Goal: Task Accomplishment & Management: Manage account settings

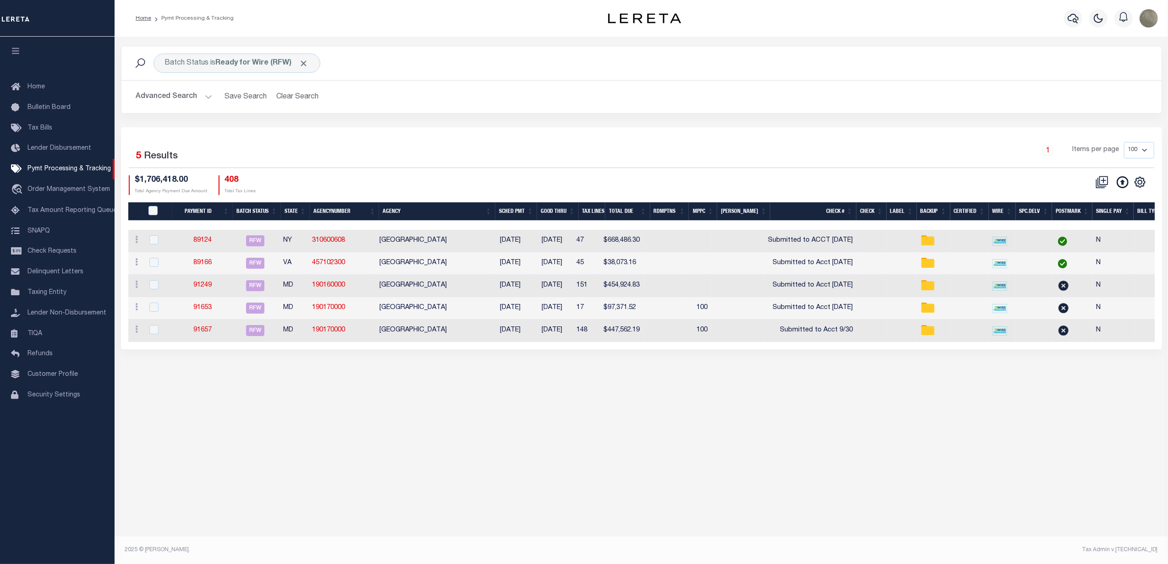
click at [661, 140] on div "Selected 5 Results 1 Items per page 100 200 500 1000 $1,706,418.00" at bounding box center [641, 238] width 1041 height 222
click at [231, 60] on b "Ready for Wire (RFW)" at bounding box center [262, 63] width 93 height 7
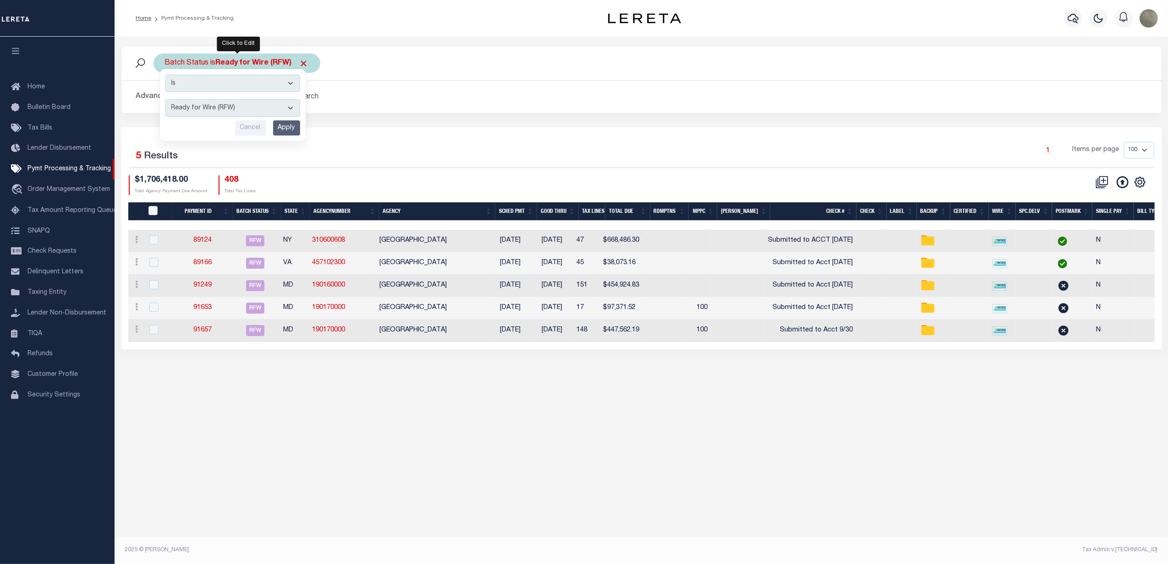
click at [217, 110] on select "Awaiting Funds (AWF) Cleared and Complete (CAC) New Check Needed (NCN) Payment …" at bounding box center [232, 107] width 135 height 17
select select "SFP"
click at [165, 100] on select "Awaiting Funds (AWF) Cleared and Complete (CAC) New Check Needed (NCN) Payment …" at bounding box center [232, 107] width 135 height 17
click at [284, 135] on input "Apply" at bounding box center [286, 127] width 27 height 15
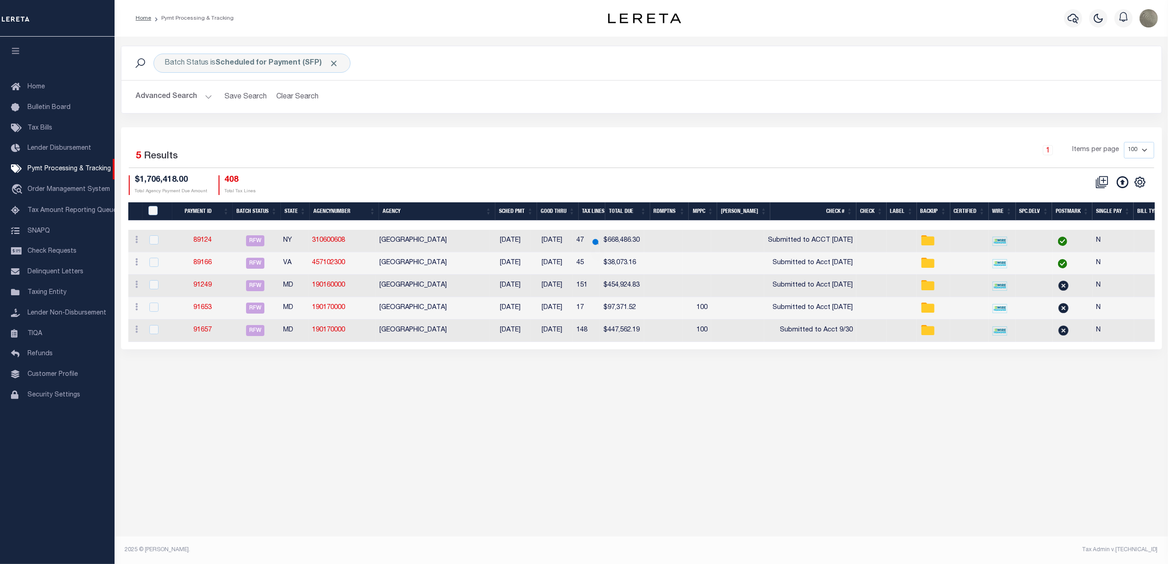
click at [181, 97] on button "Advanced Search" at bounding box center [174, 97] width 76 height 18
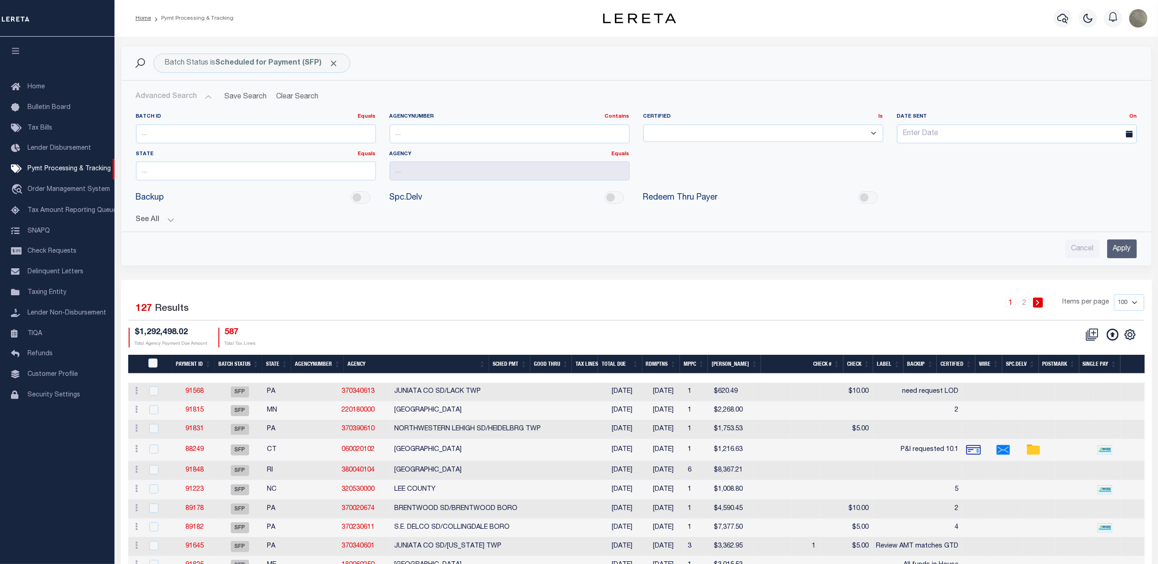
click at [156, 217] on button "See All" at bounding box center [636, 220] width 1001 height 9
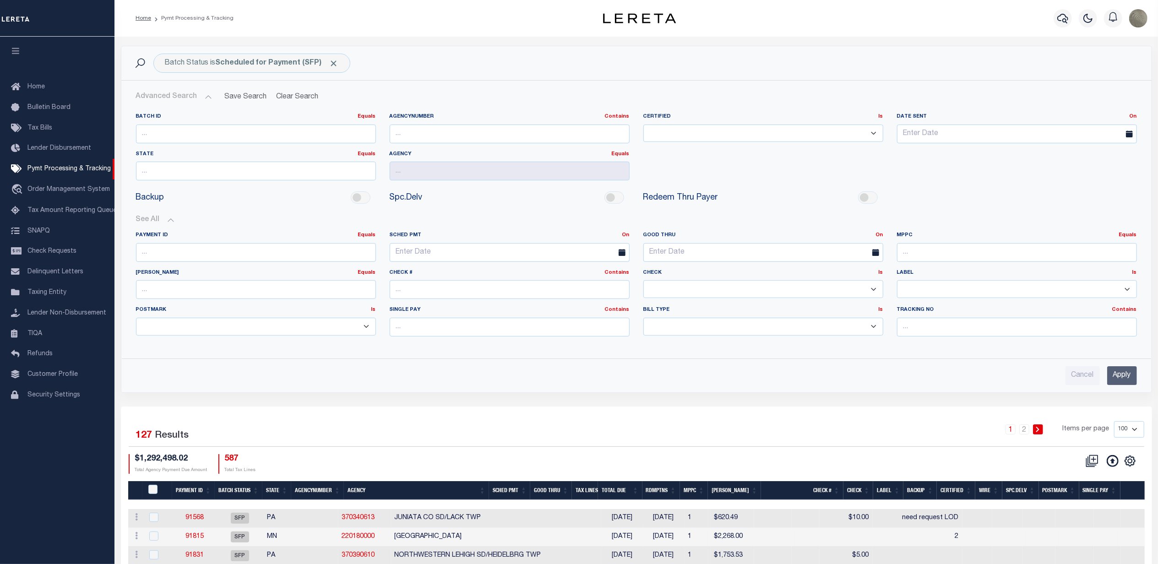
click at [1131, 378] on input "Apply" at bounding box center [1123, 375] width 30 height 19
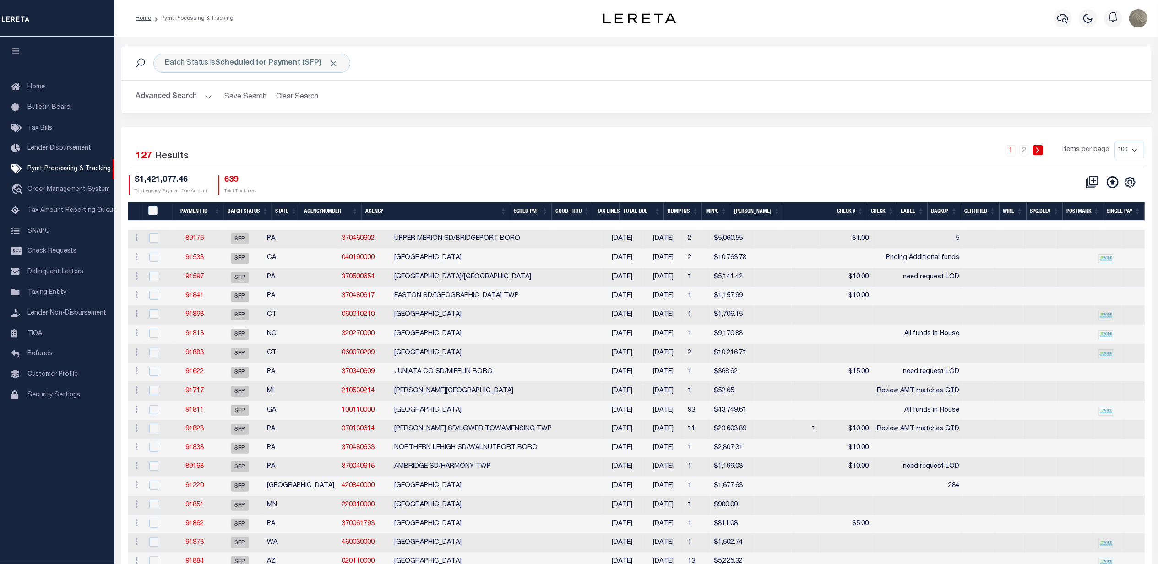
scroll to position [61, 0]
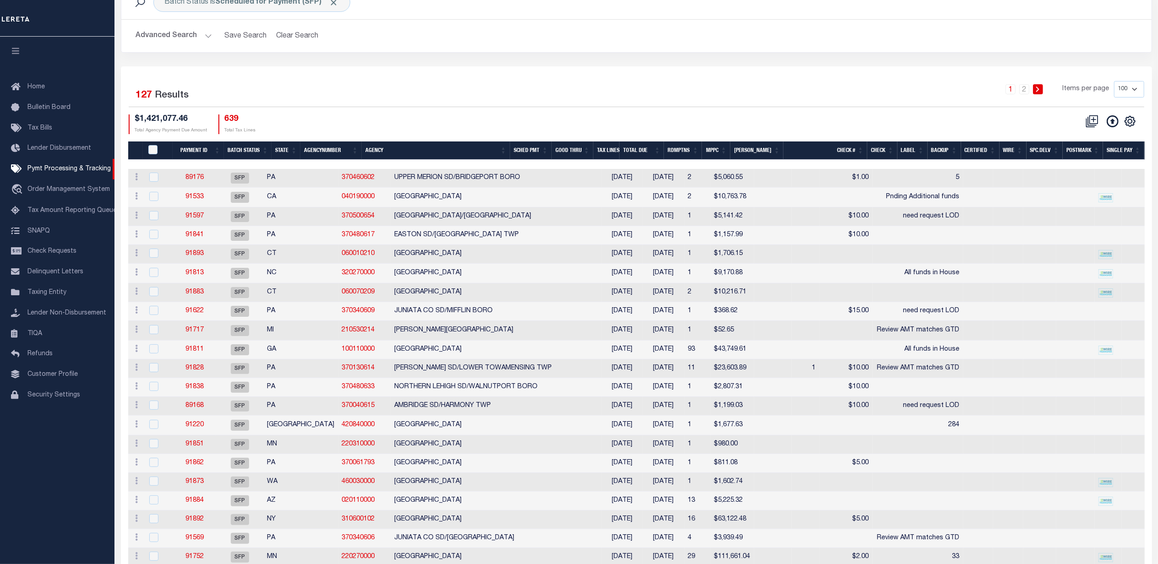
click at [196, 145] on th "Payment ID" at bounding box center [198, 151] width 51 height 19
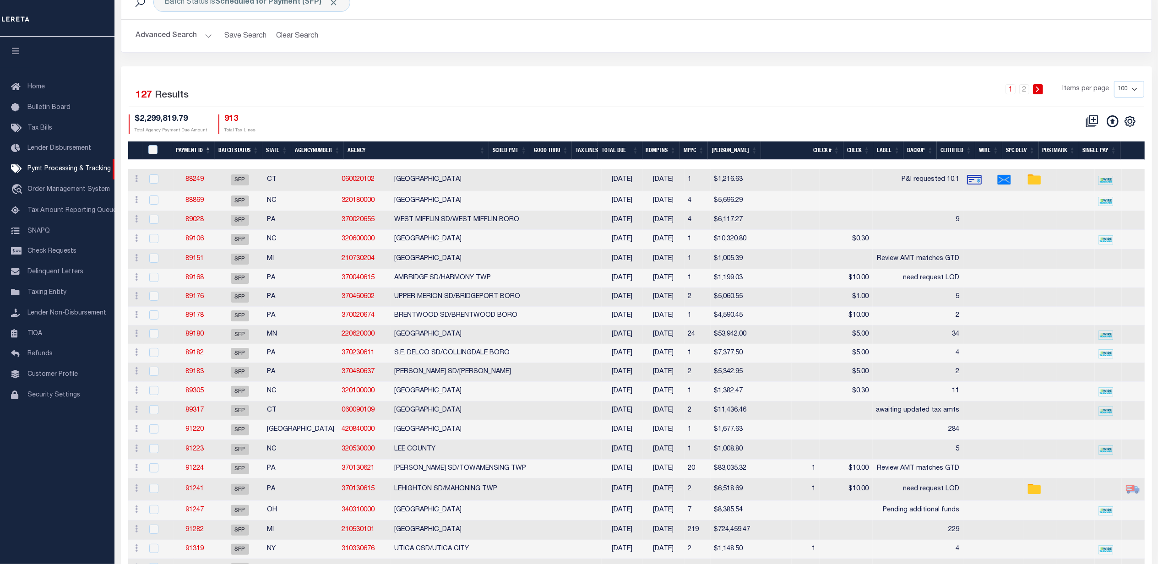
click at [327, 134] on div "$2,299,819.79 Total Agency Payment Due Amount 913 Total Tax Lines" at bounding box center [383, 125] width 508 height 20
click at [1022, 91] on link "2" at bounding box center [1025, 89] width 10 height 10
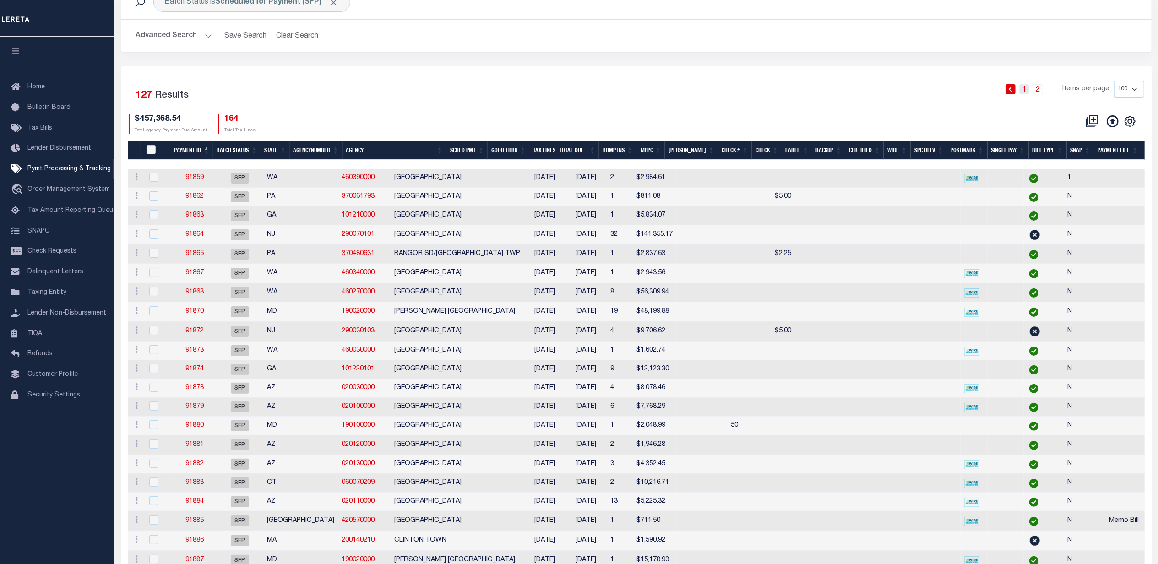
click at [1025, 88] on link "1" at bounding box center [1025, 89] width 10 height 10
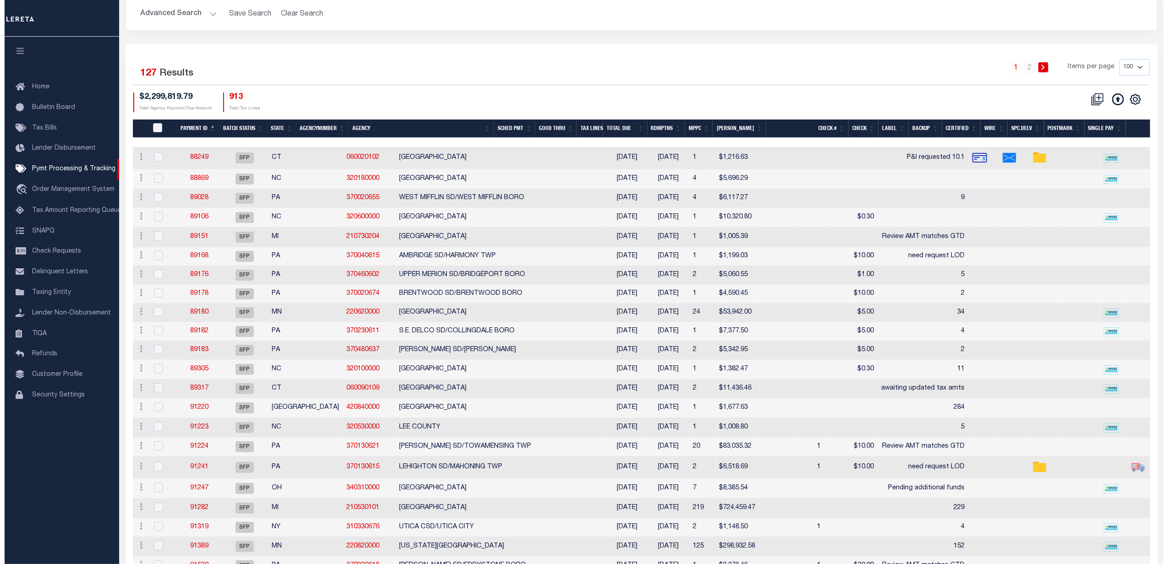
scroll to position [0, 0]
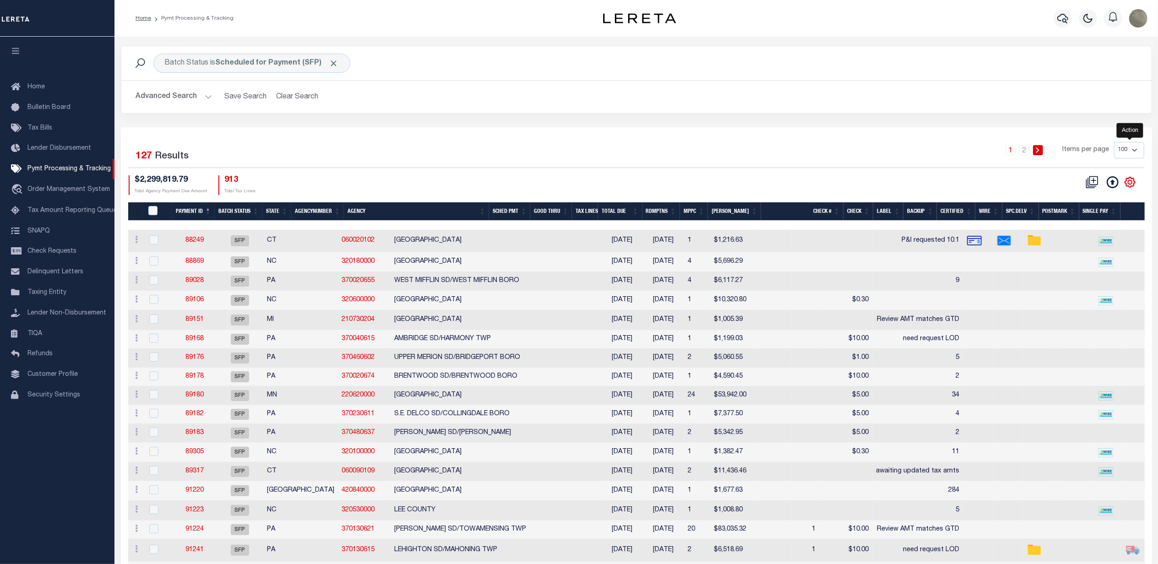
click at [1129, 184] on icon "" at bounding box center [1130, 182] width 12 height 12
click at [1076, 250] on span "Show Filter" at bounding box center [1074, 250] width 34 height 6
select select
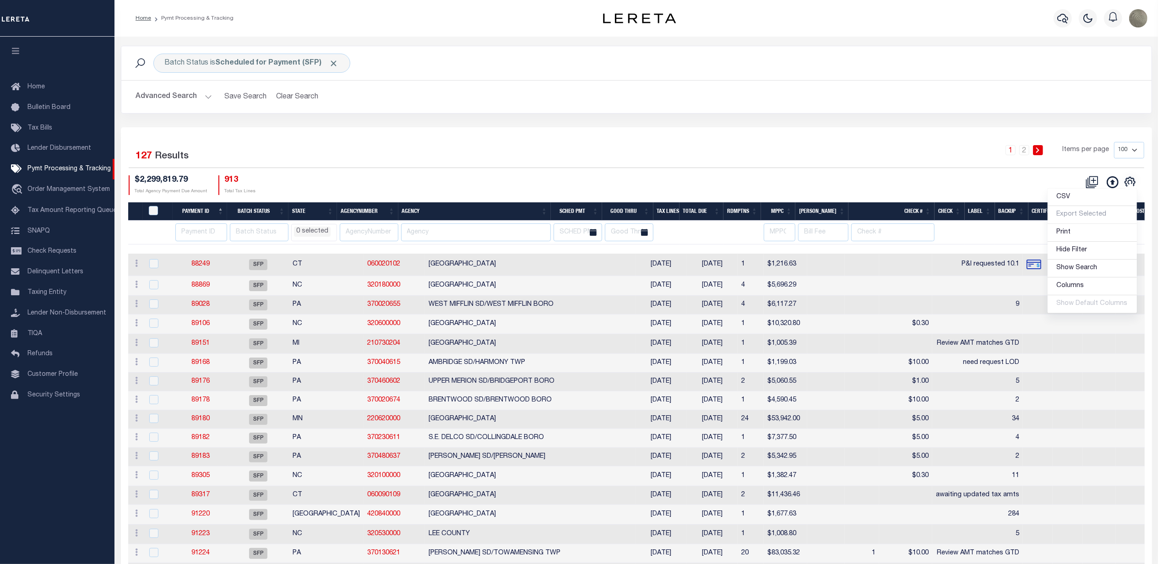
click at [580, 147] on div "1 2 Items per page 100 200 500 1000" at bounding box center [765, 154] width 759 height 24
click at [457, 229] on input "text" at bounding box center [476, 233] width 150 height 18
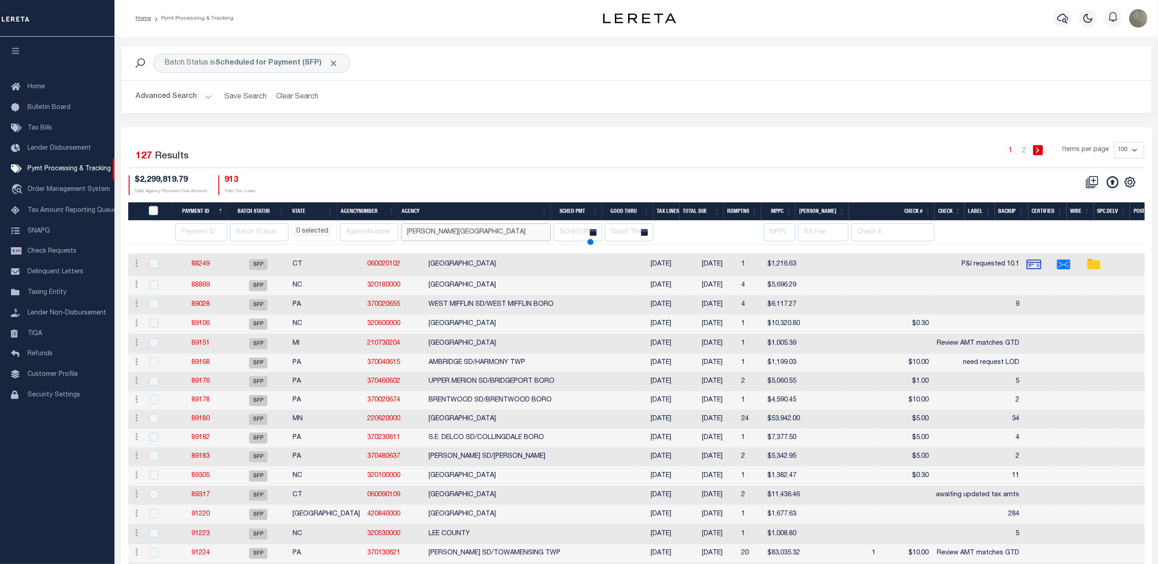
type input "glen falls"
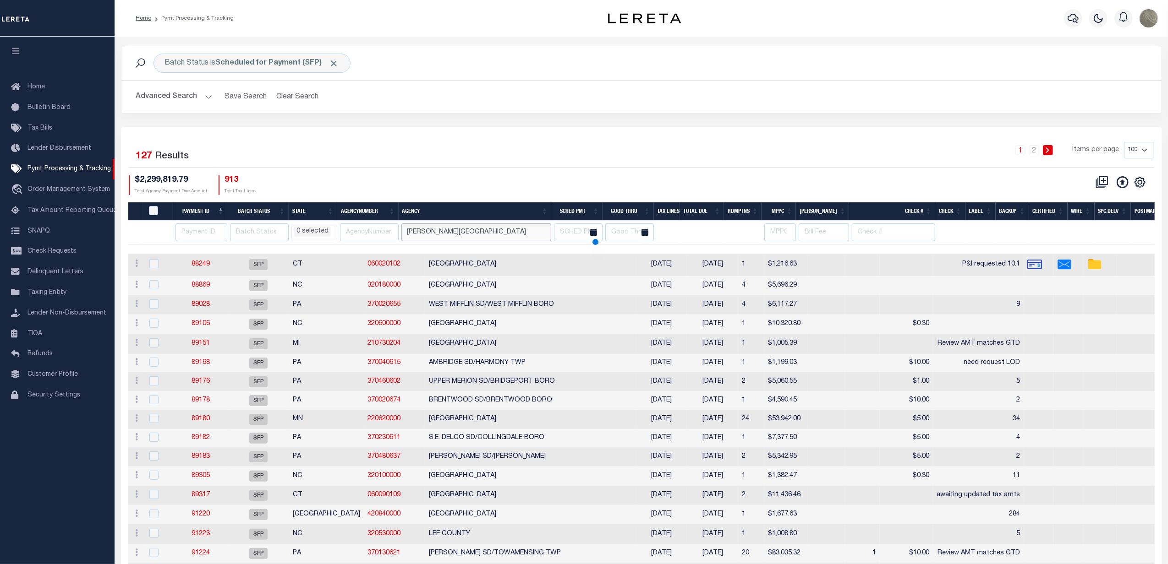
select select
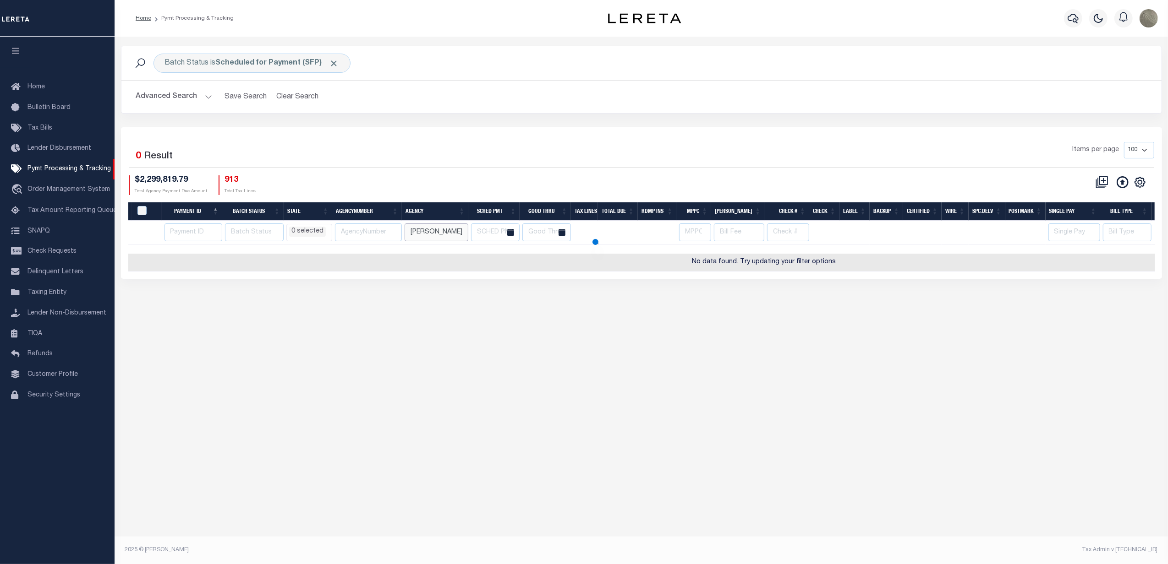
select select
click at [599, 121] on div "Batch Status is Scheduled for Payment (SFP) Search Advanced Search Save Search …" at bounding box center [641, 87] width 1054 height 82
click at [418, 237] on input "glen falls" at bounding box center [436, 233] width 64 height 18
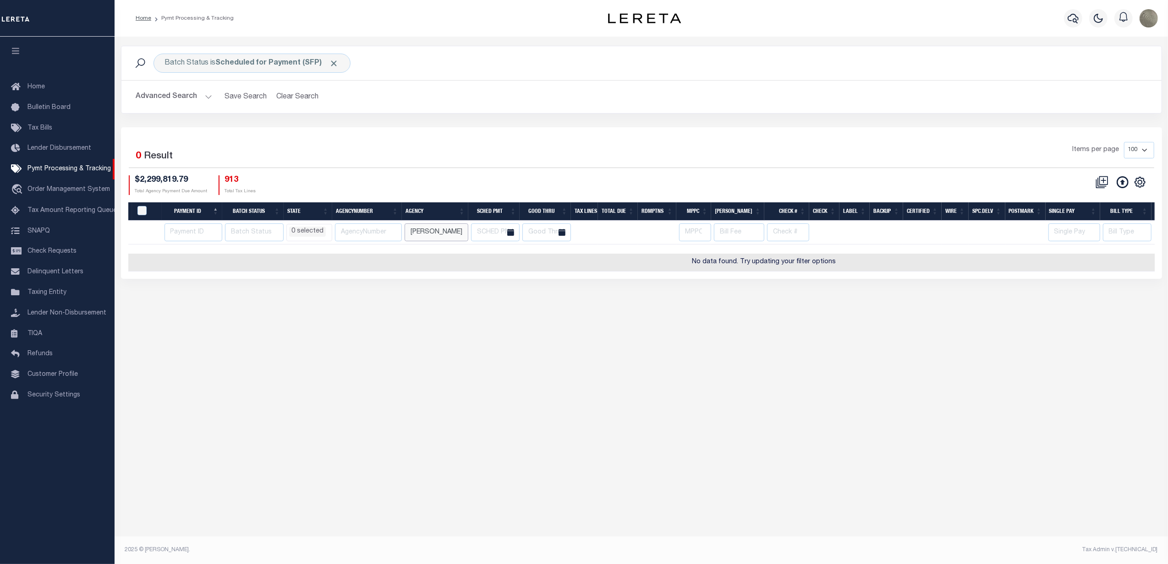
click at [419, 235] on input "glen falls" at bounding box center [436, 233] width 64 height 18
click at [542, 146] on div "Items per page 100 200 500 1000" at bounding box center [770, 154] width 765 height 24
select select
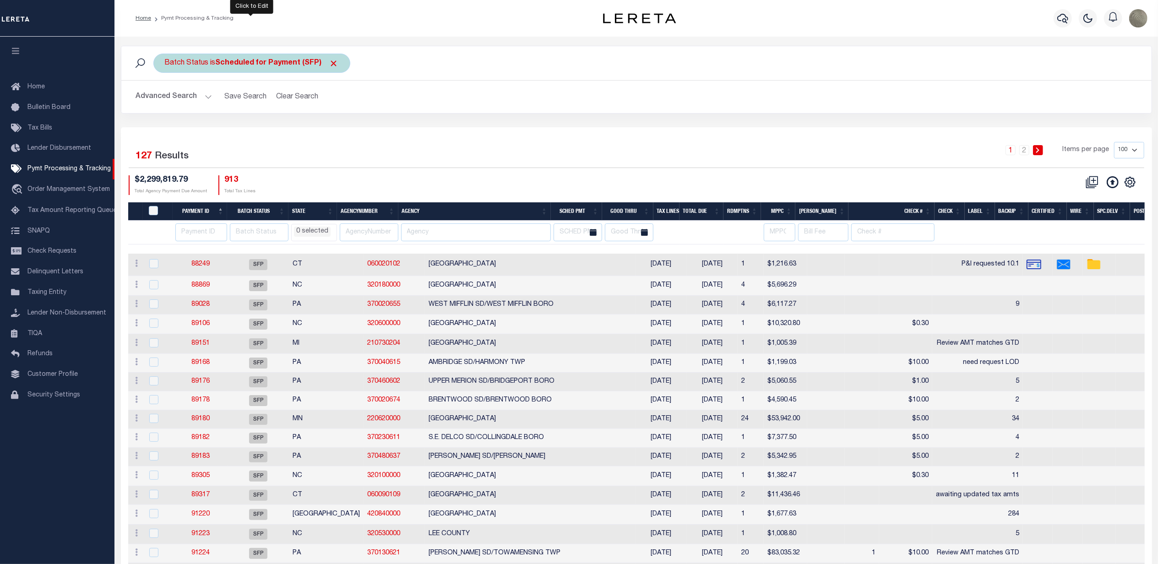
click at [266, 61] on b "Scheduled for Payment (SFP)" at bounding box center [277, 63] width 123 height 7
select select "SFP"
click at [246, 110] on select "Awaiting Funds (AWF) Cleared and Complete (CAC) New Check Needed (NCN) Payment …" at bounding box center [232, 107] width 135 height 17
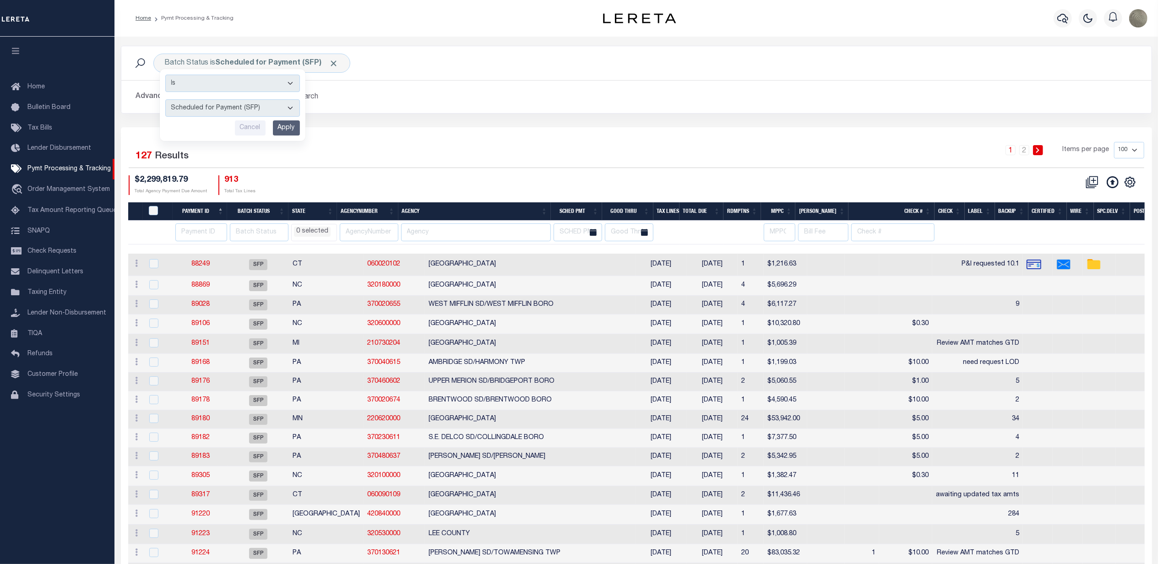
click at [557, 146] on div "1 2 Items per page 100 200 500 1000" at bounding box center [765, 154] width 759 height 24
click at [179, 235] on input "number" at bounding box center [201, 233] width 52 height 18
paste input "91717"
type input "91717"
select select
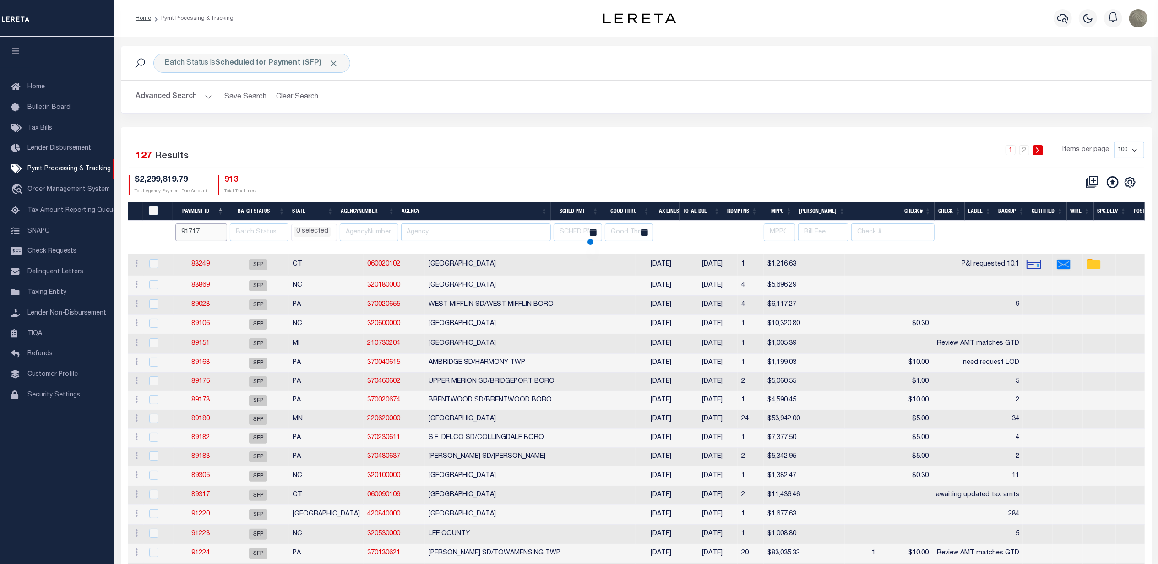
select select
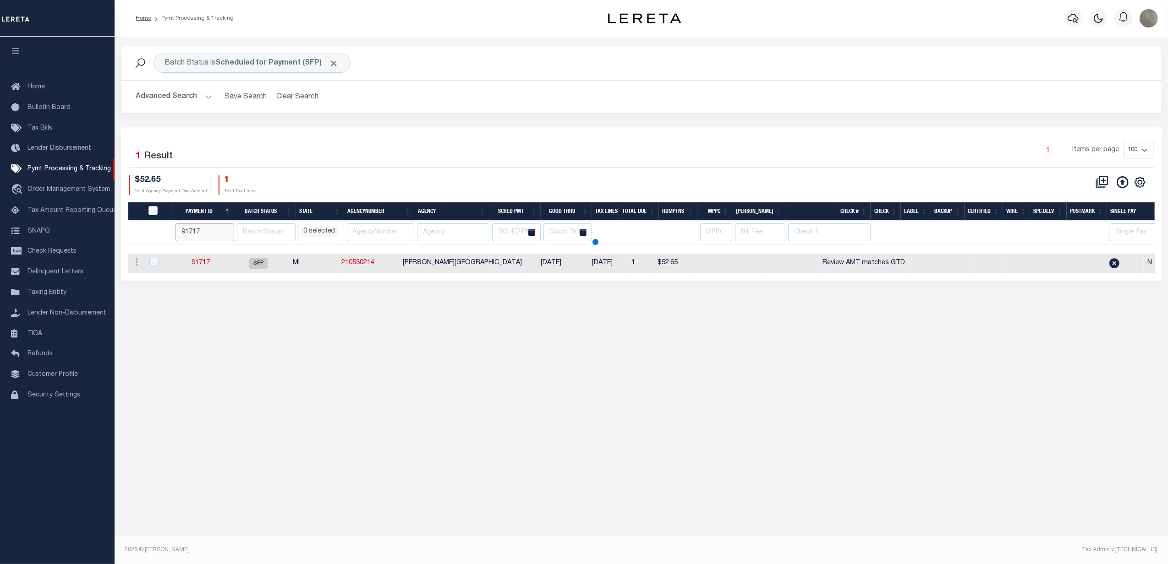
select select
drag, startPoint x: 209, startPoint y: 264, endPoint x: 224, endPoint y: 266, distance: 15.2
click at [224, 264] on td "91717" at bounding box center [201, 264] width 55 height 20
checkbox input "true"
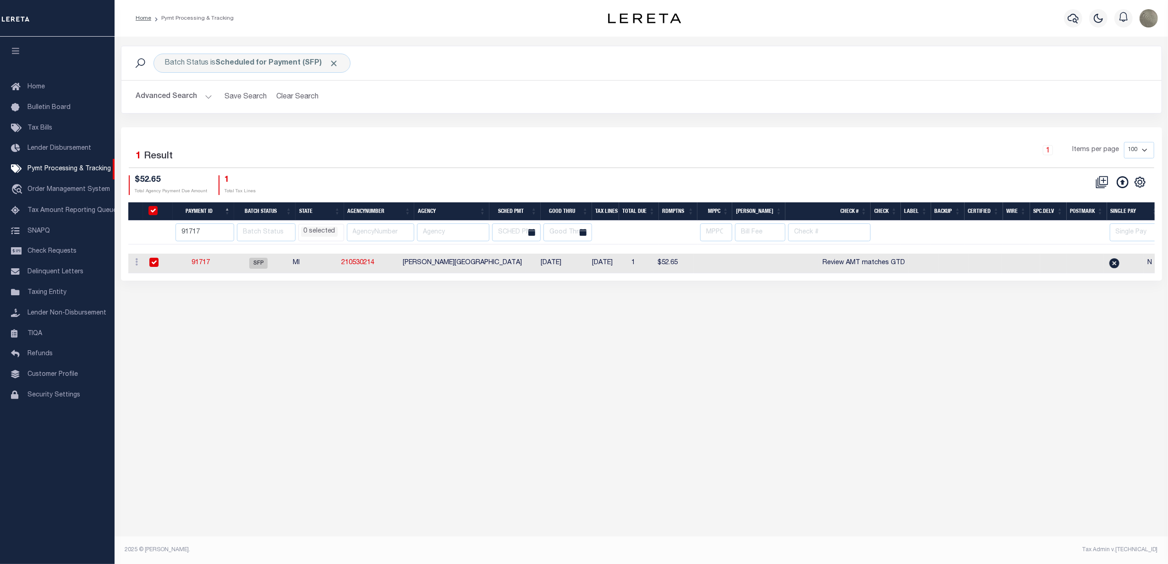
checkbox input "true"
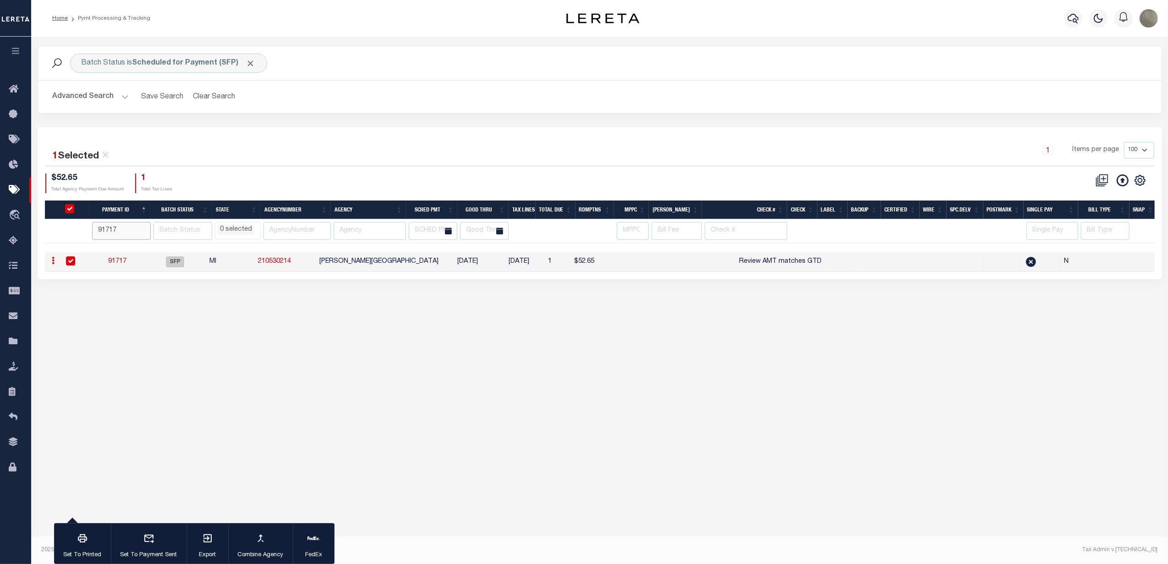
click at [132, 234] on input "91717" at bounding box center [121, 231] width 59 height 18
type input "91739"
select select
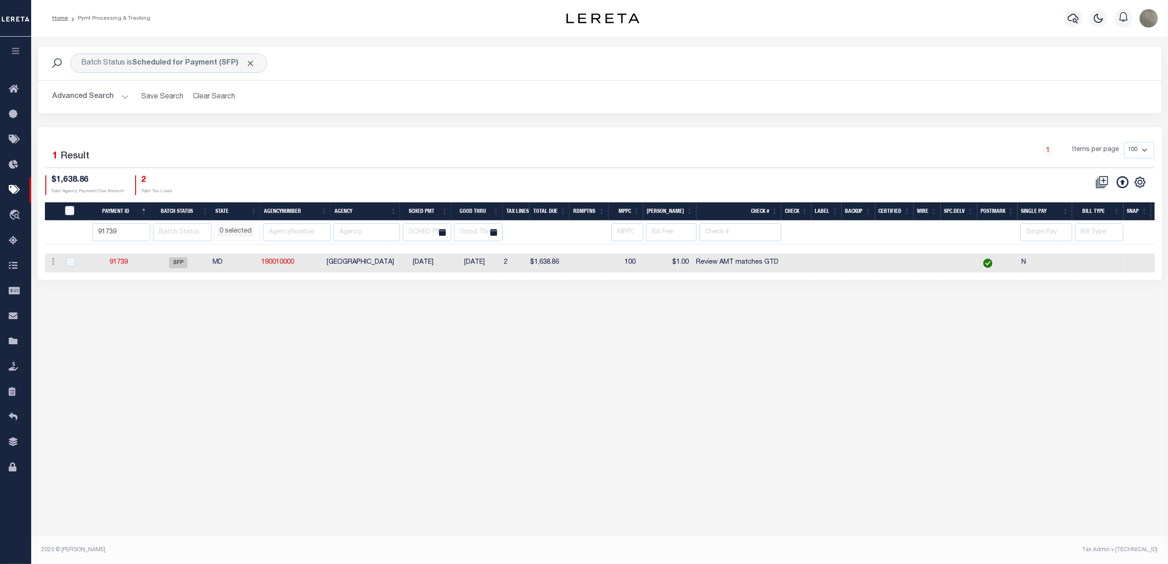
select select
click at [129, 235] on input "91739" at bounding box center [121, 233] width 59 height 18
type input "91744"
select select
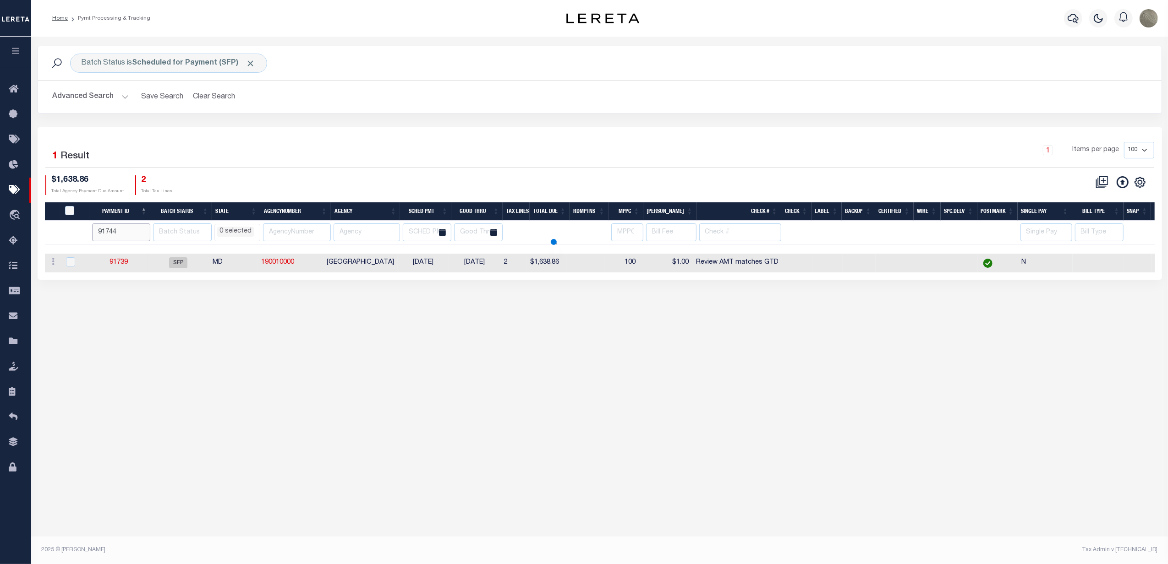
select select
click at [479, 151] on div "1 Items per page 100 200 500 1000" at bounding box center [740, 154] width 828 height 24
click at [118, 237] on input "91744" at bounding box center [121, 233] width 58 height 18
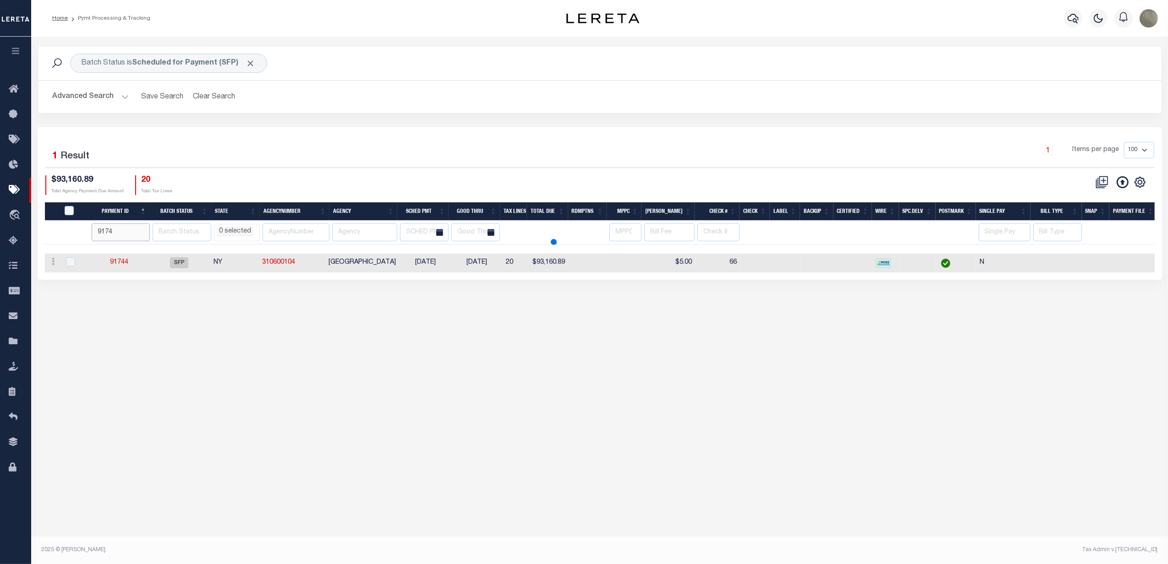
type input "9174"
select select
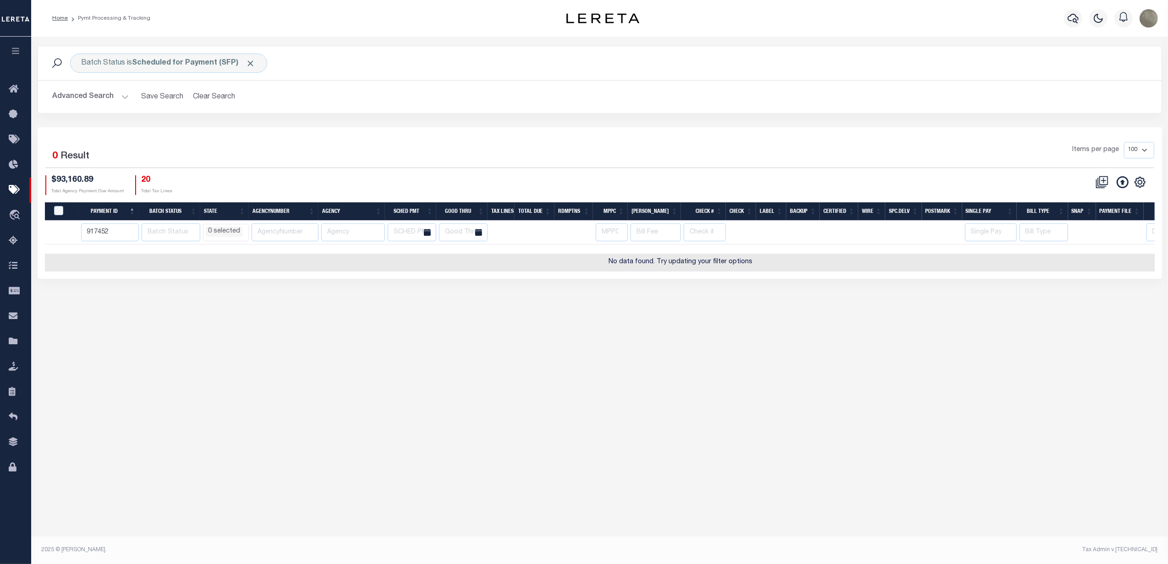
type input "917452"
select select
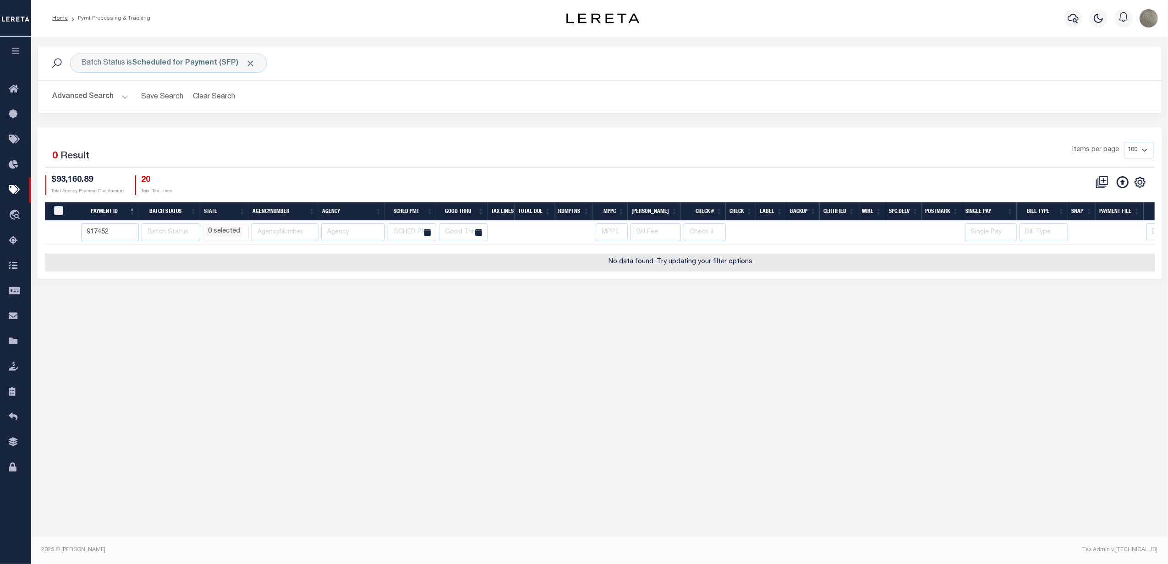
click at [101, 232] on input "917452" at bounding box center [110, 233] width 58 height 18
type input "91752"
select select
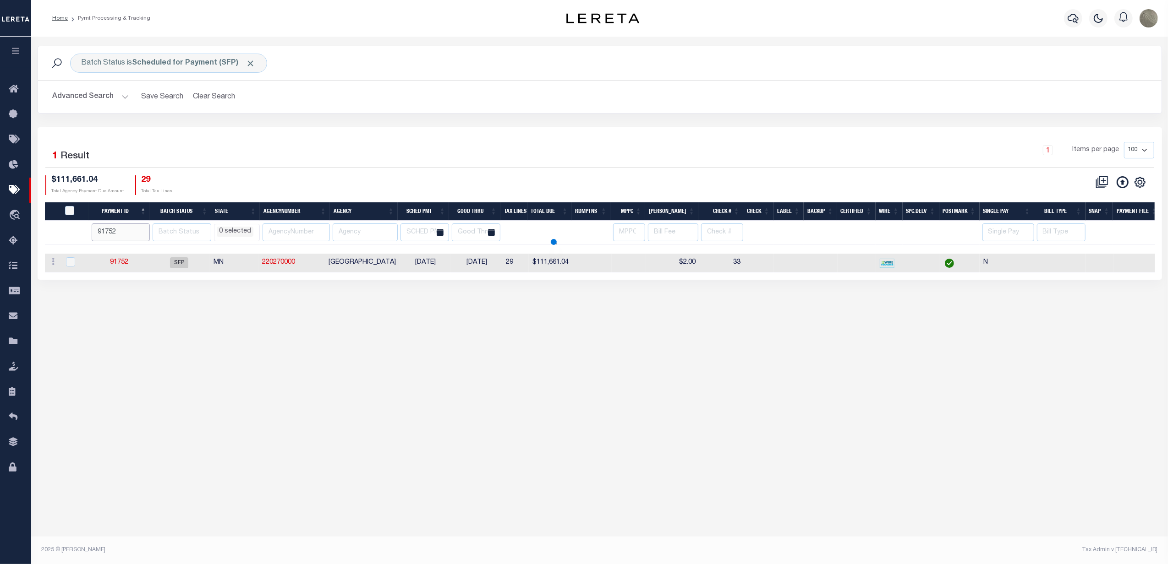
select select
click at [121, 233] on input "91752" at bounding box center [121, 233] width 58 height 18
type input "91761"
select select
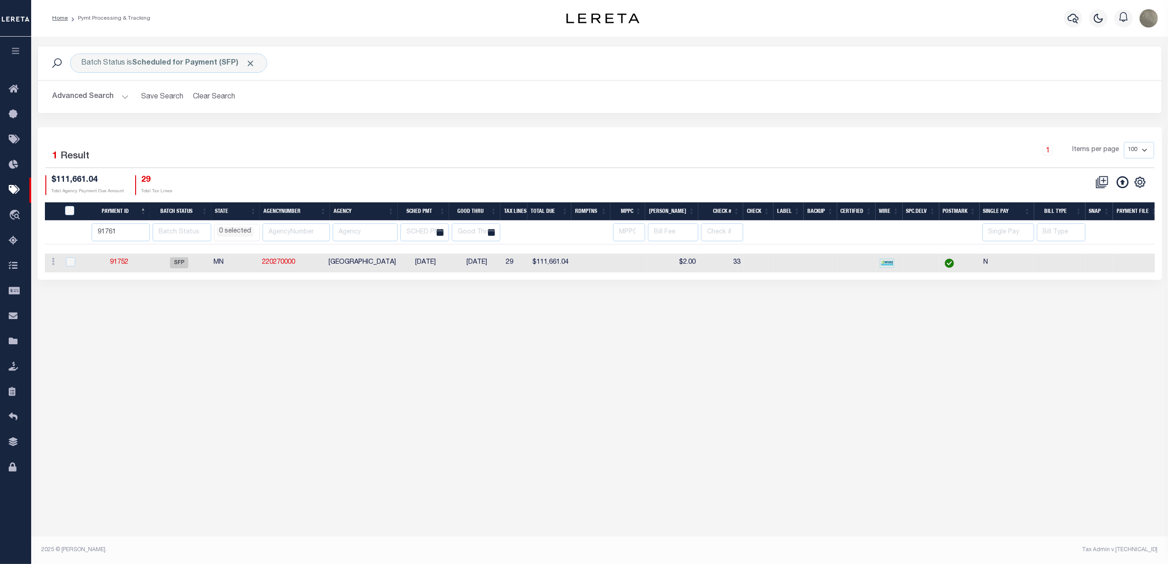
select select
click at [145, 229] on input "91762" at bounding box center [121, 233] width 59 height 18
click at [145, 229] on input "91763" at bounding box center [121, 233] width 59 height 18
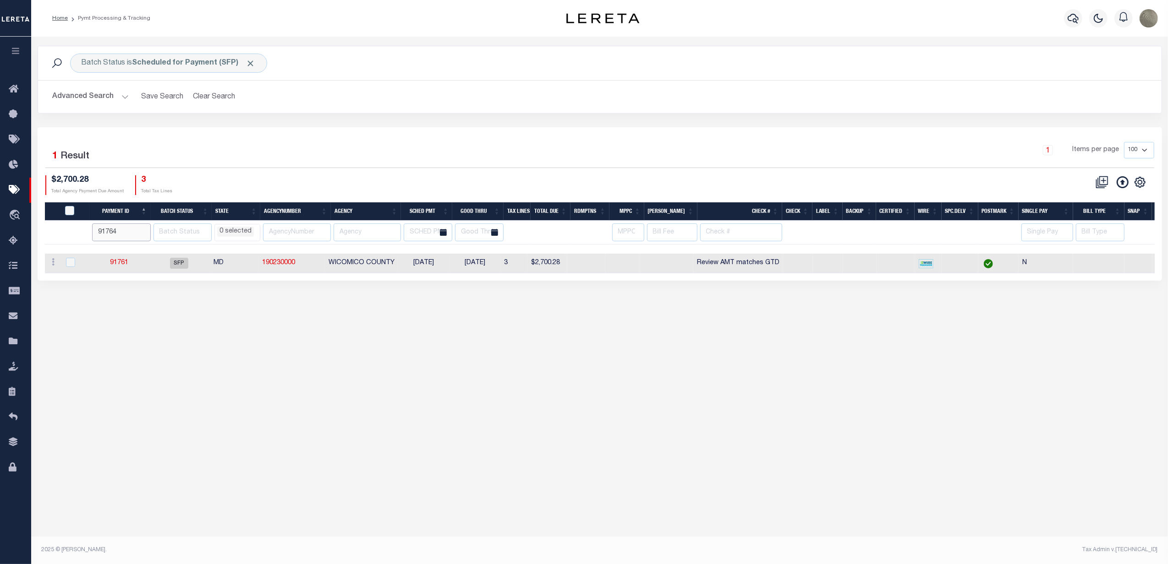
click at [145, 229] on input "91764" at bounding box center [121, 233] width 59 height 18
click at [145, 229] on input "91765" at bounding box center [121, 233] width 59 height 18
click at [145, 229] on input "91766" at bounding box center [121, 233] width 59 height 18
click at [145, 229] on input "91767" at bounding box center [121, 233] width 59 height 18
click at [145, 229] on input "91768" at bounding box center [121, 233] width 59 height 18
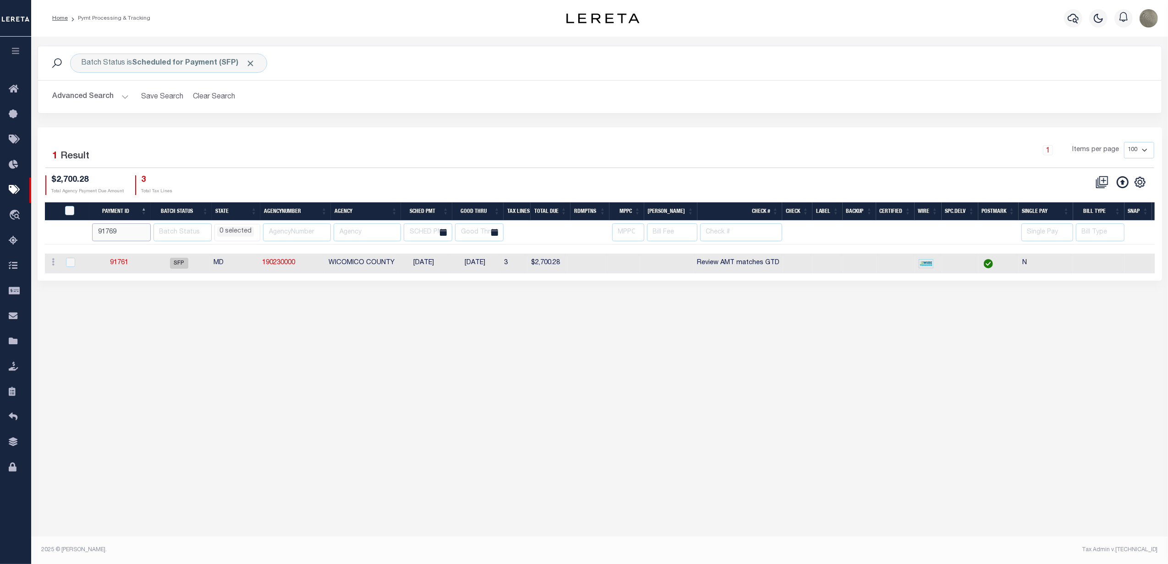
type input "91769"
click at [145, 229] on input "91769" at bounding box center [121, 233] width 59 height 18
select select
click at [147, 229] on input "91770" at bounding box center [121, 233] width 58 height 18
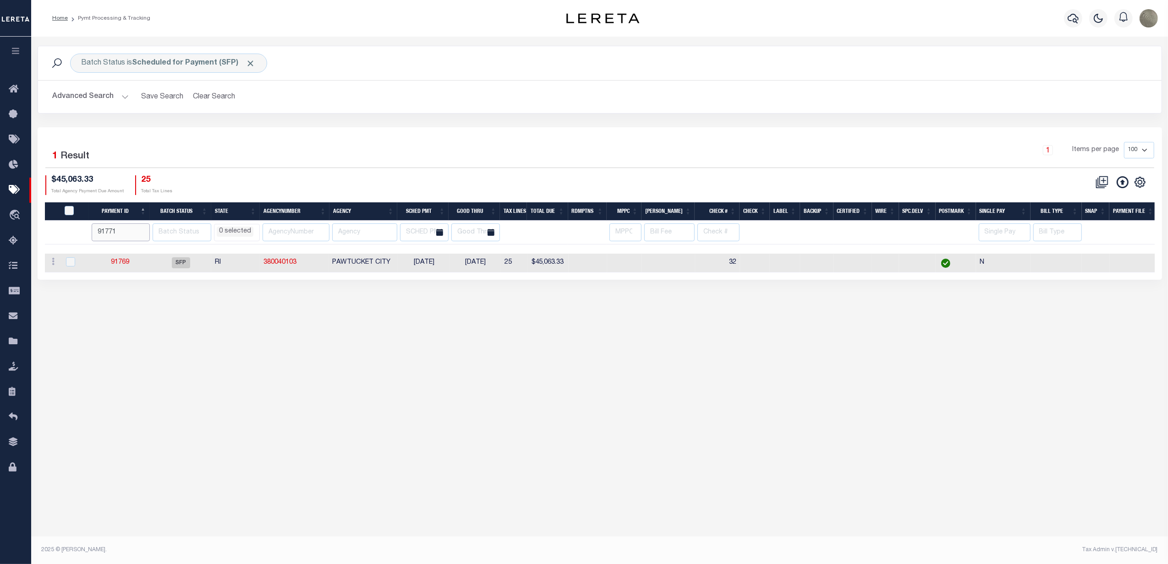
type input "91771"
click at [147, 229] on input "91771" at bounding box center [121, 233] width 58 height 18
select select
type input "91772"
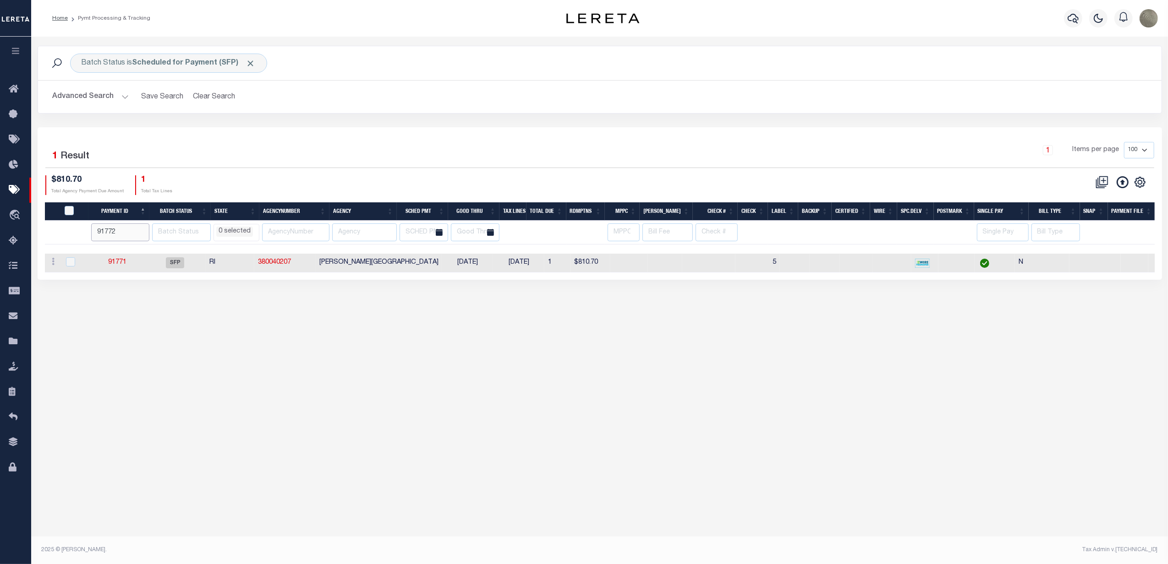
click at [145, 230] on input "91772" at bounding box center [120, 233] width 58 height 18
select select
drag, startPoint x: 134, startPoint y: 264, endPoint x: 124, endPoint y: 263, distance: 10.1
type input "91773"
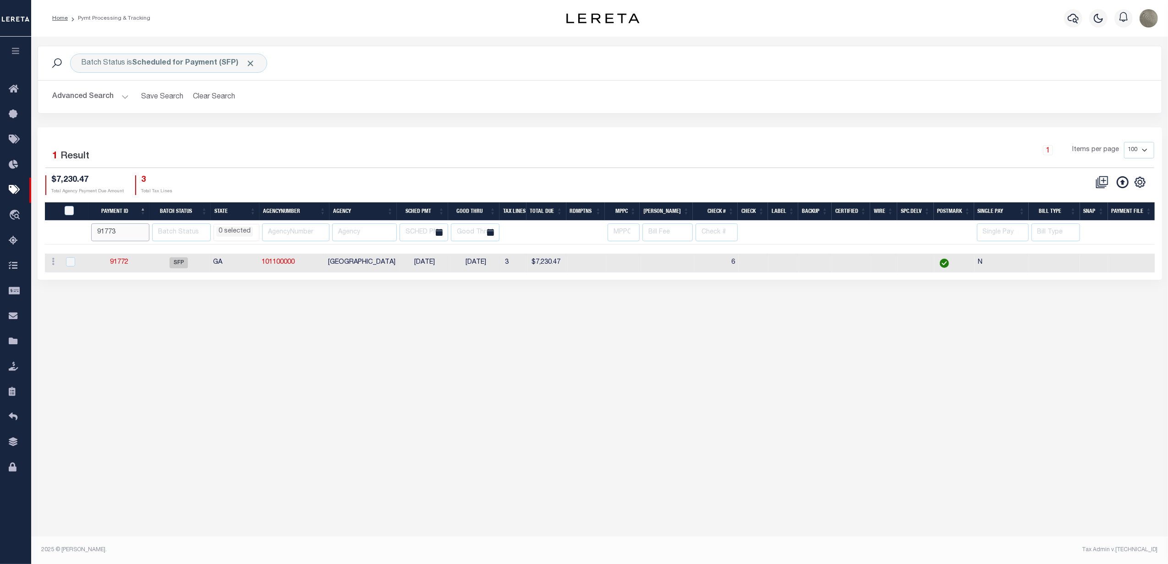
click at [145, 230] on input "91773" at bounding box center [120, 233] width 58 height 18
select select
click at [145, 231] on input "91774" at bounding box center [120, 233] width 58 height 18
click at [145, 231] on input "91775" at bounding box center [120, 233] width 58 height 18
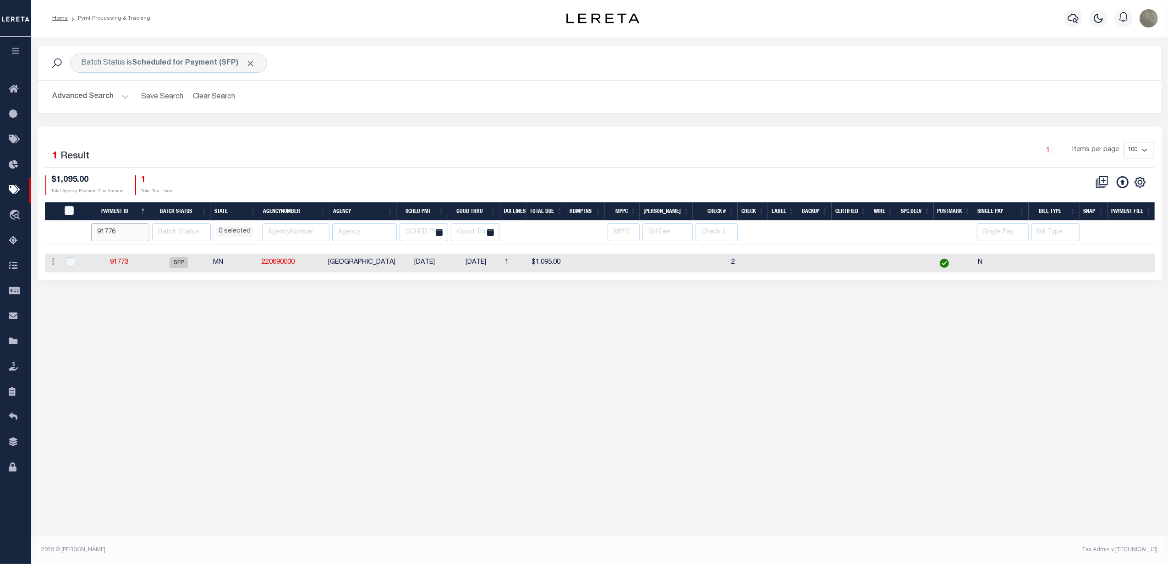
click at [145, 231] on input "91776" at bounding box center [120, 233] width 58 height 18
click at [145, 231] on input "91777" at bounding box center [120, 233] width 58 height 18
type input "91778"
click at [145, 231] on input "91778" at bounding box center [120, 233] width 58 height 18
select select
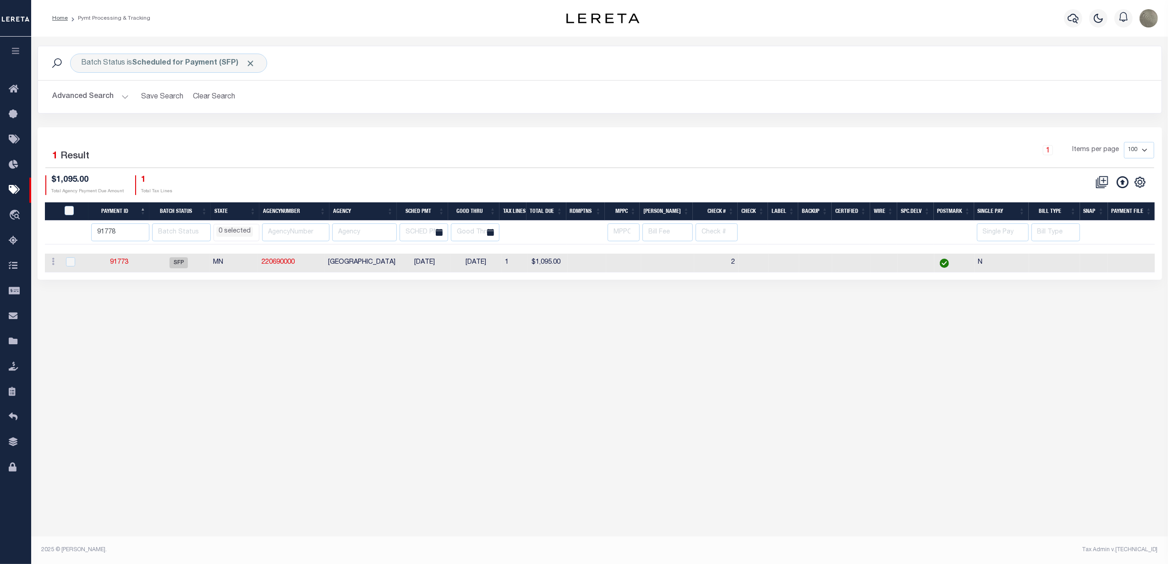
select select
click at [143, 231] on input "91779" at bounding box center [121, 233] width 59 height 18
click at [143, 231] on input "91780" at bounding box center [121, 233] width 59 height 18
click at [143, 231] on input "91781" at bounding box center [121, 233] width 59 height 18
type input "91782"
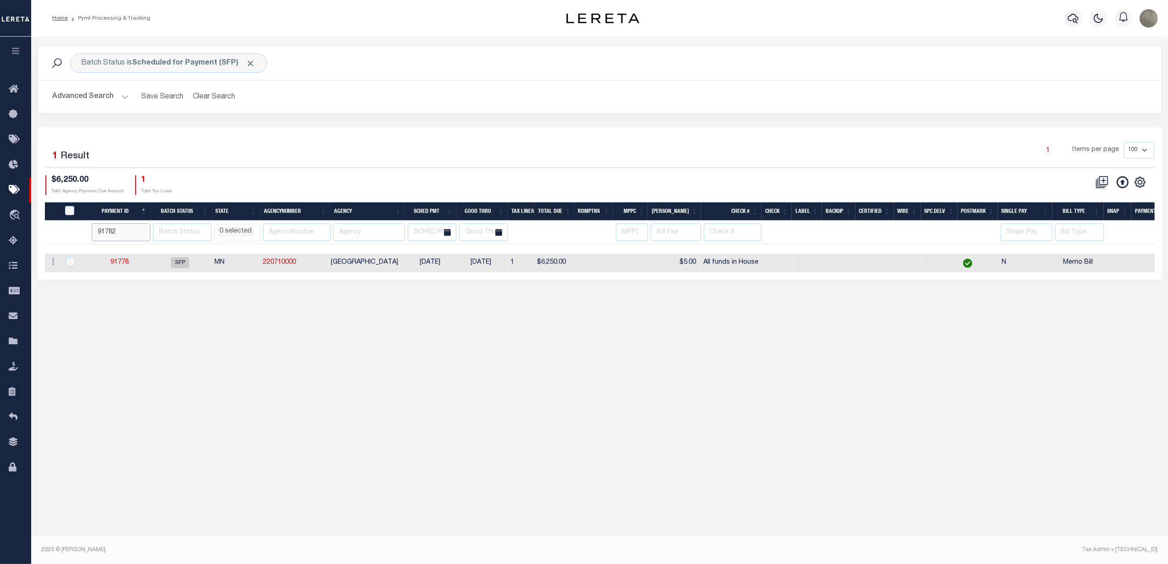
click at [143, 231] on input "91782" at bounding box center [121, 233] width 59 height 18
select select
click at [145, 231] on input "91783" at bounding box center [120, 233] width 58 height 18
type input "91784"
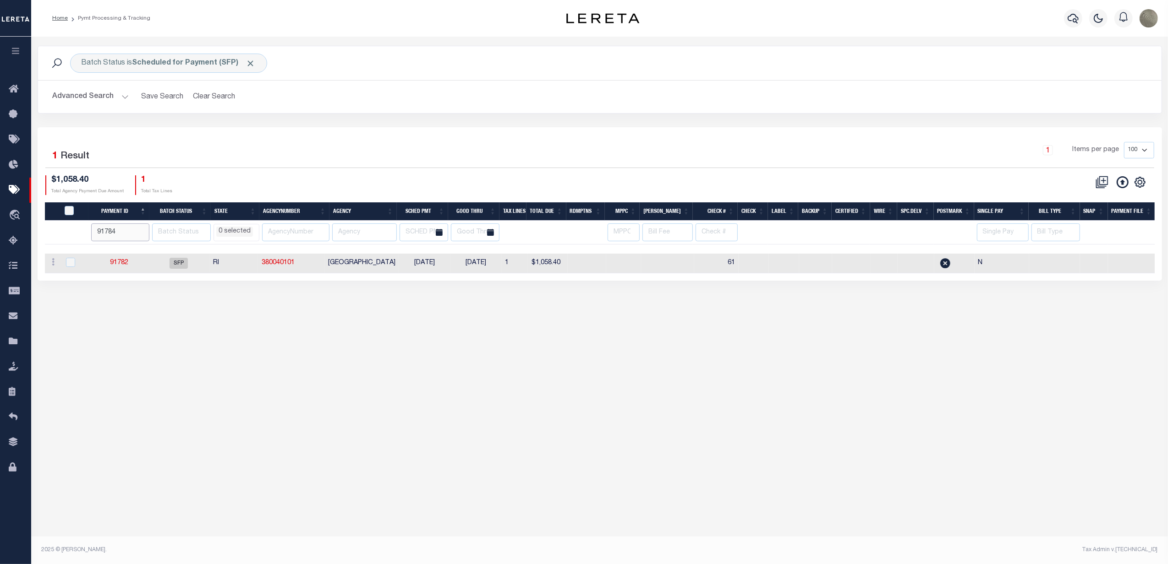
click at [145, 231] on input "91784" at bounding box center [120, 233] width 58 height 18
select select
click at [147, 232] on input "91785" at bounding box center [120, 233] width 58 height 18
click at [147, 232] on input "91786" at bounding box center [120, 233] width 58 height 18
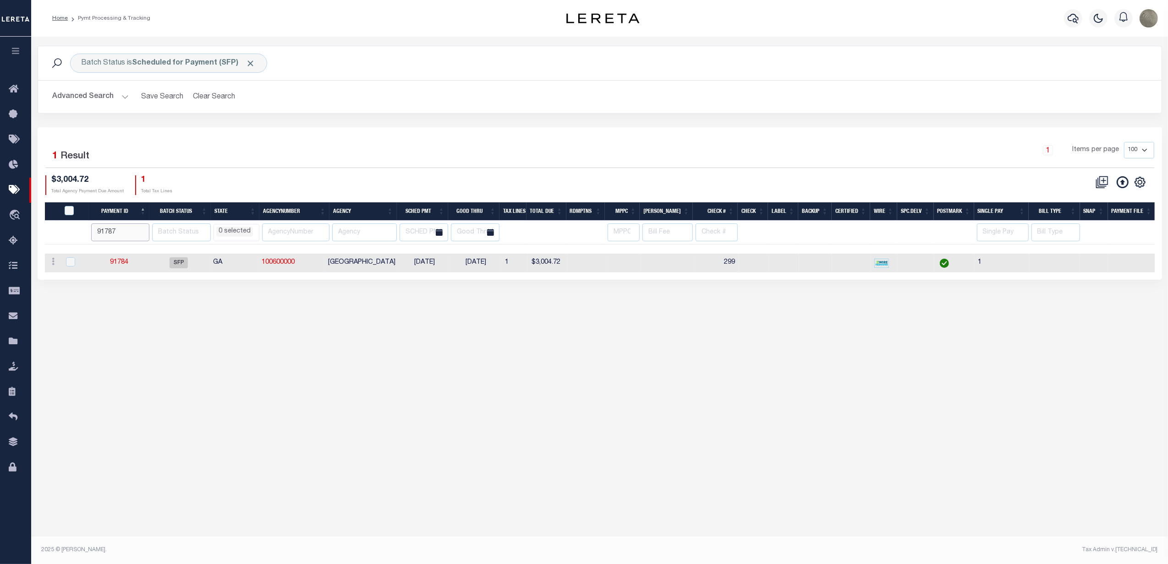
click at [147, 232] on input "91787" at bounding box center [120, 233] width 58 height 18
click at [147, 232] on input "91788" at bounding box center [120, 233] width 58 height 18
click at [147, 232] on input "91789" at bounding box center [120, 233] width 58 height 18
type input "91790"
click at [147, 232] on input "91790" at bounding box center [120, 233] width 58 height 18
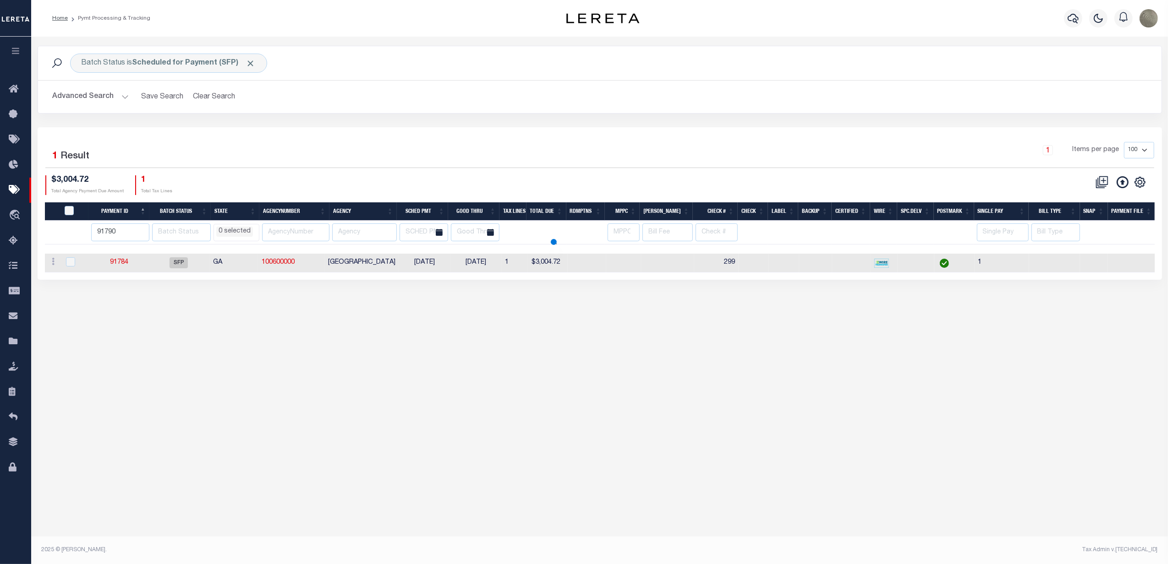
select select
click at [145, 231] on input "91791" at bounding box center [121, 233] width 58 height 18
click at [145, 231] on input "91792" at bounding box center [121, 233] width 58 height 18
type input "91793"
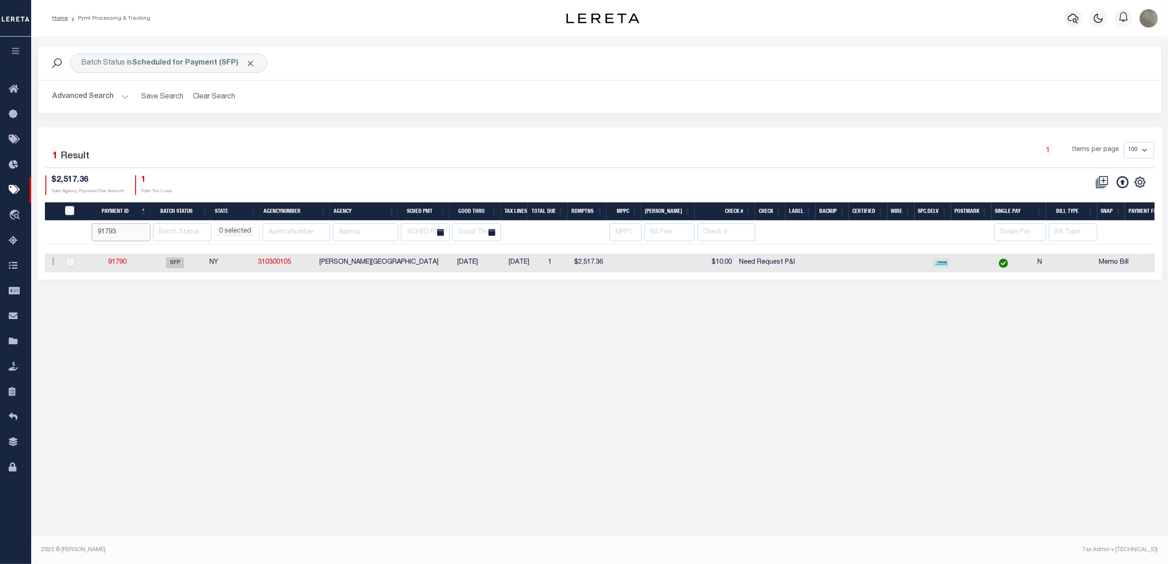
click at [145, 231] on input "91793" at bounding box center [121, 233] width 58 height 18
select select
type input "91794"
click at [143, 229] on input "91794" at bounding box center [120, 233] width 58 height 18
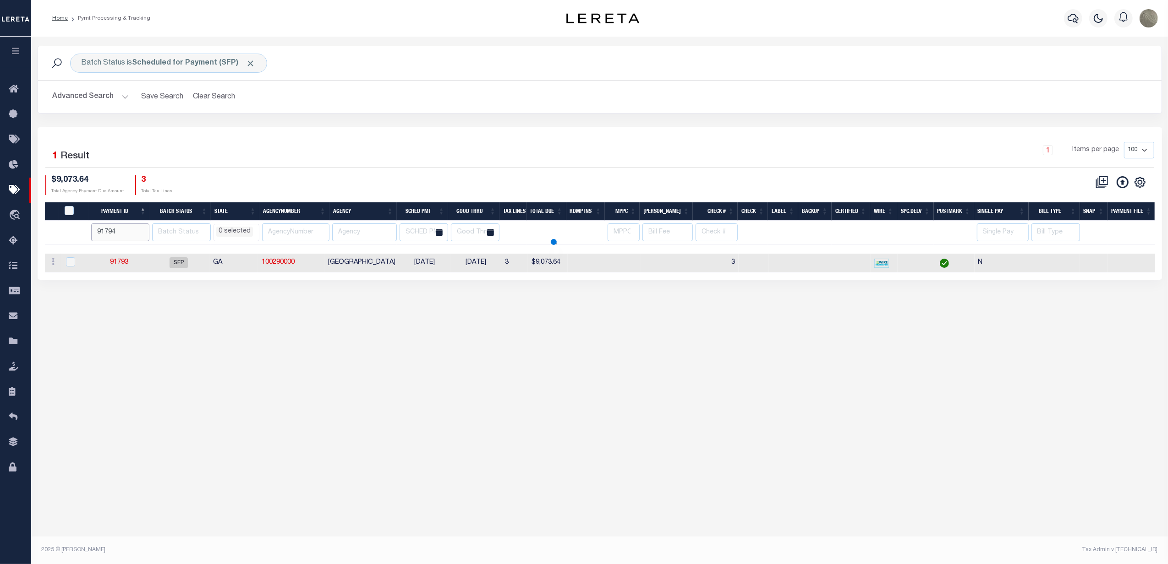
select select
click at [669, 147] on div "1 Items per page 100 200 500 1000" at bounding box center [740, 154] width 828 height 24
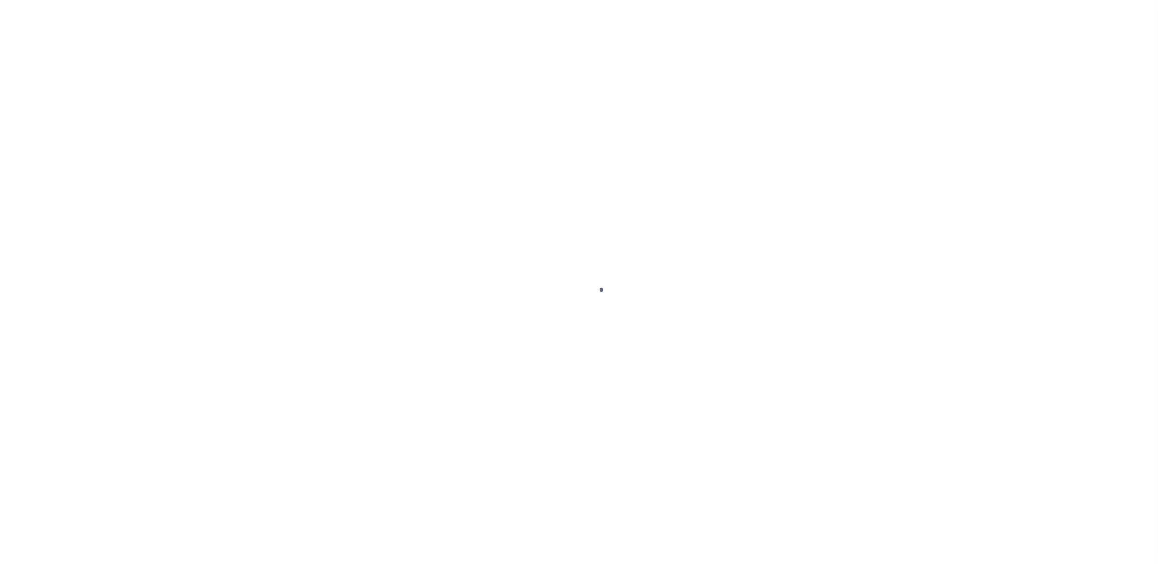
select select "SFP"
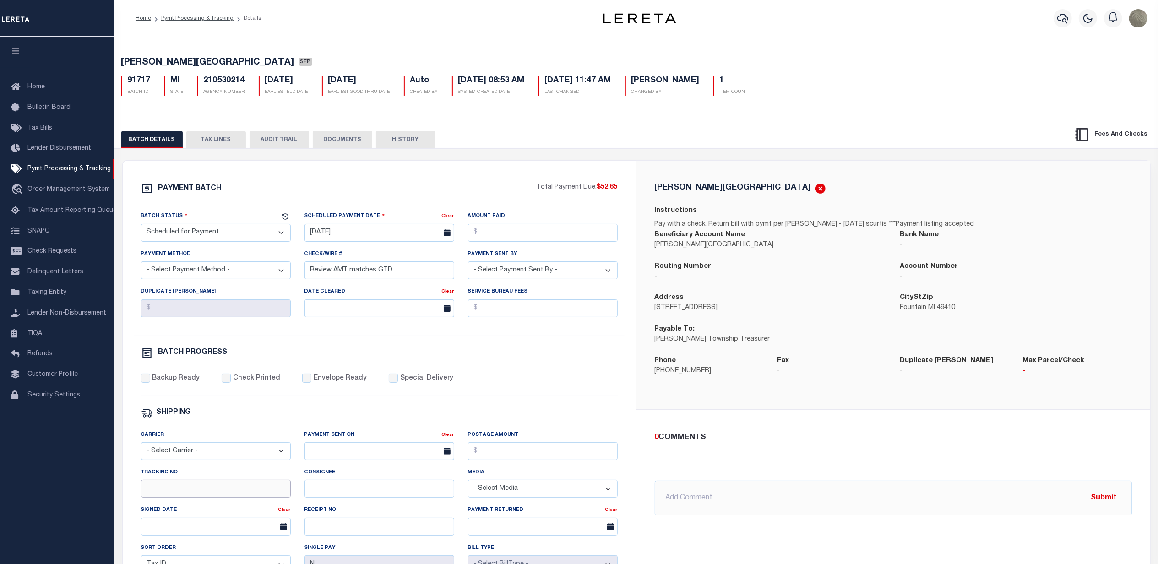
click at [186, 495] on input "Tracking No" at bounding box center [216, 489] width 150 height 18
type input "A"
type input "[PERSON_NAME]"
click at [517, 382] on div "Backup Ready Check Printed Envelope Ready Special Delivery" at bounding box center [379, 385] width 477 height 22
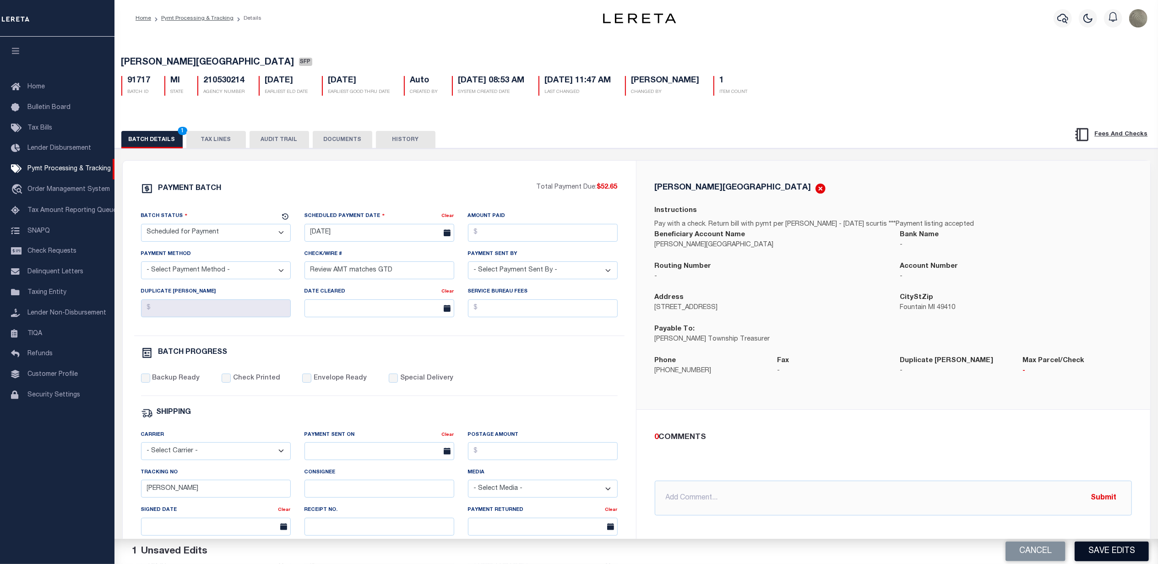
click at [1125, 550] on button "Save Edits" at bounding box center [1112, 552] width 74 height 20
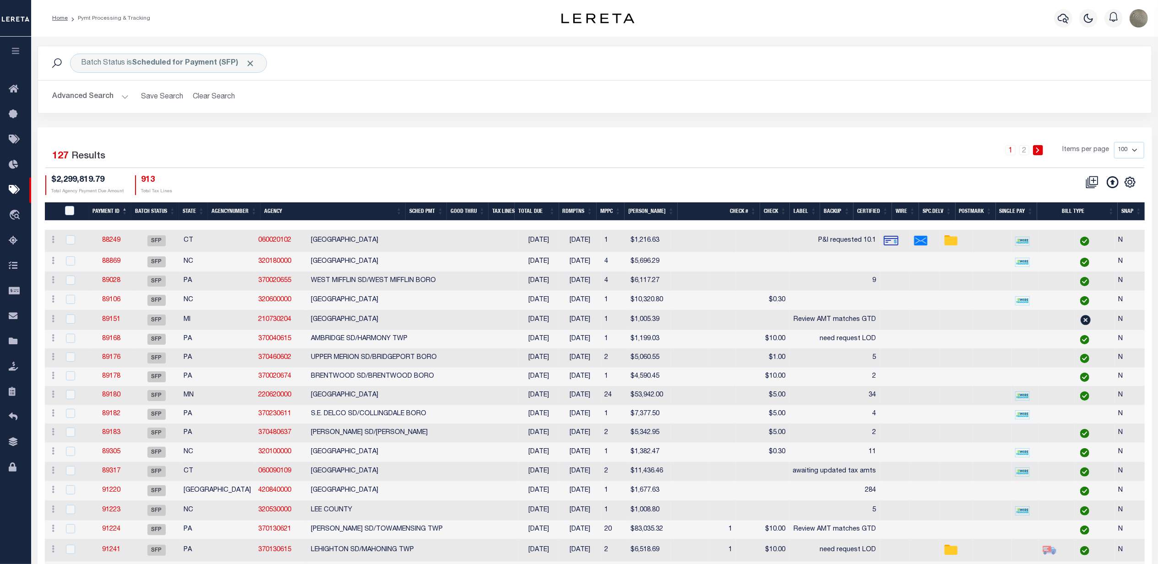
click at [684, 125] on div "Batch Status is Scheduled for Payment (SFP) Search Advanced Search Save Search …" at bounding box center [595, 87] width 1129 height 82
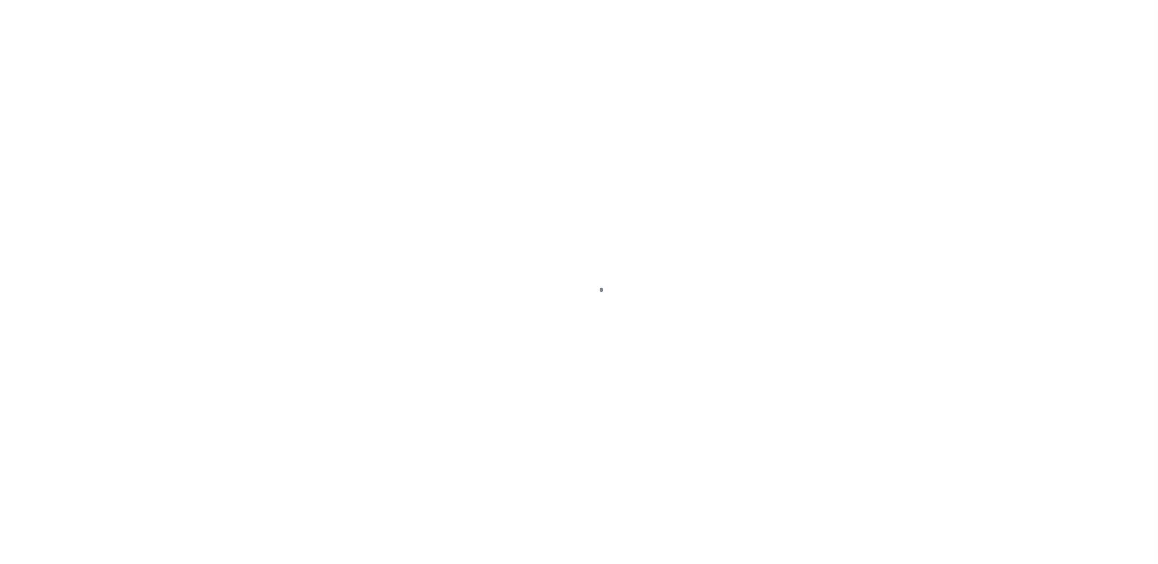
select select "SFP"
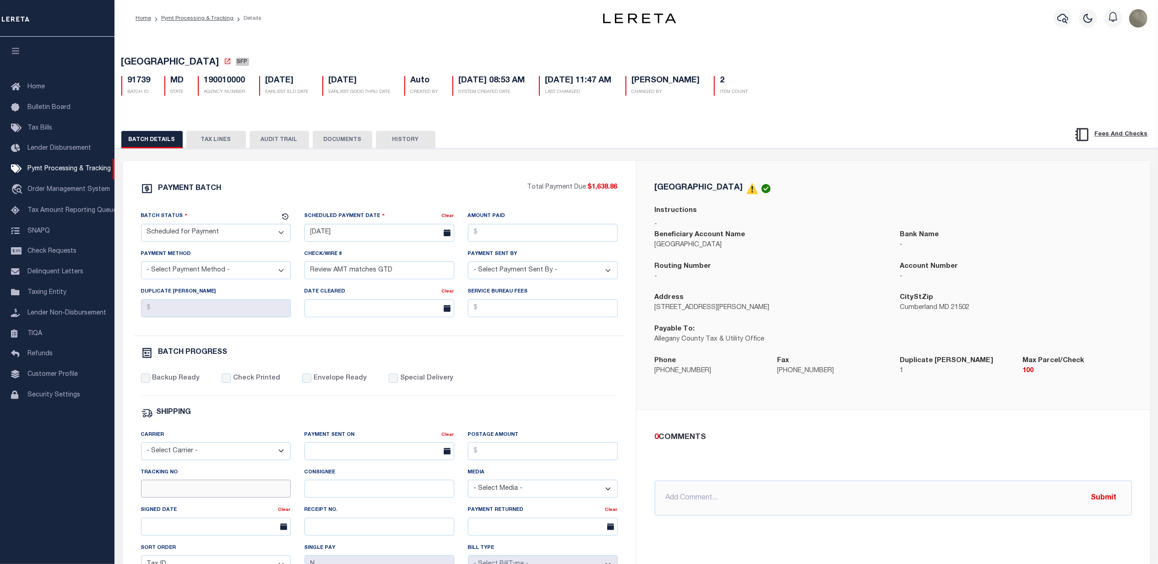
click at [192, 498] on input "Tracking No" at bounding box center [216, 489] width 150 height 18
type input "[PERSON_NAME]"
click at [704, 147] on div "BATCH DETAILS TAX LINES AUDIT TRAIL DOCUMENTS HISTORY" at bounding box center [578, 139] width 914 height 17
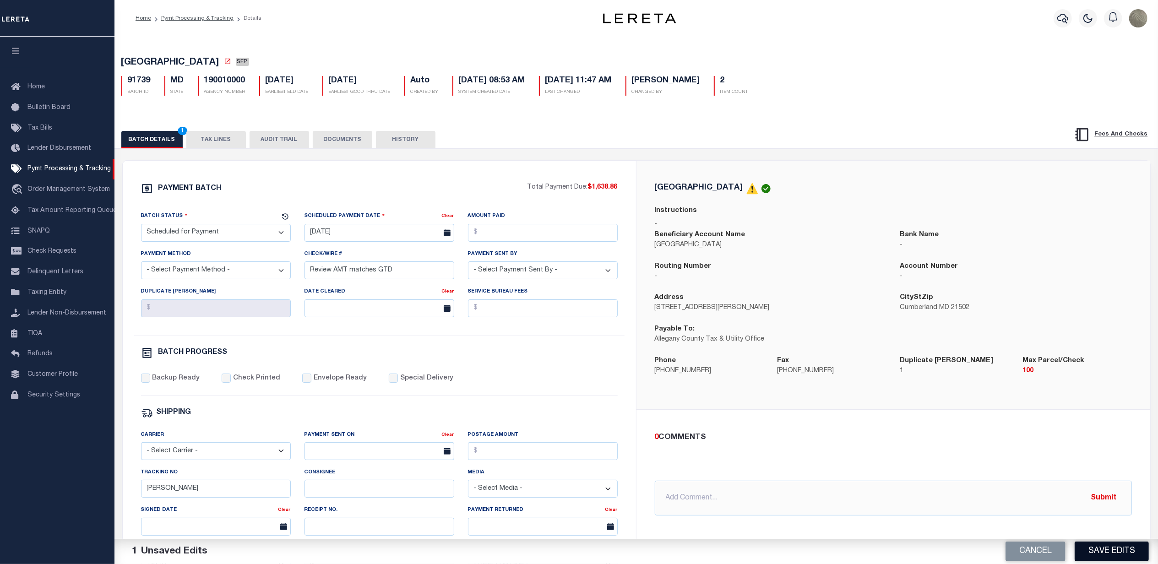
click at [1113, 546] on button "Save Edits" at bounding box center [1112, 552] width 74 height 20
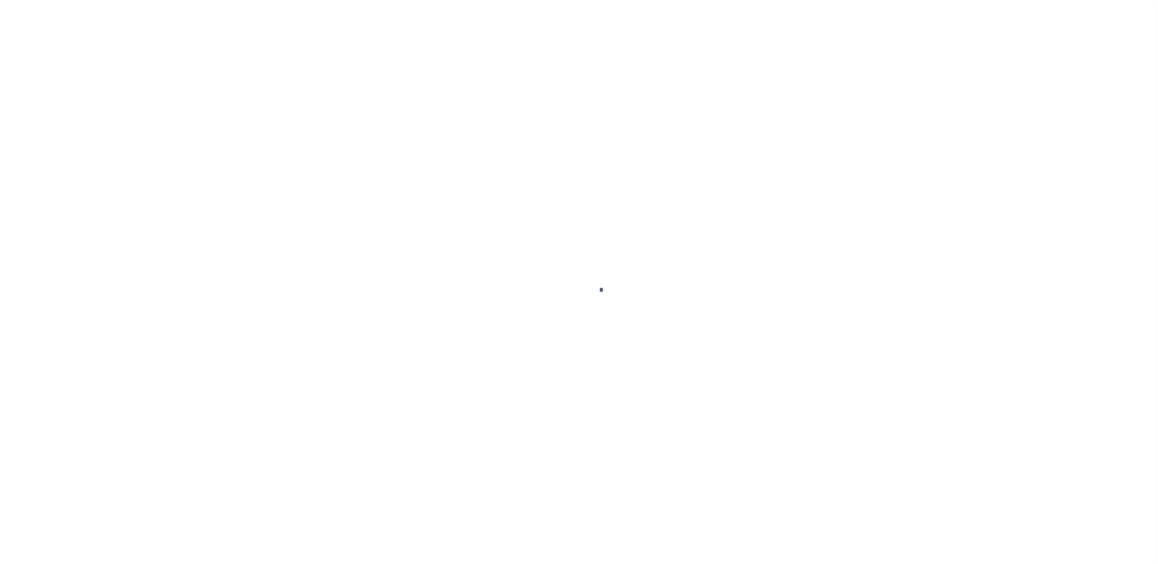
select select "SFP"
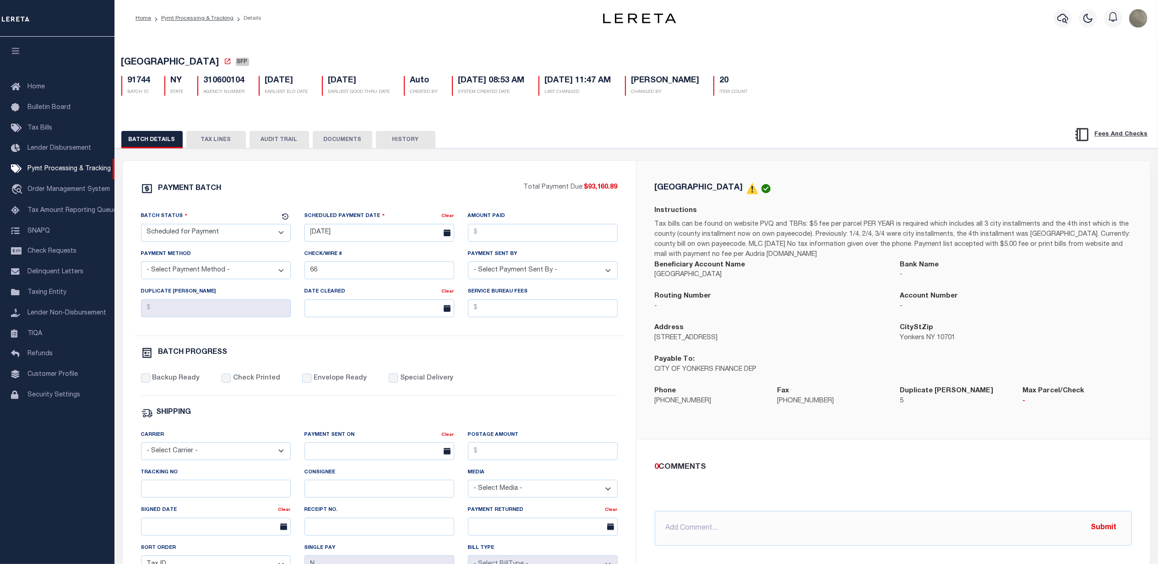
click at [189, 505] on div "Tracking No" at bounding box center [216, 487] width 164 height 38
click at [191, 494] on input "Tracking No" at bounding box center [216, 489] width 150 height 18
type input "[PERSON_NAME]"
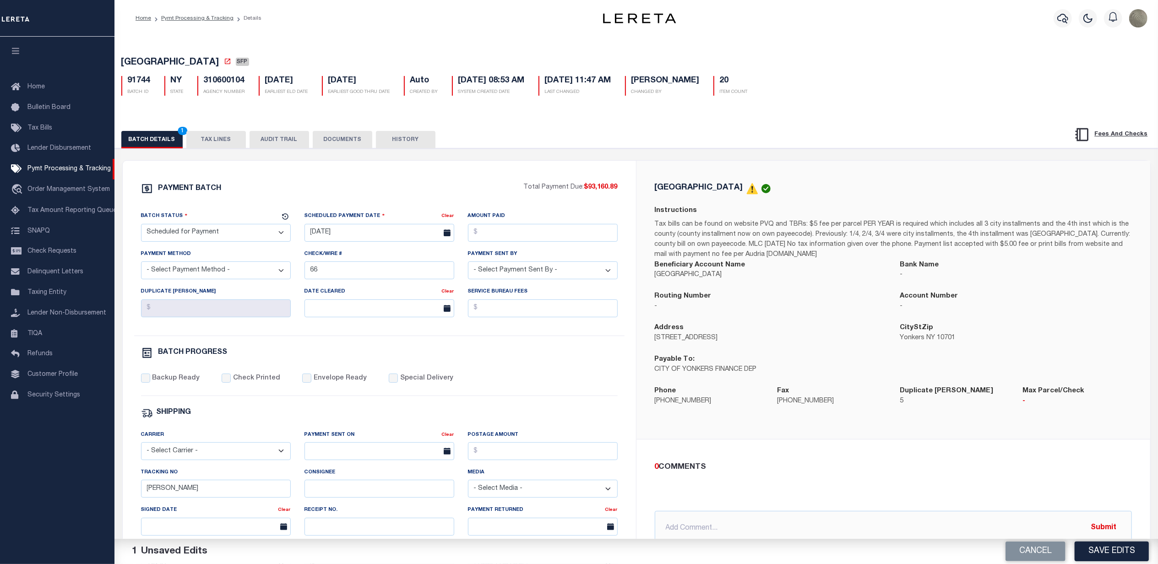
click at [664, 407] on p "914-377-6141" at bounding box center [709, 402] width 109 height 10
click at [1095, 556] on button "Save Edits" at bounding box center [1112, 552] width 74 height 20
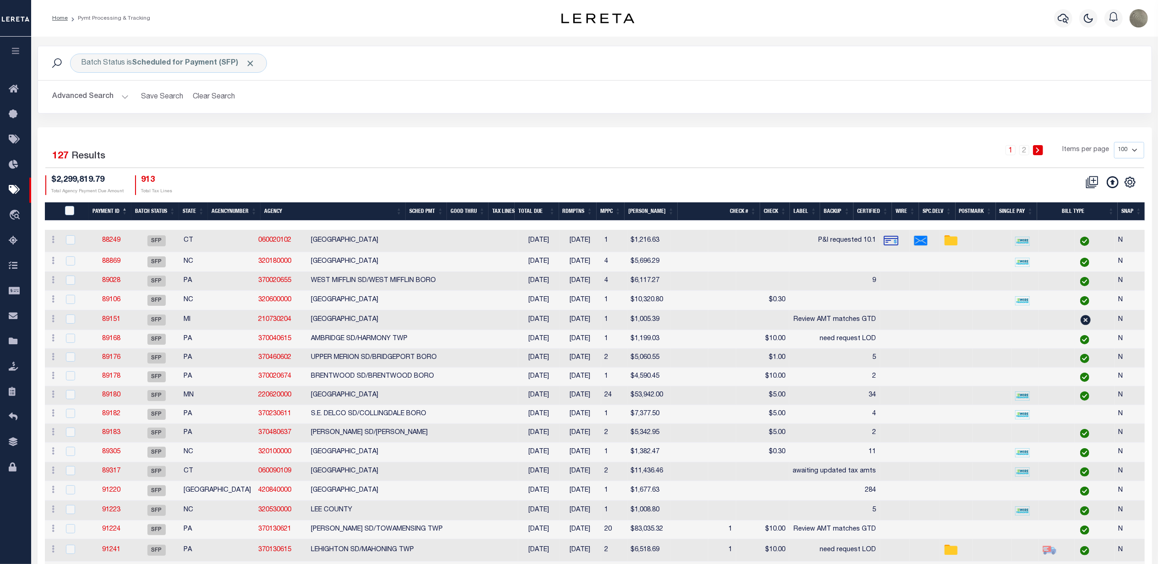
click at [813, 121] on div "Batch Status is Scheduled for Payment (SFP) Search Advanced Search Save Search …" at bounding box center [595, 87] width 1129 height 82
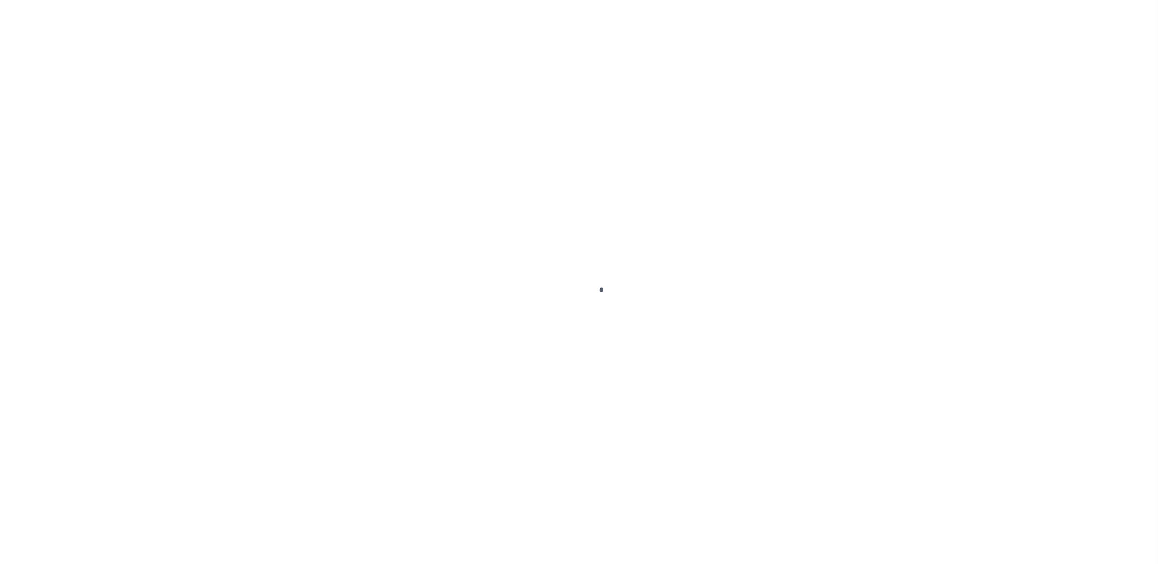
select select "SFP"
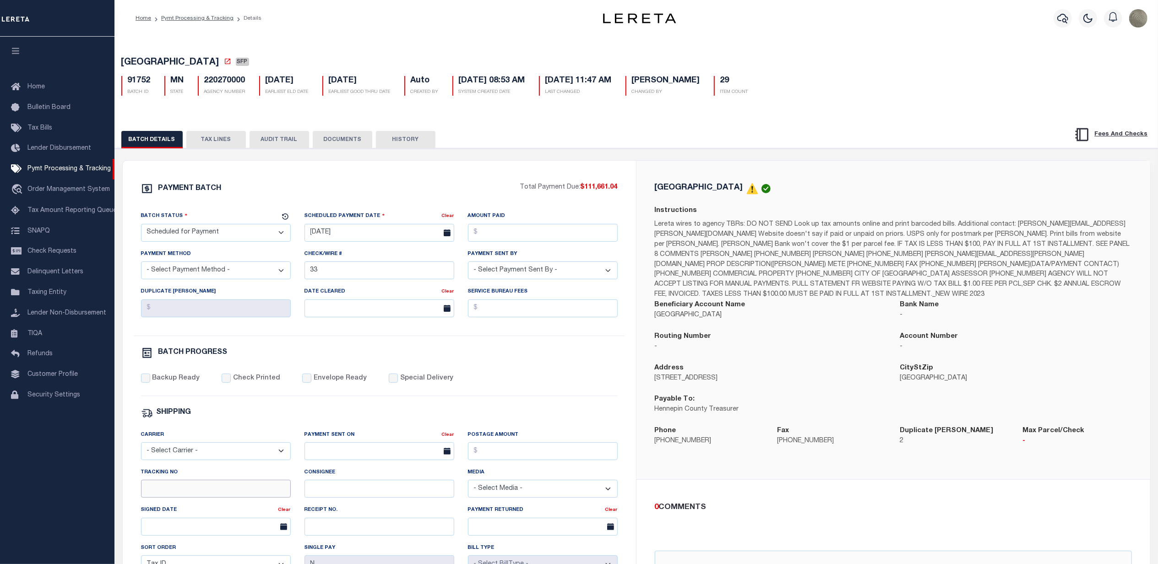
click at [195, 498] on input "Tracking No" at bounding box center [216, 489] width 150 height 18
type input "[PERSON_NAME]"
click at [689, 376] on div "Address [STREET_ADDRESS]" at bounding box center [771, 379] width 246 height 32
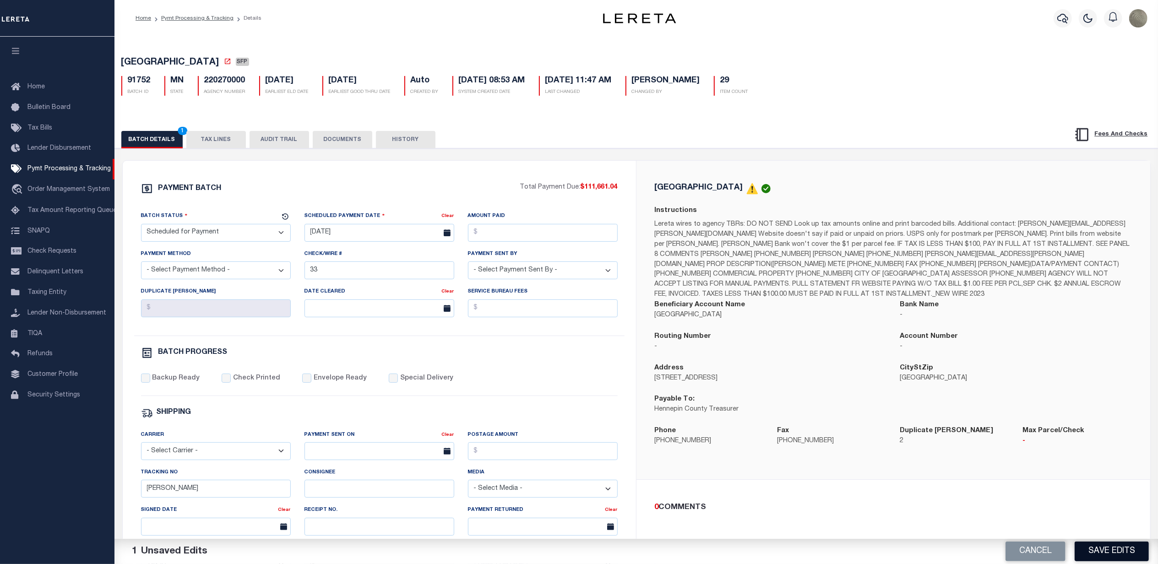
click at [1126, 544] on button "Save Edits" at bounding box center [1112, 552] width 74 height 20
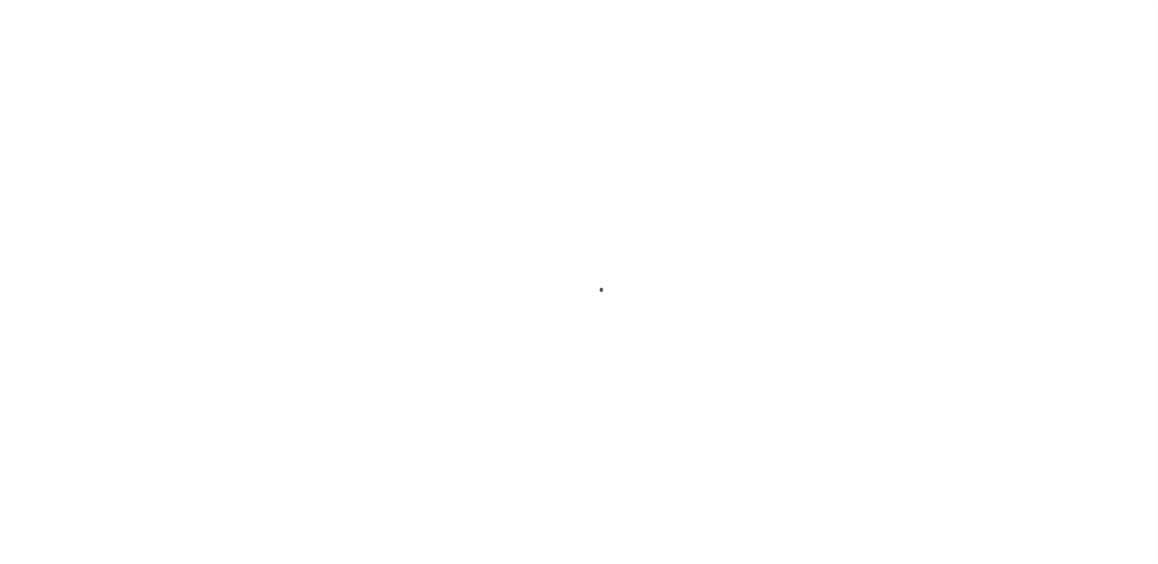
select select "SFP"
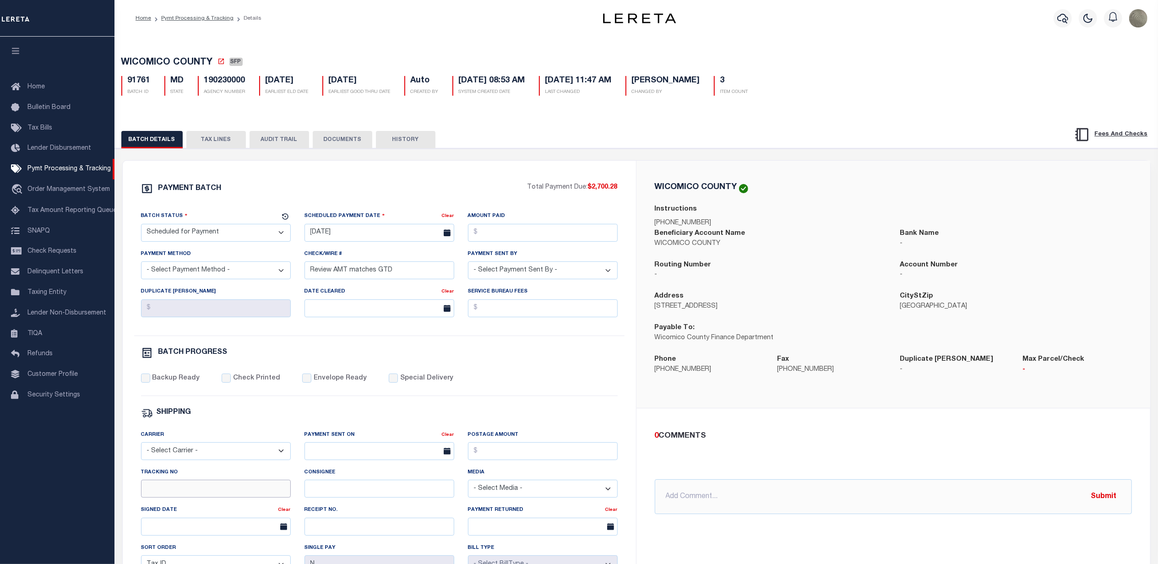
click at [183, 495] on input "Tracking No" at bounding box center [216, 489] width 150 height 18
type input "[PERSON_NAME]"
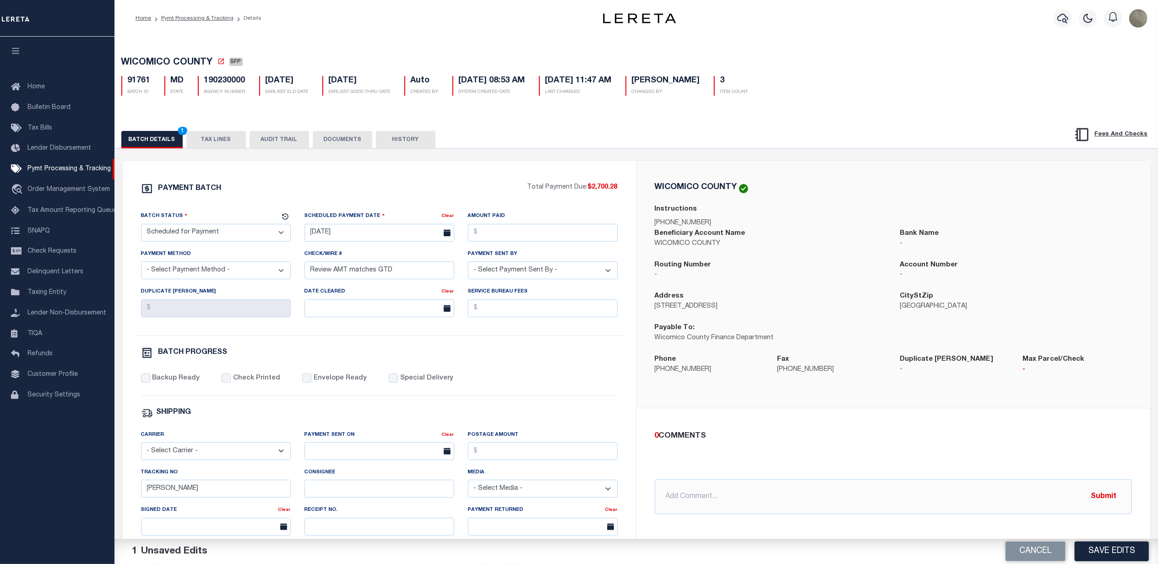
drag, startPoint x: 634, startPoint y: 413, endPoint x: 629, endPoint y: 416, distance: 5.3
click at [634, 413] on div "PAYMENT BATCH Total Payment Due: $2,700.28 Batch Status" at bounding box center [379, 429] width 513 height 536
click at [1107, 551] on button "Save Edits" at bounding box center [1112, 552] width 74 height 20
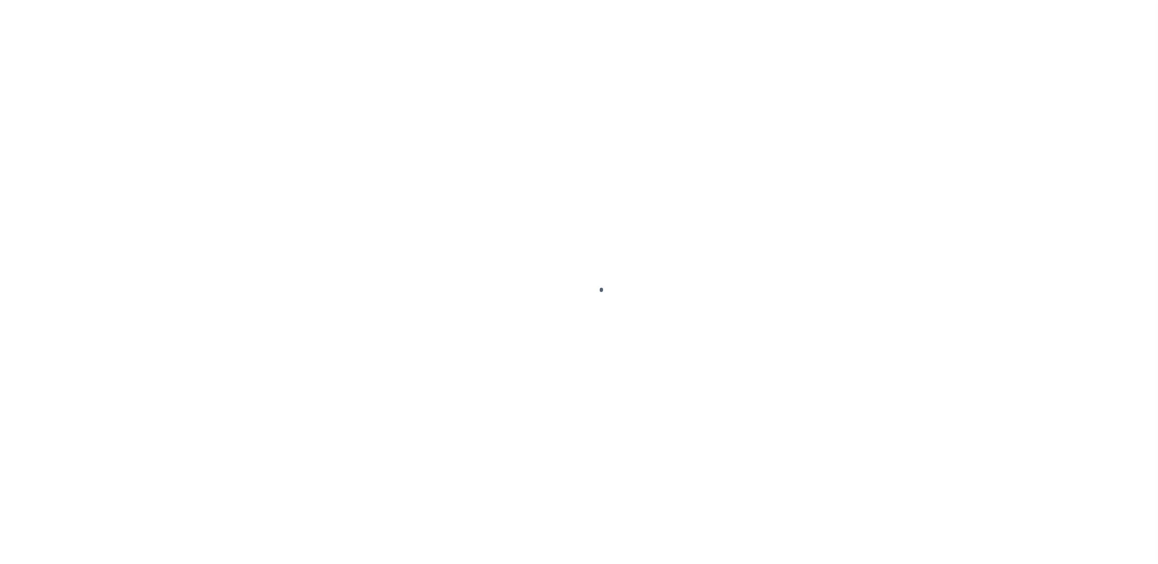
select select "SFP"
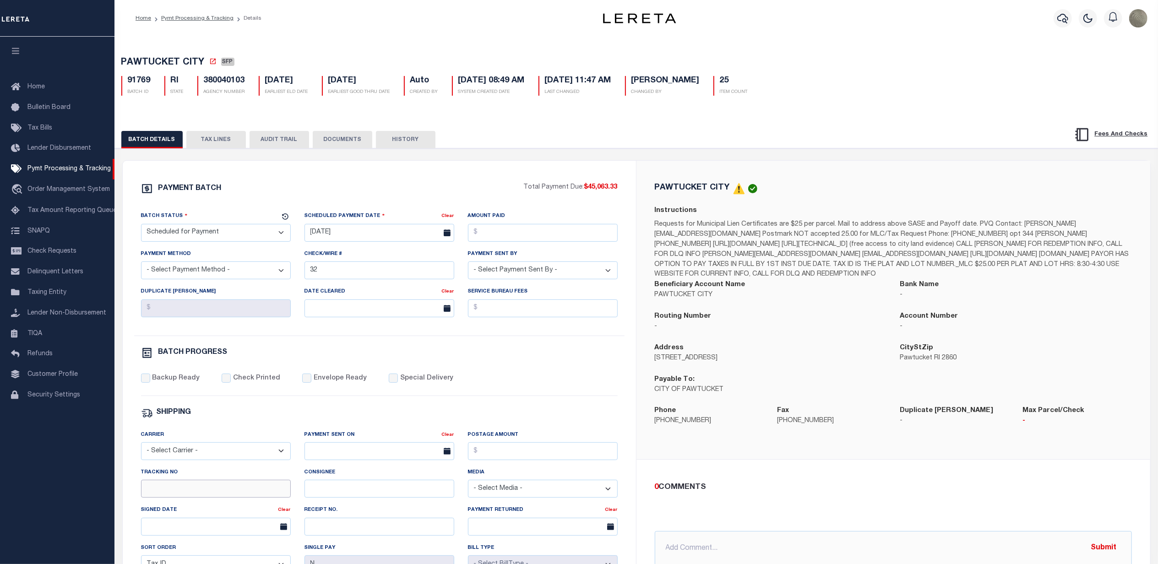
click at [176, 492] on input "Tracking No" at bounding box center [216, 489] width 150 height 18
type input "[PERSON_NAME]"
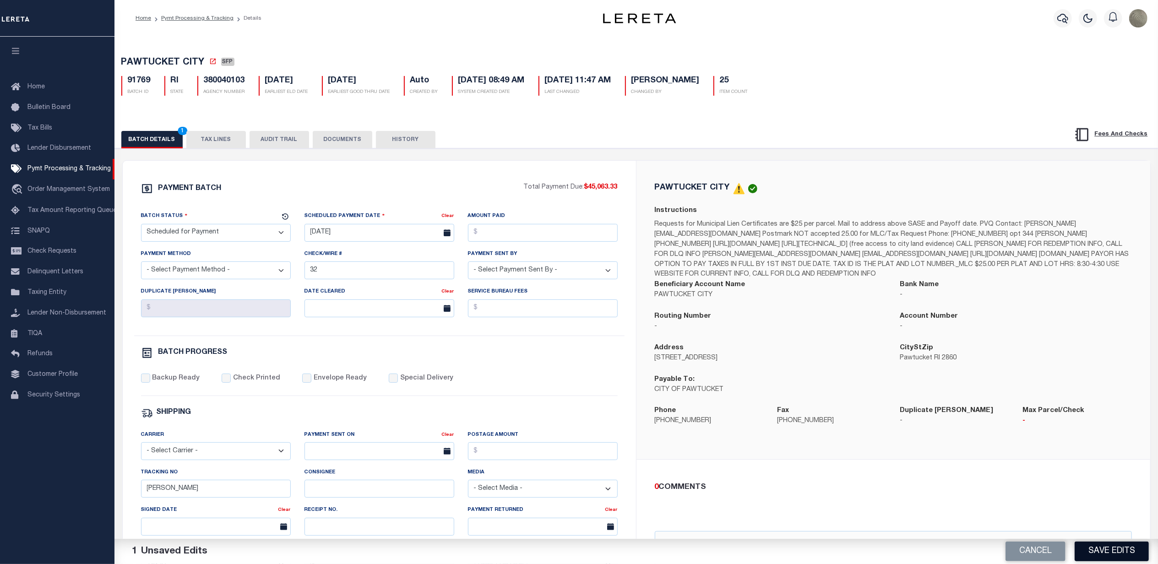
click at [1095, 551] on button "Save Edits" at bounding box center [1112, 552] width 74 height 20
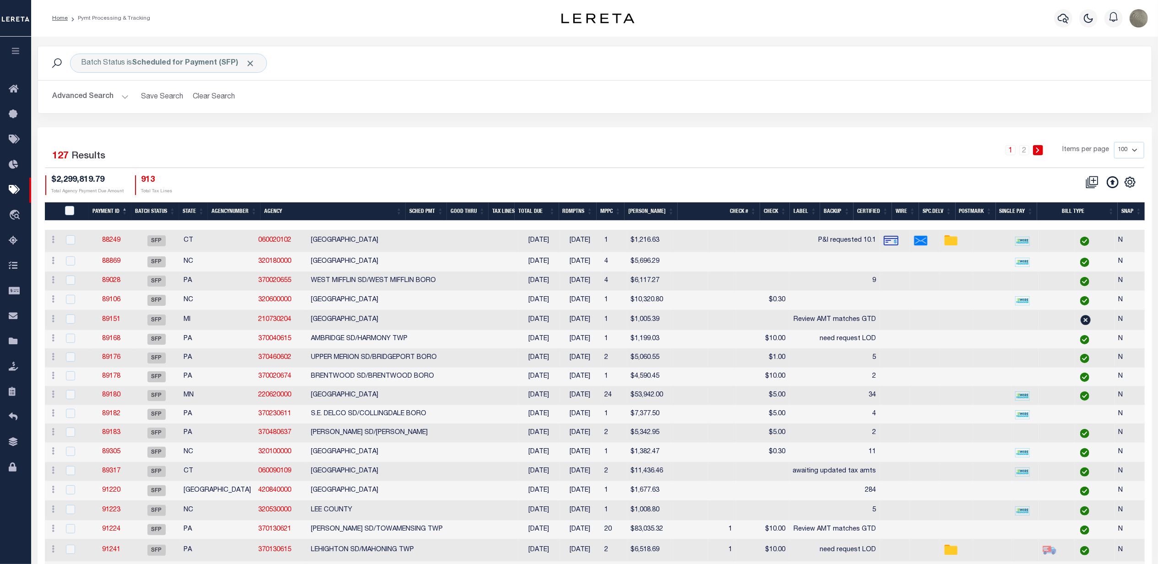
click at [767, 121] on div "Batch Status is Scheduled for Payment (SFP) Search Advanced Search Save Search …" at bounding box center [595, 87] width 1129 height 82
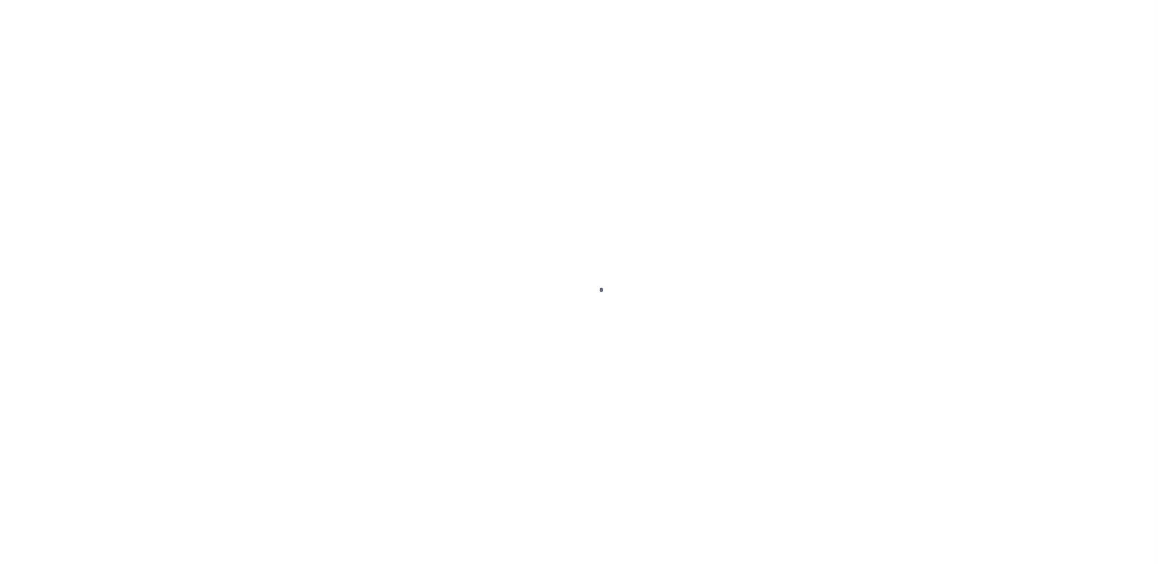
select select "SFP"
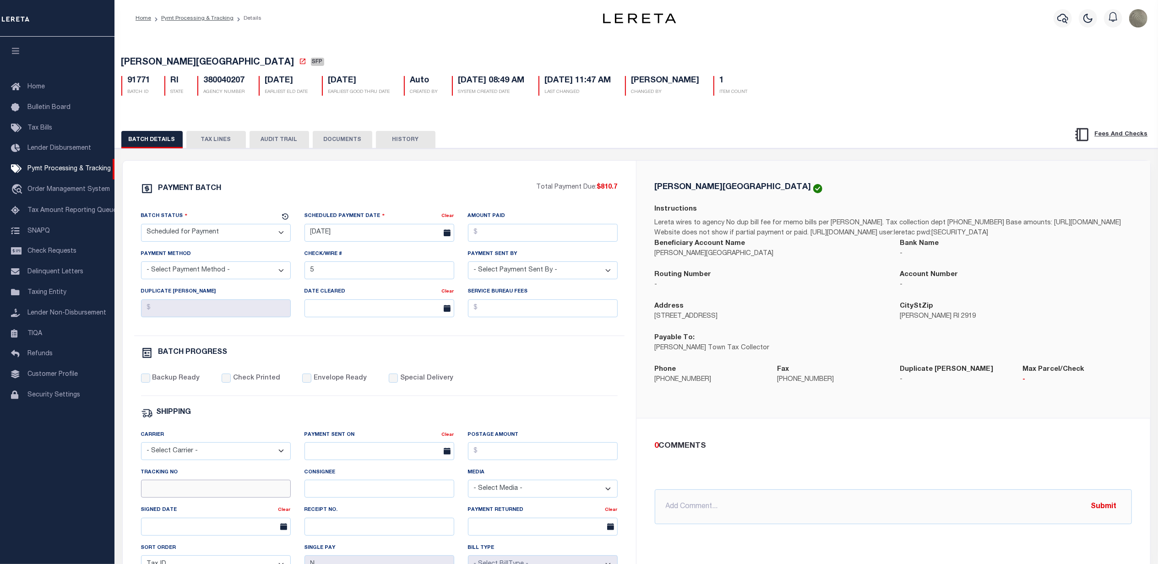
click at [184, 498] on input "Tracking No" at bounding box center [216, 489] width 150 height 18
type input "[PERSON_NAME]"
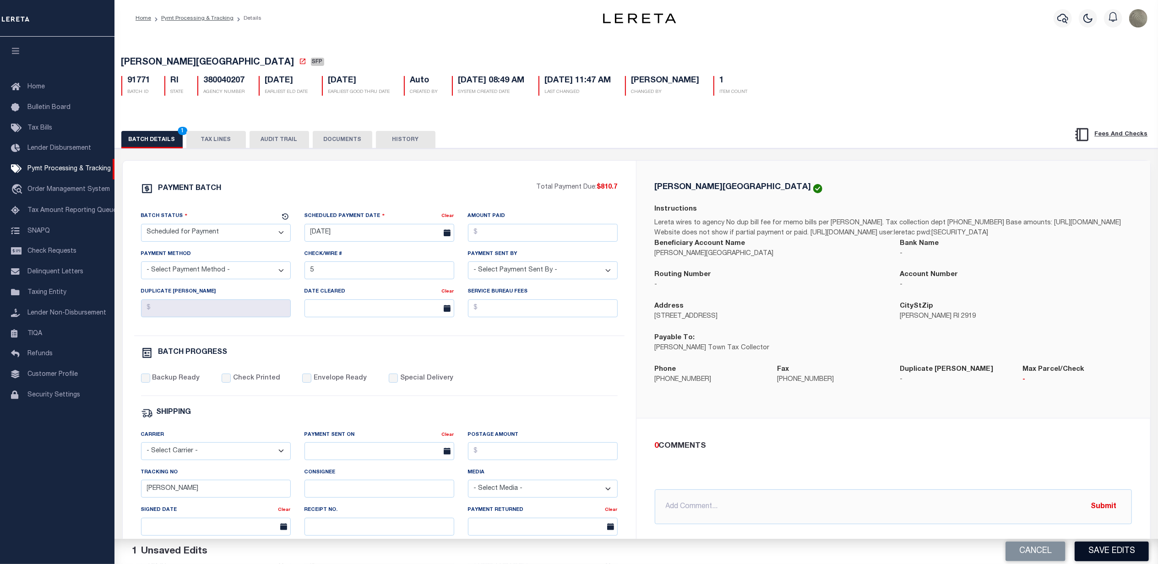
click at [1100, 550] on button "Save Edits" at bounding box center [1112, 552] width 74 height 20
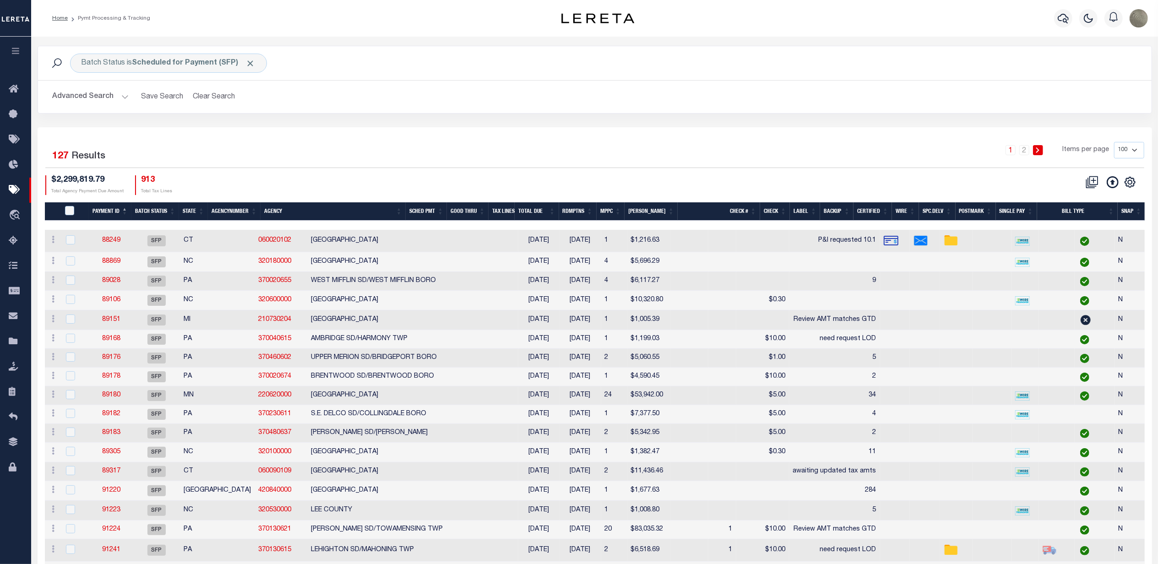
click at [708, 108] on div "Advanced Search Save Search Clear Search PayeeSearchTable_dynamictable_____Defa…" at bounding box center [595, 97] width 1114 height 33
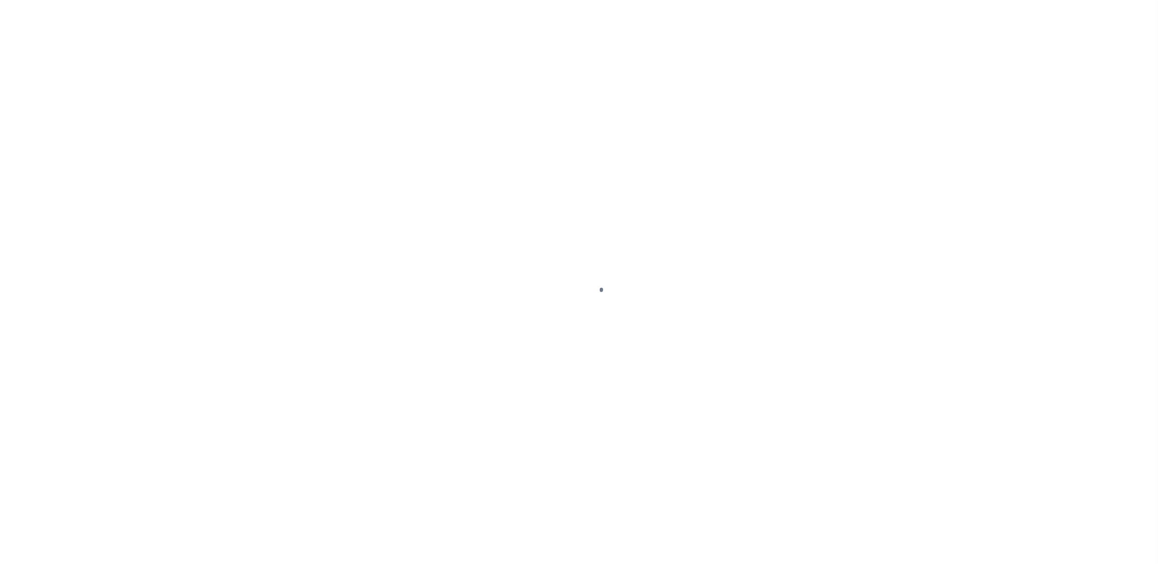
select select "SFP"
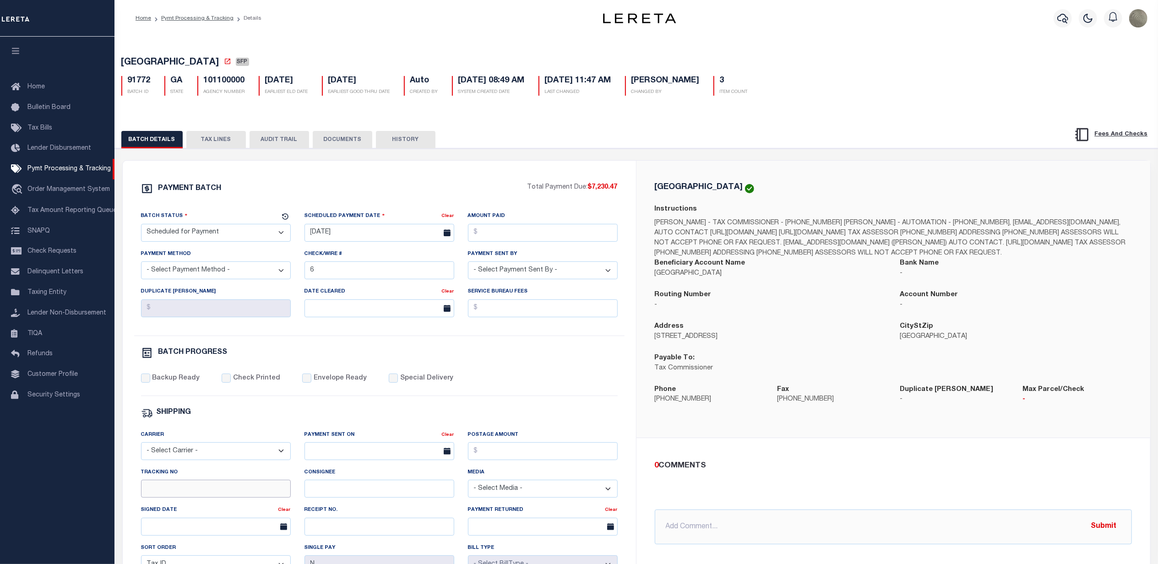
click at [163, 497] on input "Tracking No" at bounding box center [216, 489] width 150 height 18
type input "[PERSON_NAME]"
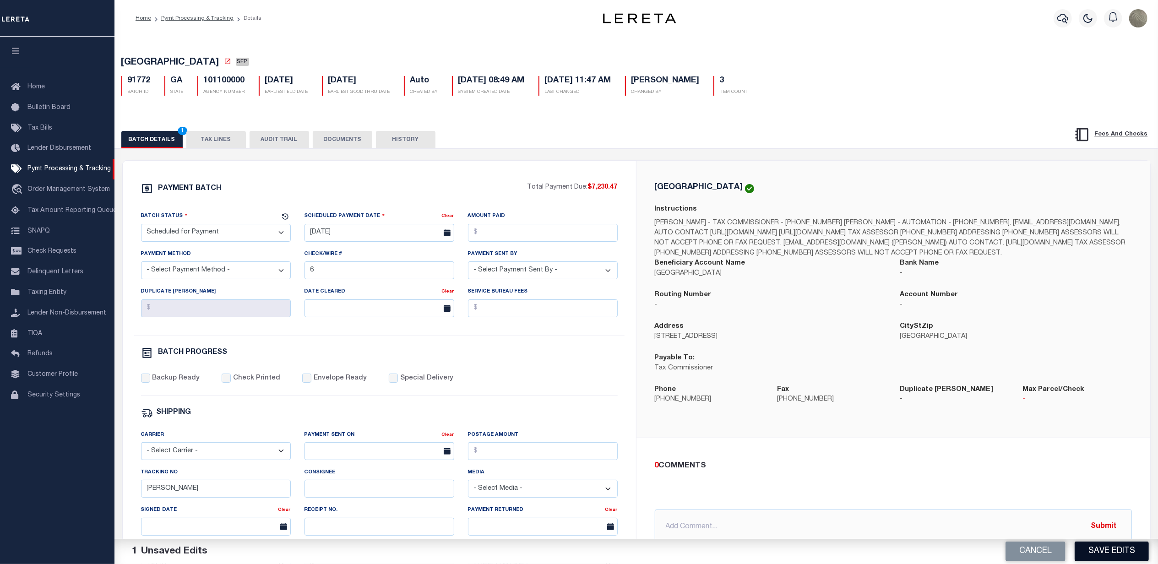
click at [1122, 551] on button "Save Edits" at bounding box center [1112, 552] width 74 height 20
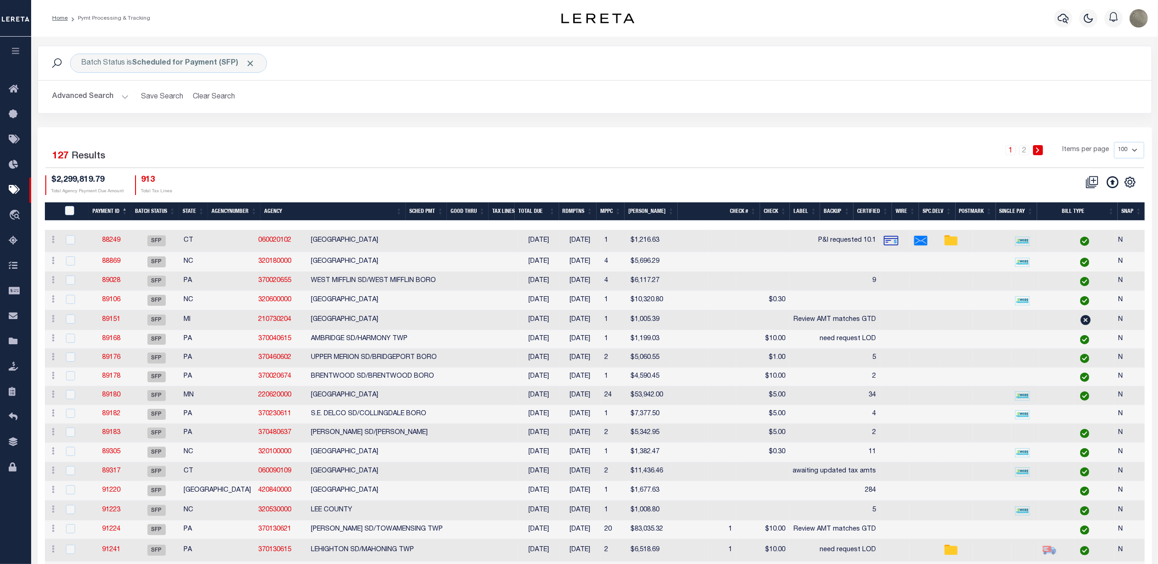
click at [748, 145] on div "1 2 Items per page 100 200 500 1000" at bounding box center [733, 154] width 821 height 24
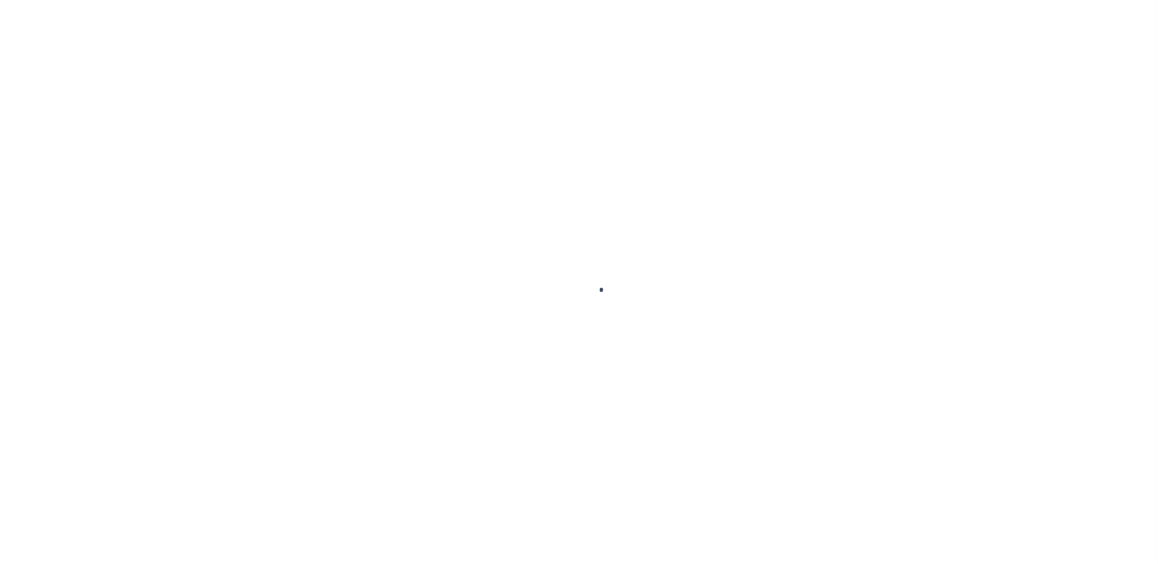
select select "SFP"
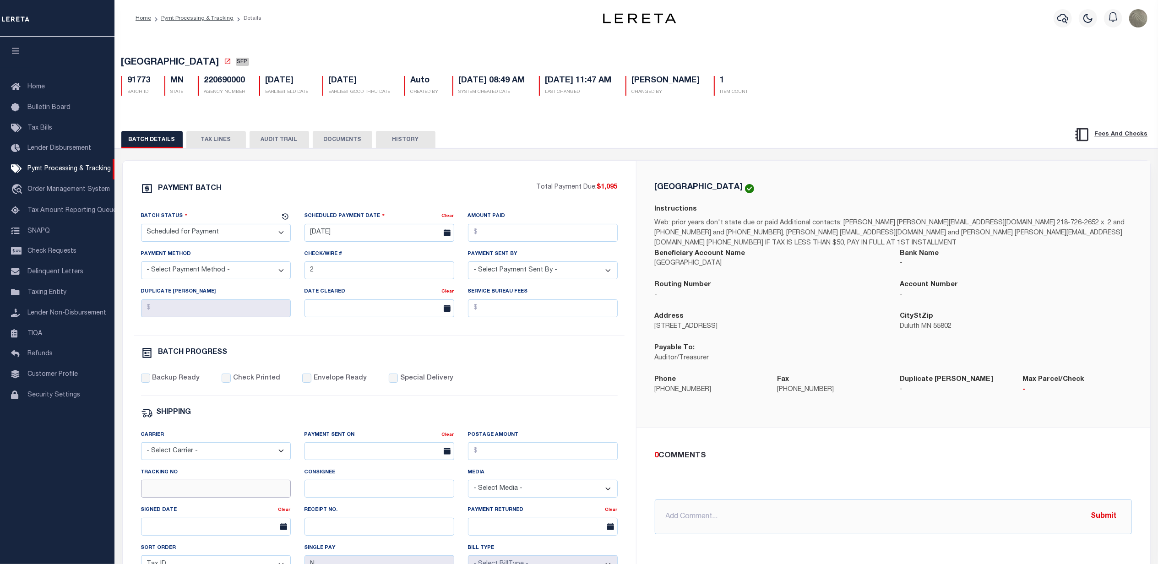
click at [186, 493] on input "Tracking No" at bounding box center [216, 489] width 150 height 18
type input "[PERSON_NAME]"
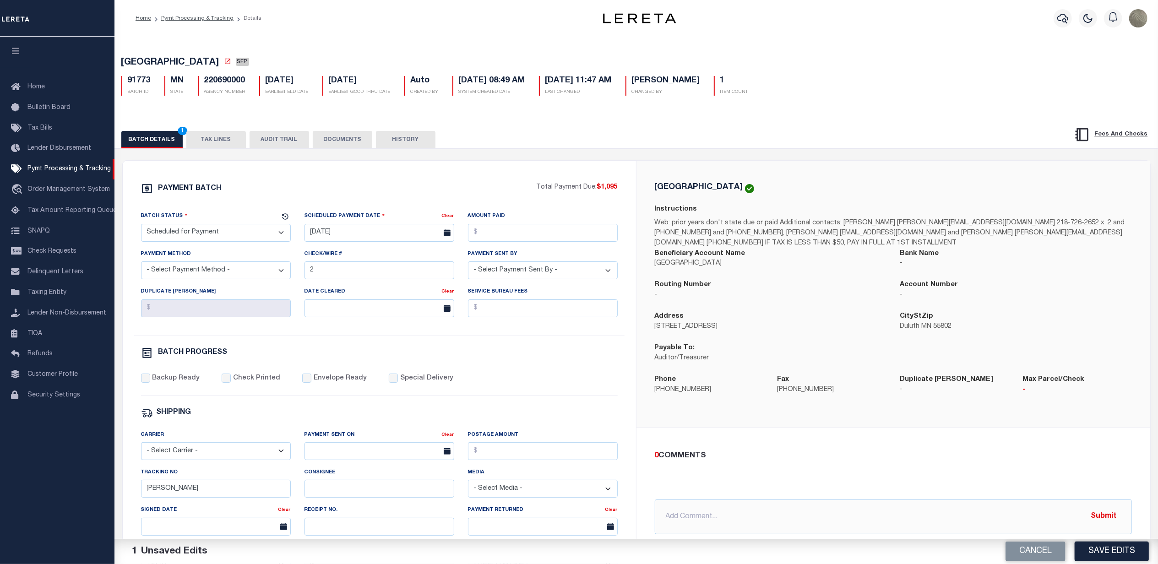
drag, startPoint x: 636, startPoint y: 426, endPoint x: 629, endPoint y: 426, distance: 6.4
click at [636, 426] on div "PAYMENT BATCH Total Payment Due: $1,095 Batch Status" at bounding box center [379, 429] width 513 height 536
click at [1129, 549] on button "Save Edits" at bounding box center [1112, 552] width 74 height 20
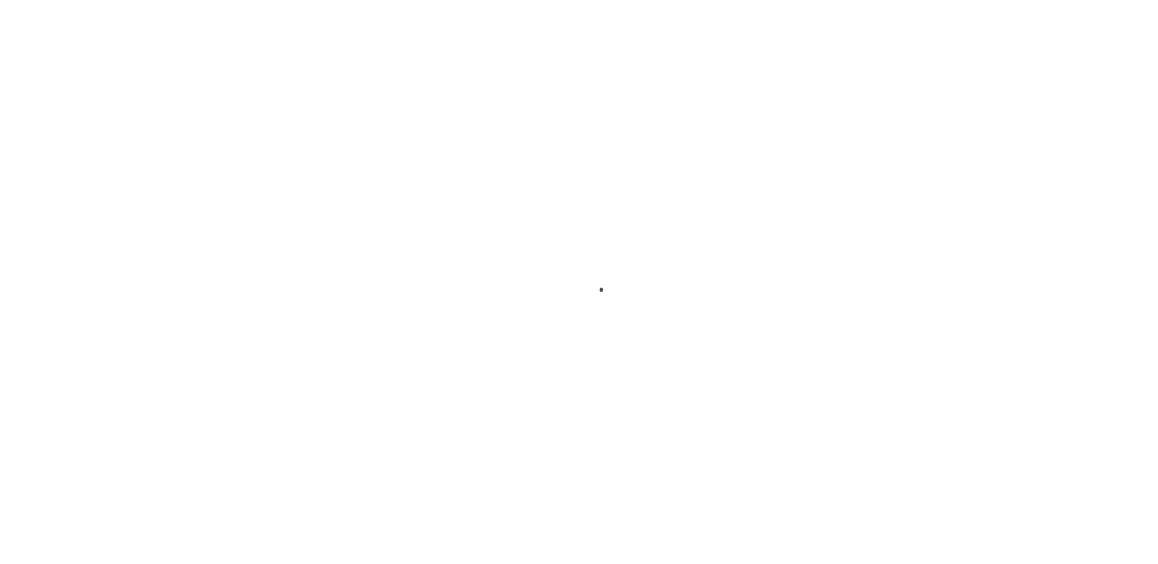
select select "SFP"
select select "37"
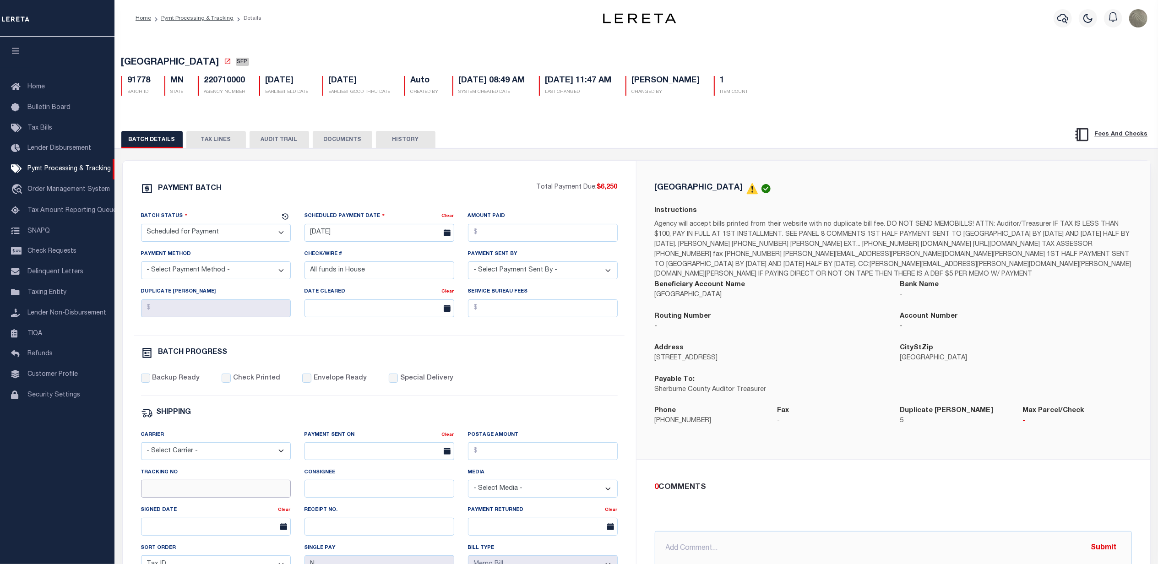
click at [176, 491] on input "Tracking No" at bounding box center [216, 489] width 150 height 18
type input "[PERSON_NAME]"
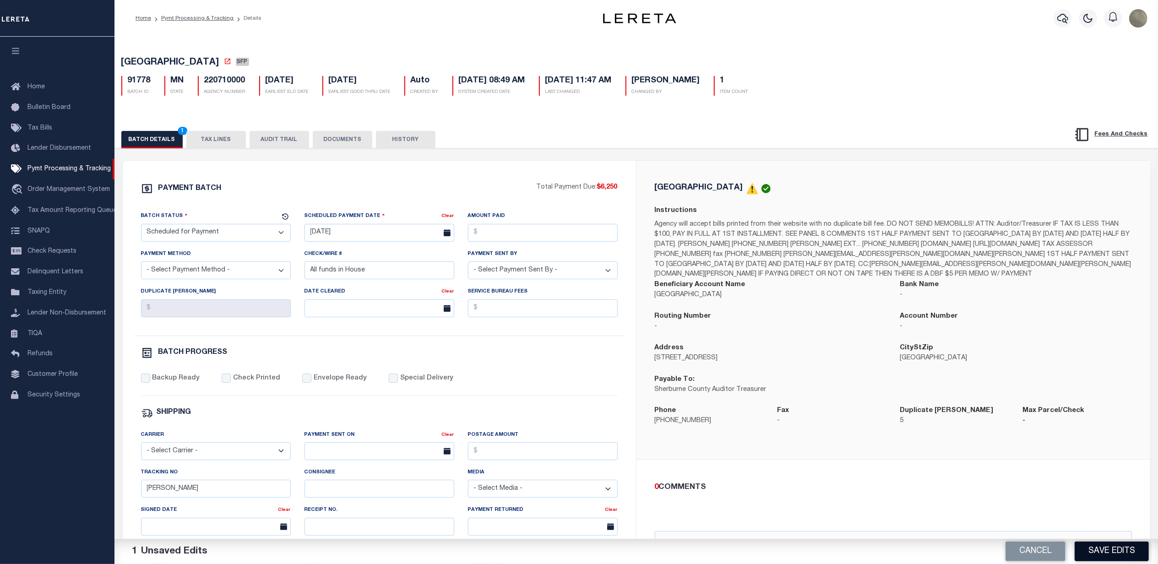
click at [1103, 550] on button "Save Edits" at bounding box center [1112, 552] width 74 height 20
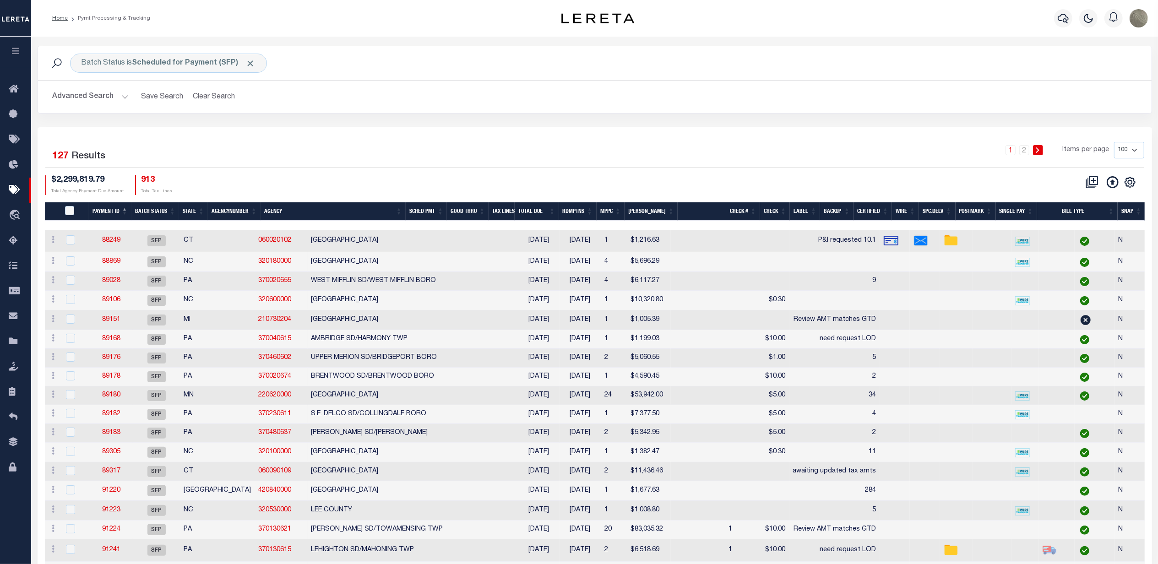
click at [897, 165] on div "1 2 Items per page 100 200 500 1000" at bounding box center [734, 155] width 835 height 26
click at [754, 99] on h2 "Advanced Search Save Search Clear Search PayeeSearchTable_dynamictable_____Defa…" at bounding box center [594, 97] width 1099 height 18
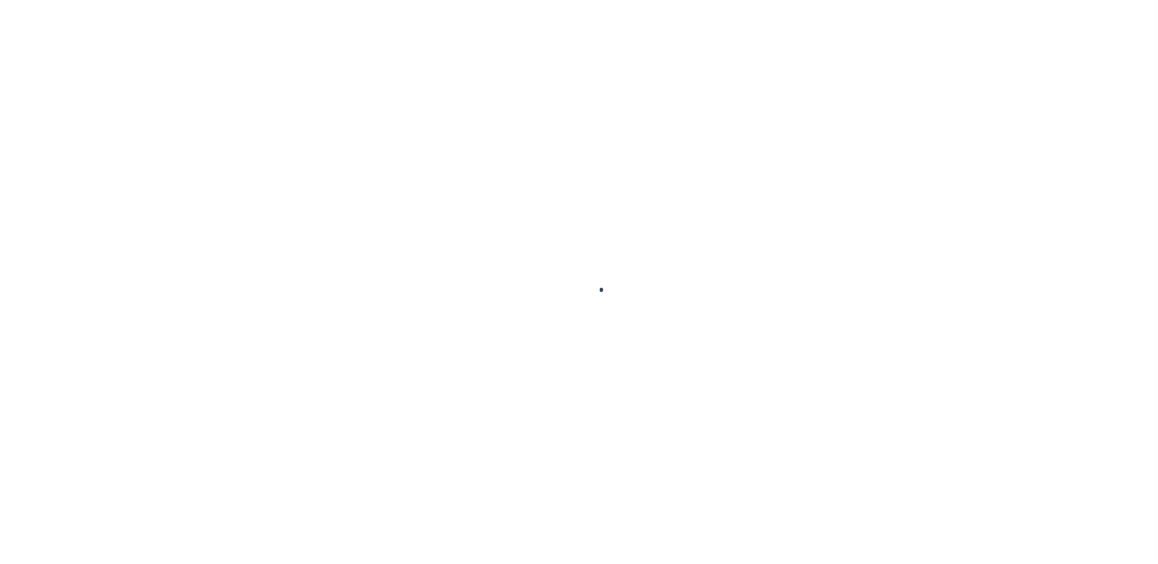
select select "SFP"
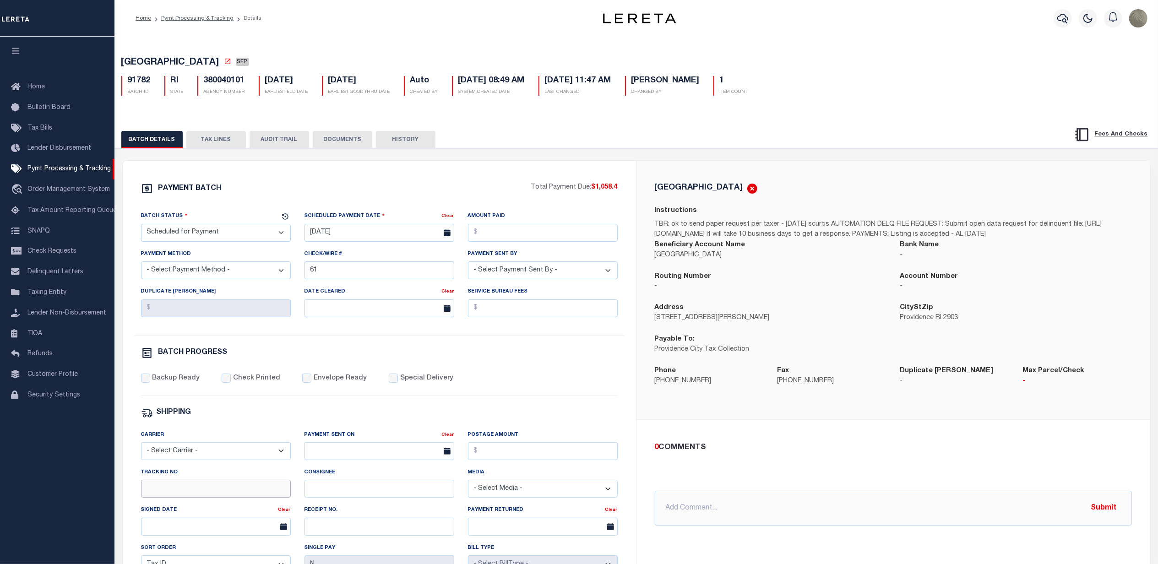
click at [155, 496] on input "Tracking No" at bounding box center [216, 489] width 150 height 18
type input "[PERSON_NAME]"
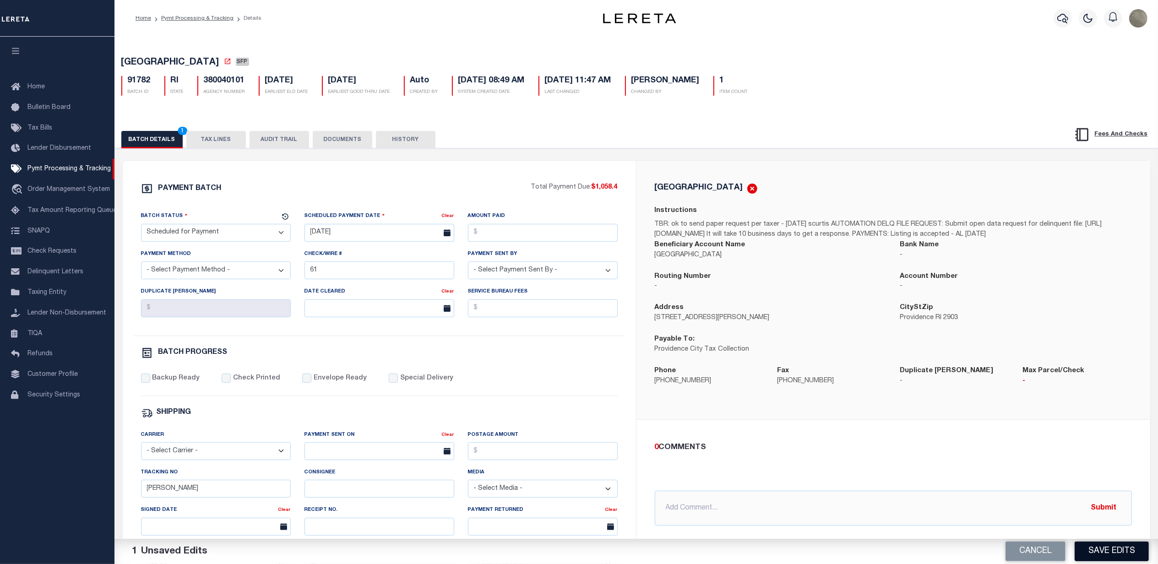
click at [1099, 548] on button "Save Edits" at bounding box center [1112, 552] width 74 height 20
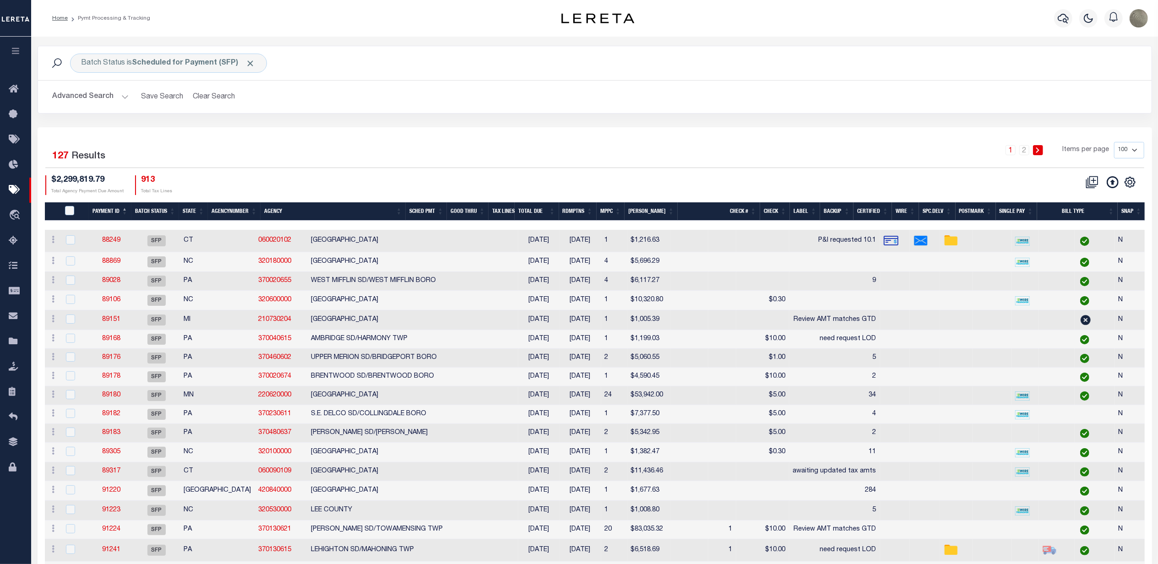
drag, startPoint x: 700, startPoint y: 133, endPoint x: 704, endPoint y: 140, distance: 8.4
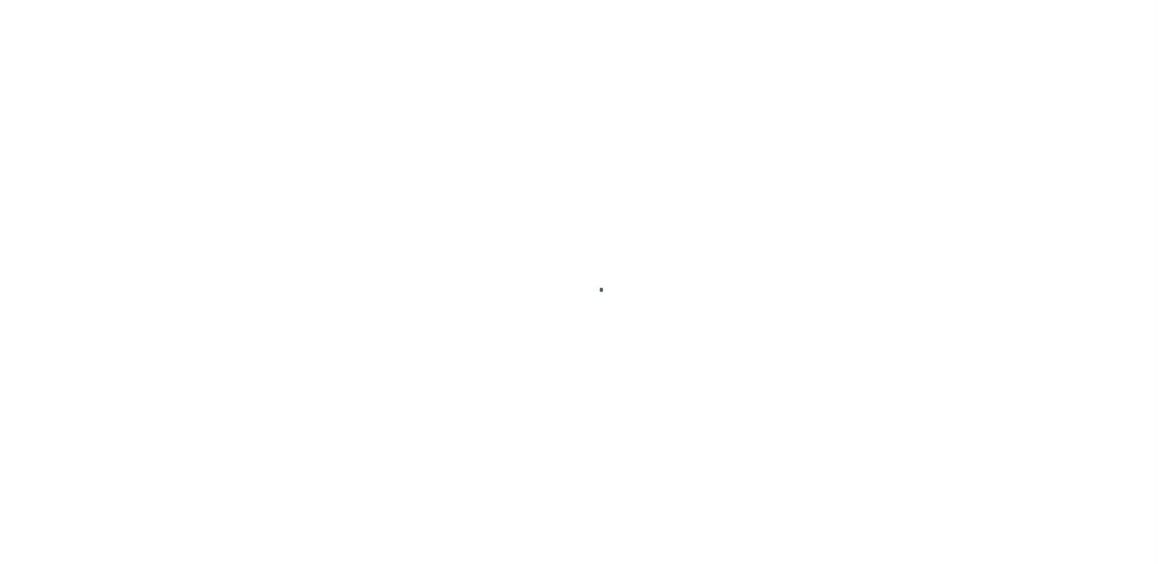
select select "SFP"
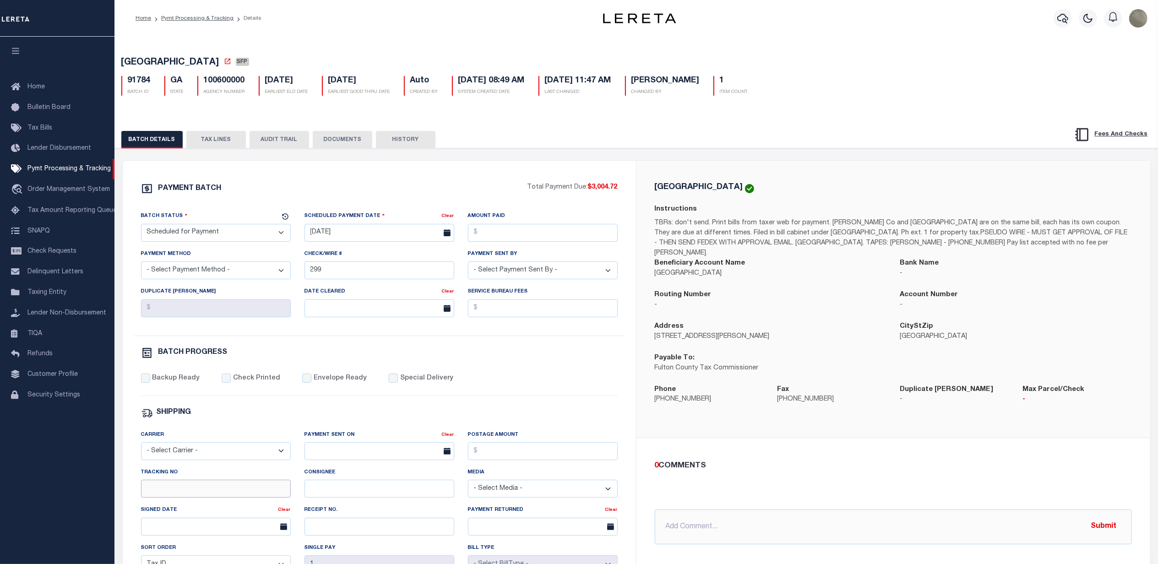
drag, startPoint x: 158, startPoint y: 495, endPoint x: 163, endPoint y: 490, distance: 7.1
click at [158, 495] on input "Tracking No" at bounding box center [216, 489] width 150 height 18
type input "[PERSON_NAME]"
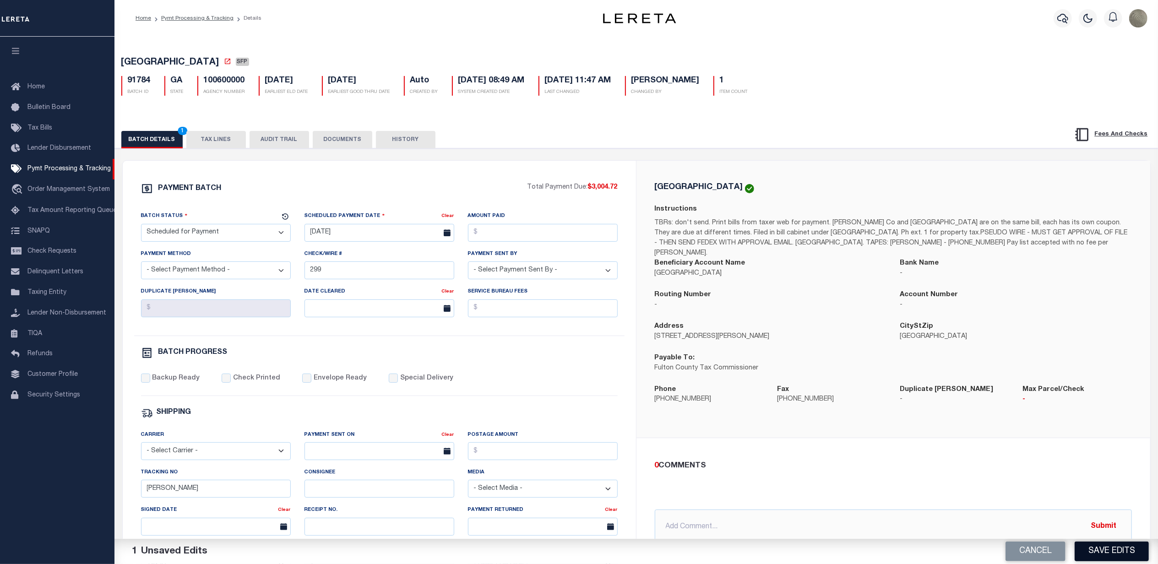
click at [1105, 548] on button "Save Edits" at bounding box center [1112, 552] width 74 height 20
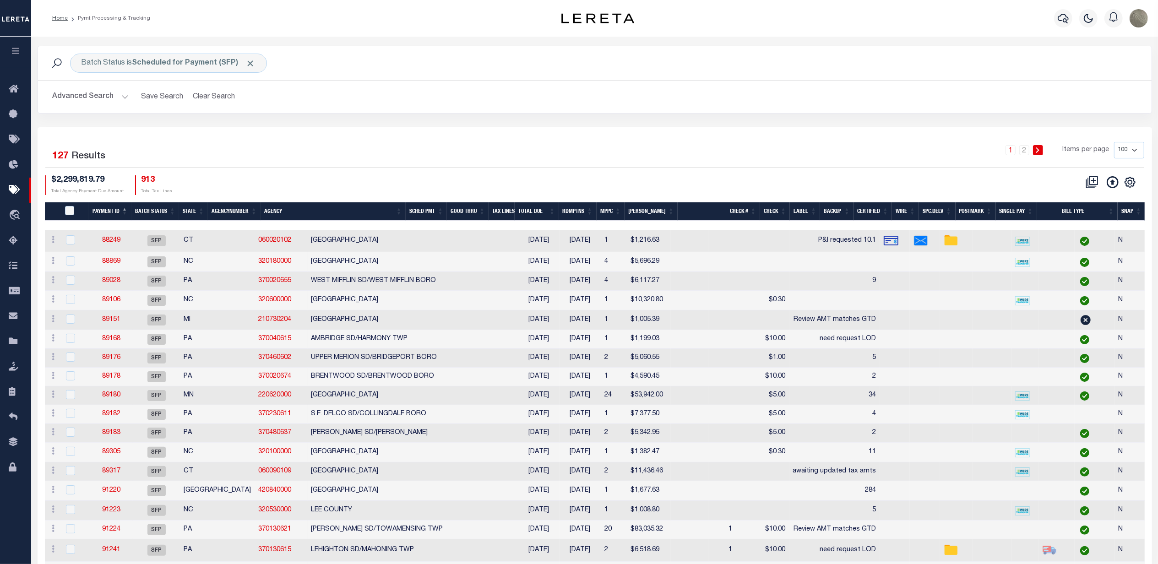
click at [545, 151] on div "1 2 Items per page 100 200 500 1000" at bounding box center [733, 154] width 821 height 24
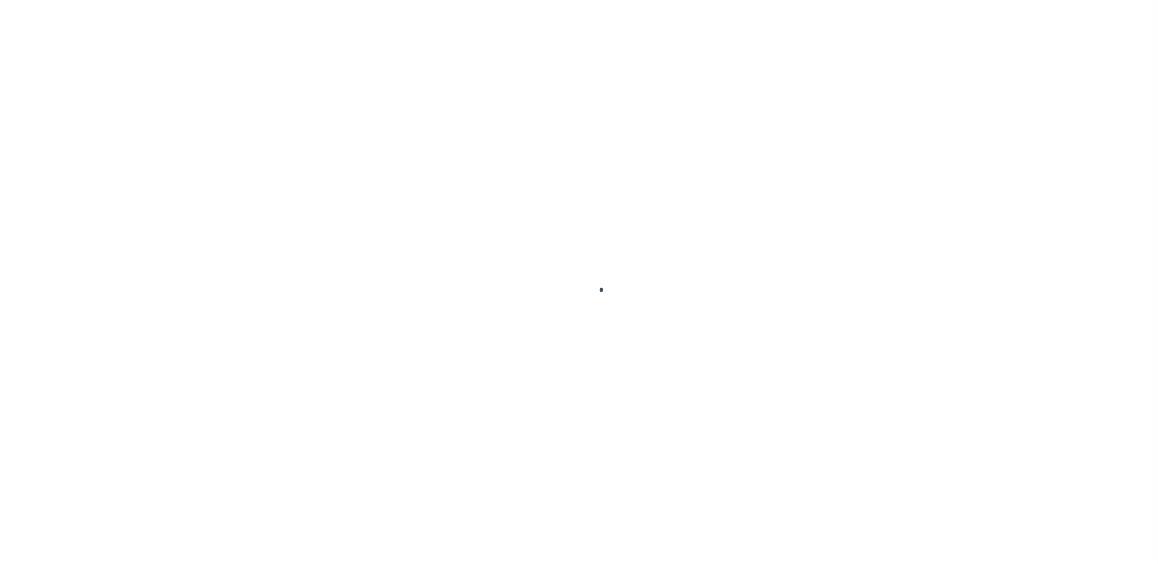
select select "SFP"
select select "37"
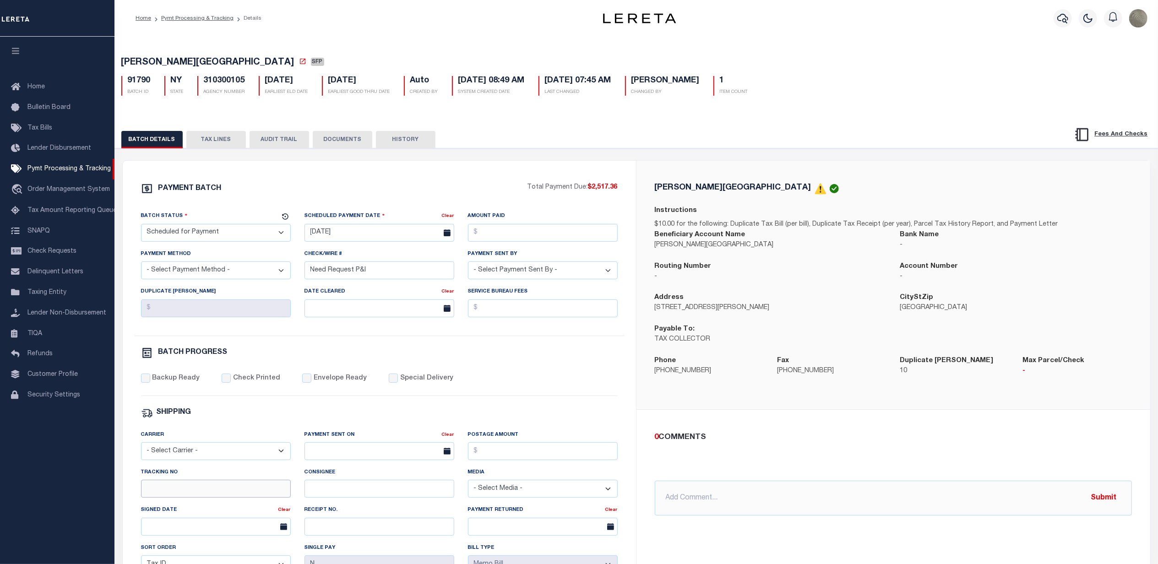
click at [173, 495] on input "Tracking No" at bounding box center [216, 489] width 150 height 18
type input "[PERSON_NAME]"
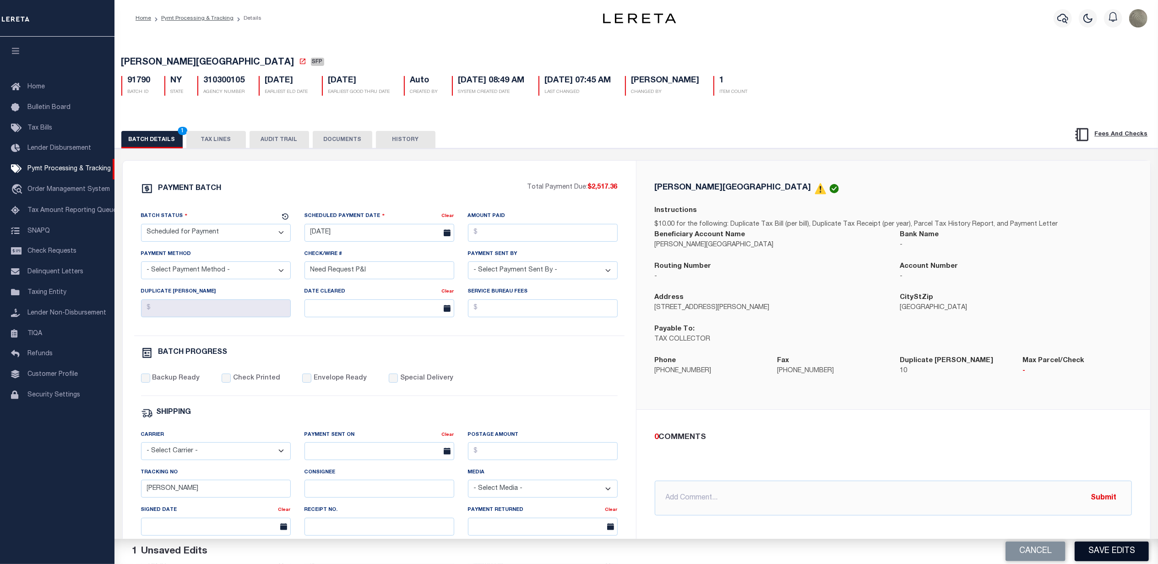
click at [1109, 543] on button "Save Edits" at bounding box center [1112, 552] width 74 height 20
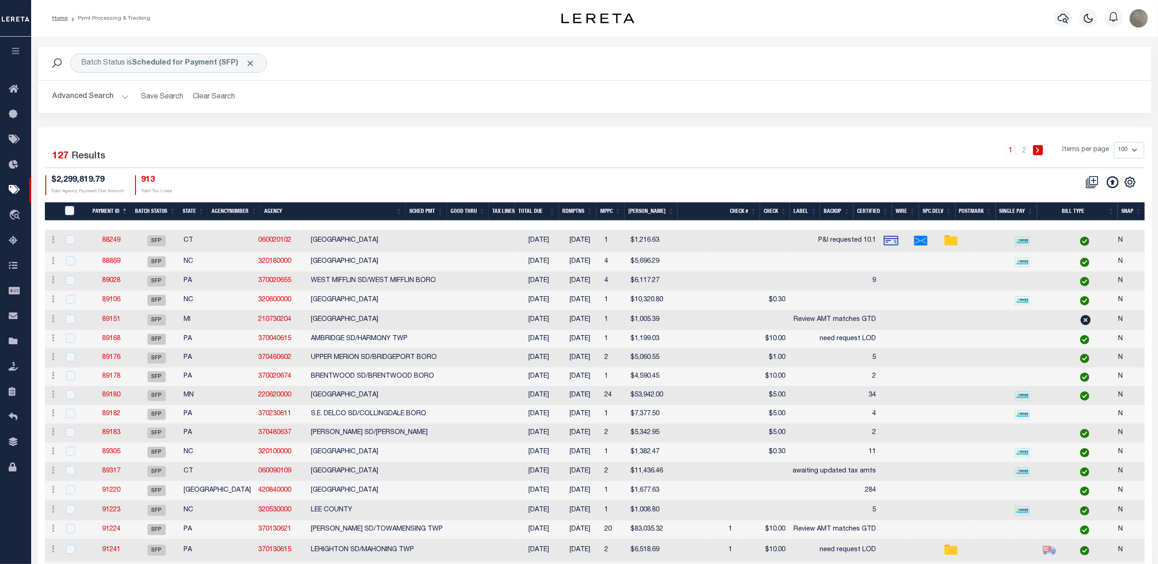
click at [710, 146] on div "1 2 Items per page 100 200 500 1000" at bounding box center [733, 154] width 821 height 24
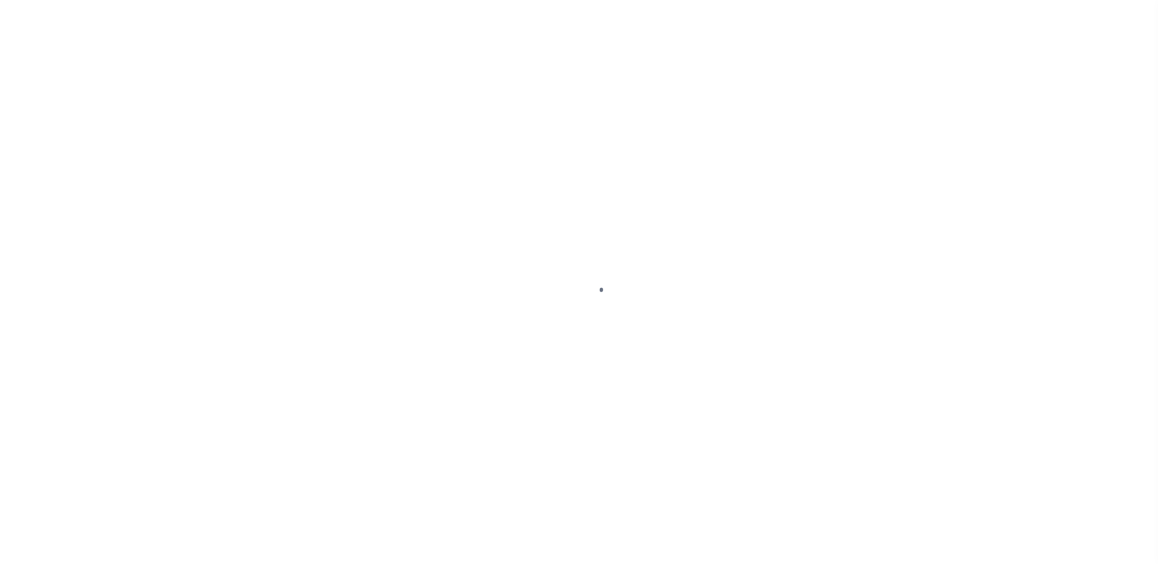
select select "SFP"
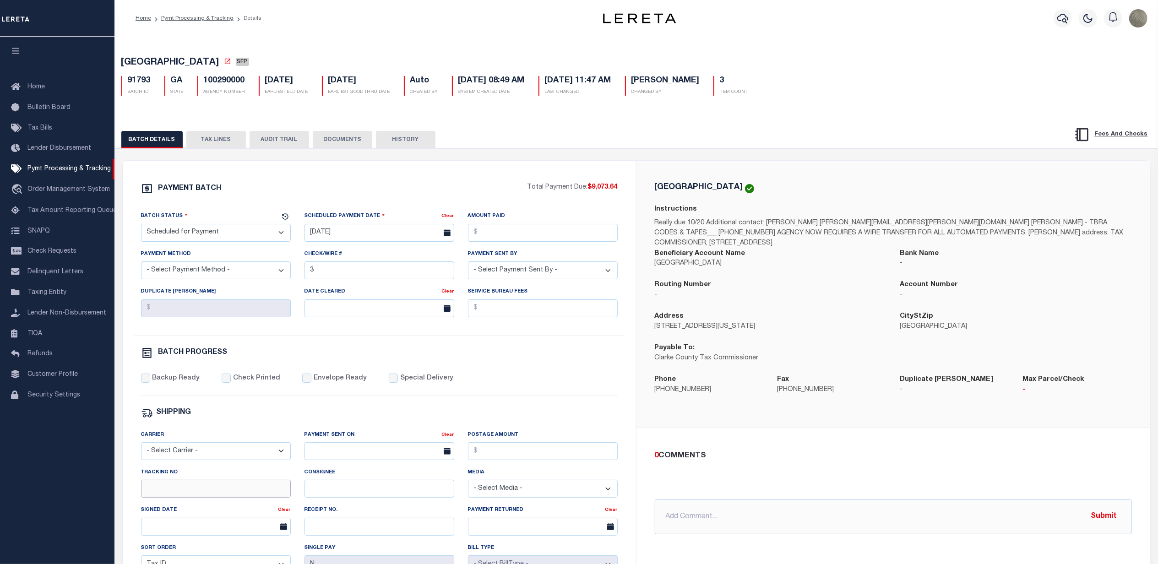
click at [193, 498] on input "Tracking No" at bounding box center [216, 489] width 150 height 18
type input "[PERSON_NAME]"
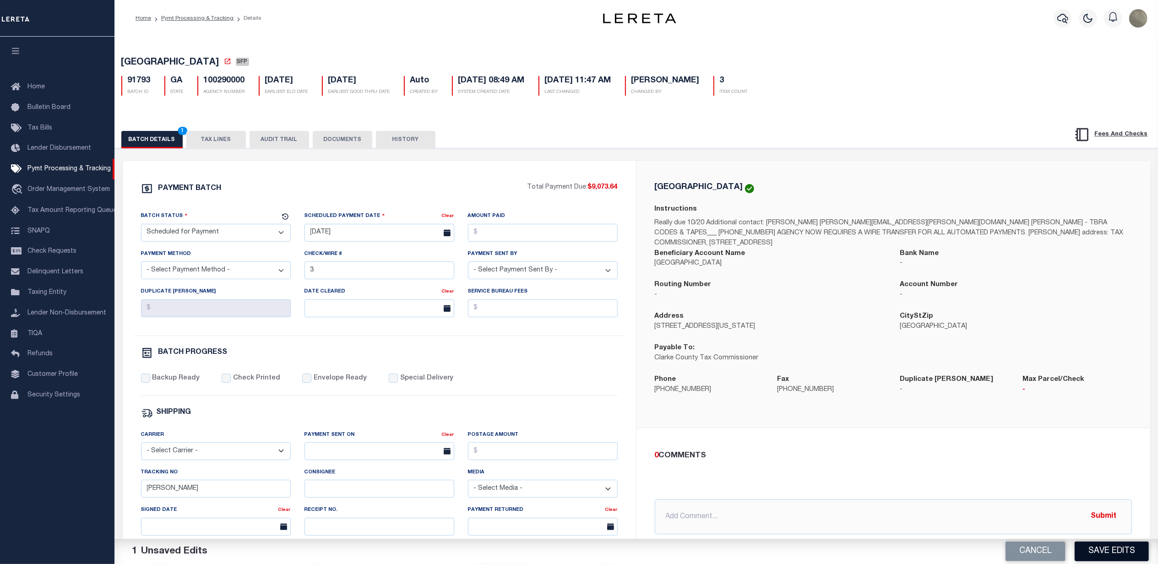
click at [1096, 551] on button "Save Edits" at bounding box center [1112, 552] width 74 height 20
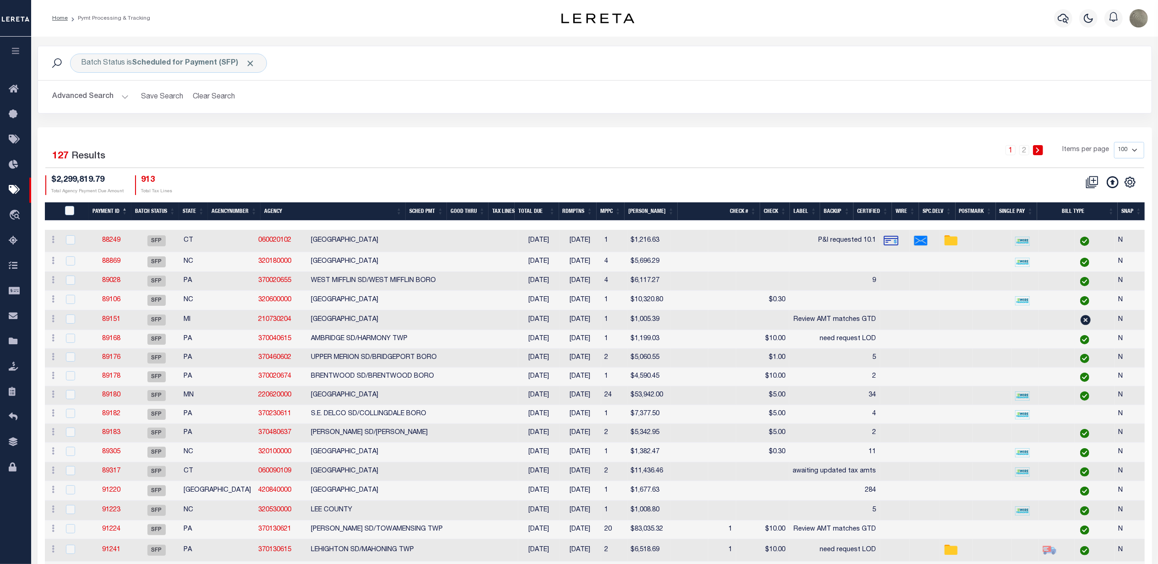
click at [784, 102] on h2 "Advanced Search Save Search Clear Search PayeeSearchTable_dynamictable_____Defa…" at bounding box center [594, 97] width 1099 height 18
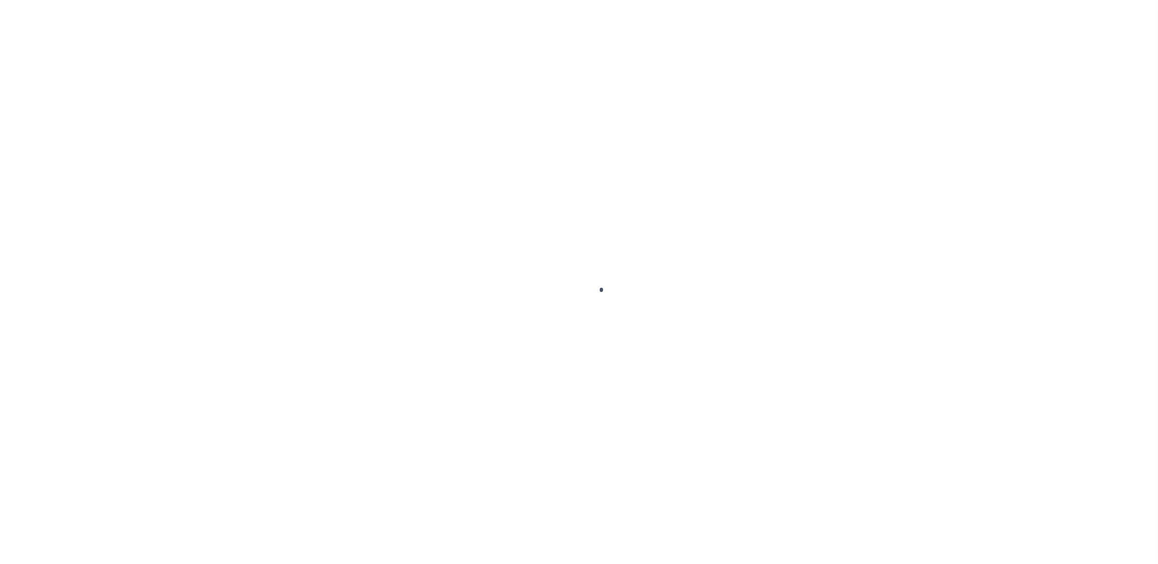
select select "SFP"
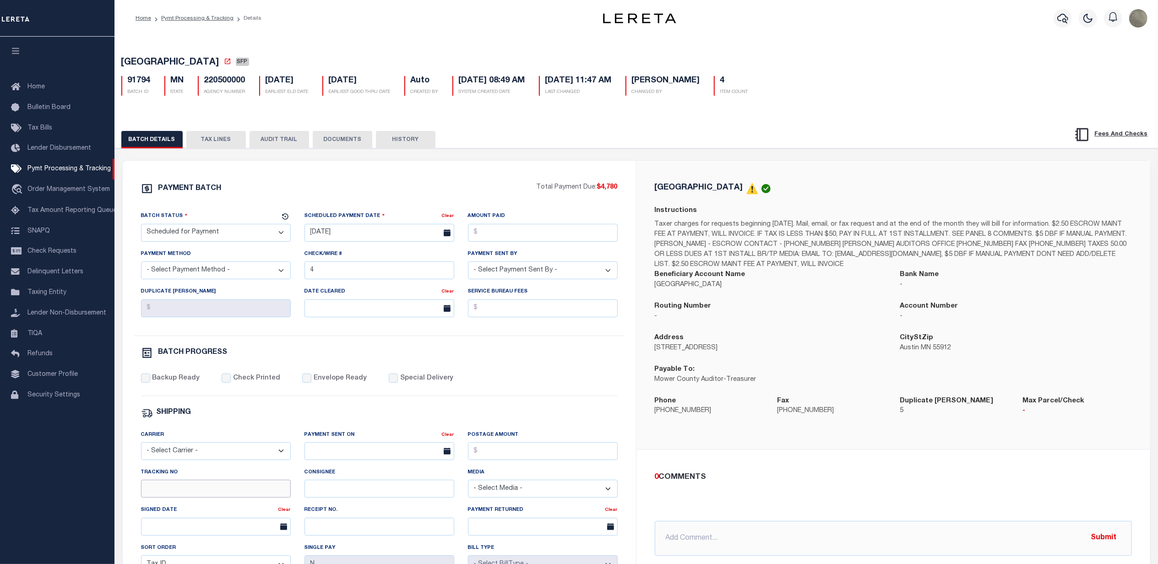
drag, startPoint x: 178, startPoint y: 493, endPoint x: 172, endPoint y: 491, distance: 6.1
click at [178, 493] on input "Tracking No" at bounding box center [216, 489] width 150 height 18
type input "[PERSON_NAME]"
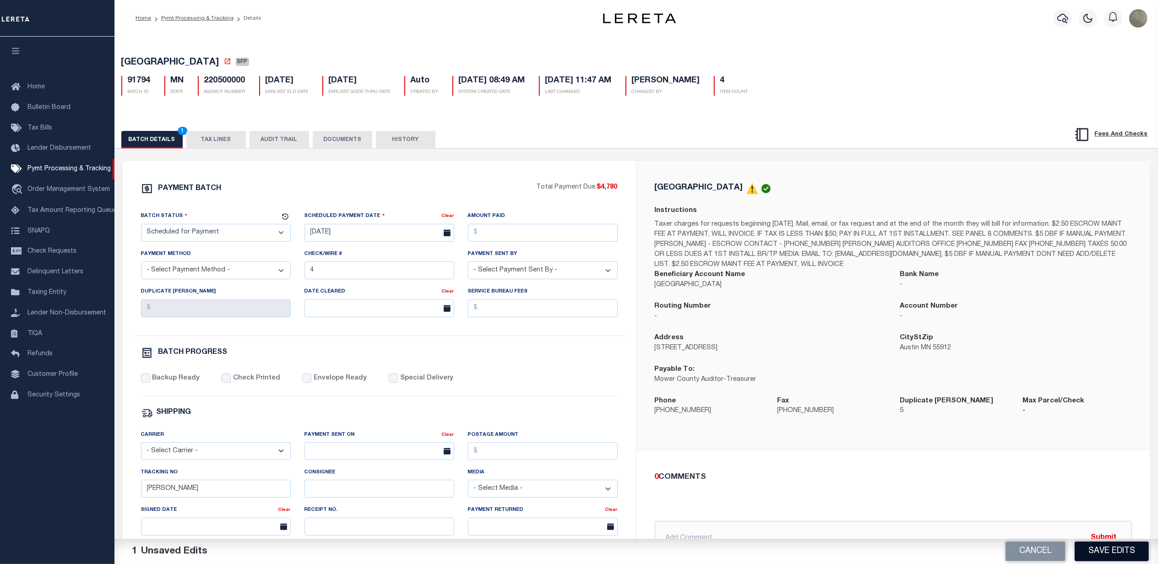
click at [1112, 545] on button "Save Edits" at bounding box center [1112, 552] width 74 height 20
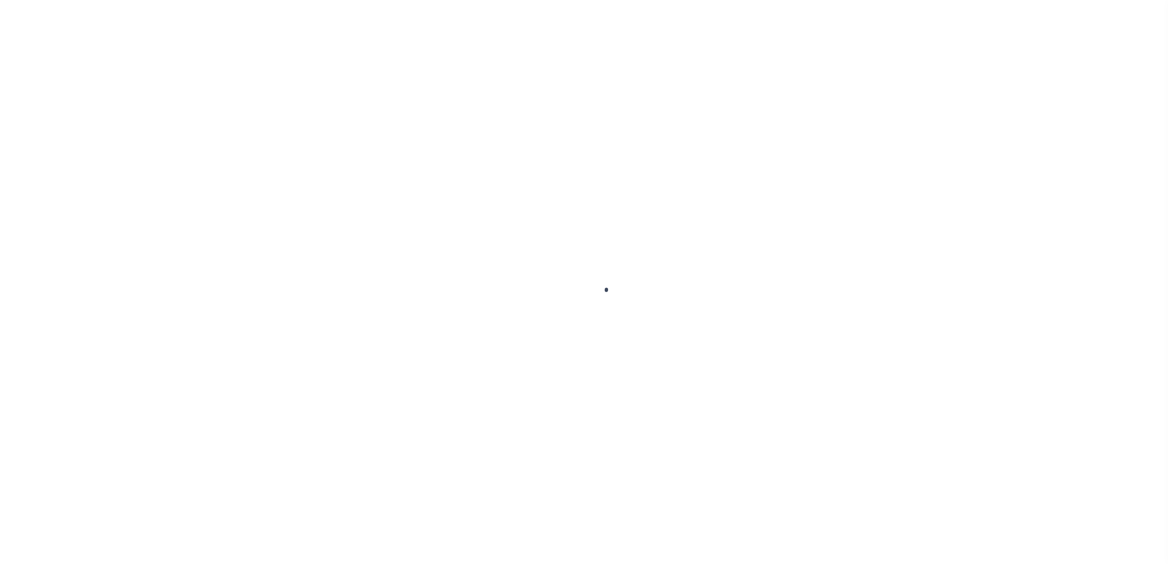
select select
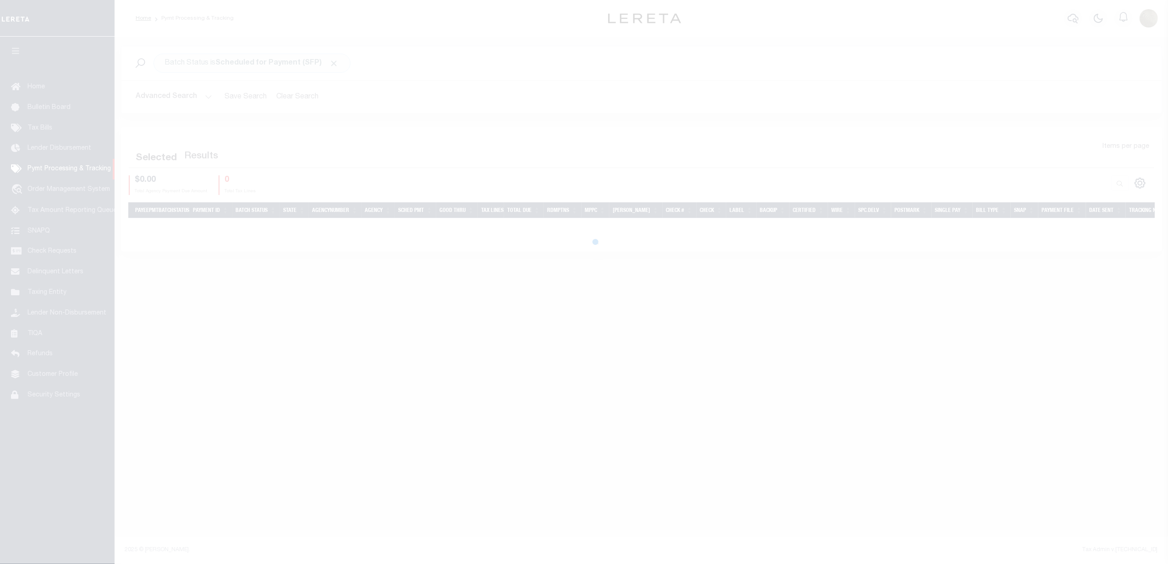
select select
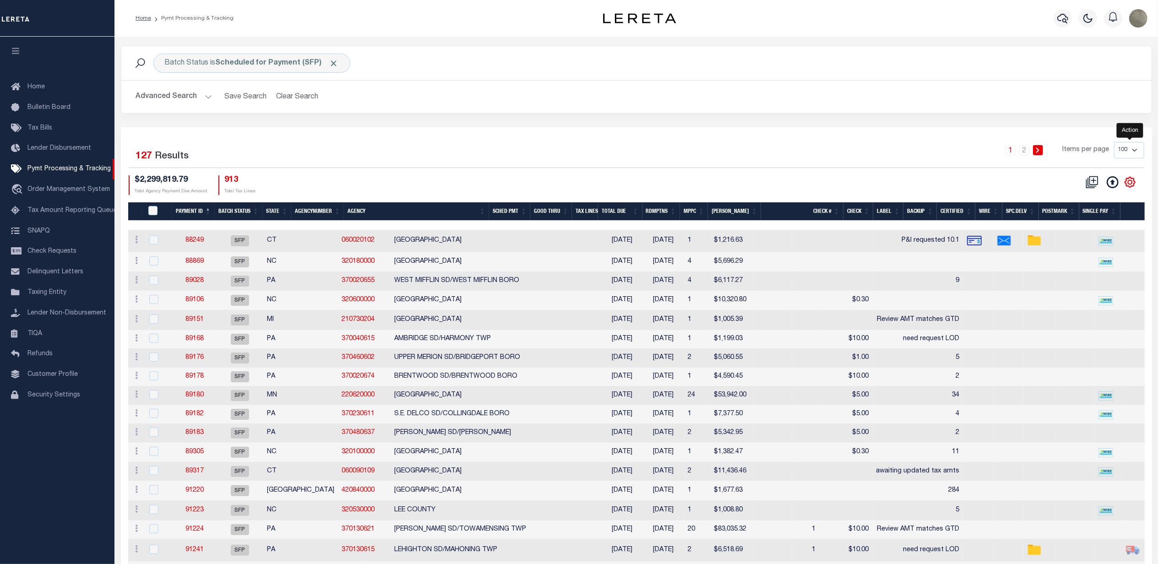
click at [1131, 180] on icon "" at bounding box center [1130, 182] width 12 height 12
click at [1067, 253] on span "Show Filter" at bounding box center [1074, 250] width 34 height 6
select select
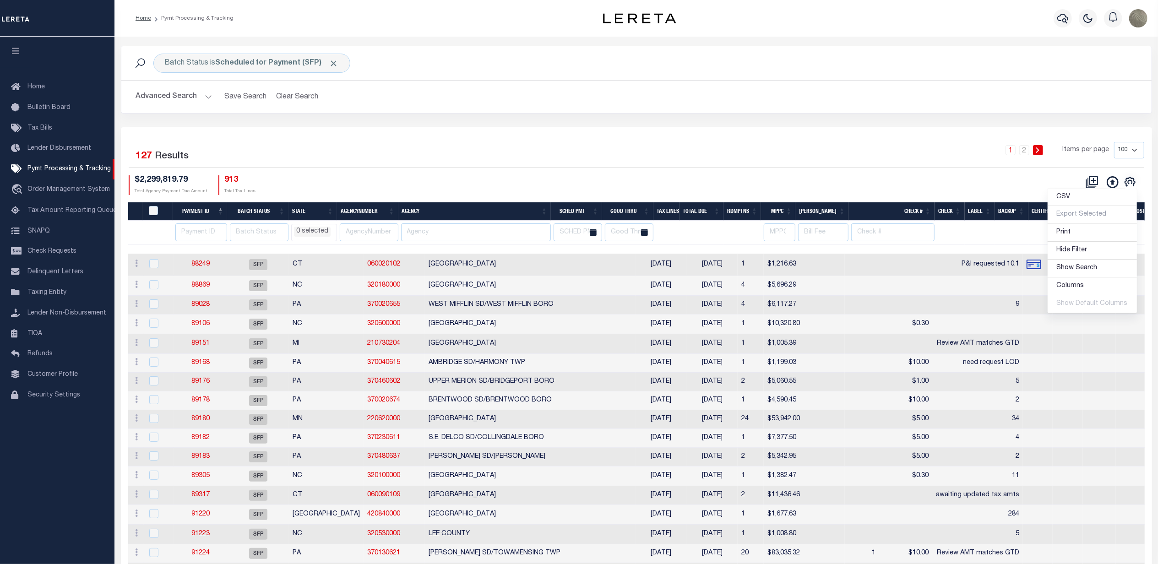
click at [379, 147] on div "1 2 Items per page 100 200 500 1000" at bounding box center [765, 155] width 772 height 26
click at [206, 235] on input "number" at bounding box center [201, 233] width 52 height 18
type input "91805"
select select
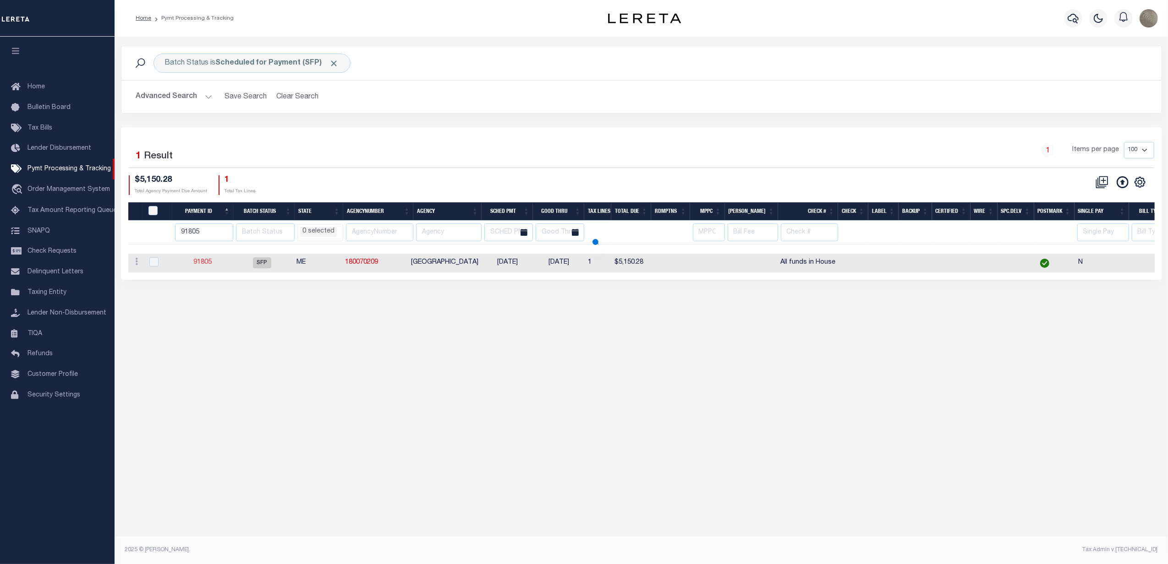
select select
click at [213, 237] on input "91805" at bounding box center [204, 233] width 58 height 18
select select
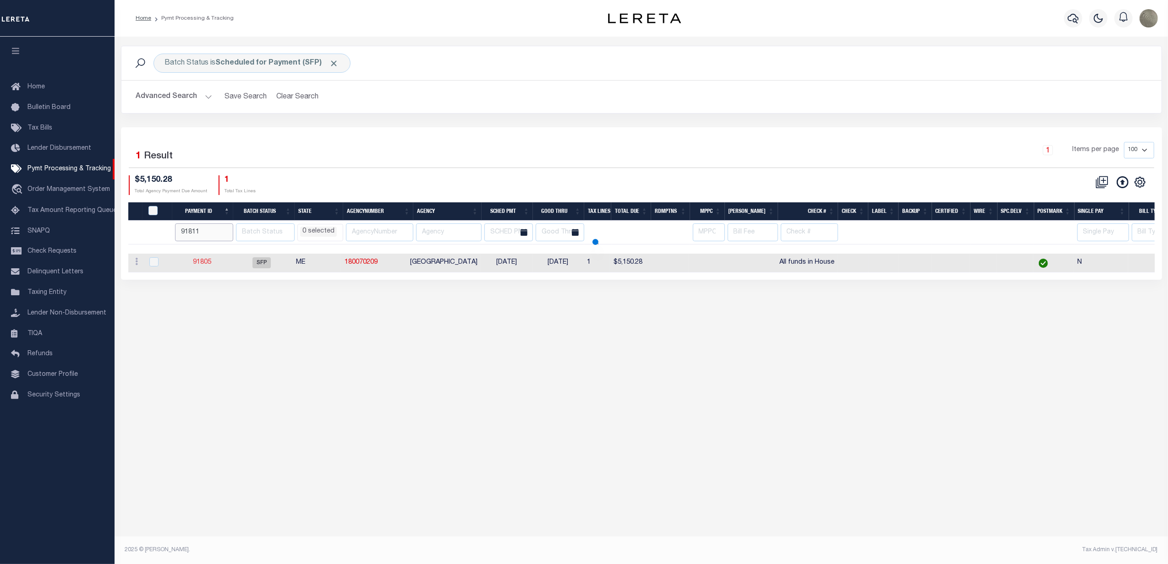
type input "91811"
select select
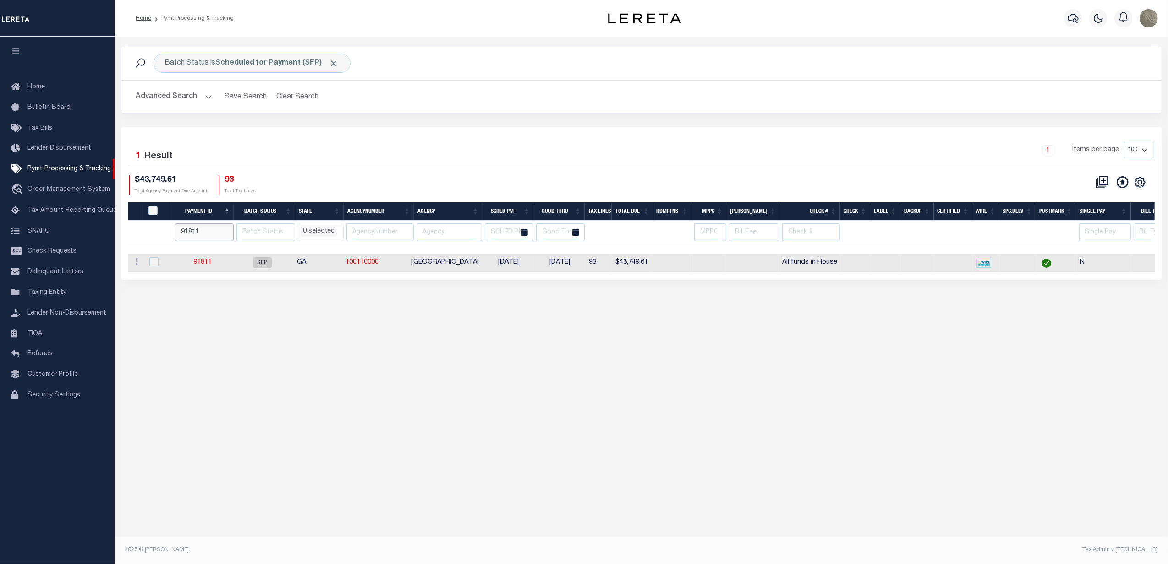
click at [215, 235] on input "91811" at bounding box center [204, 233] width 59 height 18
type input "91813"
select select
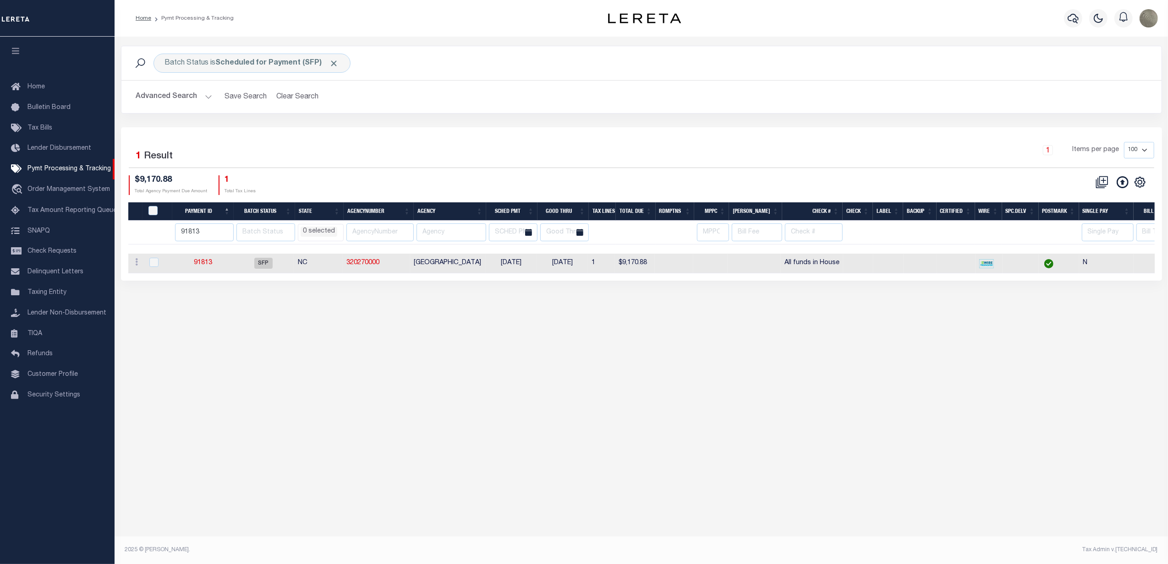
select select
click at [209, 235] on input "91813" at bounding box center [204, 233] width 59 height 18
type input "91815"
select select
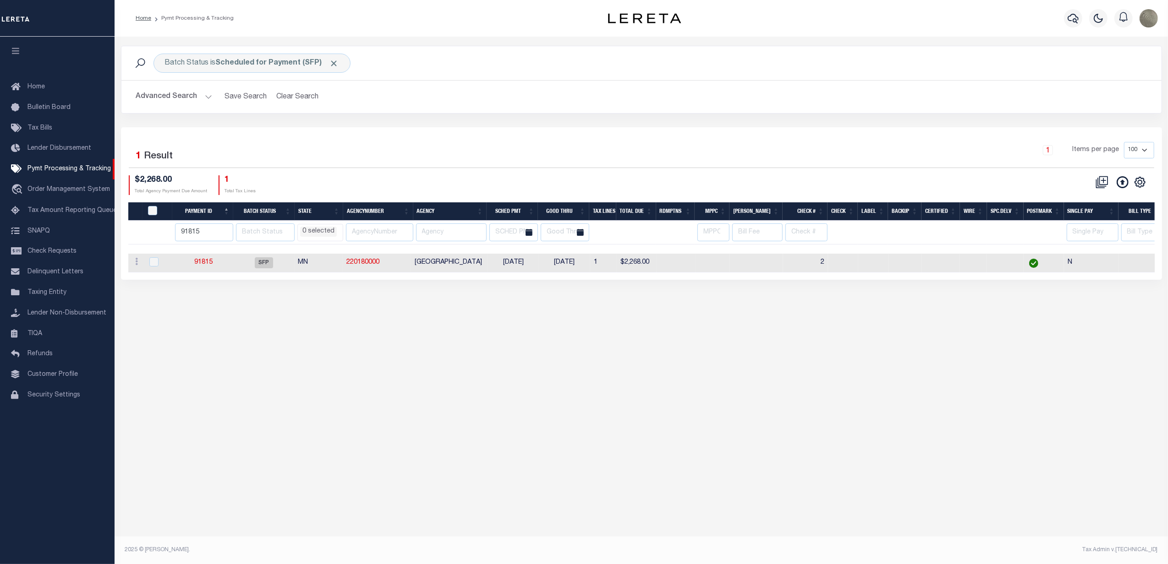
select select
click at [217, 229] on input "91815" at bounding box center [204, 233] width 58 height 18
type input "91825"
select select
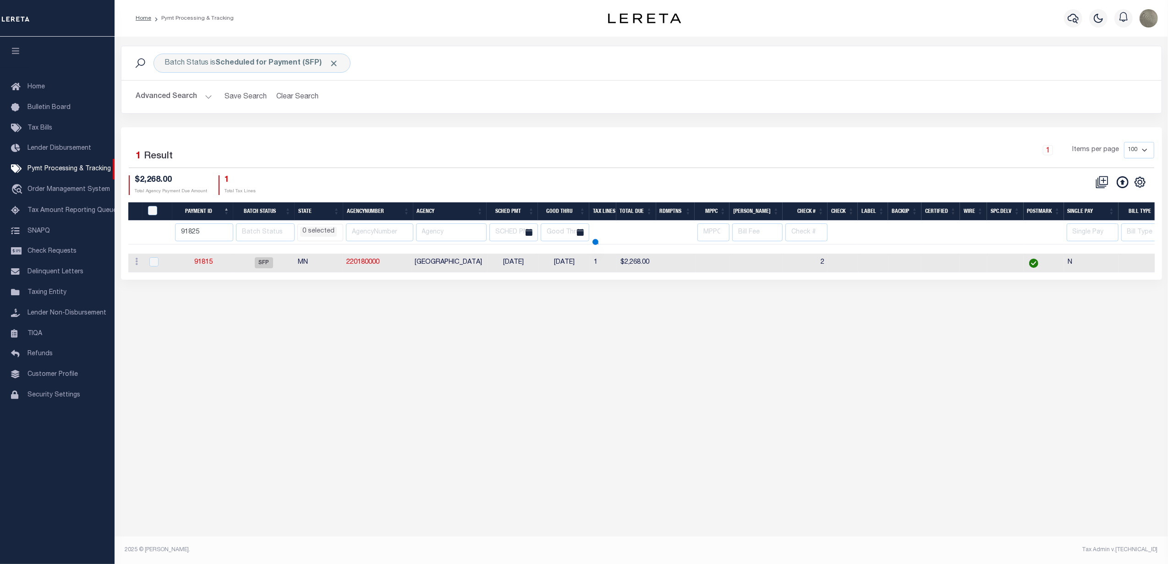
select select
drag, startPoint x: 198, startPoint y: 235, endPoint x: 205, endPoint y: 234, distance: 7.0
click at [198, 235] on input "91825" at bounding box center [204, 233] width 59 height 18
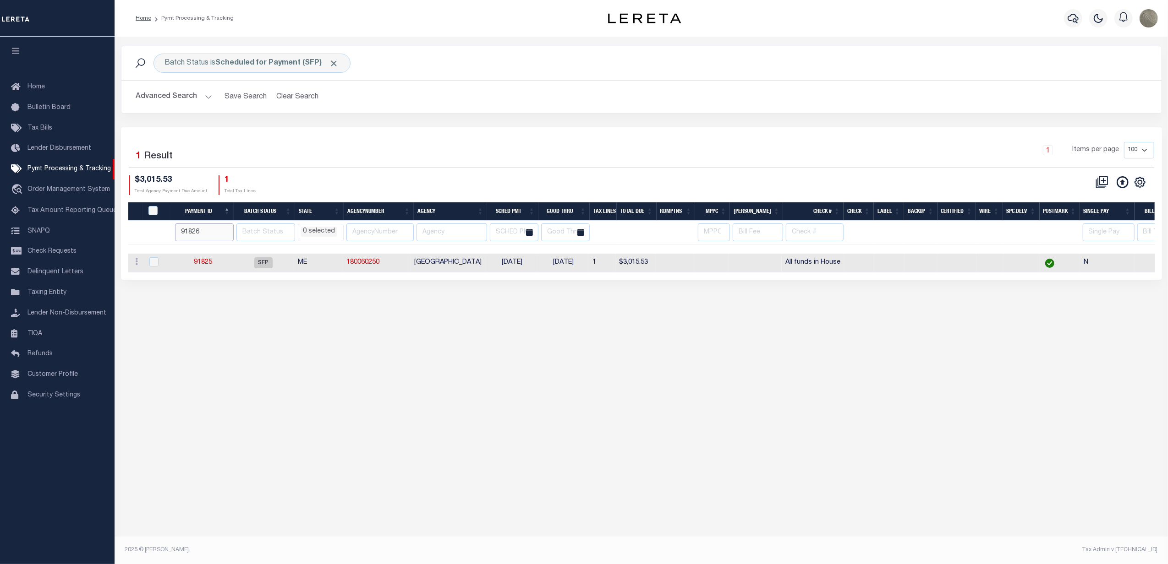
type input "91826"
select select
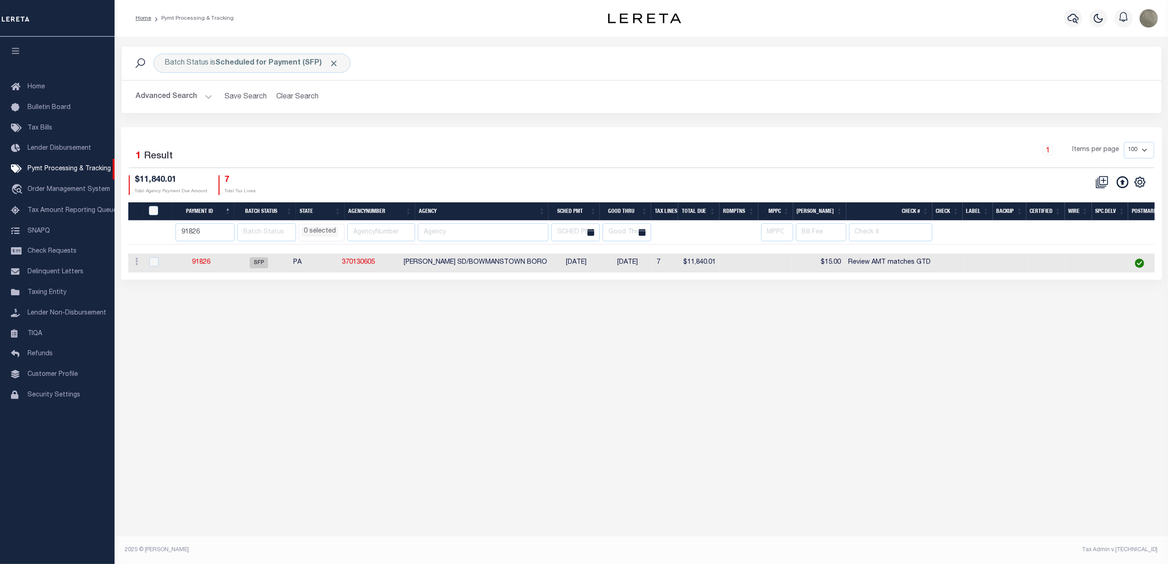
select select
type input "91827"
click at [226, 230] on input "91827" at bounding box center [204, 233] width 59 height 18
select select
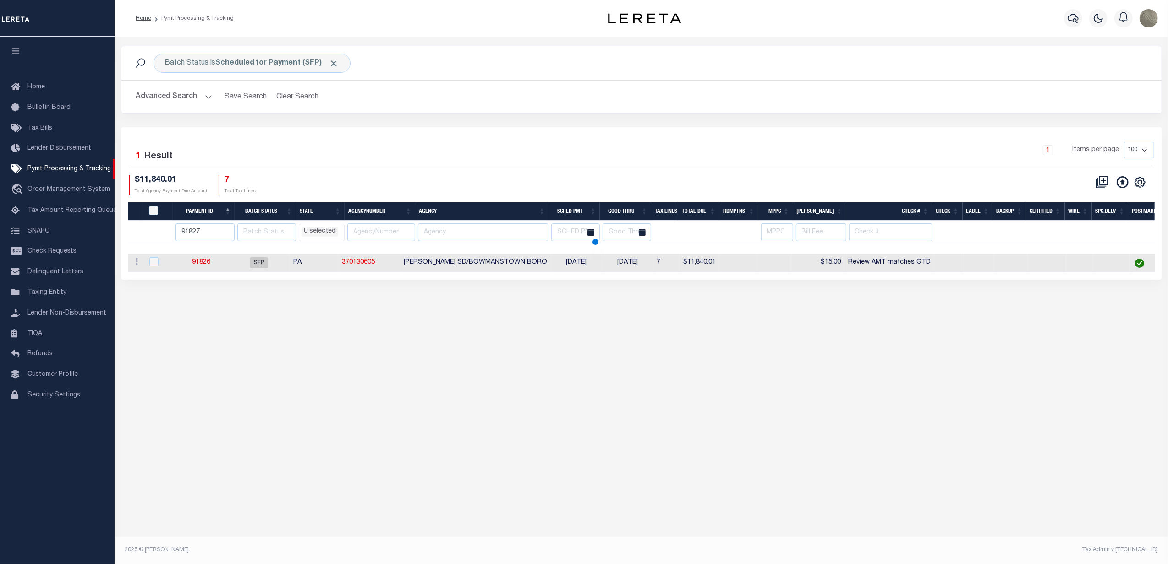
select select
click at [220, 231] on input "91827" at bounding box center [204, 233] width 59 height 18
type input "91828"
select select
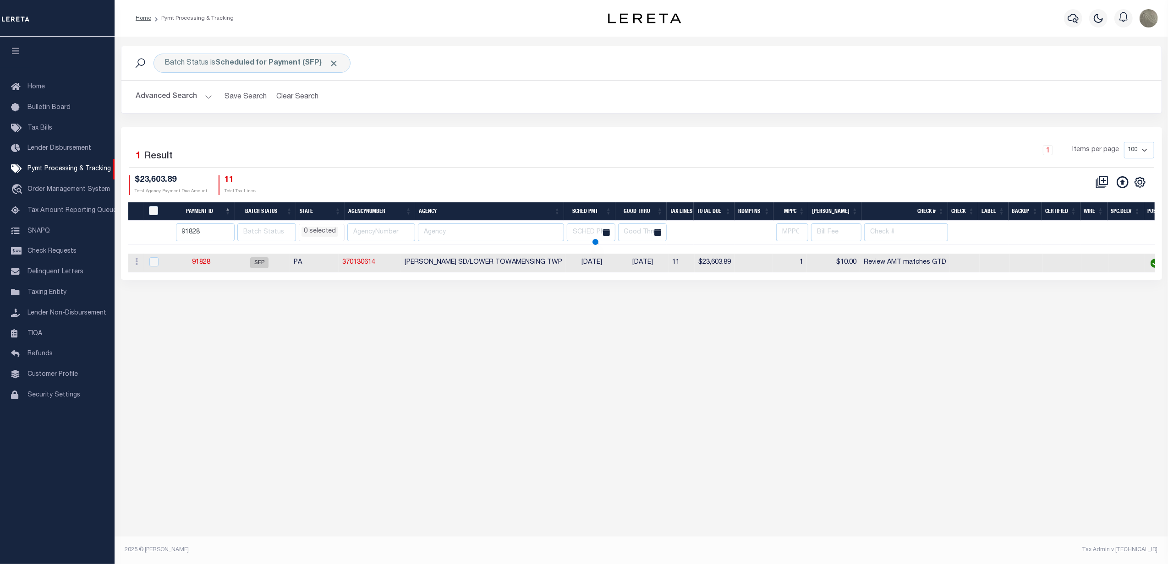
select select
click at [218, 233] on input "91828" at bounding box center [205, 233] width 59 height 18
type input "91830"
select select
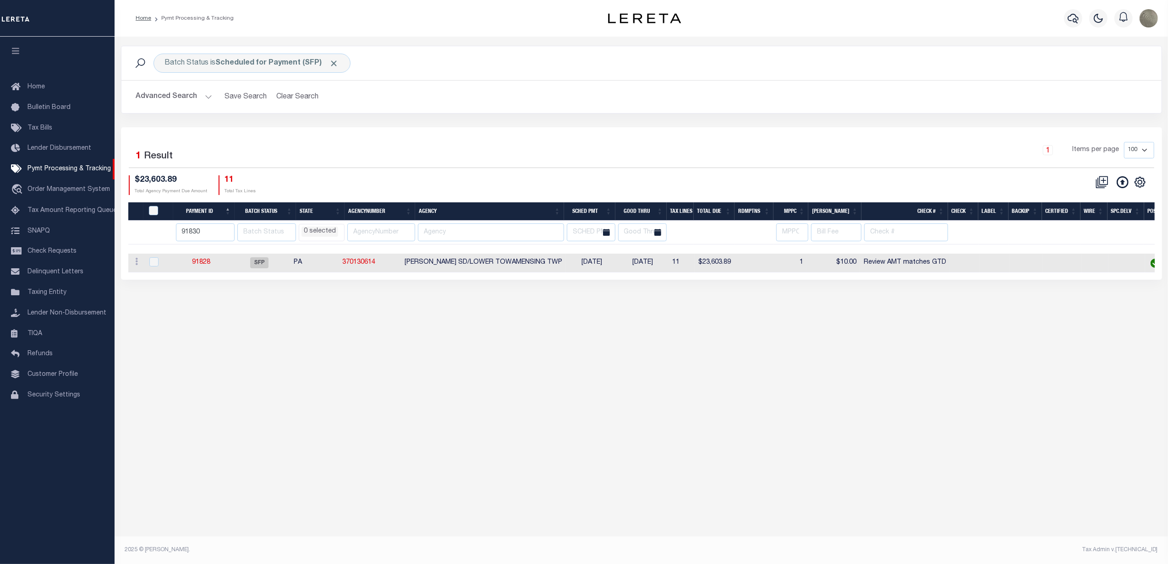
select select
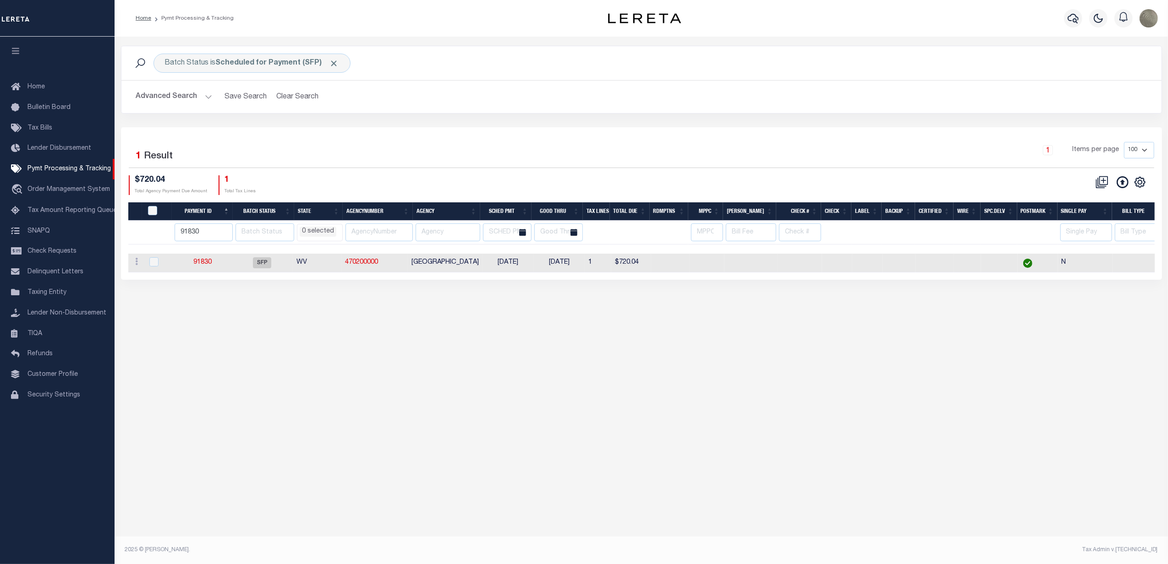
select select
click at [215, 231] on input "91830" at bounding box center [204, 233] width 58 height 18
type input "91831"
select select
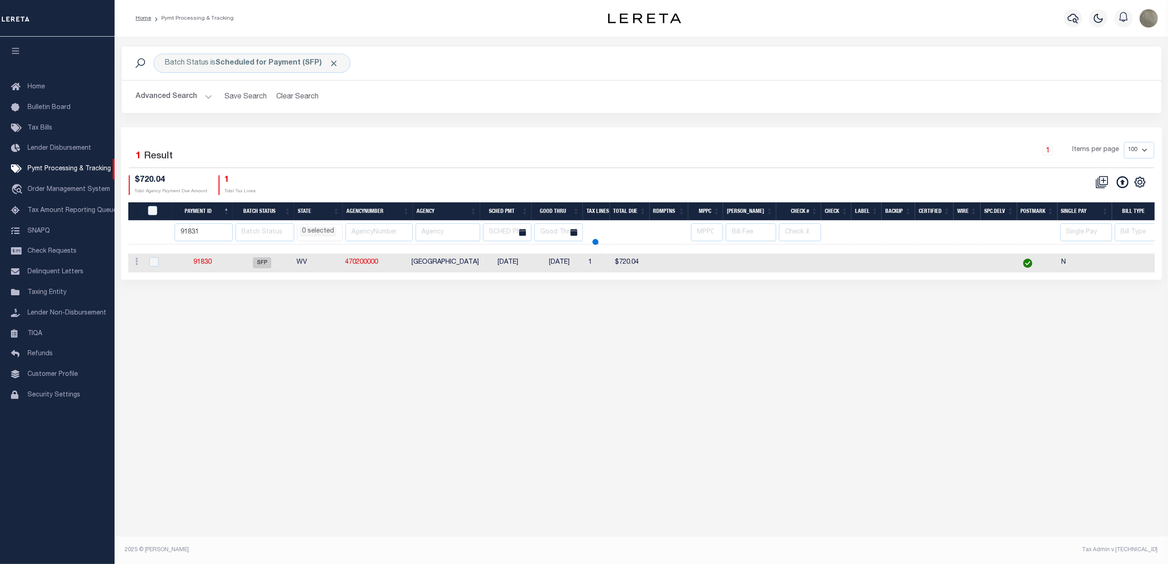
select select
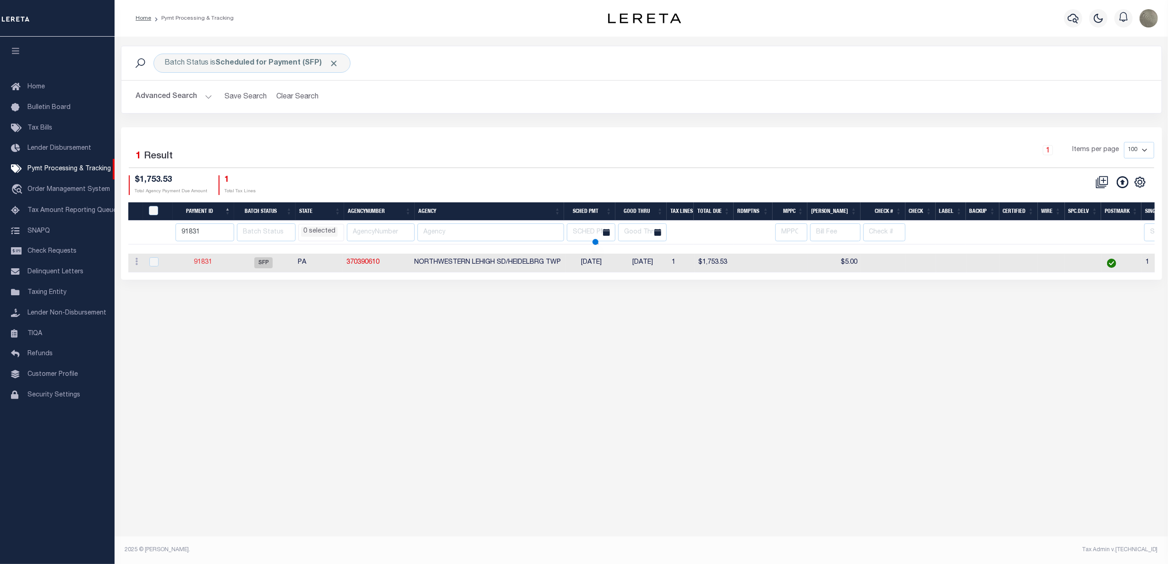
select select
click at [218, 237] on input "91831" at bounding box center [204, 233] width 59 height 18
type input "91832"
select select
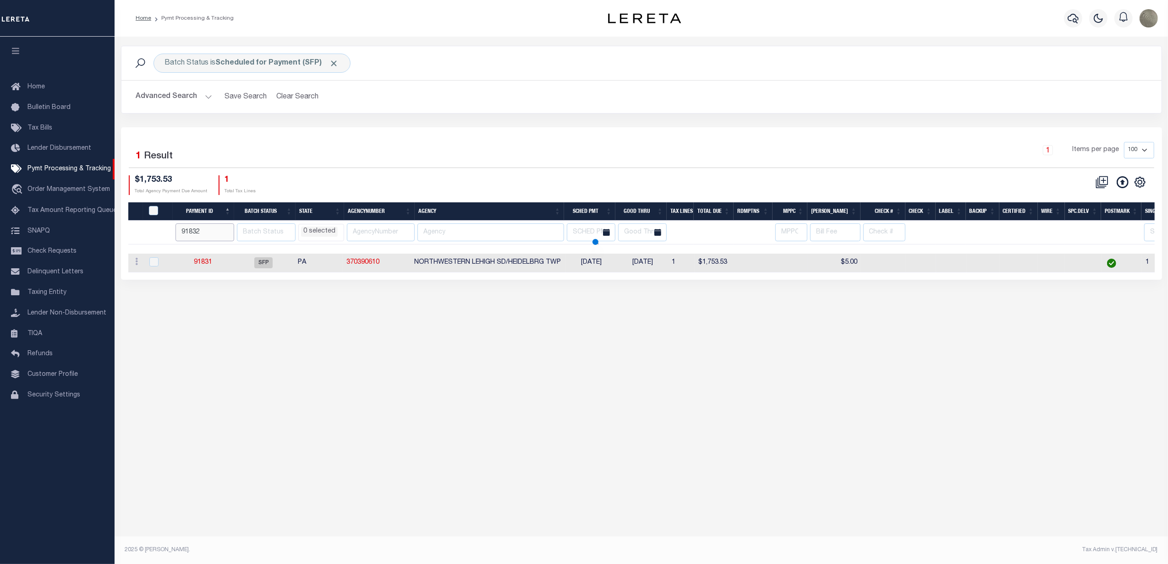
select select
click at [737, 136] on div "Selected 1 Result 1 Items per page 100 200 500 1000 $1,874.42 1" at bounding box center [641, 203] width 1041 height 153
click at [213, 232] on input "91832" at bounding box center [204, 233] width 59 height 18
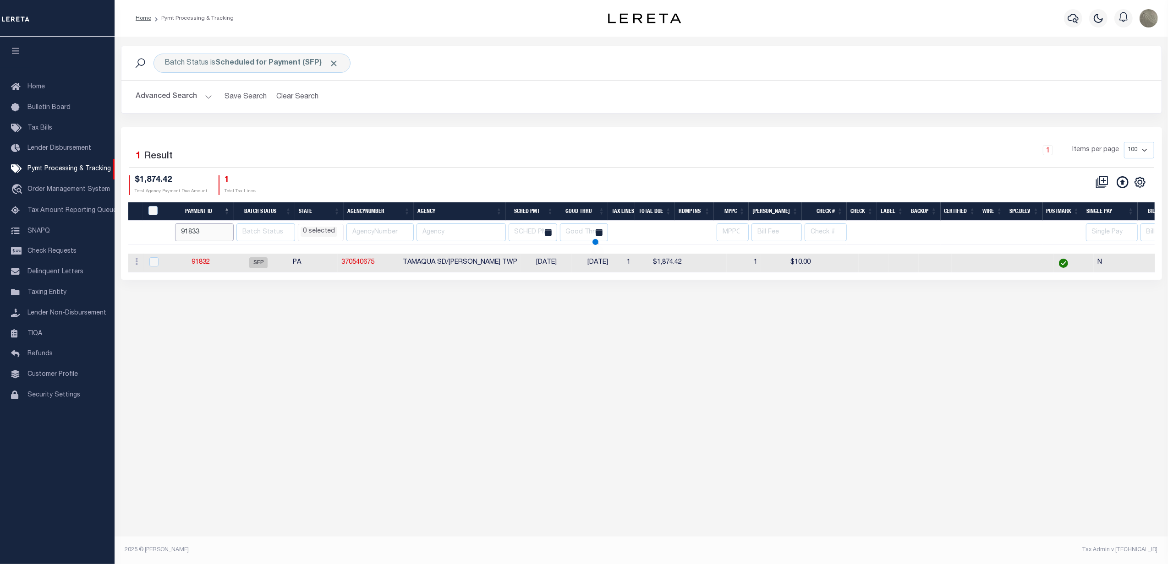
type input "91833"
select select
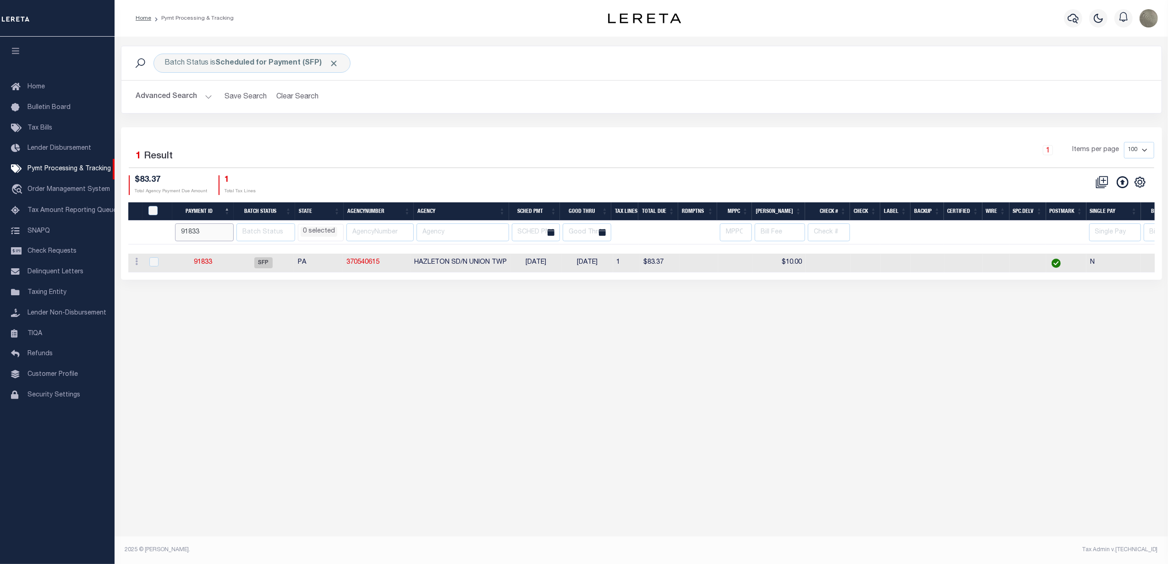
click at [207, 237] on input "91833" at bounding box center [204, 233] width 59 height 18
type input "91834"
select select
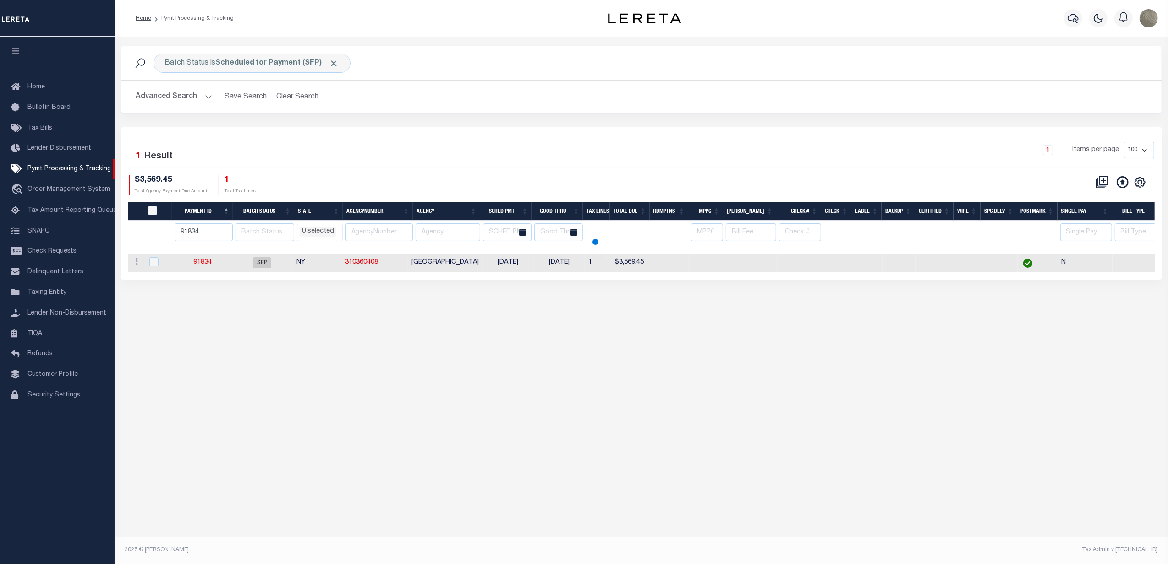
select select
type input "91835"
click at [229, 230] on input "91835" at bounding box center [204, 233] width 58 height 18
select select
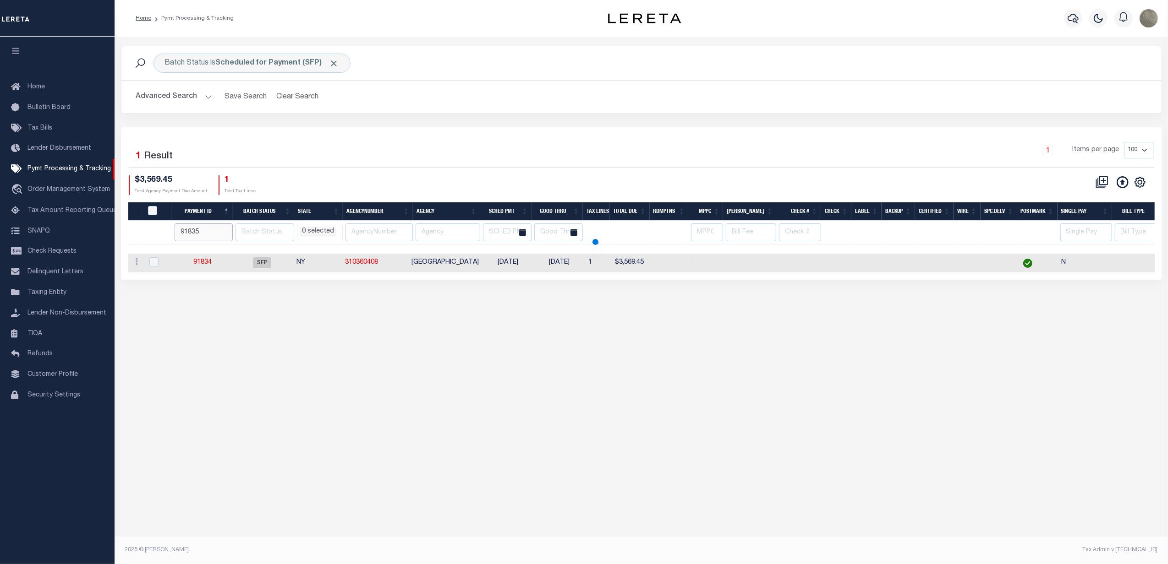
select select
type input "91836"
click at [227, 231] on input "91836" at bounding box center [204, 233] width 58 height 18
select select
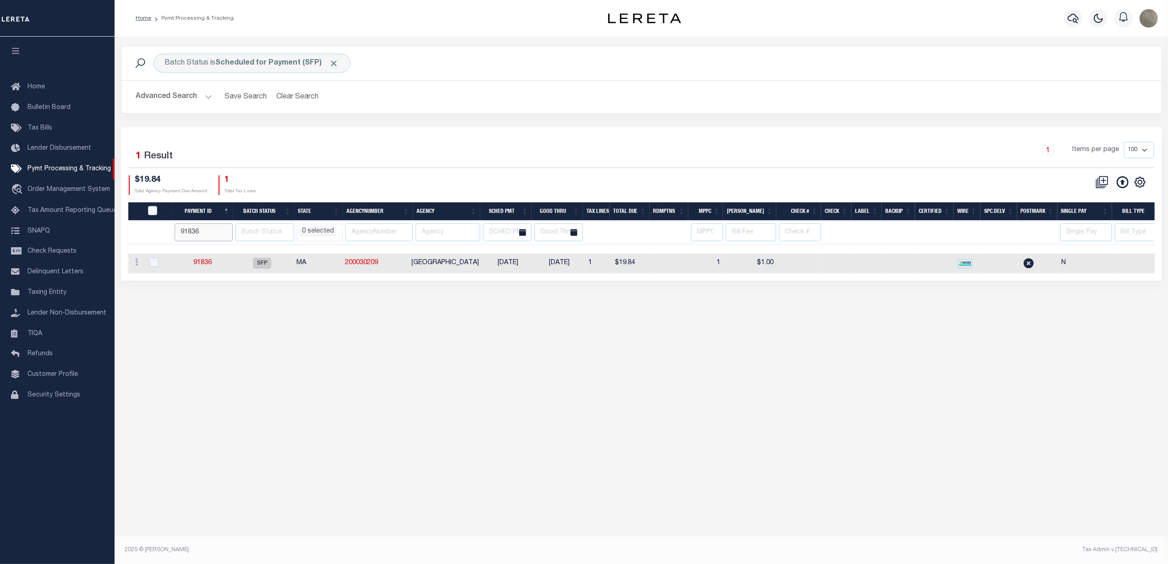
click at [222, 233] on input "91836" at bounding box center [204, 233] width 58 height 18
select select
click at [212, 231] on input "91836" at bounding box center [204, 233] width 58 height 18
select select
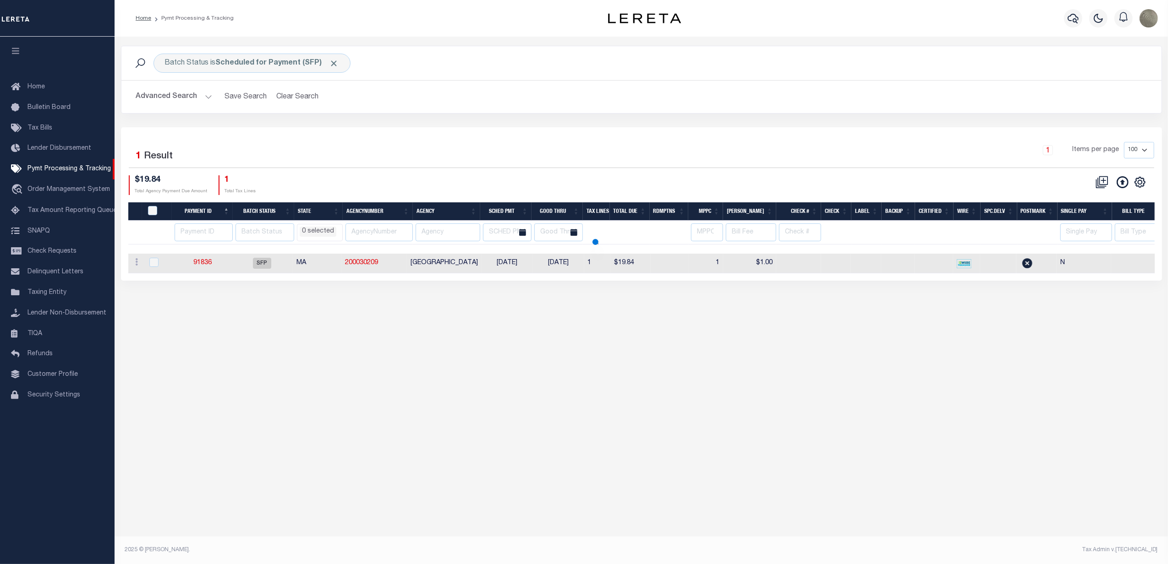
select select
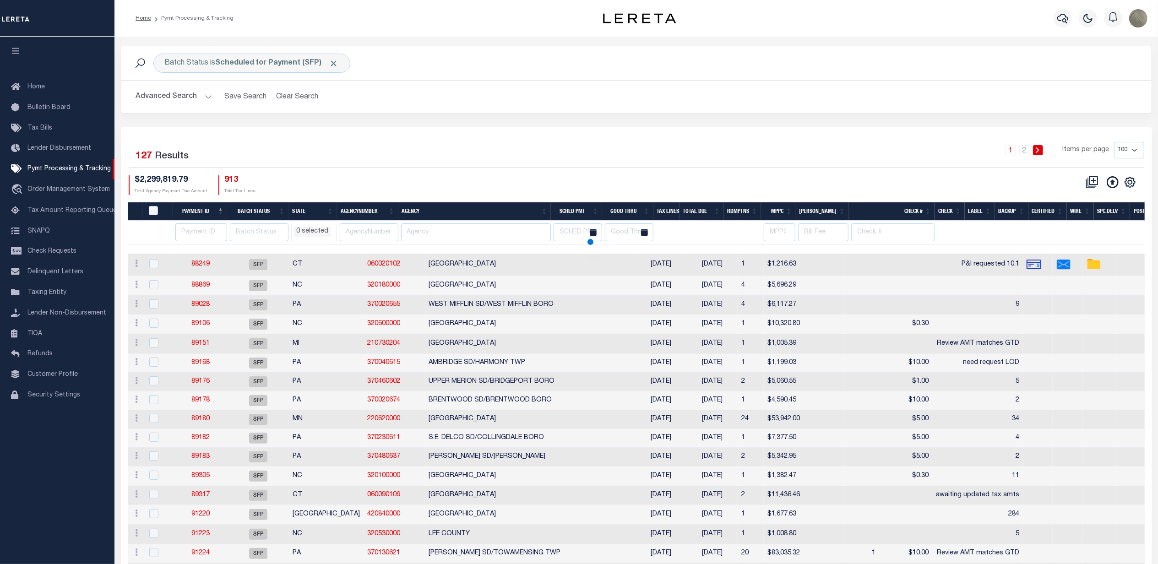
select select
click at [60, 161] on link "Pymt Processing & Tracking" at bounding box center [57, 169] width 115 height 21
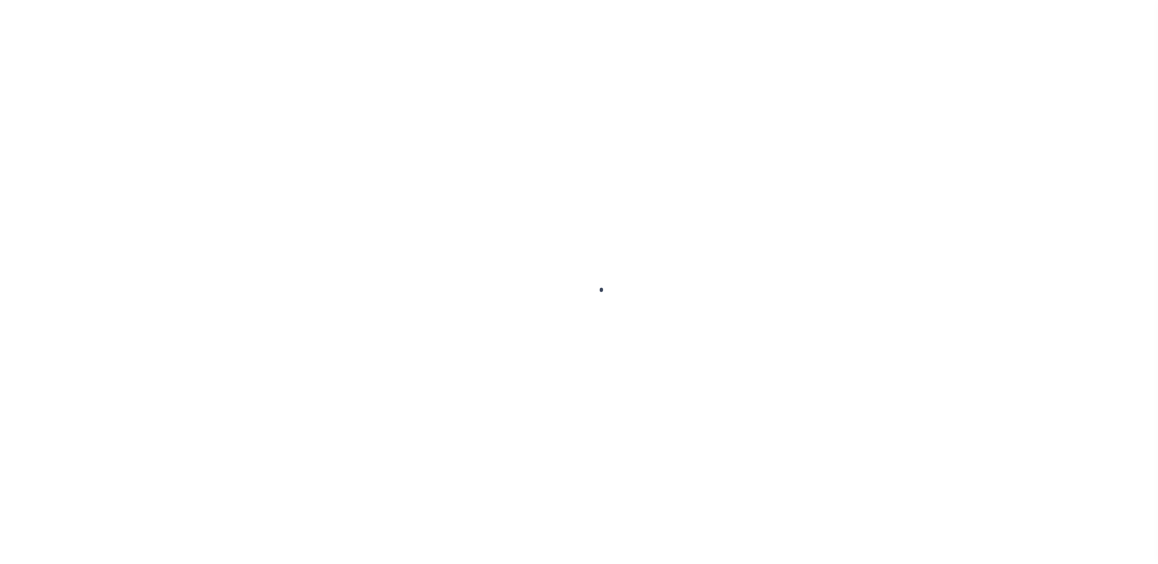
select select "SFP"
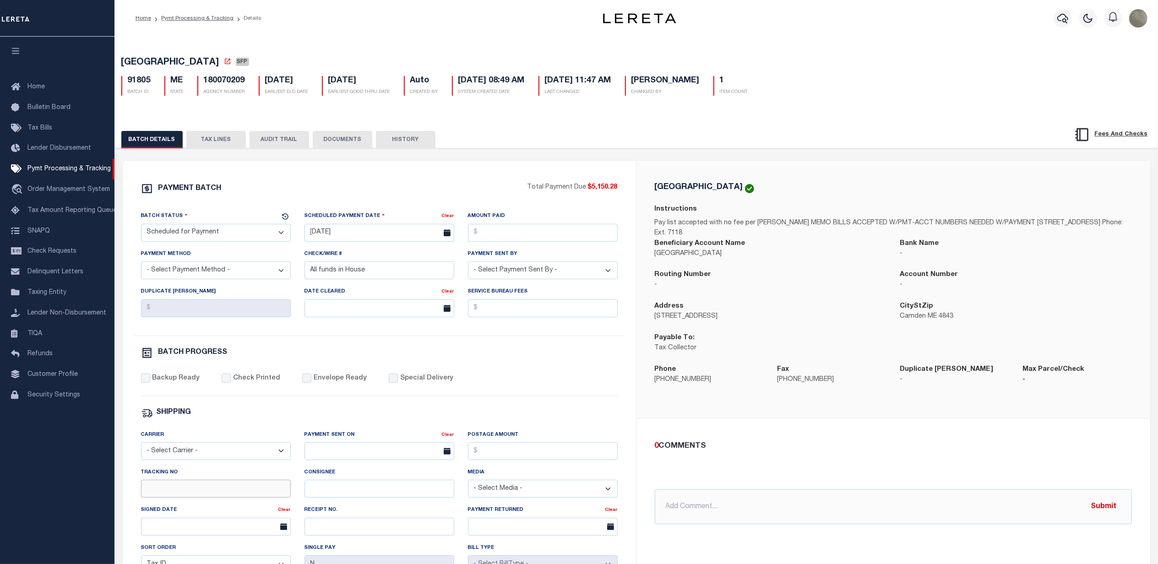
drag, startPoint x: 213, startPoint y: 497, endPoint x: 207, endPoint y: 491, distance: 7.8
click at [213, 497] on input "Tracking No" at bounding box center [216, 489] width 150 height 18
type input "[PERSON_NAME]"
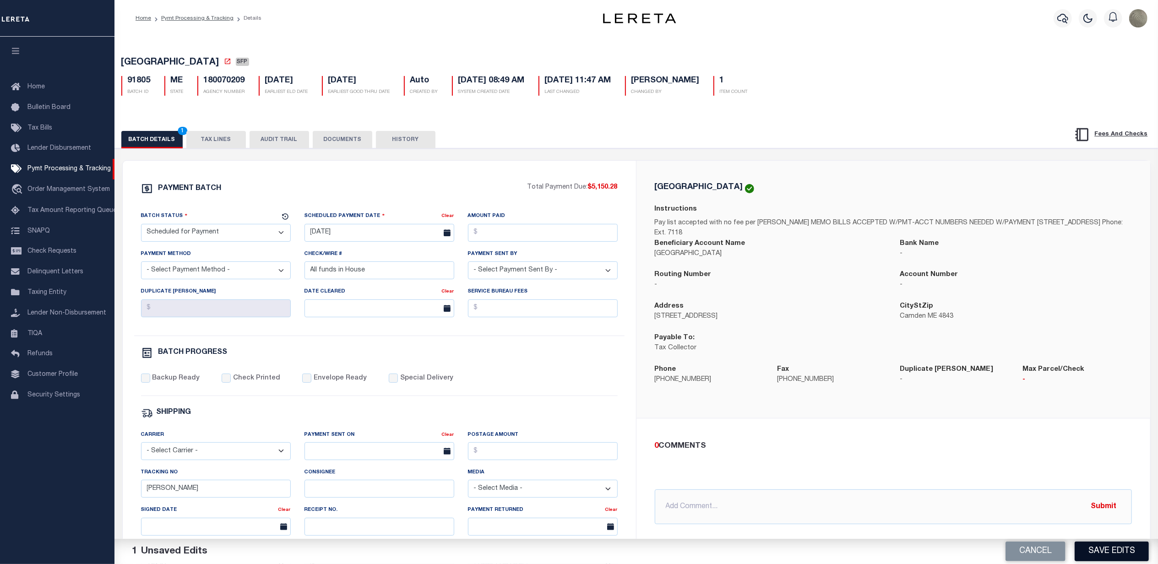
click at [1125, 555] on button "Save Edits" at bounding box center [1112, 552] width 74 height 20
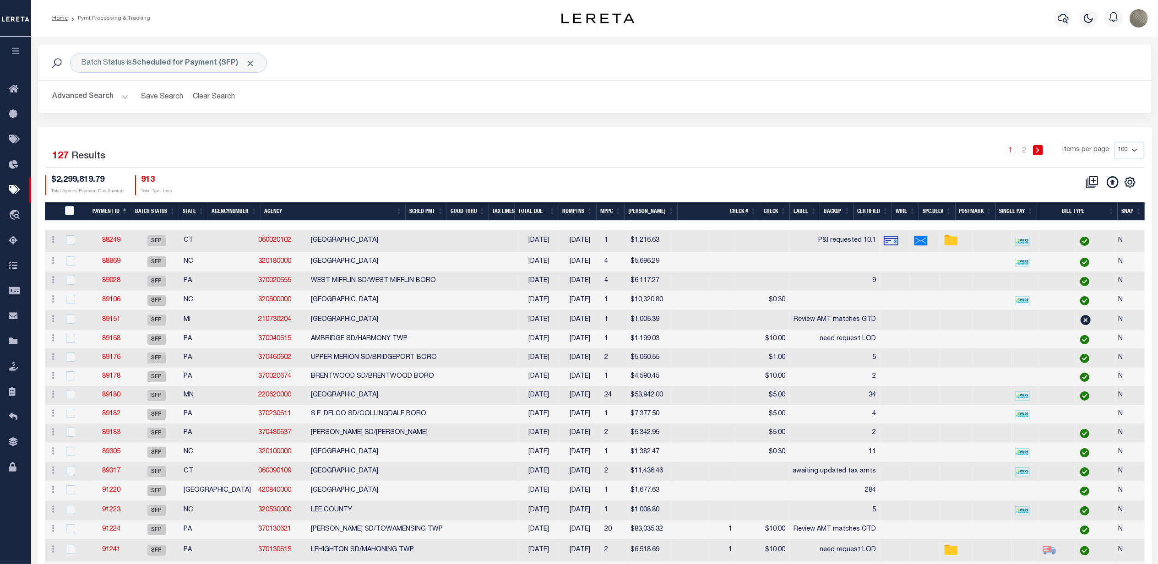
click at [719, 171] on div "Selected 127 Results 1 2 Items per page 100 200 500 1000 $2,299,819.79 Total Ag…" at bounding box center [595, 168] width 1114 height 53
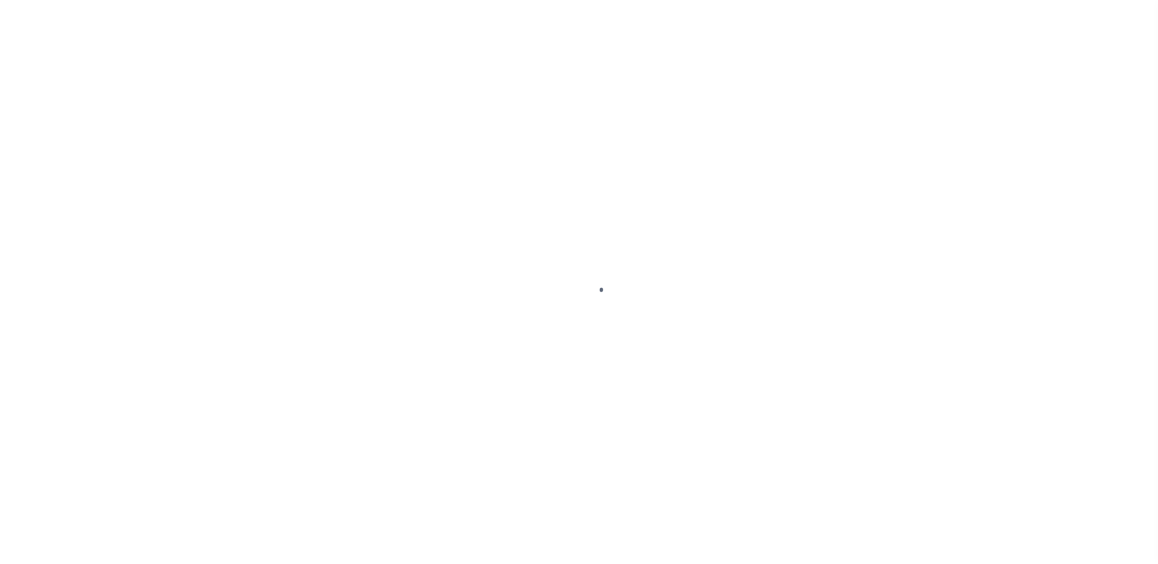
select select "SFP"
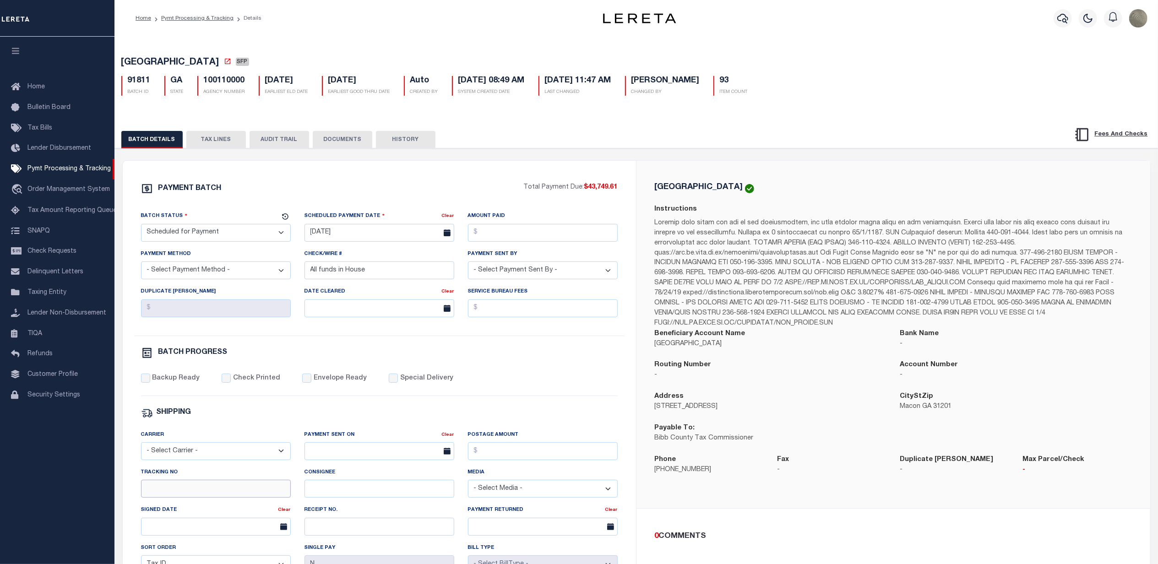
click at [195, 498] on input "Tracking No" at bounding box center [216, 489] width 150 height 18
type input "[PERSON_NAME]"
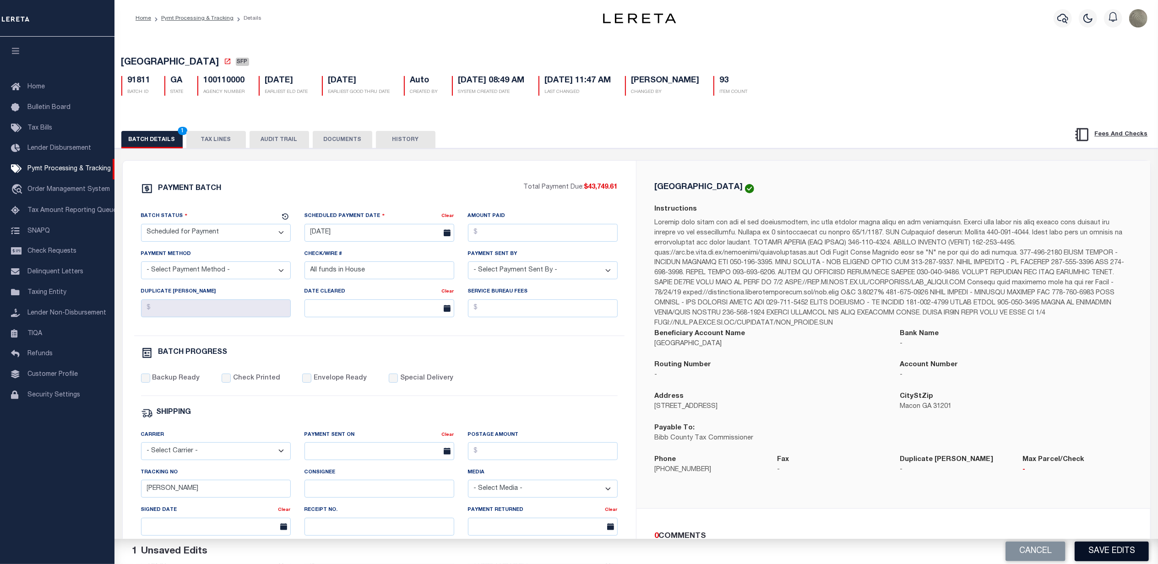
click at [1098, 545] on button "Save Edits" at bounding box center [1112, 552] width 74 height 20
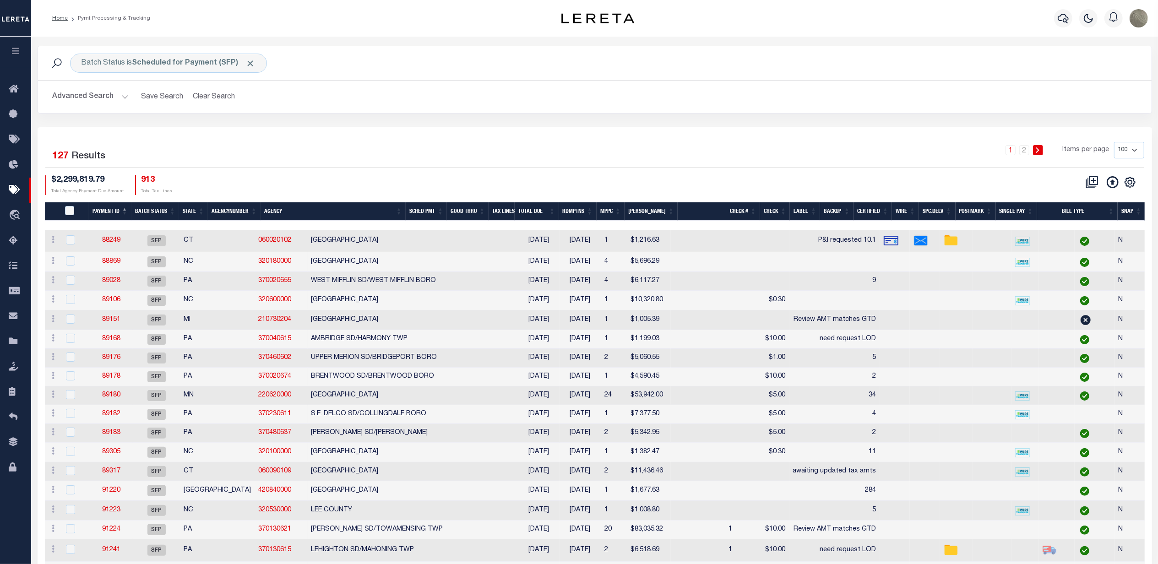
click at [808, 107] on div "Advanced Search Save Search Clear Search PayeeSearchTable_dynamictable_____Defa…" at bounding box center [595, 97] width 1114 height 33
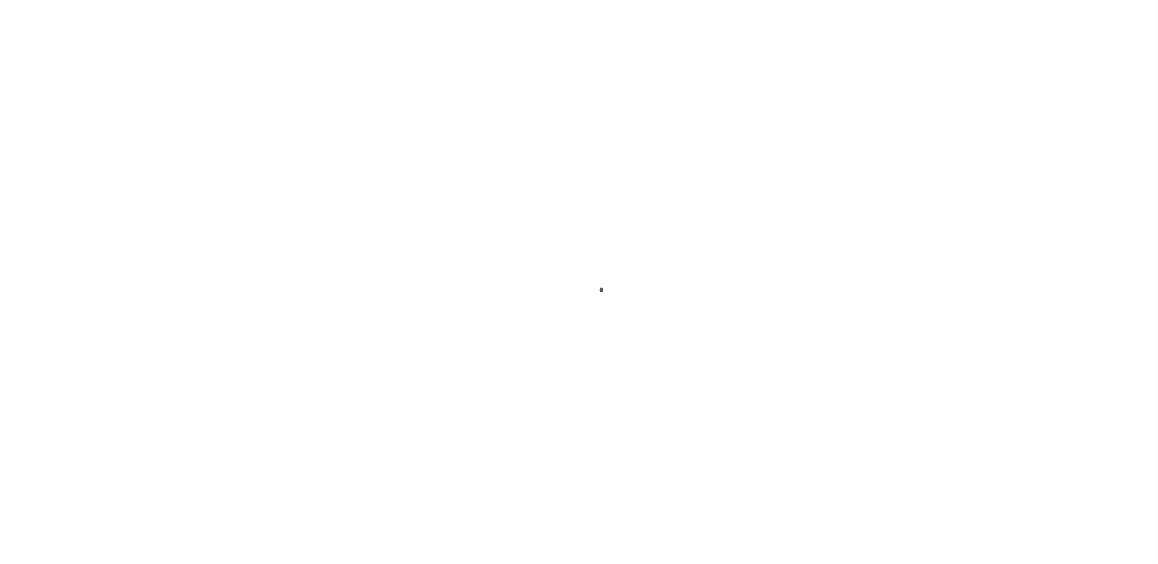
select select "SFP"
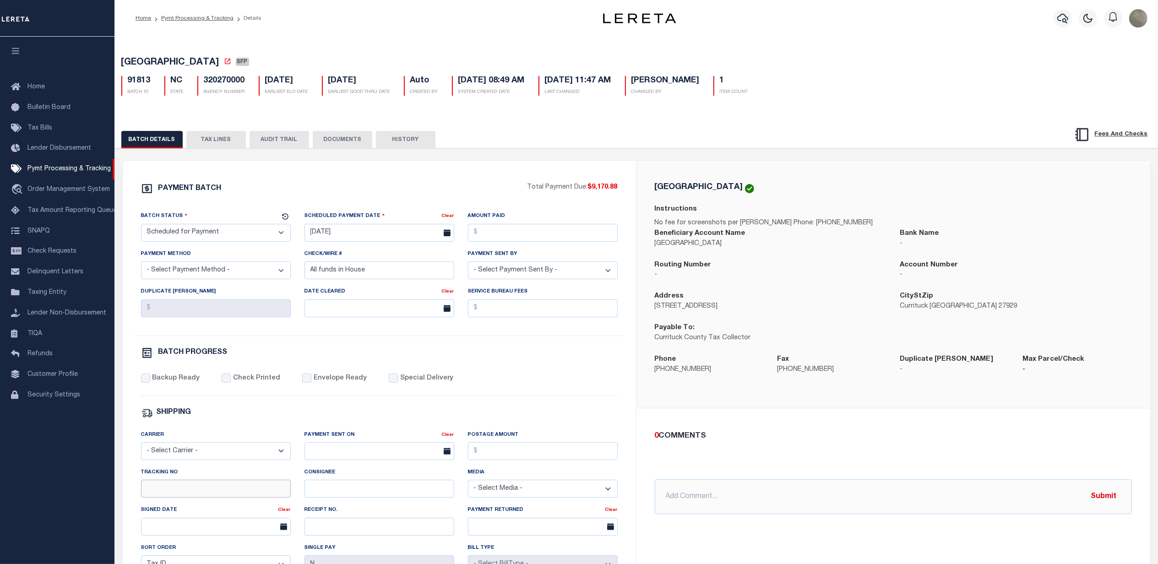
click at [169, 498] on input "Tracking No" at bounding box center [216, 489] width 150 height 18
type input "[PERSON_NAME]"
click at [494, 391] on div "Backup Ready Check Printed Envelope Ready Special Delivery" at bounding box center [379, 385] width 477 height 22
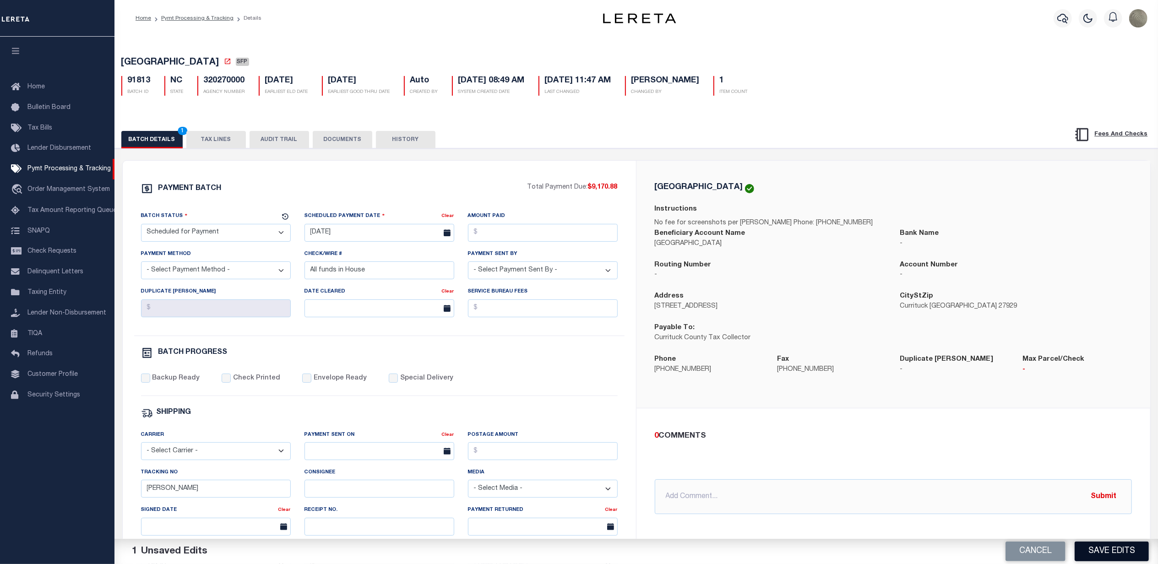
click at [1116, 550] on button "Save Edits" at bounding box center [1112, 552] width 74 height 20
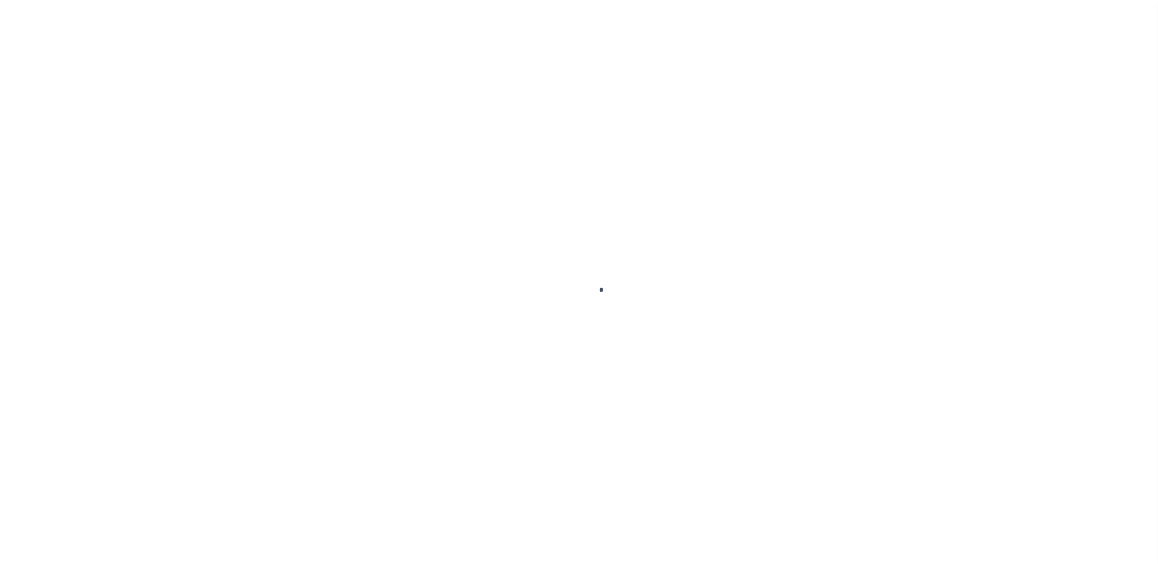
select select "SFP"
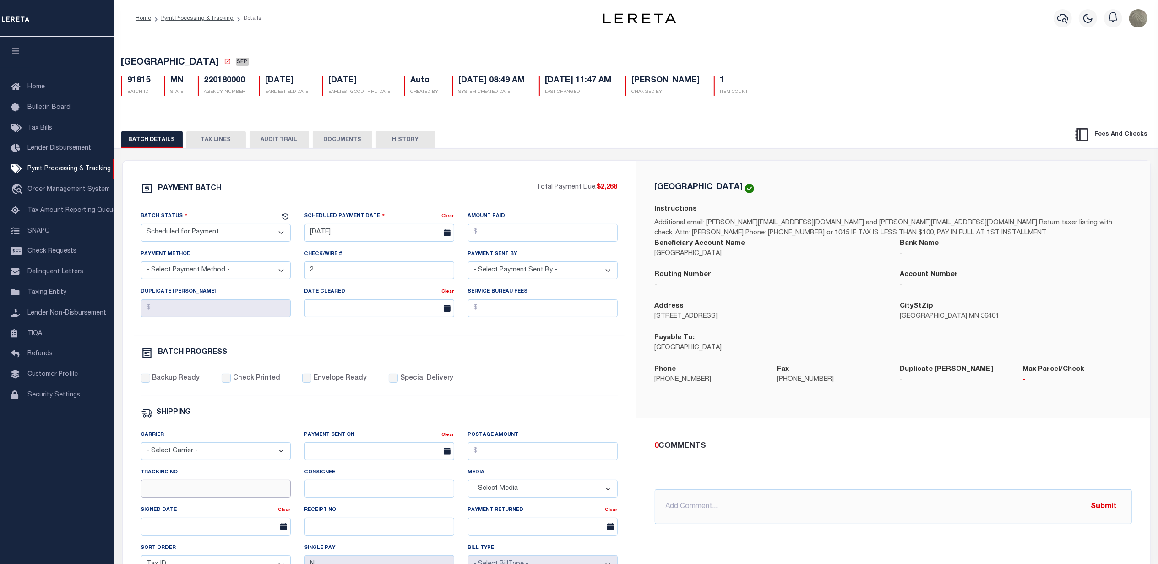
click at [196, 498] on input "Tracking No" at bounding box center [216, 489] width 150 height 18
type input "[PERSON_NAME]"
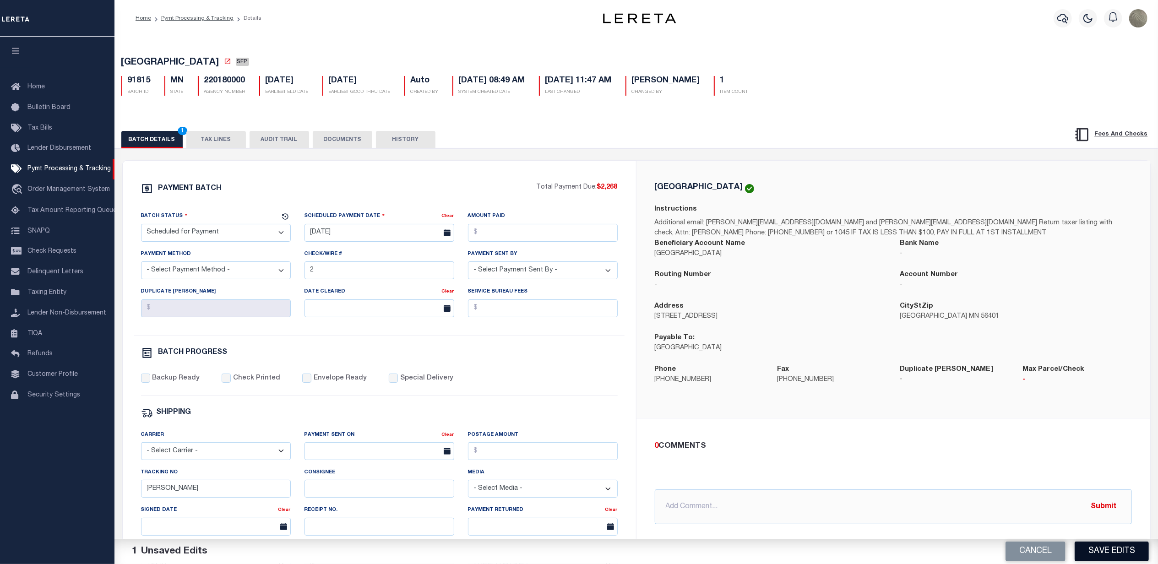
click at [1100, 550] on button "Save Edits" at bounding box center [1112, 552] width 74 height 20
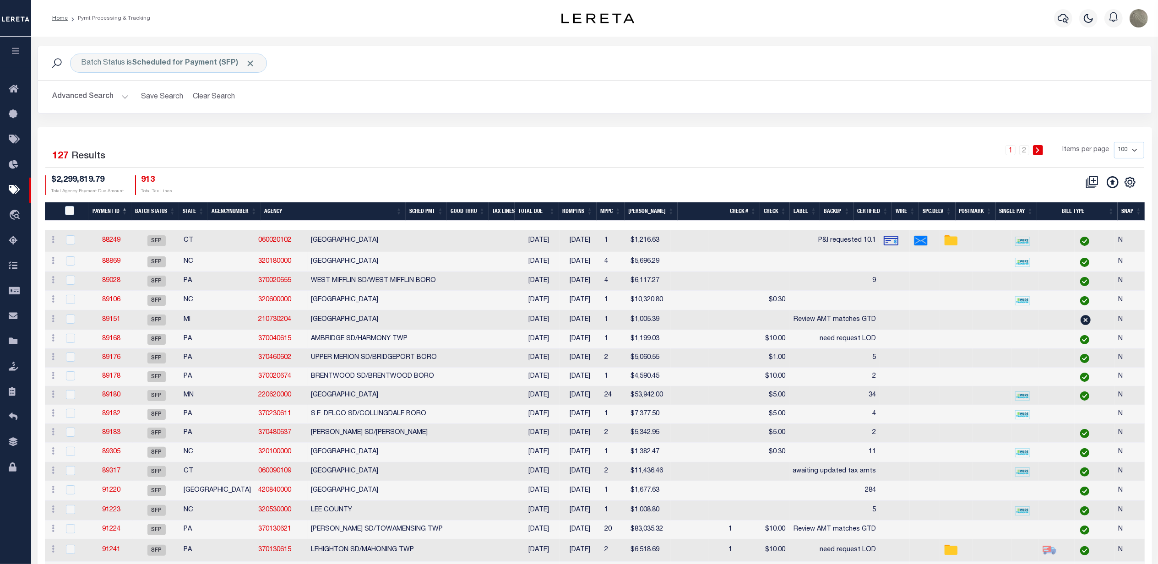
click at [957, 165] on div "1 2 Items per page 100 200 500 1000" at bounding box center [733, 154] width 821 height 24
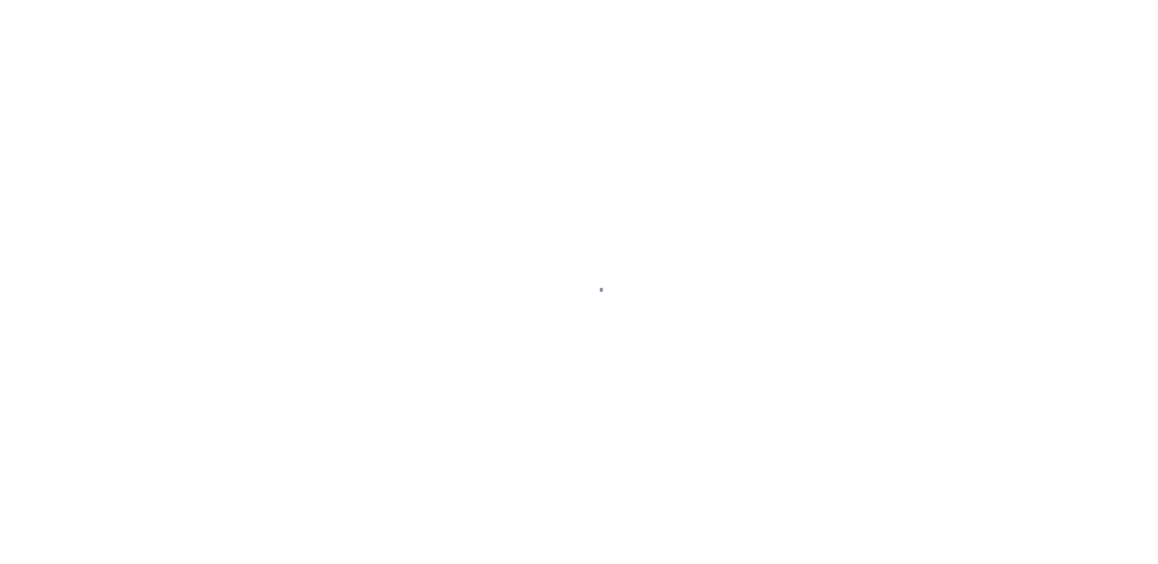
select select "SFP"
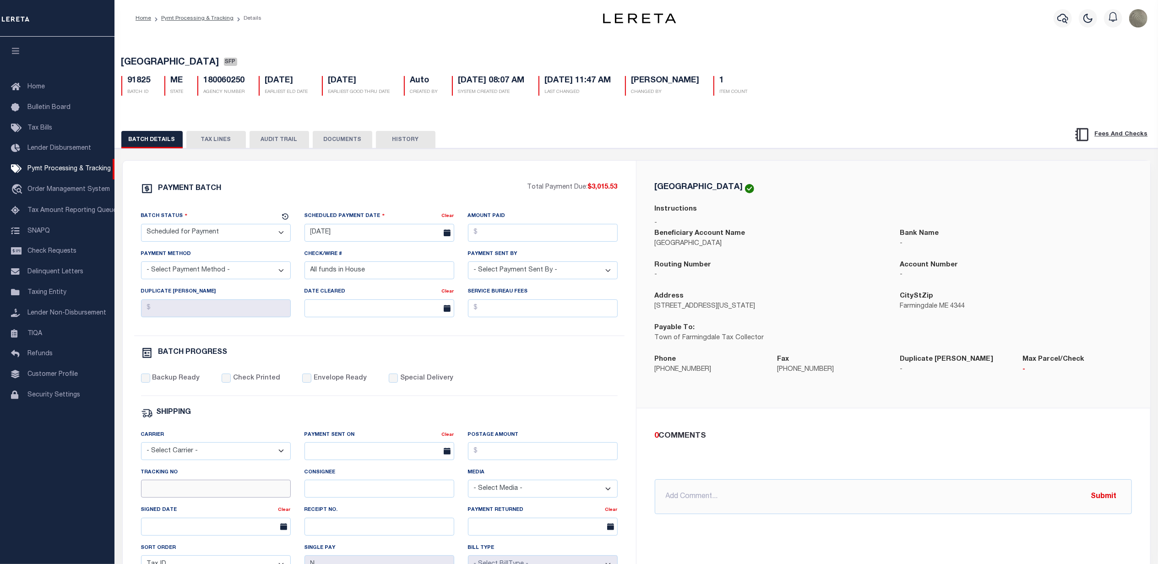
click at [187, 493] on input "Tracking No" at bounding box center [216, 489] width 150 height 18
type input "[PERSON_NAME]"
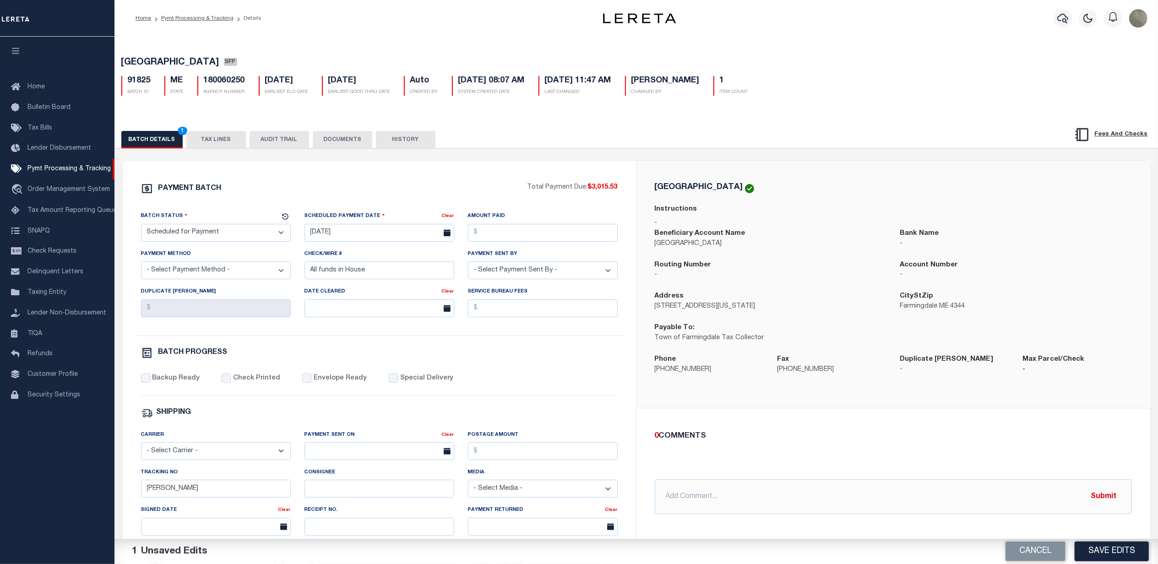
click at [526, 349] on div "PAYMENT BATCH Total Payment Due: $3,015.53 Batch Status - Select Status -" at bounding box center [379, 429] width 491 height 492
click at [1103, 541] on div "Cancel Save Edits" at bounding box center [898, 552] width 522 height 26
click at [1102, 550] on button "Save Edits" at bounding box center [1112, 552] width 74 height 20
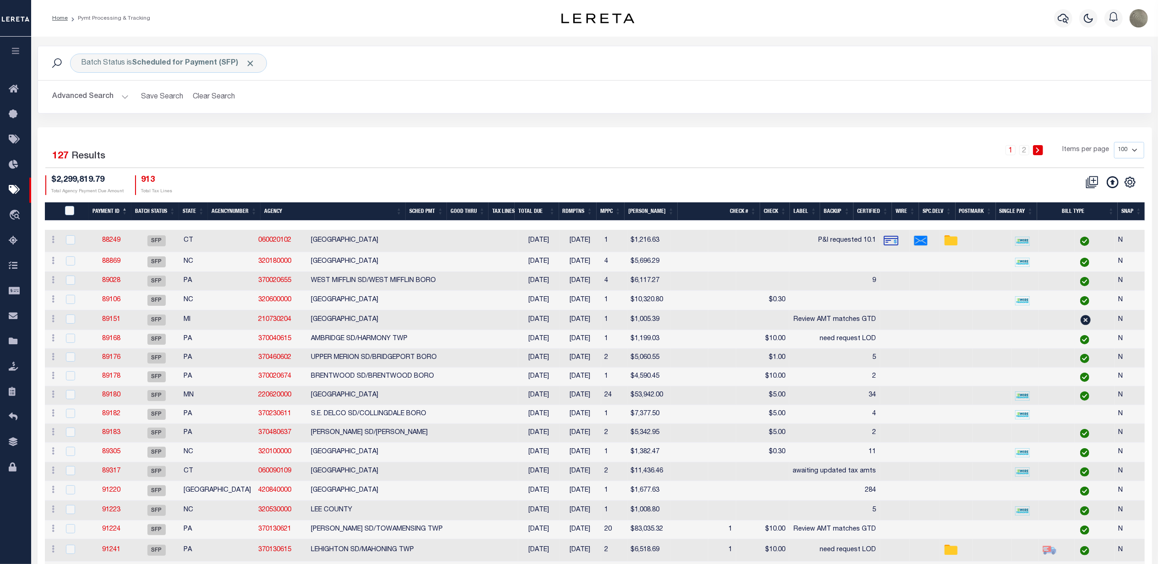
click at [873, 115] on div "Batch Status is Scheduled for Payment (SFP) Search Advanced Search Save Search …" at bounding box center [595, 87] width 1129 height 82
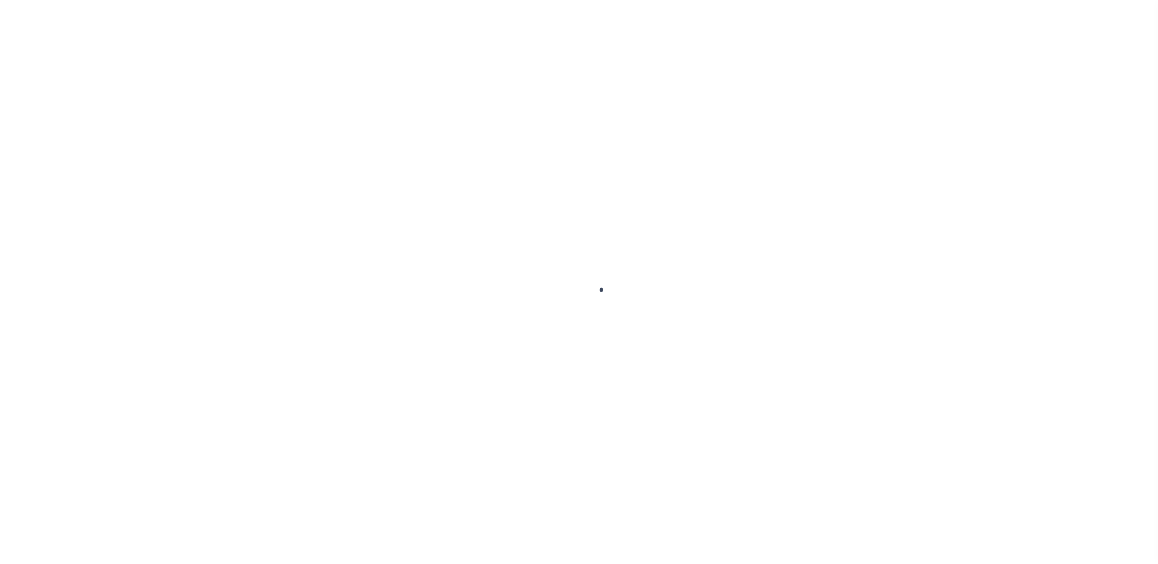
select select "SFP"
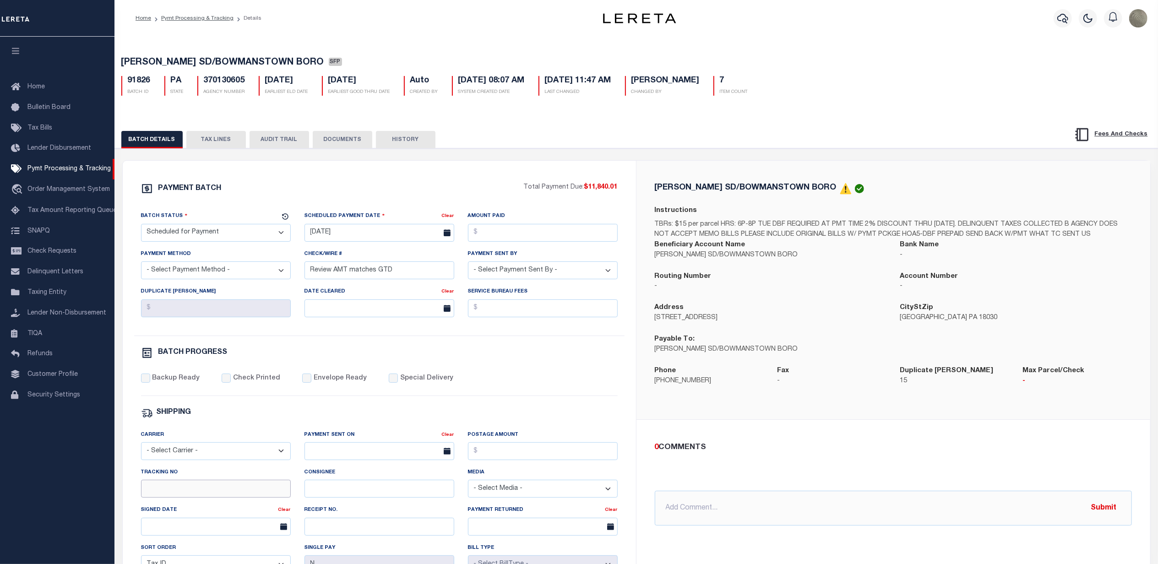
click at [168, 498] on input "Tracking No" at bounding box center [216, 489] width 150 height 18
type input "[PERSON_NAME]"
click at [823, 439] on div "0 COMMENTS @[PERSON_NAME] @[PERSON_NAME] @[PERSON_NAME] @[PERSON_NAME] @[PERSON…" at bounding box center [894, 484] width 514 height 128
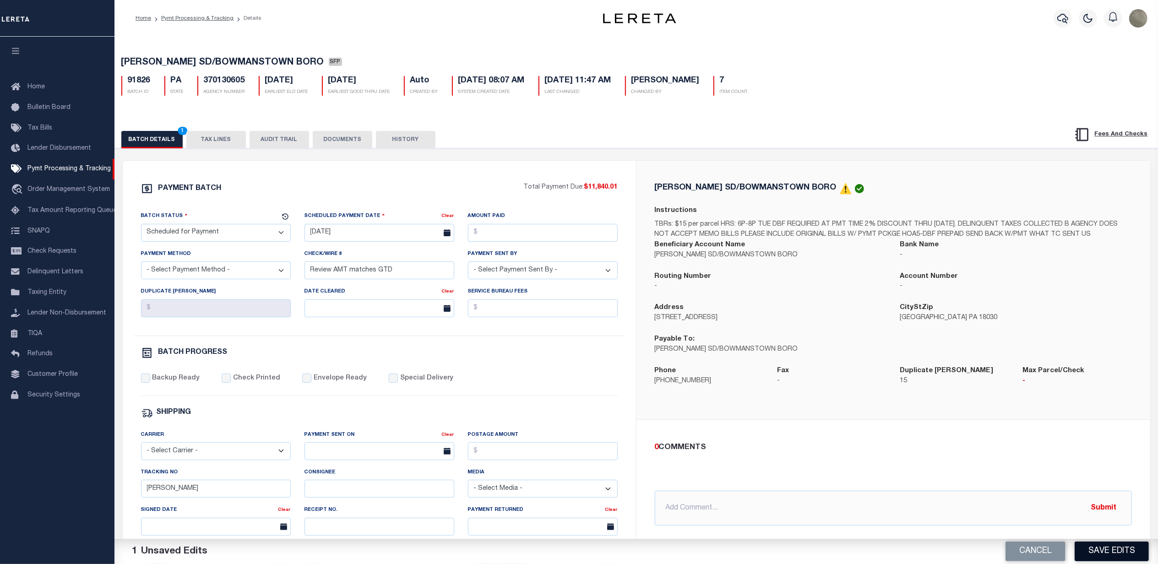
click at [1136, 551] on button "Save Edits" at bounding box center [1112, 552] width 74 height 20
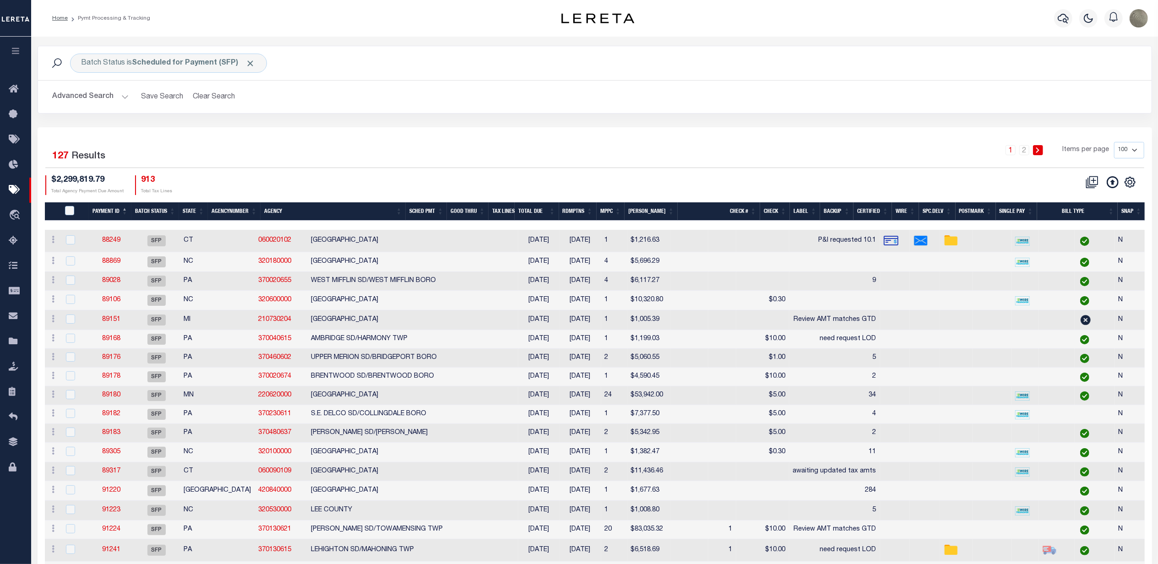
click at [773, 96] on h2 "Advanced Search Save Search Clear Search PayeeSearchTable_dynamictable_____Defa…" at bounding box center [594, 97] width 1099 height 18
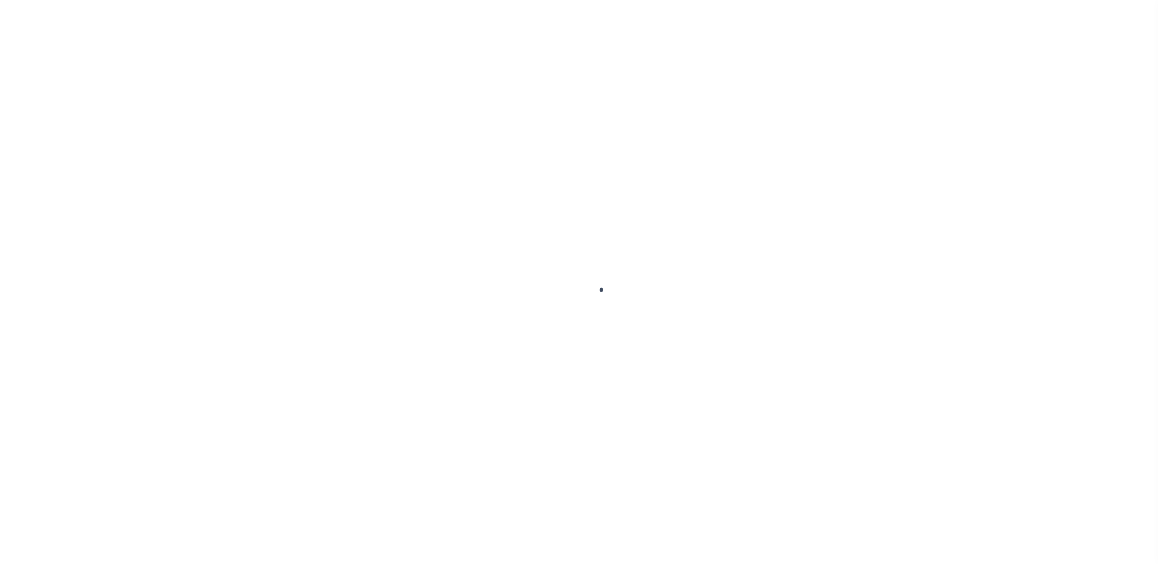
select select "SFP"
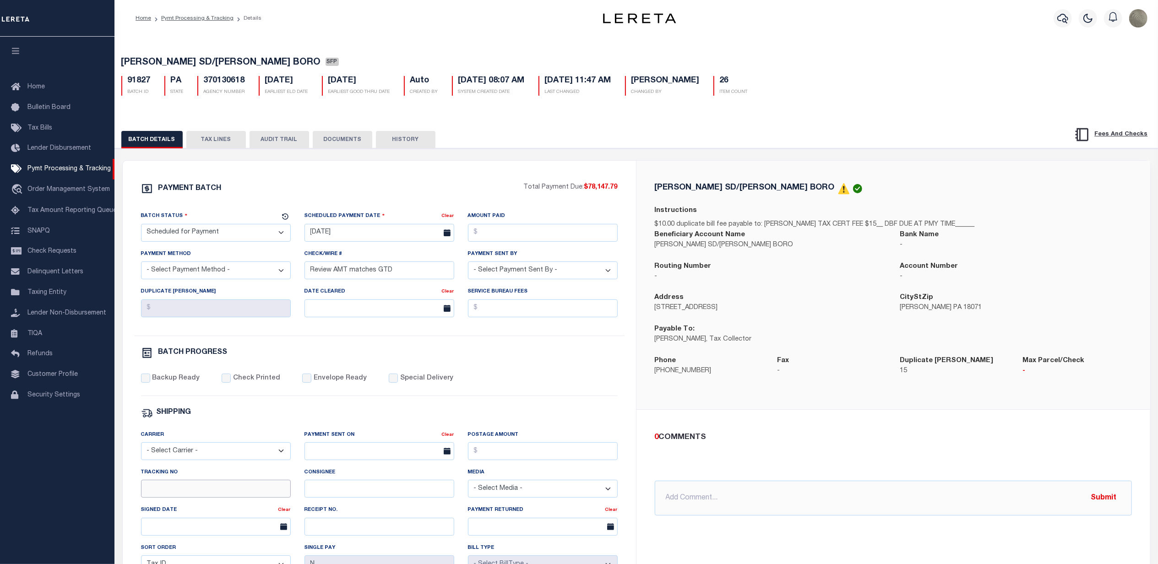
click at [165, 498] on input "Tracking No" at bounding box center [216, 489] width 150 height 18
type input "[PERSON_NAME]"
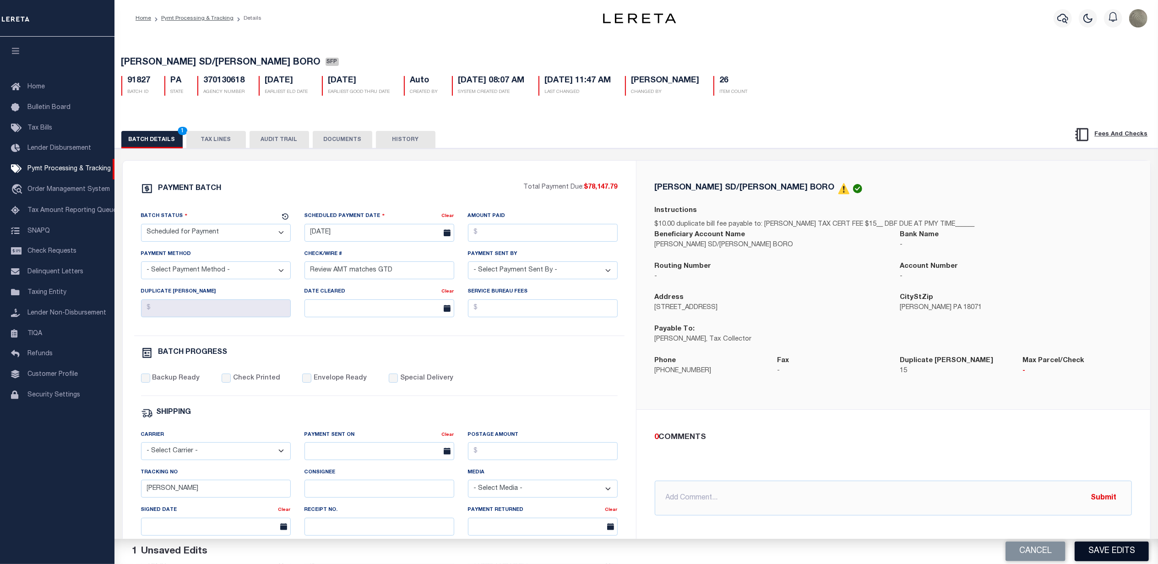
click at [1138, 547] on button "Save Edits" at bounding box center [1112, 552] width 74 height 20
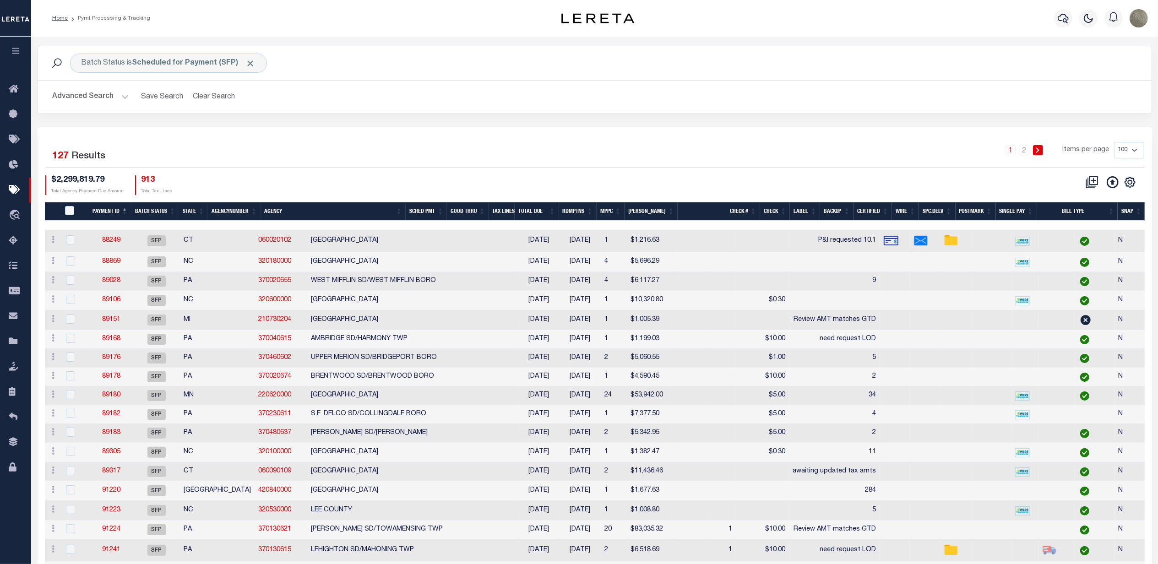
click at [913, 109] on div "Advanced Search Save Search Clear Search PayeeSearchTable_dynamictable_____Defa…" at bounding box center [595, 97] width 1114 height 33
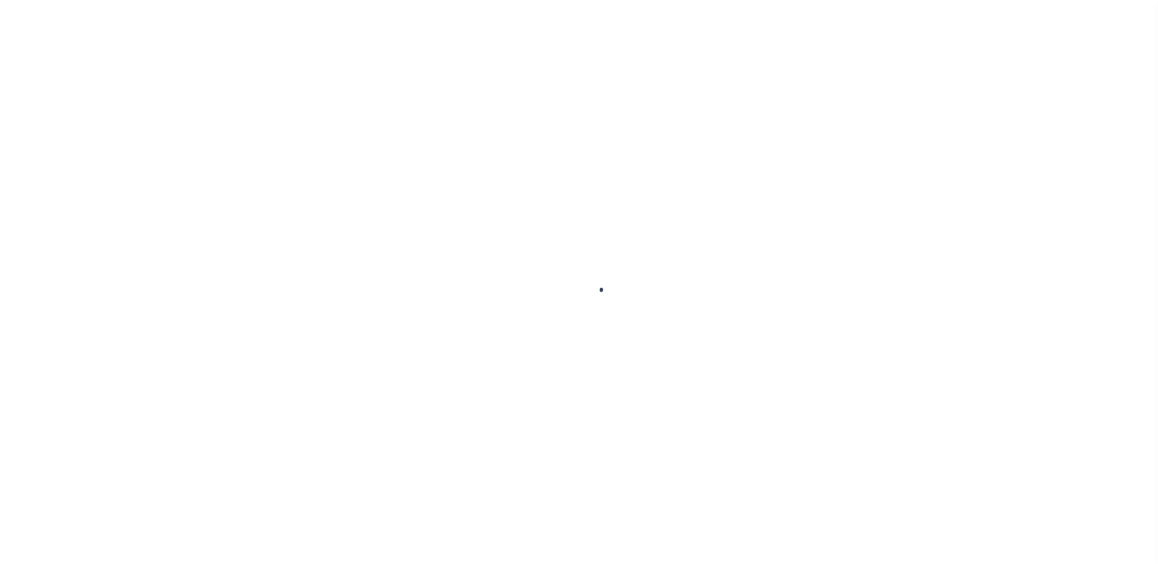
select select "SFP"
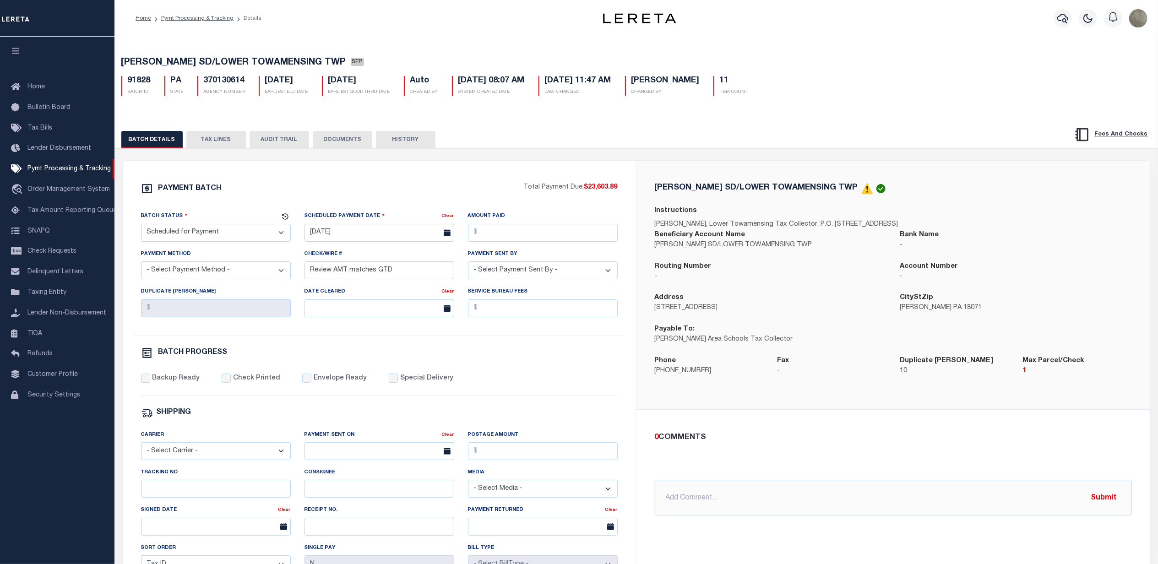
click at [194, 505] on div "Tracking No" at bounding box center [216, 487] width 164 height 38
click at [184, 498] on input "Tracking No" at bounding box center [216, 489] width 150 height 18
type input "[PERSON_NAME]"
click at [536, 438] on div "Postage Amount" at bounding box center [543, 445] width 150 height 30
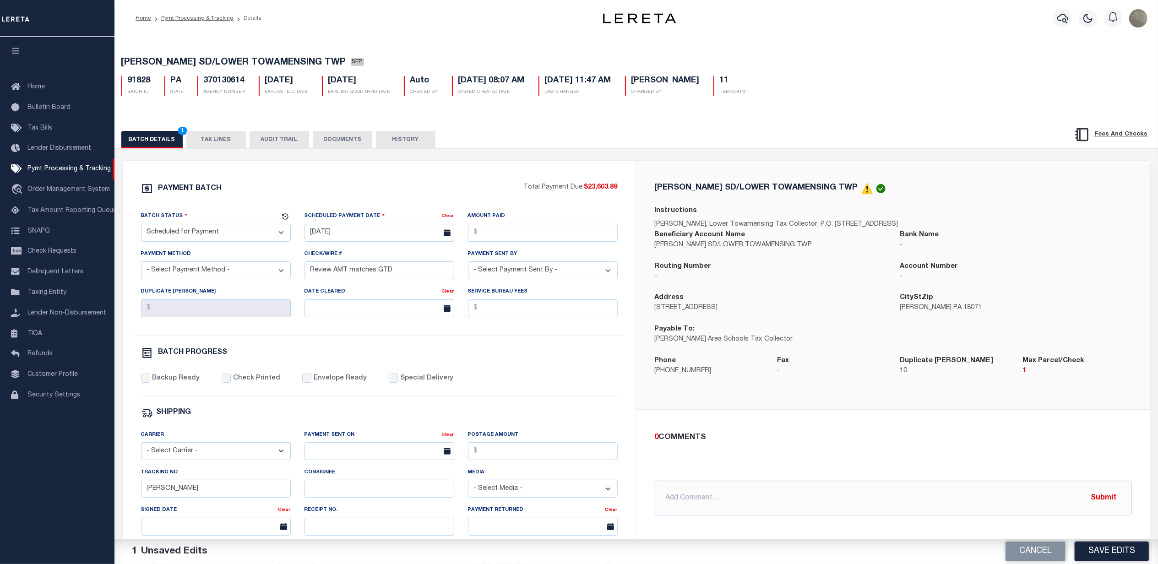
click at [1109, 551] on button "Save Edits" at bounding box center [1112, 552] width 74 height 20
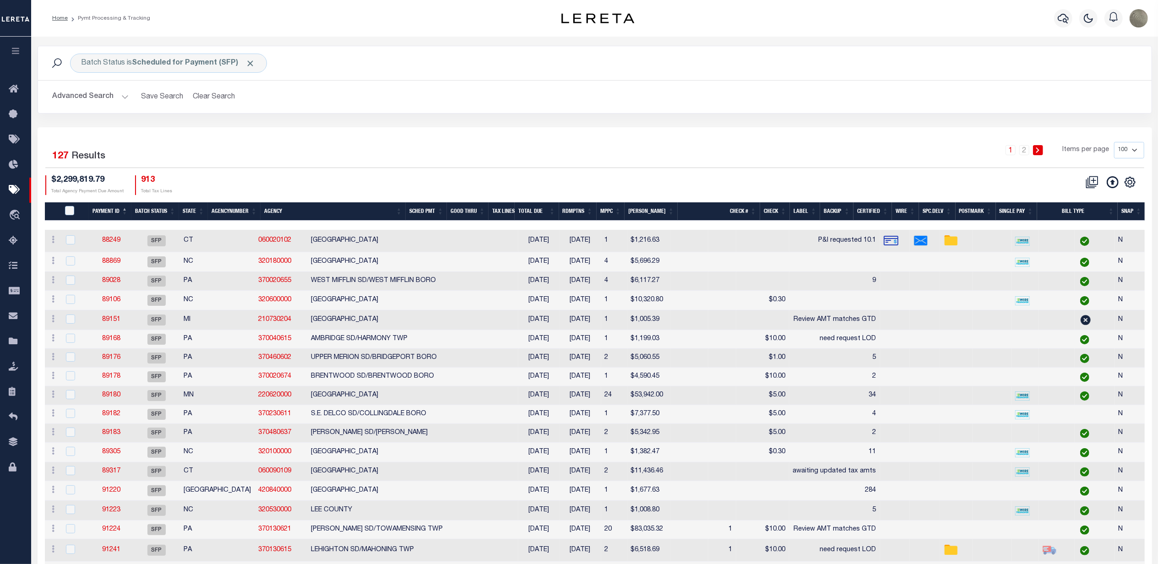
click at [948, 109] on div "Advanced Search Save Search Clear Search PayeeSearchTable_dynamictable_____Defa…" at bounding box center [595, 97] width 1114 height 33
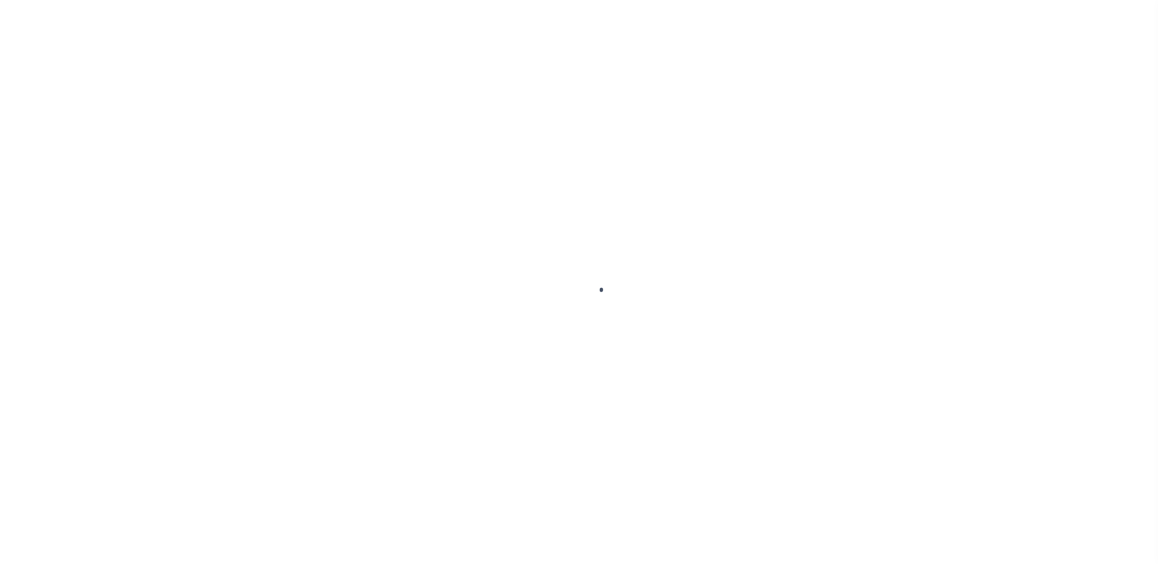
select select "SFP"
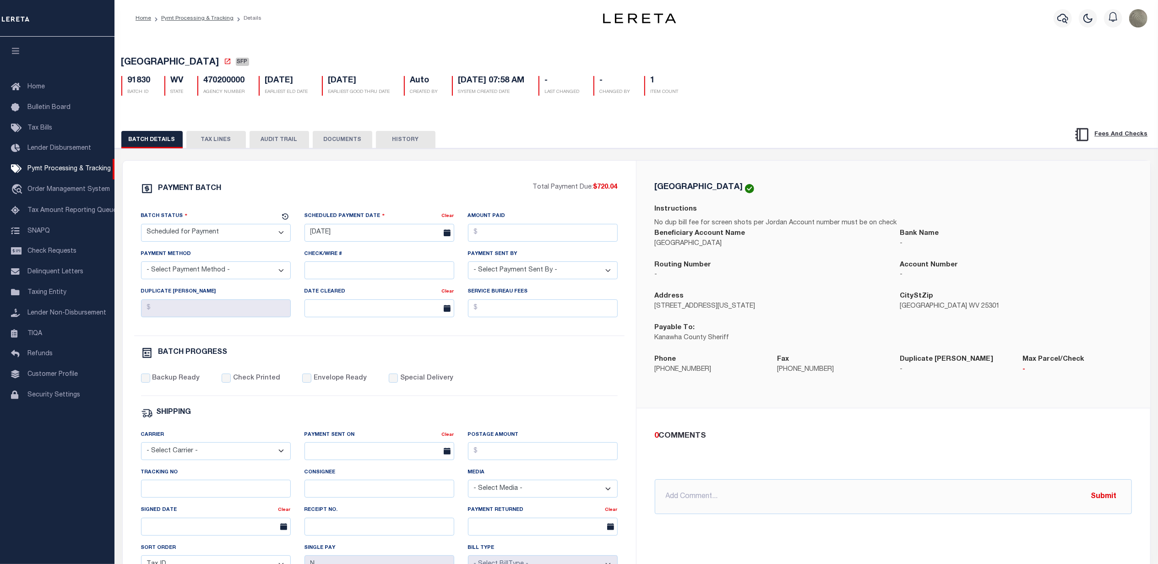
click at [161, 486] on div "Tracking No" at bounding box center [216, 483] width 150 height 30
click at [182, 492] on input "Tracking No" at bounding box center [216, 489] width 150 height 18
type input "S"
type input "[PERSON_NAME]"
click at [649, 408] on div "KANAWHA COUNTY Instructions No dup bill fee for screen shots per Jordan Account…" at bounding box center [894, 284] width 514 height 247
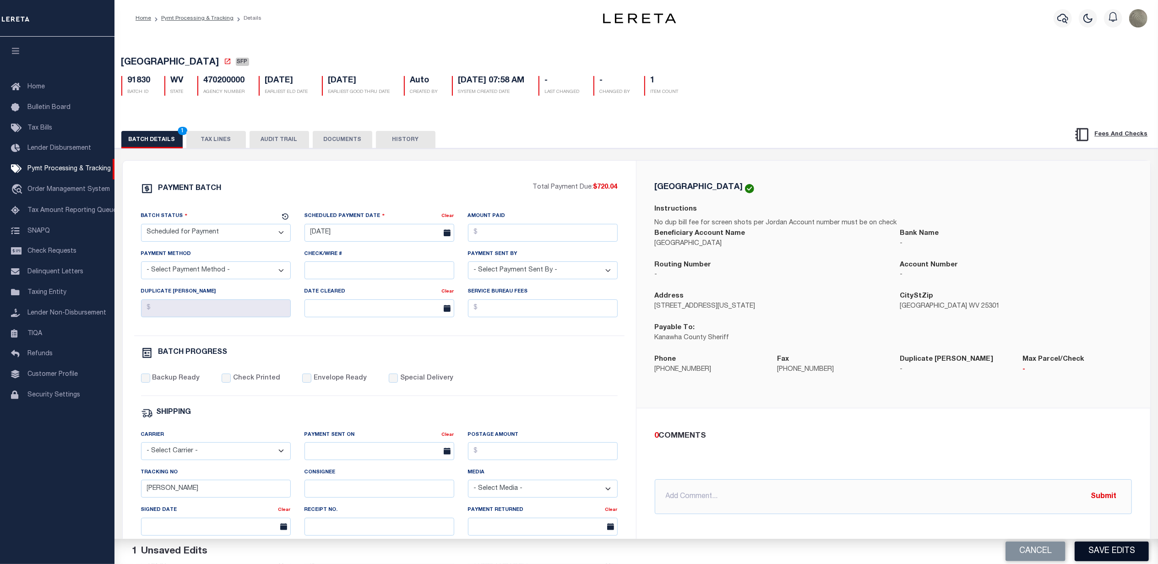
click at [1100, 549] on button "Save Edits" at bounding box center [1112, 552] width 74 height 20
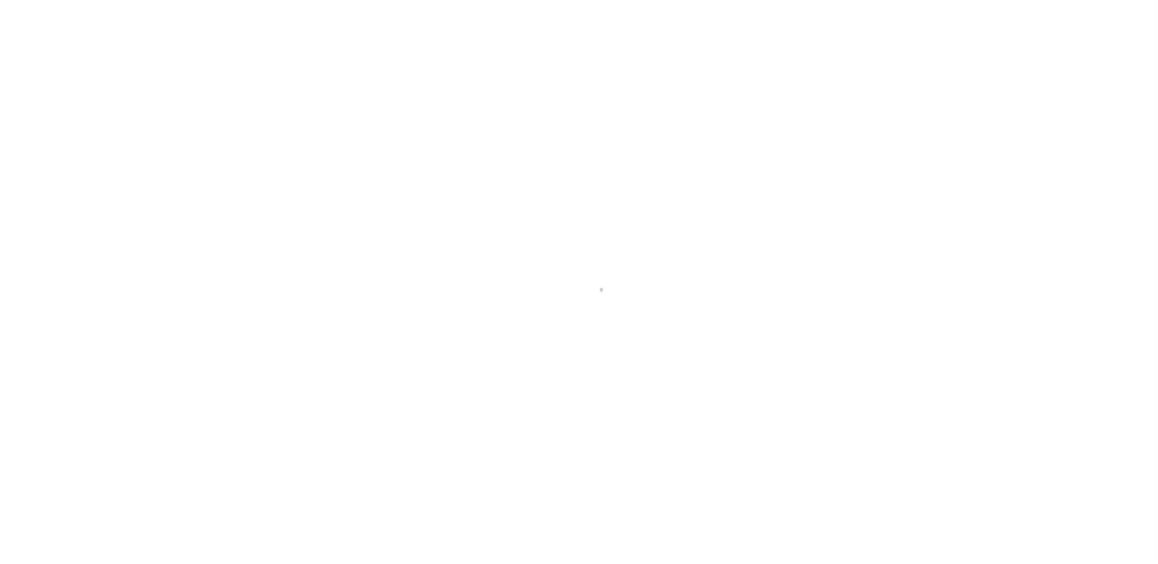
select select "SFP"
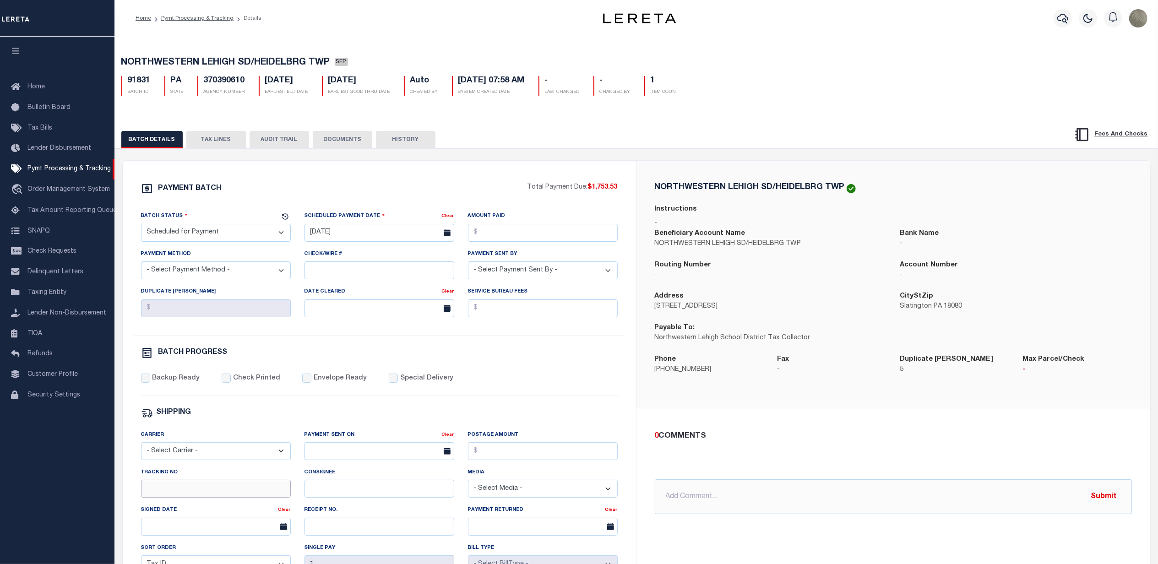
click at [175, 493] on input "Tracking No" at bounding box center [216, 489] width 150 height 18
type input "[PERSON_NAME]"
click at [536, 416] on div "SHIPPING" at bounding box center [379, 413] width 477 height 12
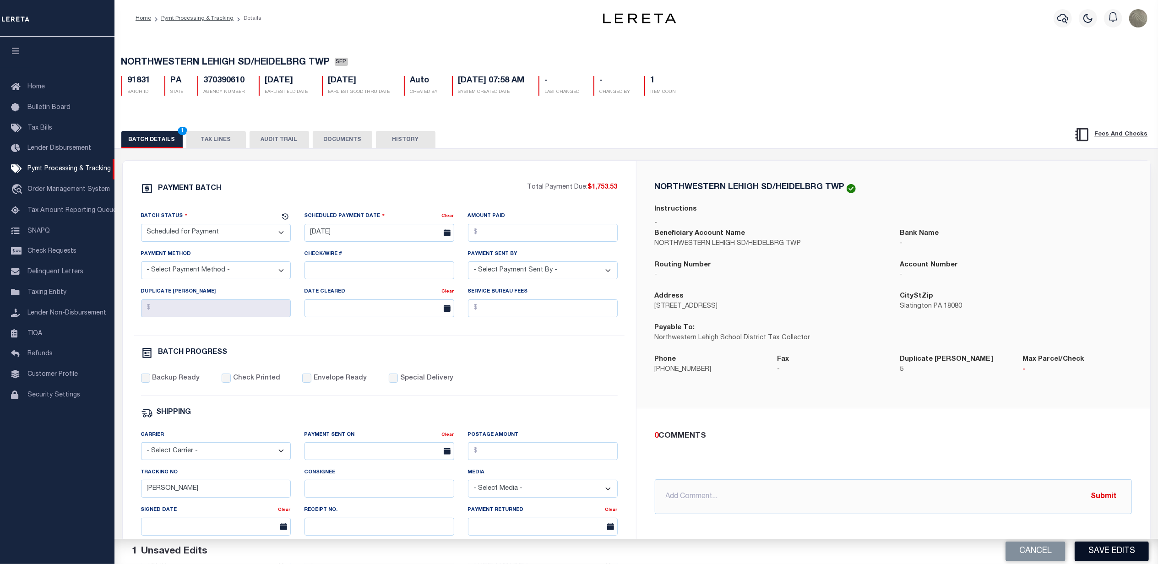
click at [1119, 558] on button "Save Edits" at bounding box center [1112, 552] width 74 height 20
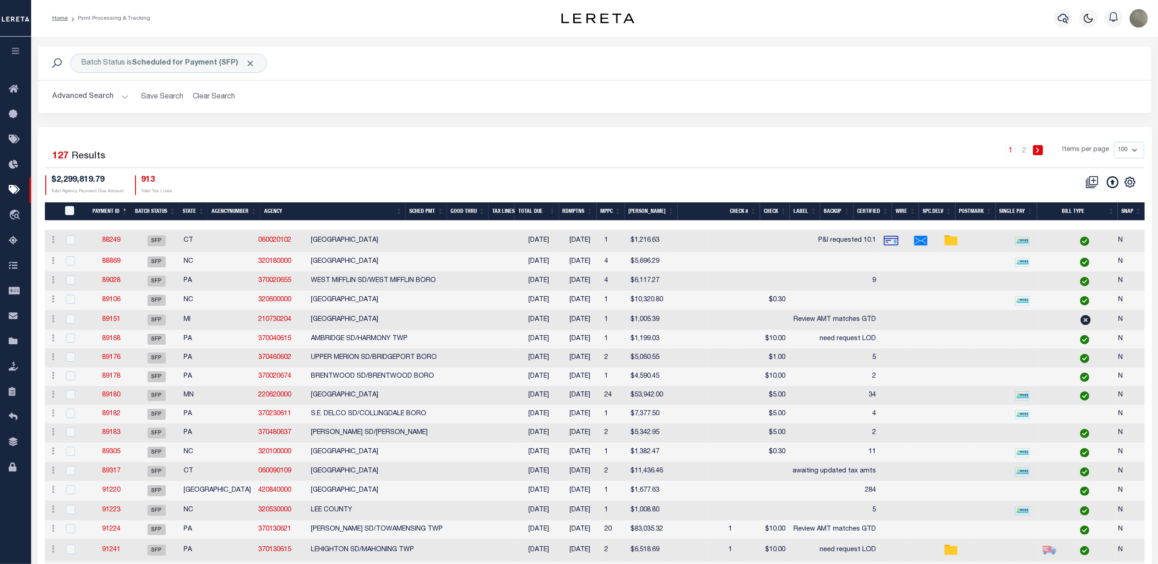
click at [860, 144] on div "1 2 Items per page 100 200 500 1000" at bounding box center [733, 154] width 821 height 24
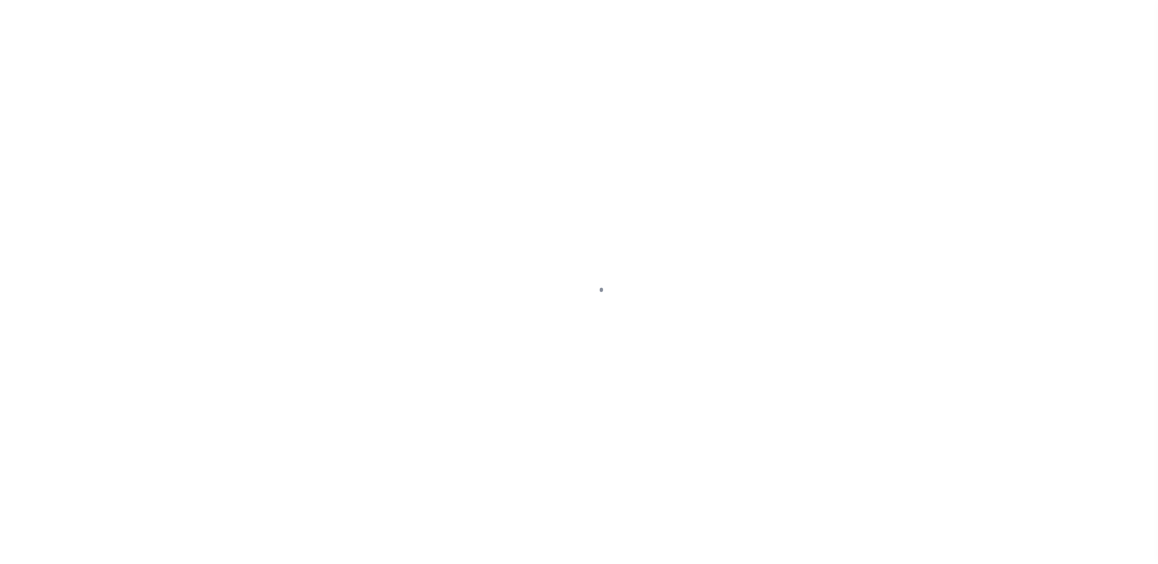
select select "SFP"
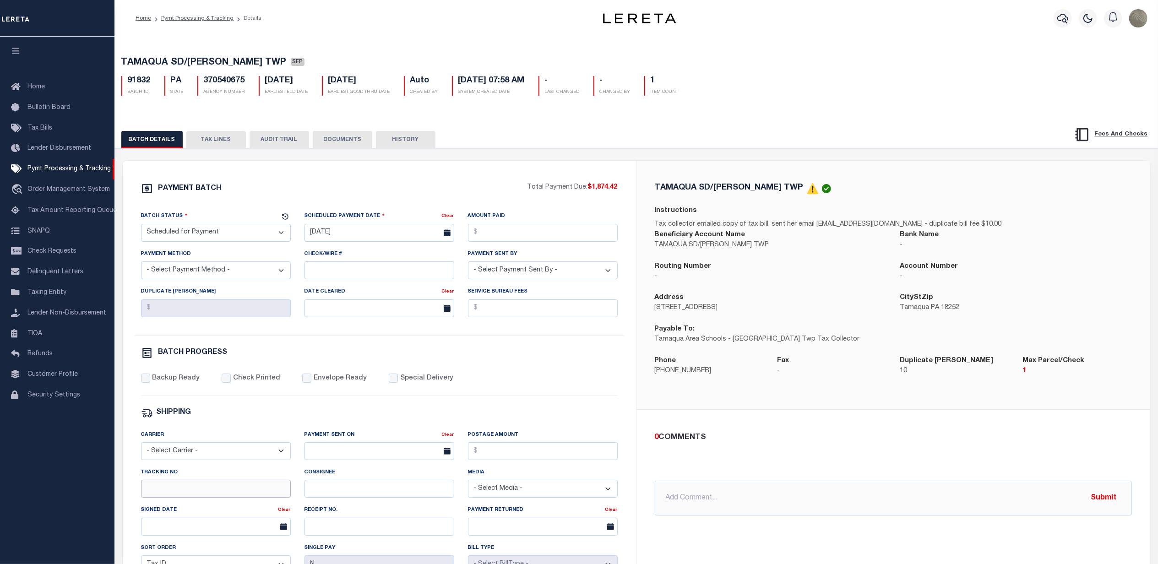
click at [200, 493] on input "Tracking No" at bounding box center [216, 489] width 150 height 18
type input "[PERSON_NAME]"
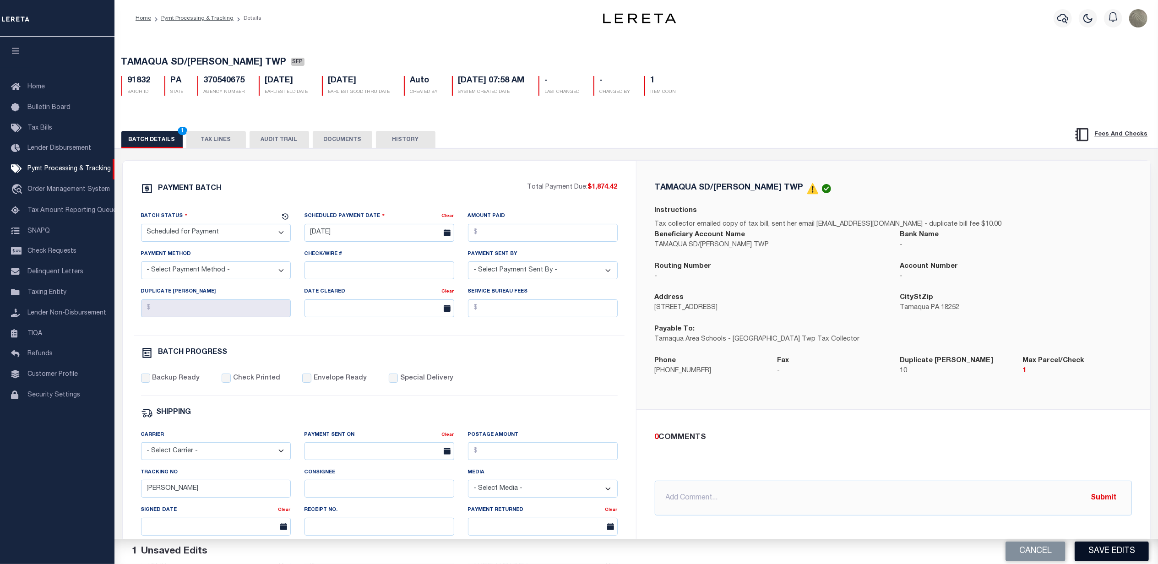
click at [1120, 550] on button "Save Edits" at bounding box center [1112, 552] width 74 height 20
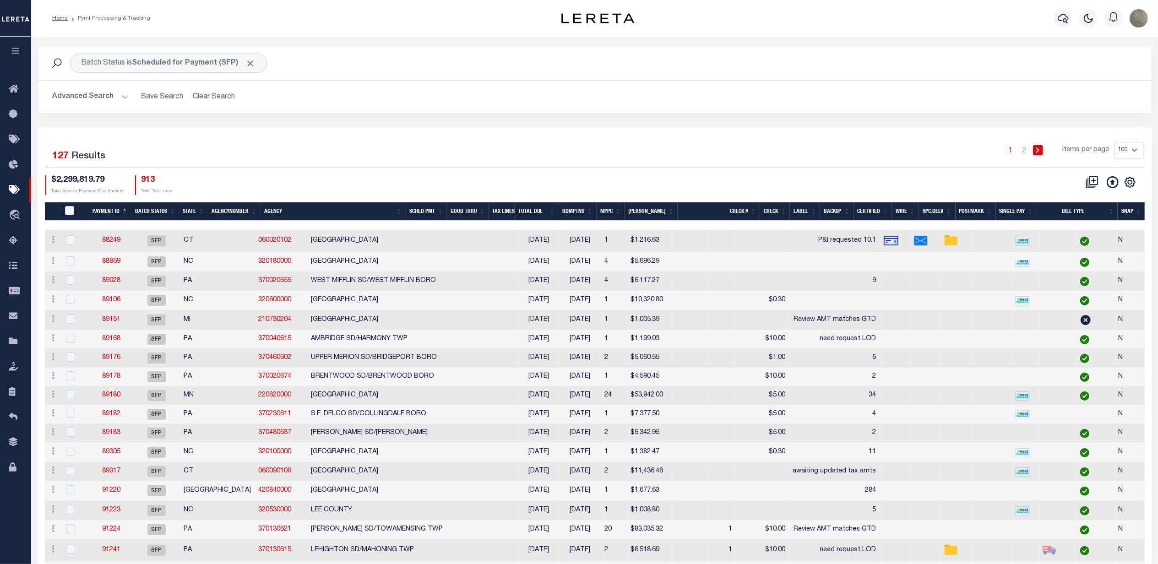
click at [792, 111] on div "Advanced Search Save Search Clear Search PayeeSearchTable_dynamictable_____Defa…" at bounding box center [595, 97] width 1114 height 33
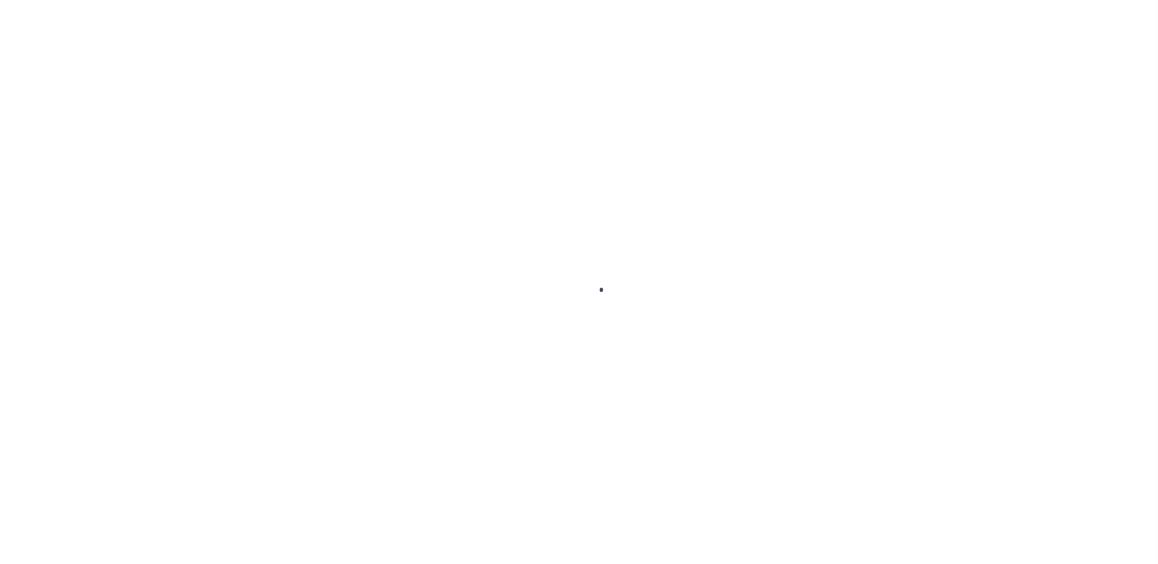
select select "SFP"
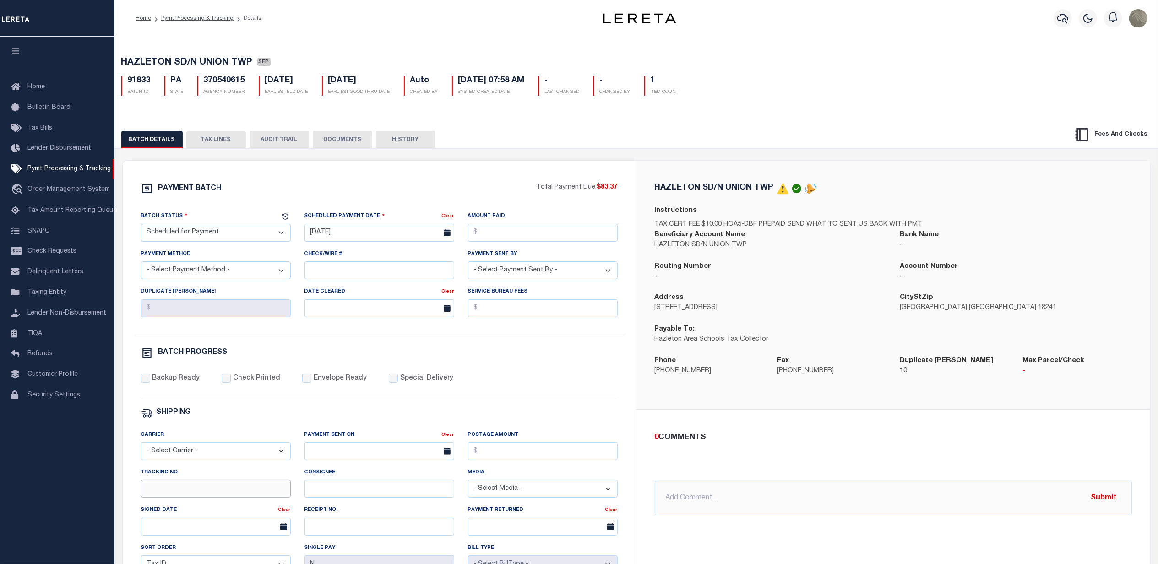
click at [196, 498] on input "Tracking No" at bounding box center [216, 489] width 150 height 18
type input "[PERSON_NAME]"
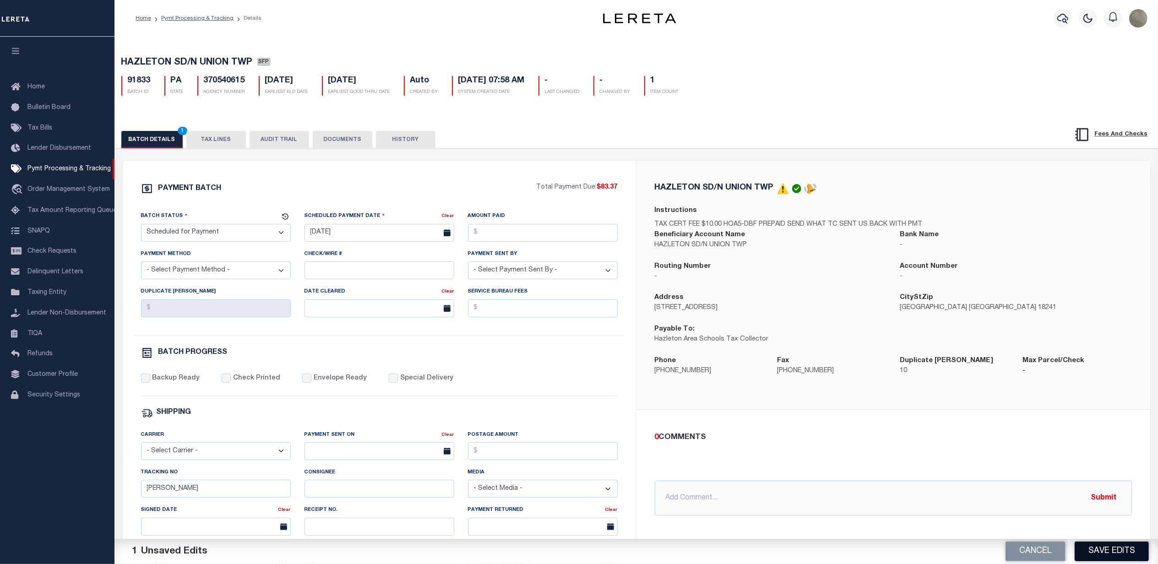
click at [1102, 549] on button "Save Edits" at bounding box center [1112, 552] width 74 height 20
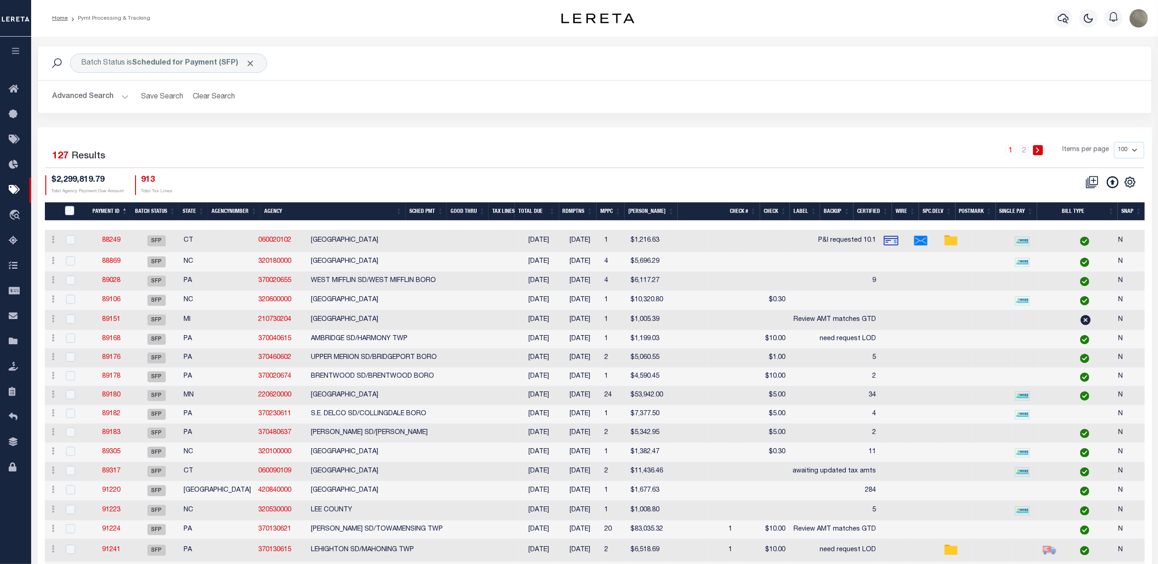
click at [846, 121] on div "Batch Status is Scheduled for Payment (SFP) Search Advanced Search Save Search …" at bounding box center [595, 87] width 1129 height 82
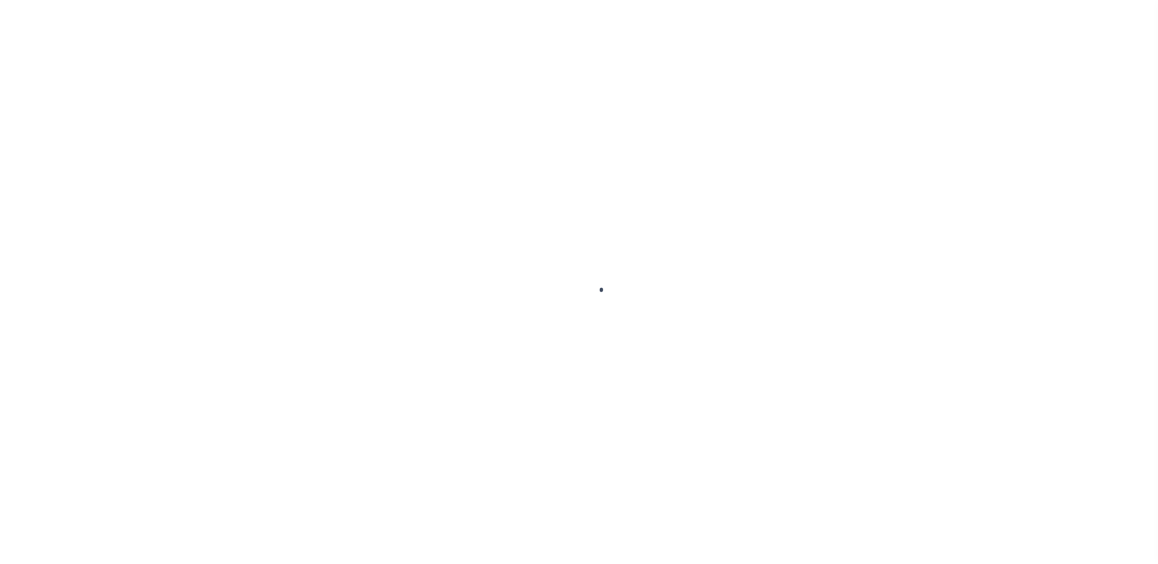
select select "SFP"
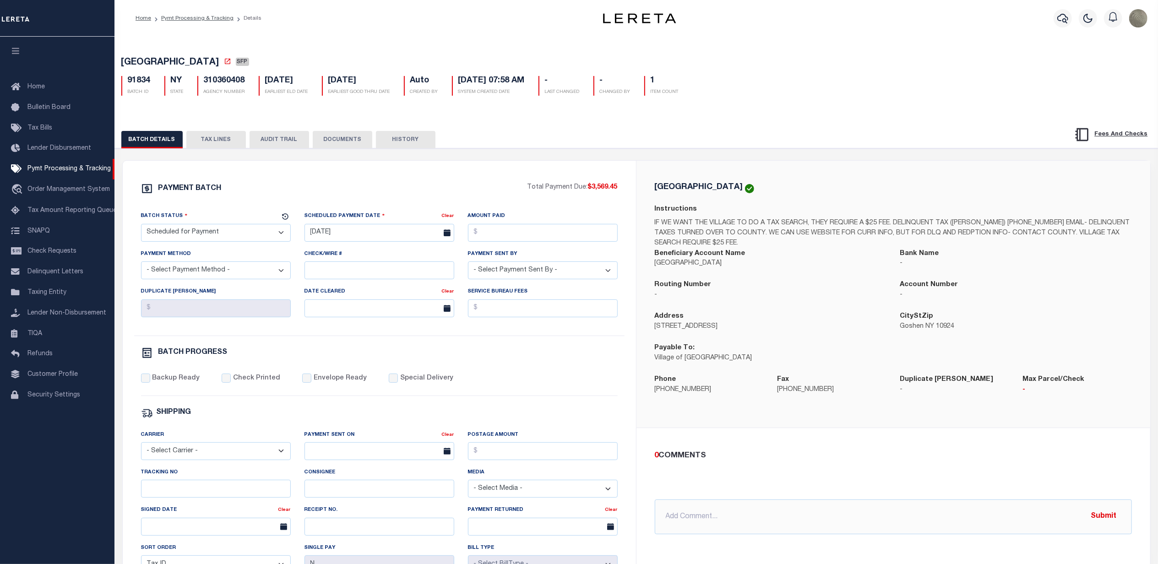
click at [704, 148] on div "BATCH DETAILS TAX LINES AUDIT TRAIL DOCUMENTS HISTORY" at bounding box center [578, 139] width 914 height 17
click at [893, 180] on div "GOSHEN VILLAGE Instructions IF WE WANT THE VILLAGE TO DO A TAX SEARCH, THEY REQ…" at bounding box center [894, 294] width 514 height 267
click at [664, 143] on div "BATCH DETAILS TAX LINES AUDIT TRAIL DOCUMENTS HISTORY" at bounding box center [578, 139] width 914 height 17
click at [292, 186] on div "PAYMENT BATCH" at bounding box center [334, 191] width 387 height 17
click at [224, 486] on div "Tracking No" at bounding box center [216, 483] width 150 height 30
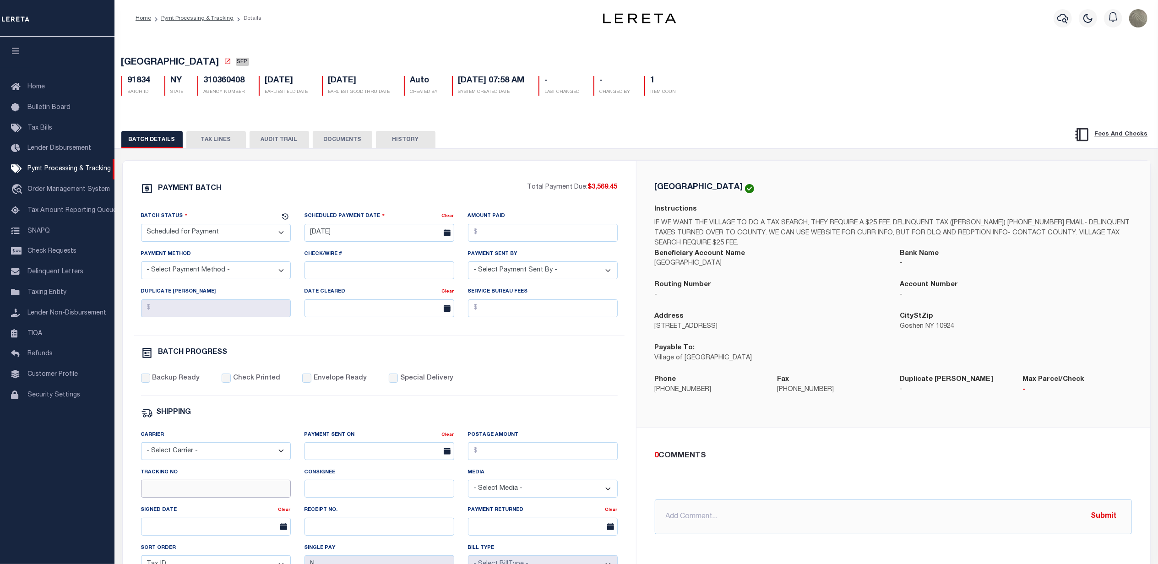
click at [222, 492] on input "Tracking No" at bounding box center [216, 489] width 150 height 18
type input "[PERSON_NAME]"
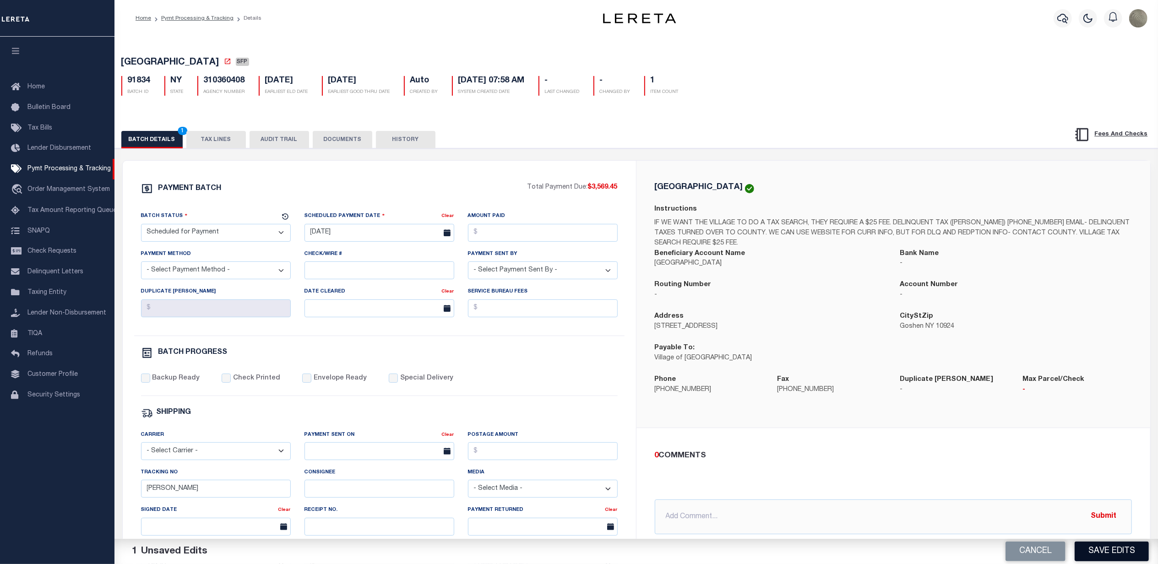
click at [1125, 547] on button "Save Edits" at bounding box center [1112, 552] width 74 height 20
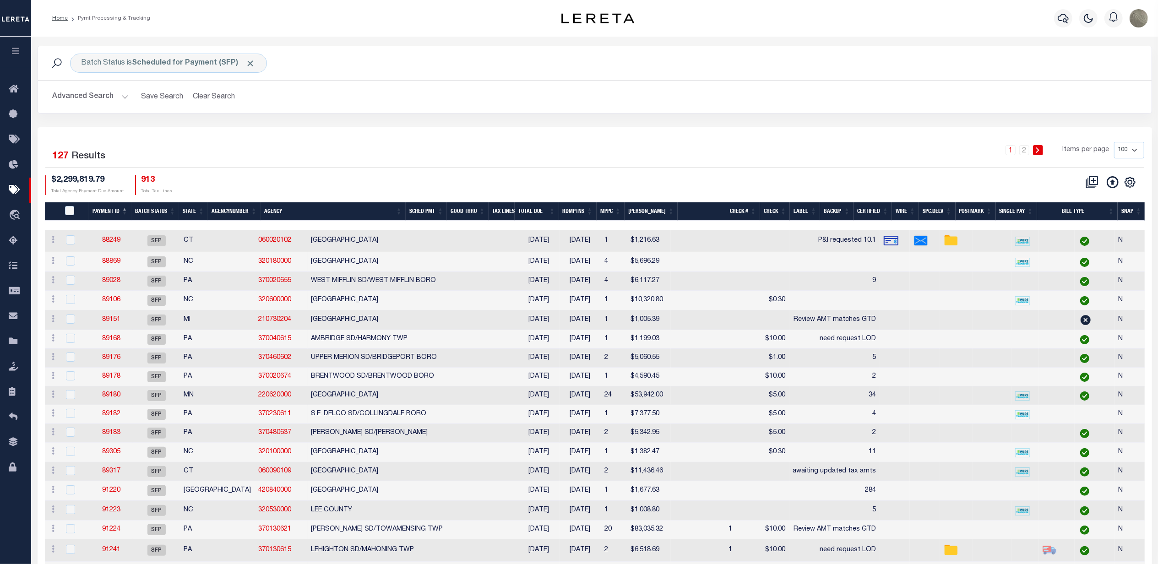
click at [697, 164] on div "1 2 Items per page 100 200 500 1000" at bounding box center [733, 154] width 821 height 24
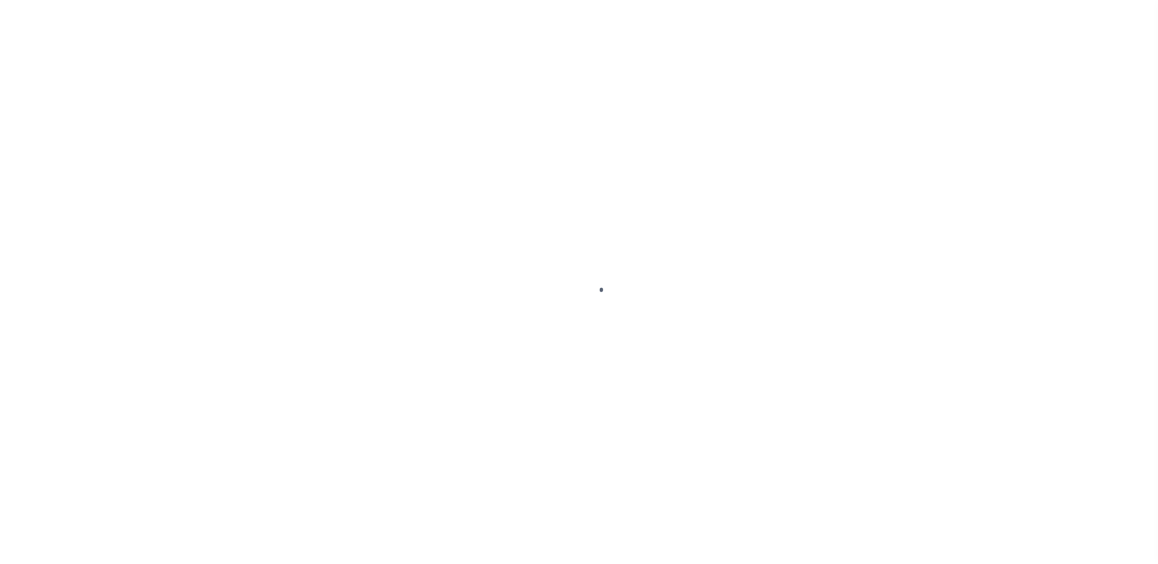
select select "SFP"
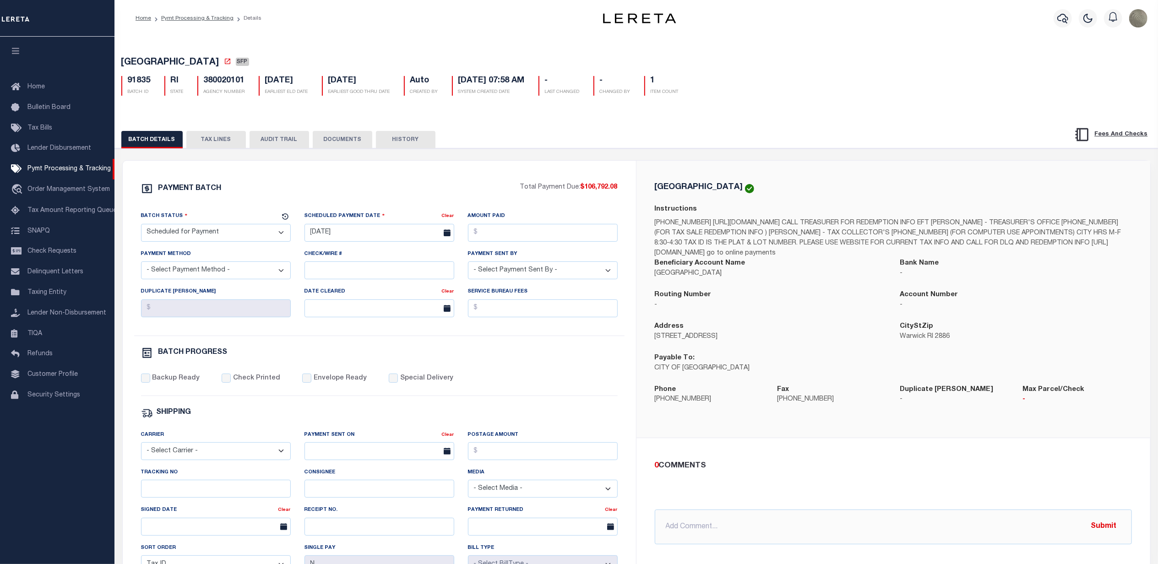
drag, startPoint x: 208, startPoint y: 482, endPoint x: 198, endPoint y: 490, distance: 12.1
click at [200, 488] on div "Tracking No" at bounding box center [216, 483] width 150 height 30
click at [198, 490] on input "Tracking No" at bounding box center [216, 489] width 150 height 18
type input "[PERSON_NAME]"
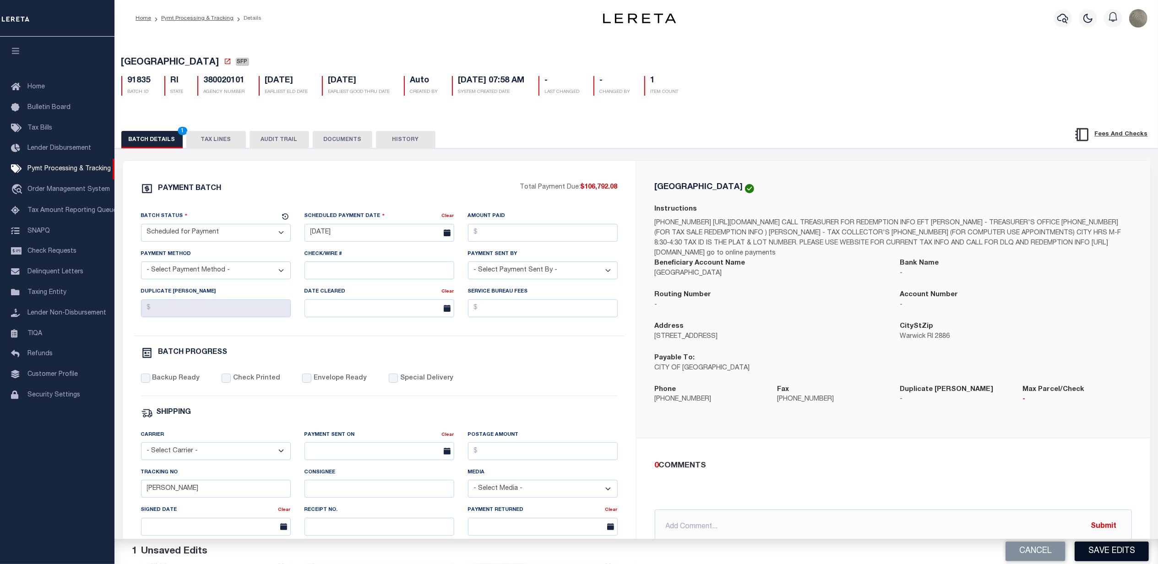
click at [1114, 545] on button "Save Edits" at bounding box center [1112, 552] width 74 height 20
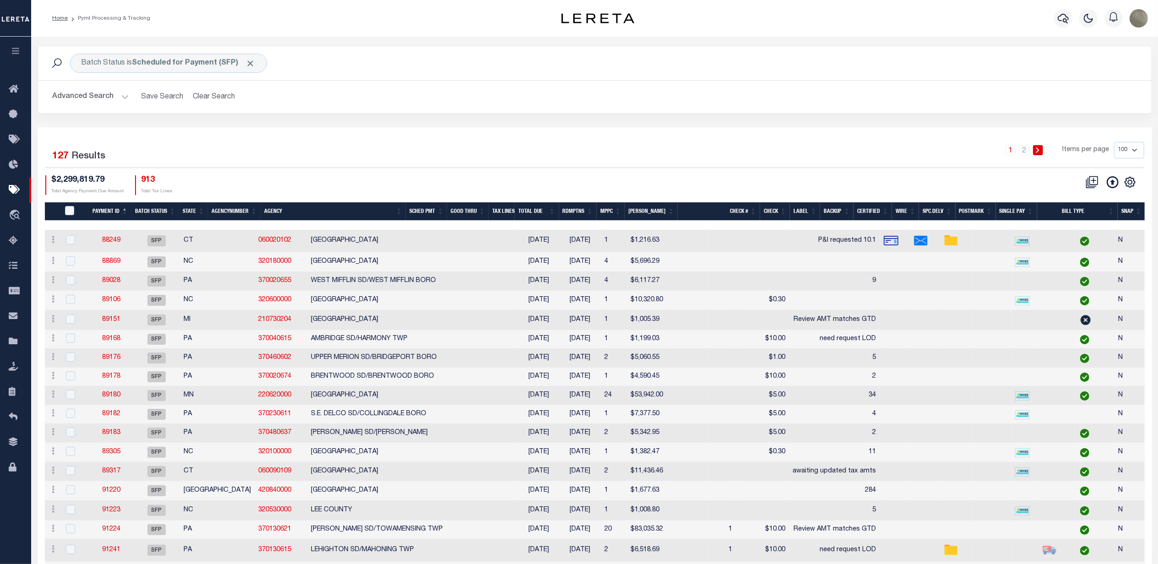
click at [807, 172] on div "Selected 127 Results 1 2 Items per page 100 200 500 1000 $2,299,819.79 Total Ag…" at bounding box center [595, 168] width 1114 height 53
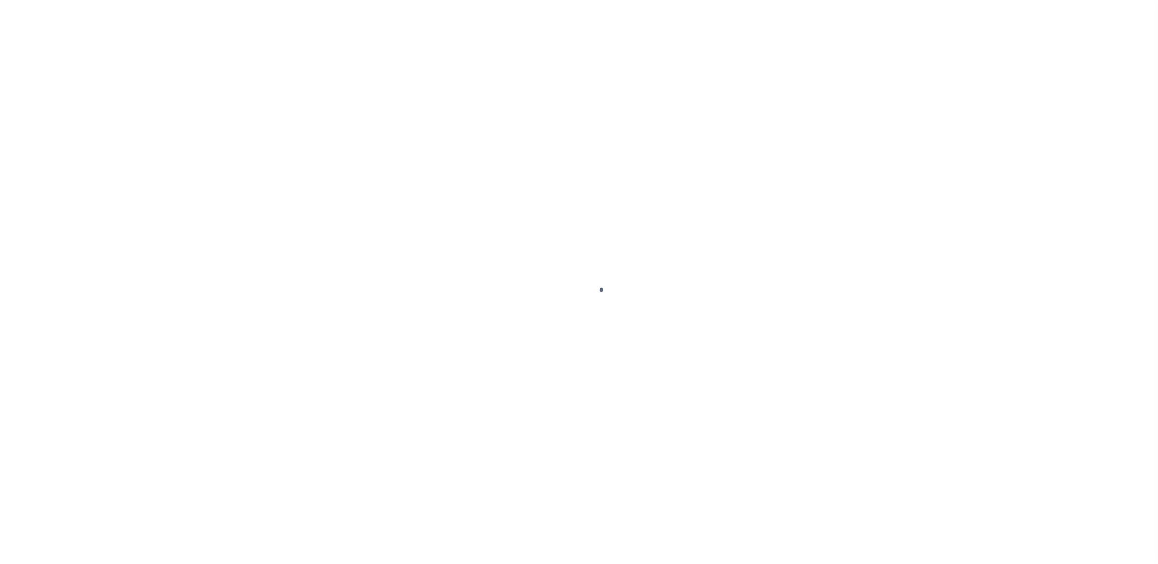
select select "SFP"
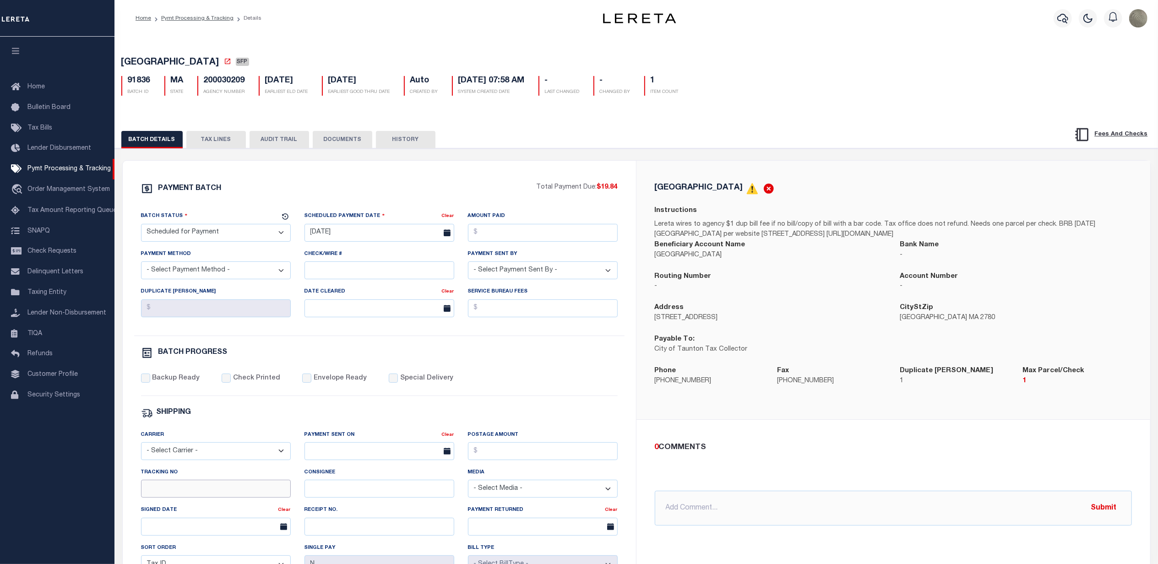
click at [224, 494] on input "Tracking No" at bounding box center [216, 489] width 150 height 18
type input "[PERSON_NAME]"
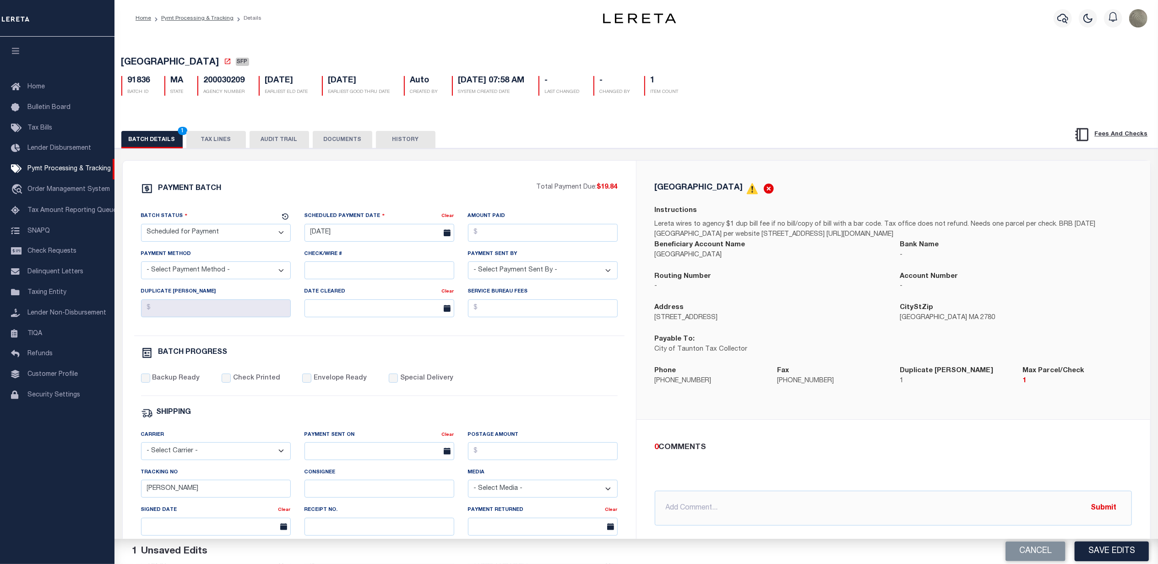
click at [523, 376] on div "PAYMENT BATCH Total Payment Due: $19.84 Batch Status - Select Status -" at bounding box center [379, 429] width 491 height 492
click at [1140, 555] on button "Save Edits" at bounding box center [1112, 552] width 74 height 20
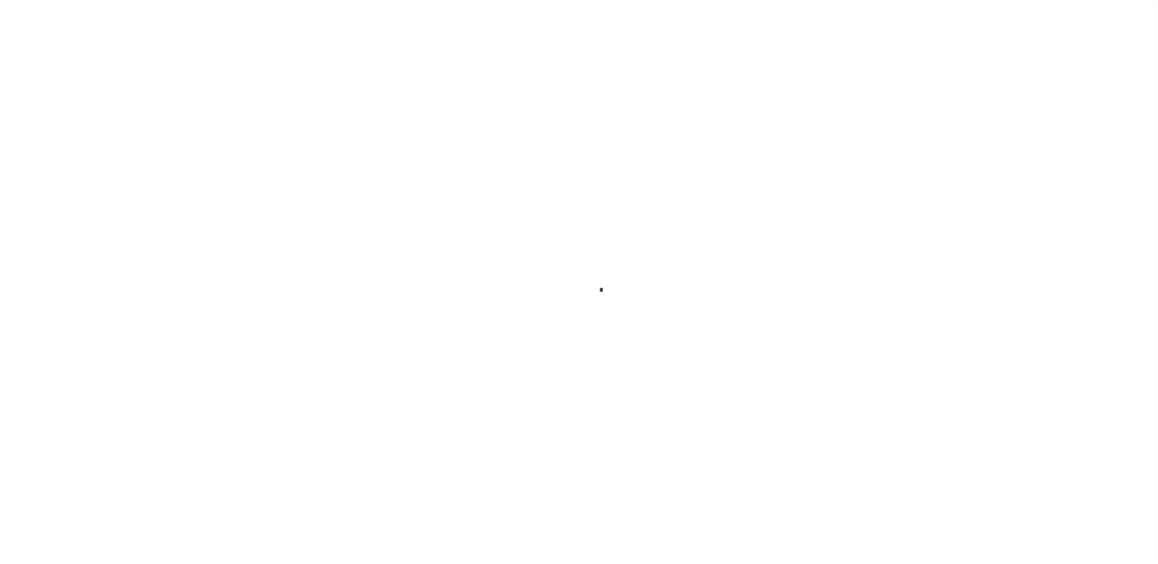
select select "SFP"
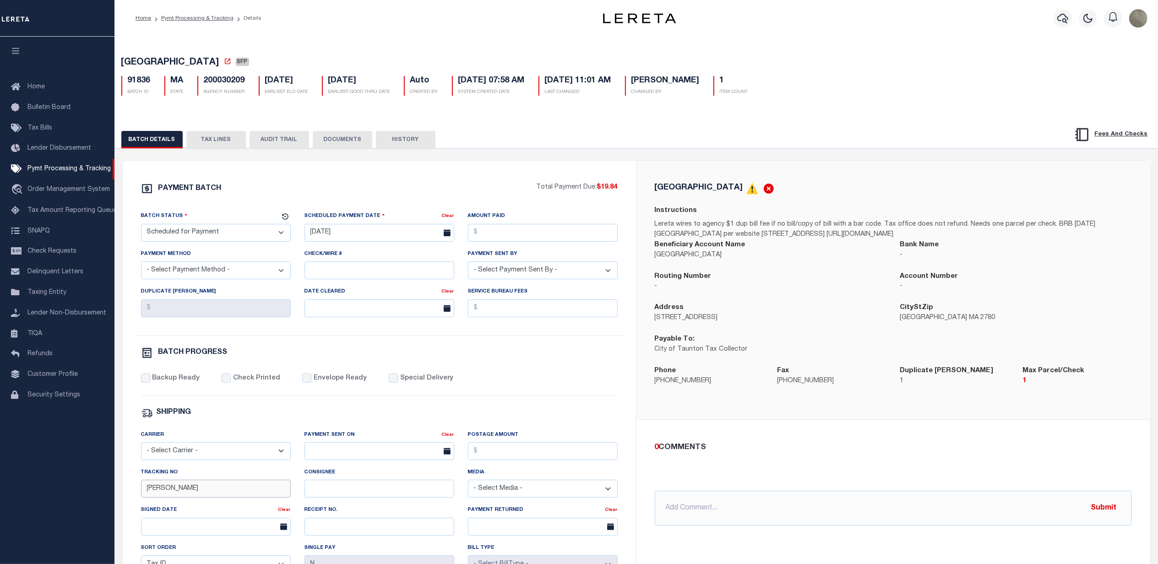
click at [203, 495] on input "[PERSON_NAME]" at bounding box center [216, 489] width 150 height 18
click at [746, 387] on p "[PHONE_NUMBER]" at bounding box center [709, 382] width 109 height 10
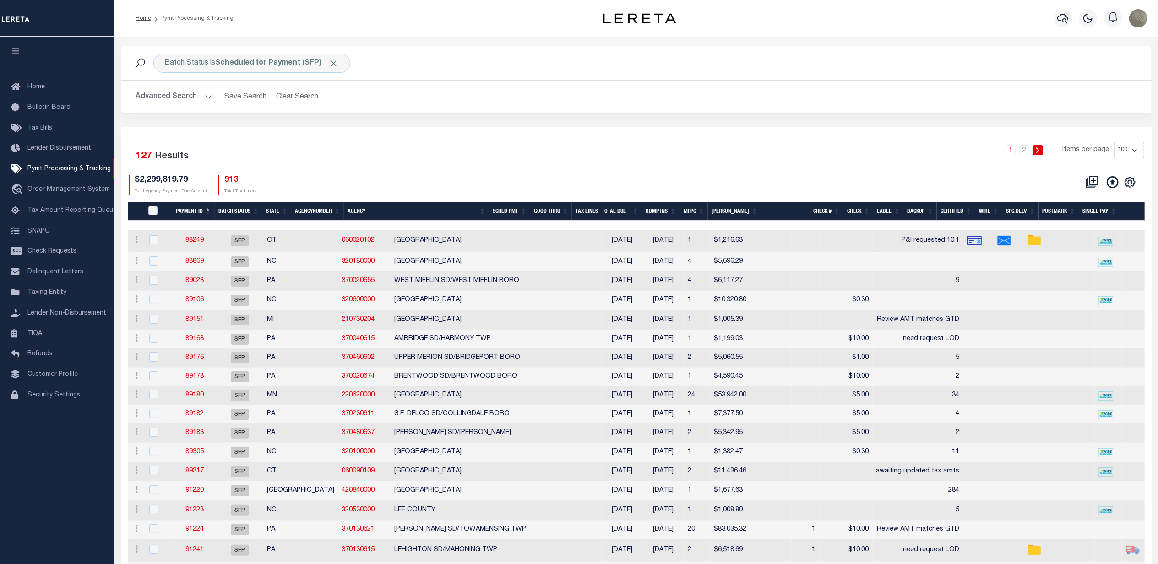
click at [668, 117] on div "Batch Status is Scheduled for Payment (SFP) Search Advanced Search Save Search …" at bounding box center [636, 87] width 1045 height 82
click at [1129, 183] on icon at bounding box center [1130, 182] width 12 height 12
click at [1083, 253] on span "Show Filter" at bounding box center [1074, 250] width 34 height 6
select select
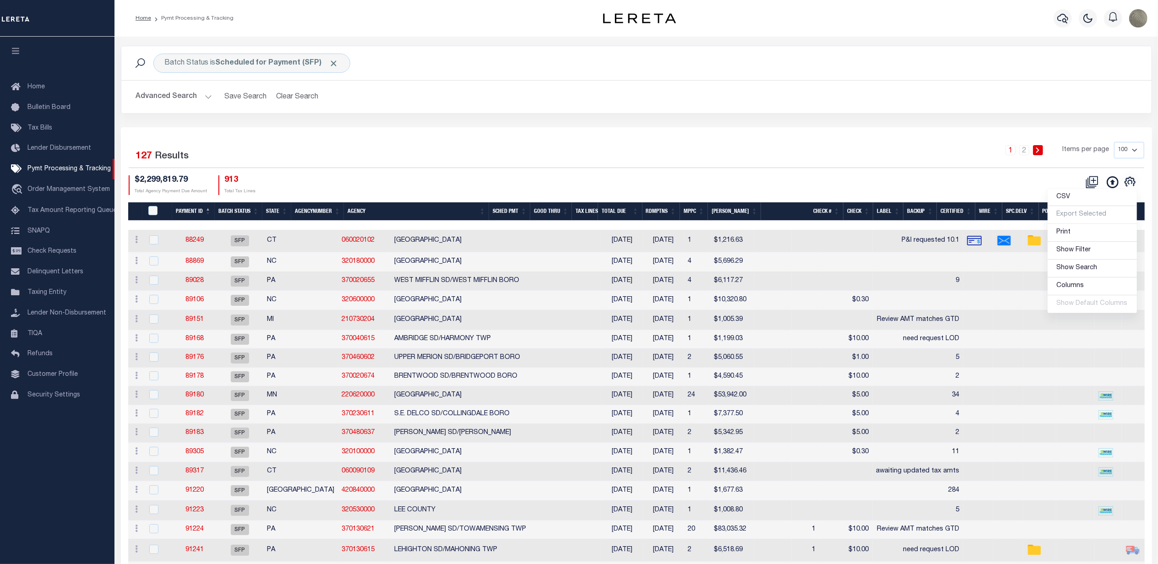
select select
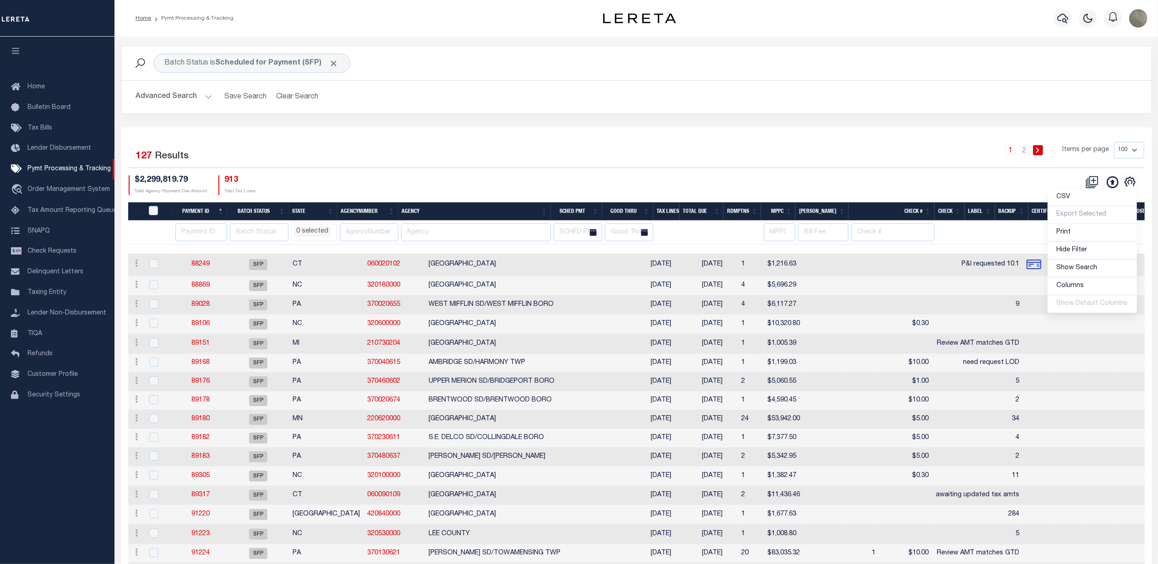
click at [564, 150] on div "1 2 Items per page 100 200 500 1000" at bounding box center [765, 154] width 759 height 24
click at [207, 231] on input "number" at bounding box center [201, 233] width 52 height 18
paste input "91838"
type input "91838"
click at [340, 173] on div "Selected 127 Results 1 2 Items per page 100 200 500 1000 $2,299,819.79 Total Ag…" at bounding box center [636, 168] width 1031 height 53
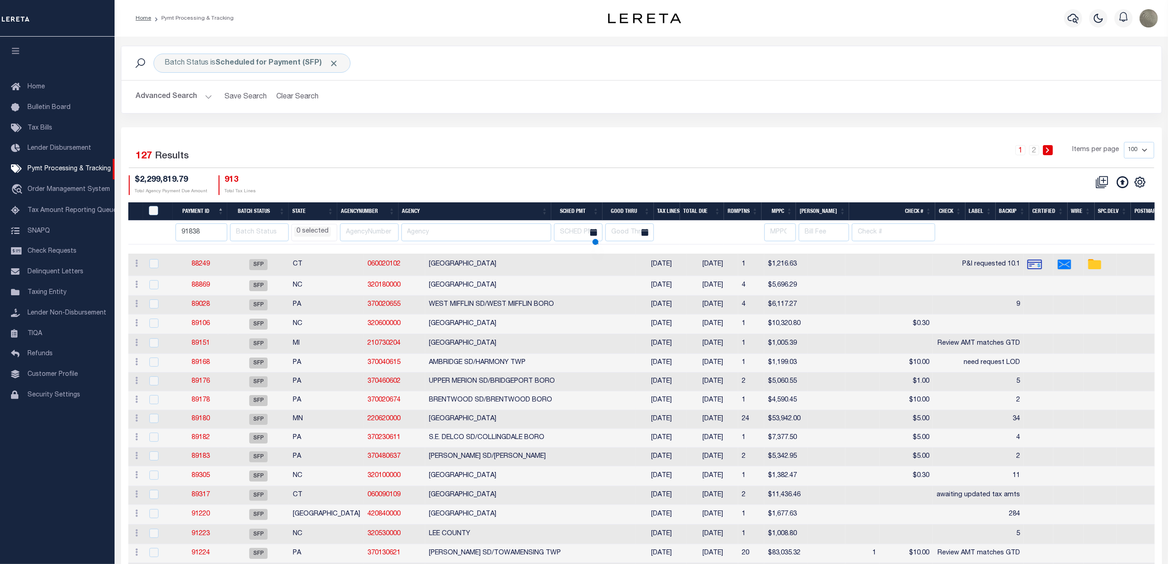
select select
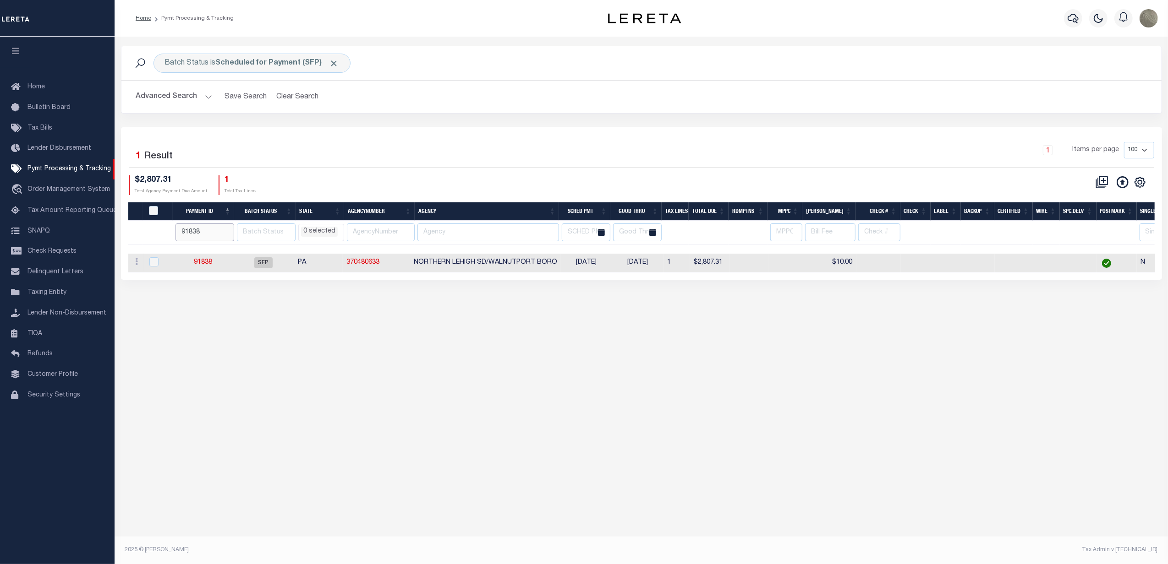
click at [200, 230] on input "91838" at bounding box center [204, 233] width 59 height 18
click at [499, 234] on input "text" at bounding box center [488, 233] width 142 height 18
type input "montg"
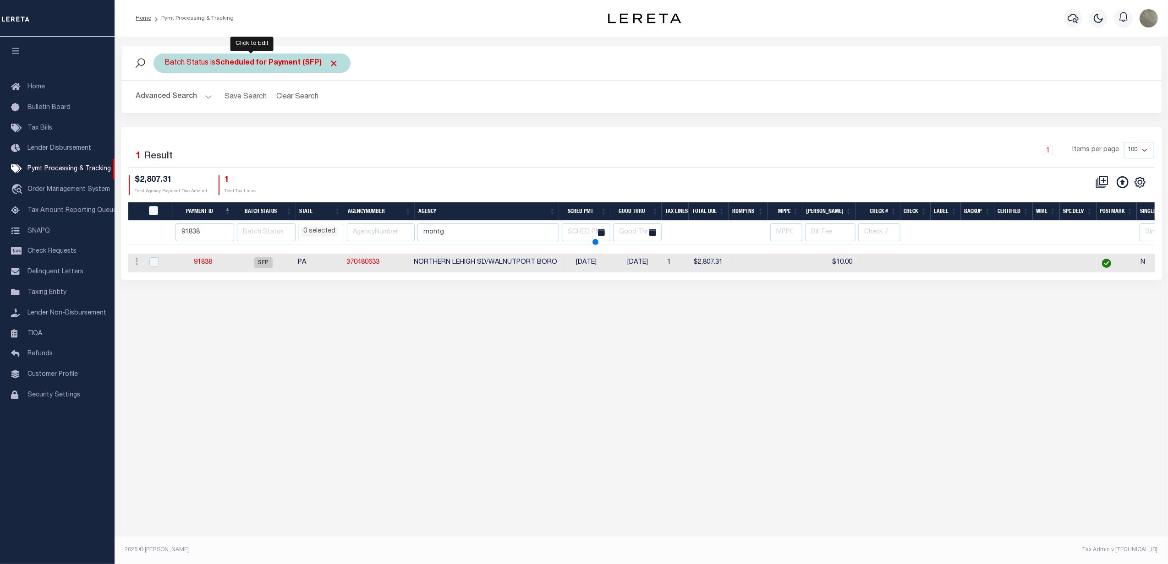
click at [256, 61] on b "Scheduled for Payment (SFP)" at bounding box center [277, 63] width 123 height 7
select select "SFP"
select select
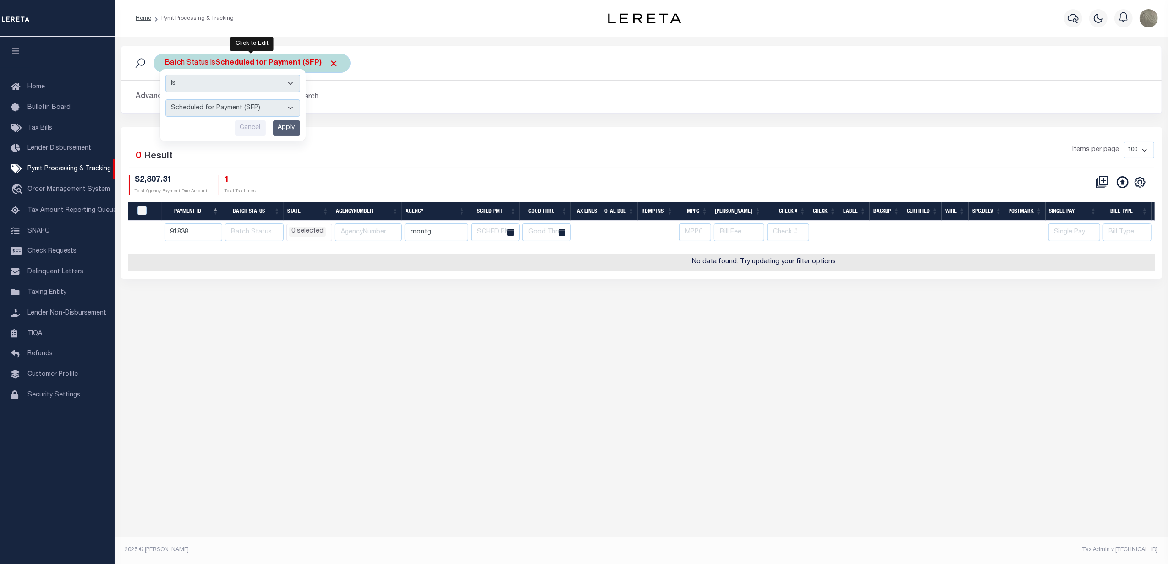
drag, startPoint x: 226, startPoint y: 117, endPoint x: 215, endPoint y: 117, distance: 11.0
click at [226, 117] on select "Awaiting Funds (AWF) Cleared and Complete (CAC) New Check Needed (NCN) Payment …" at bounding box center [232, 107] width 135 height 17
select select
select select "RFW"
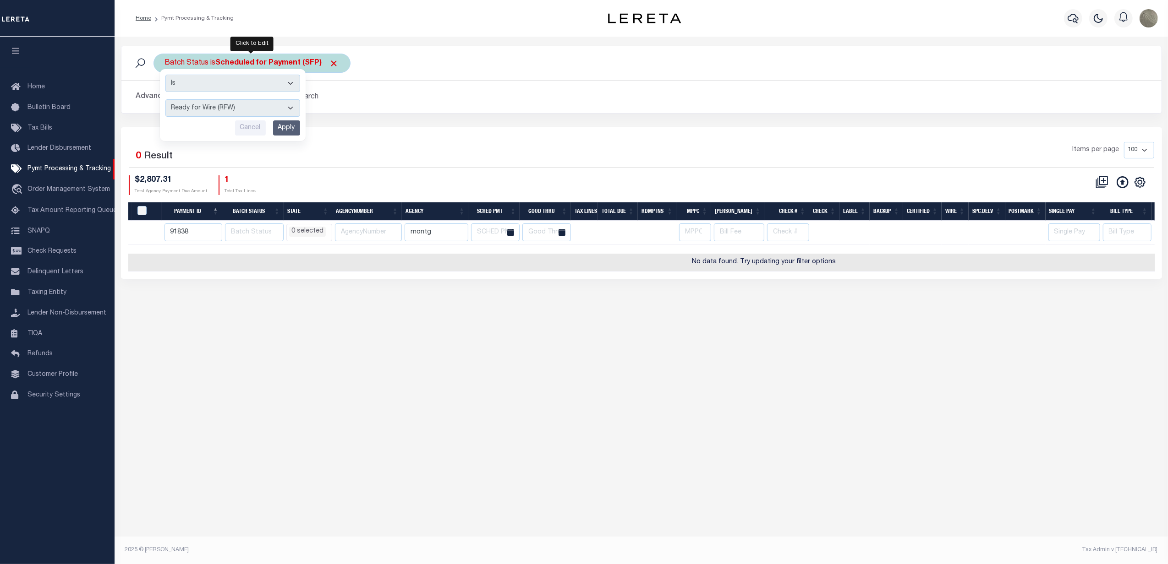
click at [165, 100] on select "Awaiting Funds (AWF) Cleared and Complete (CAC) New Check Needed (NCN) Payment …" at bounding box center [232, 107] width 135 height 17
click at [286, 121] on div "Is Contains Awaiting Funds (AWF) Cleared and Complete (CAC) New Check Needed (N…" at bounding box center [233, 105] width 146 height 72
click at [292, 125] on input "Apply" at bounding box center [286, 127] width 27 height 15
select select
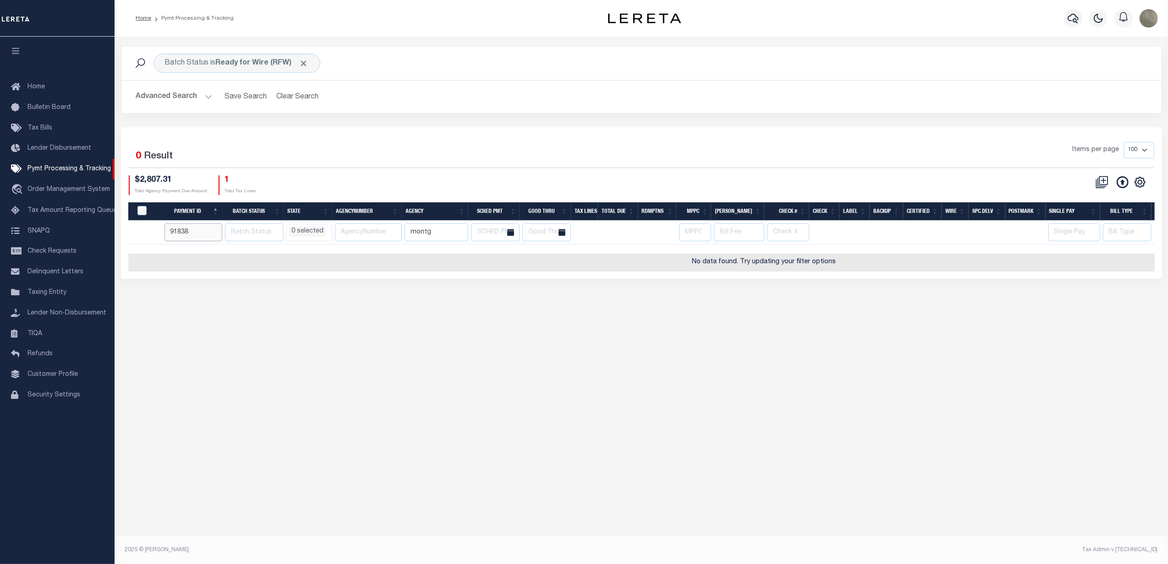
click at [198, 232] on input "91838" at bounding box center [193, 233] width 58 height 18
click at [435, 228] on input "montg" at bounding box center [436, 233] width 64 height 18
click at [436, 228] on input "montg" at bounding box center [436, 233] width 64 height 18
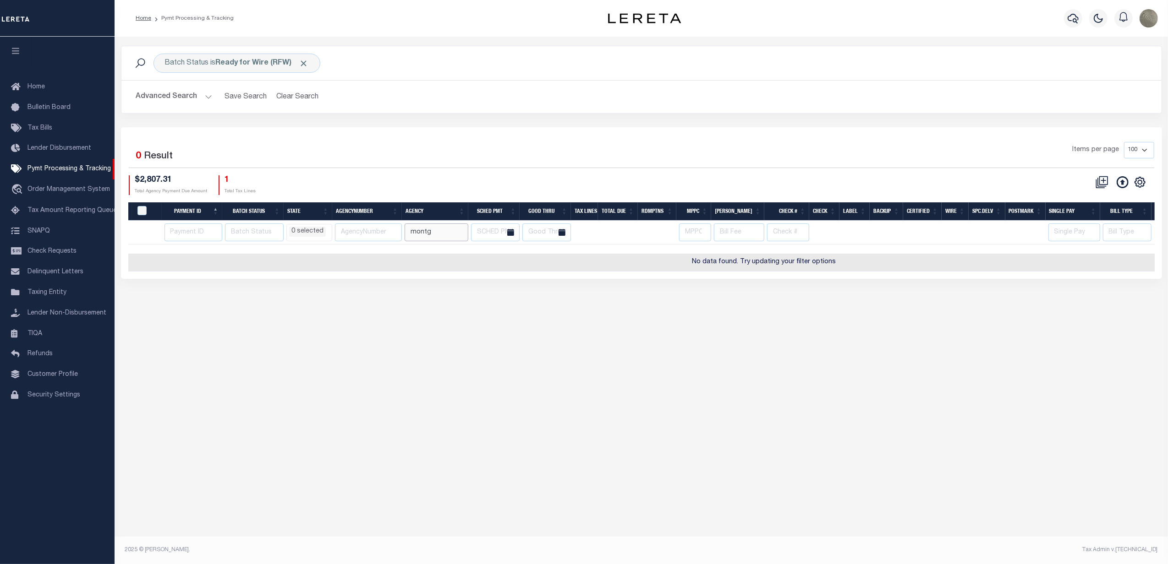
click at [436, 228] on input "montg" at bounding box center [436, 233] width 64 height 18
click at [513, 171] on div "Selected 0 Result Items per page 100 200 500 1000 $2,807.31 Total Agency Paymen…" at bounding box center [641, 168] width 1040 height 53
click at [1134, 182] on icon "" at bounding box center [1140, 182] width 12 height 12
select select
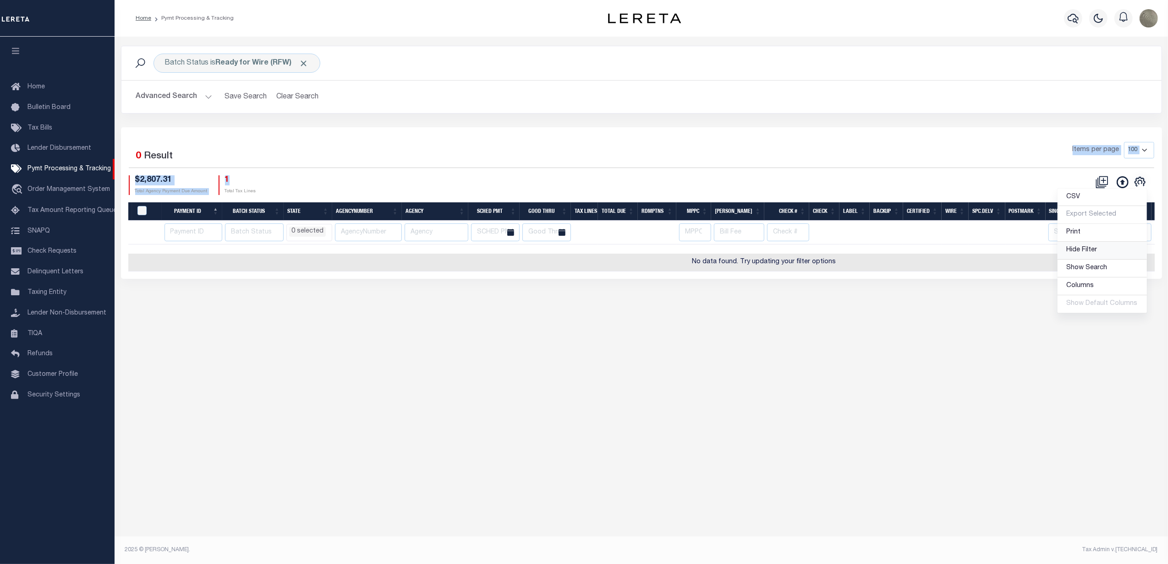
click at [1084, 252] on span "Hide Filter" at bounding box center [1081, 250] width 31 height 6
select select
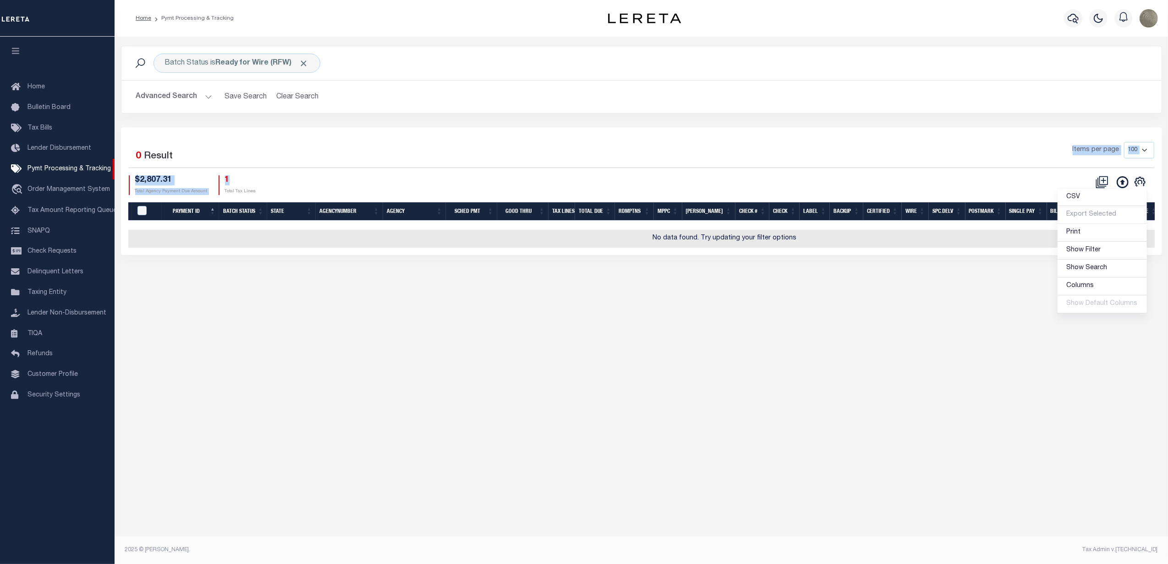
click at [1140, 188] on ul "CSV Export Selected Print Show Filter Show Search Columns 0: 1: PayeePmtBatchSt…" at bounding box center [1102, 251] width 90 height 126
click at [1140, 182] on icon "" at bounding box center [1140, 182] width 12 height 12
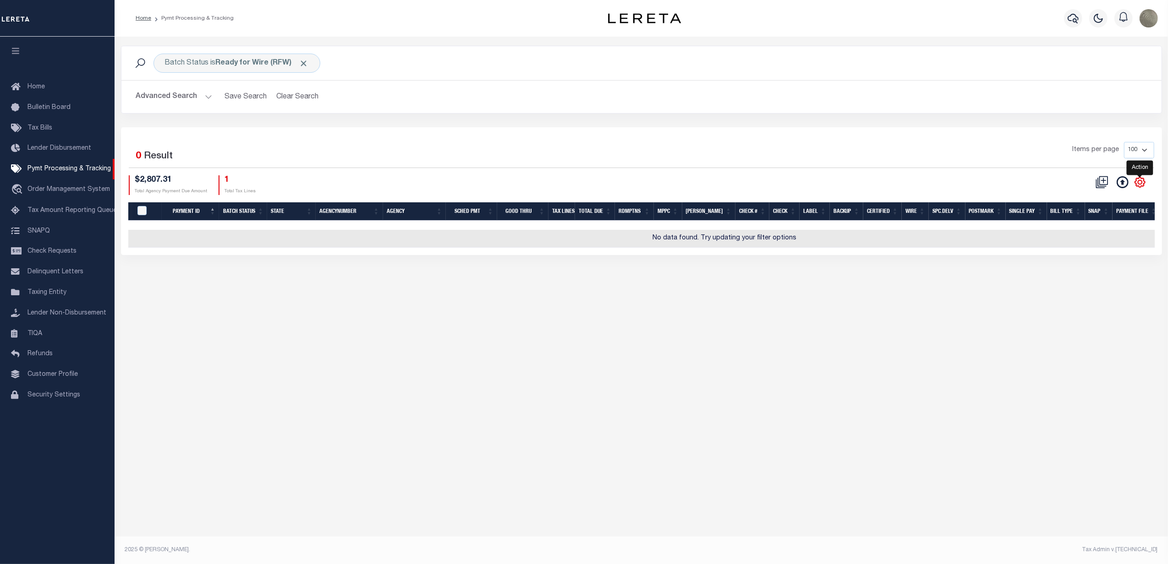
click at [1136, 187] on icon "" at bounding box center [1140, 182] width 10 height 10
click at [1089, 251] on span "Show Filter" at bounding box center [1083, 250] width 34 height 6
select select
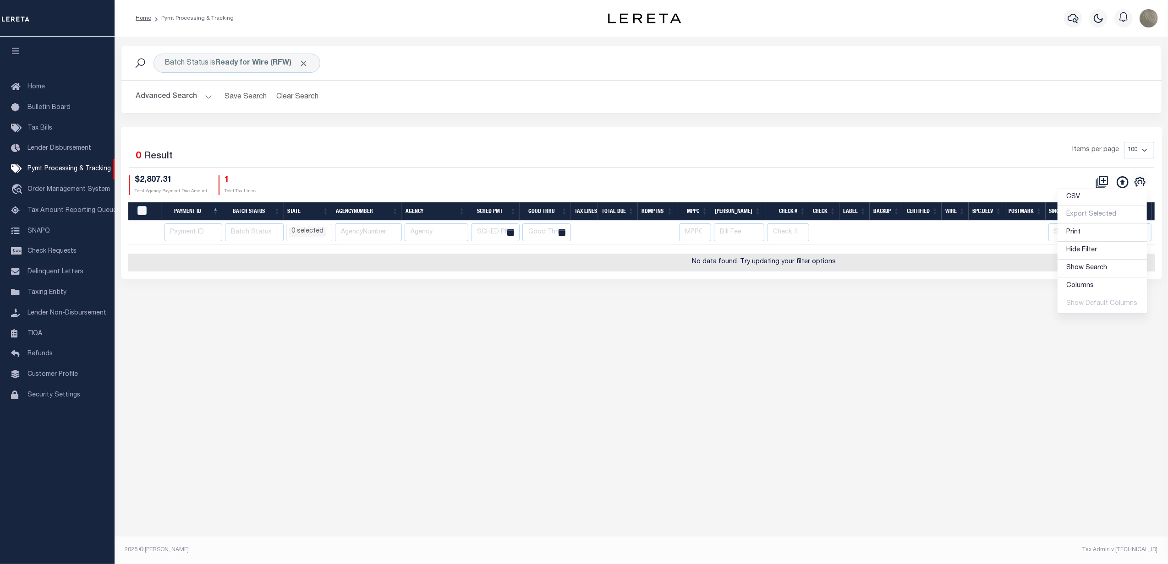
click at [868, 172] on div "Selected 0 Result Items per page 100 200 500 1000 $2,807.31 Total Agency Paymen…" at bounding box center [641, 168] width 1040 height 53
drag, startPoint x: 735, startPoint y: 255, endPoint x: 988, endPoint y: 245, distance: 253.1
click at [988, 245] on div "Payment ID Batch Status State AgencyNumber Agency SCHED PMT Good Thru Tax Lines…" at bounding box center [641, 237] width 1026 height 70
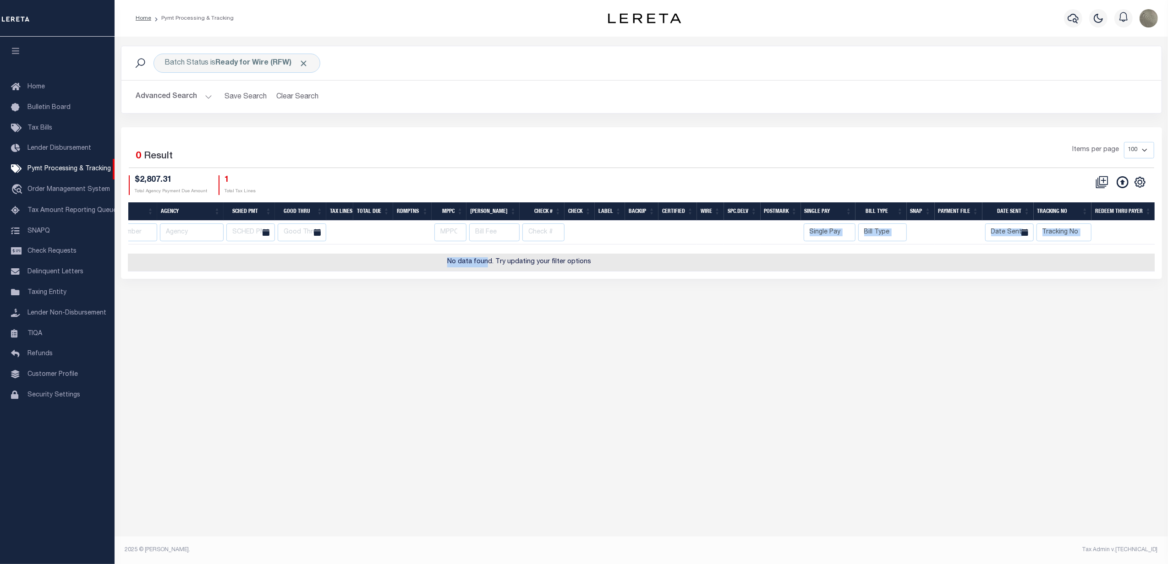
click at [979, 178] on div "CSV Export Selected Print Hide Filter Show Search Columns 0: 1: PayeePmtBatchSt…" at bounding box center [897, 185] width 513 height 20
click at [183, 96] on button "Advanced Search" at bounding box center [174, 97] width 76 height 18
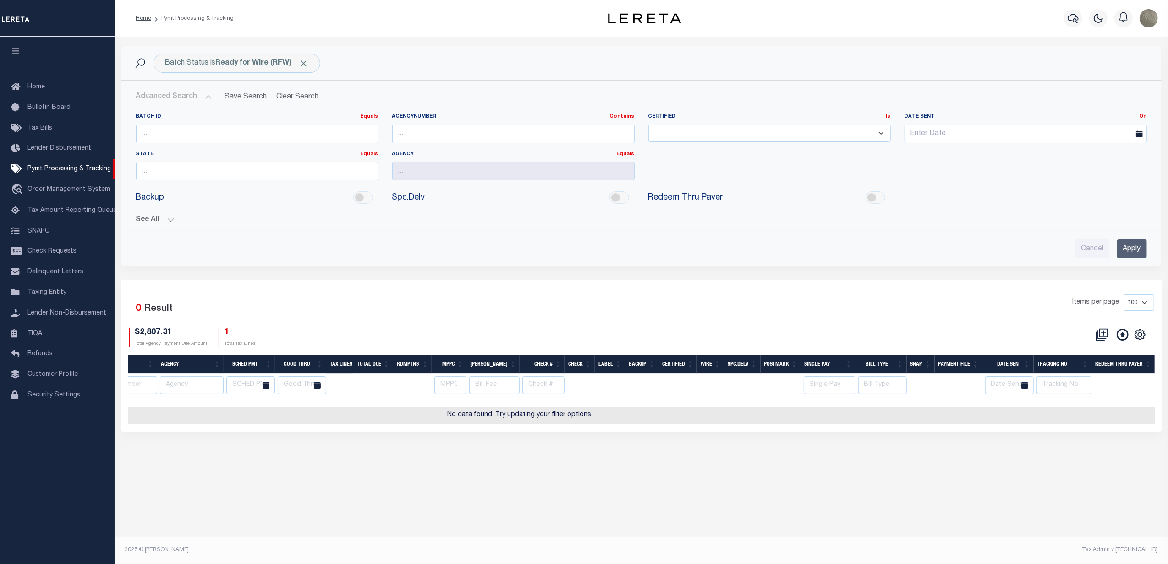
click at [1130, 242] on input "Apply" at bounding box center [1132, 249] width 30 height 19
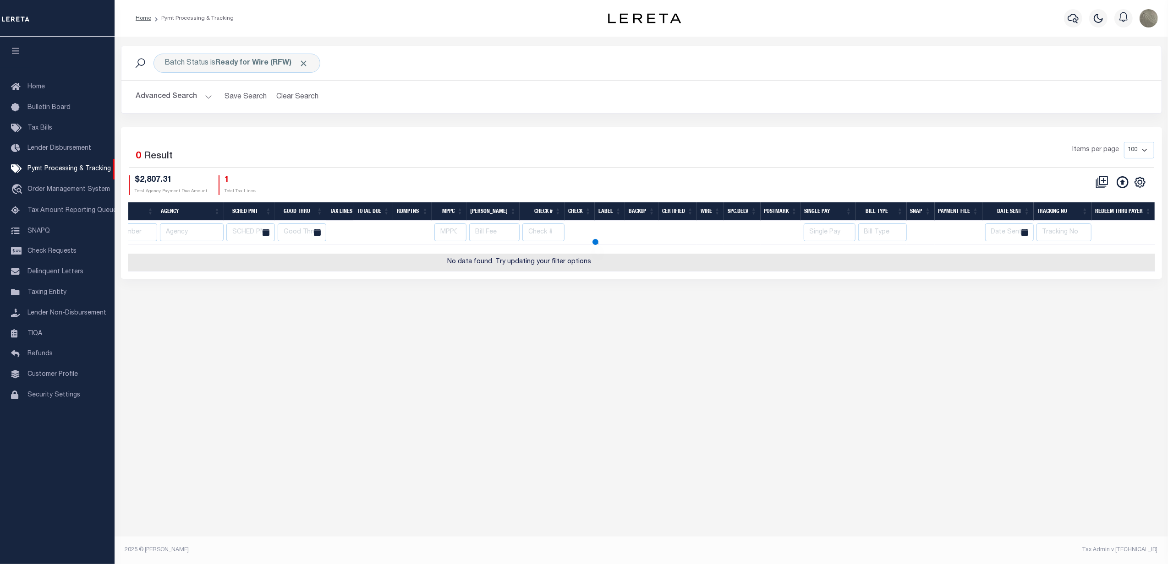
select select
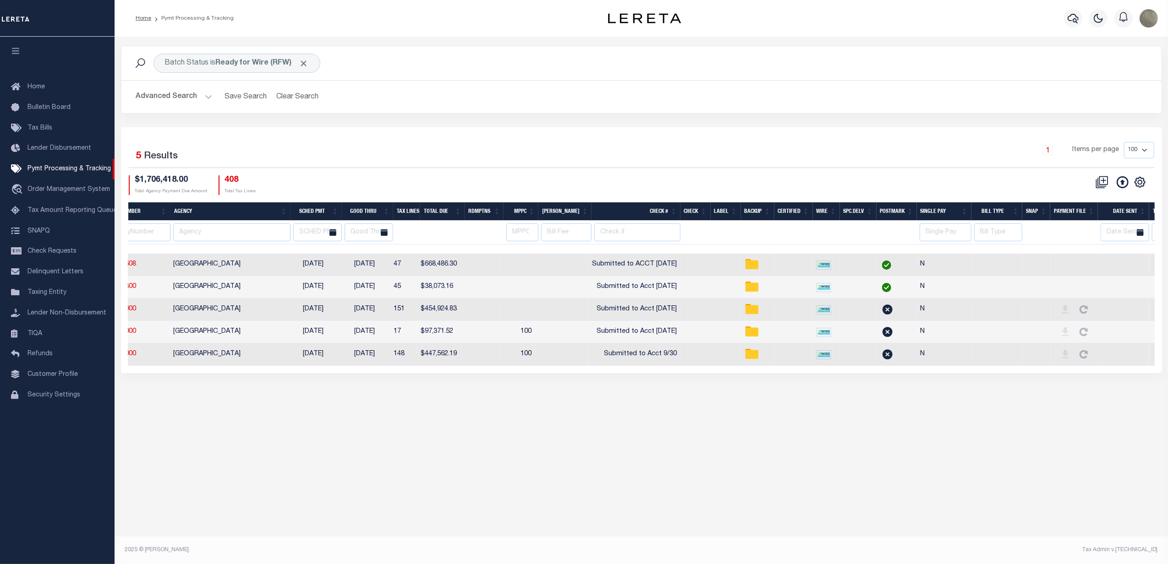
click at [802, 141] on div "Selected 5 Results 1 Items per page 100 200 500 1000 $1,706,418.00" at bounding box center [641, 250] width 1041 height 246
click at [698, 173] on div "Selected 5 Results 1 Items per page 100 200 500 1000 $1,706,418.00 Total Agency…" at bounding box center [641, 168] width 1040 height 53
click at [869, 171] on div "Selected 5 Results 1 Items per page 100 200 500 1000 $1,706,418.00 Total Agency…" at bounding box center [641, 168] width 1040 height 53
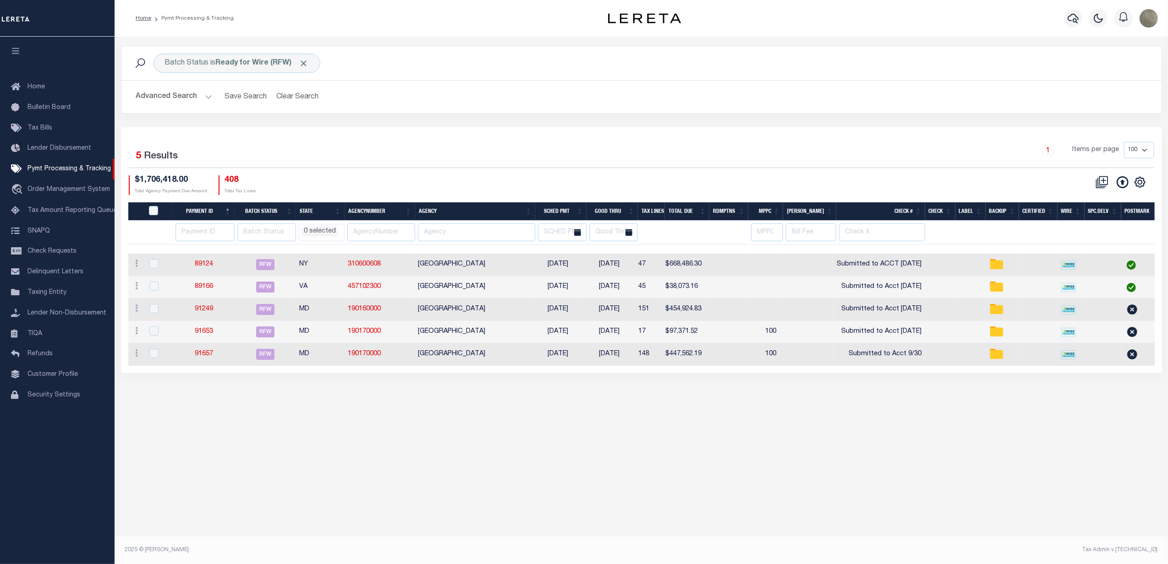
click at [655, 132] on div "Selected 5 Results 1 Items per page 100 200 500 1000 $1,706,418.00" at bounding box center [641, 250] width 1041 height 246
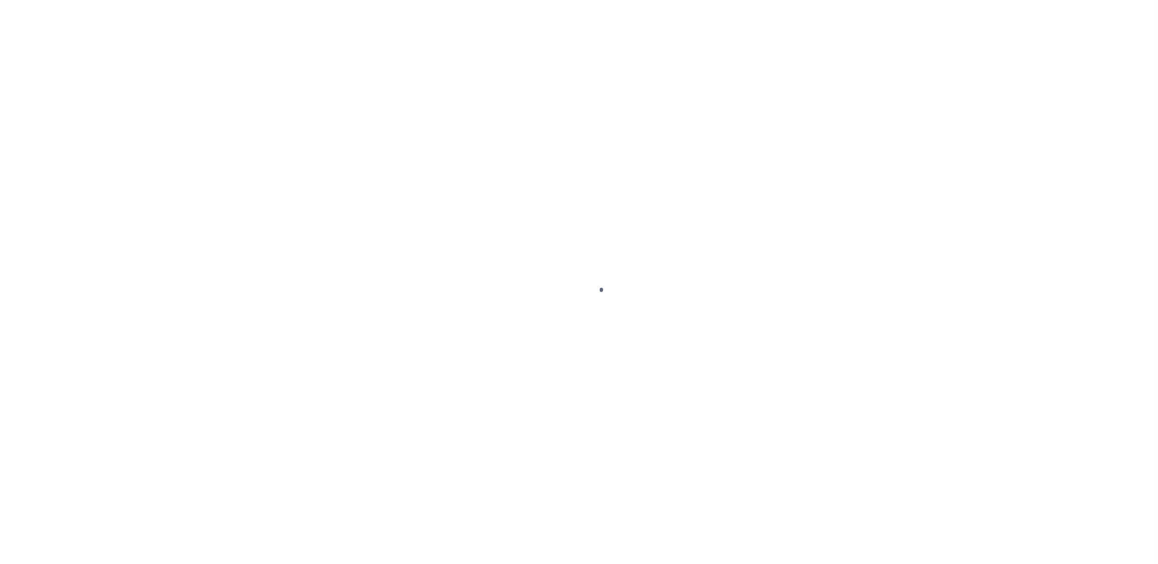
select select "SFP"
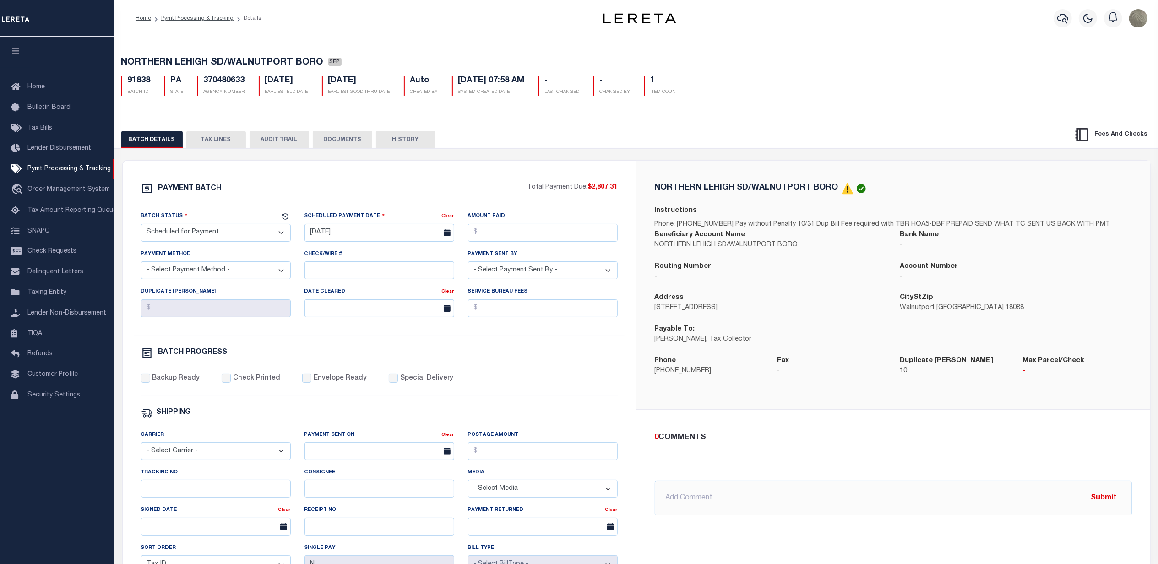
click at [601, 162] on div "PAYMENT BATCH Total Payment Due: $2,807.31 Batch Status - Select Status -" at bounding box center [636, 428] width 1029 height 537
click at [213, 485] on div "Tracking No" at bounding box center [216, 483] width 150 height 30
click at [196, 491] on input "Tracking No" at bounding box center [216, 489] width 150 height 18
click at [660, 164] on div "NORTHERN LEHIGH SD/WALNUTPORT BORO Instructions Phone: [PHONE_NUMBER] Pay witho…" at bounding box center [894, 285] width 514 height 249
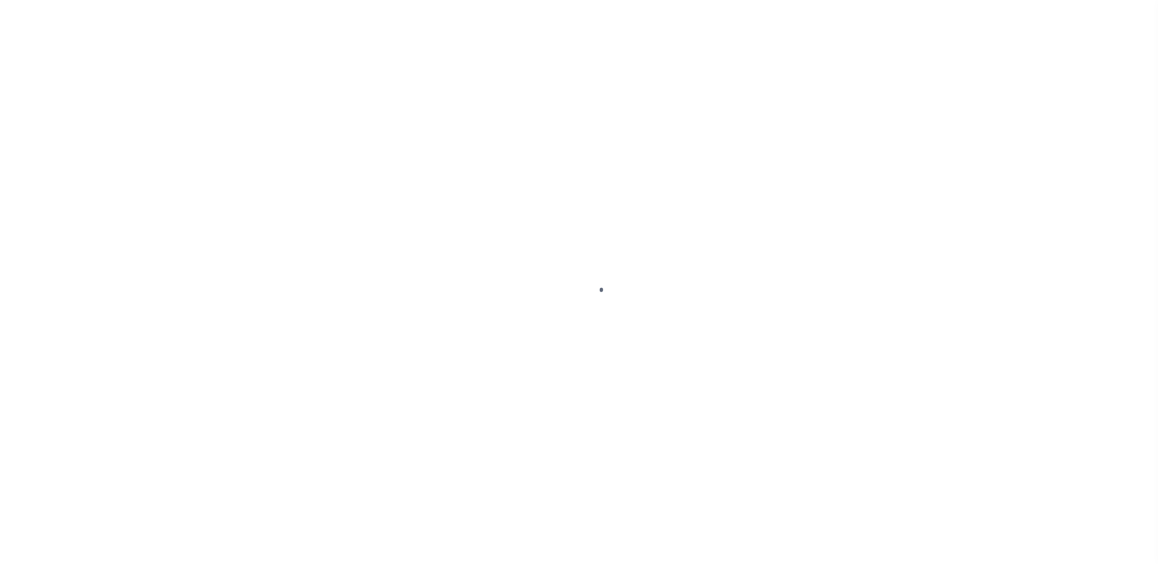
select select "RFW"
select select "TRA"
select select "[PERSON_NAME]"
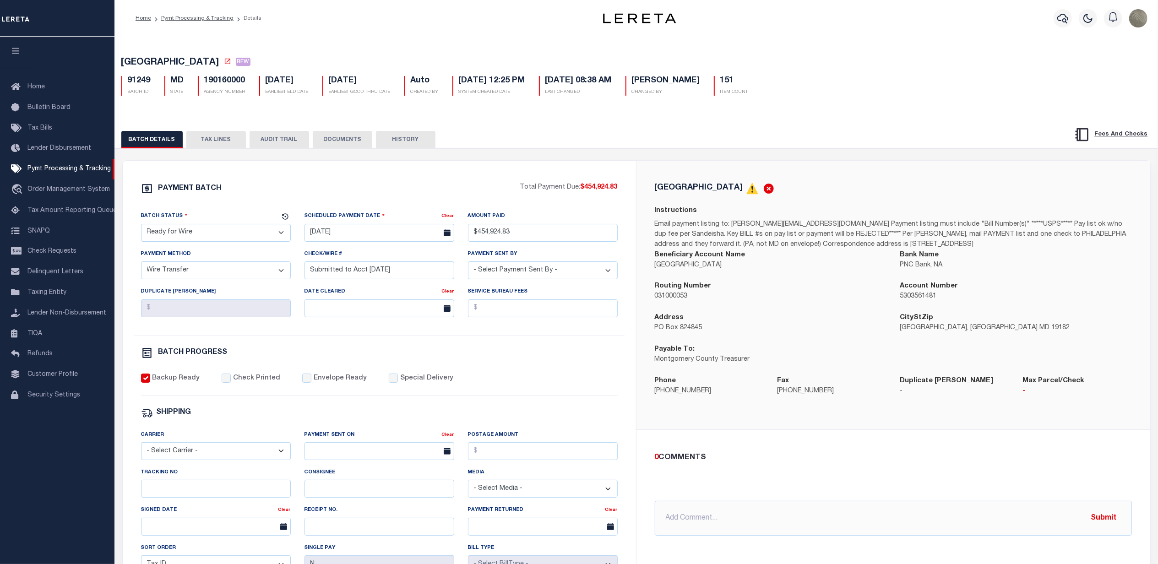
click at [354, 136] on button "DOCUMENTS" at bounding box center [343, 139] width 60 height 17
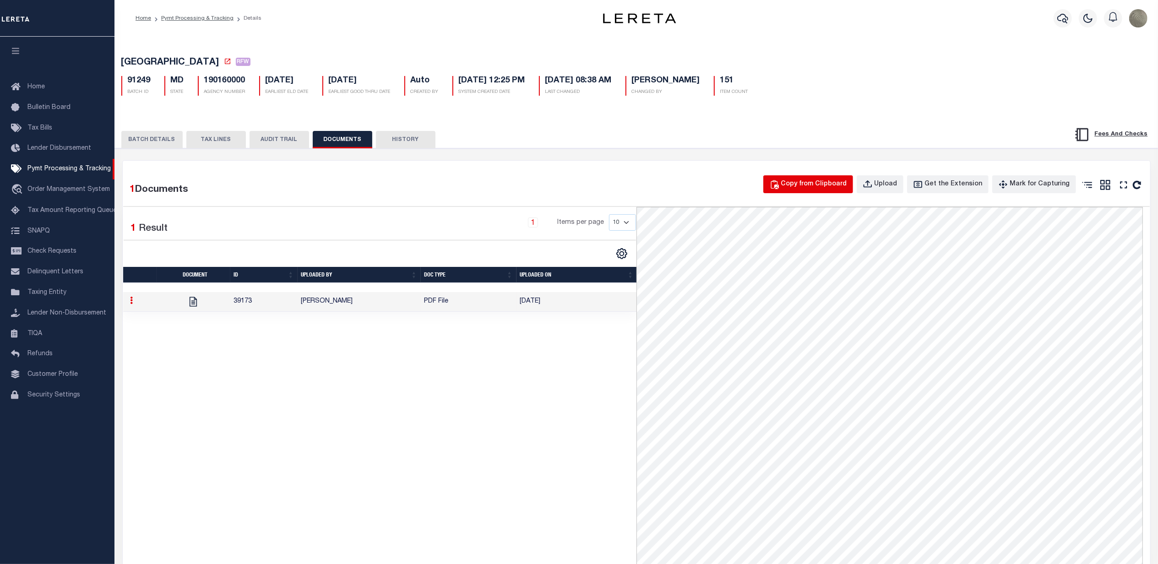
click at [839, 189] on div "Copy from Clipboard" at bounding box center [814, 185] width 66 height 10
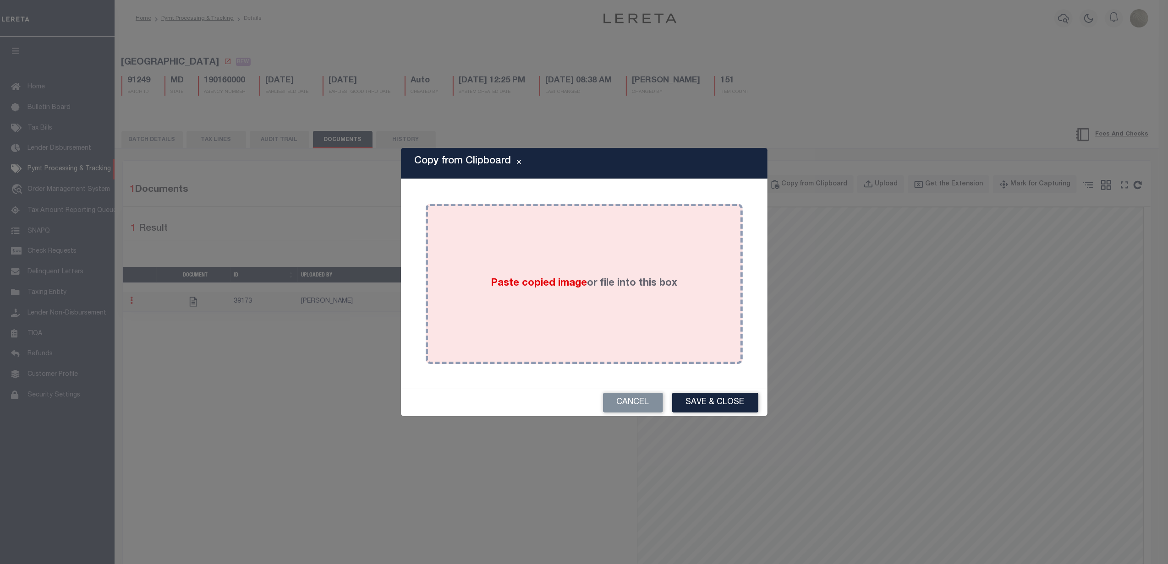
click at [667, 277] on label "Paste copied image or file into this box" at bounding box center [584, 283] width 186 height 15
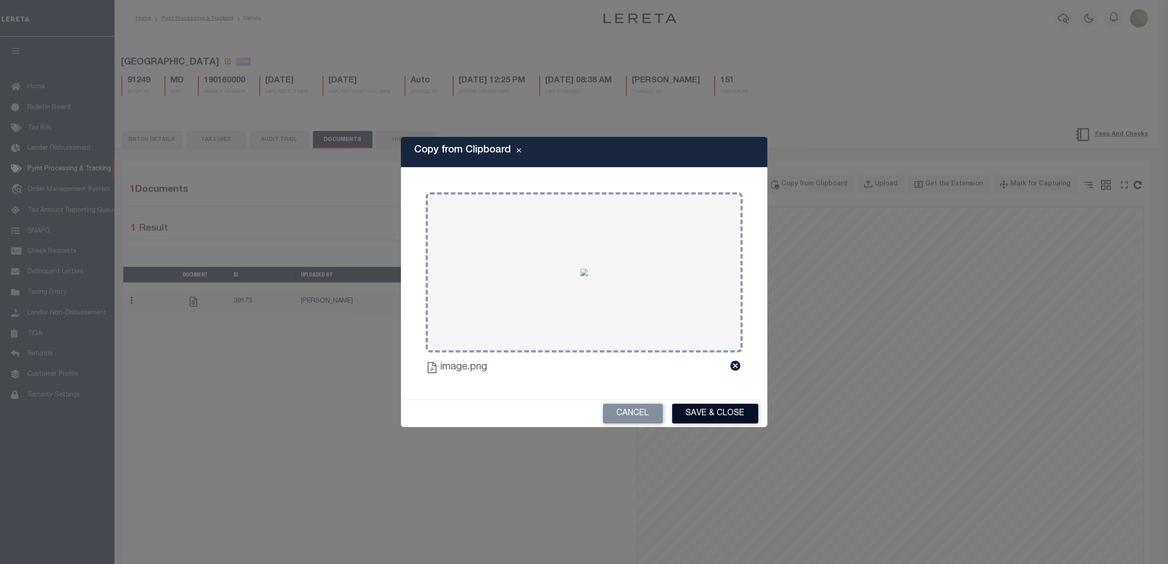
click at [710, 407] on button "Save & Close" at bounding box center [715, 414] width 86 height 20
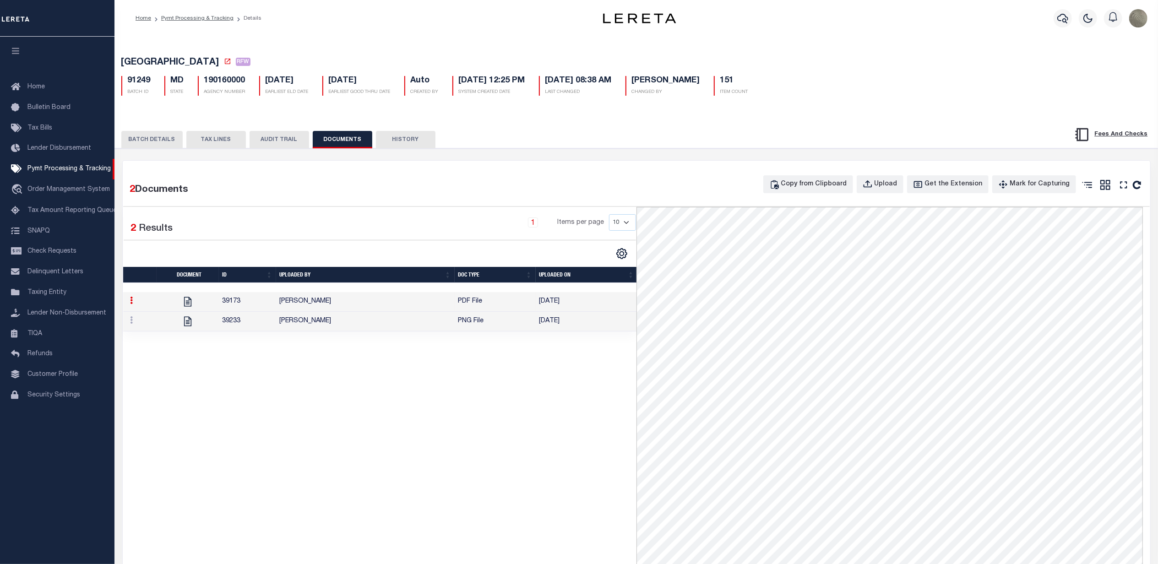
click at [178, 145] on button "BATCH DETAILS" at bounding box center [151, 139] width 61 height 17
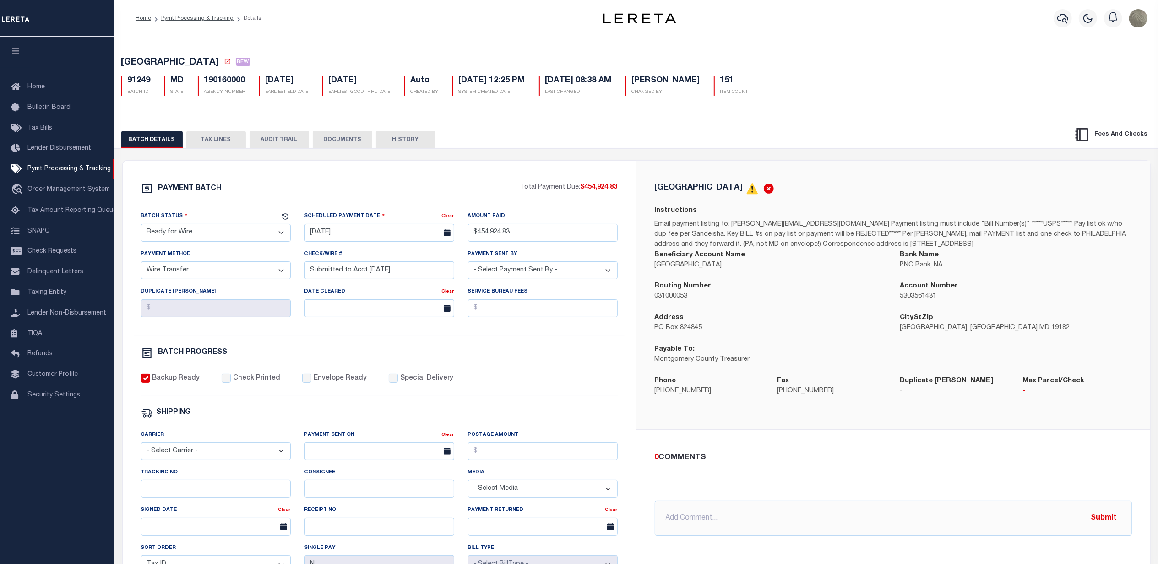
click at [563, 147] on div "BATCH DETAILS TAX LINES AUDIT TRAIL DOCUMENTS HISTORY" at bounding box center [578, 139] width 914 height 17
click at [718, 148] on div "BATCH DETAILS TAX LINES AUDIT TRAIL DOCUMENTS HISTORY" at bounding box center [578, 139] width 914 height 17
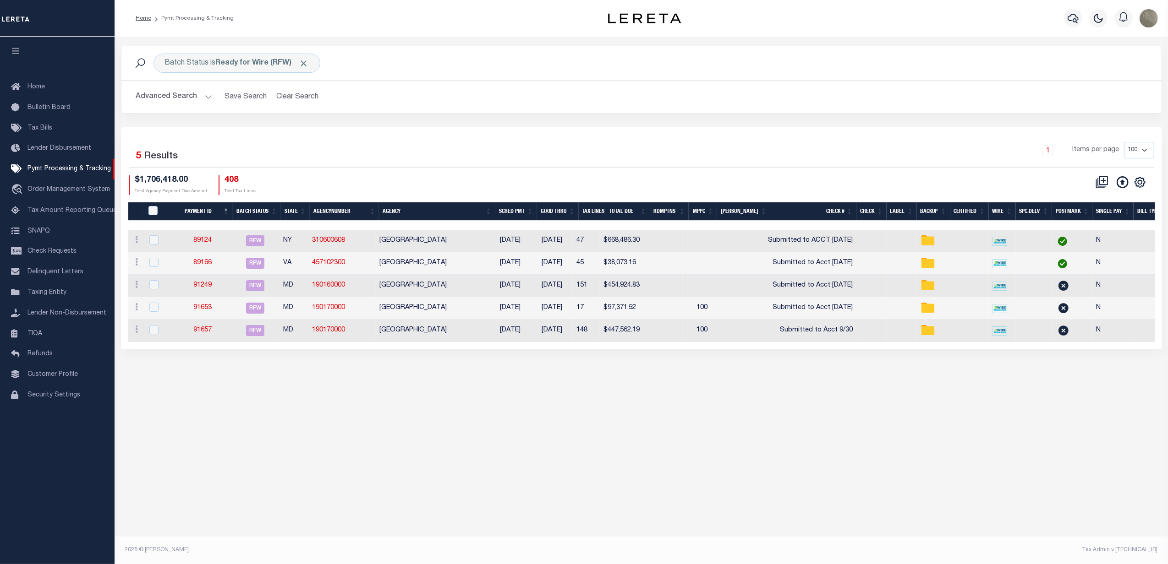
click at [959, 127] on div "Batch Status is Ready for Wire (RFW) Search Advanced Search Save Search Clear S…" at bounding box center [641, 87] width 1054 height 82
click at [295, 101] on button "Clear Search" at bounding box center [298, 97] width 50 height 18
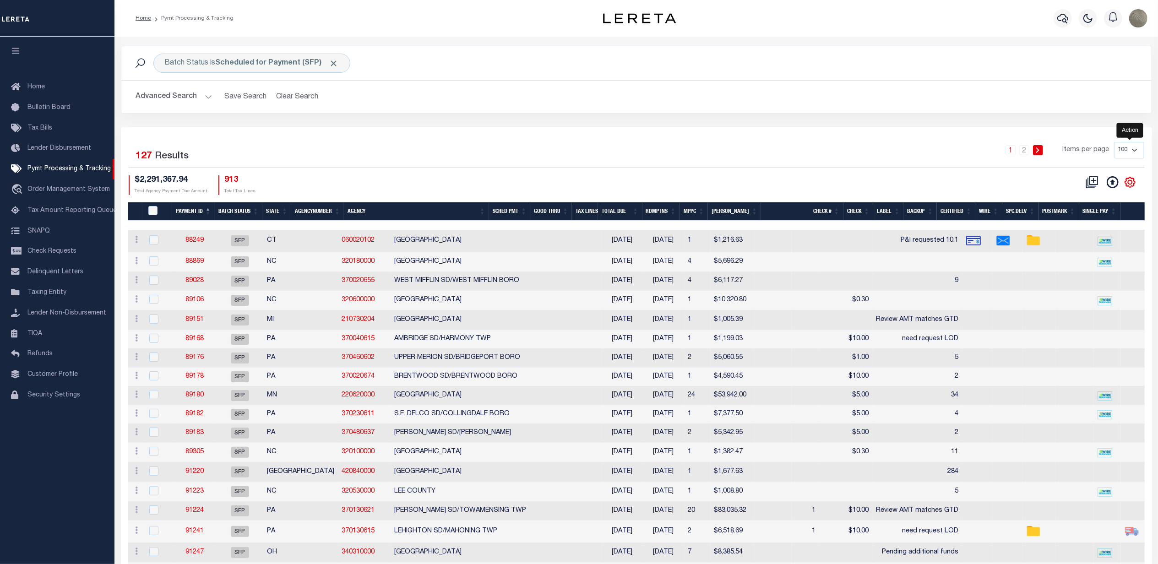
click at [1133, 186] on icon "" at bounding box center [1130, 182] width 12 height 12
click at [1078, 250] on span "Show Filter" at bounding box center [1074, 250] width 34 height 6
select select
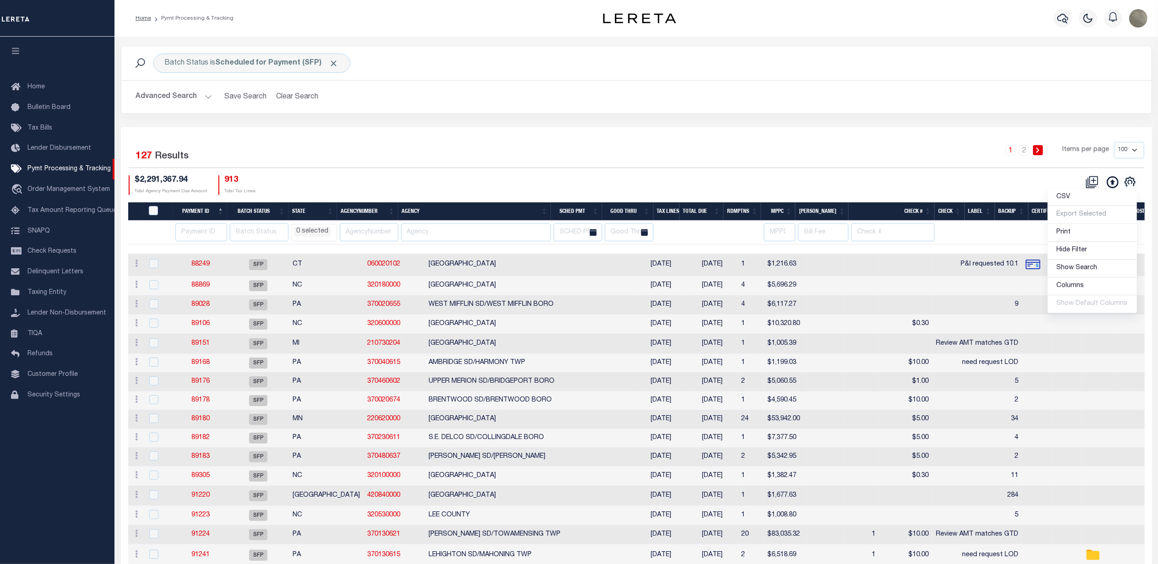
click at [540, 123] on div "Batch Status is Scheduled for Payment (SFP) Search Advanced Search Save Search …" at bounding box center [636, 87] width 1045 height 82
click at [200, 233] on input "number" at bounding box center [201, 233] width 52 height 18
paste input "91838"
type input "91838"
select select
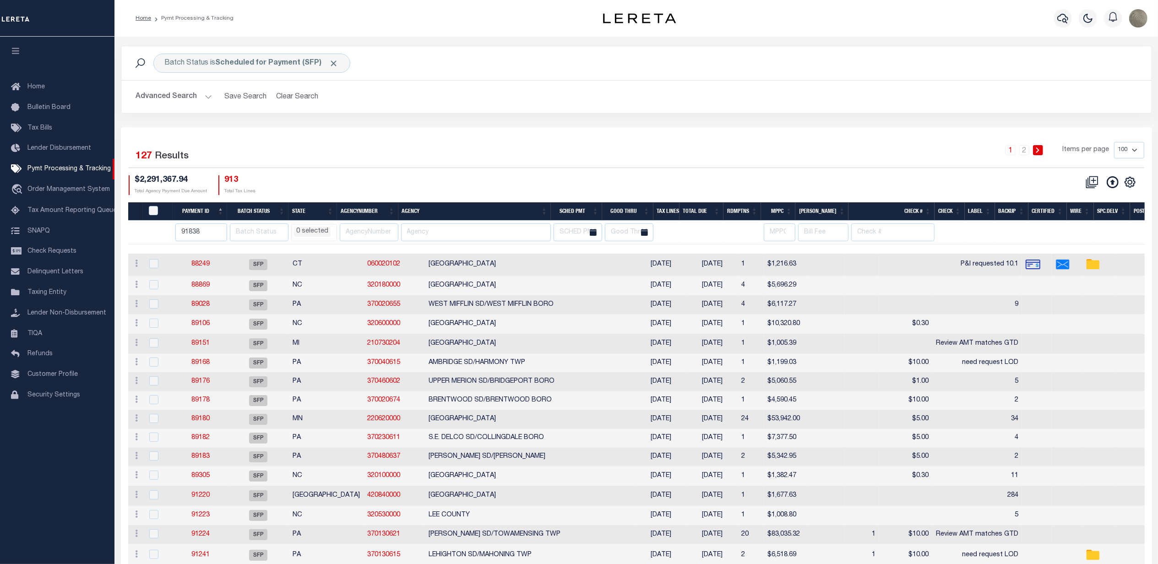
select select
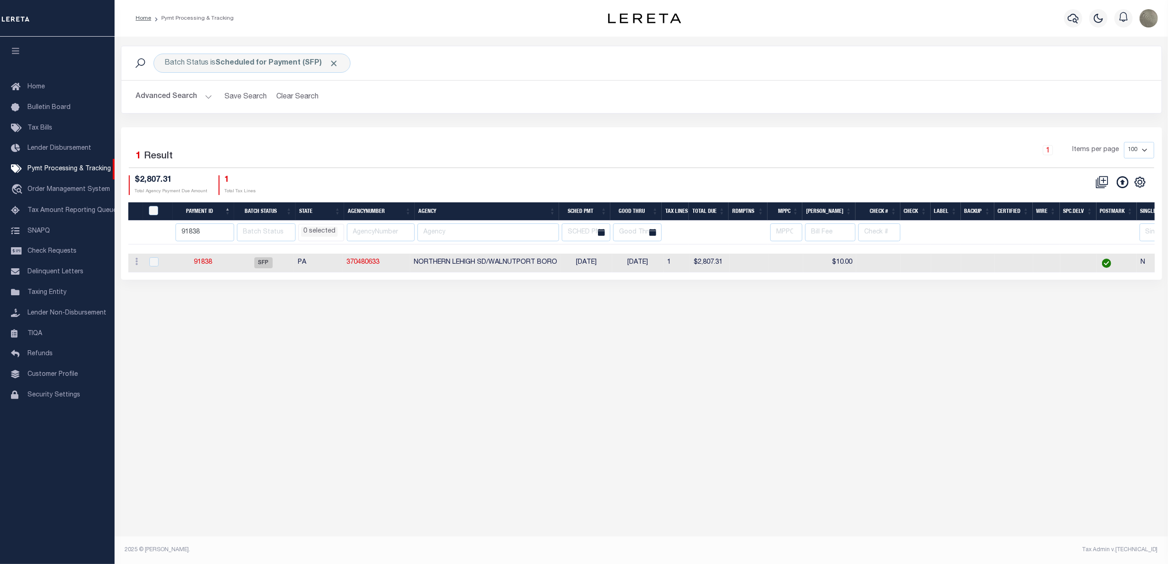
select select
click at [209, 231] on input "91838" at bounding box center [204, 233] width 59 height 18
click at [209, 229] on input "91838" at bounding box center [204, 233] width 59 height 18
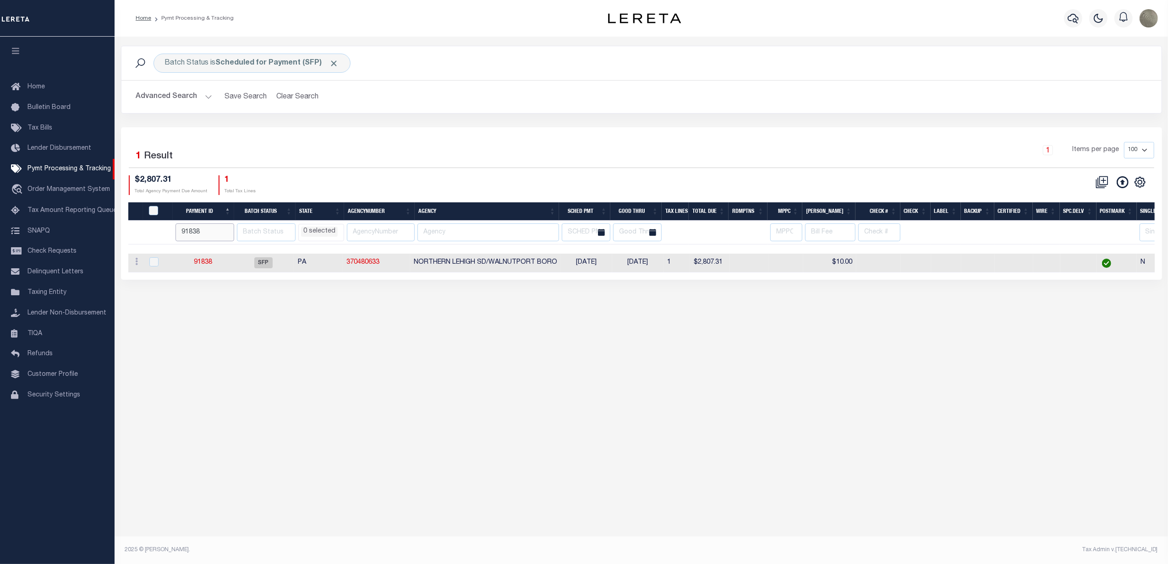
paste input "9"
type input "91839"
select select
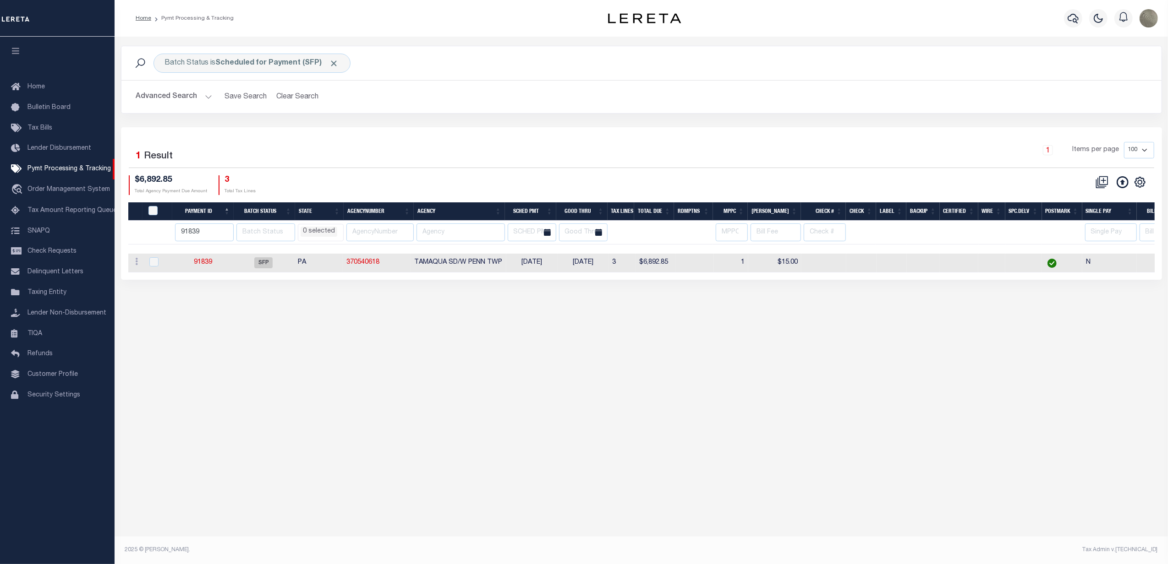
select select
click at [209, 230] on input "91839" at bounding box center [204, 233] width 59 height 18
paste input "40"
type input "91840"
select select
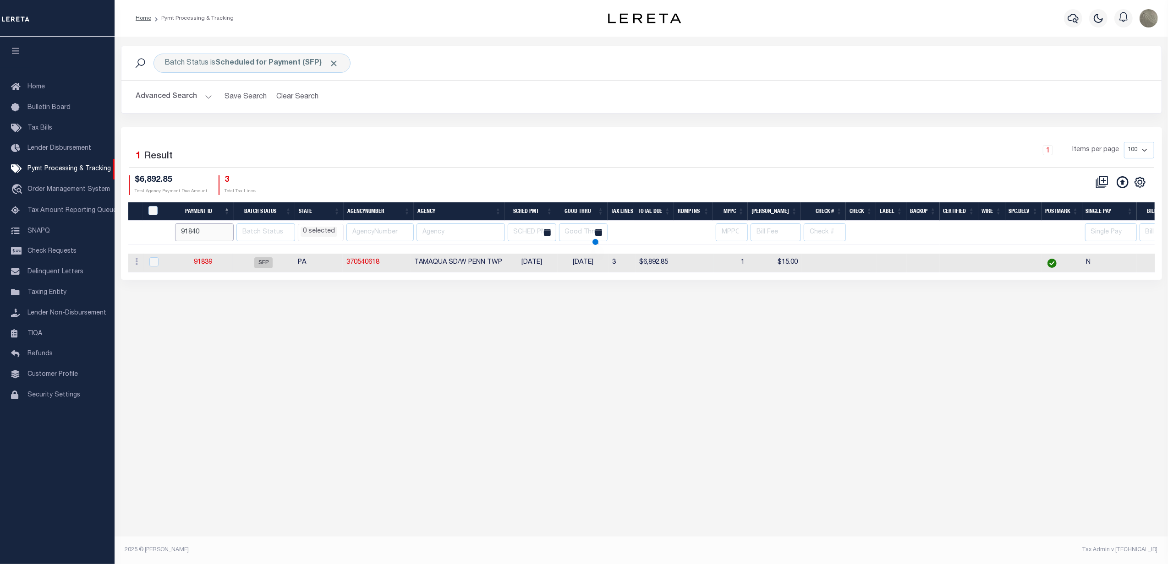
select select
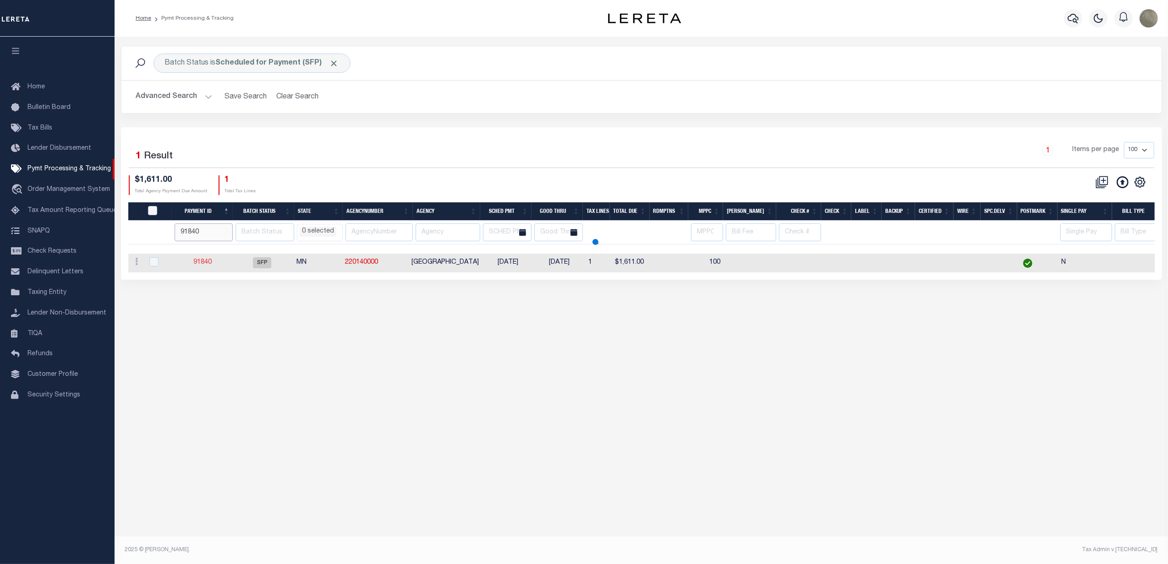
select select
type input "91841"
click at [228, 229] on input "91841" at bounding box center [204, 233] width 58 height 18
select select
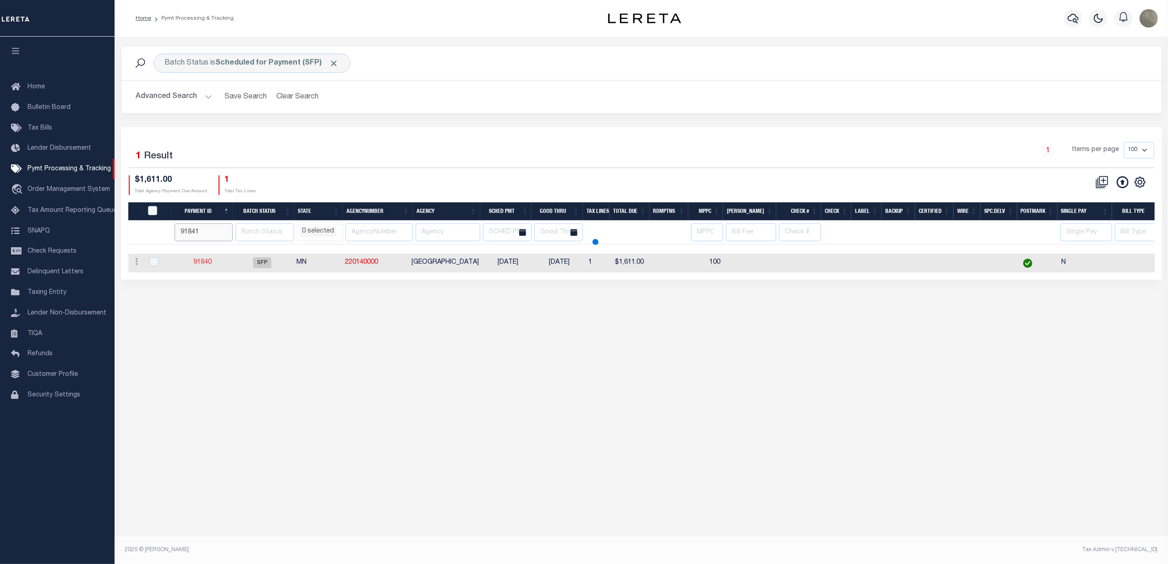
select select
click at [229, 230] on input "91842" at bounding box center [204, 233] width 59 height 18
click at [229, 230] on input "91843" at bounding box center [204, 233] width 59 height 18
type input "91844"
click at [229, 230] on input "91844" at bounding box center [204, 233] width 59 height 18
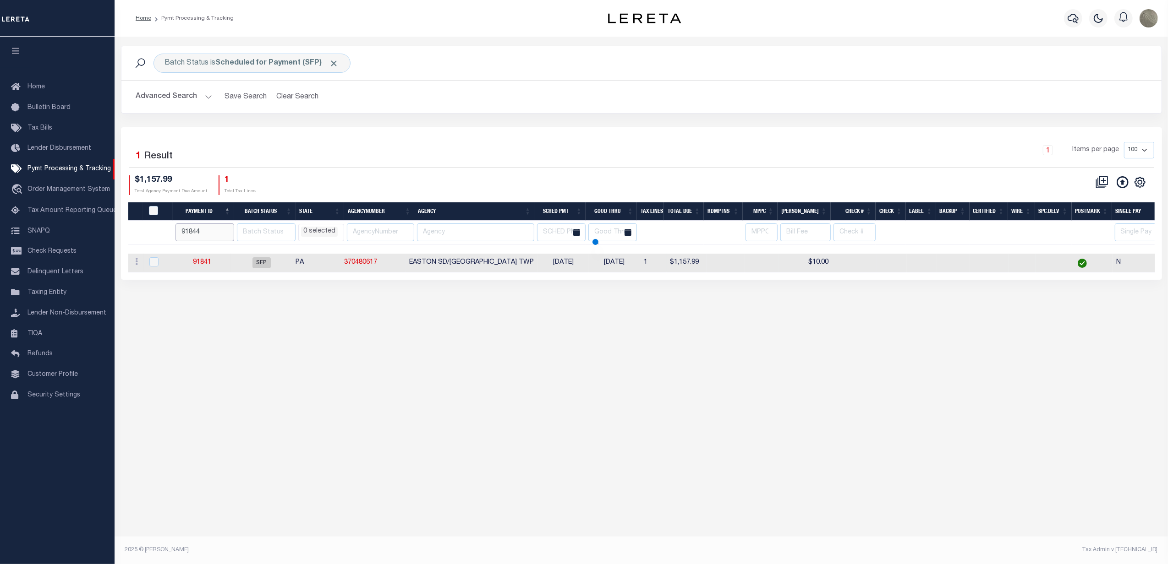
select select
click at [215, 233] on input "91844" at bounding box center [204, 233] width 58 height 18
paste input "5"
type input "91845"
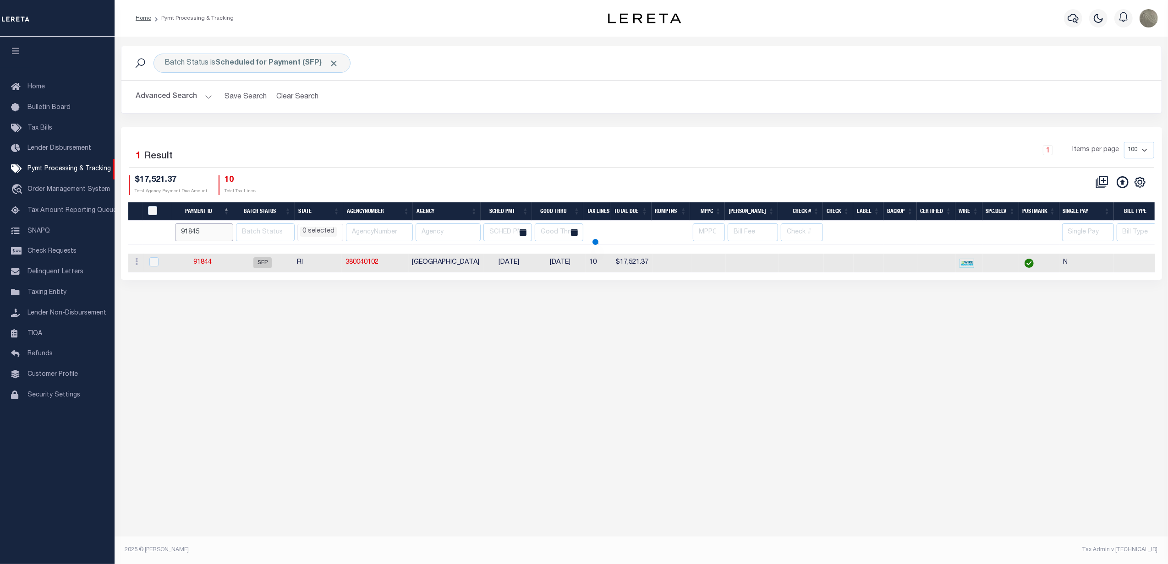
select select
drag, startPoint x: 201, startPoint y: 258, endPoint x: 195, endPoint y: 265, distance: 8.8
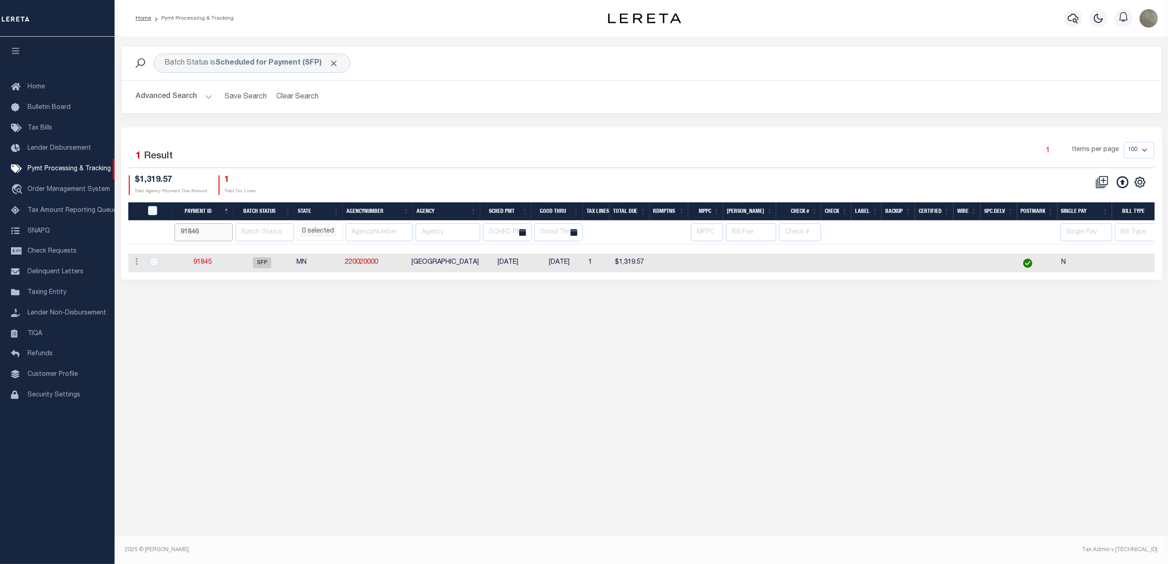
type input "91846"
click at [228, 229] on input "91846" at bounding box center [204, 233] width 58 height 18
select select
click at [637, 162] on div "1 Items per page 100 200 500 1000" at bounding box center [770, 154] width 765 height 24
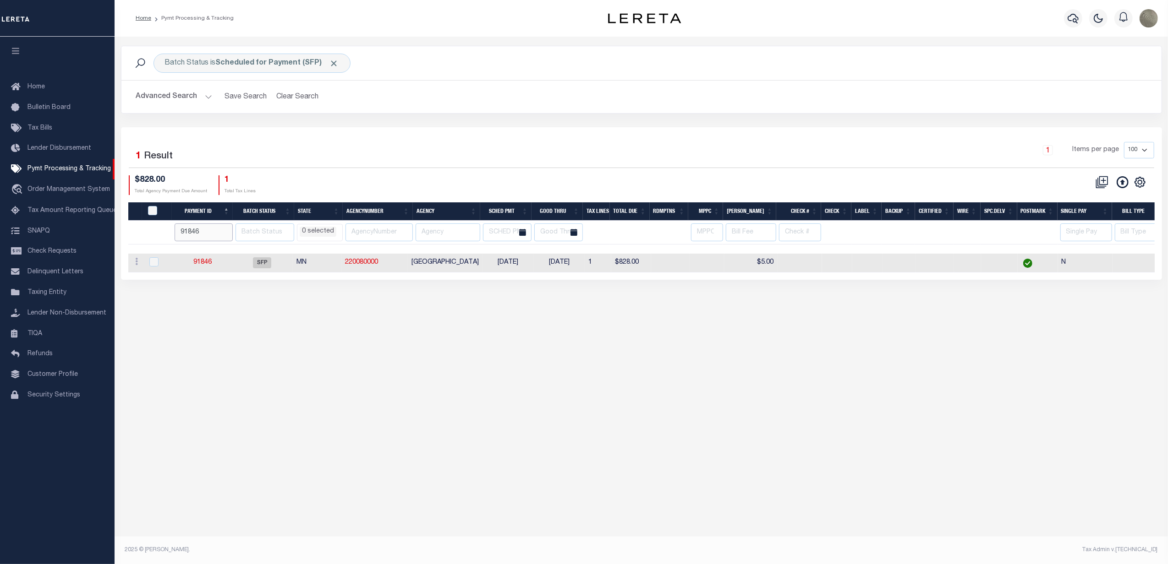
click at [219, 234] on input "91846" at bounding box center [204, 233] width 58 height 18
paste input "7"
type input "91847"
select select
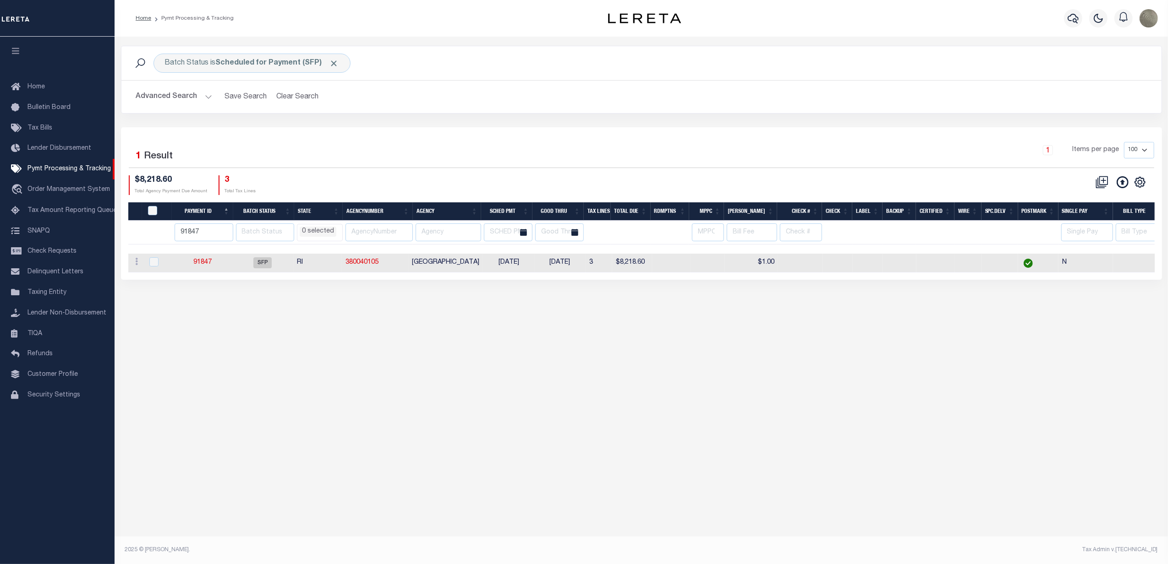
select select
drag, startPoint x: 895, startPoint y: 169, endPoint x: 858, endPoint y: 181, distance: 38.4
click at [894, 168] on div "Selected 1 Result 1 Items per page 100 200 500 1000" at bounding box center [641, 155] width 1025 height 26
click at [678, 140] on div "Selected 1 Result 1 Items per page 100 200 500 1000 $8,218.60 3" at bounding box center [641, 203] width 1041 height 153
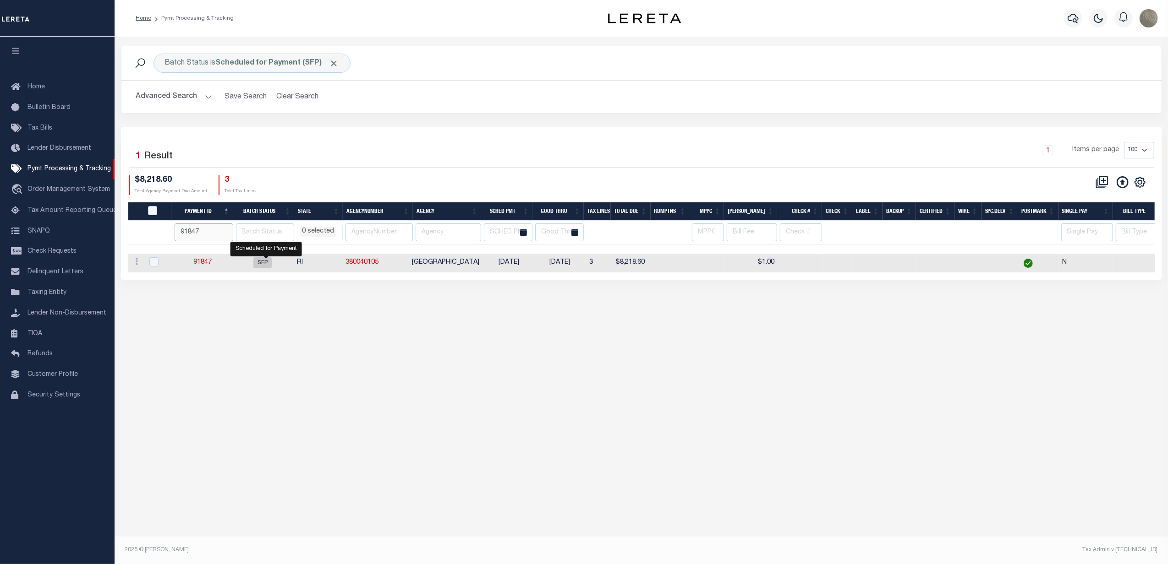
click at [202, 240] on input "91847" at bounding box center [204, 233] width 58 height 18
paste input "8"
type input "91848"
select select
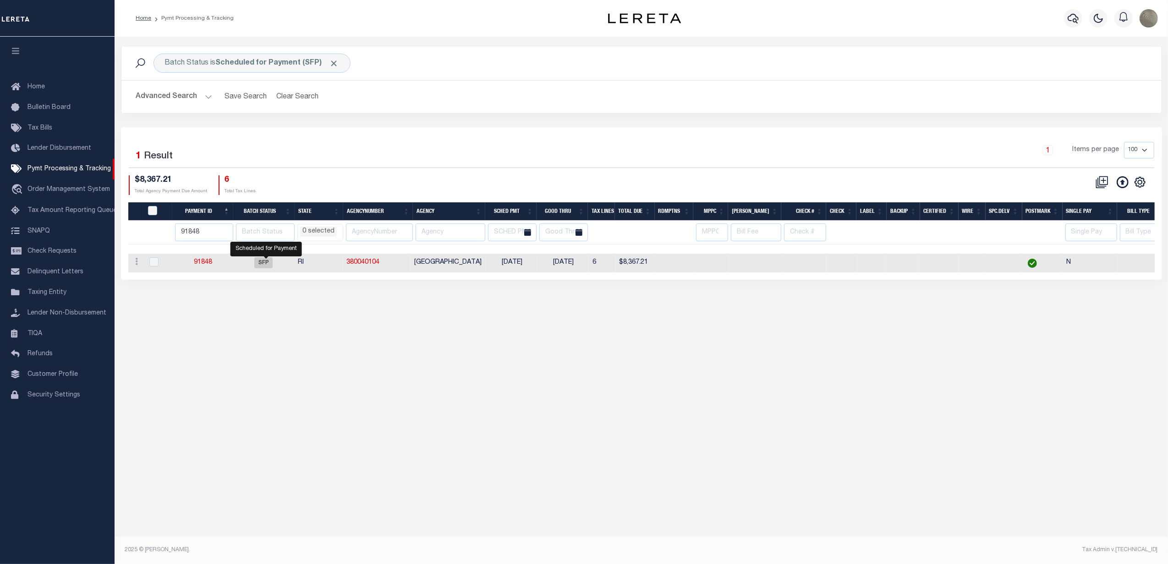
select select
type input "91847"
click at [229, 237] on input "91847" at bounding box center [204, 233] width 58 height 18
select select
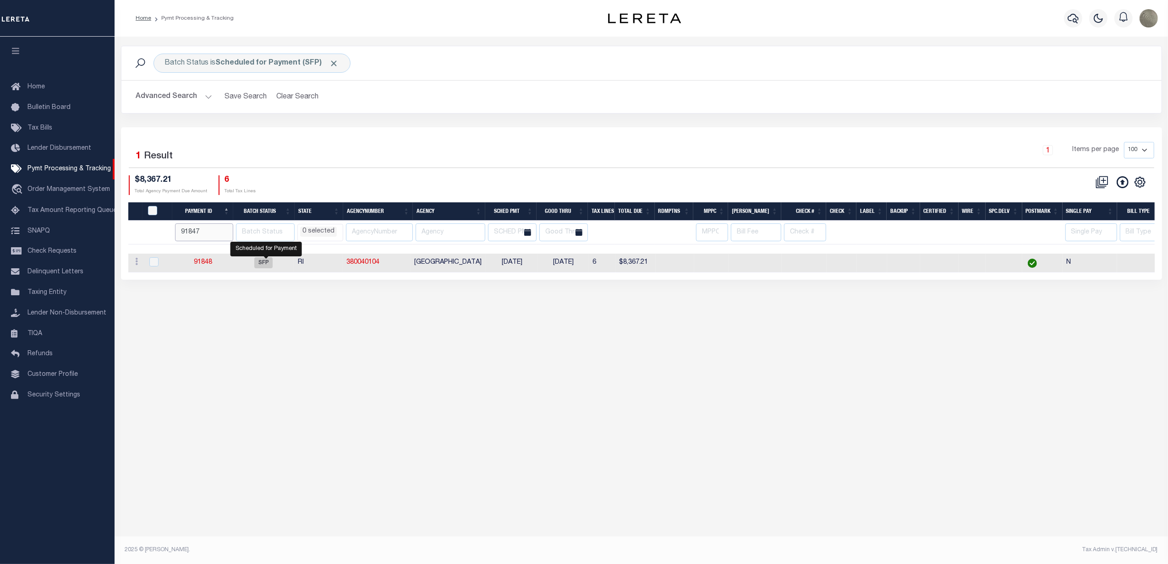
select select
click at [806, 126] on div "Batch Status is Scheduled for Payment (SFP) Search Advanced Search Save Search …" at bounding box center [641, 87] width 1054 height 82
select select
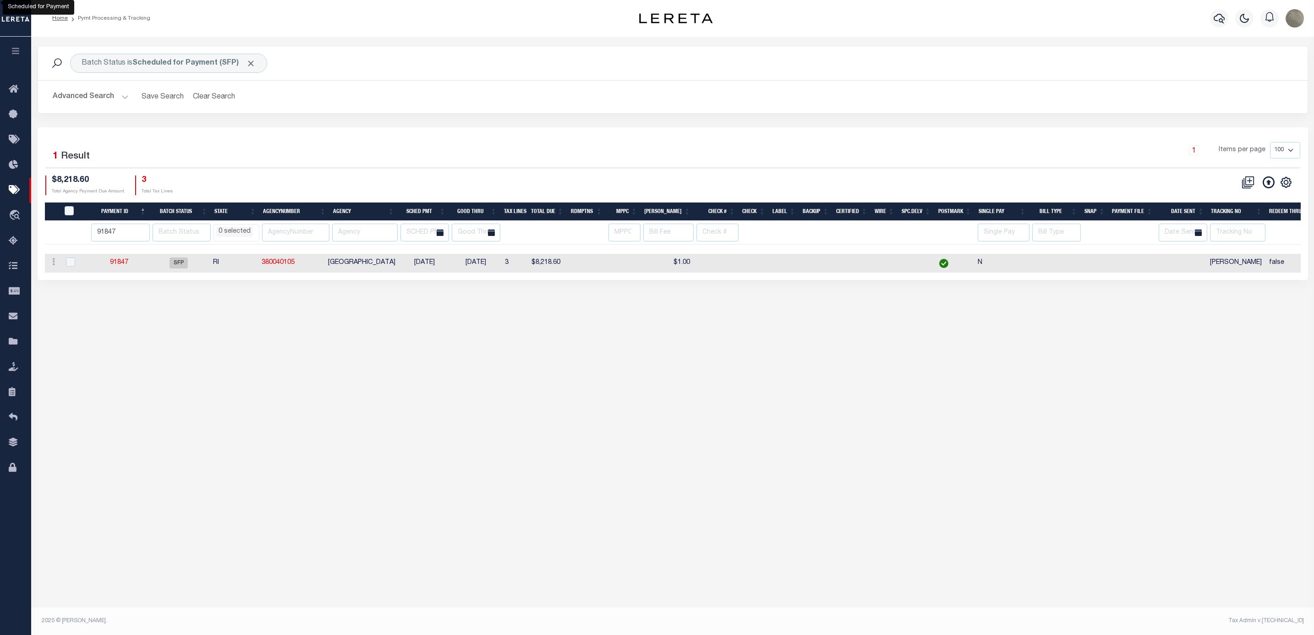
click at [898, 141] on div "Selected 1 Result 1 Items per page 100 200 500 1000 $8,218.60 3" at bounding box center [673, 203] width 1270 height 153
type input "91846"
click at [143, 237] on input "91846" at bounding box center [120, 233] width 58 height 18
select select
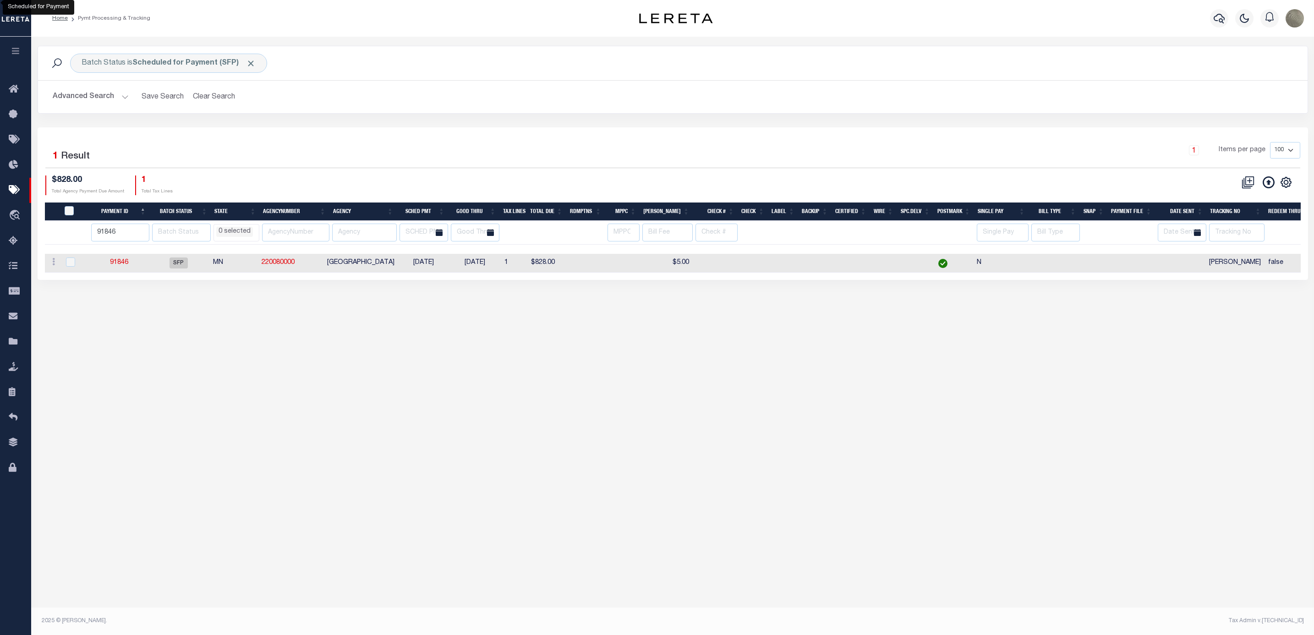
click at [793, 154] on div "1 Items per page 100 200 500 1000" at bounding box center [831, 154] width 938 height 24
click at [146, 231] on input "91847" at bounding box center [120, 233] width 58 height 18
type input "91848"
click at [146, 231] on input "91848" at bounding box center [120, 233] width 58 height 18
select select
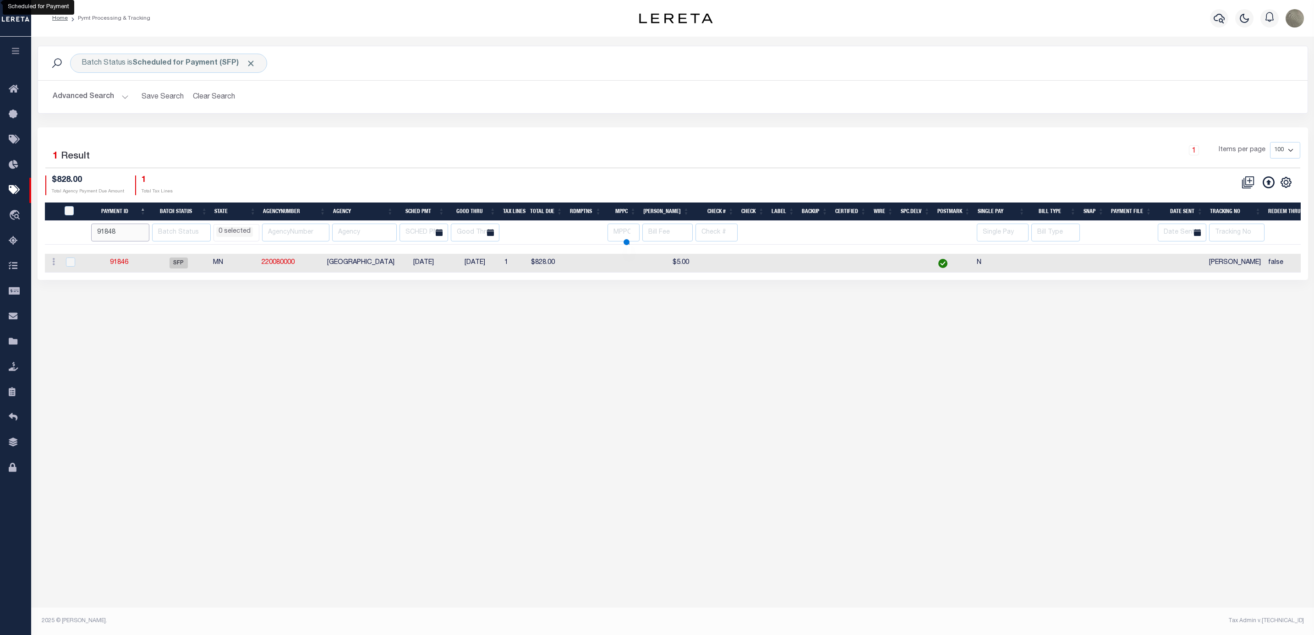
select select
click at [143, 233] on input "91849" at bounding box center [121, 233] width 58 height 18
type input "91850"
click at [143, 233] on input "91850" at bounding box center [121, 233] width 58 height 18
select select
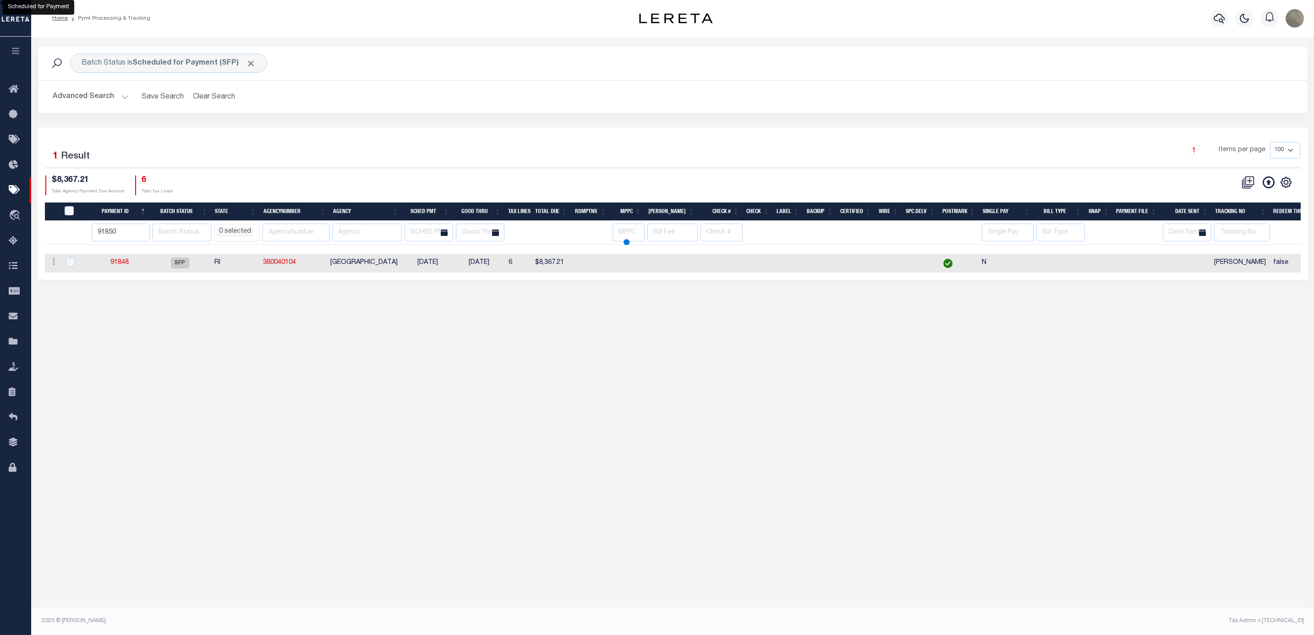
select select
click at [798, 115] on div "Batch Status is Scheduled for Payment (SFP) Search Advanced Search Save Search …" at bounding box center [673, 87] width 1284 height 82
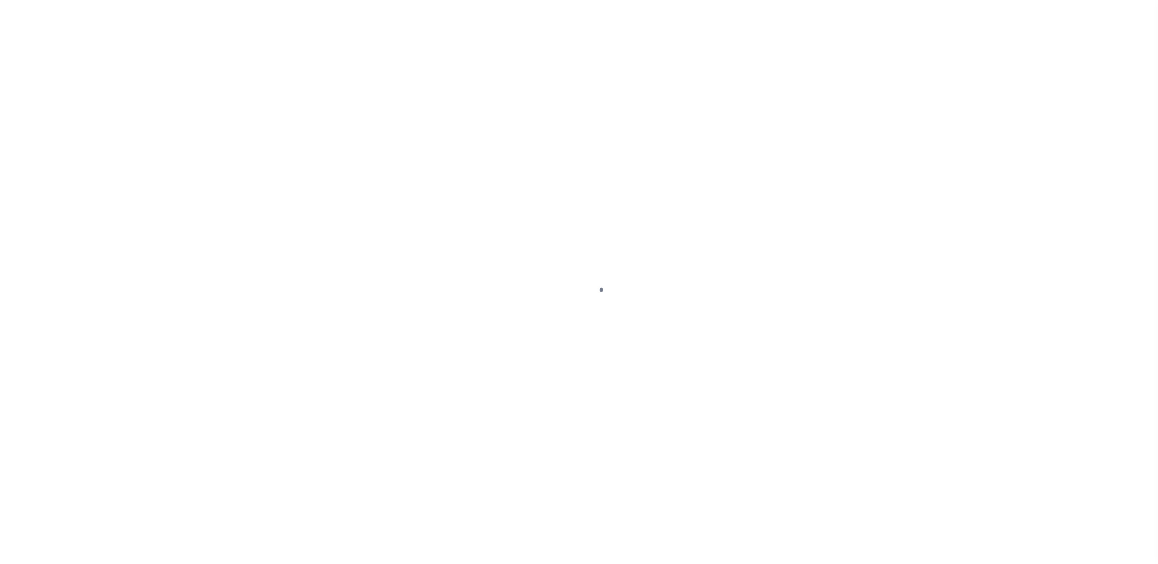
select select "SFP"
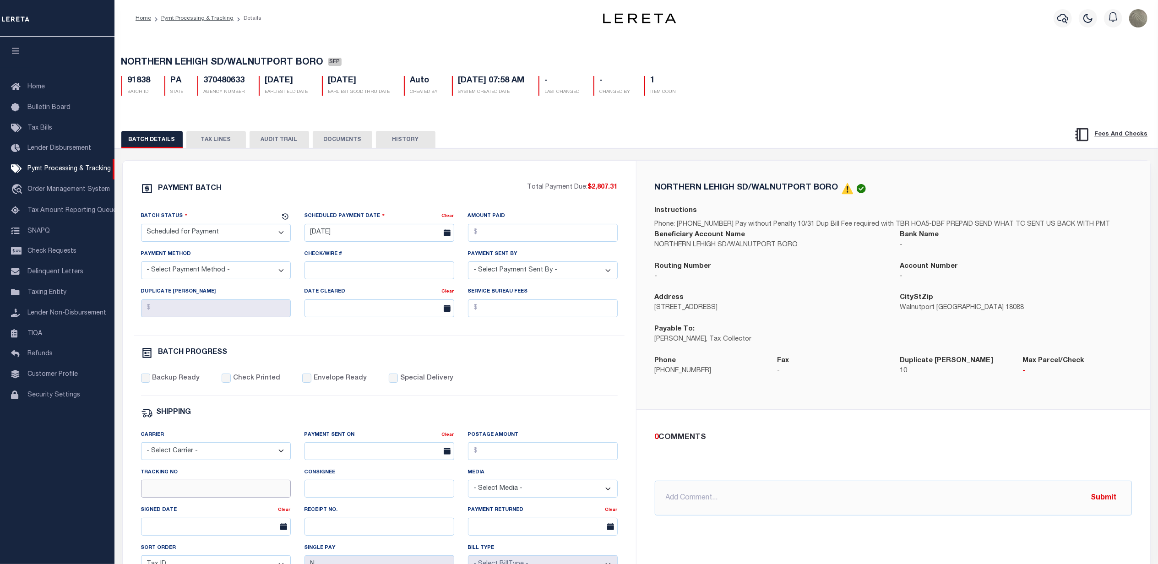
click at [158, 488] on input "Tracking No" at bounding box center [216, 489] width 150 height 18
type input "[PERSON_NAME]"
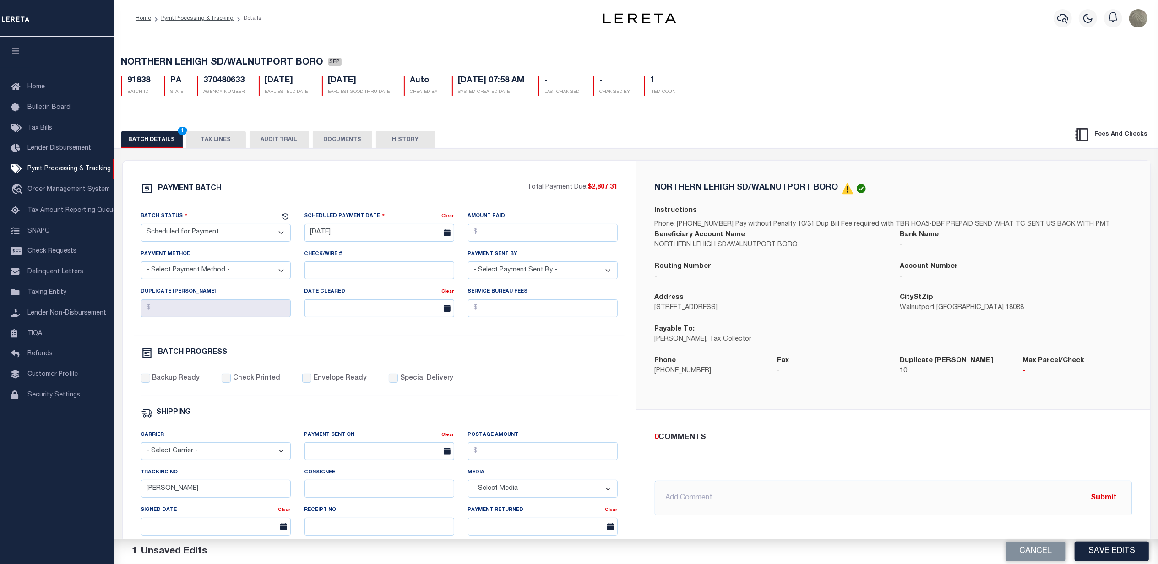
click at [715, 420] on div "0 COMMENTS @[PERSON_NAME] @[PERSON_NAME] @[PERSON_NAME] @[PERSON_NAME] @[PERSON…" at bounding box center [894, 474] width 514 height 128
click at [1092, 545] on button "Save Edits" at bounding box center [1112, 552] width 74 height 20
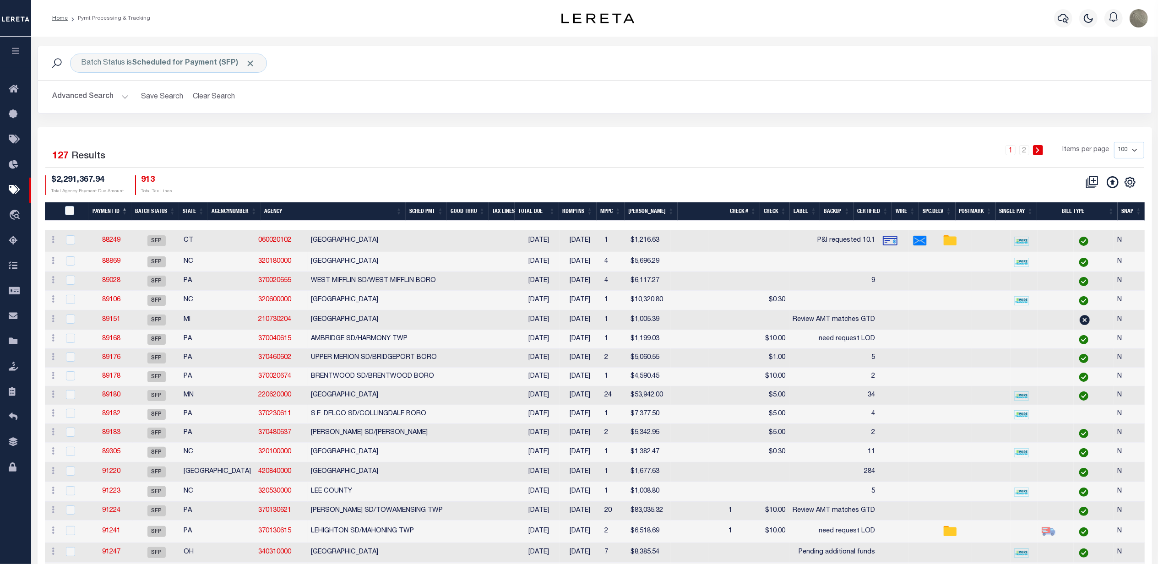
click at [628, 146] on div "1 2 Items per page 100 200 500 1000" at bounding box center [733, 154] width 821 height 24
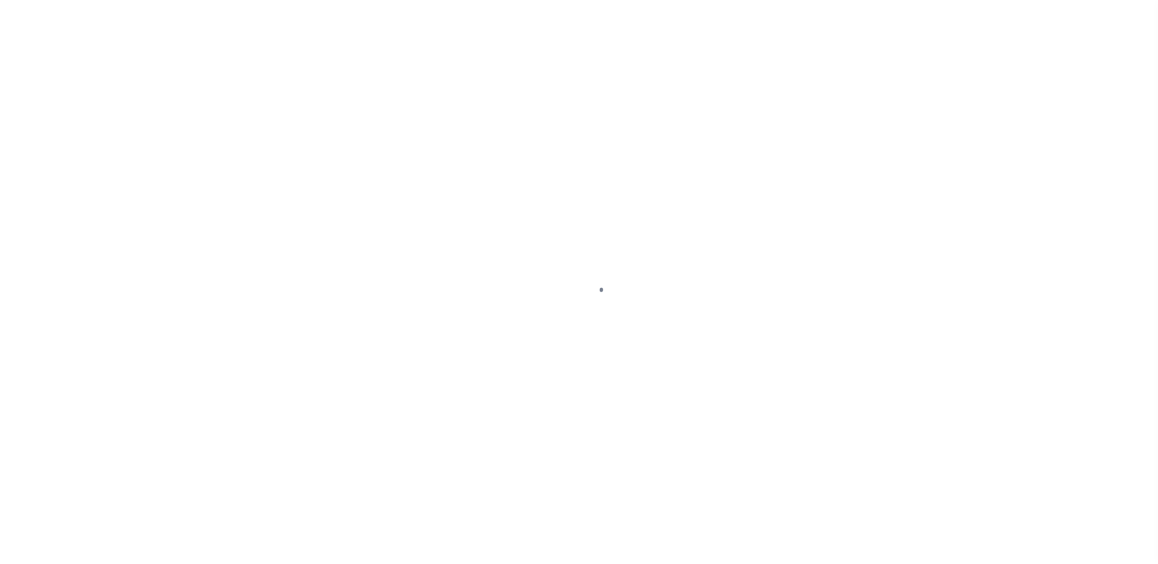
select select "SFP"
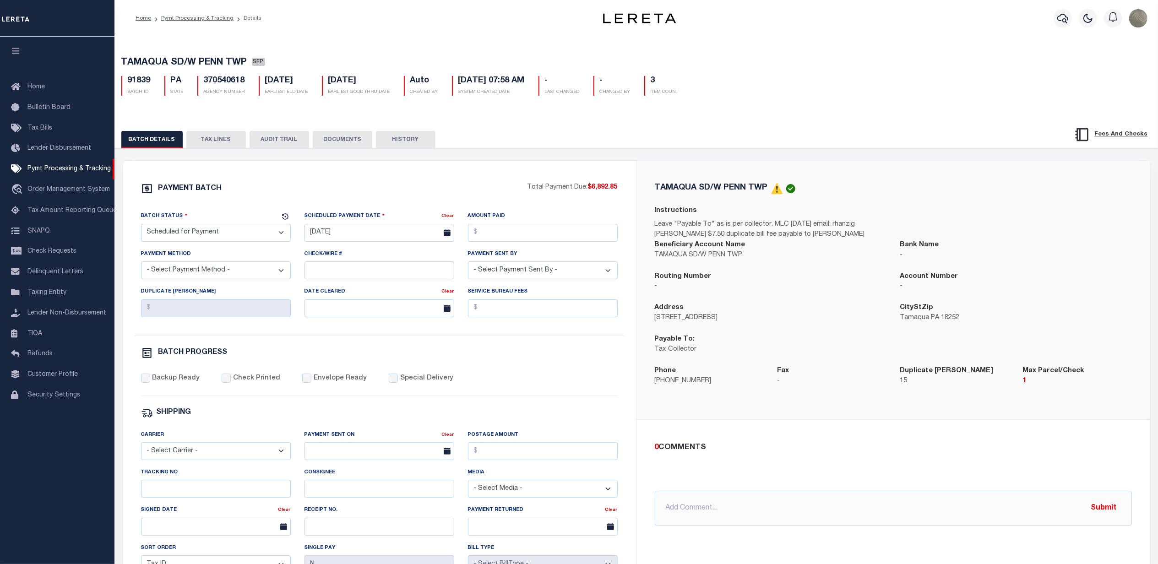
click at [178, 486] on div "Tracking No" at bounding box center [216, 483] width 150 height 30
click at [179, 491] on input "Tracking No" at bounding box center [216, 489] width 150 height 18
type input "[PERSON_NAME]"
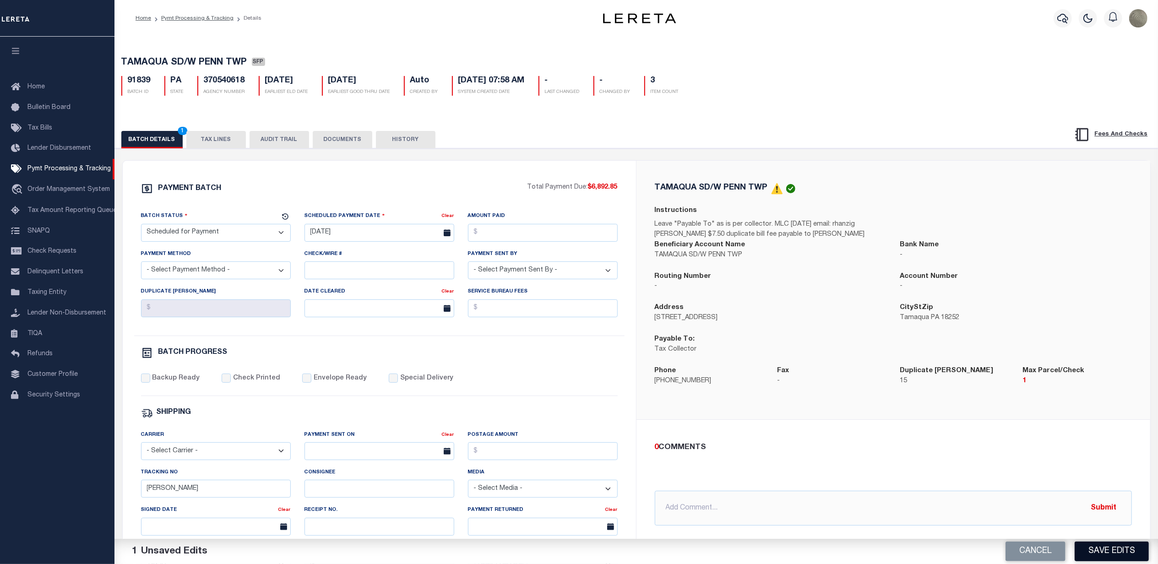
click at [1119, 550] on button "Save Edits" at bounding box center [1112, 552] width 74 height 20
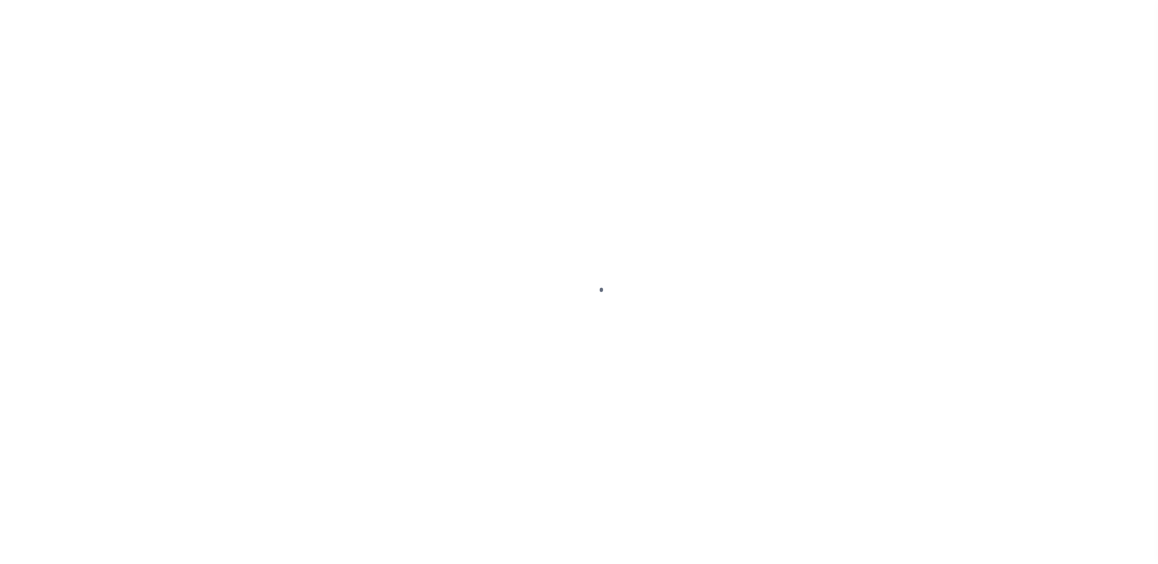
select select "SFP"
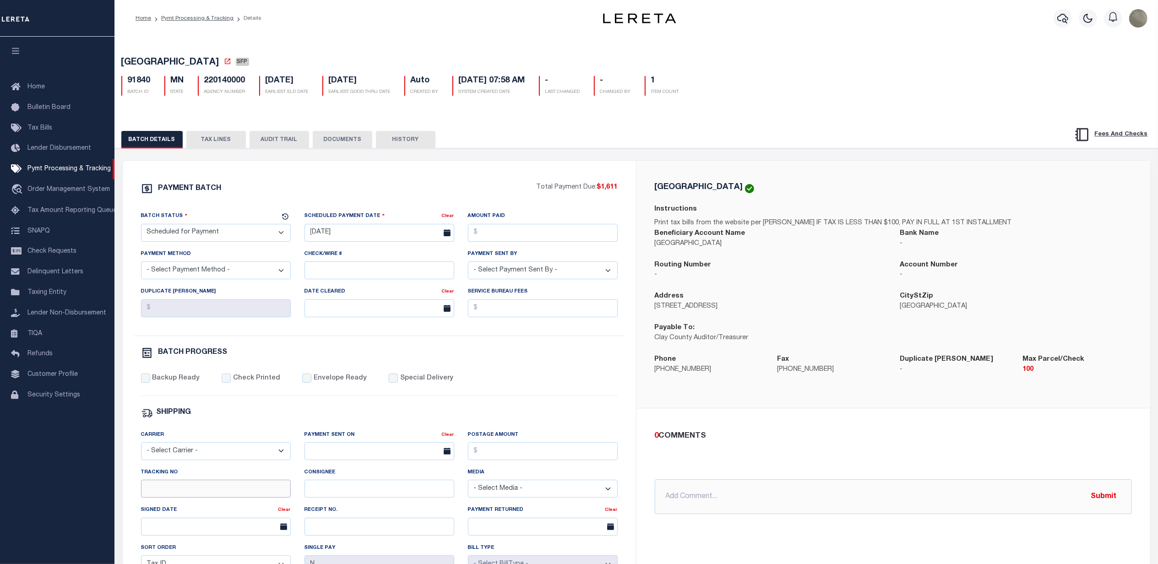
click at [193, 497] on input "Tracking No" at bounding box center [216, 489] width 150 height 18
type input "[PERSON_NAME]"
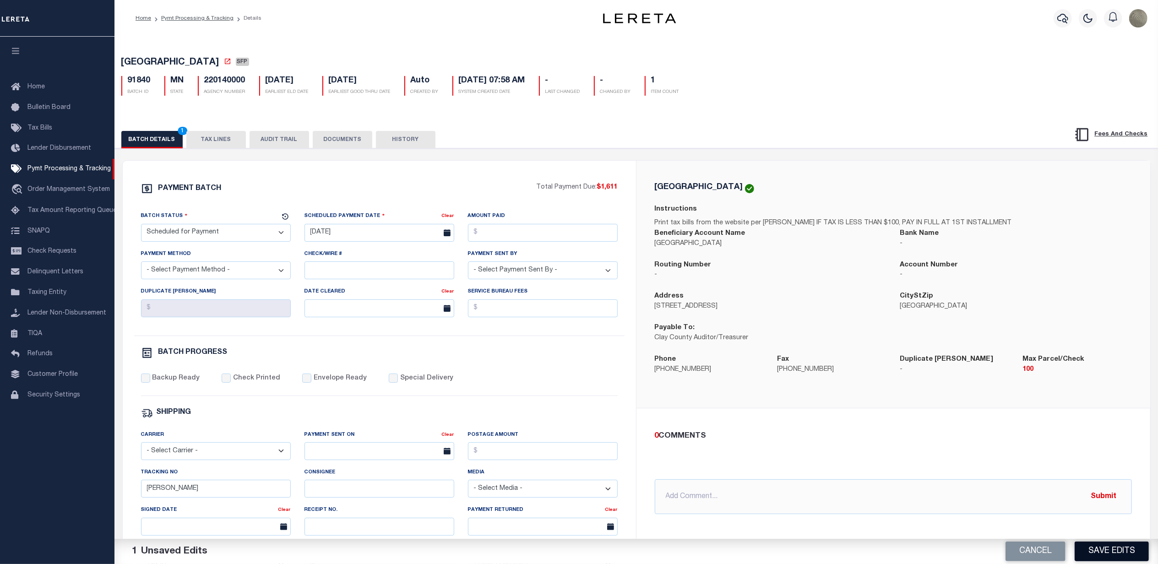
click at [1131, 551] on button "Save Edits" at bounding box center [1112, 552] width 74 height 20
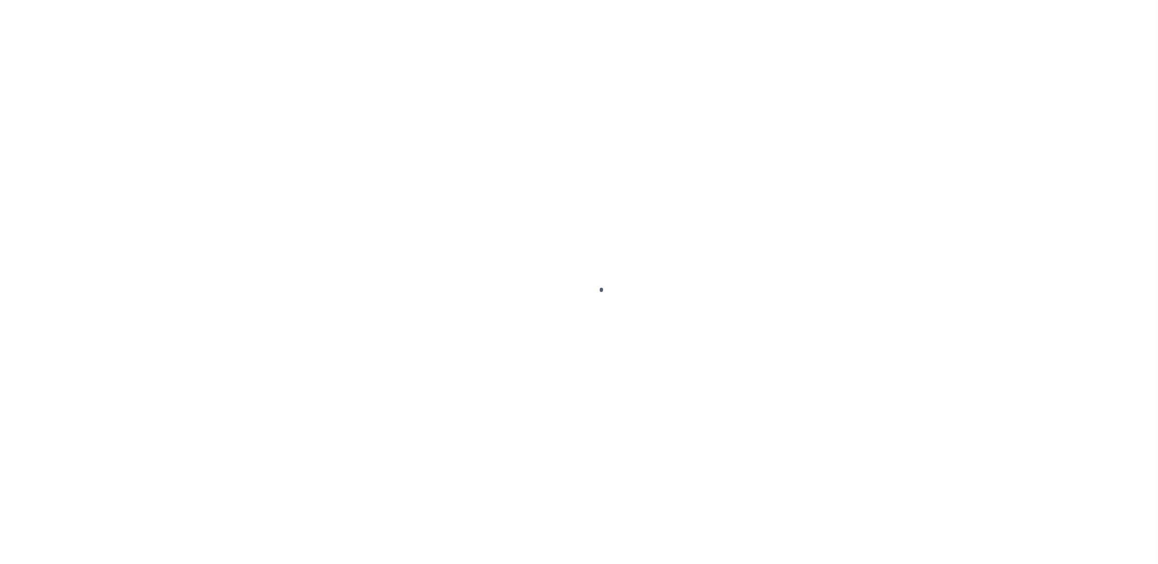
select select "SFP"
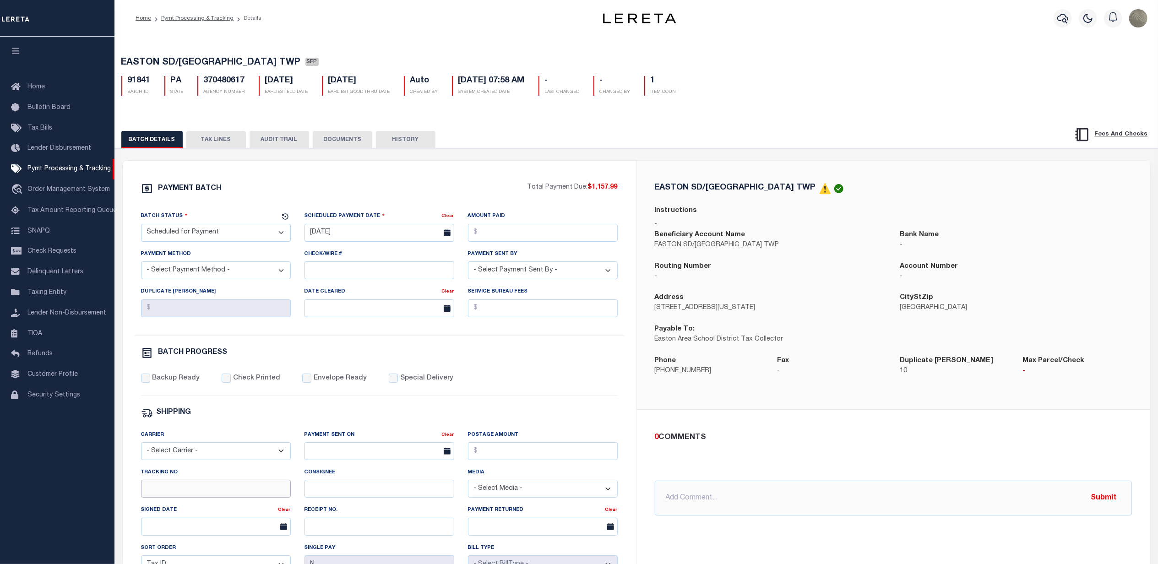
click at [211, 488] on input "Tracking No" at bounding box center [216, 489] width 150 height 18
type input "[PERSON_NAME]"
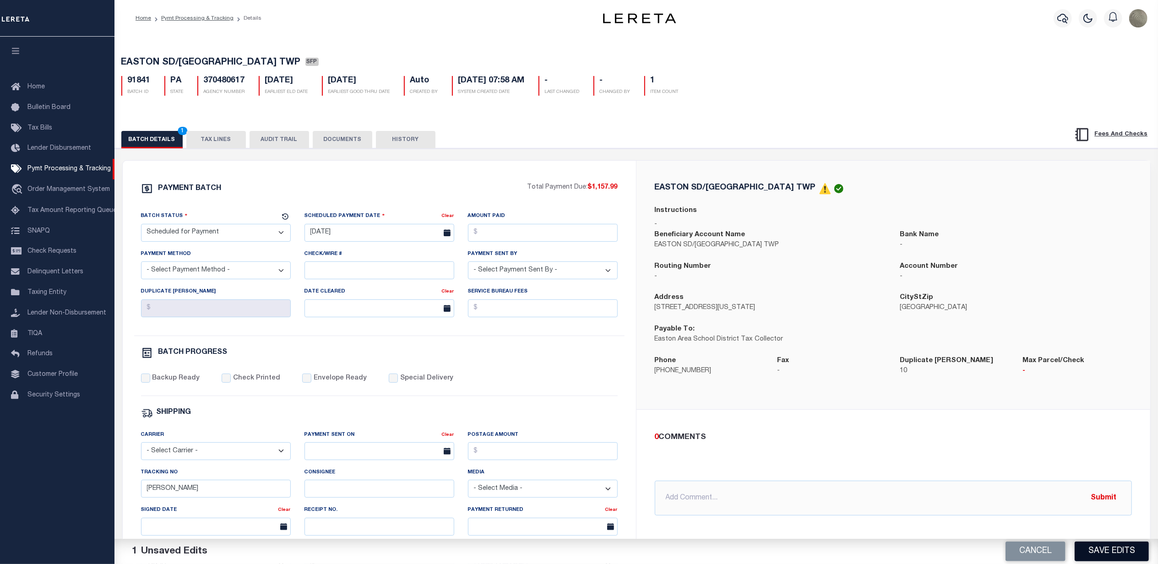
click at [1091, 543] on button "Save Edits" at bounding box center [1112, 552] width 74 height 20
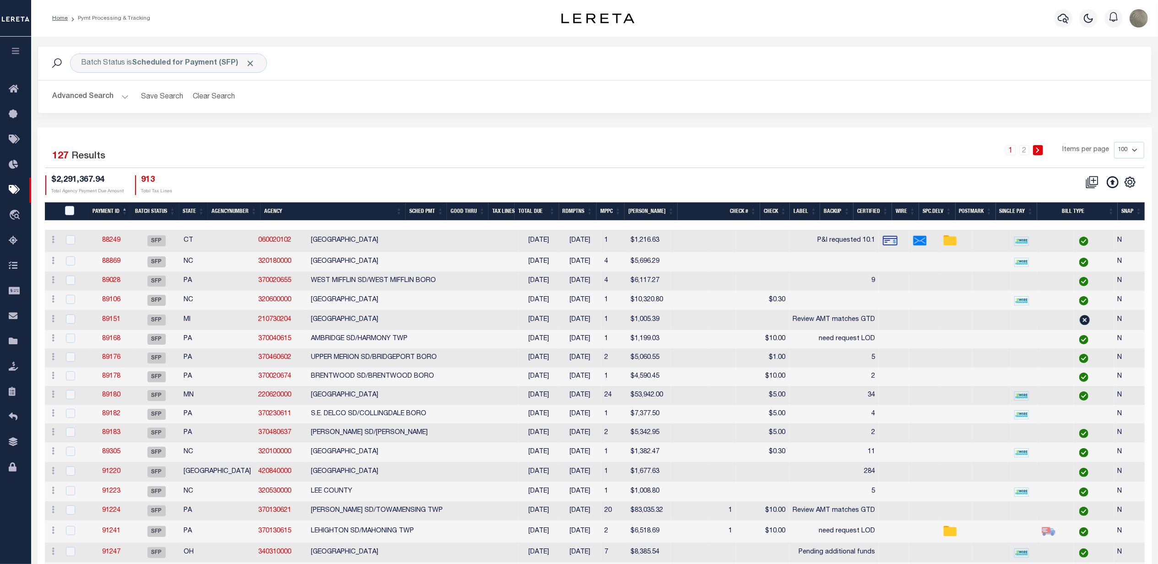
drag, startPoint x: 739, startPoint y: 131, endPoint x: 748, endPoint y: 129, distance: 8.8
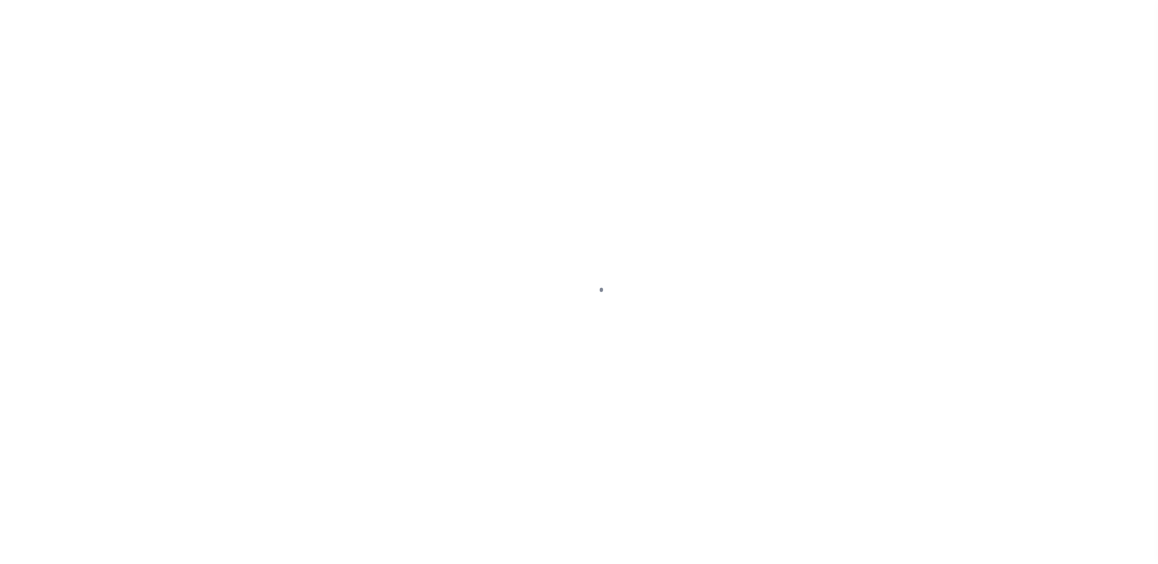
select select "SFP"
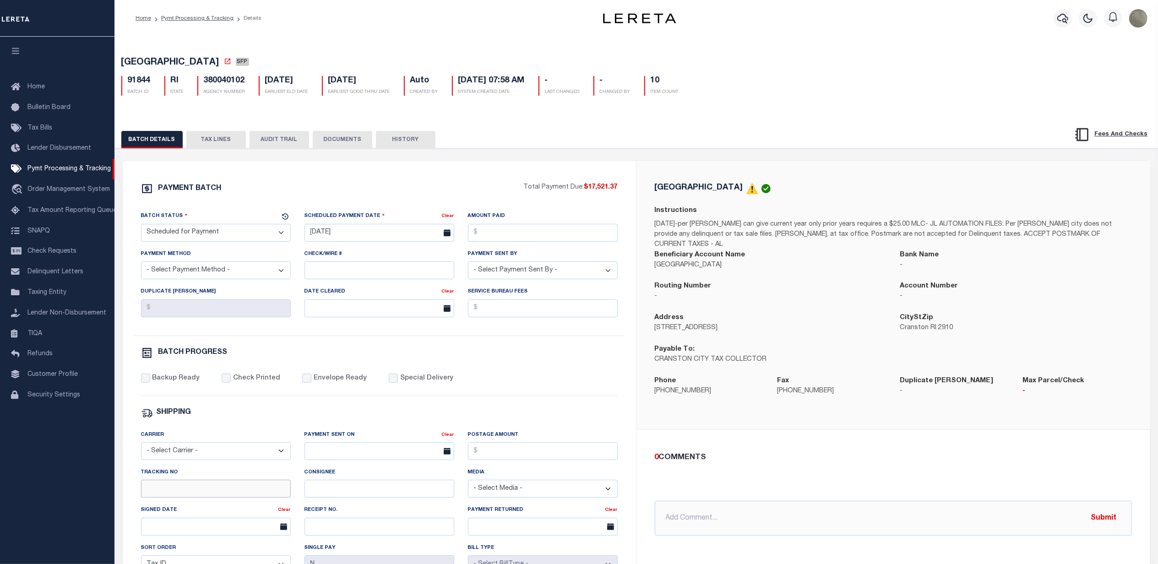
drag, startPoint x: 180, startPoint y: 494, endPoint x: 190, endPoint y: 491, distance: 10.4
click at [180, 493] on input "Tracking No" at bounding box center [216, 489] width 150 height 18
type input "[PERSON_NAME]"
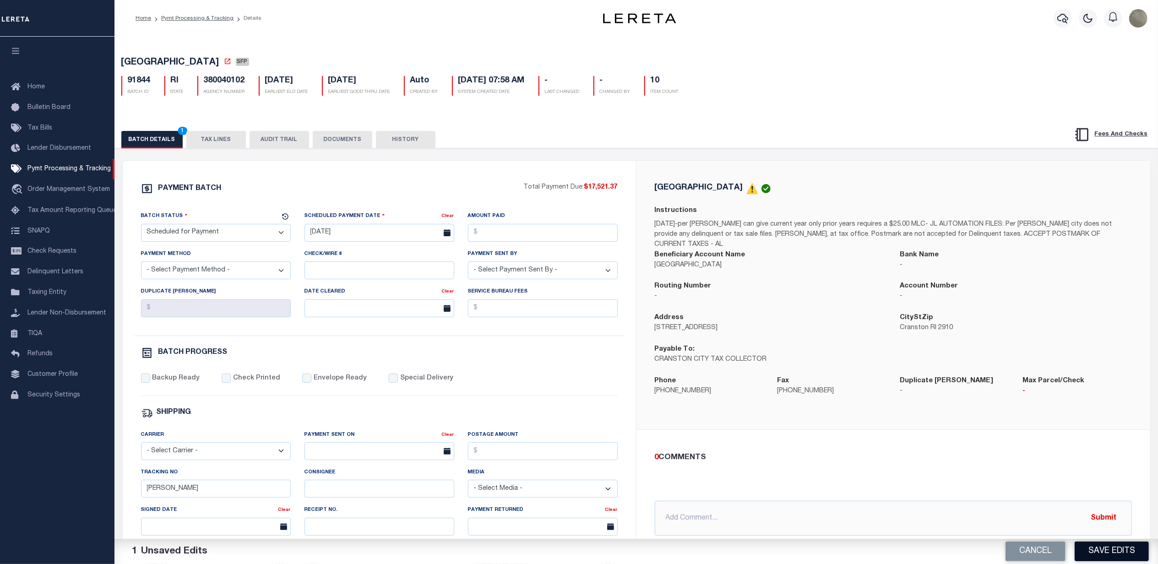
click at [1108, 556] on button "Save Edits" at bounding box center [1112, 552] width 74 height 20
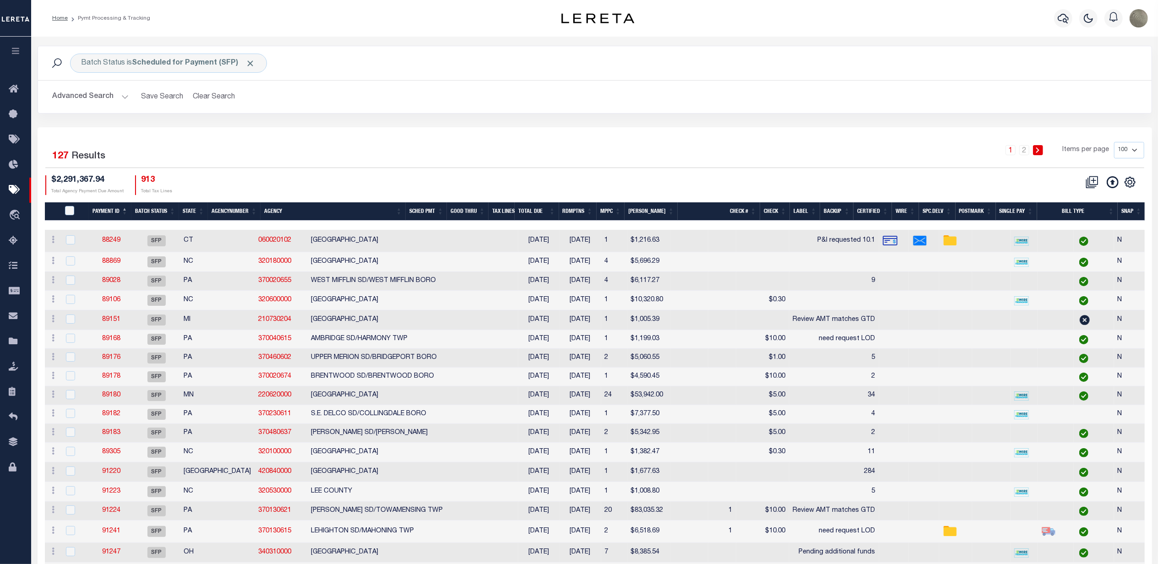
drag, startPoint x: 794, startPoint y: 158, endPoint x: 771, endPoint y: 155, distance: 23.2
click at [794, 158] on div "1 2 Items per page 100 200 500 1000" at bounding box center [733, 154] width 821 height 24
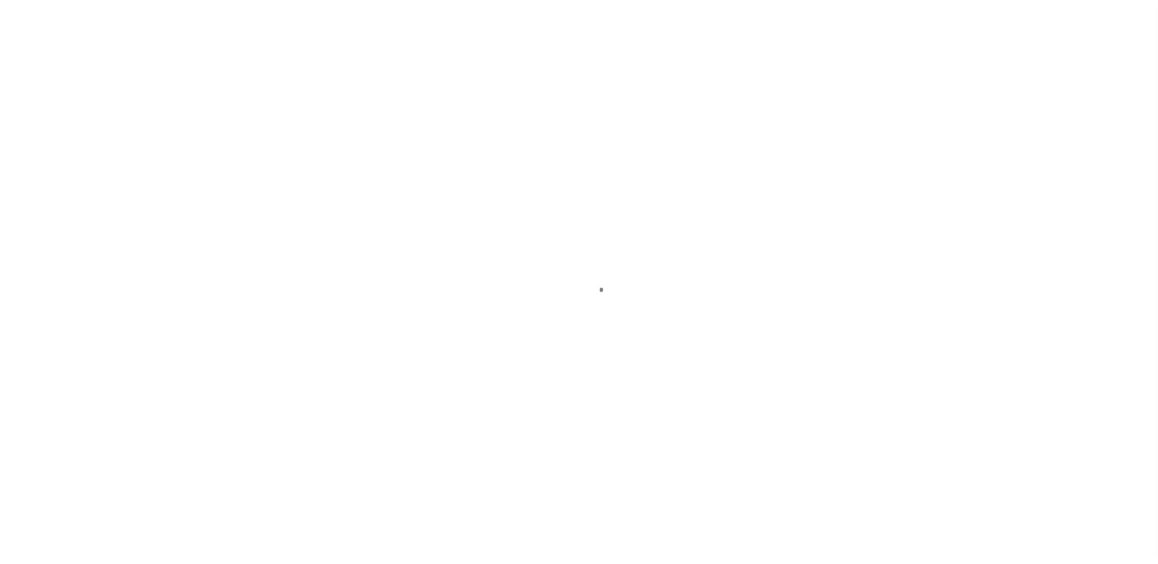
select select "SFP"
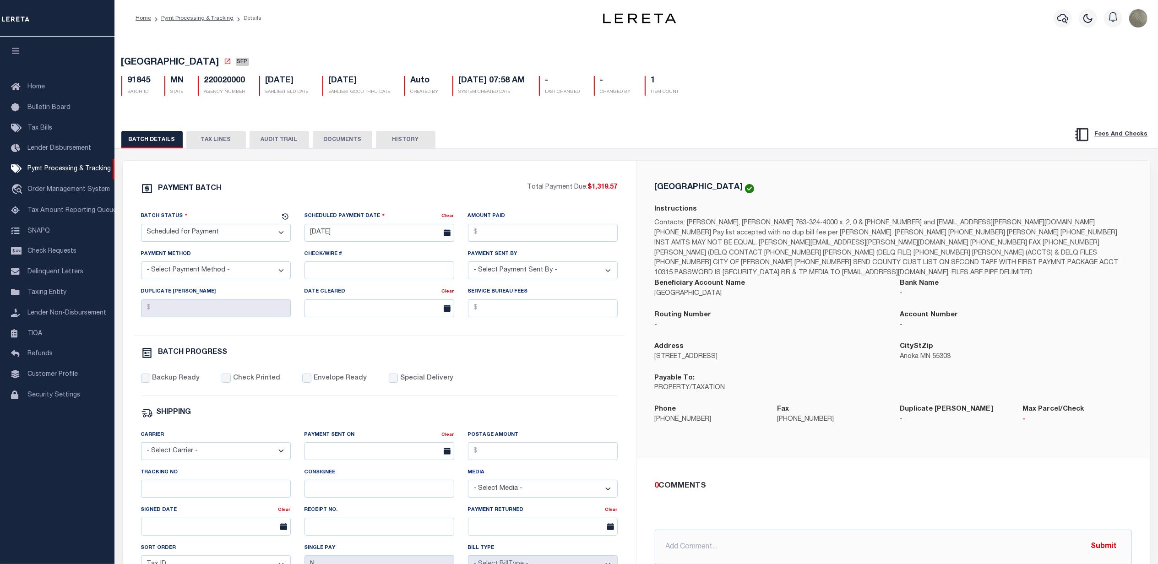
click at [191, 486] on div "Tracking No" at bounding box center [216, 483] width 150 height 30
click at [190, 492] on input "Tracking No" at bounding box center [216, 489] width 150 height 18
type input "[PERSON_NAME]"
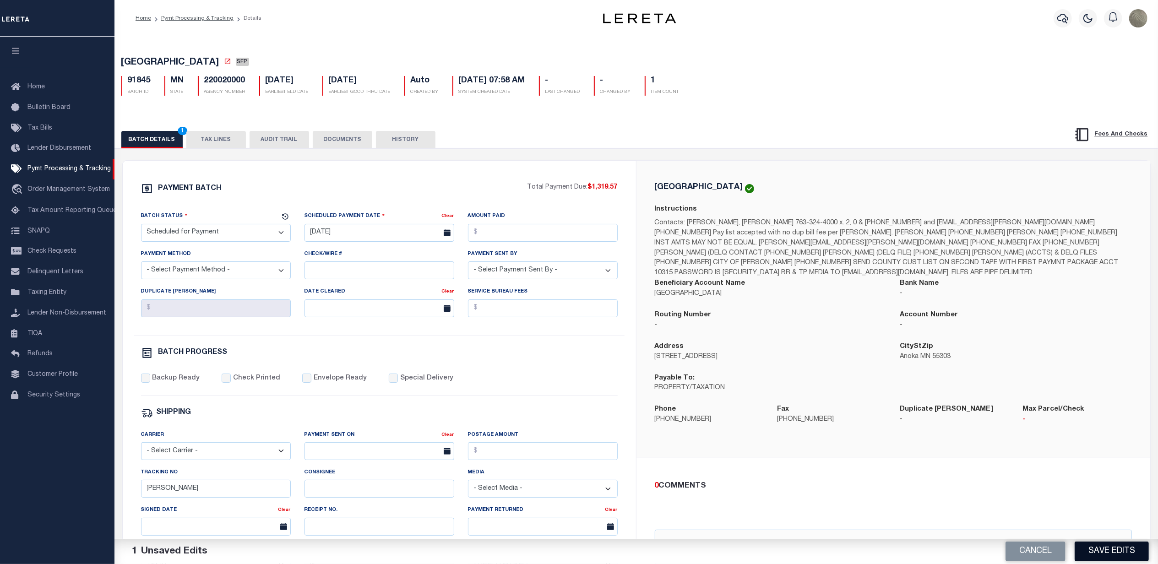
click at [1120, 546] on button "Save Edits" at bounding box center [1112, 552] width 74 height 20
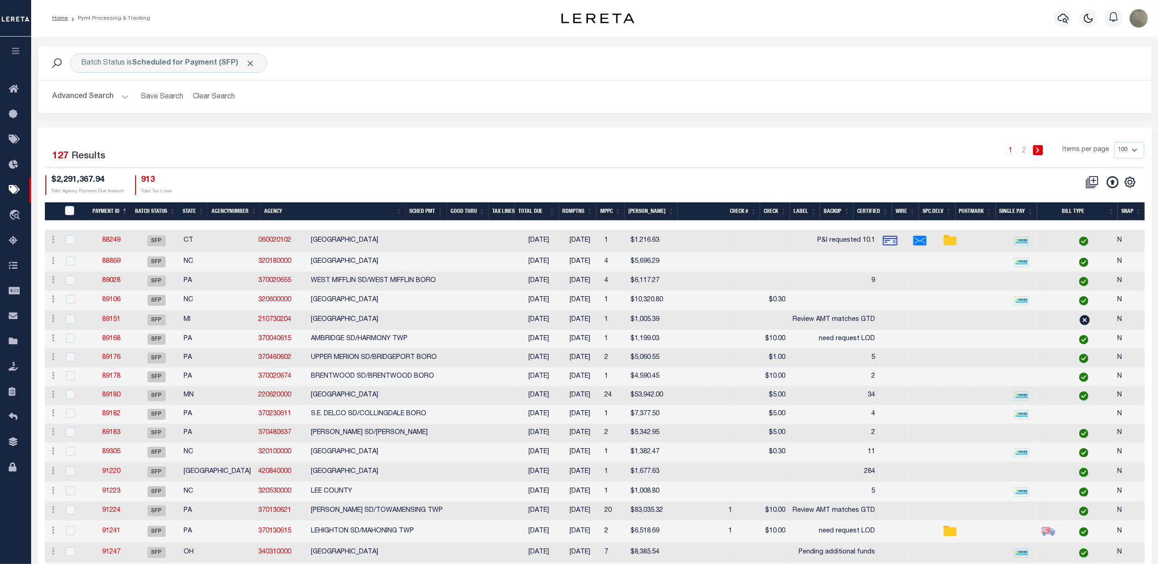
click at [780, 66] on div "Batch Status is Scheduled for Payment (SFP) Search" at bounding box center [594, 63] width 1099 height 19
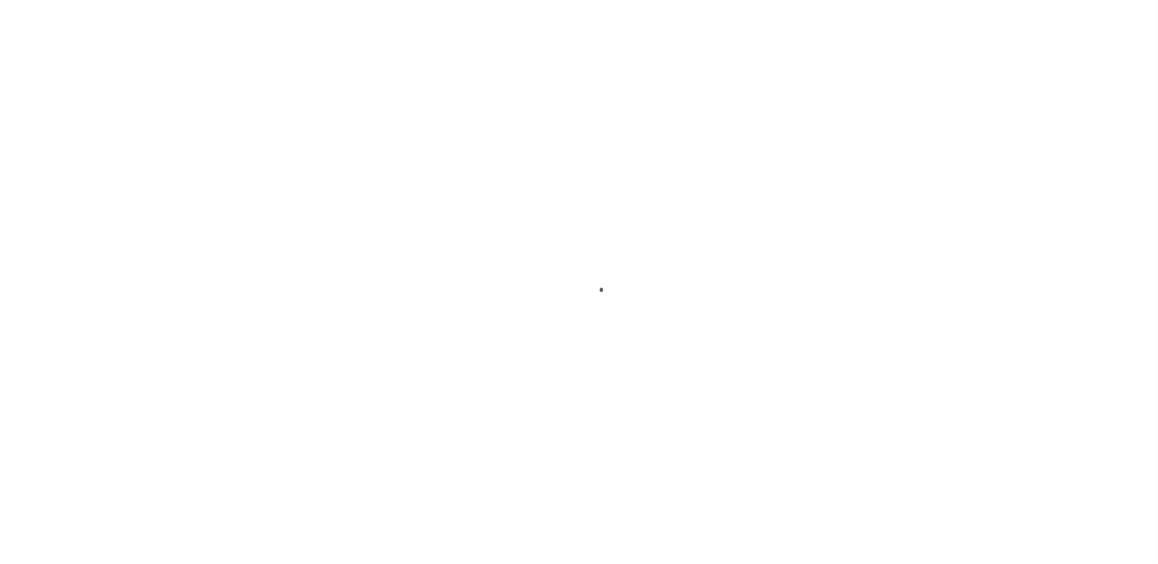
select select "SFP"
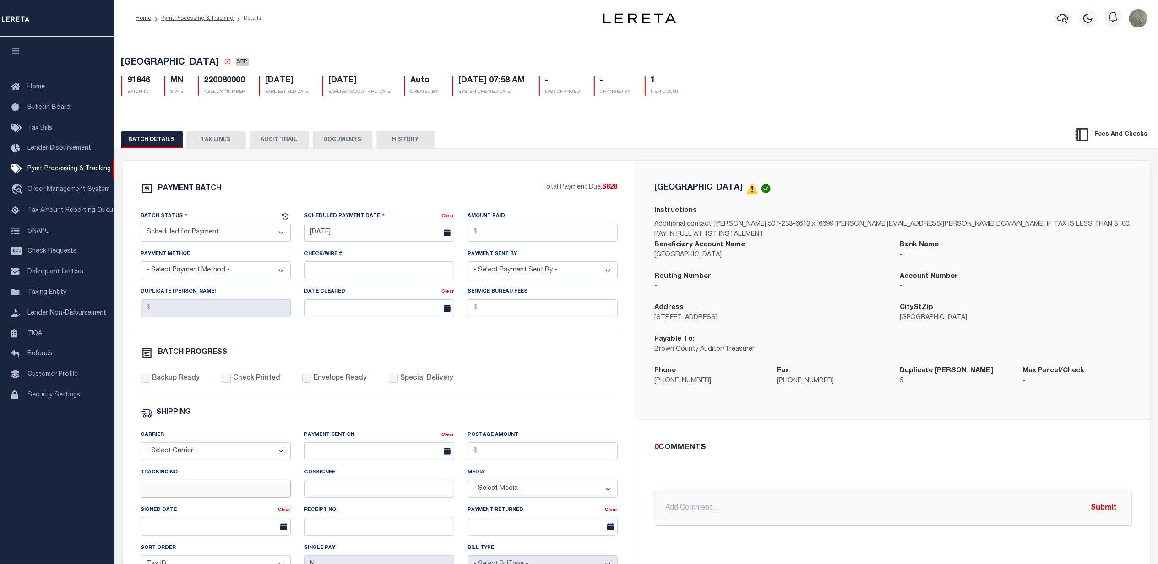
drag, startPoint x: 162, startPoint y: 498, endPoint x: 176, endPoint y: 493, distance: 14.8
click at [162, 498] on input "Tracking No" at bounding box center [216, 489] width 150 height 18
type input "[PERSON_NAME]"
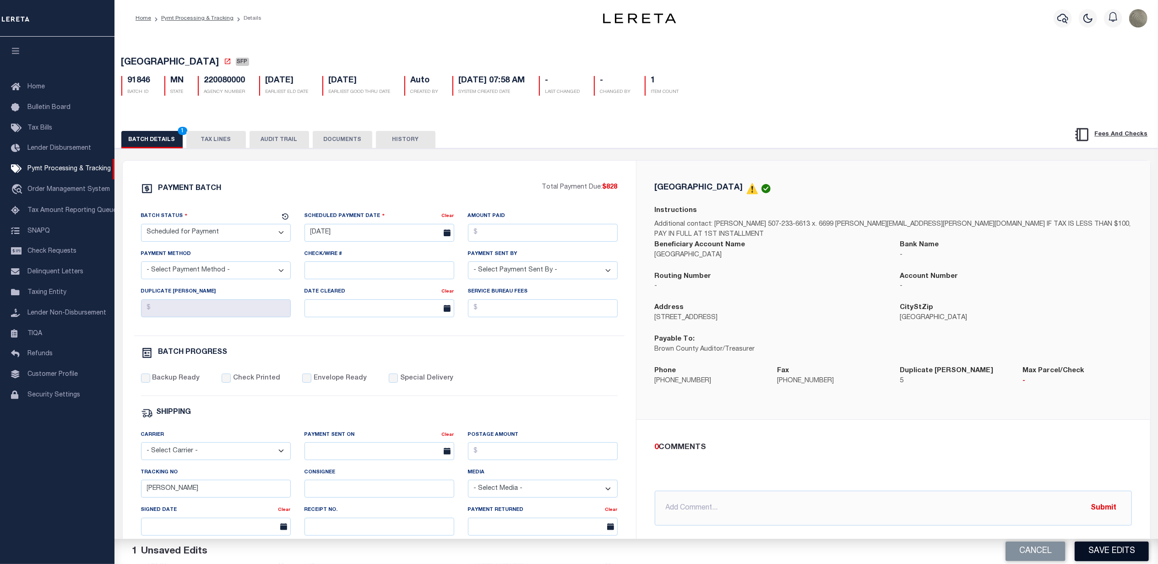
click at [1136, 548] on button "Save Edits" at bounding box center [1112, 552] width 74 height 20
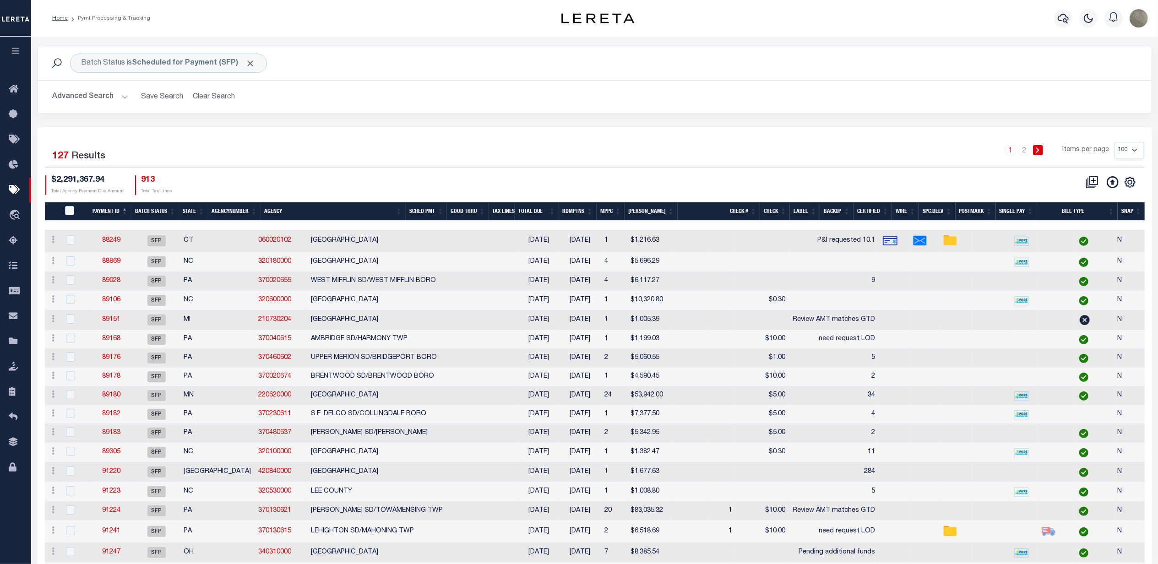
drag, startPoint x: 762, startPoint y: 145, endPoint x: 769, endPoint y: 147, distance: 7.6
click at [763, 144] on div "1 2 Items per page 100 200 500 1000" at bounding box center [733, 154] width 821 height 24
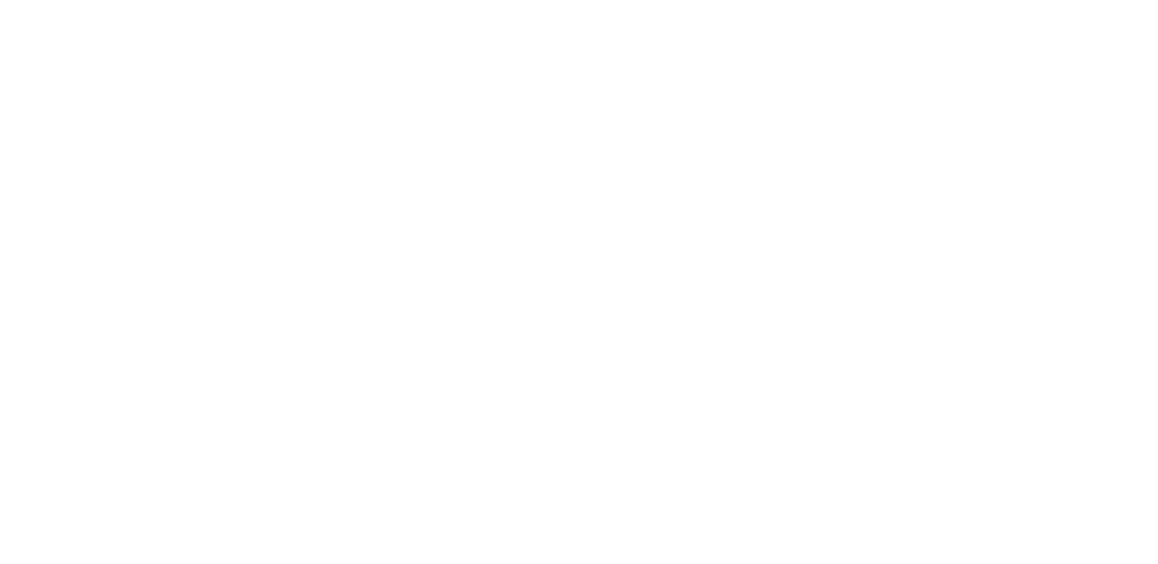
select select "SFP"
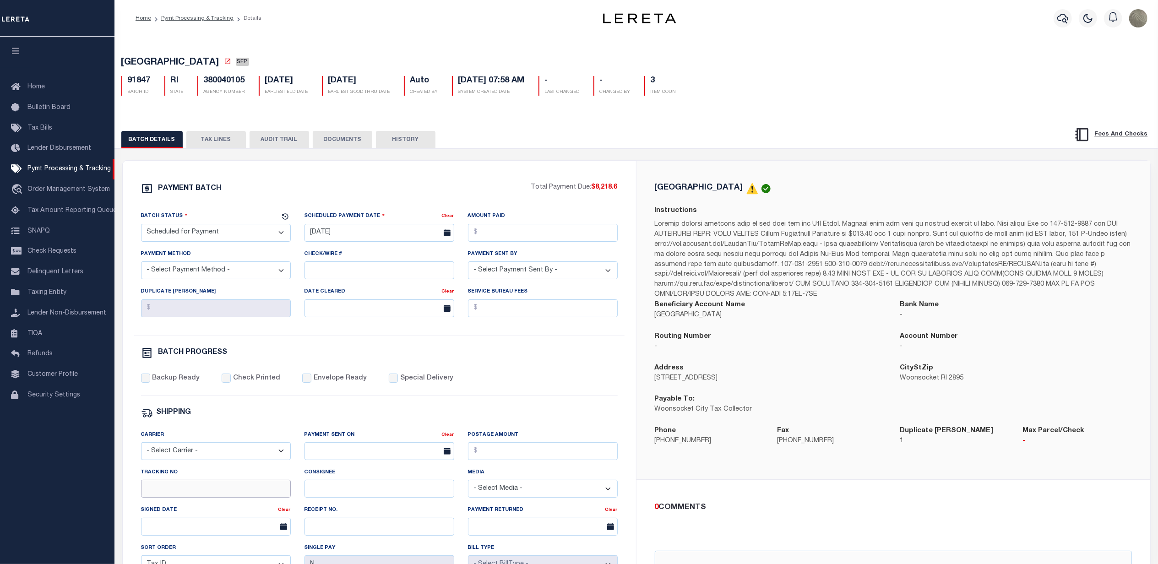
click at [215, 498] on input "Tracking No" at bounding box center [216, 489] width 150 height 18
type input "[PERSON_NAME]"
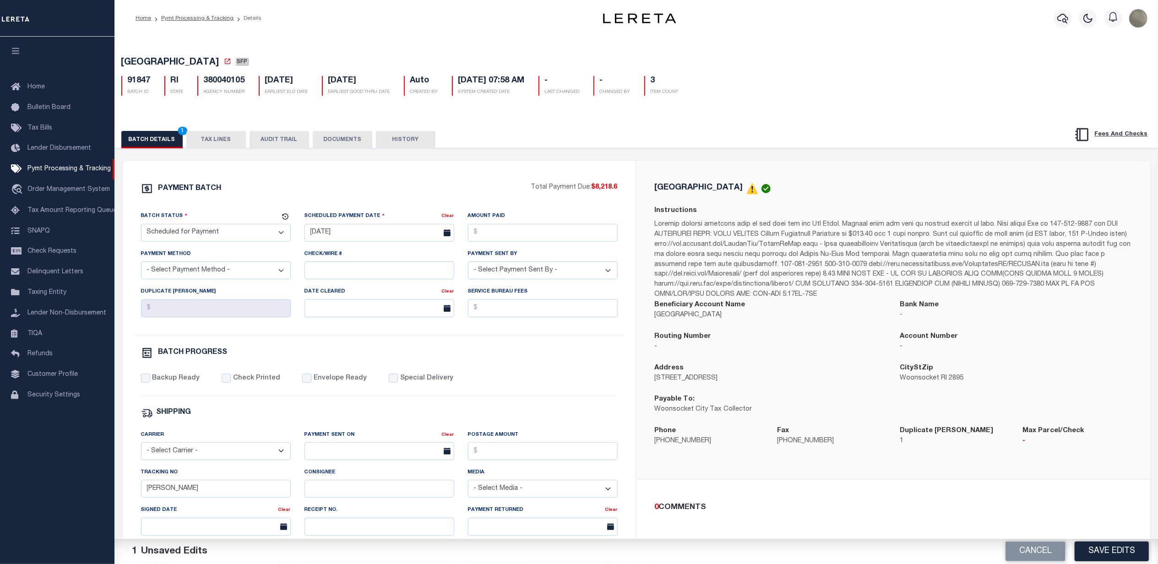
click at [1117, 557] on button "Save Edits" at bounding box center [1112, 552] width 74 height 20
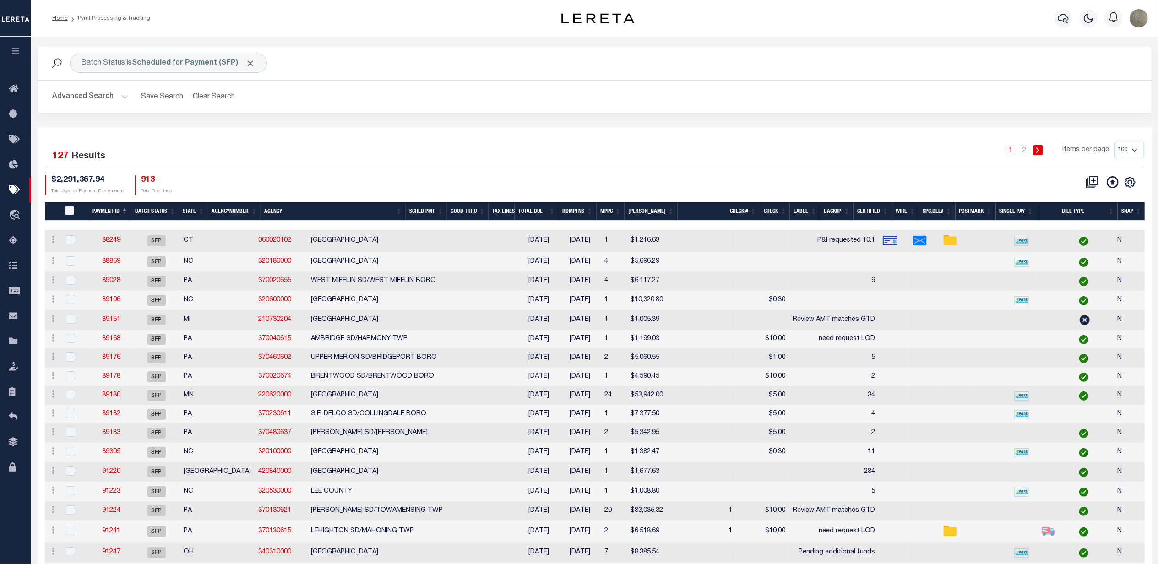
click at [930, 175] on div "Selected 127 Results 1 2 Items per page 100 200 500 1000 $2,291,367.94 Total Ag…" at bounding box center [595, 168] width 1114 height 53
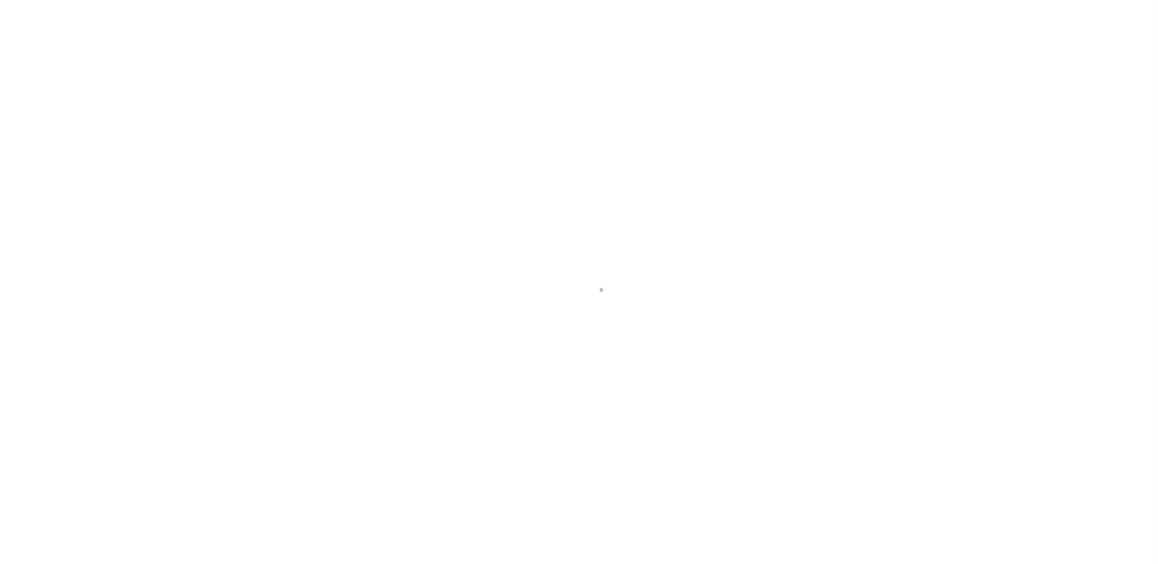
select select "SFP"
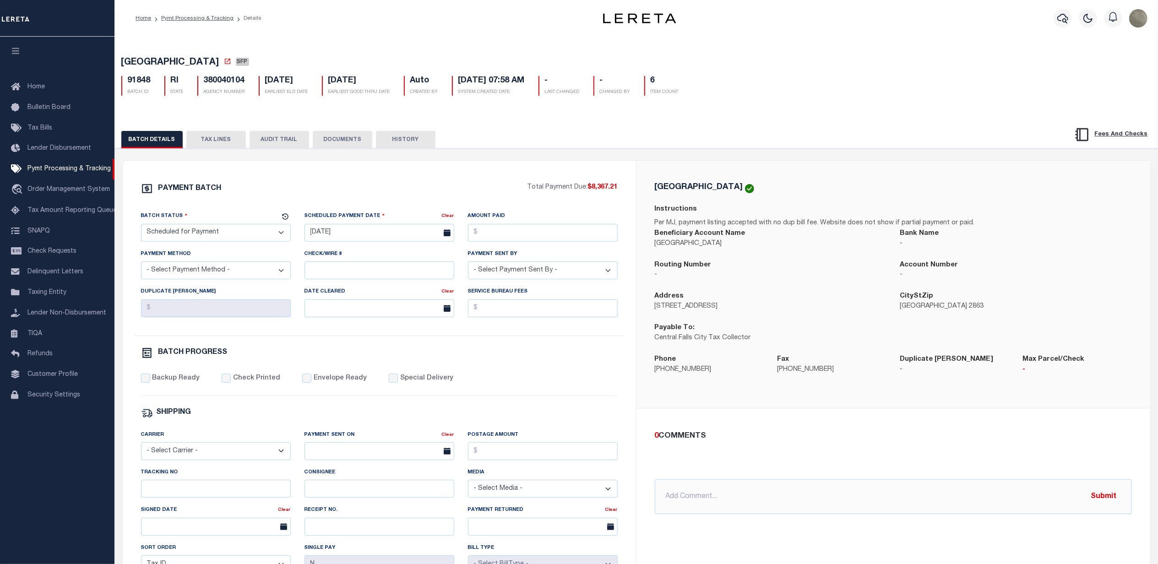
click at [730, 168] on div "[GEOGRAPHIC_DATA] Instructions Per MJ, payment listing accepted with no dup bil…" at bounding box center [894, 284] width 514 height 247
click at [210, 494] on input "Tracking No" at bounding box center [216, 489] width 150 height 18
paste input "91848"
click at [615, 402] on div "PAYMENT BATCH Total Payment Due: $8,367.21 Batch Status - Select Status -" at bounding box center [379, 429] width 491 height 492
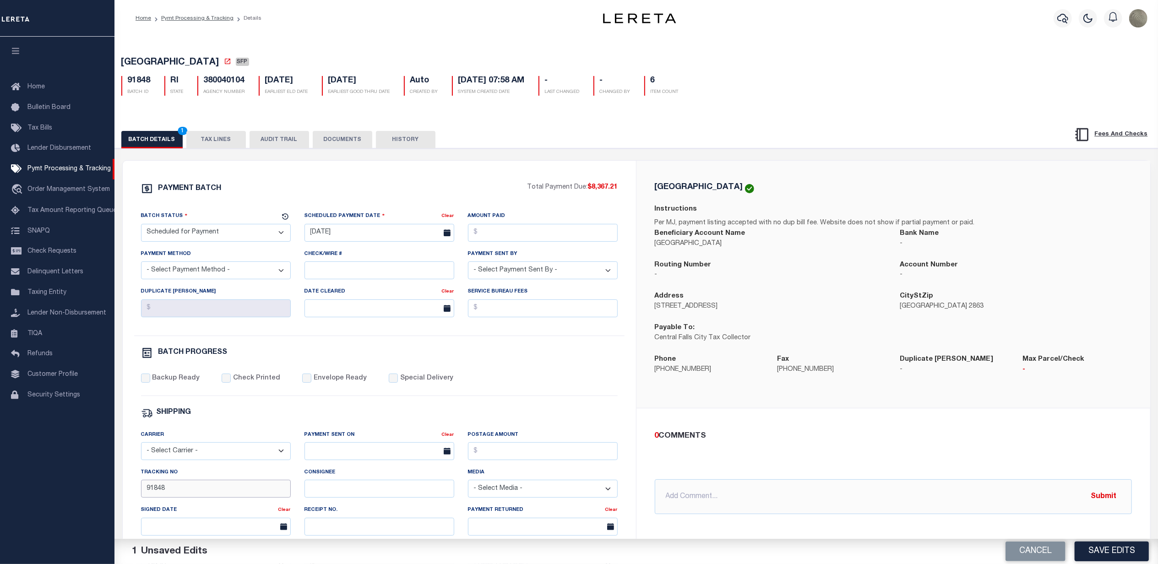
click at [215, 498] on input "91848" at bounding box center [216, 489] width 150 height 18
click at [1087, 547] on button "Save Edits" at bounding box center [1112, 552] width 74 height 20
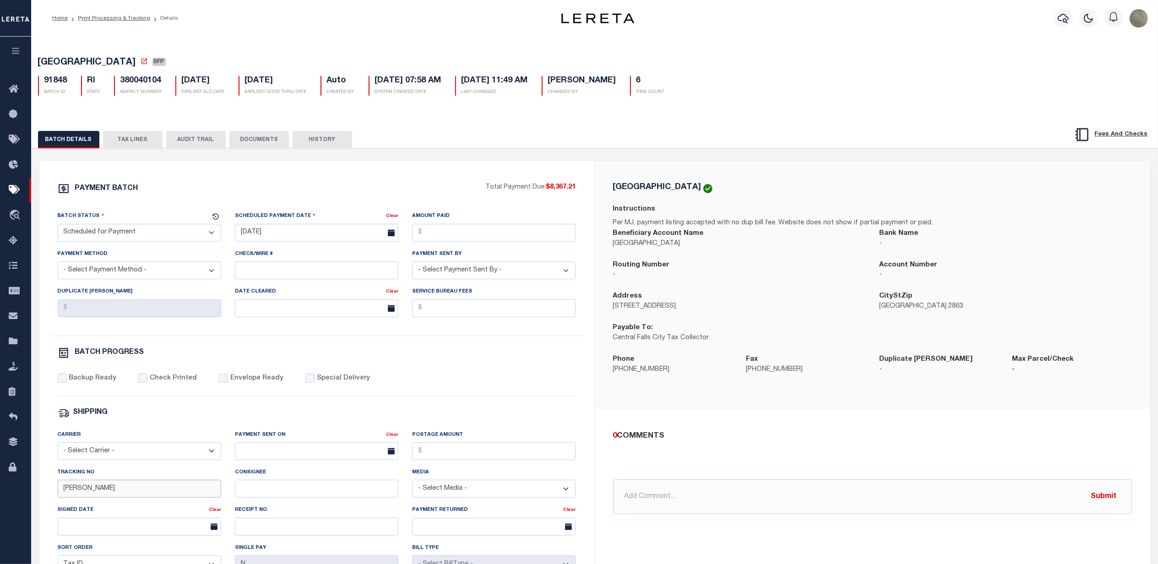
click at [131, 498] on input "[PERSON_NAME]" at bounding box center [140, 489] width 164 height 18
type input "[PERSON_NAME]"
click at [264, 416] on div "SHIPPING" at bounding box center [317, 413] width 518 height 12
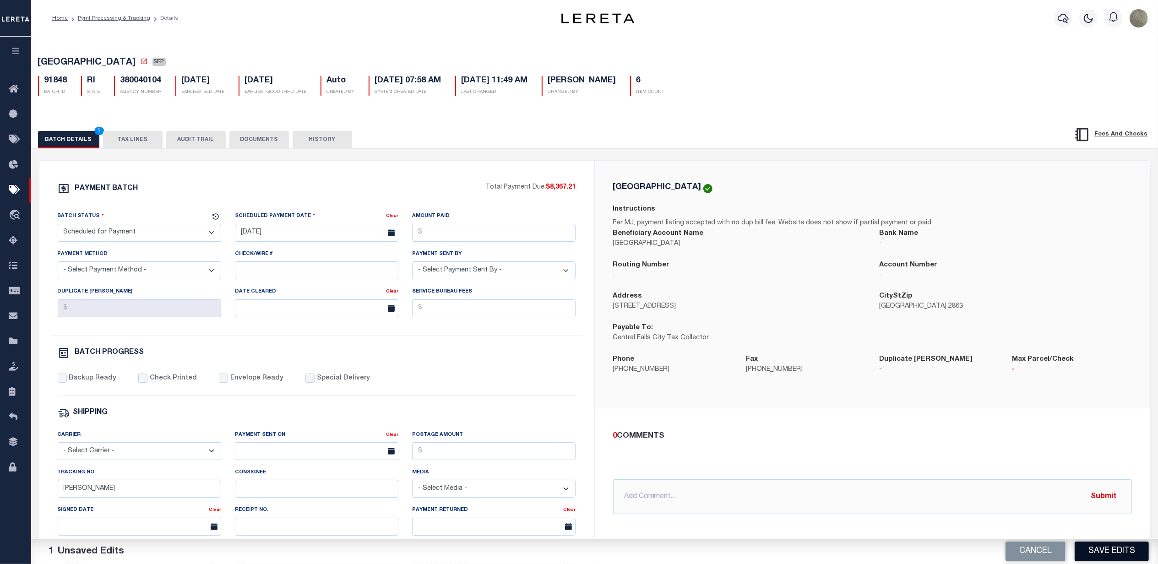
click at [1125, 553] on button "Save Edits" at bounding box center [1112, 552] width 74 height 20
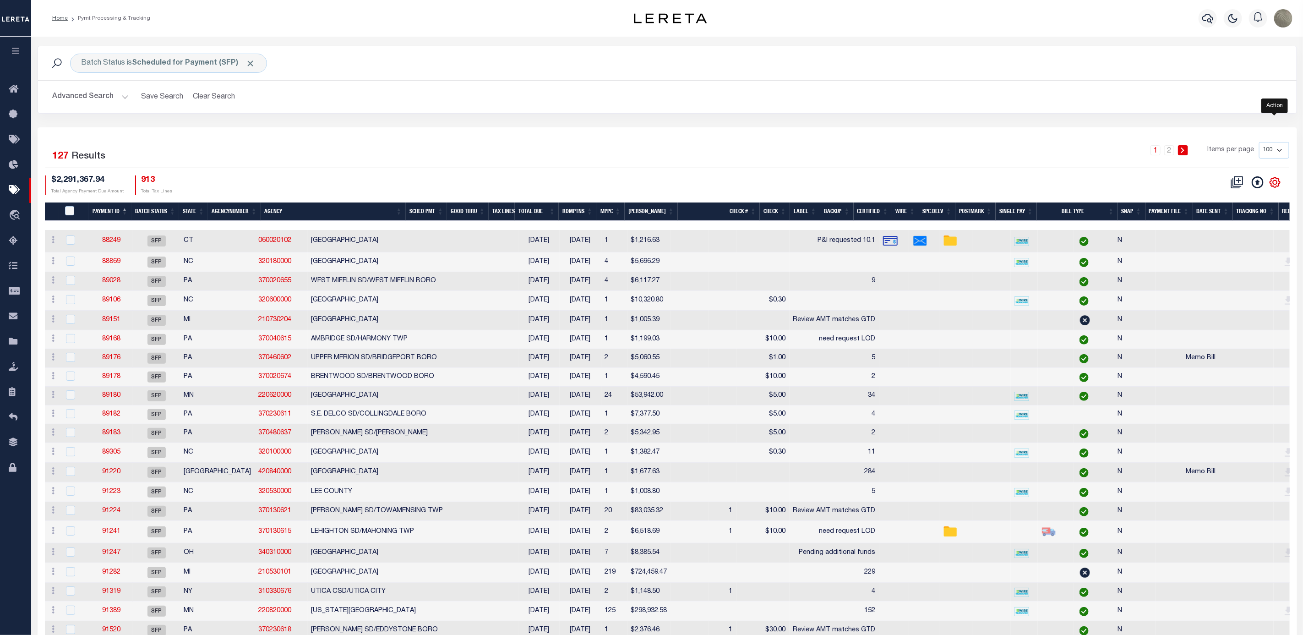
click at [1158, 187] on icon "" at bounding box center [1275, 182] width 12 height 12
click at [1158, 246] on link "Show Filter" at bounding box center [1237, 251] width 89 height 18
select select
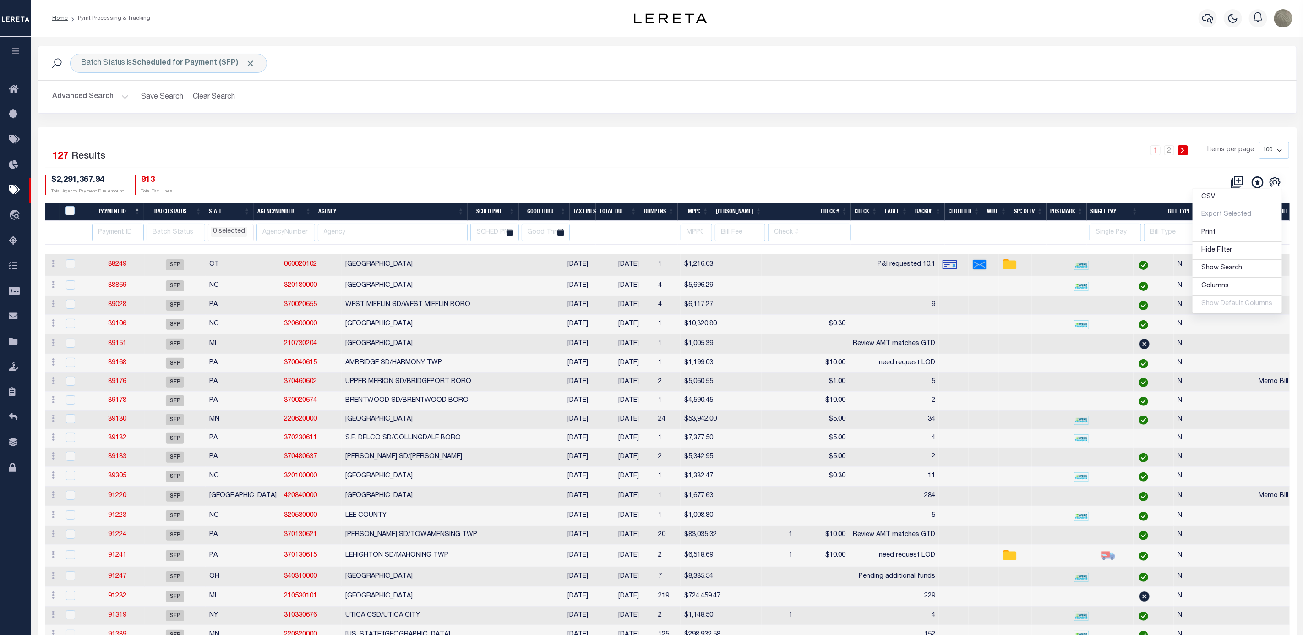
click at [129, 234] on input "number" at bounding box center [118, 233] width 52 height 18
type input "91850"
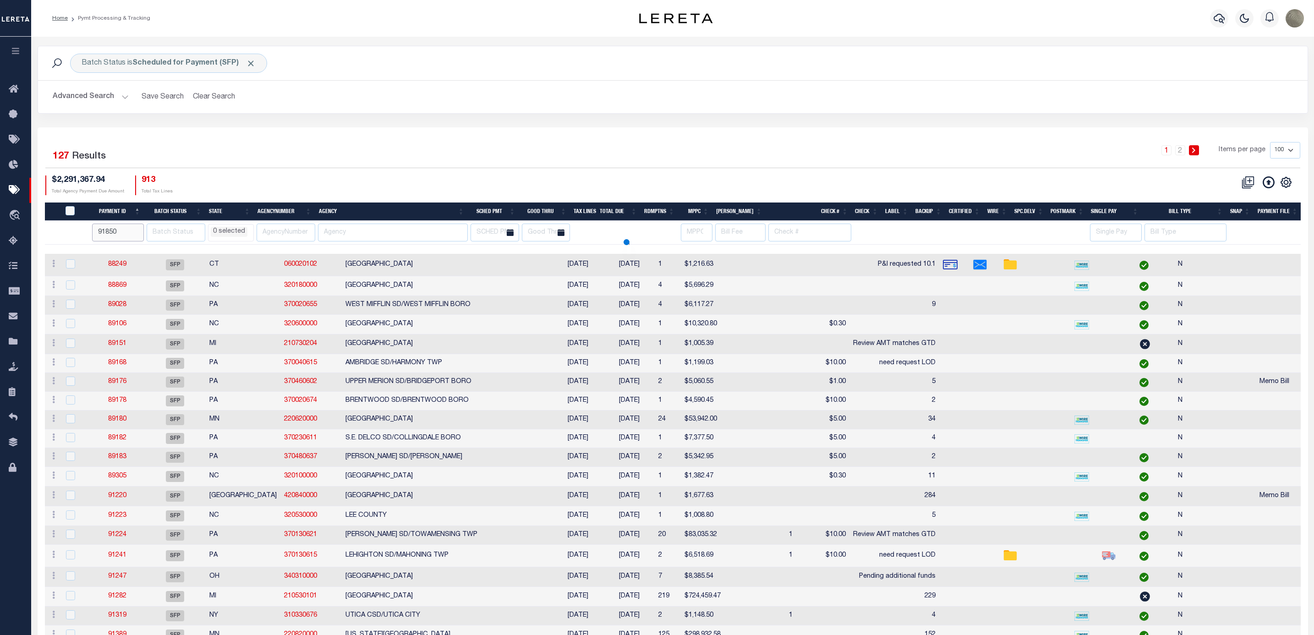
select select
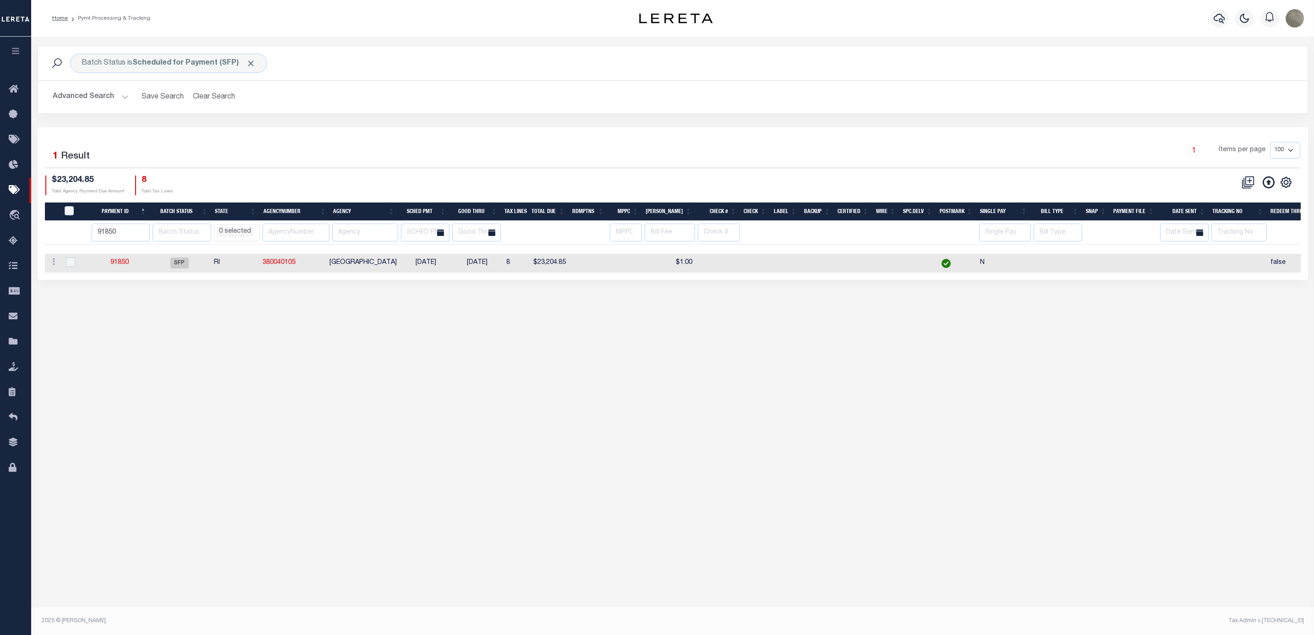
select select
type input "91851"
click at [147, 232] on input "91851" at bounding box center [121, 233] width 58 height 18
select select
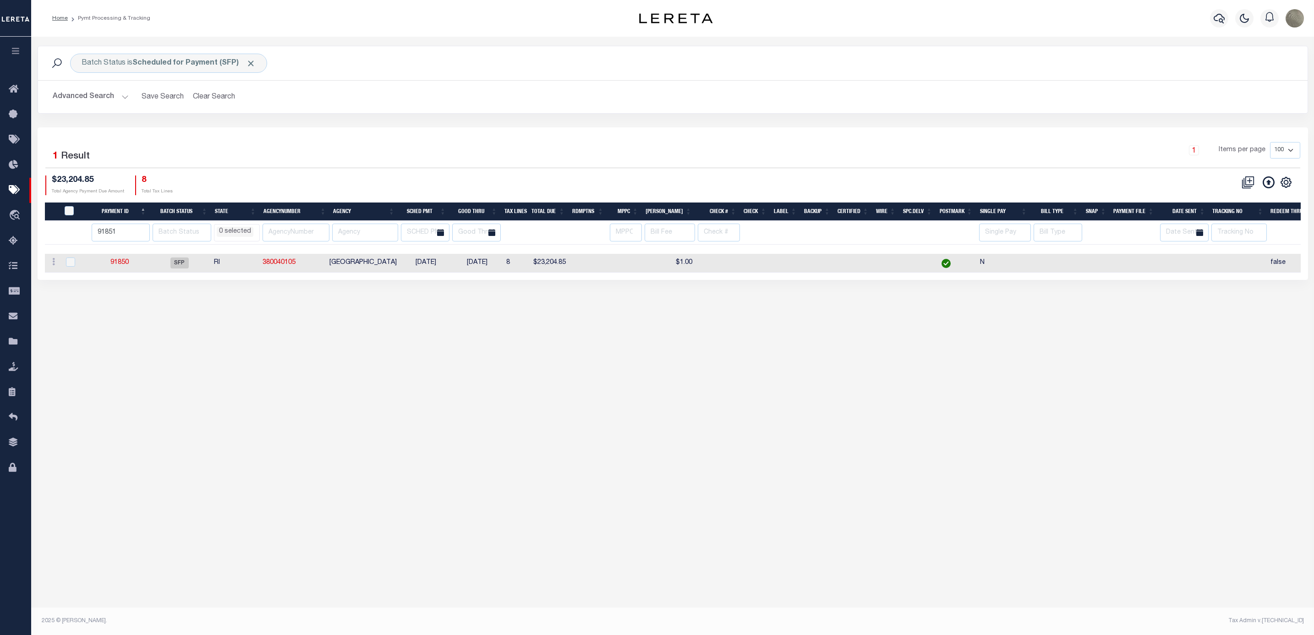
select select
type input "91852"
click at [147, 233] on input "91852" at bounding box center [120, 233] width 58 height 18
select select
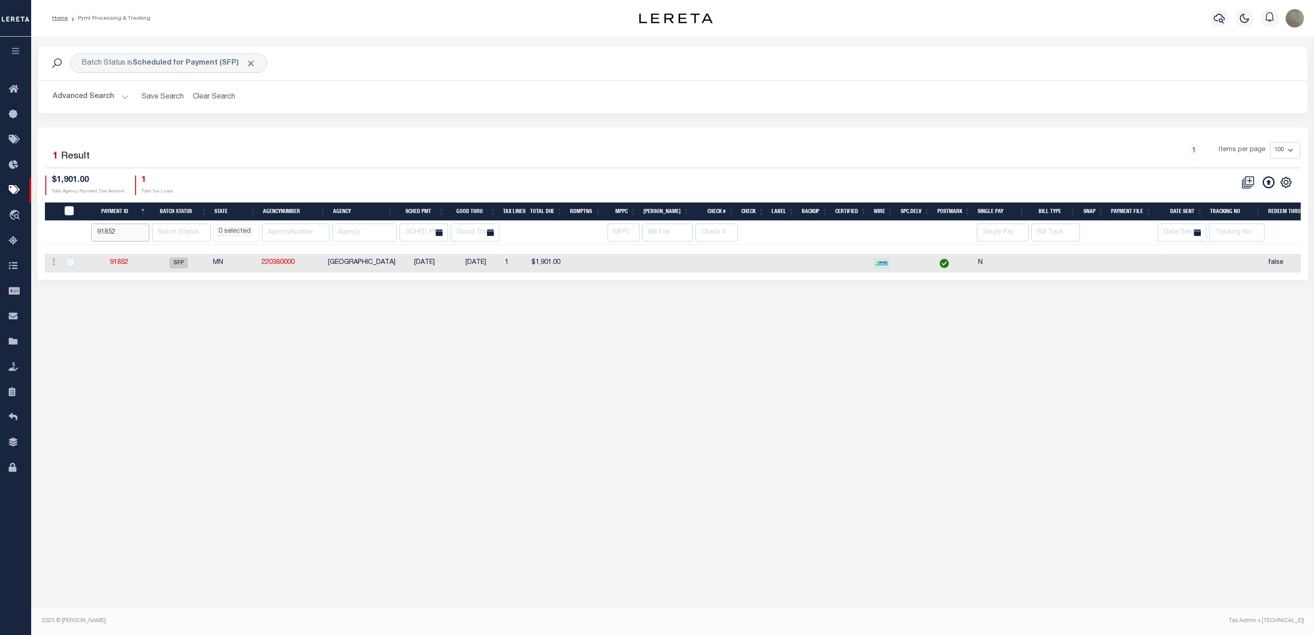
click at [149, 230] on input "91852" at bounding box center [120, 233] width 58 height 18
click at [141, 234] on input "91852" at bounding box center [120, 233] width 58 height 18
type input "91853"
click at [146, 232] on input "91853" at bounding box center [120, 233] width 58 height 18
select select
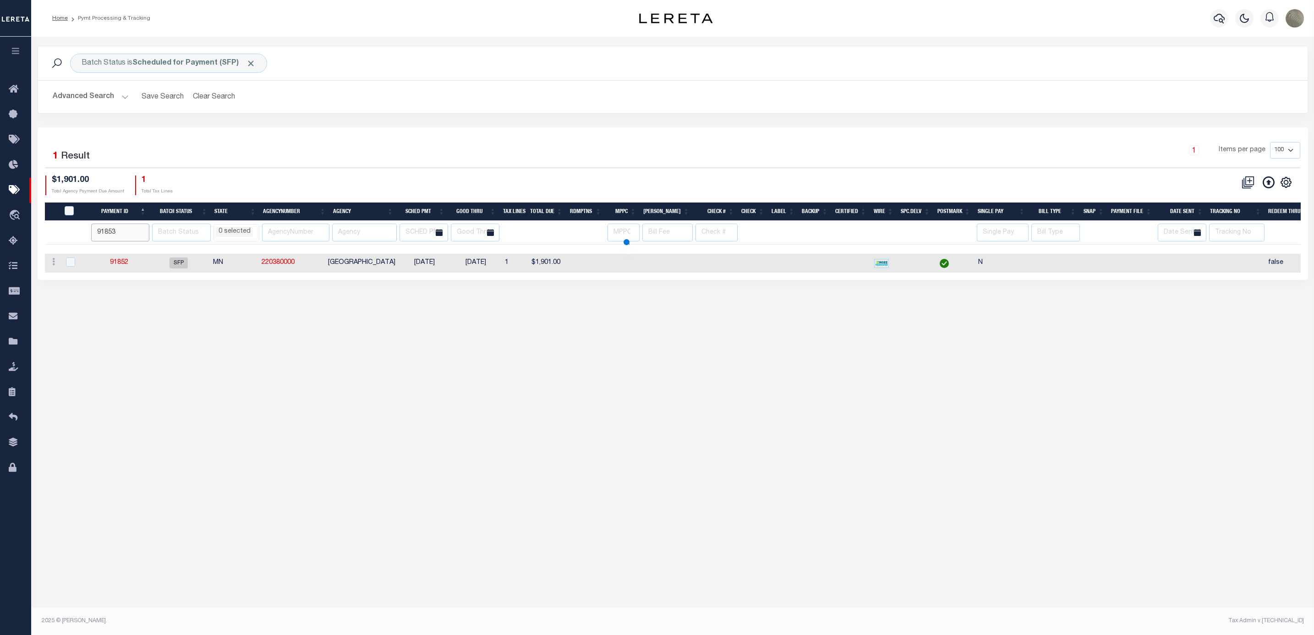
select select
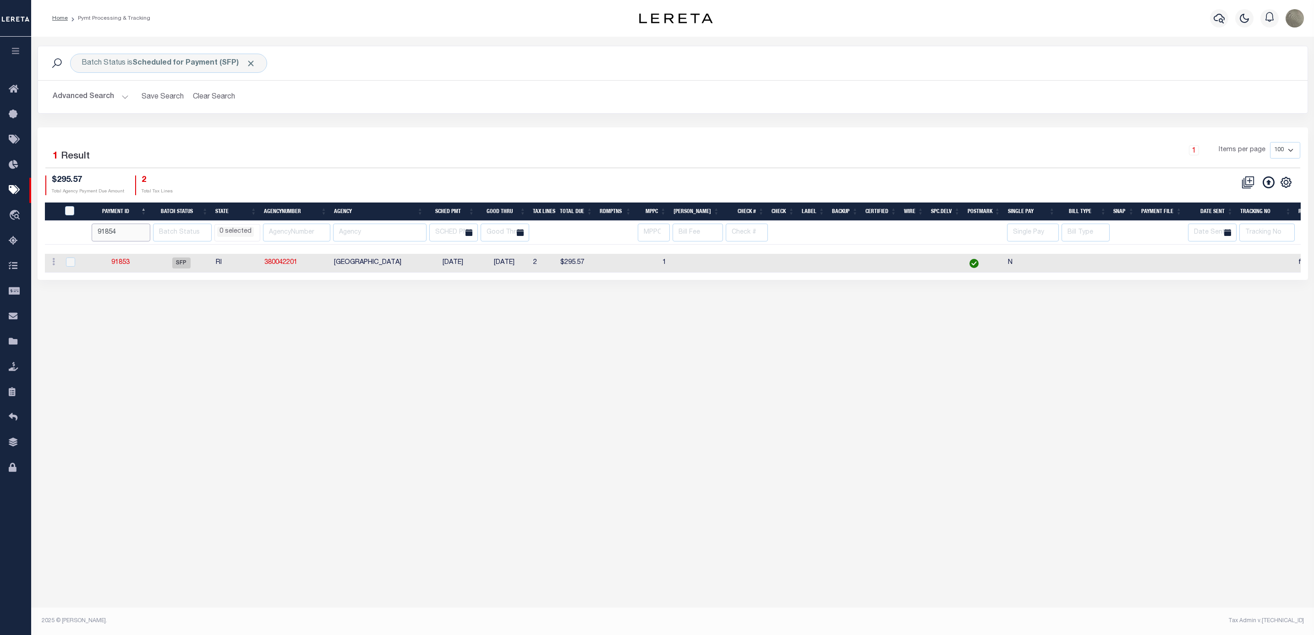
type input "91854"
click at [147, 231] on input "91854" at bounding box center [121, 233] width 59 height 18
select select
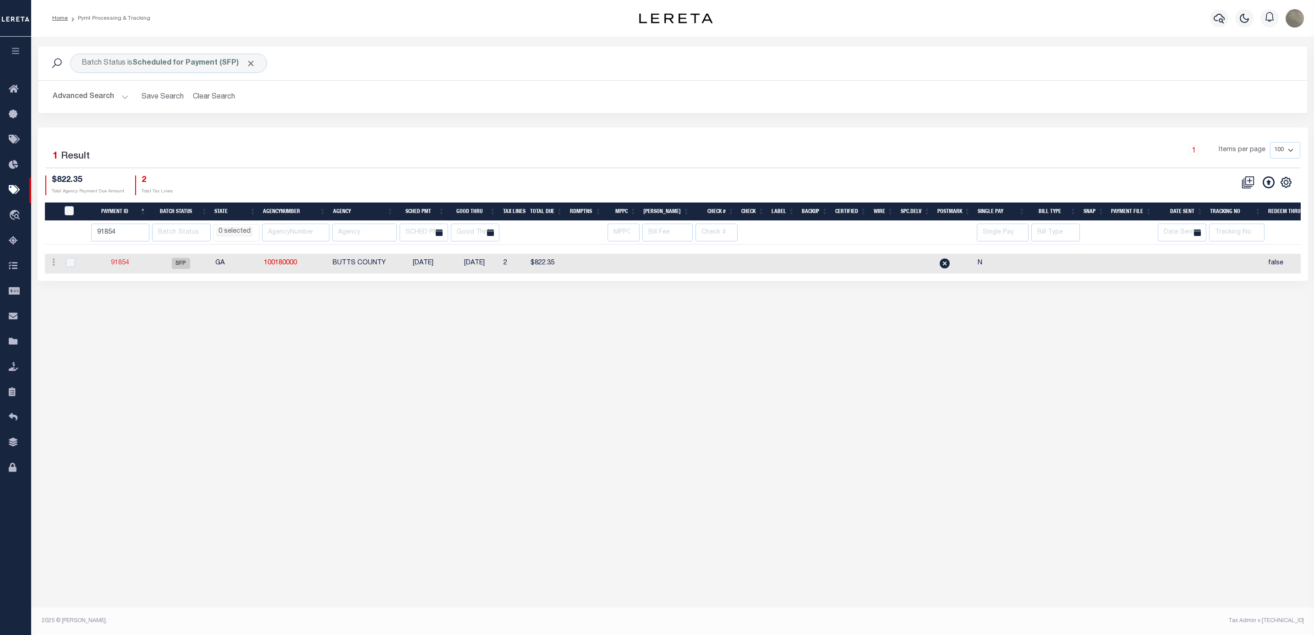
drag, startPoint x: 121, startPoint y: 270, endPoint x: 113, endPoint y: 265, distance: 9.8
type input "91855"
click at [146, 232] on input "91855" at bounding box center [120, 233] width 58 height 18
select select
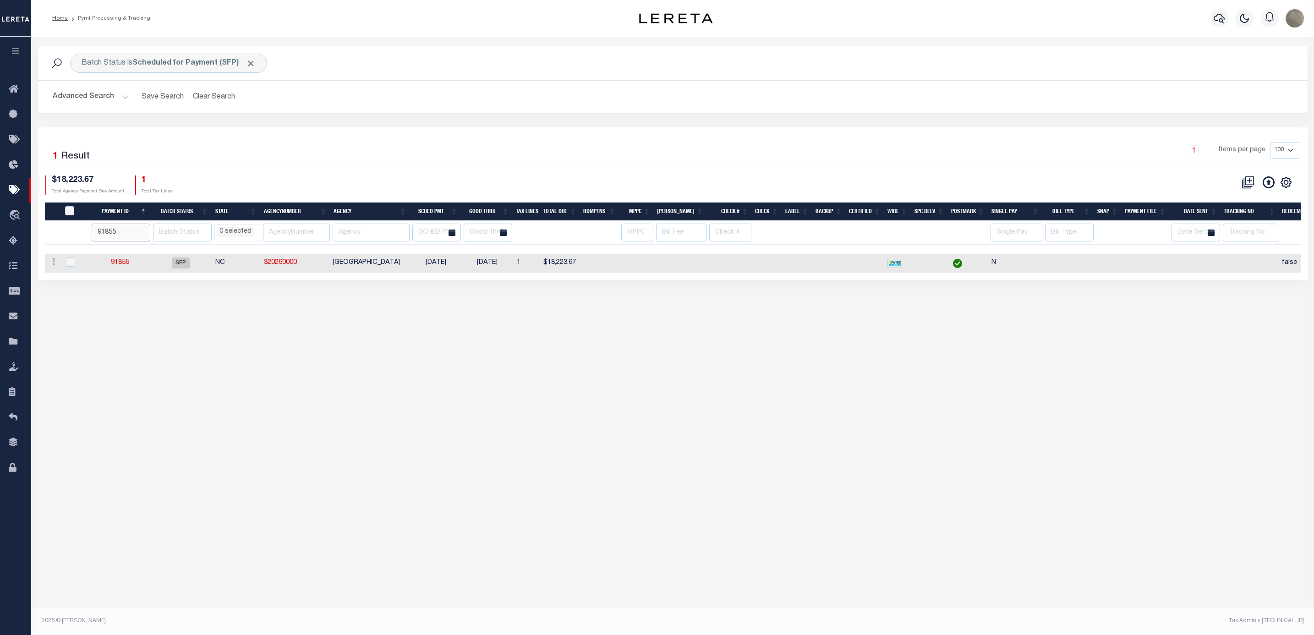
click at [142, 232] on input "91855" at bounding box center [121, 233] width 59 height 18
click at [143, 229] on input "91855" at bounding box center [121, 233] width 59 height 18
click at [143, 233] on input "91856" at bounding box center [121, 233] width 59 height 18
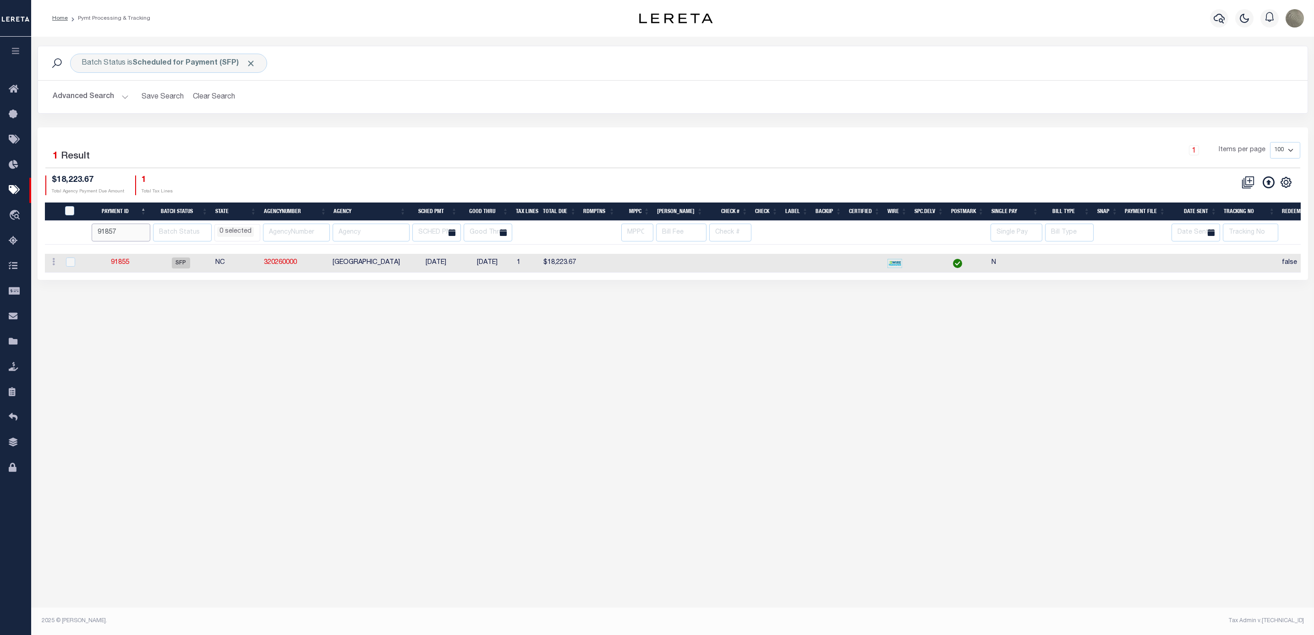
type input "91857"
click at [143, 233] on input "91857" at bounding box center [121, 233] width 59 height 18
select select
type input "91858"
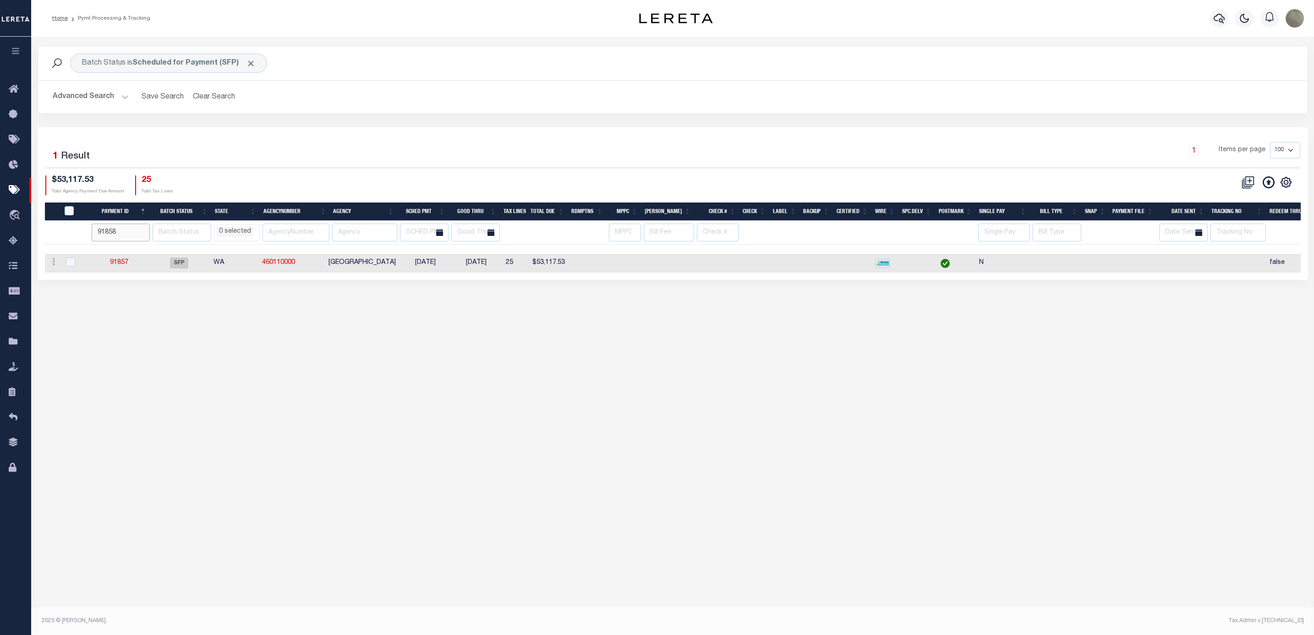
click at [143, 231] on input "91858" at bounding box center [121, 233] width 58 height 18
select select
drag, startPoint x: 144, startPoint y: 231, endPoint x: 141, endPoint y: 237, distance: 6.6
type input "91859"
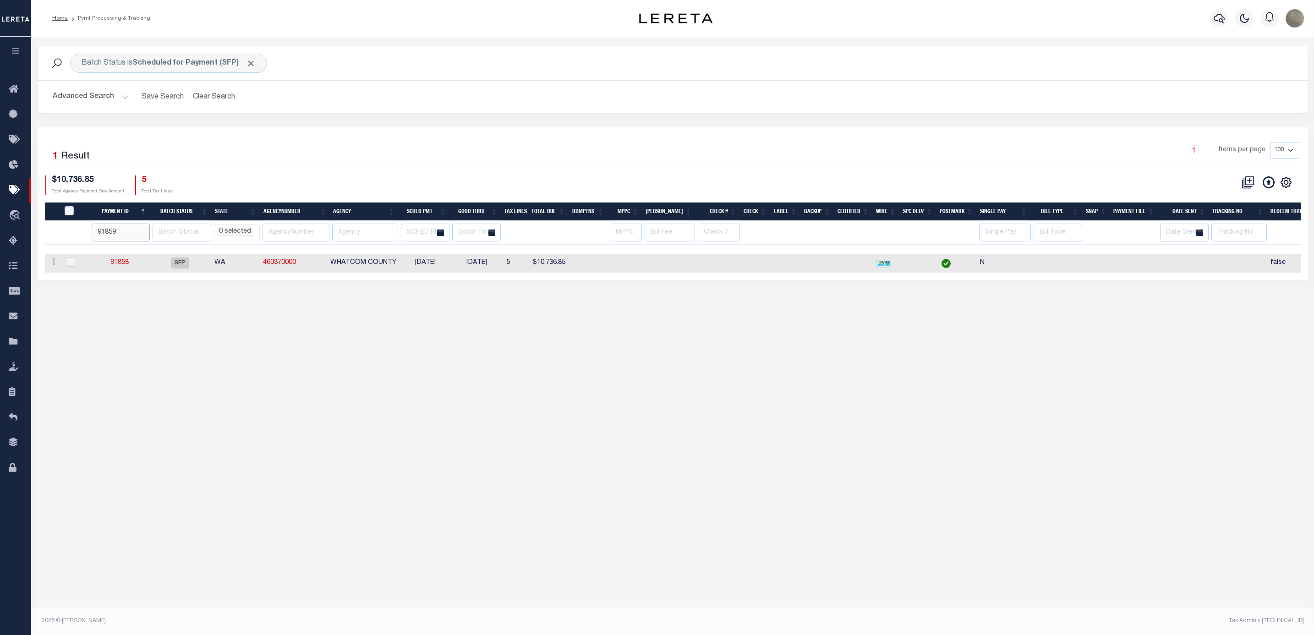
click at [144, 231] on input "91859" at bounding box center [121, 233] width 58 height 18
select select
click at [143, 234] on input "91860" at bounding box center [120, 233] width 58 height 18
click at [143, 234] on input "91861" at bounding box center [120, 233] width 58 height 18
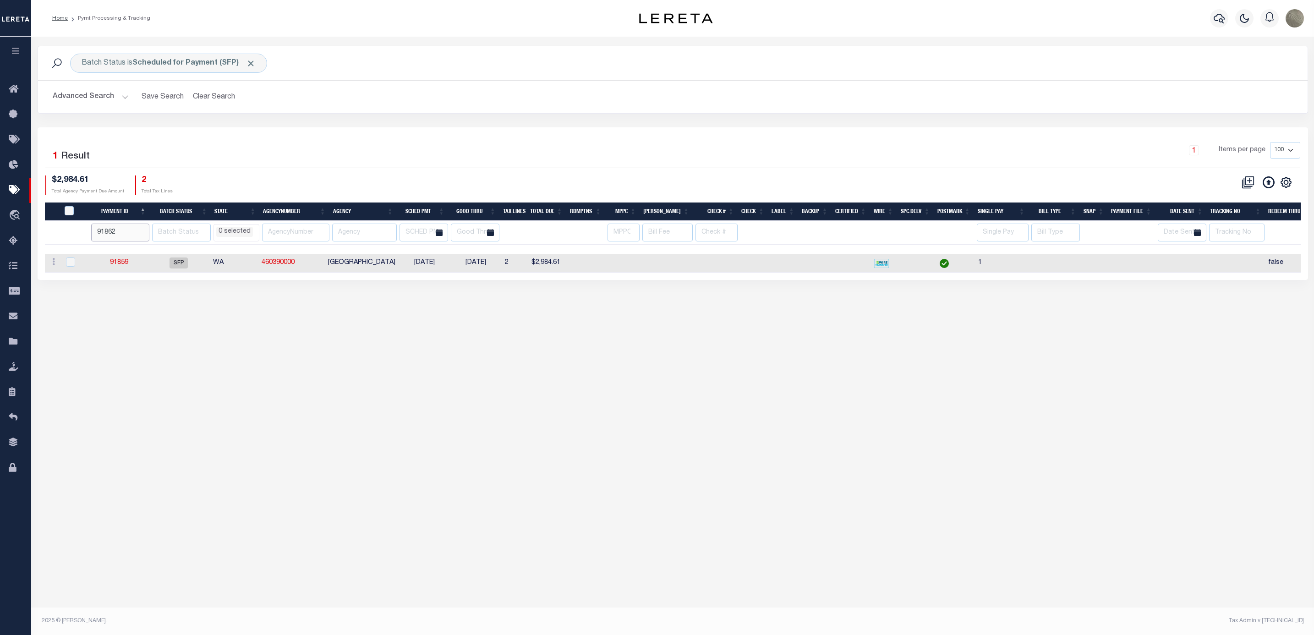
type input "91862"
click at [143, 234] on input "91862" at bounding box center [120, 233] width 58 height 18
select select
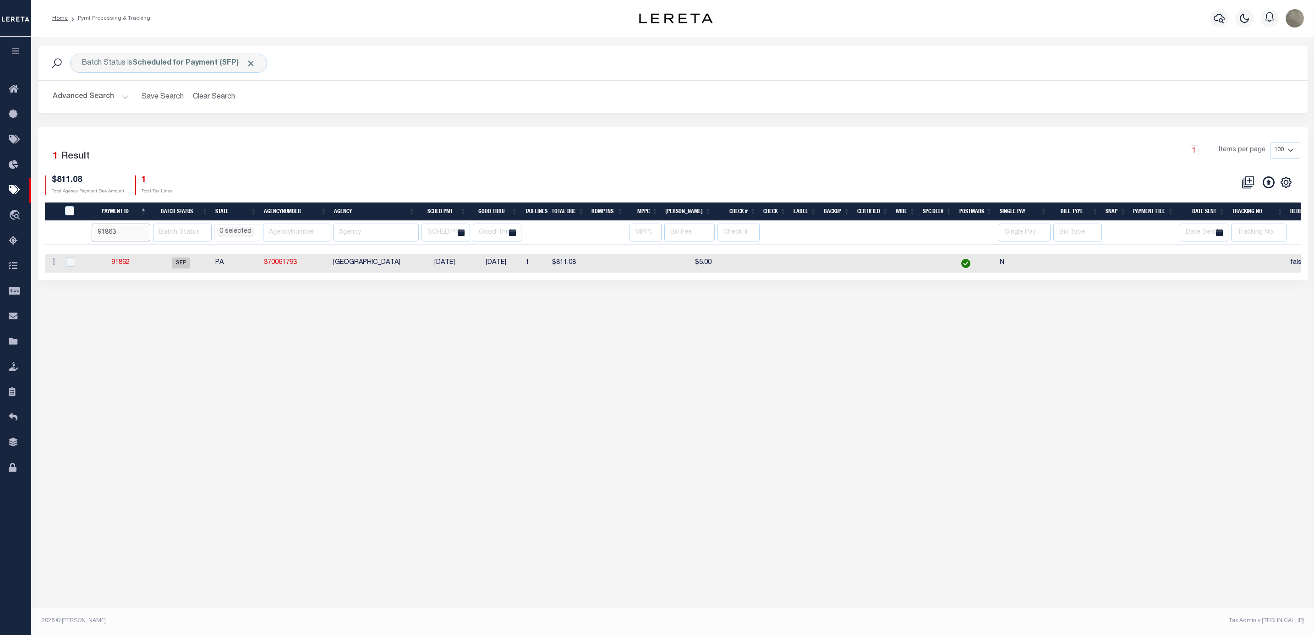
type input "91863"
click at [143, 231] on input "91863" at bounding box center [121, 233] width 59 height 18
select select
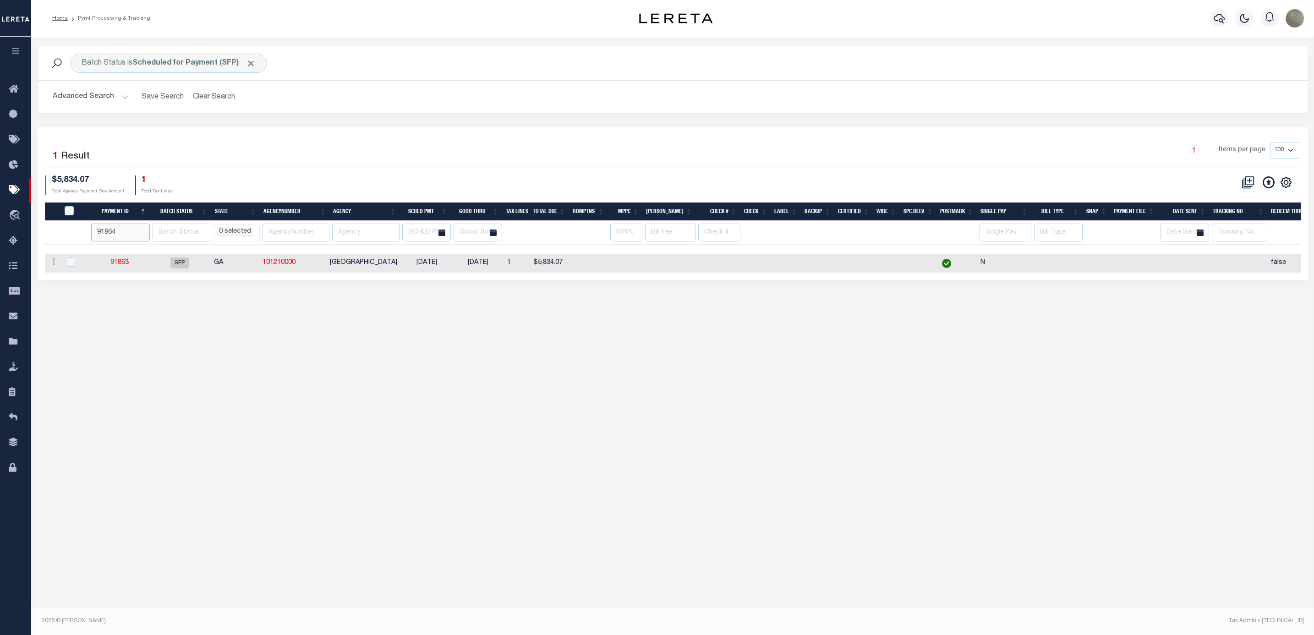
type input "91864"
click at [146, 231] on input "91864" at bounding box center [120, 233] width 58 height 18
select select
type input "91865"
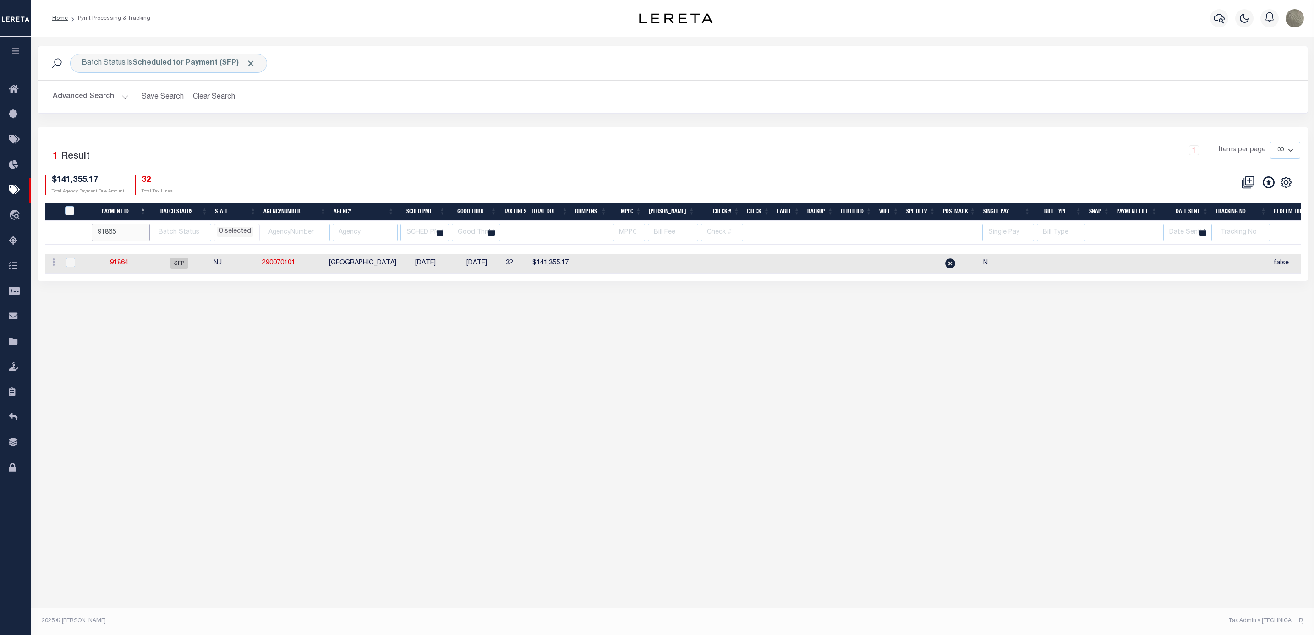
click at [143, 231] on input "91865" at bounding box center [121, 233] width 58 height 18
select select
click at [144, 232] on input "91866" at bounding box center [121, 233] width 59 height 18
type input "91867"
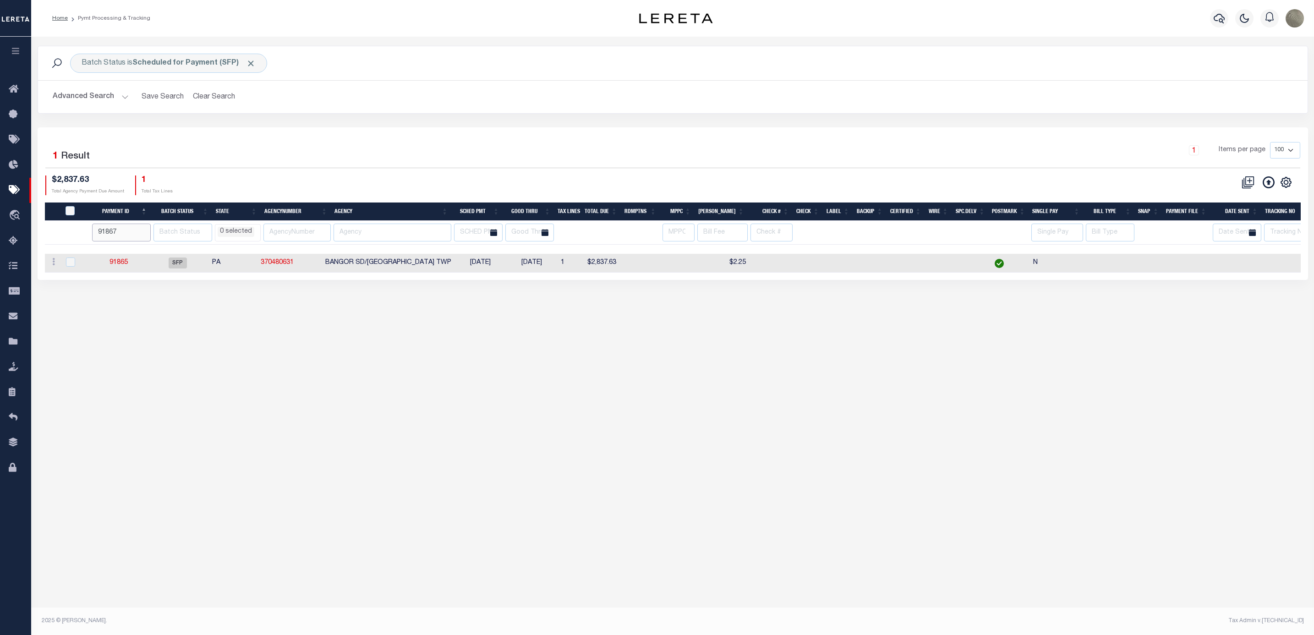
click at [144, 231] on input "91867" at bounding box center [121, 233] width 59 height 18
select select
click at [143, 229] on input "91867" at bounding box center [120, 233] width 58 height 18
click at [147, 229] on input "91867" at bounding box center [120, 233] width 58 height 18
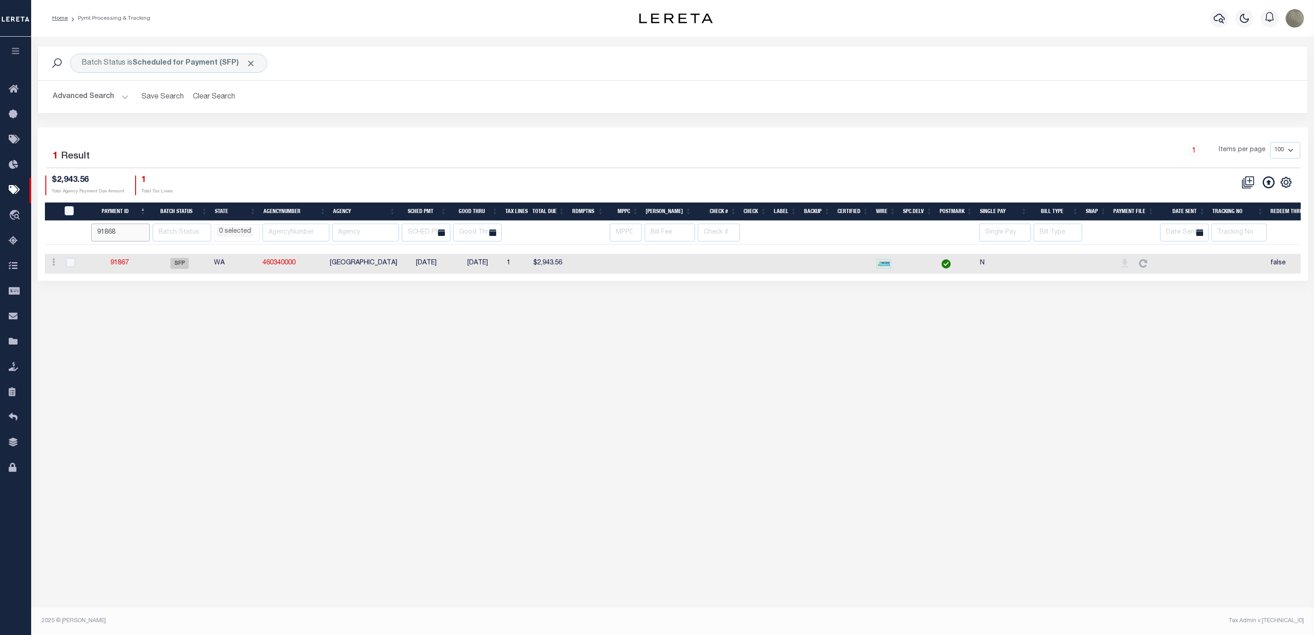
type input "91868"
click at [145, 231] on input "91868" at bounding box center [120, 233] width 58 height 18
select select
click at [146, 233] on input "91869" at bounding box center [121, 233] width 58 height 18
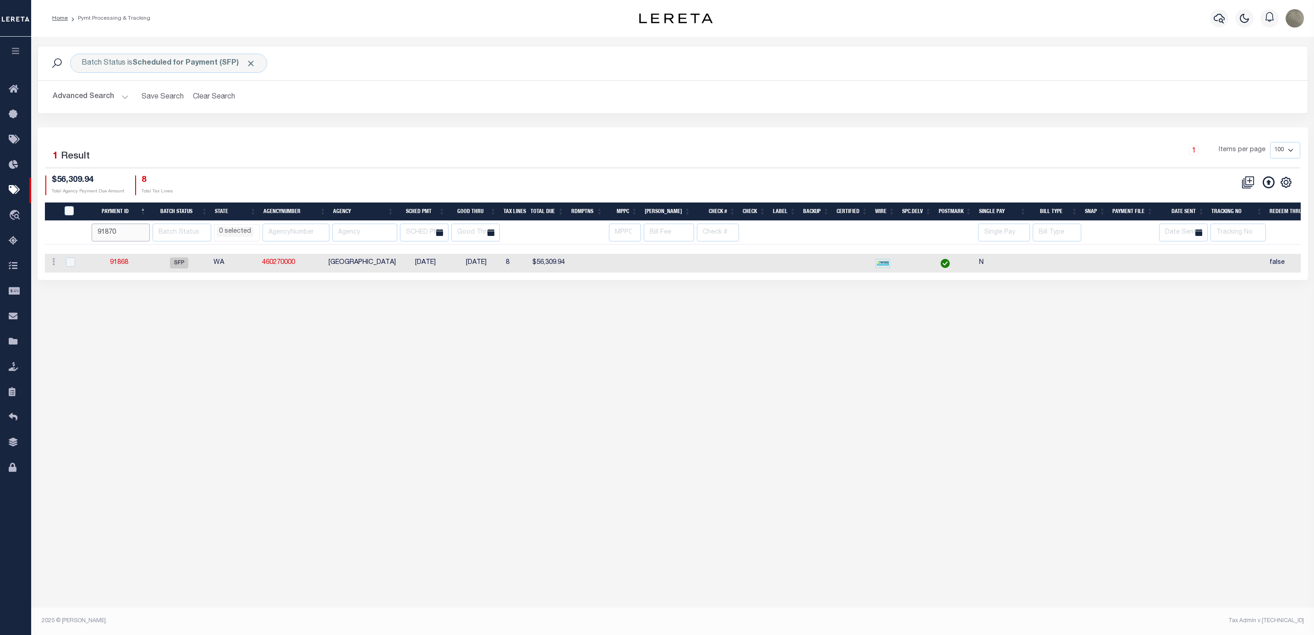
type input "91870"
click at [146, 233] on input "91870" at bounding box center [121, 233] width 58 height 18
select select
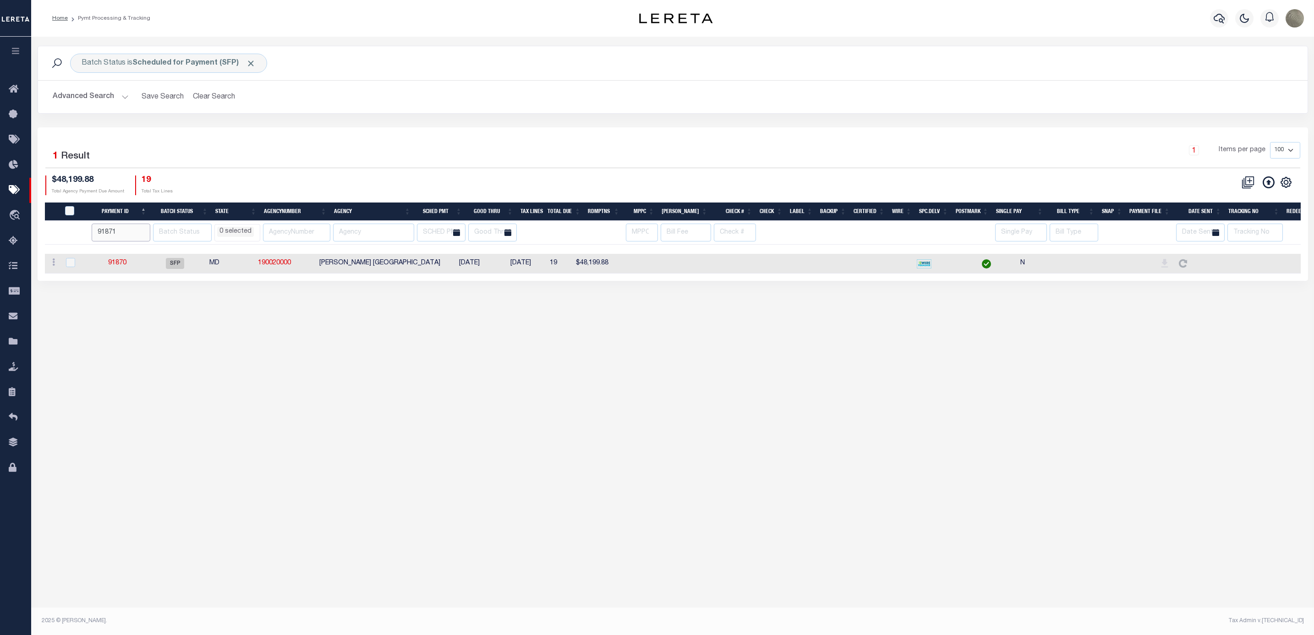
click at [145, 234] on input "91871" at bounding box center [121, 233] width 59 height 18
type input "91872"
click at [145, 234] on input "91872" at bounding box center [121, 233] width 59 height 18
select select
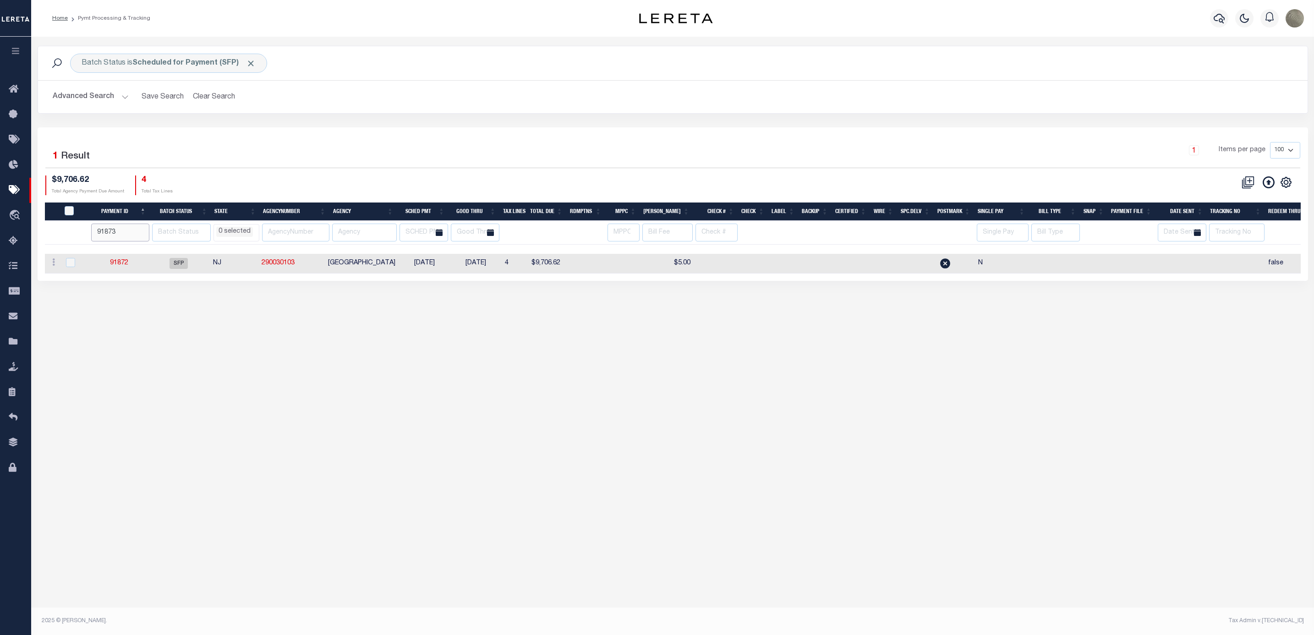
type input "91873"
click at [146, 230] on input "91873" at bounding box center [120, 233] width 58 height 18
select select
type input "91874"
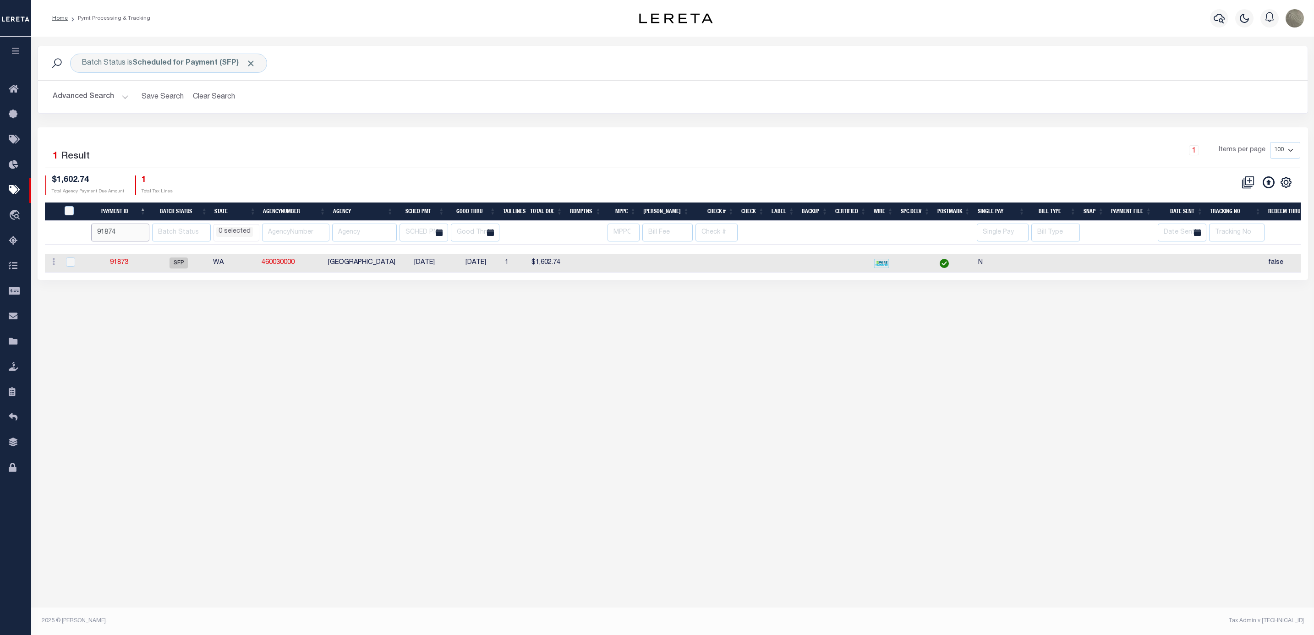
click at [146, 233] on input "91874" at bounding box center [120, 233] width 58 height 18
select select
click at [112, 235] on input "91874" at bounding box center [121, 233] width 58 height 18
click at [120, 233] on input "91874" at bounding box center [121, 233] width 58 height 18
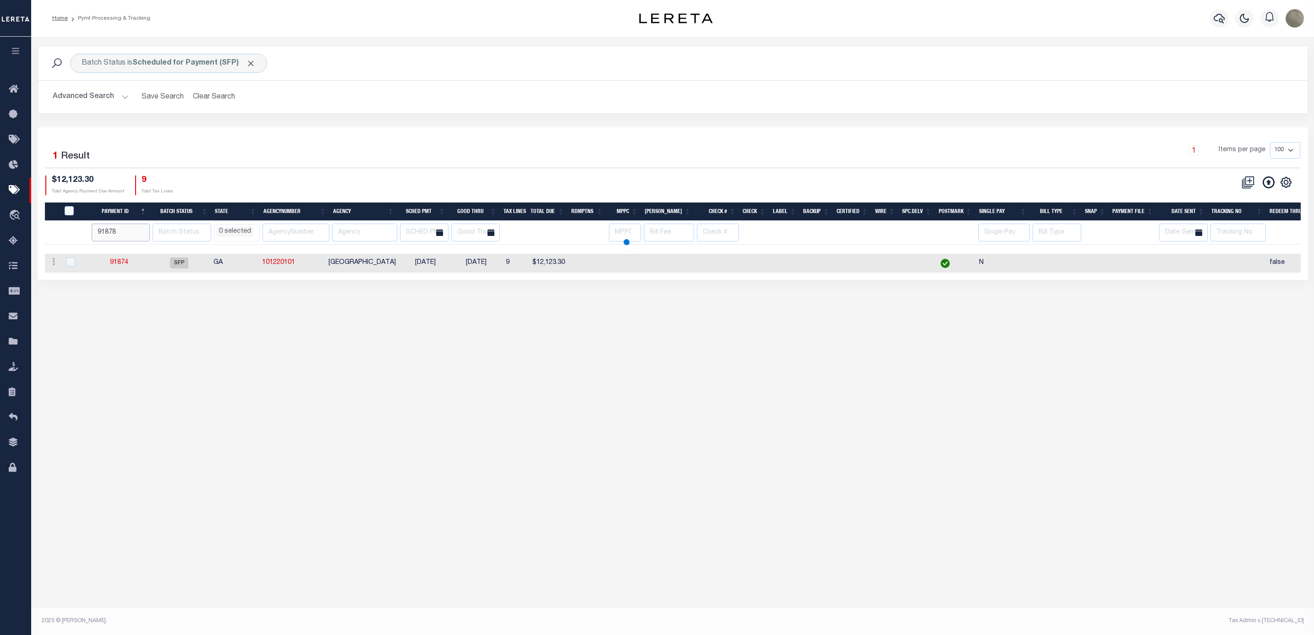
type input "91878"
select select
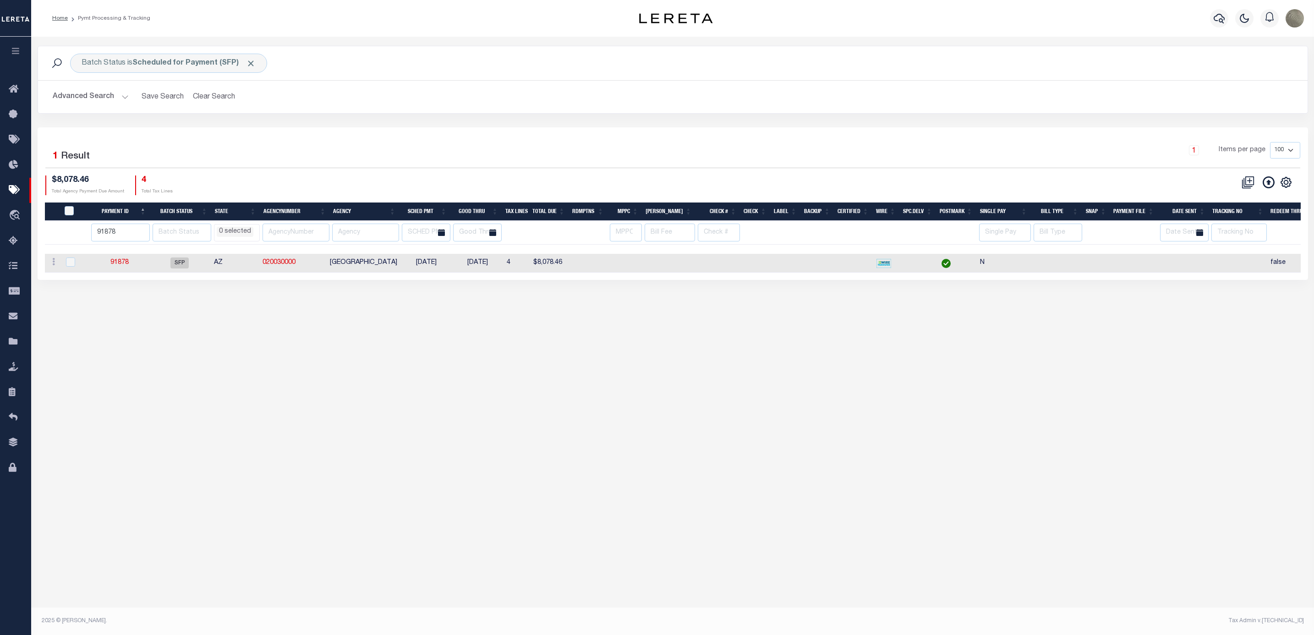
scroll to position [9, 0]
click at [128, 229] on input "91878" at bounding box center [120, 233] width 58 height 18
type input "91879"
select select
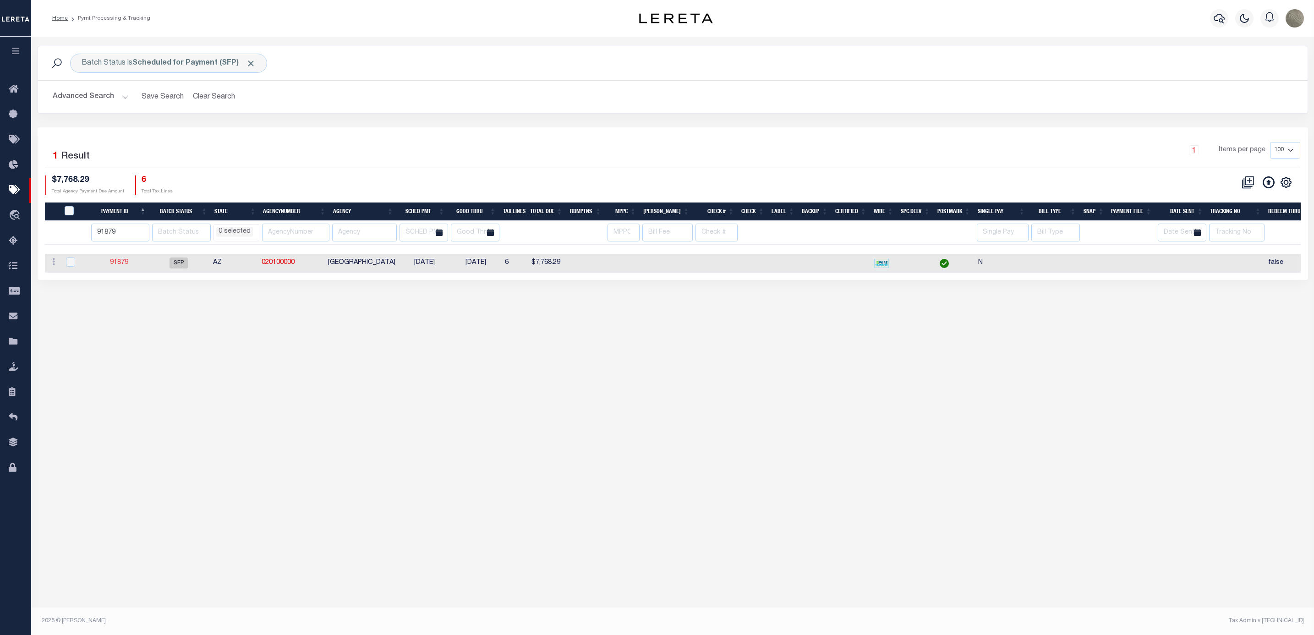
select select
type input "91880"
click at [148, 232] on input "91880" at bounding box center [120, 233] width 58 height 18
select select
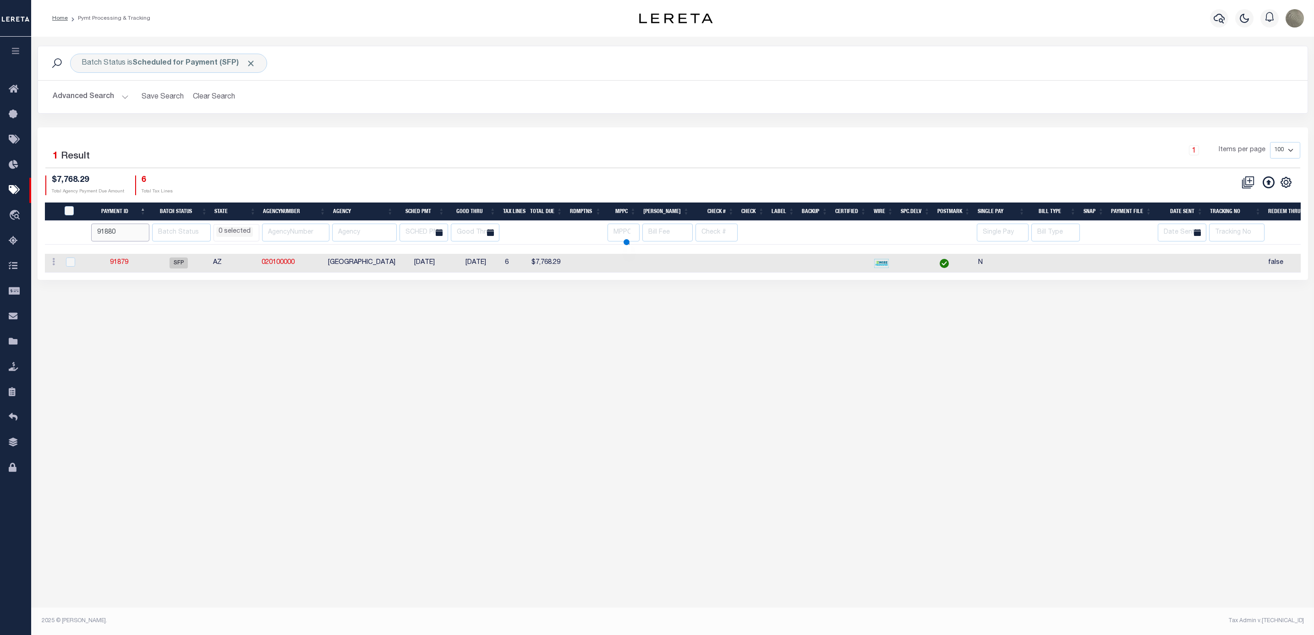
select select
type input "91881"
click at [143, 231] on input "91881" at bounding box center [121, 233] width 58 height 18
select select
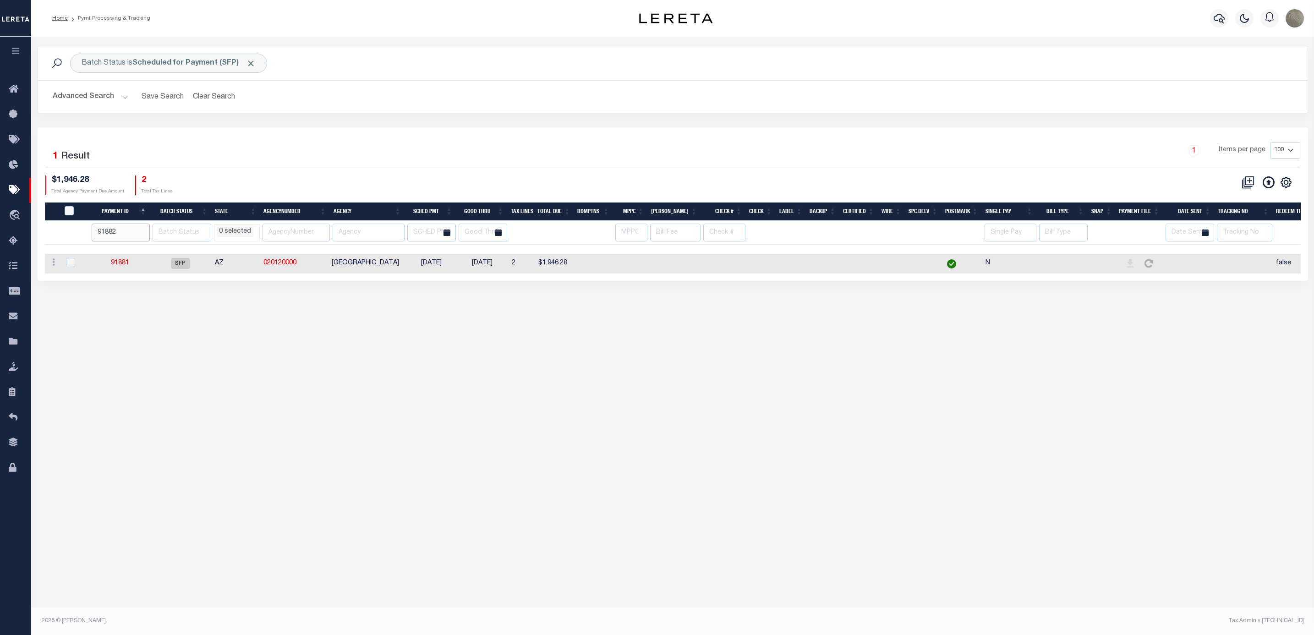
type input "91882"
click at [145, 231] on input "91882" at bounding box center [121, 233] width 58 height 18
select select
click at [701, 161] on div "1 Items per page 100 200 500 1000" at bounding box center [831, 154] width 938 height 24
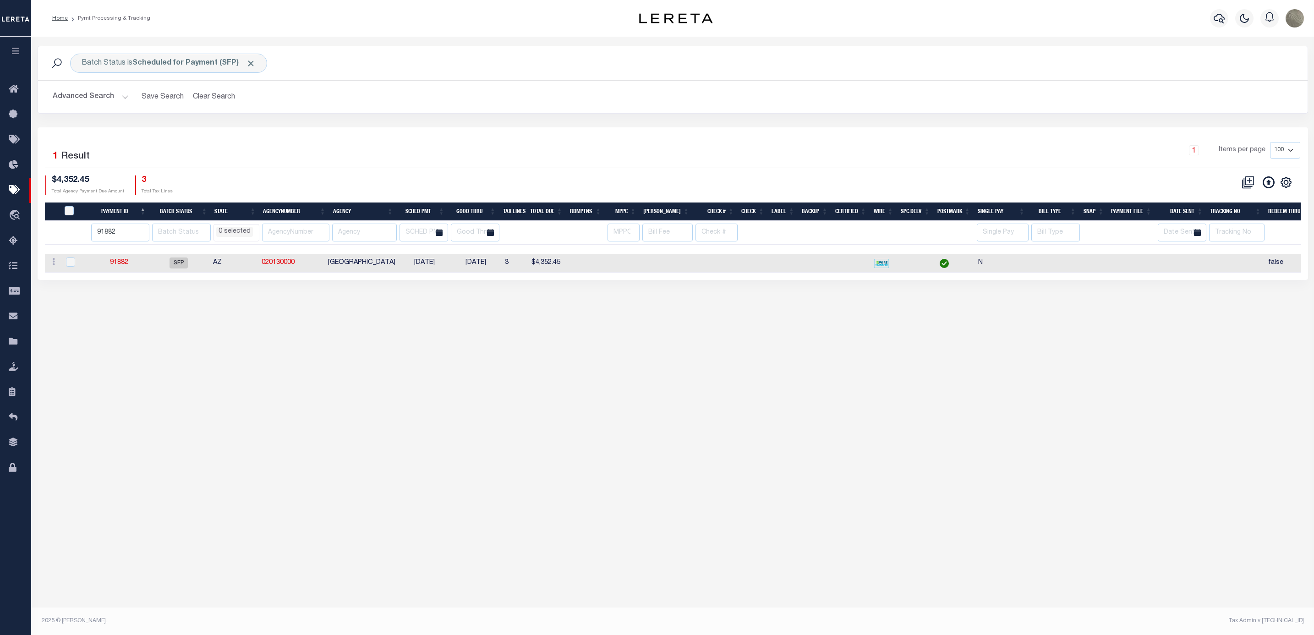
click at [521, 183] on div "$4,352.45 Total Agency Payment Due Amount 3 Total Tax Lines" at bounding box center [359, 185] width 628 height 20
click at [120, 240] on input "91882" at bounding box center [120, 233] width 58 height 18
paste input "3"
type input "91883"
select select
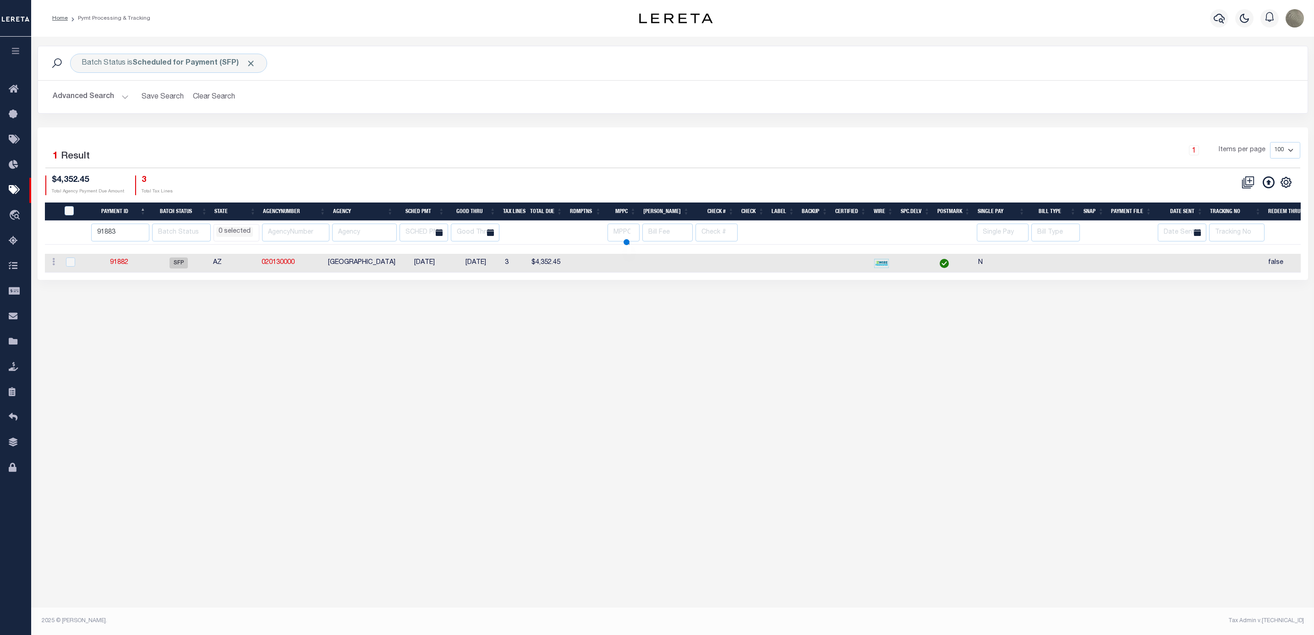
select select
drag, startPoint x: 146, startPoint y: 234, endPoint x: 160, endPoint y: 241, distance: 15.4
type input "91884"
click at [146, 234] on input "91884" at bounding box center [121, 233] width 58 height 18
select select
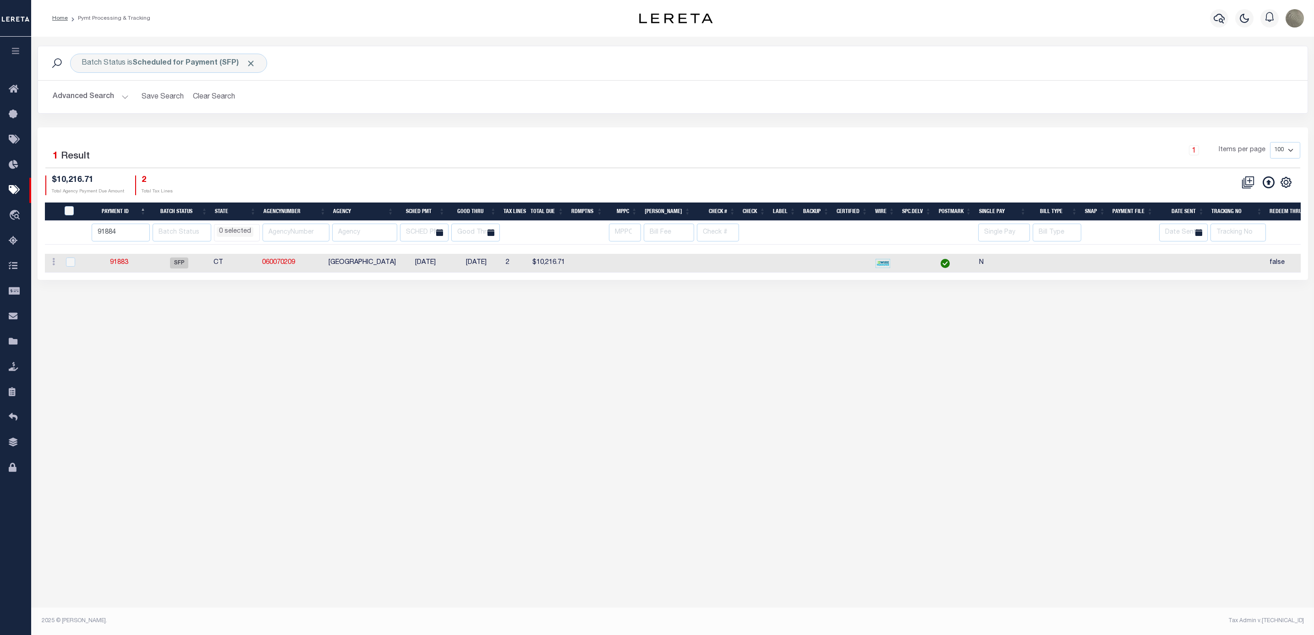
select select
type input "91885"
click at [146, 231] on input "91885" at bounding box center [120, 233] width 58 height 18
select select
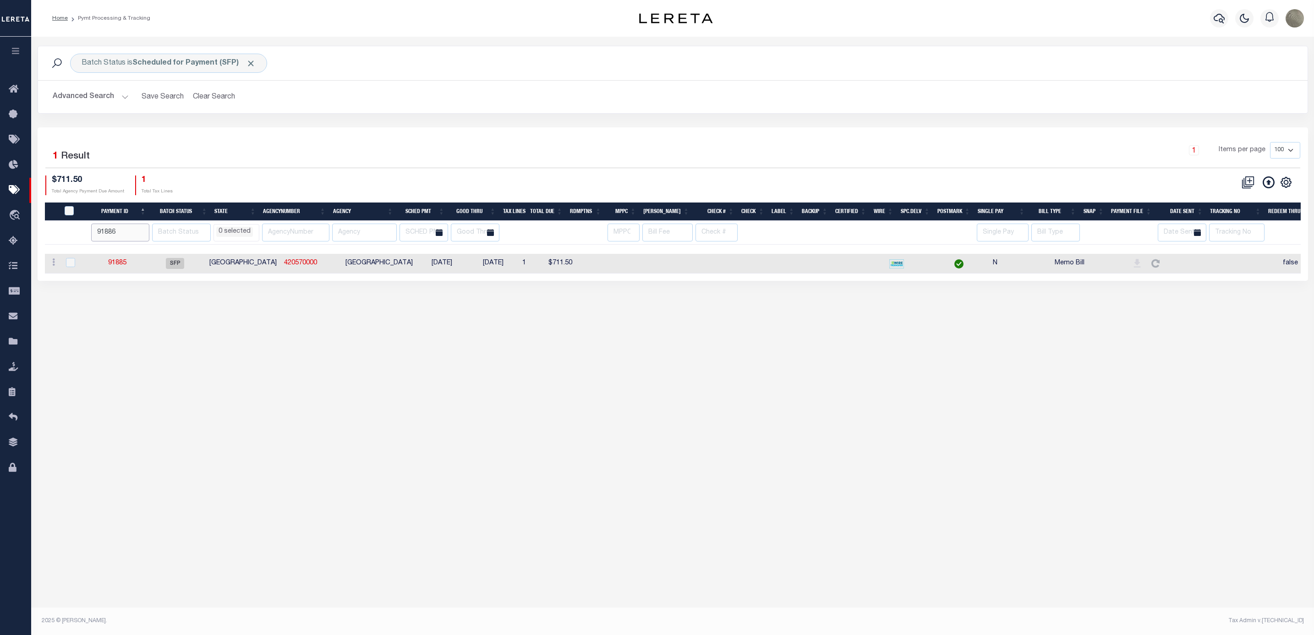
type input "91886"
click at [144, 231] on input "91886" at bounding box center [120, 233] width 58 height 18
select select
type input "91887"
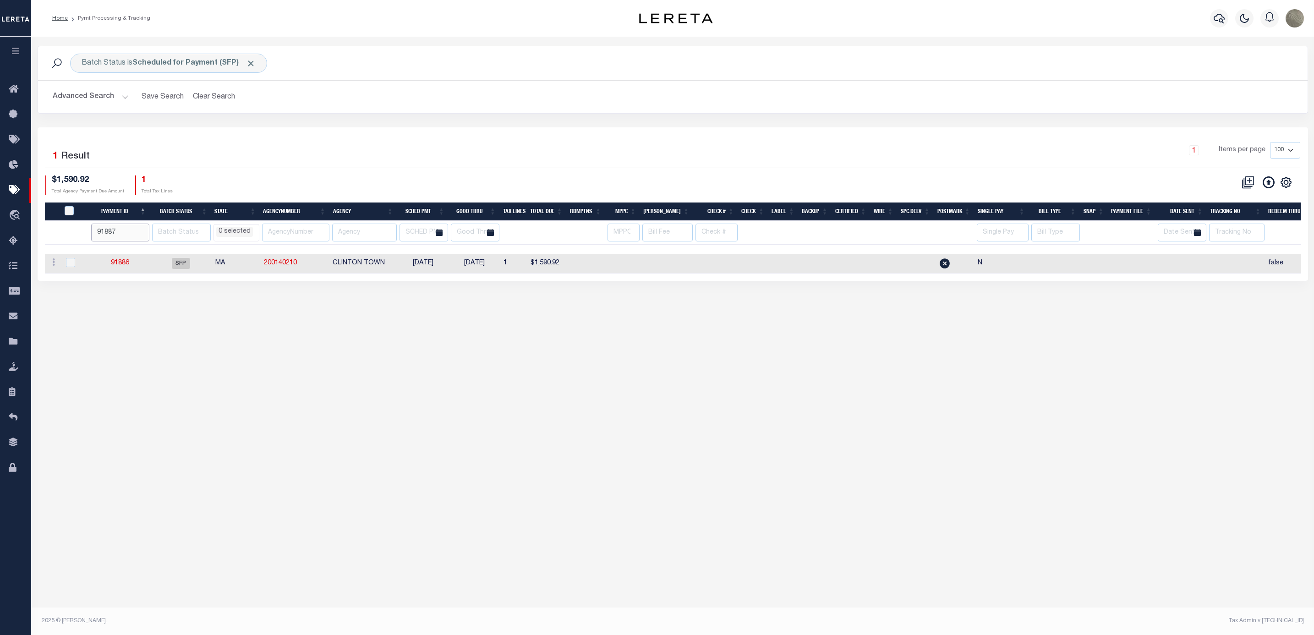
click at [144, 231] on input "91887" at bounding box center [120, 233] width 58 height 18
select select
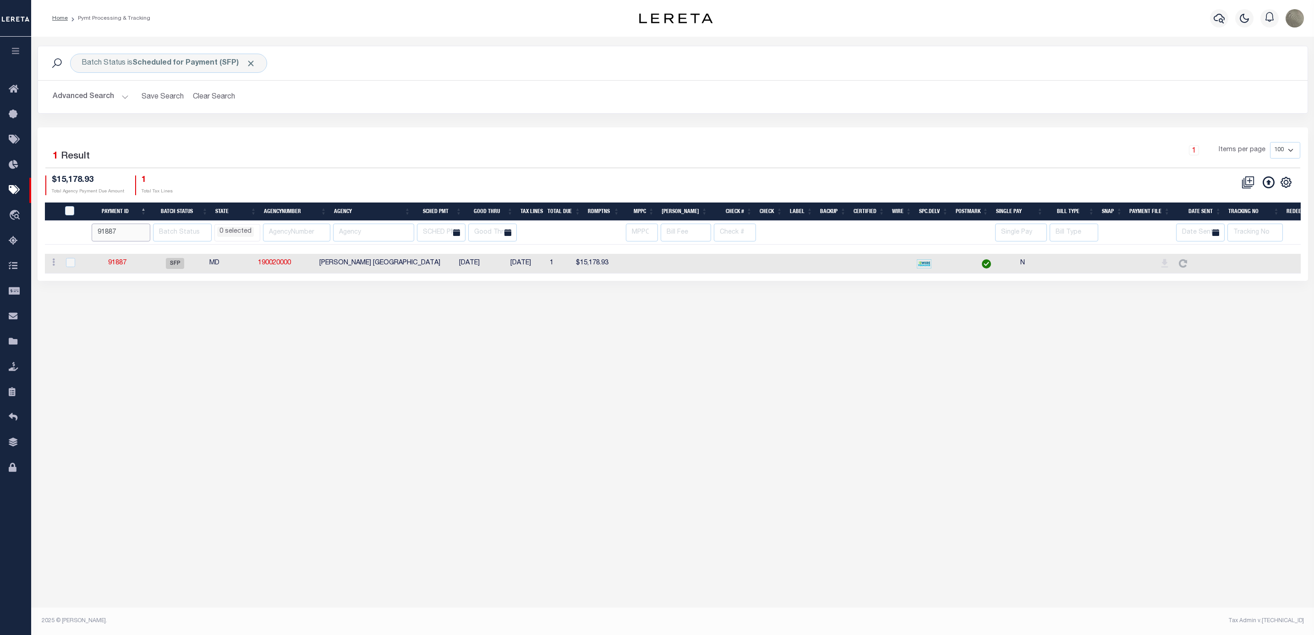
click at [128, 235] on input "91887" at bounding box center [121, 233] width 59 height 18
type input "91888"
select select
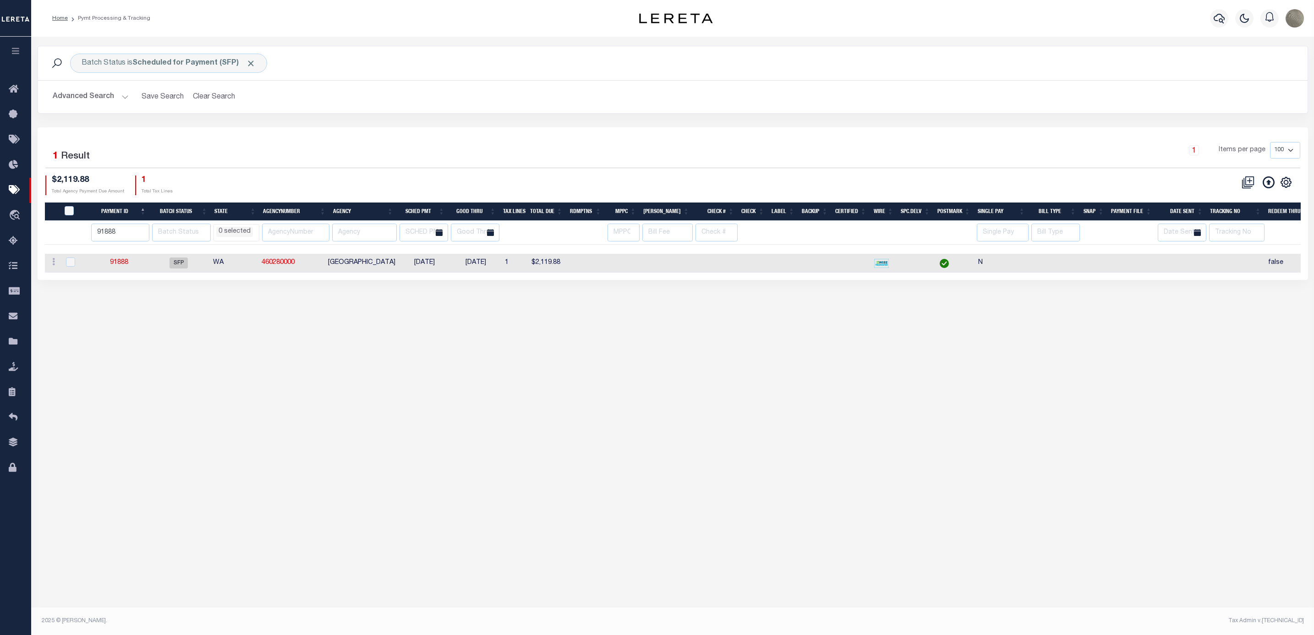
select select
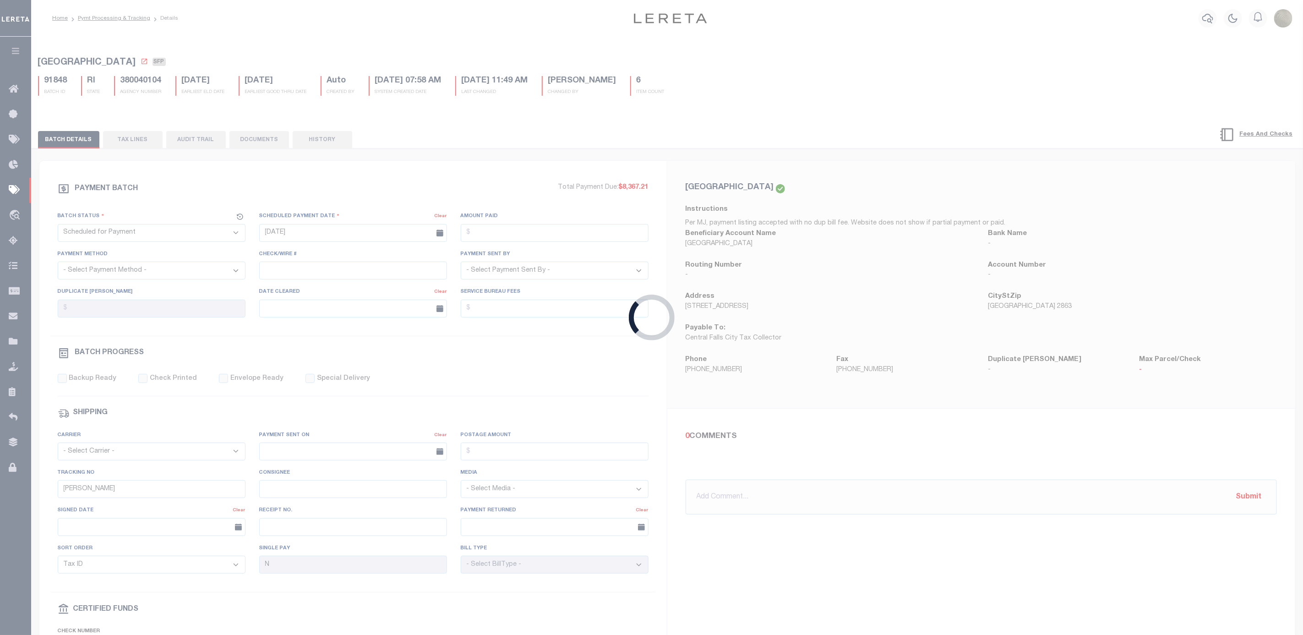
select select
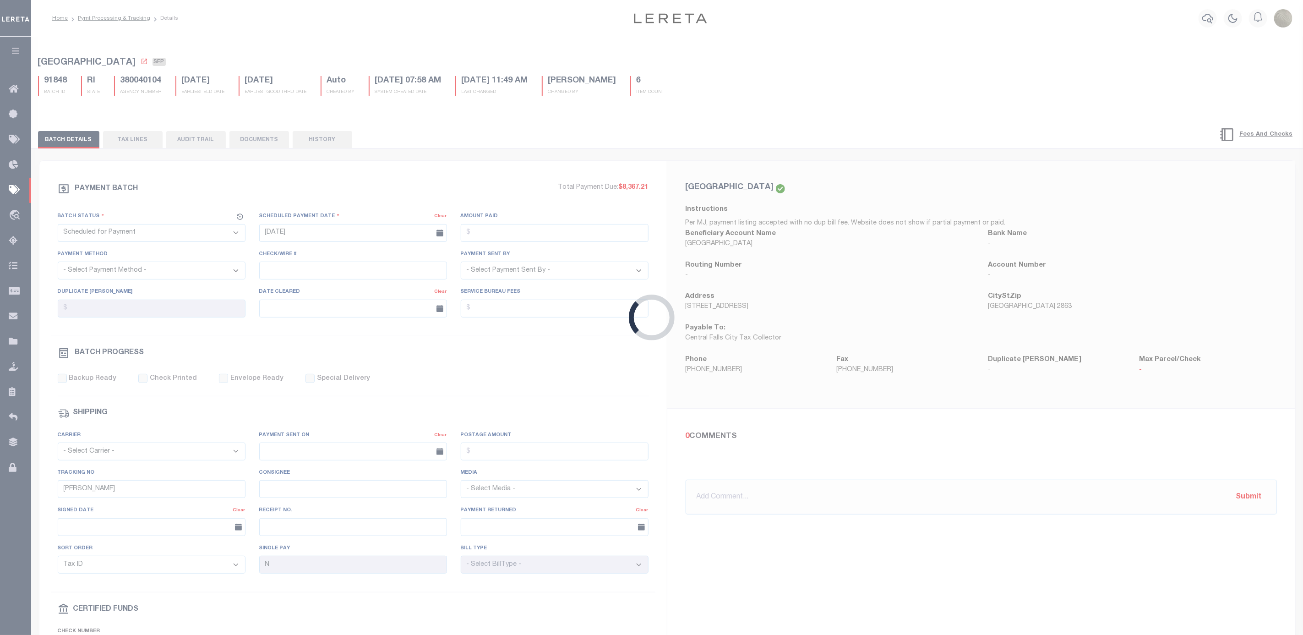
select select
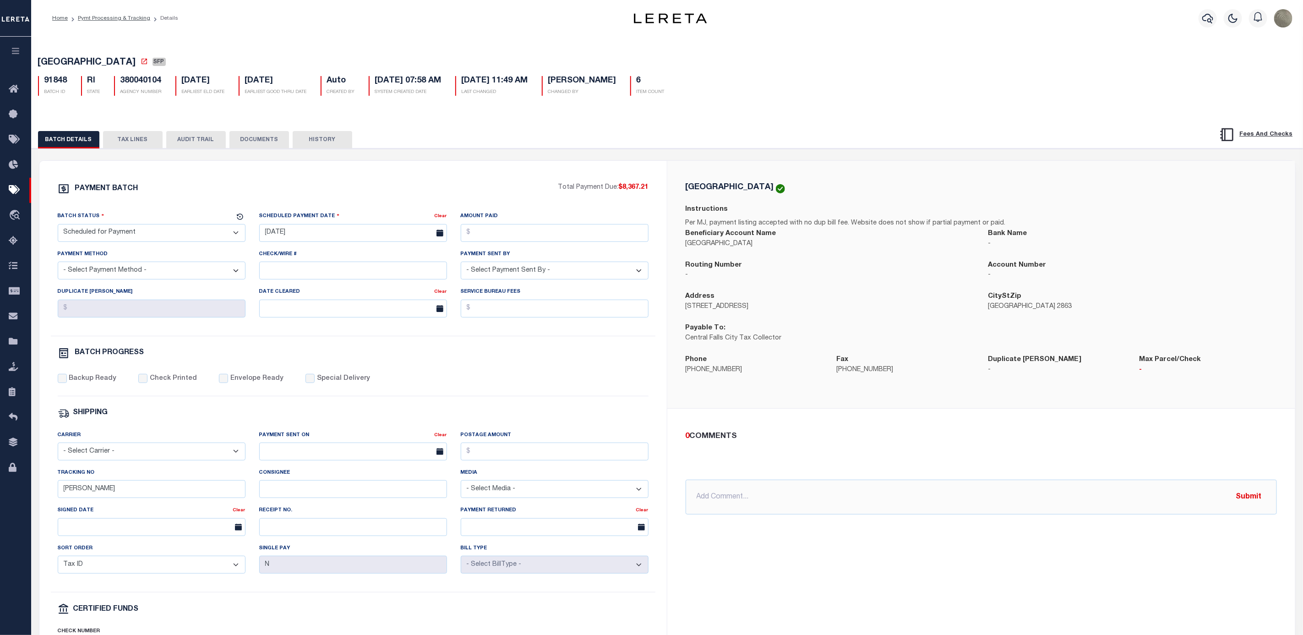
drag, startPoint x: 259, startPoint y: 162, endPoint x: 251, endPoint y: 158, distance: 9.0
select select
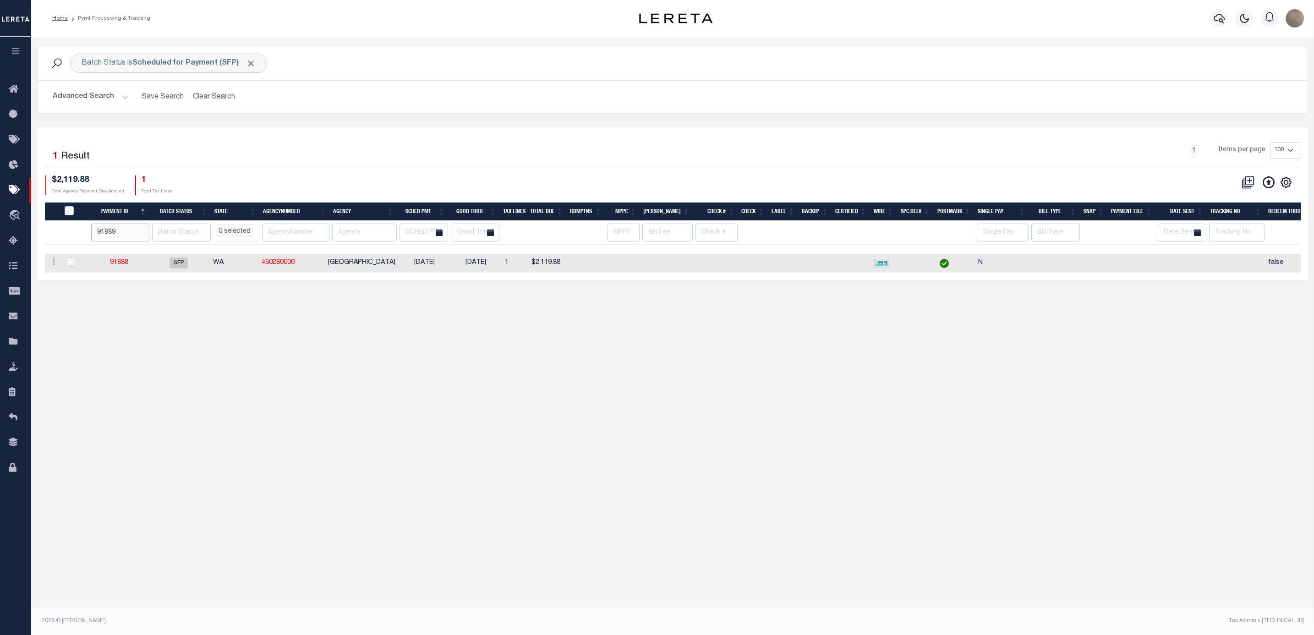
type input "91889"
click at [145, 231] on input "91889" at bounding box center [120, 233] width 58 height 18
select select
click at [128, 232] on input "91889" at bounding box center [121, 233] width 58 height 18
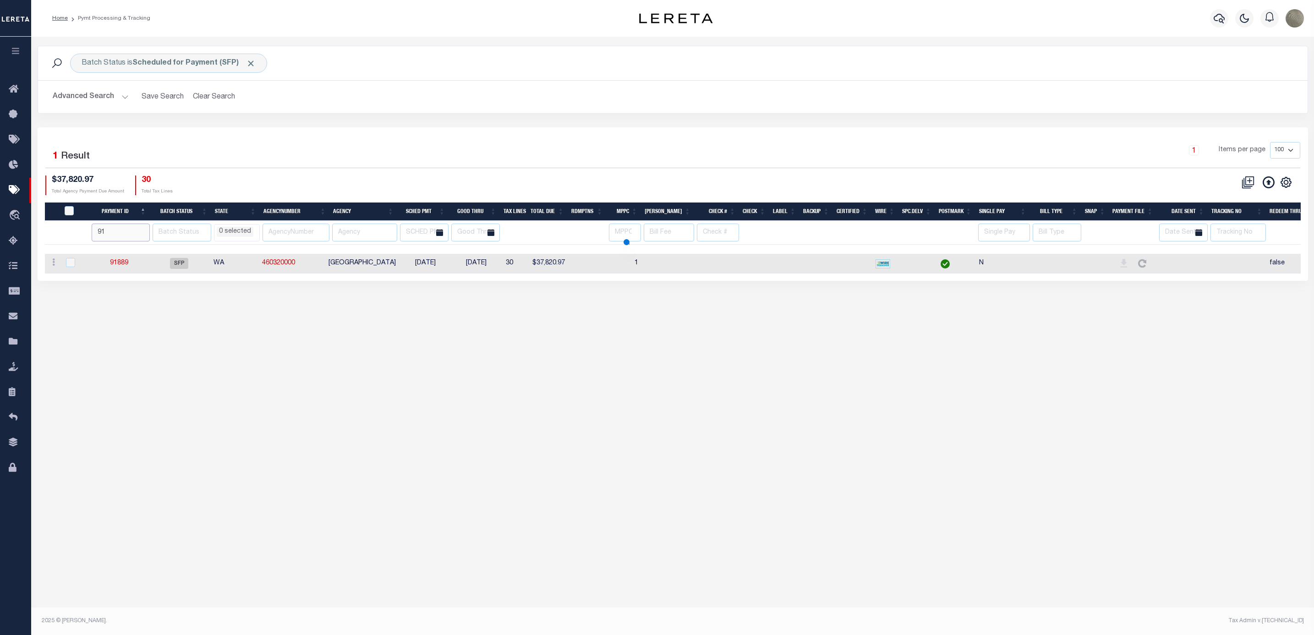
type input "91"
select select
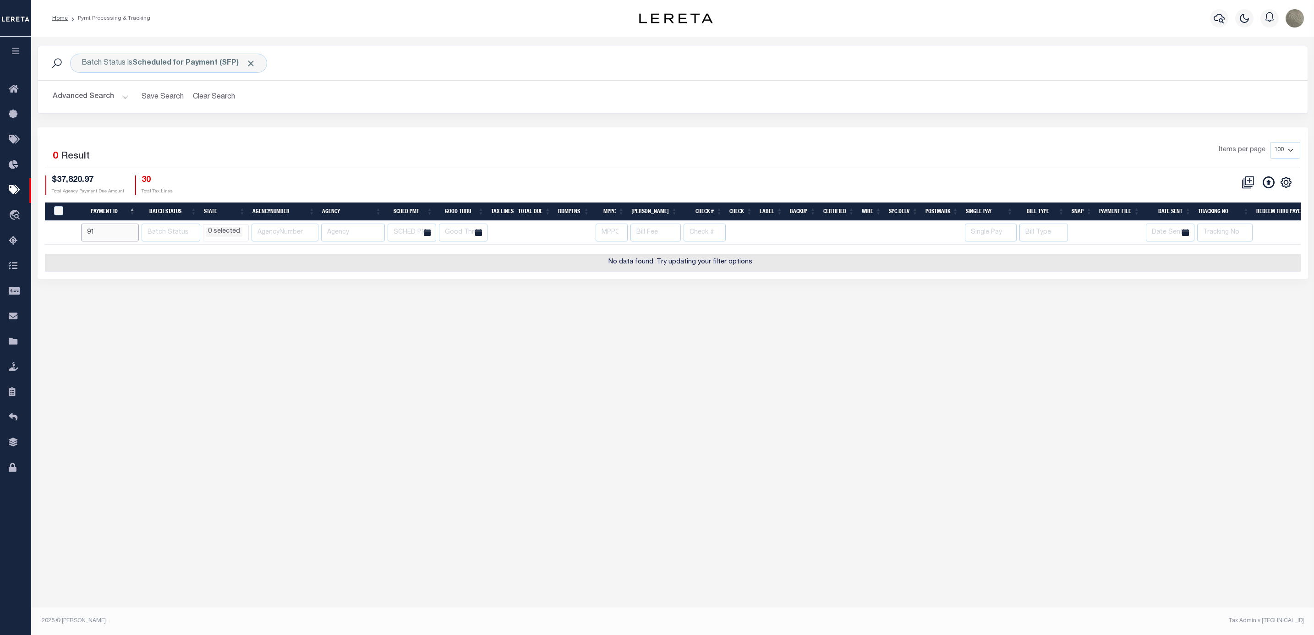
select select
type input "91890"
select select
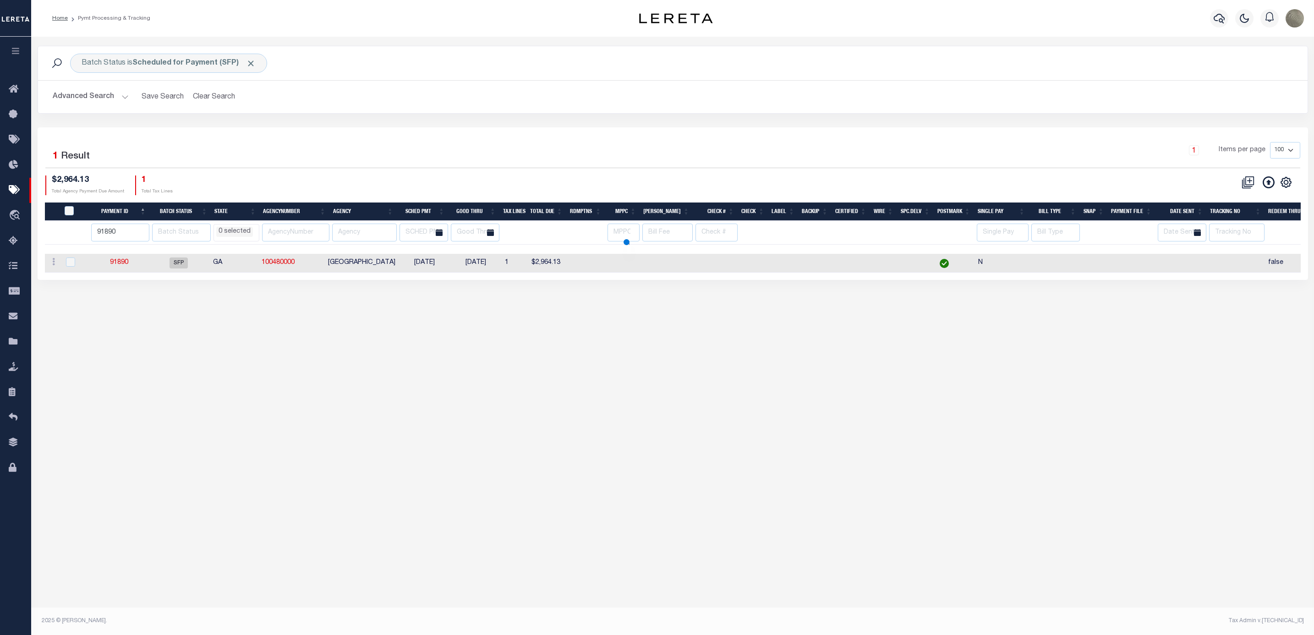
select select
type input "91891"
click at [146, 229] on input "91891" at bounding box center [120, 233] width 58 height 18
select select
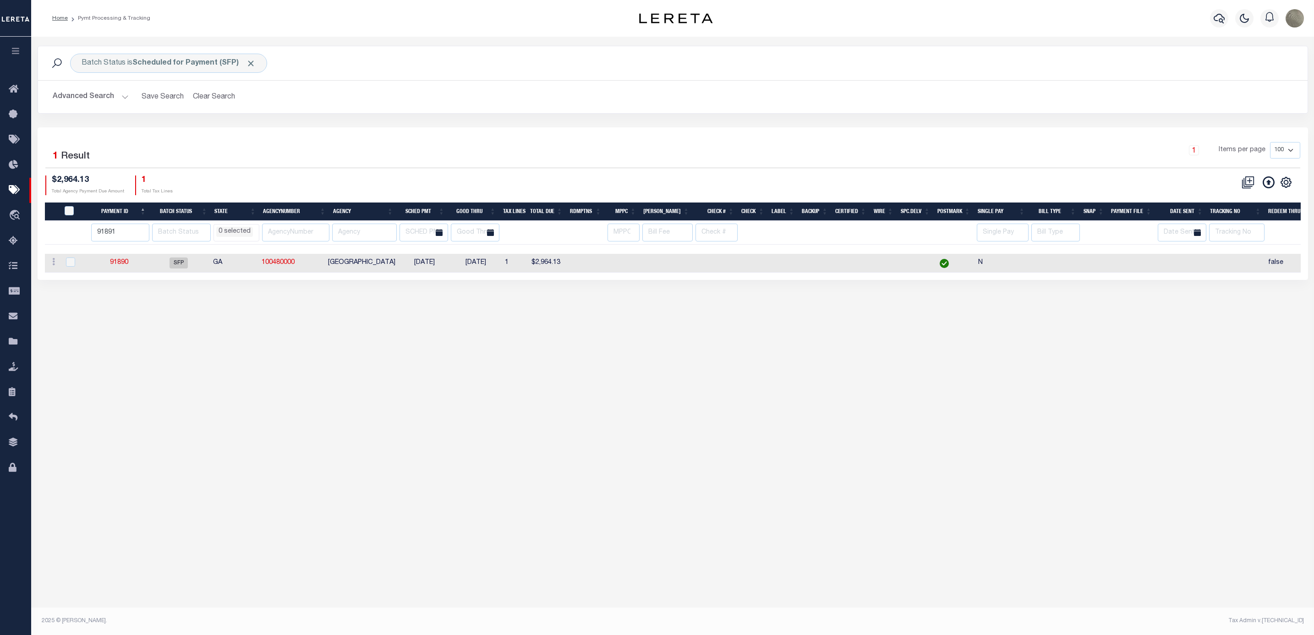
select select
drag, startPoint x: 125, startPoint y: 258, endPoint x: 119, endPoint y: 265, distance: 9.4
click at [128, 231] on input "91891" at bounding box center [120, 233] width 58 height 18
type input "91892"
select select
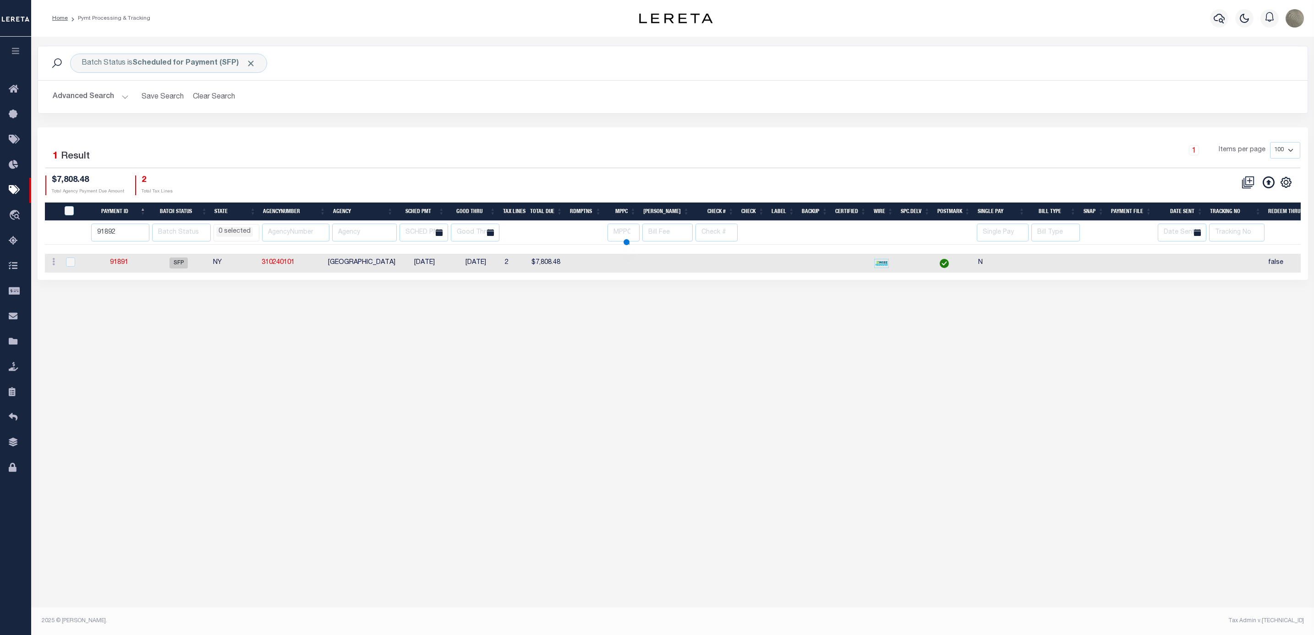
select select
click at [142, 235] on input "91892" at bounding box center [121, 233] width 58 height 18
type input "91893"
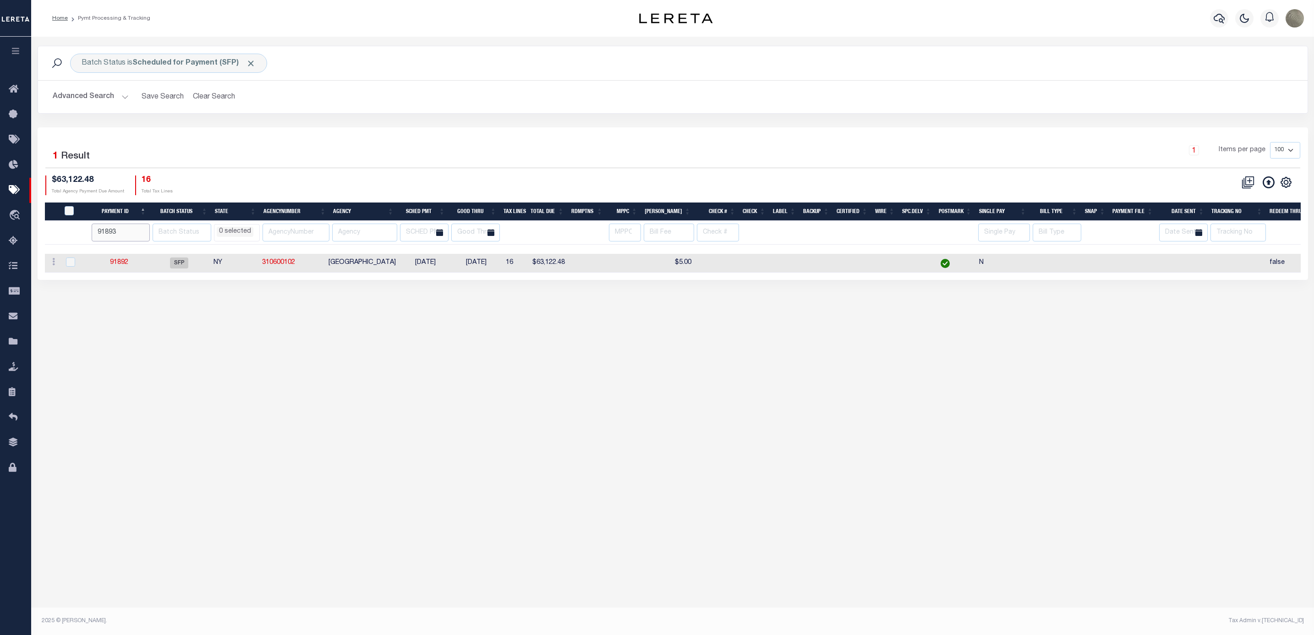
click at [145, 231] on input "91893" at bounding box center [121, 233] width 58 height 18
select select
click at [924, 115] on div "Batch Status is Scheduled for Payment (SFP) Search Advanced Search Save Search …" at bounding box center [673, 87] width 1284 height 82
click at [112, 234] on input "91893" at bounding box center [120, 233] width 58 height 18
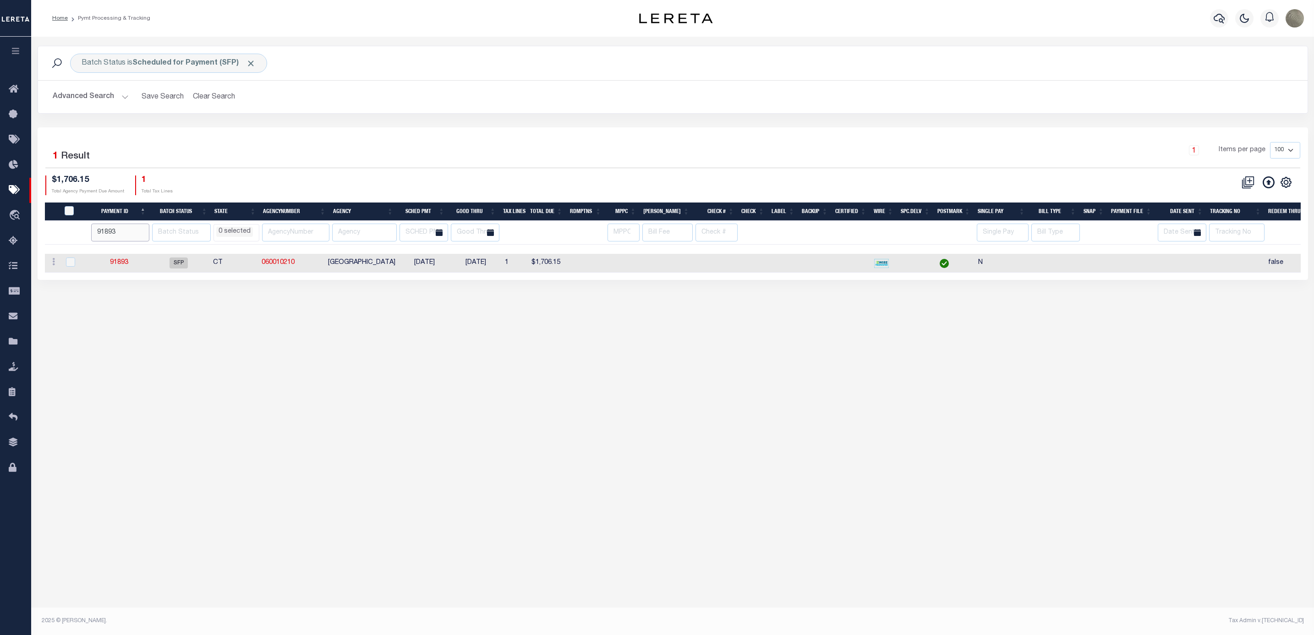
click at [112, 234] on input "91893" at bounding box center [120, 233] width 58 height 18
click at [7, 193] on link "Pymt Processing & Tracking" at bounding box center [15, 190] width 31 height 25
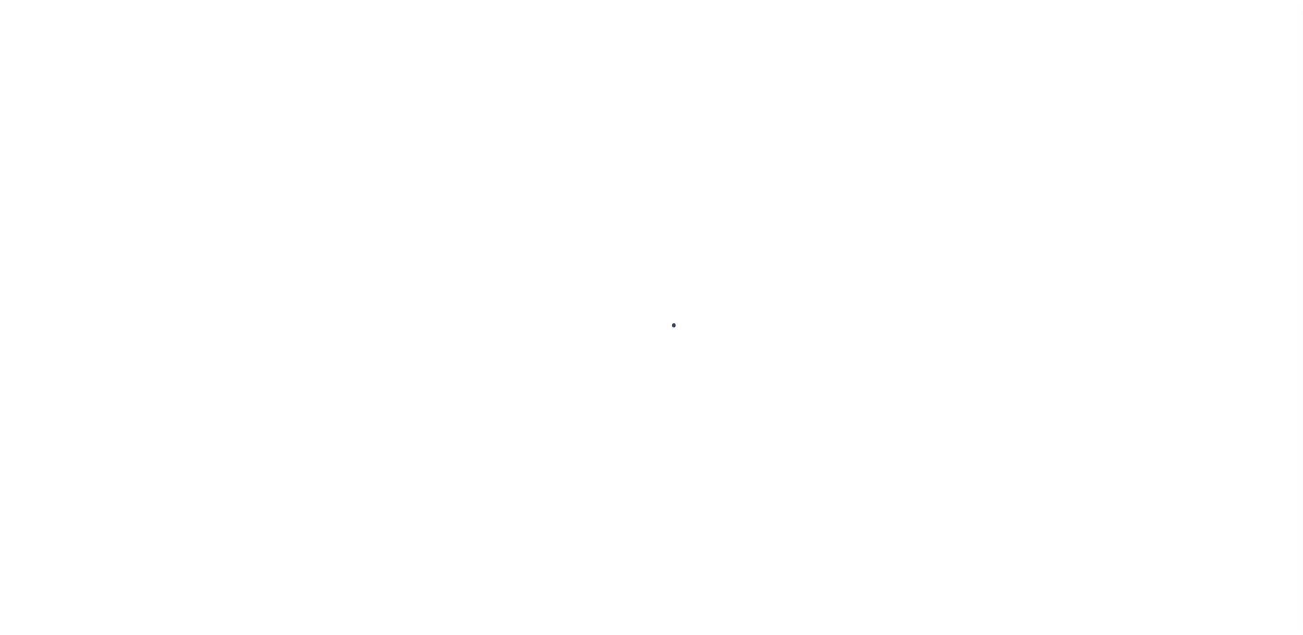
select select "SFP"
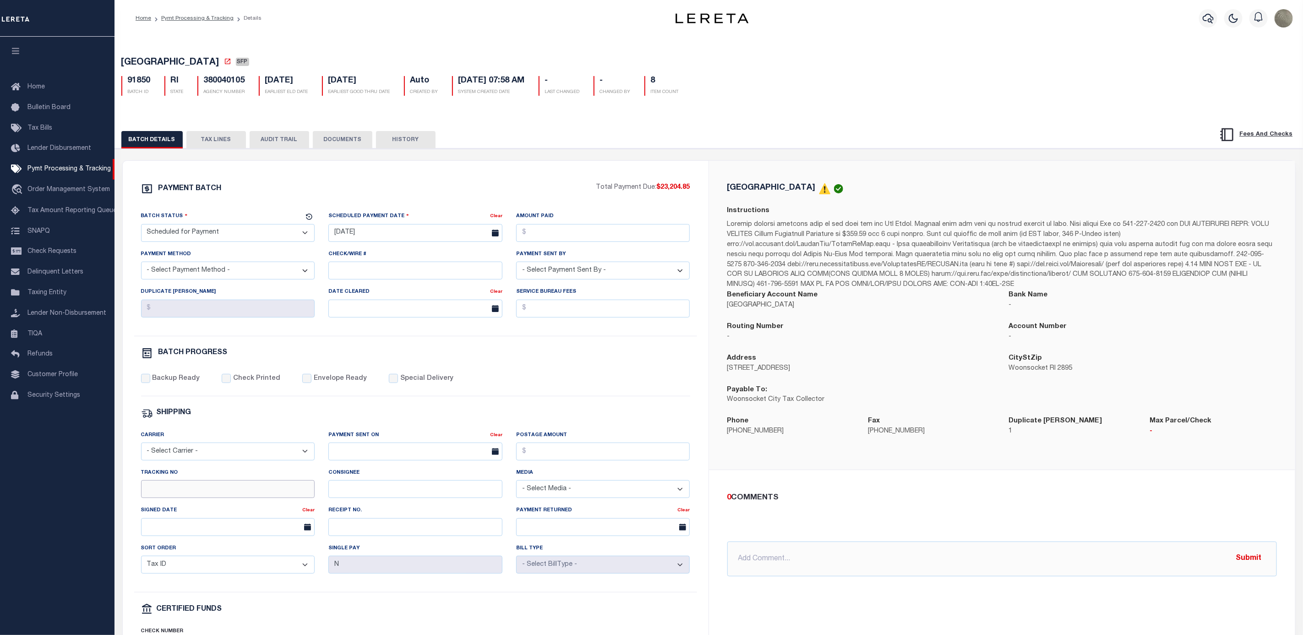
click at [197, 488] on input "Tracking No" at bounding box center [228, 489] width 174 height 18
type input "[PERSON_NAME]"
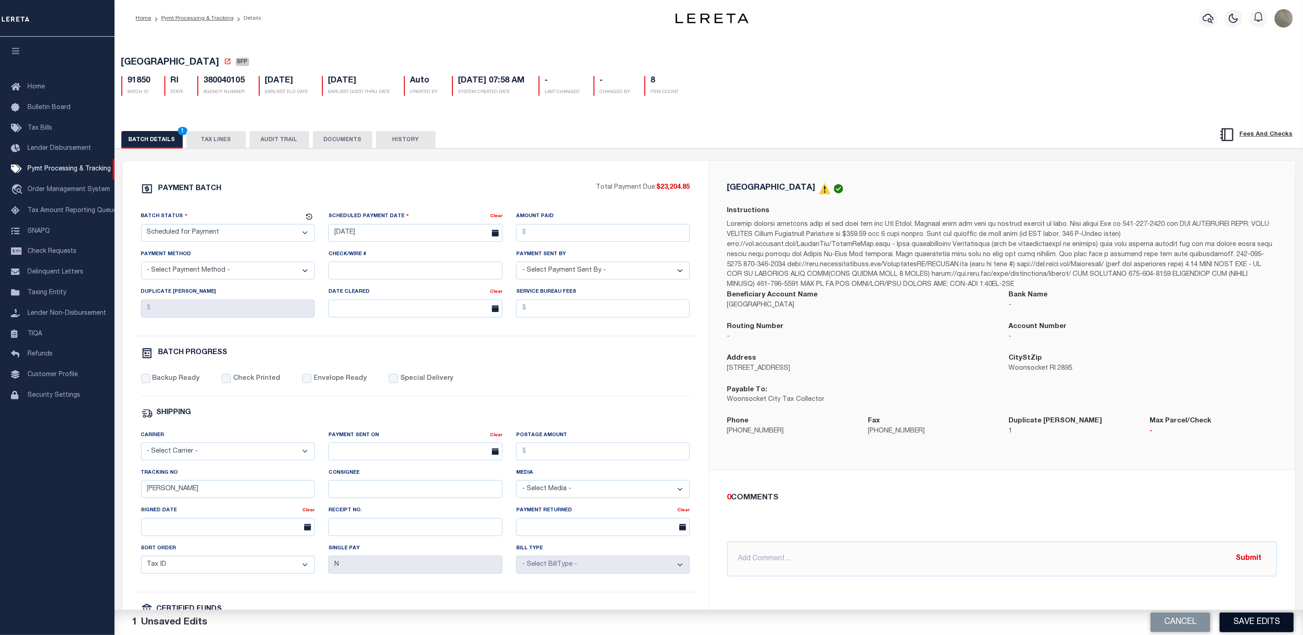
click at [1242, 623] on button "Save Edits" at bounding box center [1257, 622] width 74 height 20
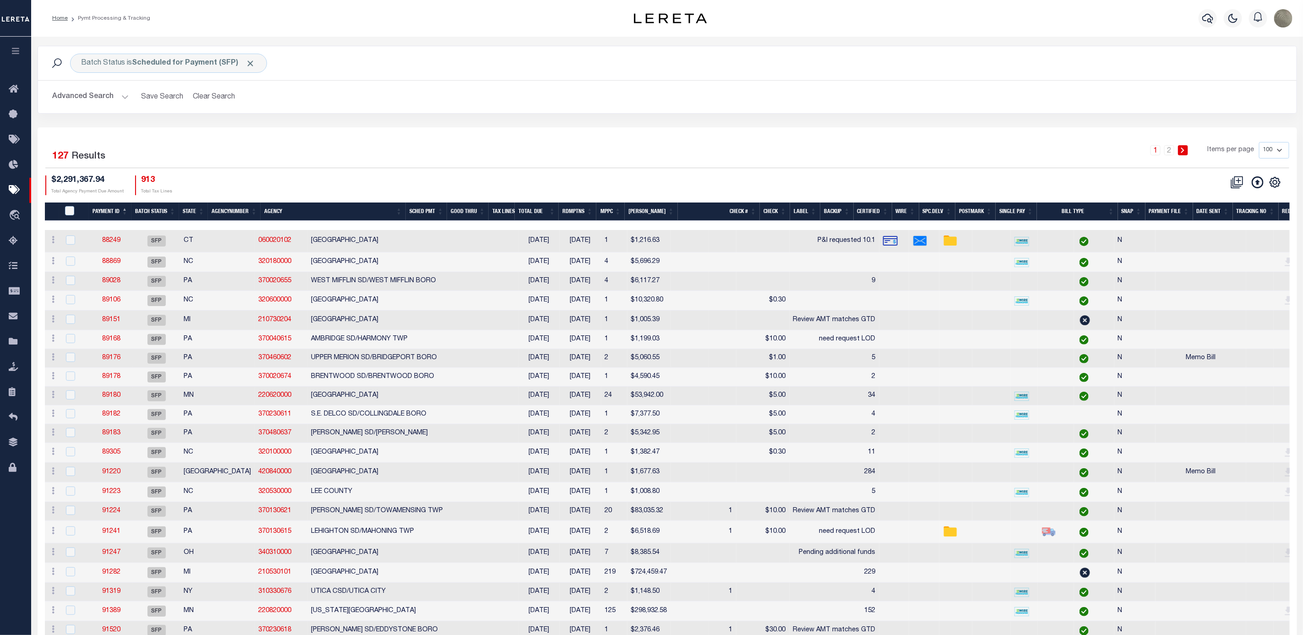
click at [826, 122] on div "Batch Status is Scheduled for Payment (SFP) Search Advanced Search Save Search …" at bounding box center [667, 87] width 1273 height 82
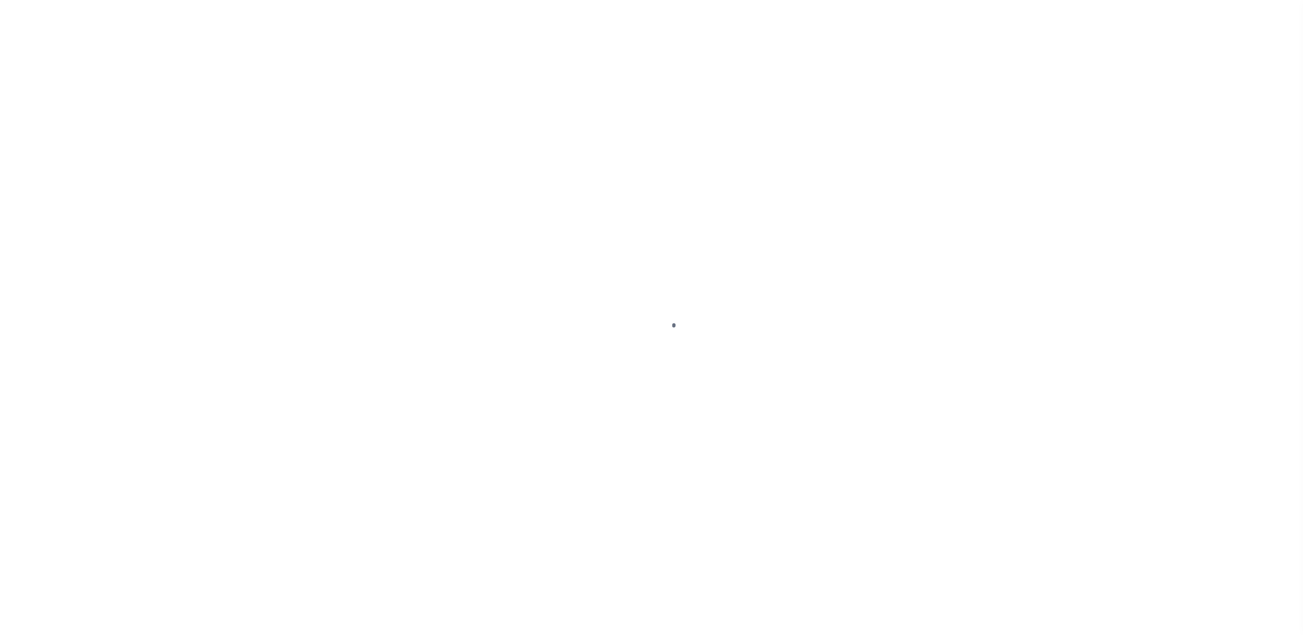
select select "SFP"
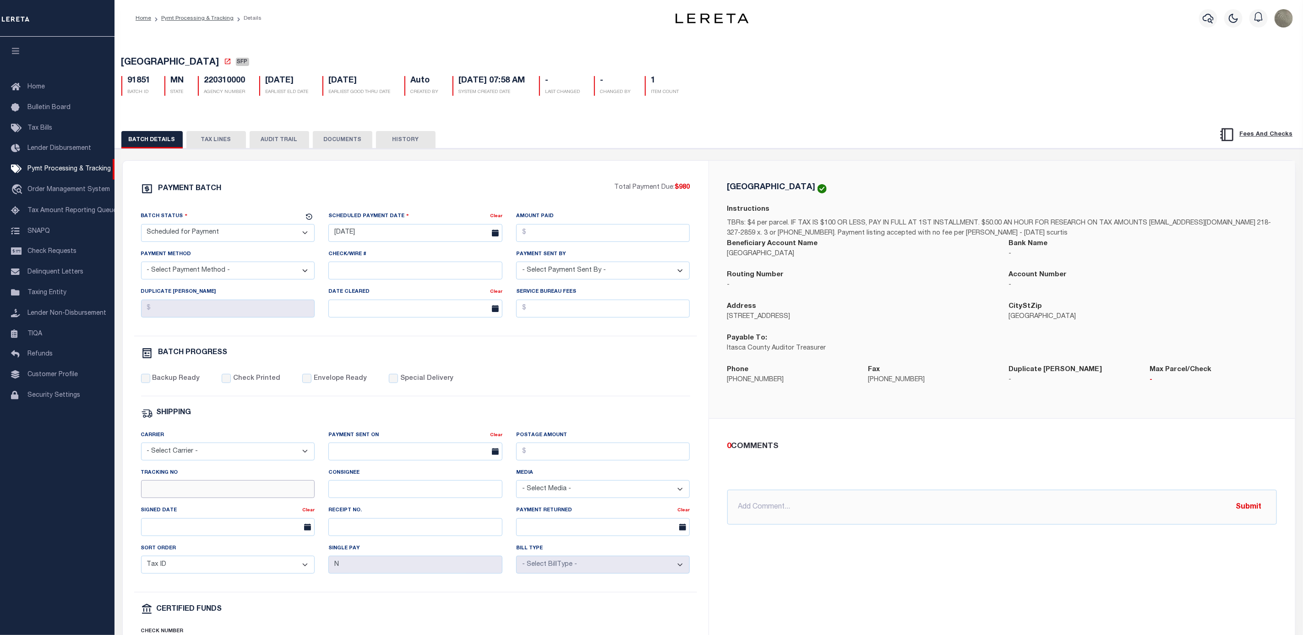
click at [201, 498] on input "Tracking No" at bounding box center [228, 489] width 174 height 18
type input "[PERSON_NAME]"
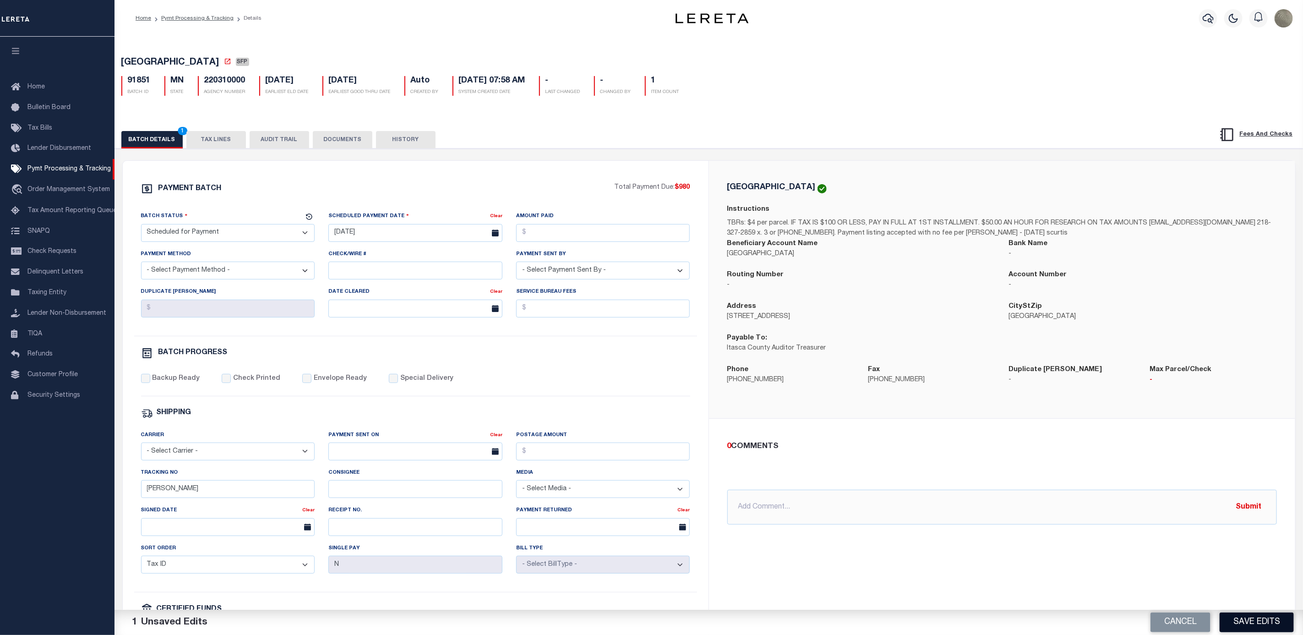
click at [1241, 617] on button "Save Edits" at bounding box center [1257, 622] width 74 height 20
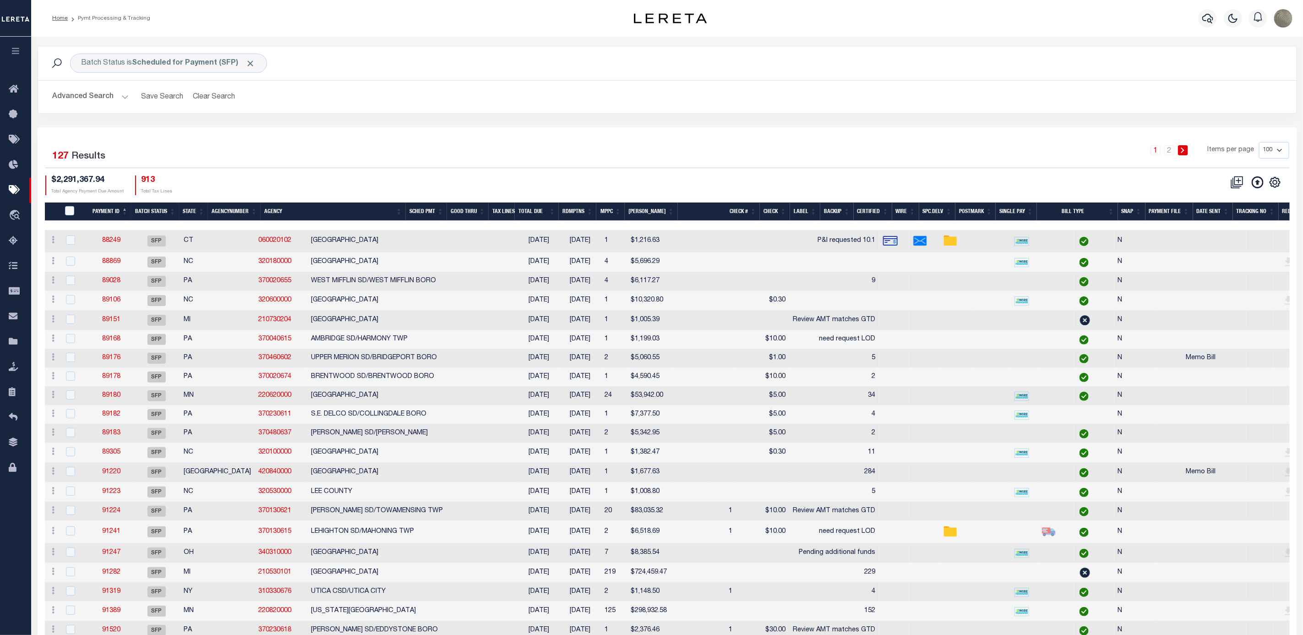
click at [719, 151] on div "1 2 Items per page 100 200 500 1000" at bounding box center [825, 154] width 930 height 24
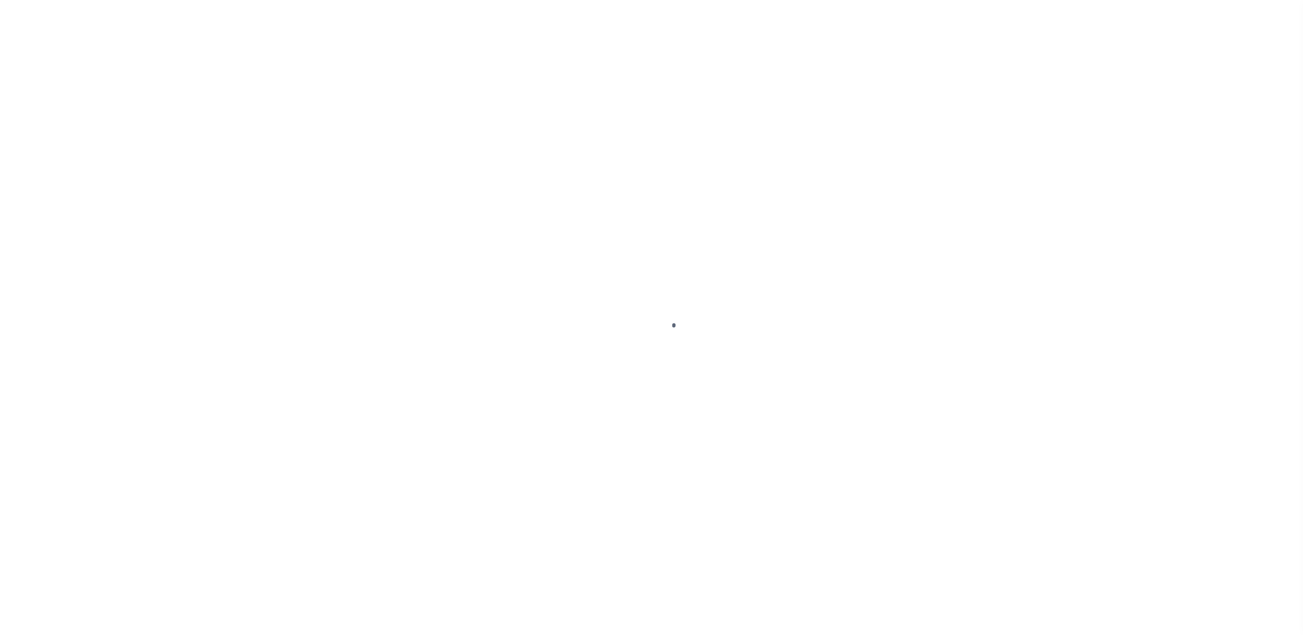
select select "SFP"
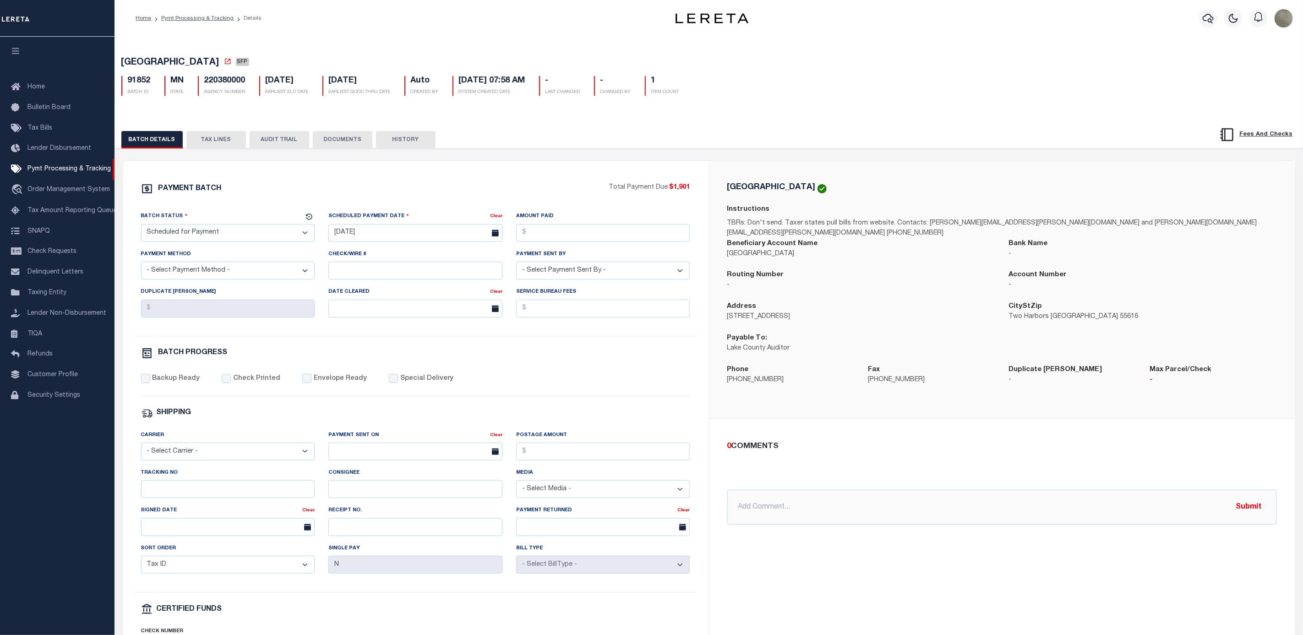
click at [175, 485] on div "Tracking No" at bounding box center [228, 483] width 174 height 30
drag, startPoint x: 175, startPoint y: 482, endPoint x: 175, endPoint y: 492, distance: 10.1
click at [174, 484] on div "Tracking No" at bounding box center [228, 483] width 174 height 30
click at [175, 495] on input "Tracking No" at bounding box center [228, 489] width 174 height 18
type input "[PERSON_NAME]"
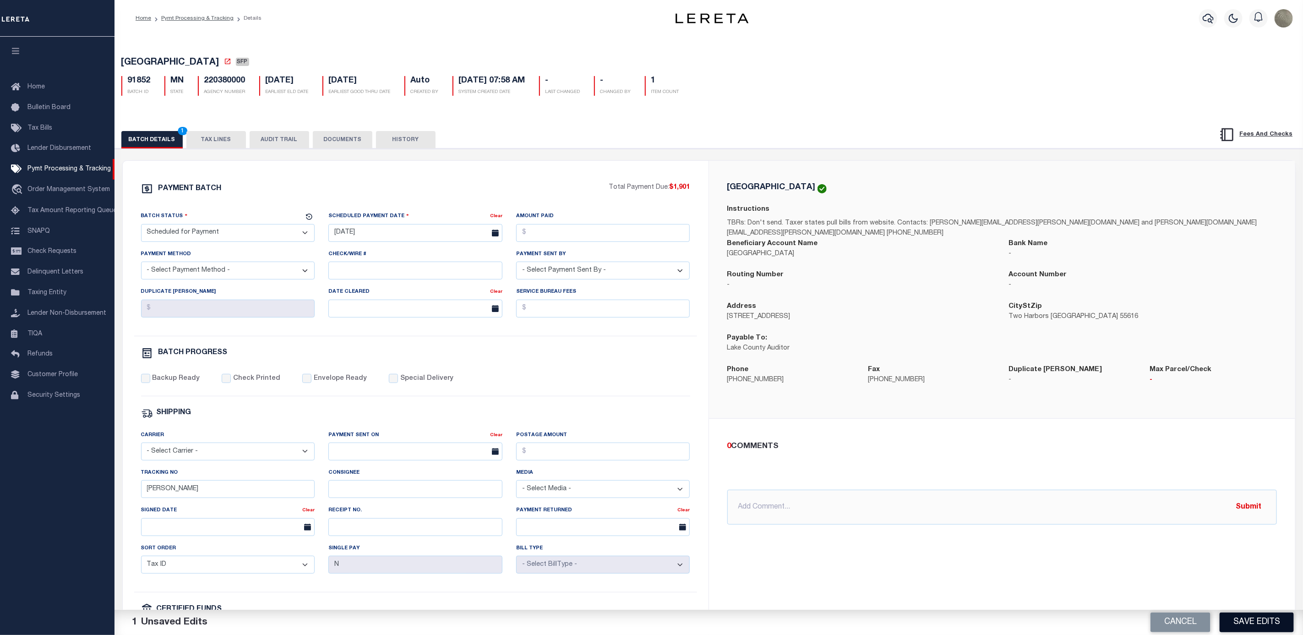
click at [1243, 618] on button "Save Edits" at bounding box center [1257, 622] width 74 height 20
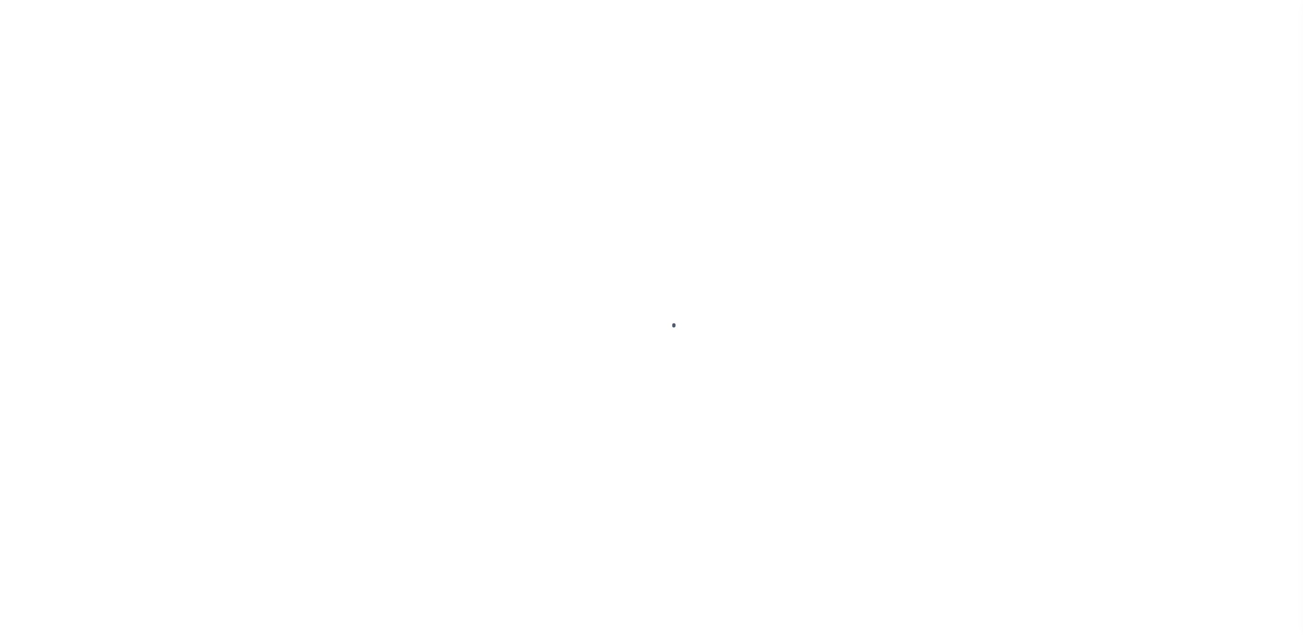
select select "SFP"
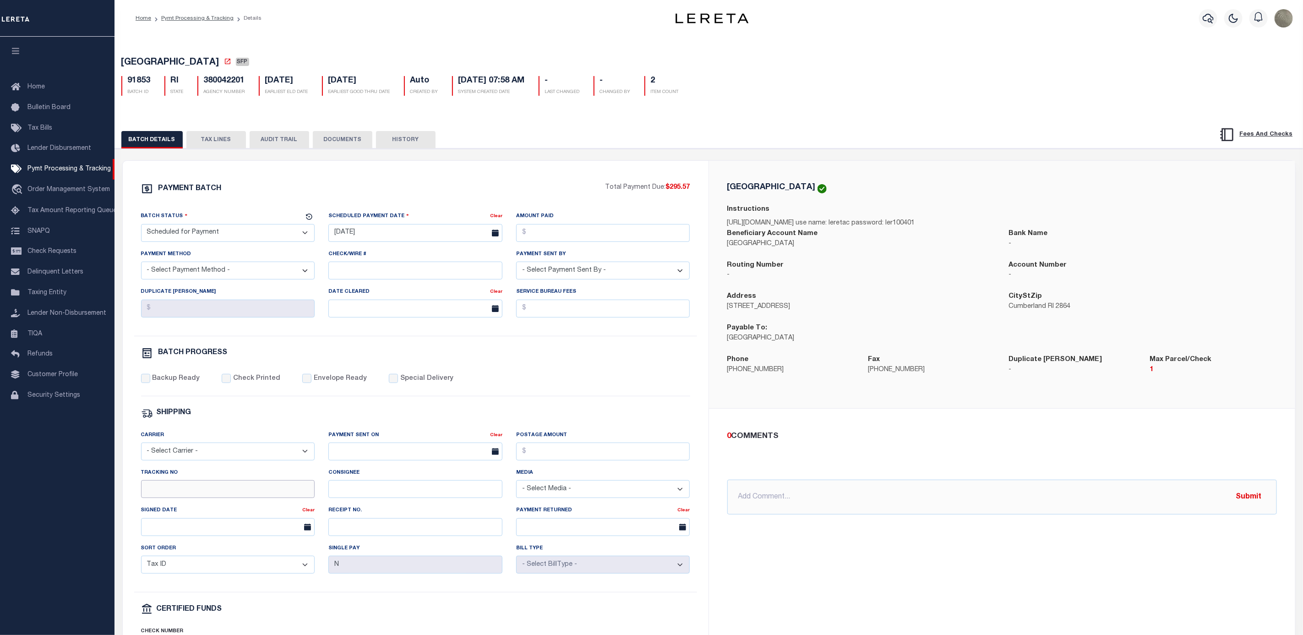
click at [215, 498] on input "Tracking No" at bounding box center [228, 489] width 174 height 18
type input "[PERSON_NAME]"
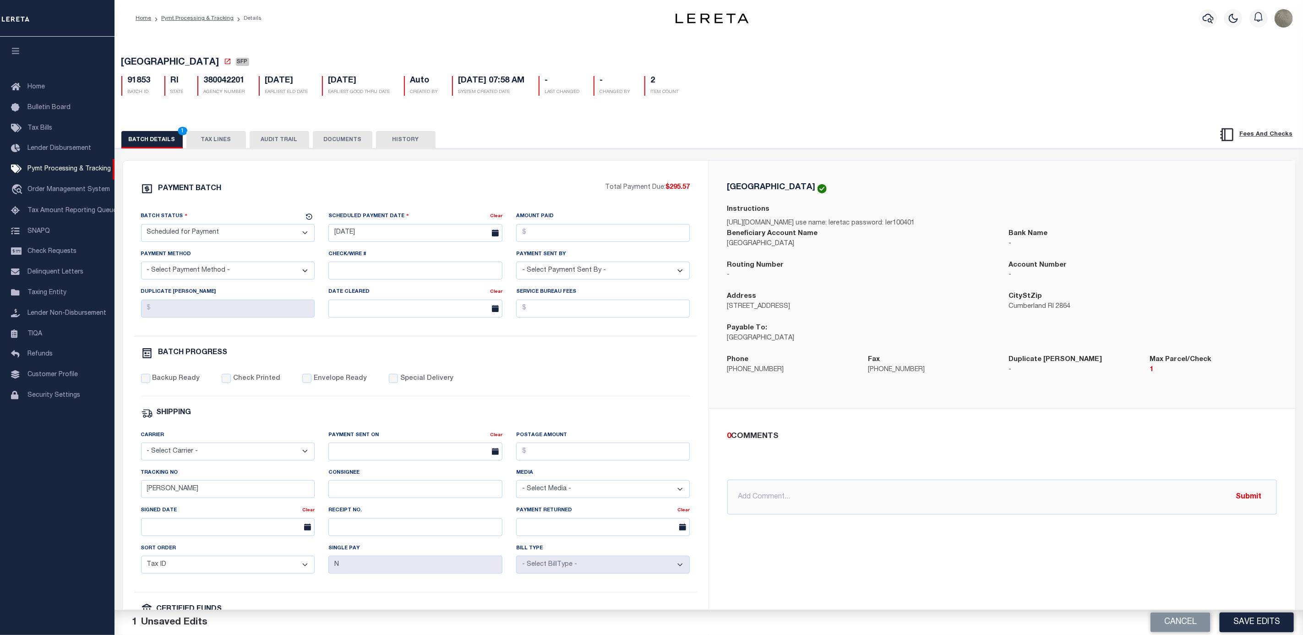
drag, startPoint x: 1251, startPoint y: 621, endPoint x: 1241, endPoint y: 624, distance: 10.4
click at [1252, 621] on button "Save Edits" at bounding box center [1257, 622] width 74 height 20
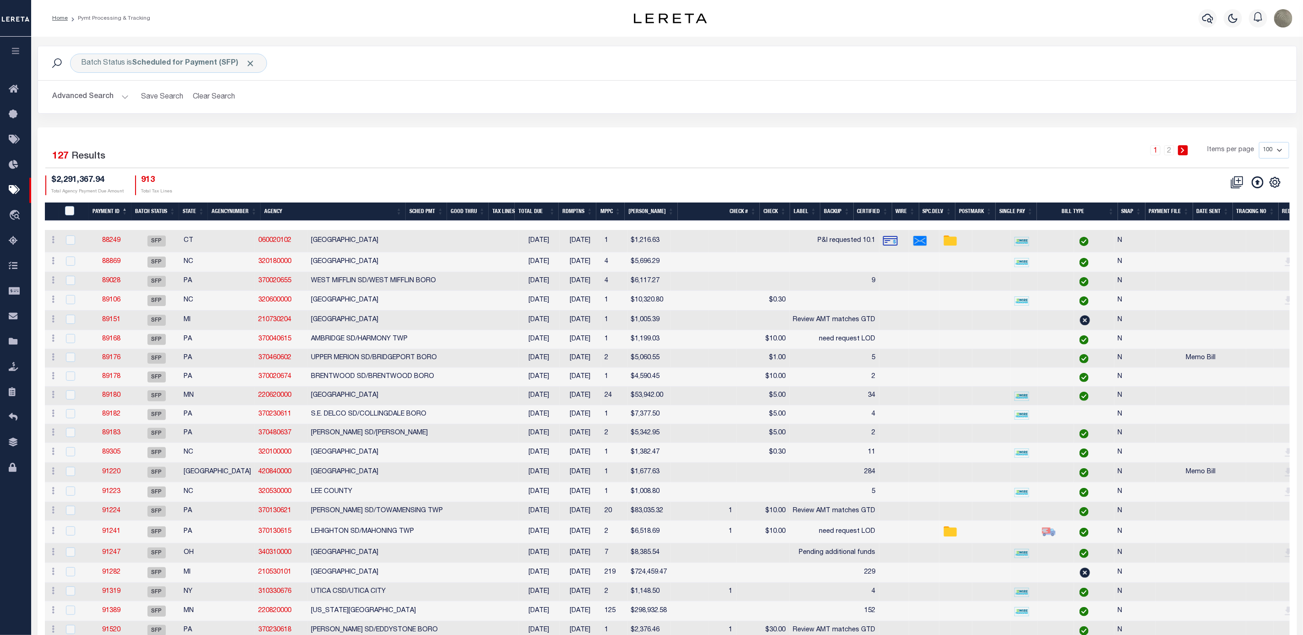
drag, startPoint x: 805, startPoint y: 69, endPoint x: 804, endPoint y: 77, distance: 8.4
click at [805, 69] on div "Batch Status is Scheduled for Payment (SFP) Search" at bounding box center [667, 63] width 1244 height 19
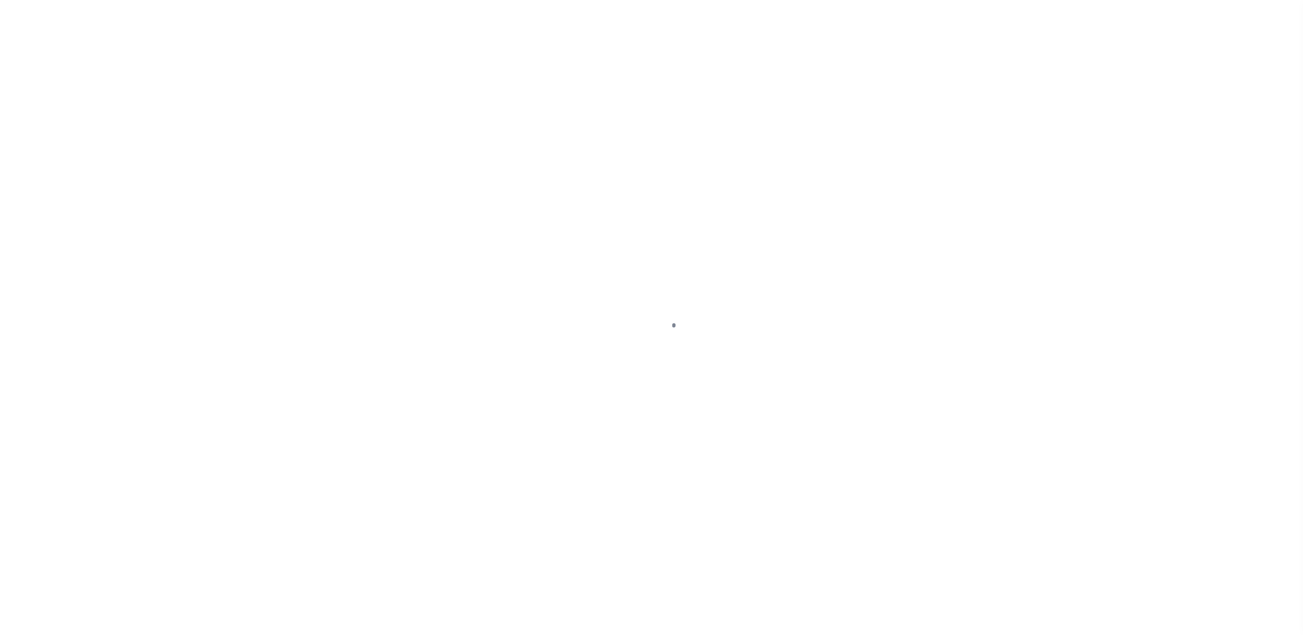
select select "SFP"
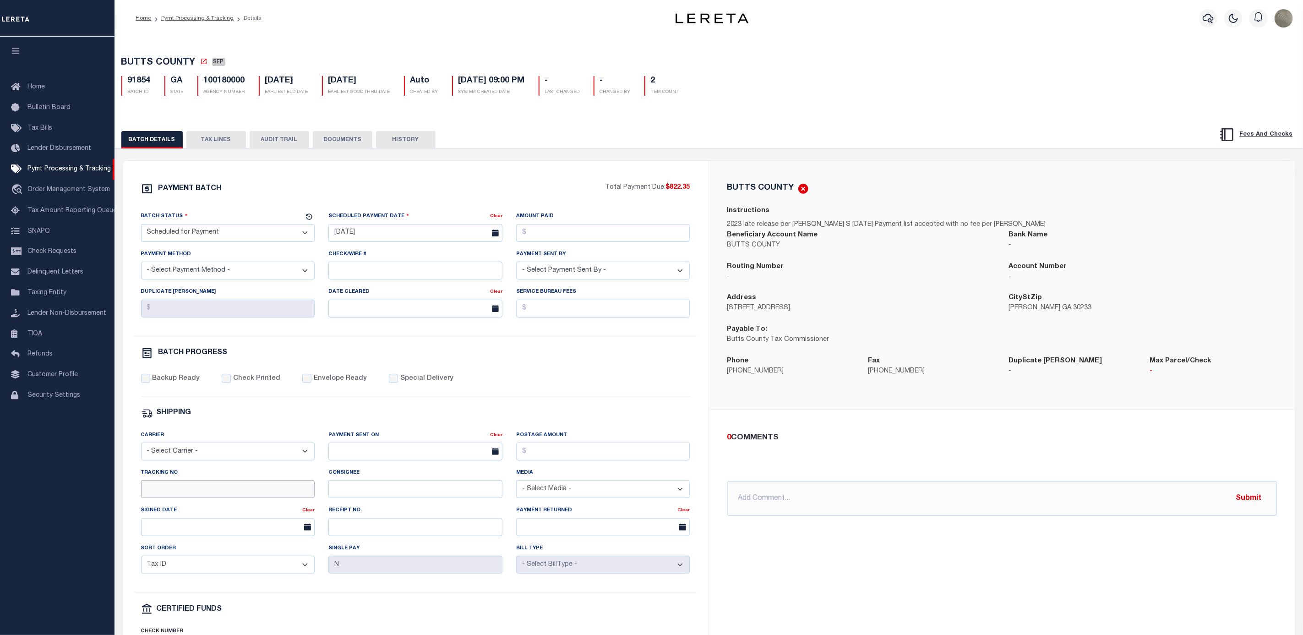
click at [216, 491] on input "Tracking No" at bounding box center [228, 489] width 174 height 18
type input "[PERSON_NAME]"
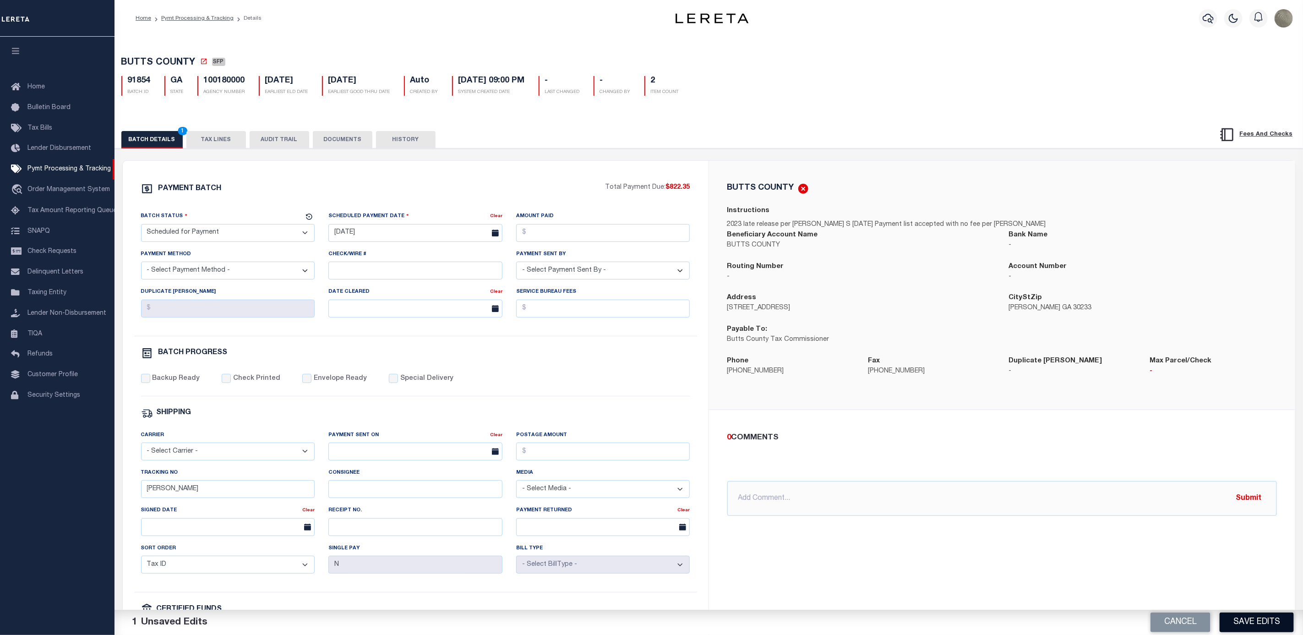
click at [1232, 622] on button "Save Edits" at bounding box center [1257, 622] width 74 height 20
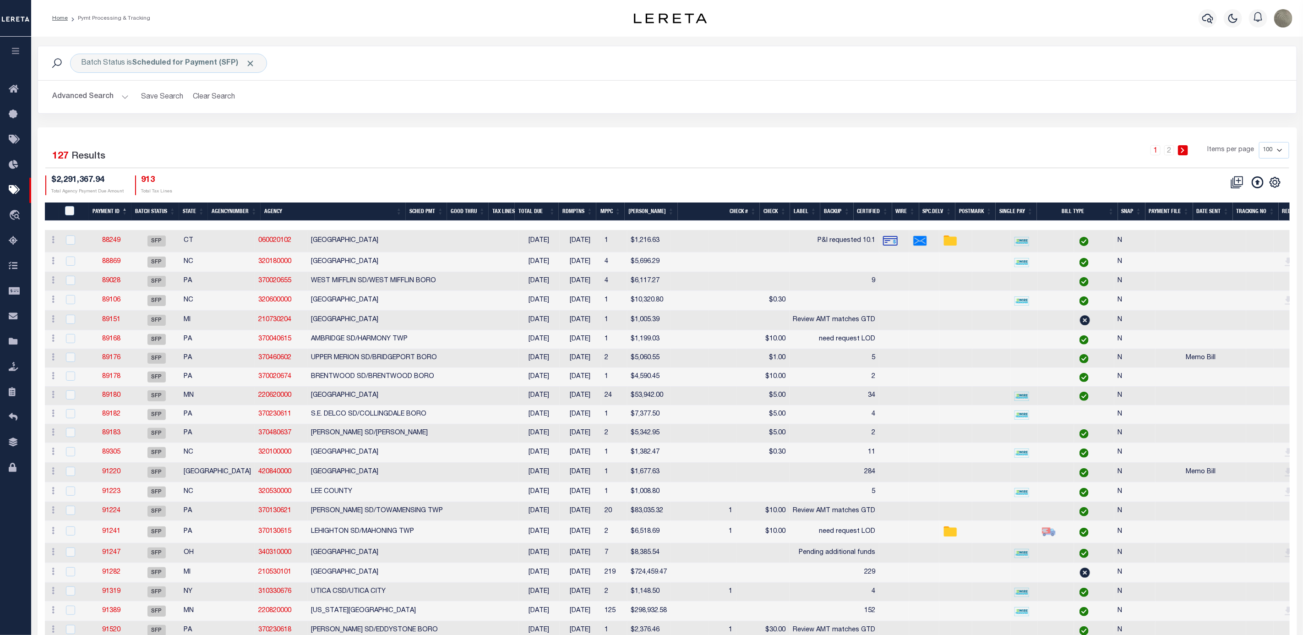
click at [835, 126] on div "Batch Status is Scheduled for Payment (SFP) Search Advanced Search Save Search …" at bounding box center [667, 87] width 1273 height 82
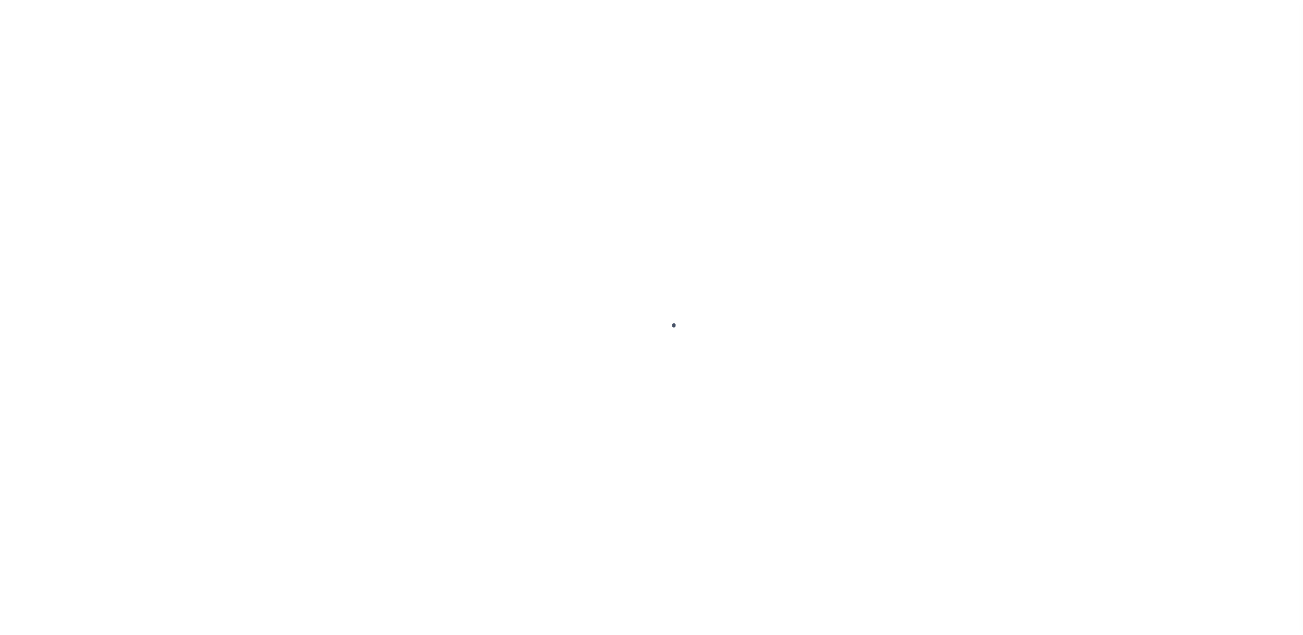
select select "SFP"
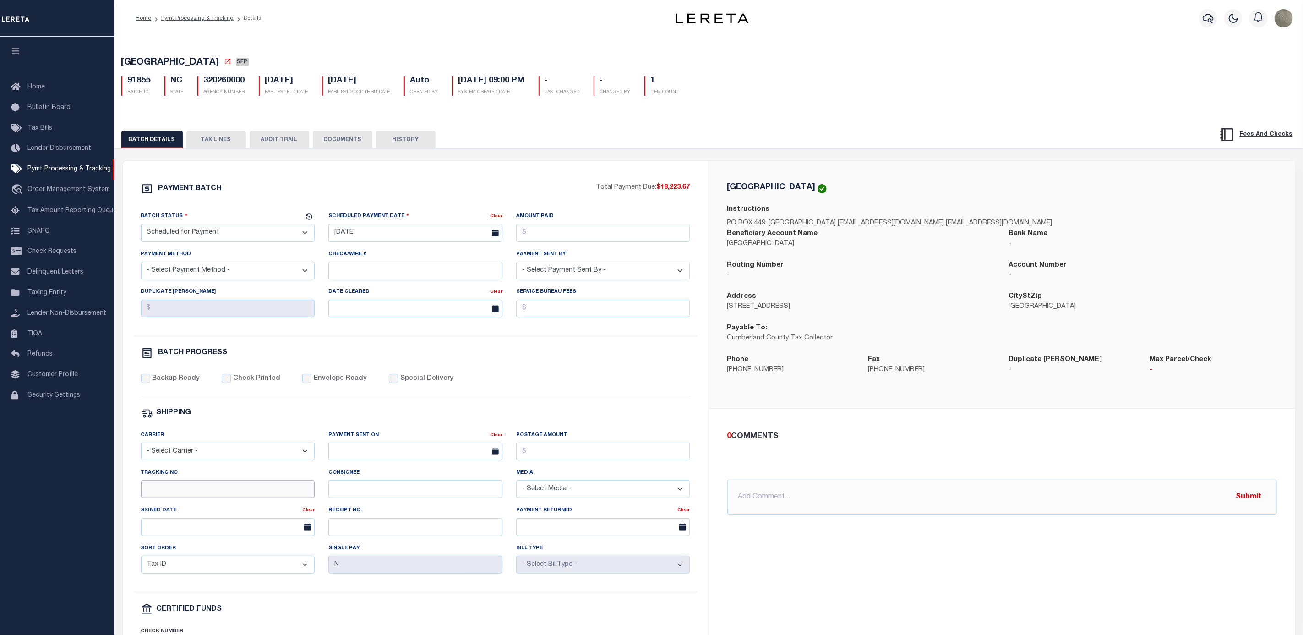
click at [180, 498] on input "Tracking No" at bounding box center [228, 489] width 174 height 18
type input "[PERSON_NAME]"
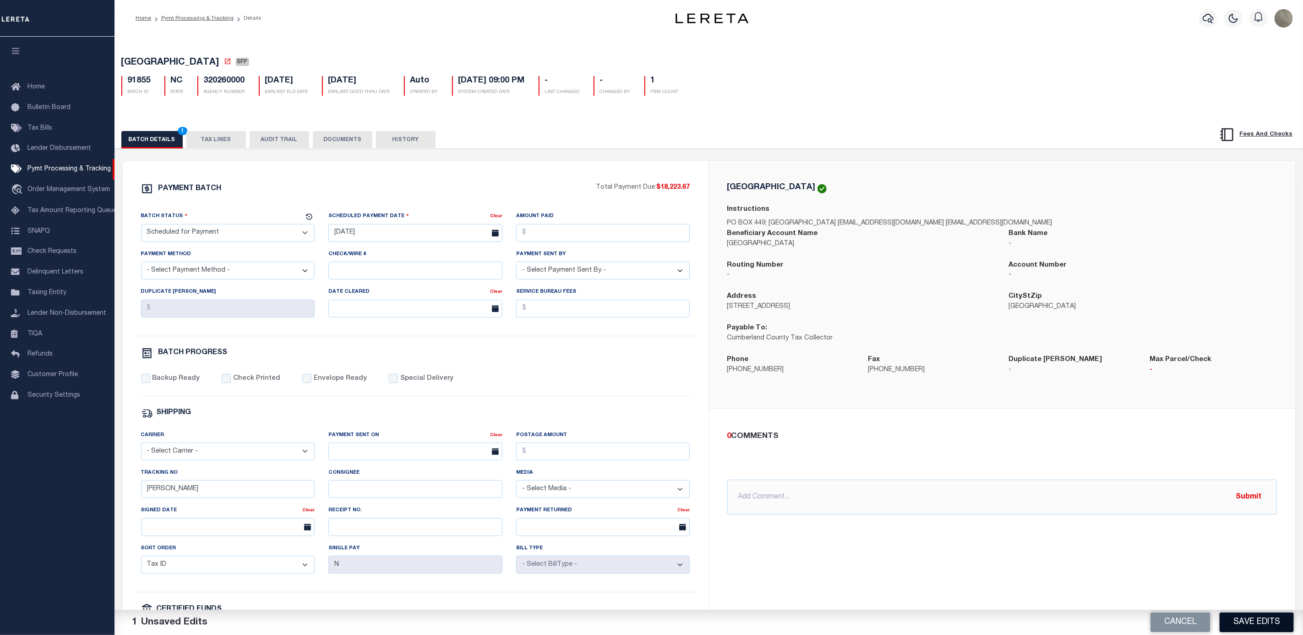
click at [1277, 621] on button "Save Edits" at bounding box center [1257, 622] width 74 height 20
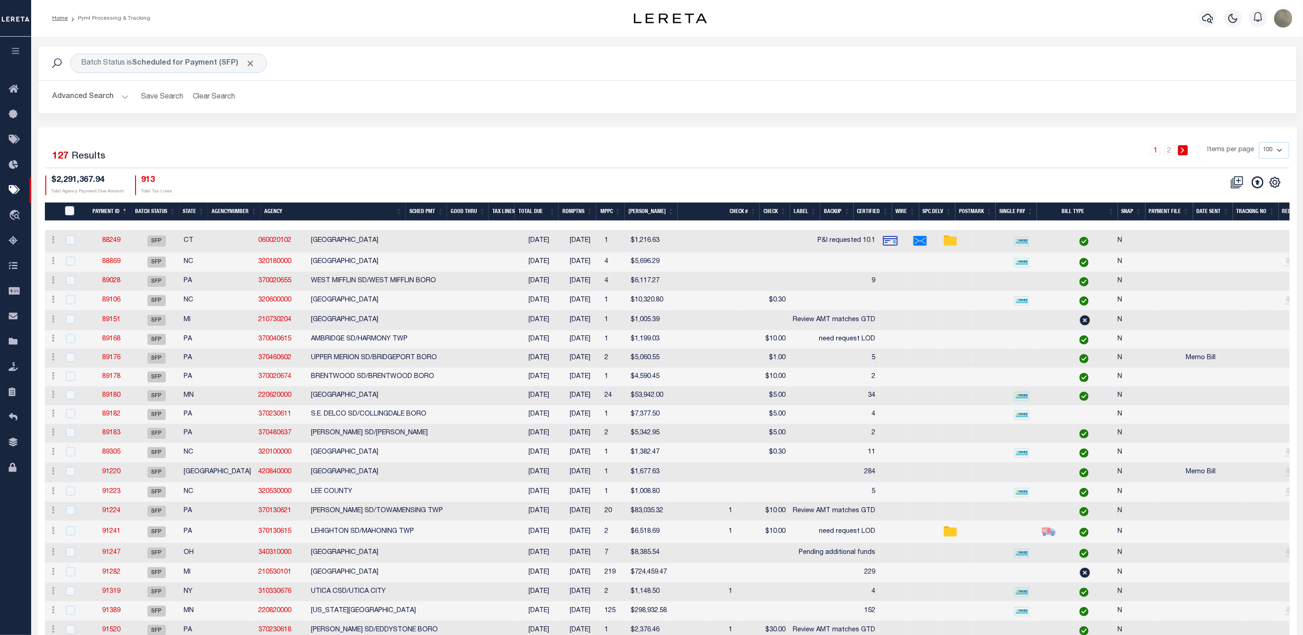
click at [796, 102] on h2 "Advanced Search Save Search Clear Search" at bounding box center [667, 97] width 1244 height 18
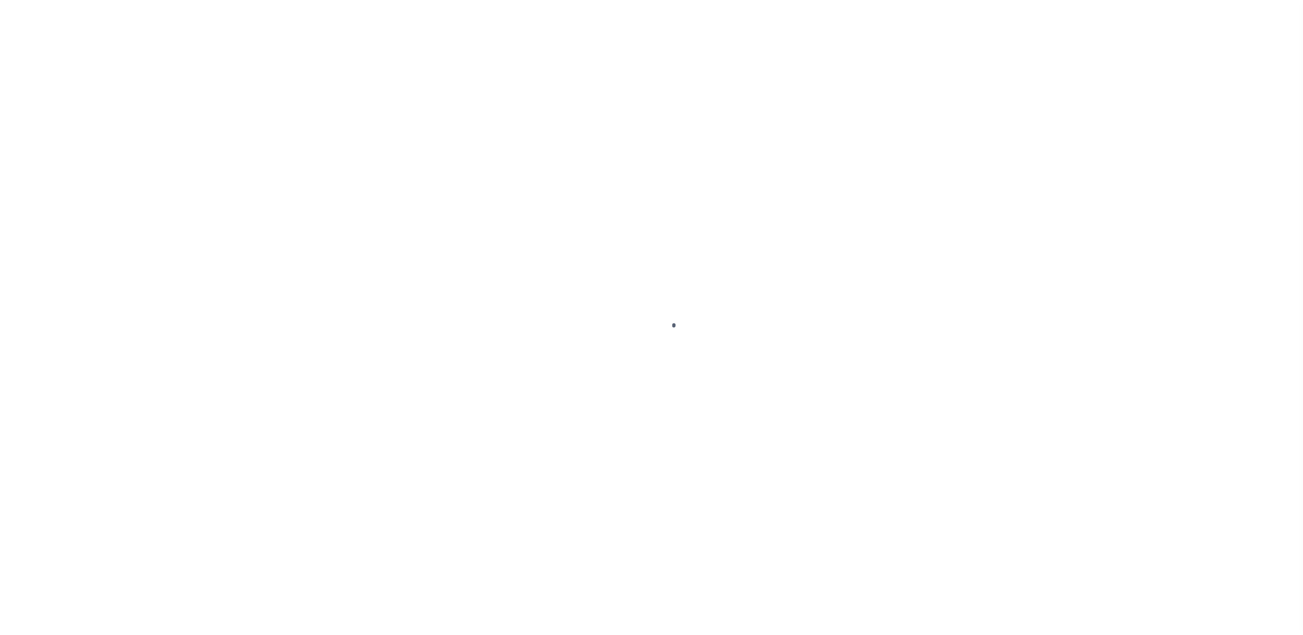
select select "SFP"
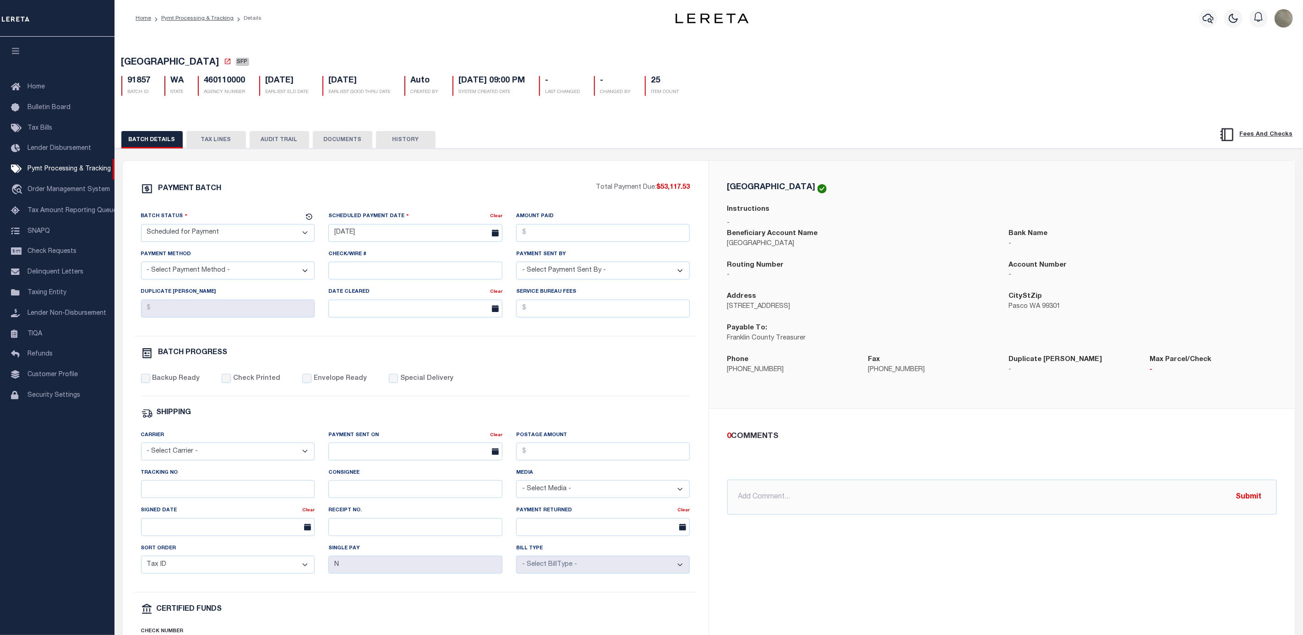
click at [229, 485] on div "Tracking No" at bounding box center [228, 483] width 174 height 30
click at [229, 491] on input "Tracking No" at bounding box center [228, 489] width 174 height 18
click at [216, 495] on input "Tracking No" at bounding box center [228, 489] width 174 height 18
type input "[PERSON_NAME]"
click at [916, 146] on div "BATCH DETAILS TAX LINES AUDIT TRAIL DOCUMENTS HISTORY" at bounding box center [650, 139] width 1059 height 17
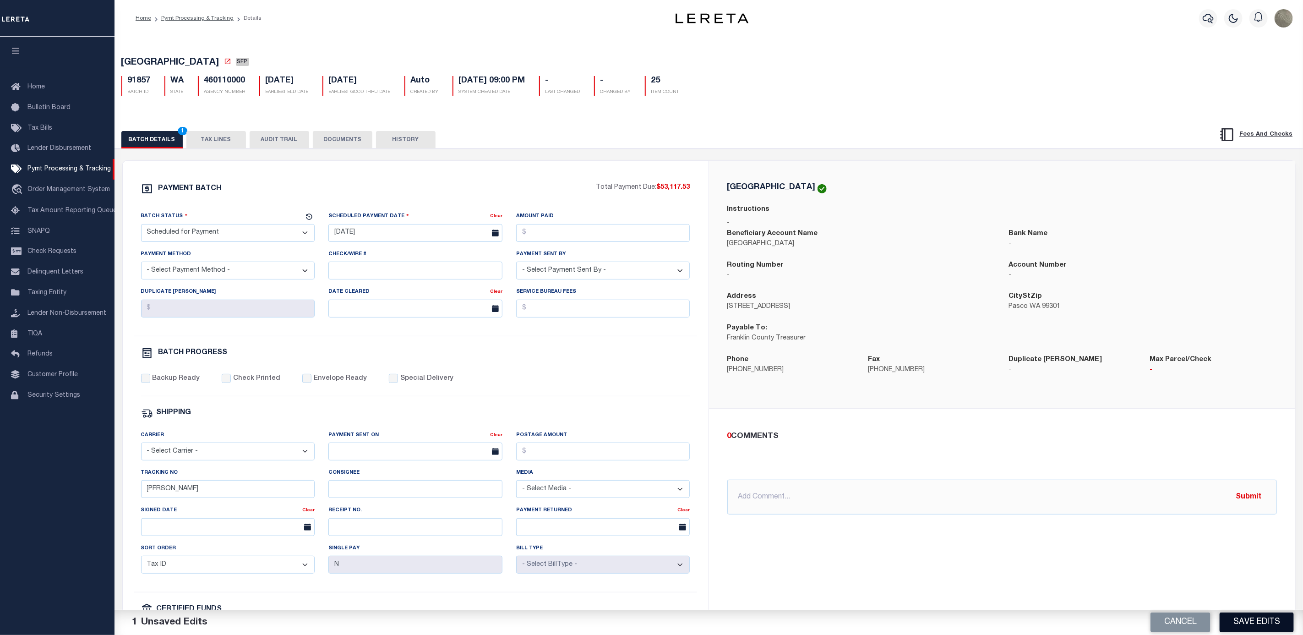
click at [1256, 620] on button "Save Edits" at bounding box center [1257, 622] width 74 height 20
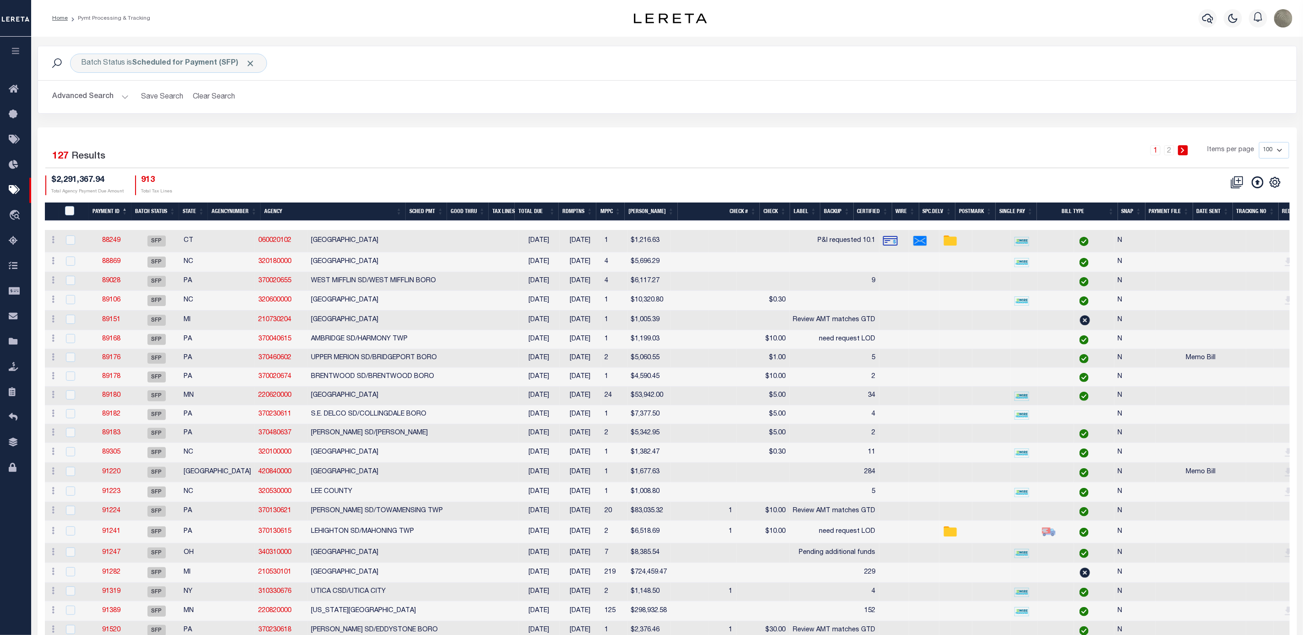
click at [846, 143] on div "1 2 Items per page 100 200 500 1000" at bounding box center [825, 154] width 930 height 24
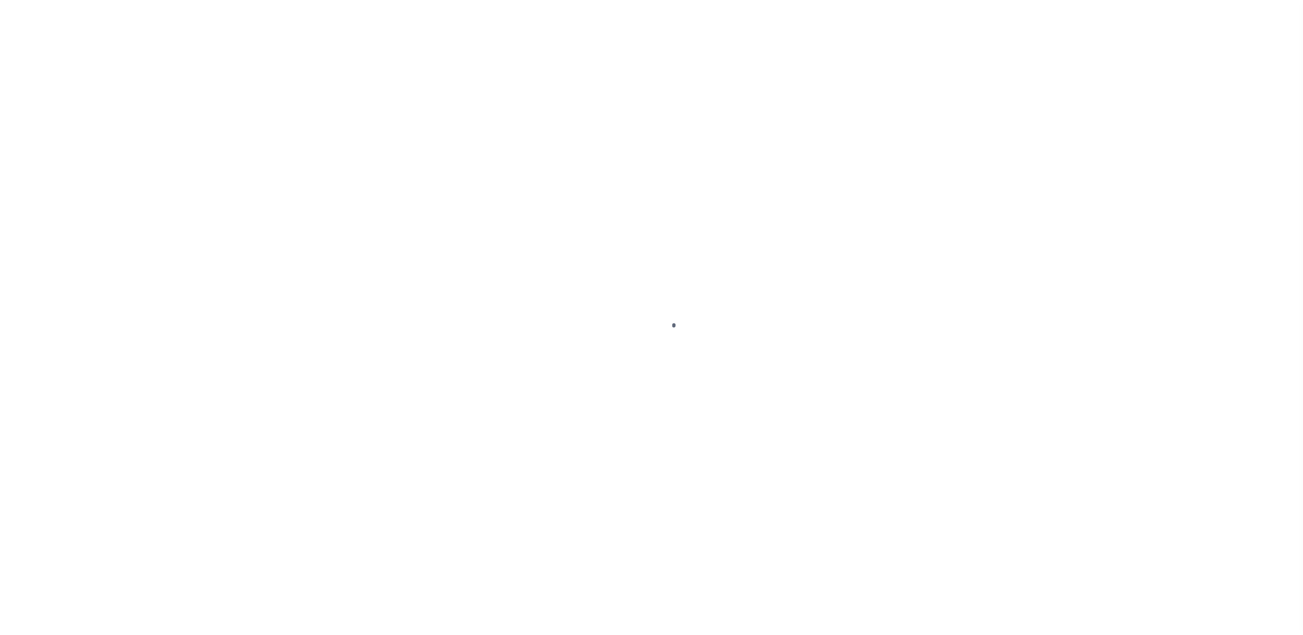
select select "SFP"
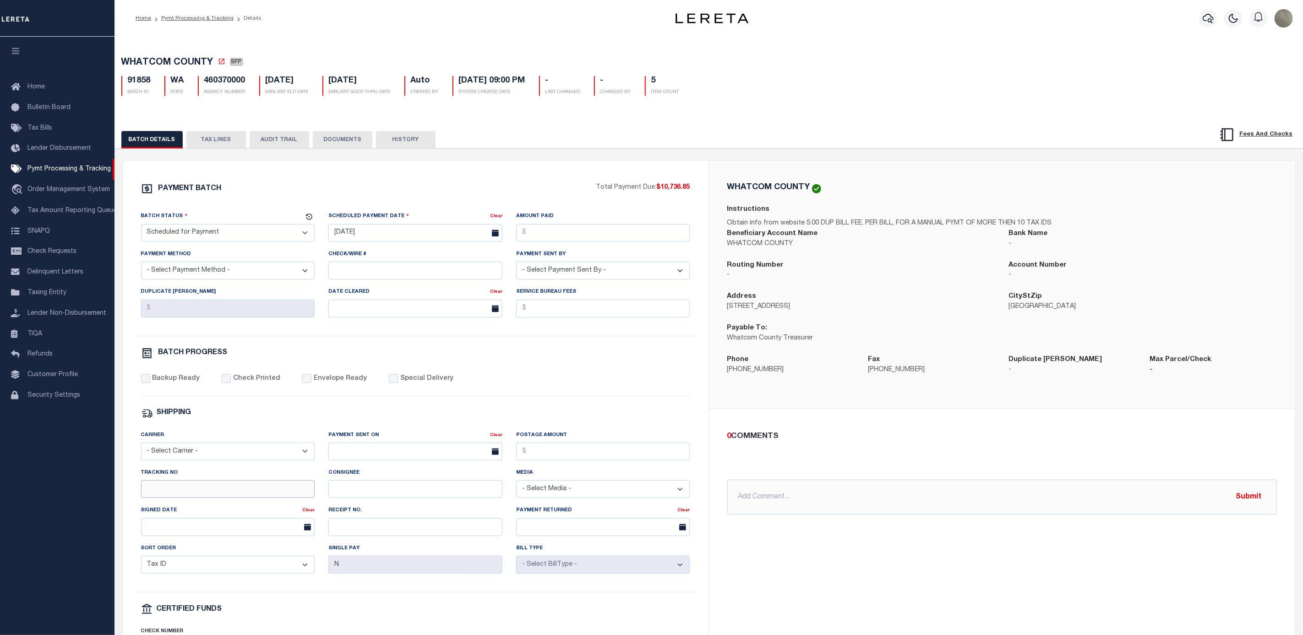
click at [208, 498] on input "Tracking No" at bounding box center [228, 489] width 174 height 18
type input "[PERSON_NAME]"
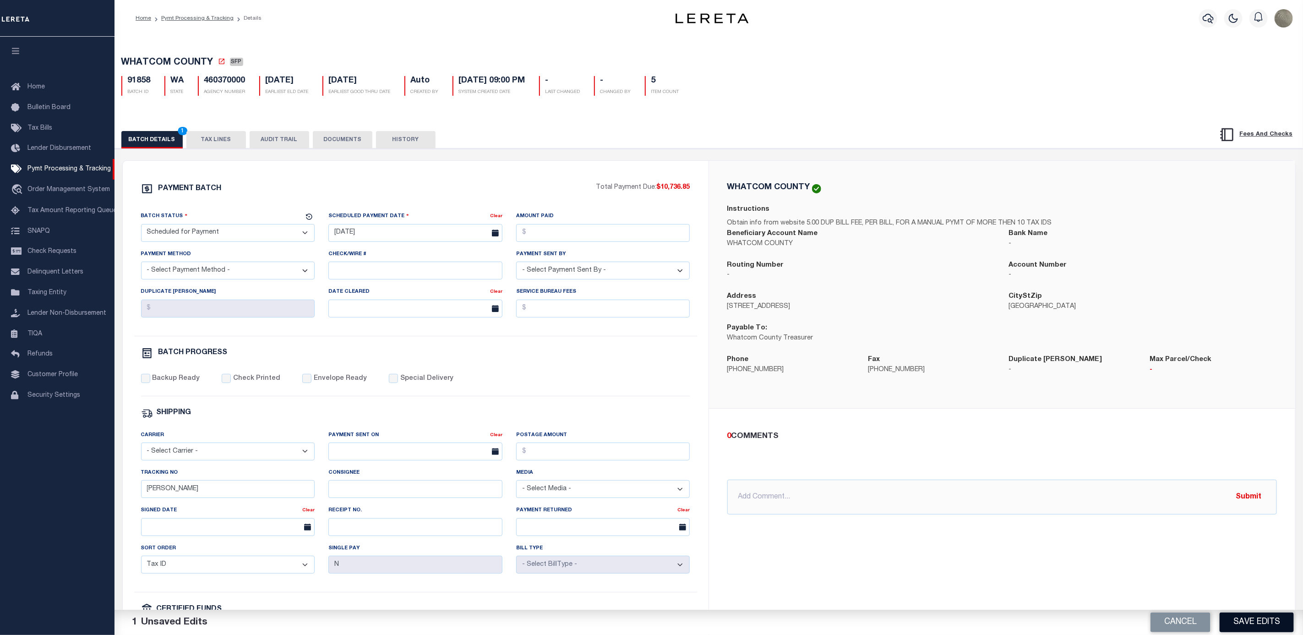
click at [1245, 617] on button "Save Edits" at bounding box center [1257, 622] width 74 height 20
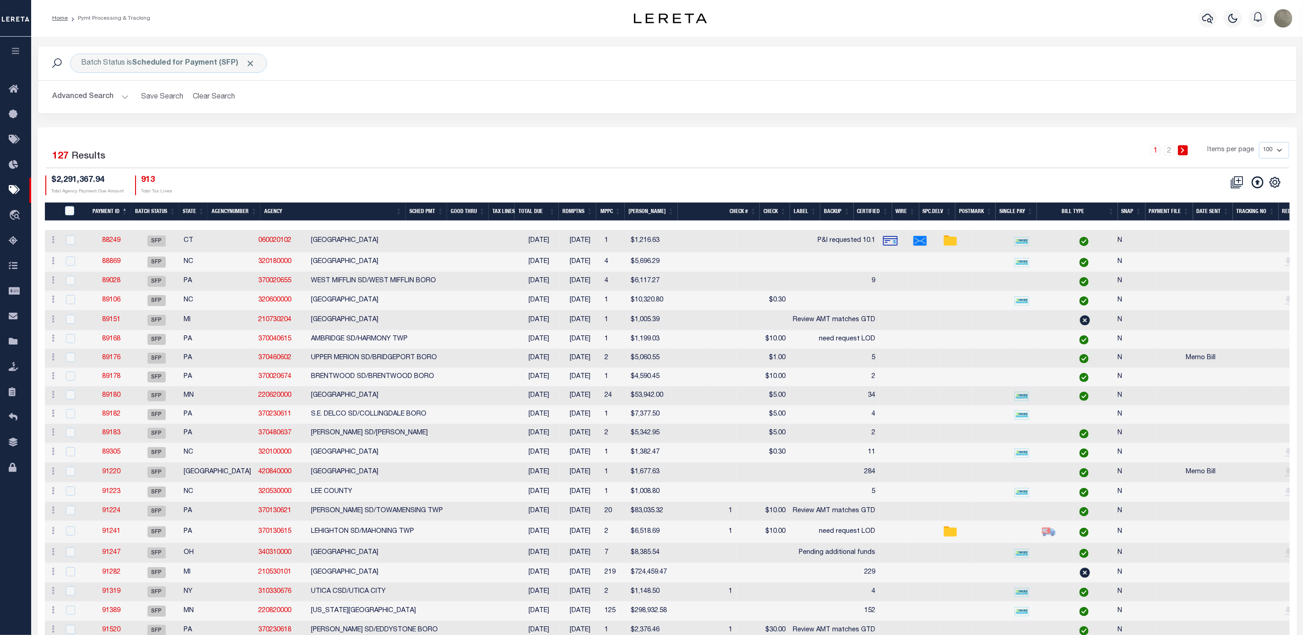
click at [977, 87] on div "Advanced Search Save Search Clear Search Batch ID Equals Equals Is Not Equal To…" at bounding box center [667, 97] width 1259 height 33
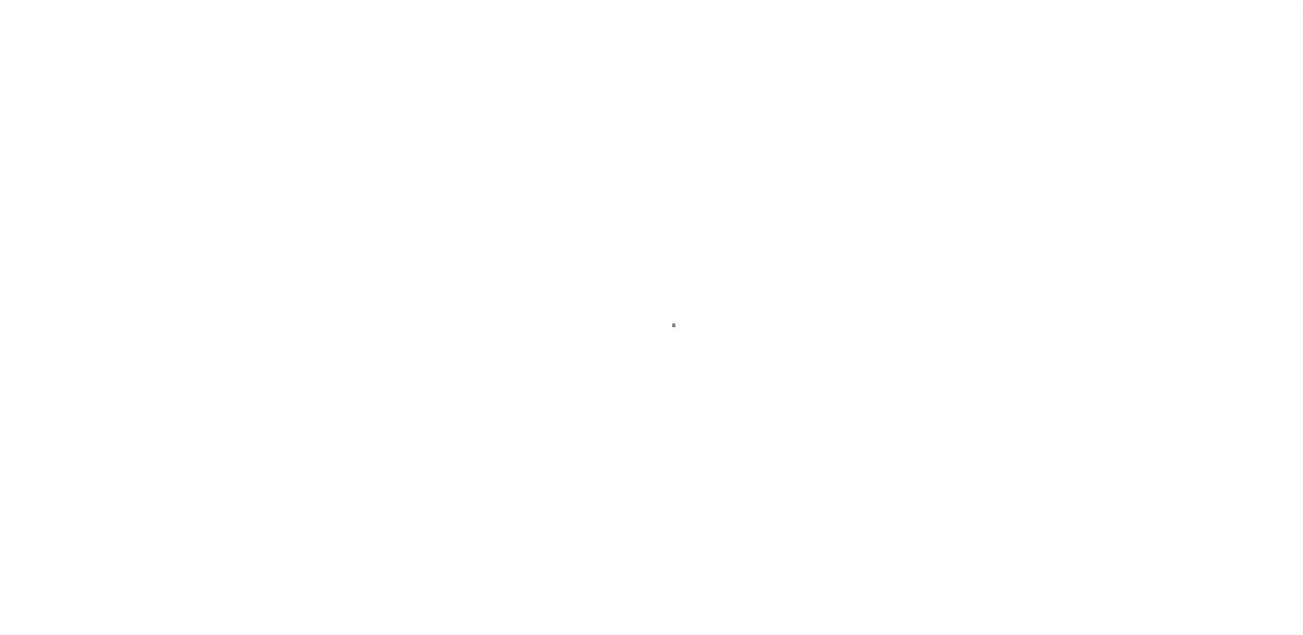
select select "SFP"
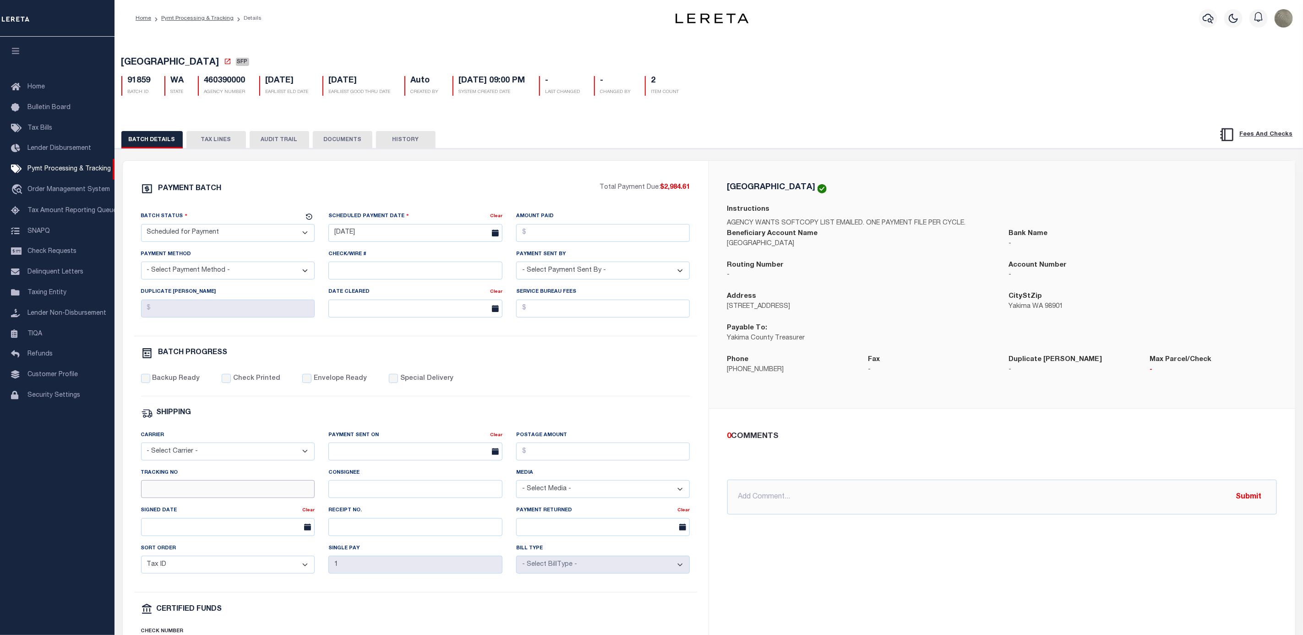
click at [204, 496] on input "Tracking No" at bounding box center [228, 489] width 174 height 18
type input "[PERSON_NAME]"
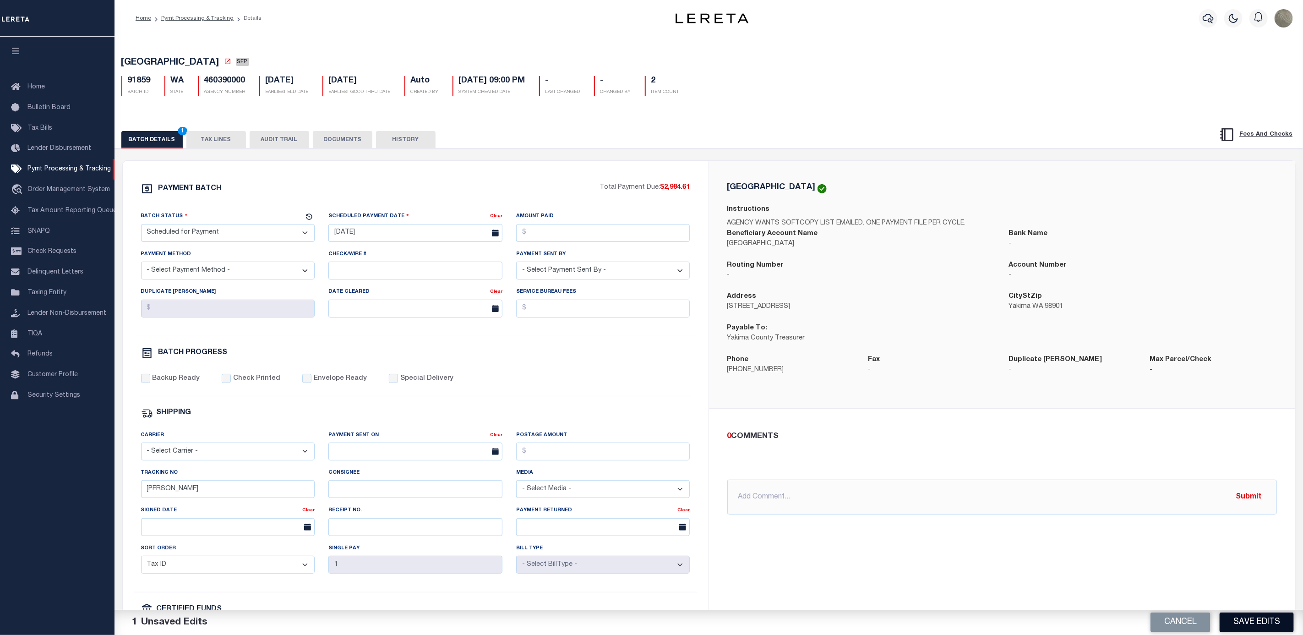
click at [1274, 621] on button "Save Edits" at bounding box center [1257, 622] width 74 height 20
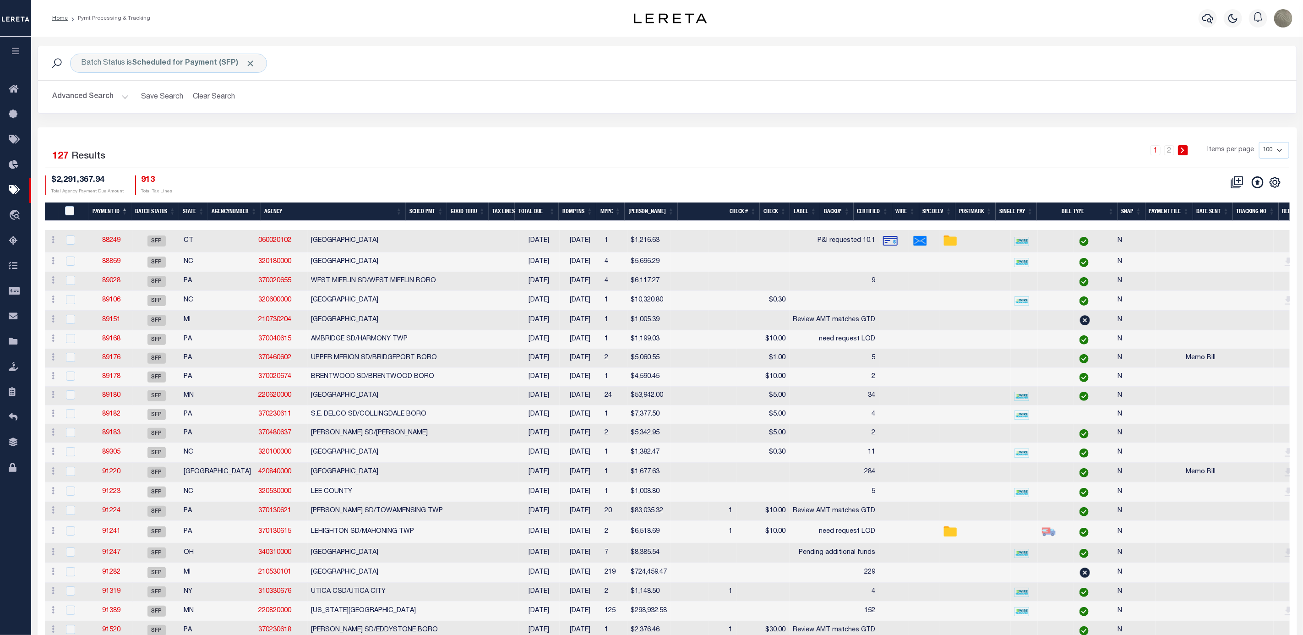
click at [1016, 143] on div "1 2 Items per page 100 200 500 1000" at bounding box center [825, 154] width 930 height 24
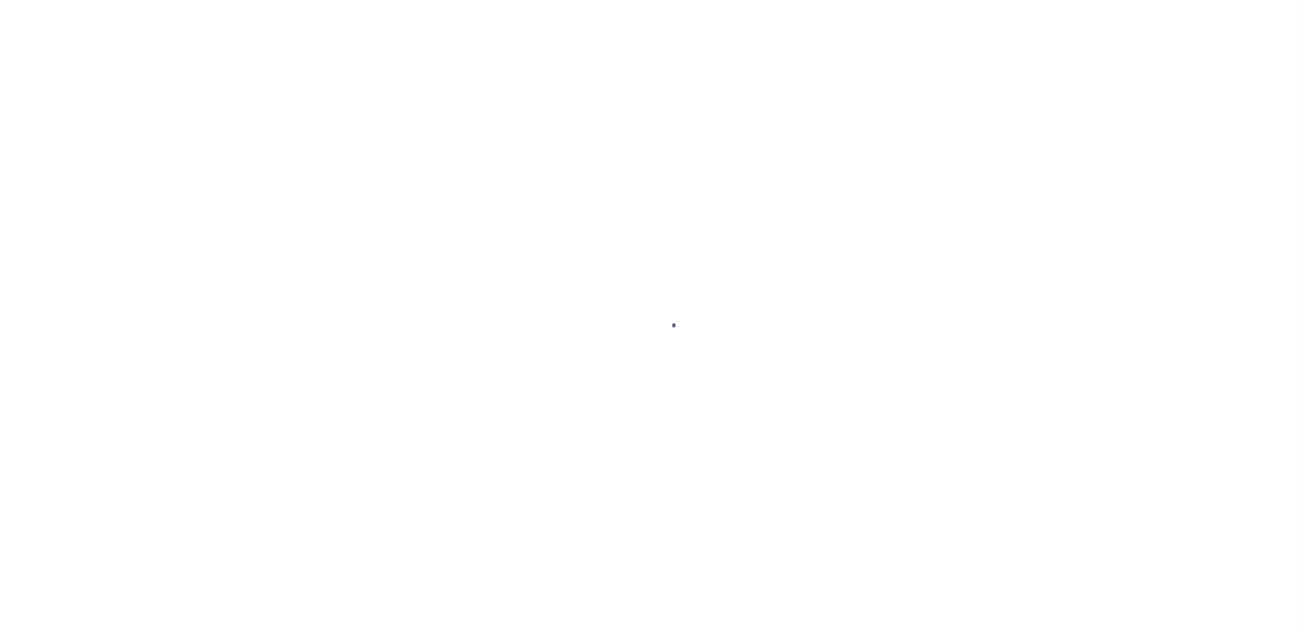
select select "SFP"
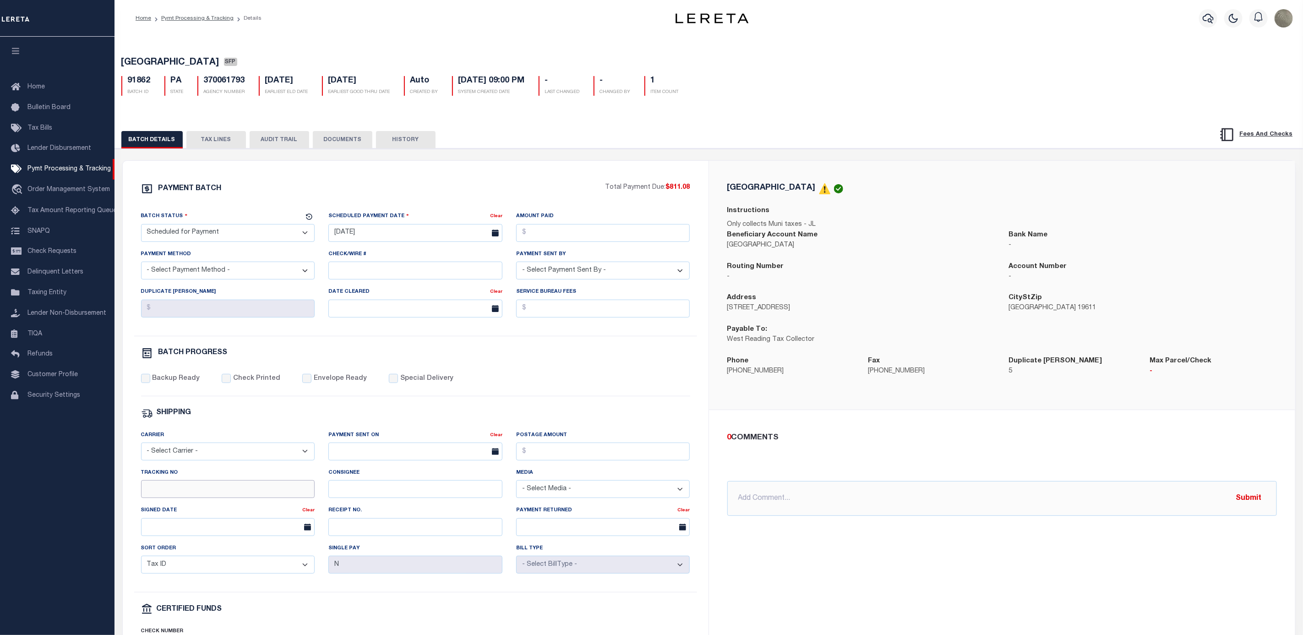
click at [201, 495] on input "Tracking No" at bounding box center [228, 489] width 174 height 18
type input "[PERSON_NAME]"
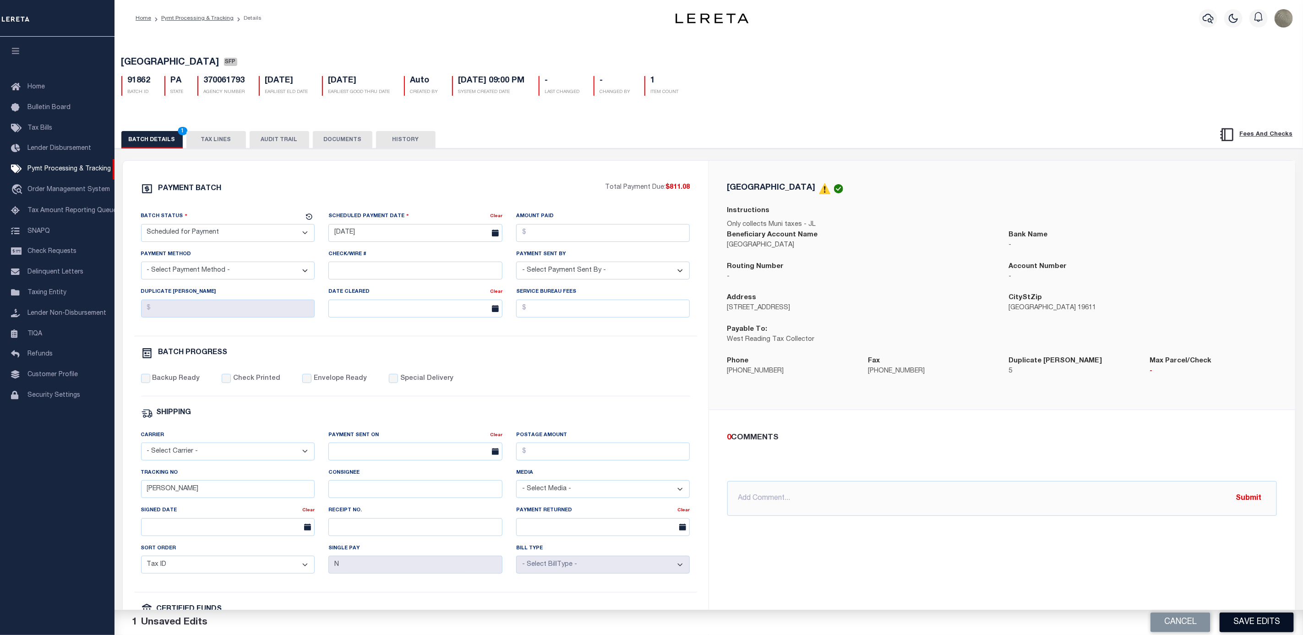
click at [1255, 616] on button "Save Edits" at bounding box center [1257, 622] width 74 height 20
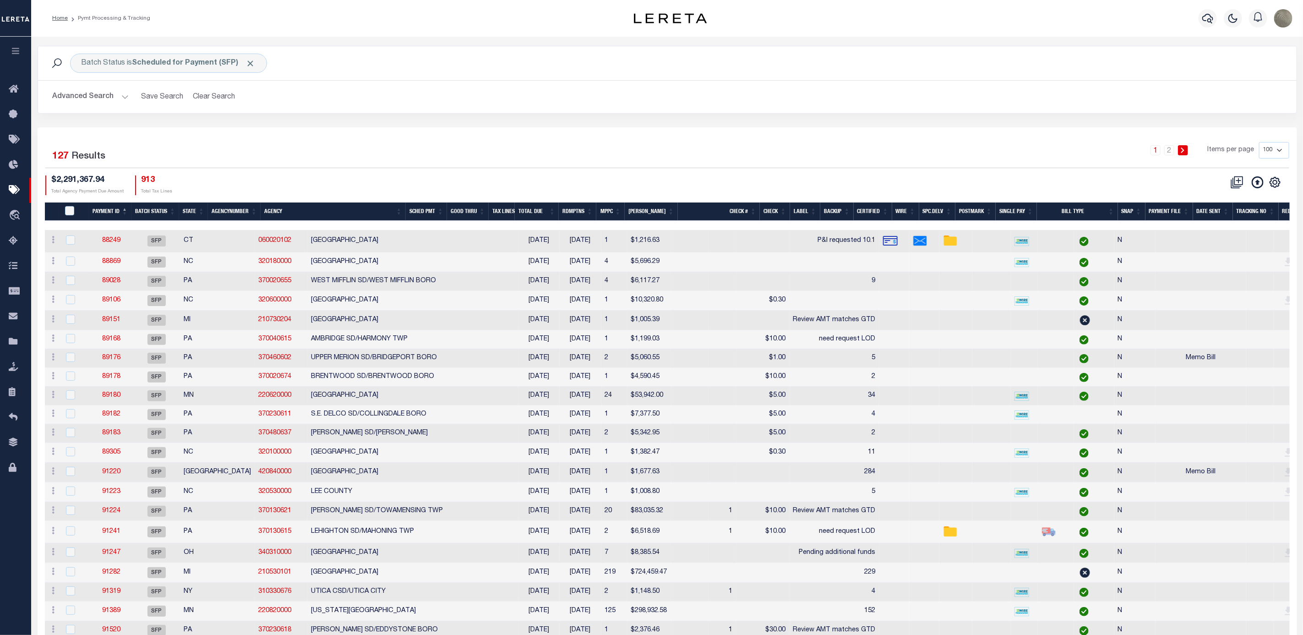
click at [813, 174] on div "Selected 127 Results 1 2 Items per page 100 200 500 1000 $2,291,367.94 Total Ag…" at bounding box center [667, 168] width 1259 height 53
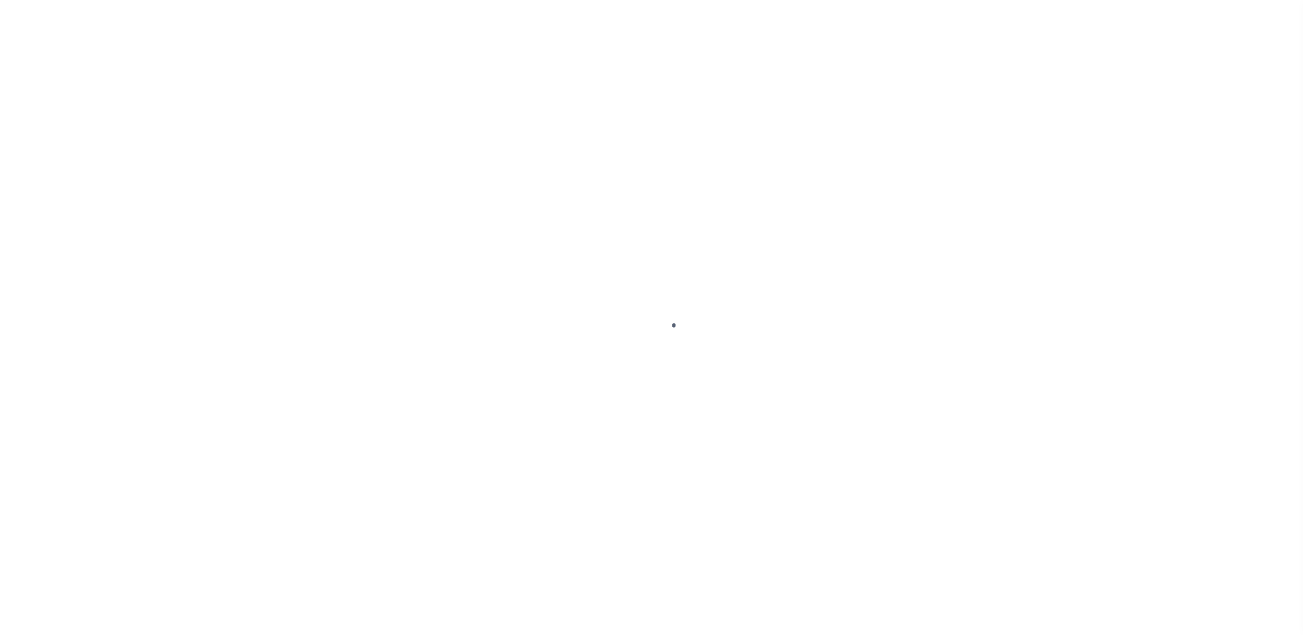
select select "SFP"
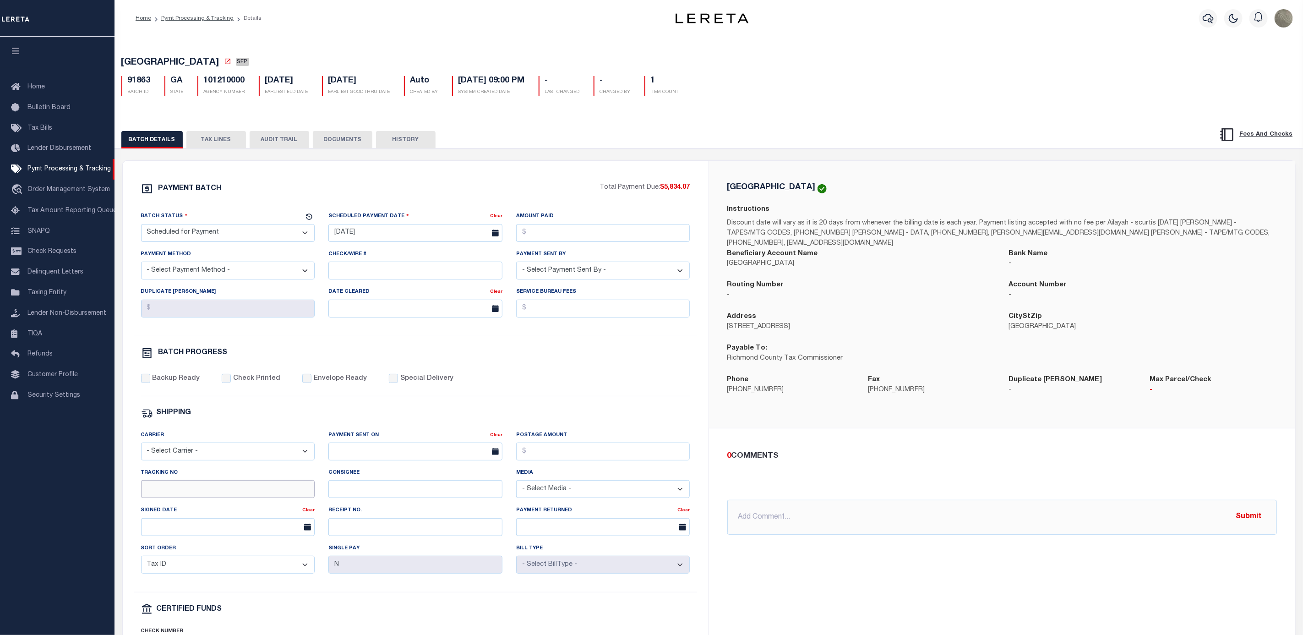
drag, startPoint x: 186, startPoint y: 501, endPoint x: 189, endPoint y: 497, distance: 5.2
click at [187, 498] on input "Tracking No" at bounding box center [228, 489] width 174 height 18
type input "[PERSON_NAME]"
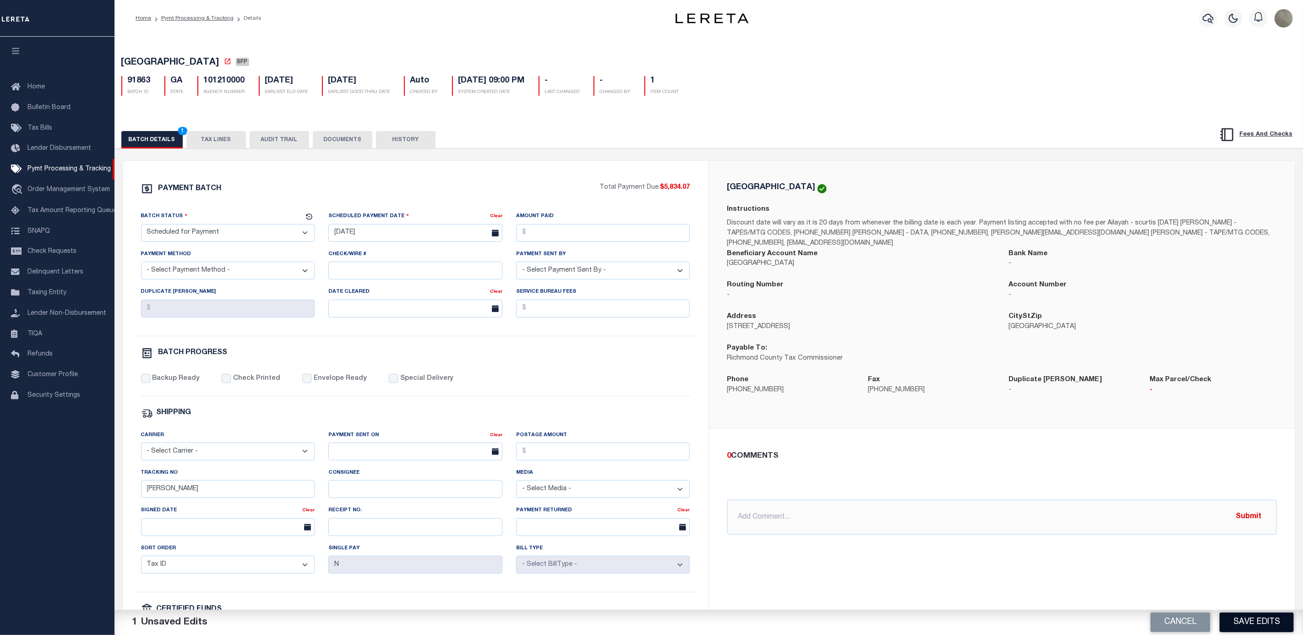
click at [1252, 617] on button "Save Edits" at bounding box center [1257, 622] width 74 height 20
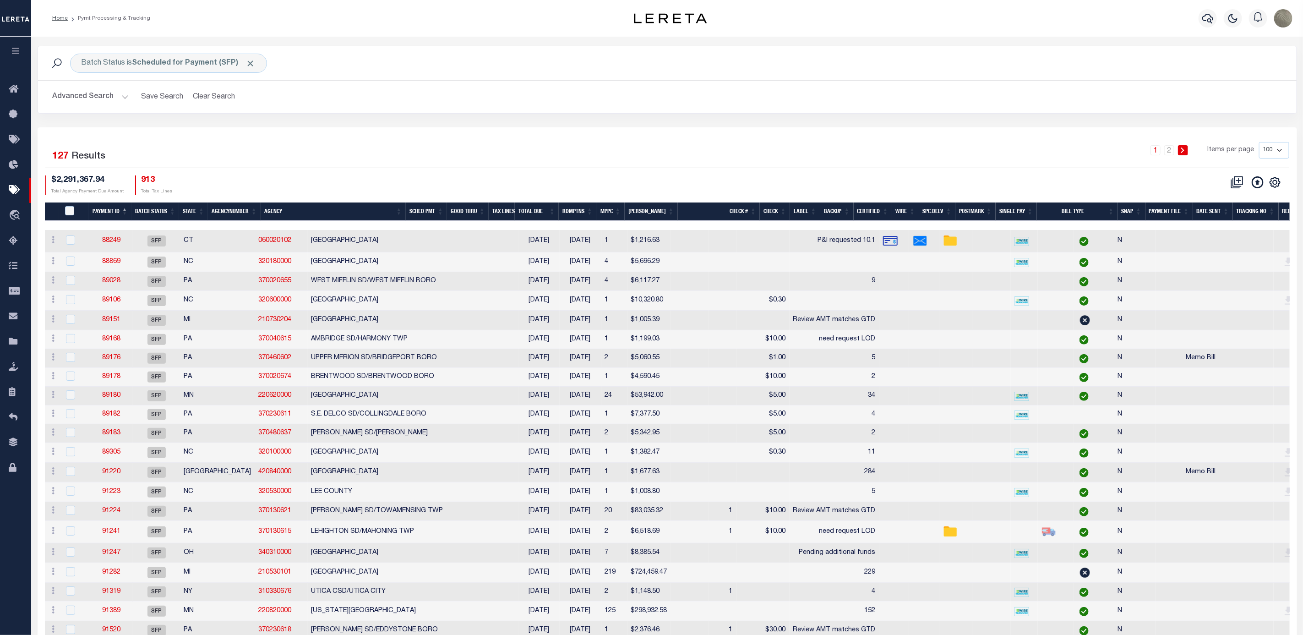
drag, startPoint x: 830, startPoint y: 153, endPoint x: 823, endPoint y: 150, distance: 7.8
click at [830, 153] on div "1 2 Items per page 100 200 500 1000" at bounding box center [825, 154] width 930 height 24
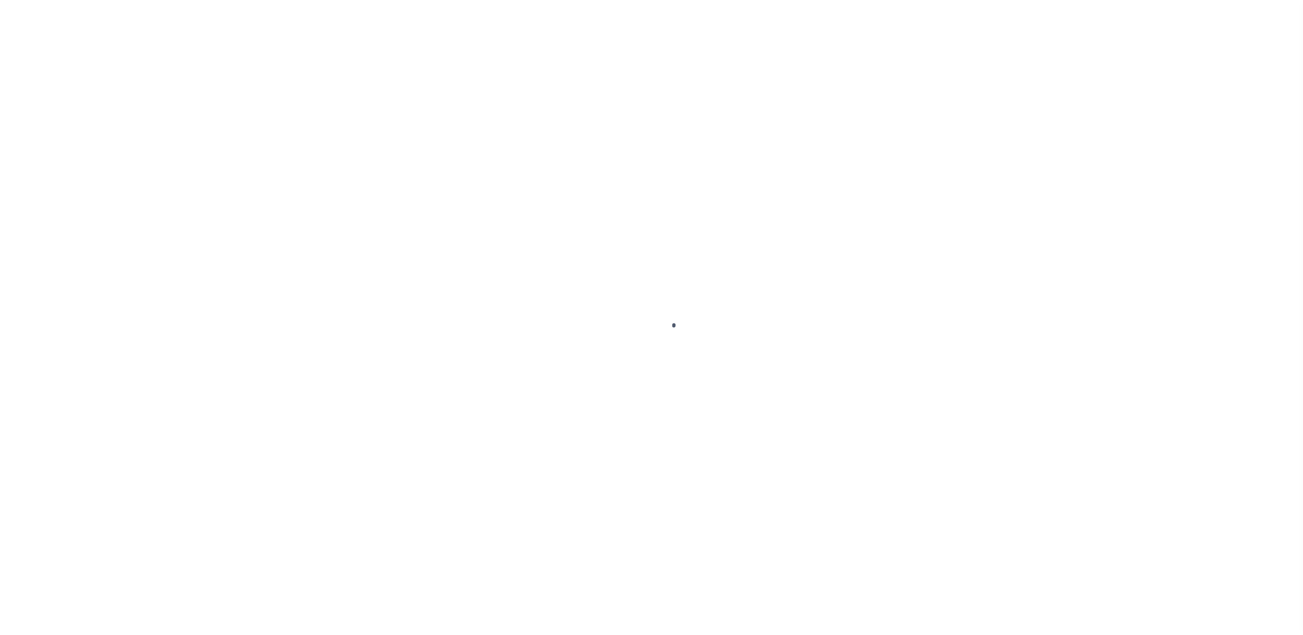
select select "SFP"
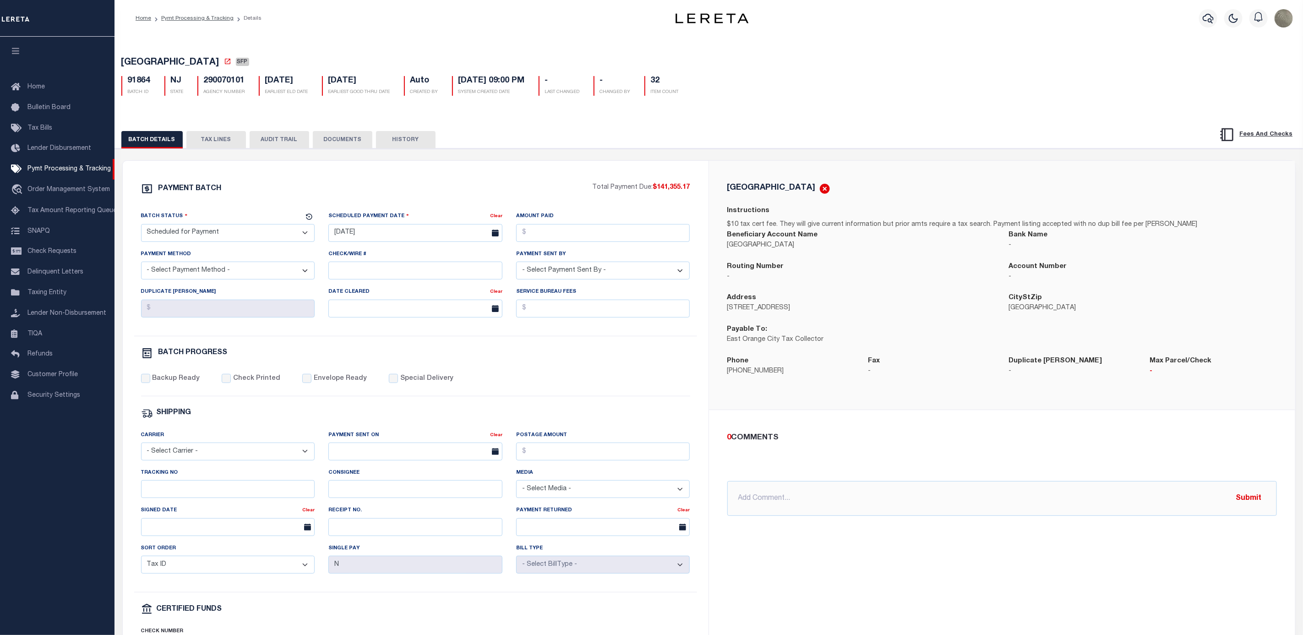
click at [241, 480] on div "Tracking No" at bounding box center [228, 483] width 174 height 30
click at [229, 493] on input "Tracking No" at bounding box center [228, 489] width 174 height 18
type input "[PERSON_NAME]"
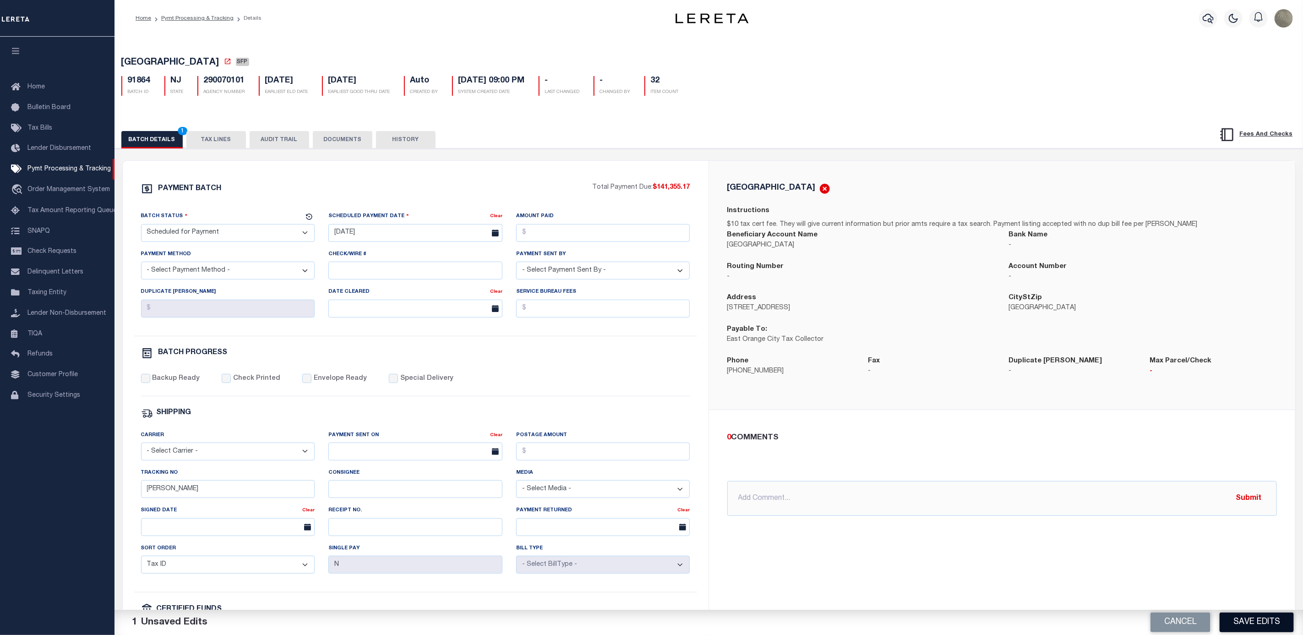
click at [1239, 623] on button "Save Edits" at bounding box center [1257, 622] width 74 height 20
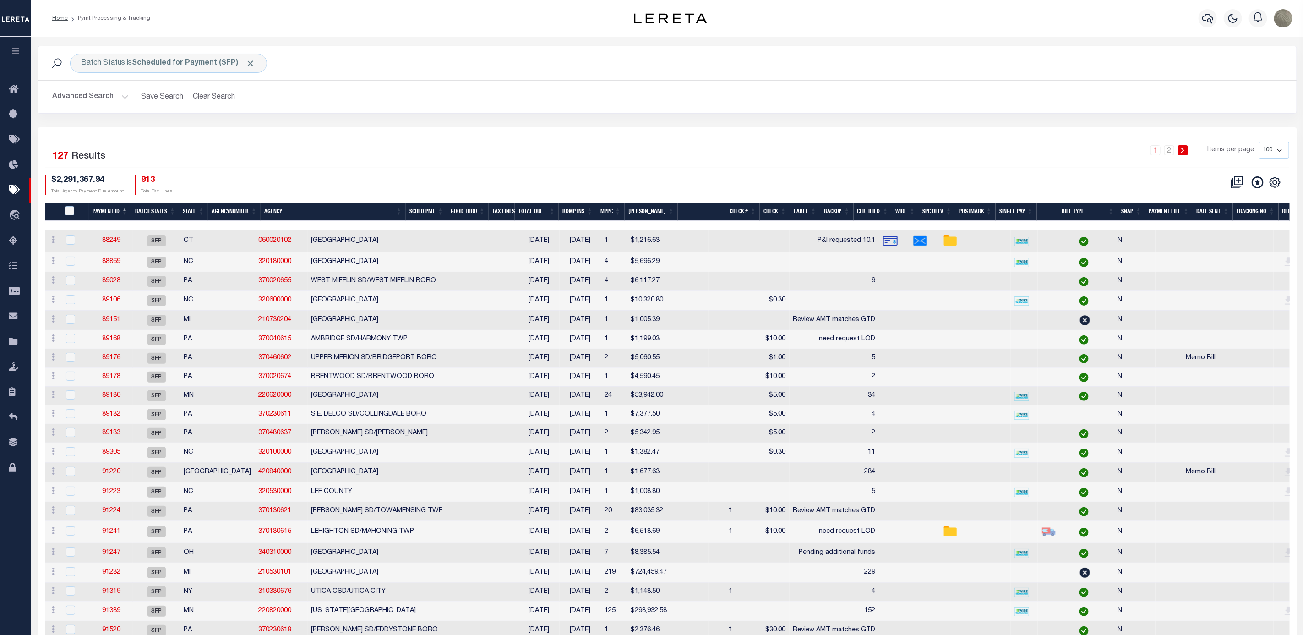
click at [832, 168] on div "Selected 127 Results 1 2 Items per page 100 200 500 1000" at bounding box center [667, 155] width 1244 height 26
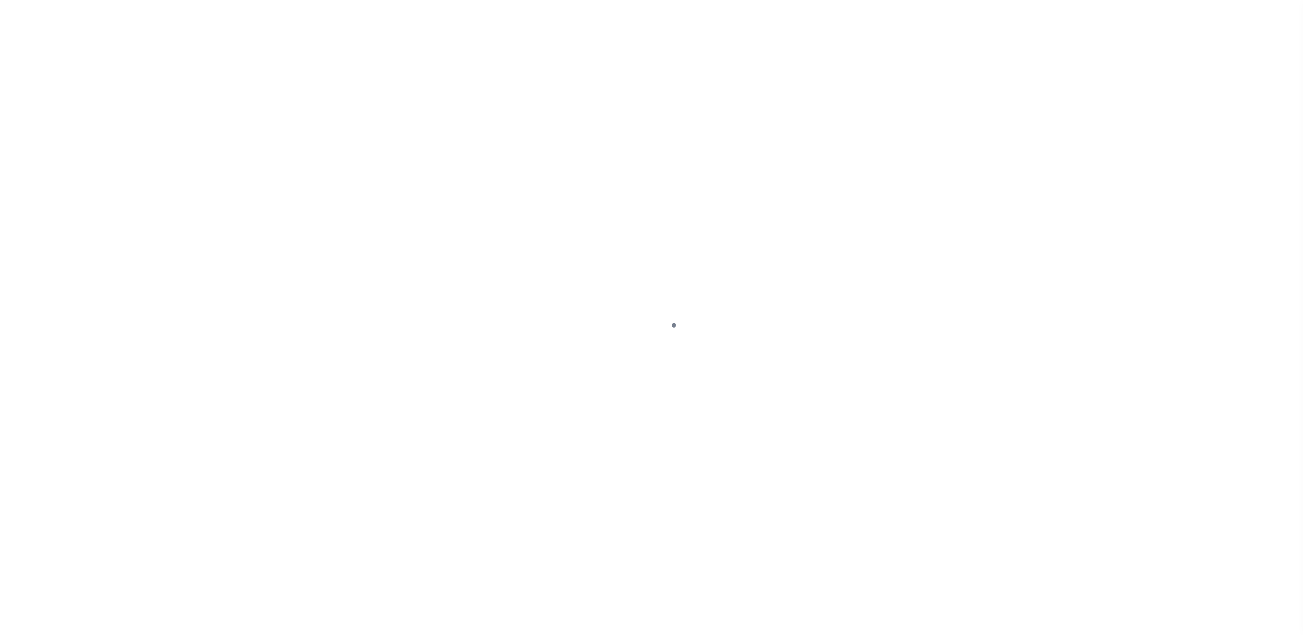
select select "SFP"
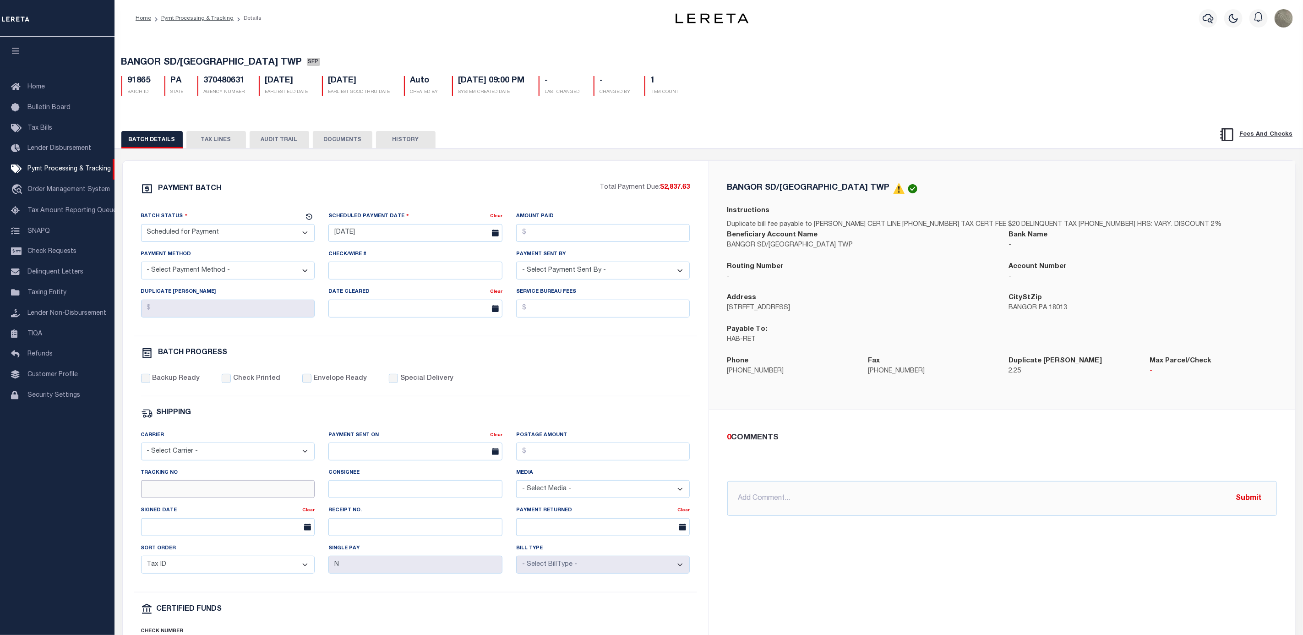
drag, startPoint x: 181, startPoint y: 503, endPoint x: 190, endPoint y: 501, distance: 8.7
click at [181, 498] on input "Tracking No" at bounding box center [228, 489] width 174 height 18
type input "[PERSON_NAME]"
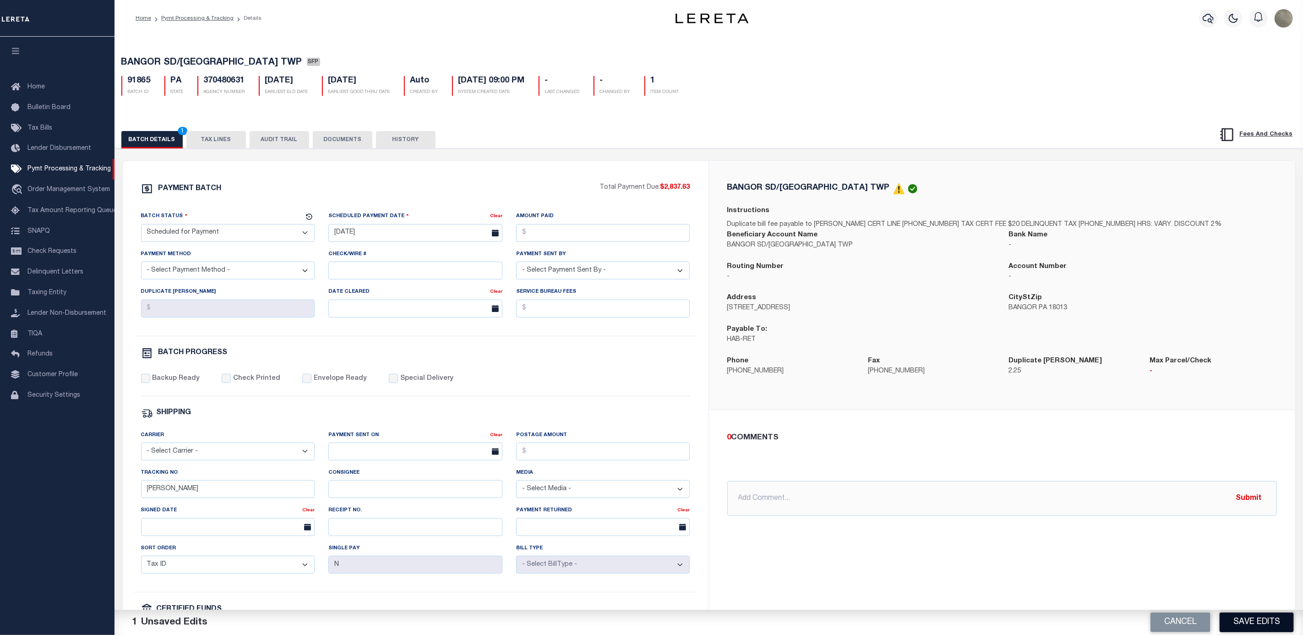
click at [1248, 626] on button "Save Edits" at bounding box center [1257, 622] width 74 height 20
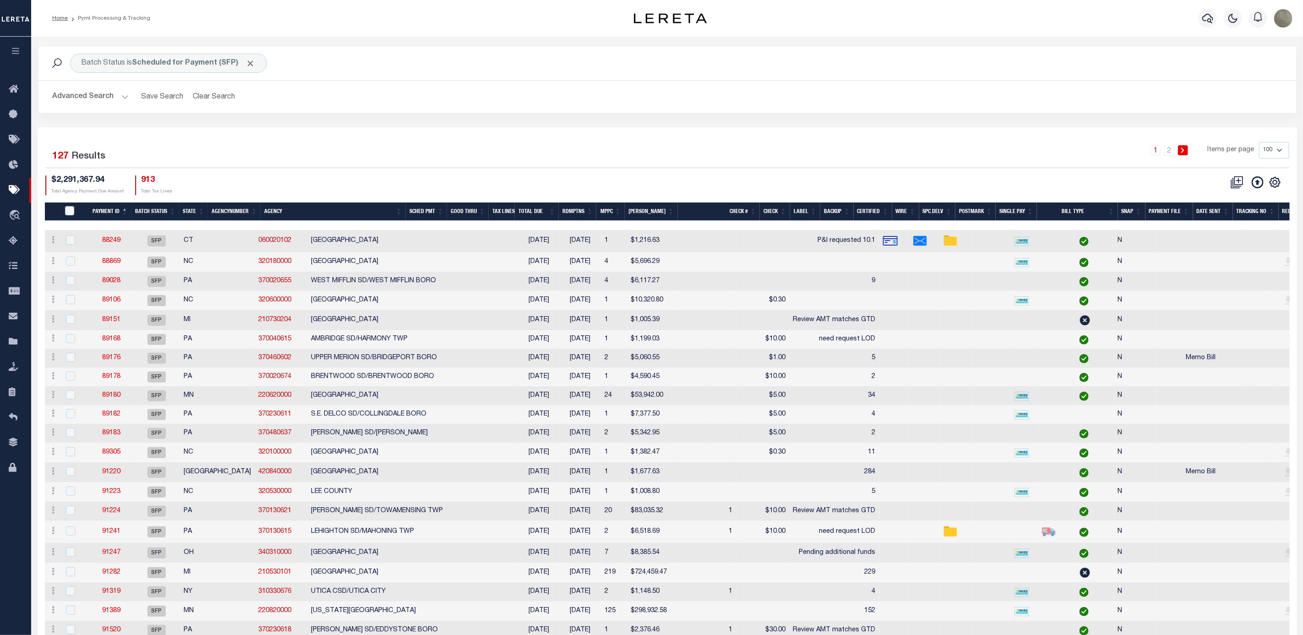
click at [701, 84] on div "Advanced Search Save Search Clear Search Batch ID Equals Equals Is Not Equal To…" at bounding box center [667, 97] width 1259 height 33
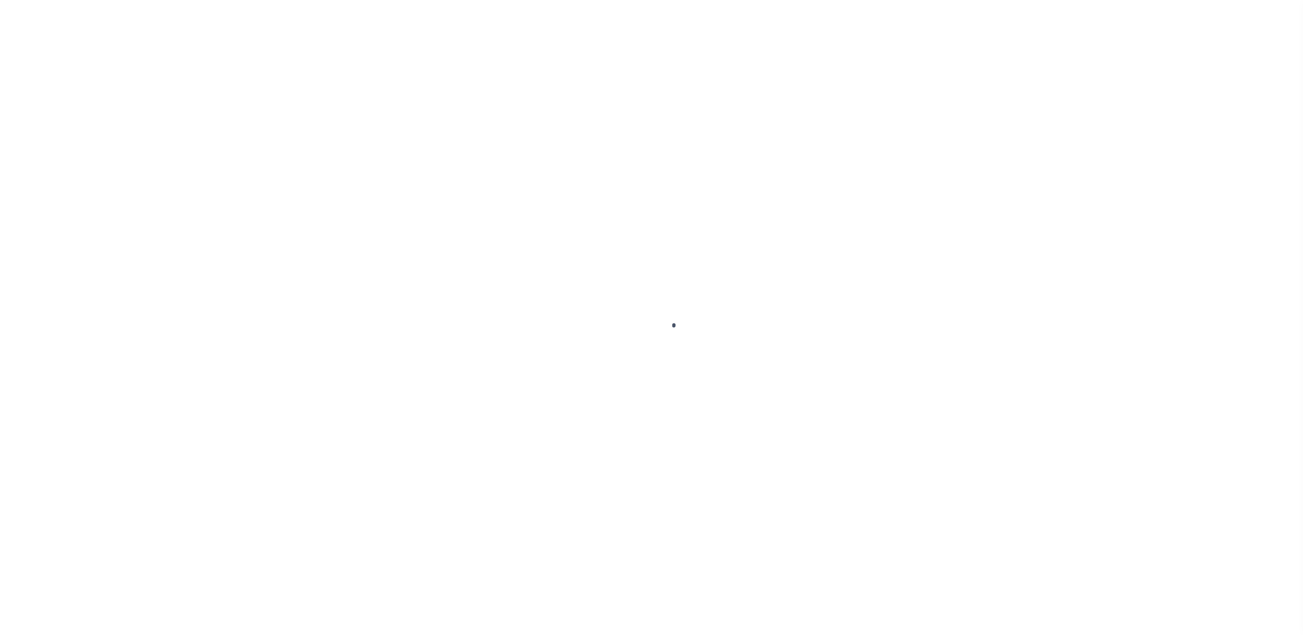
select select "SFP"
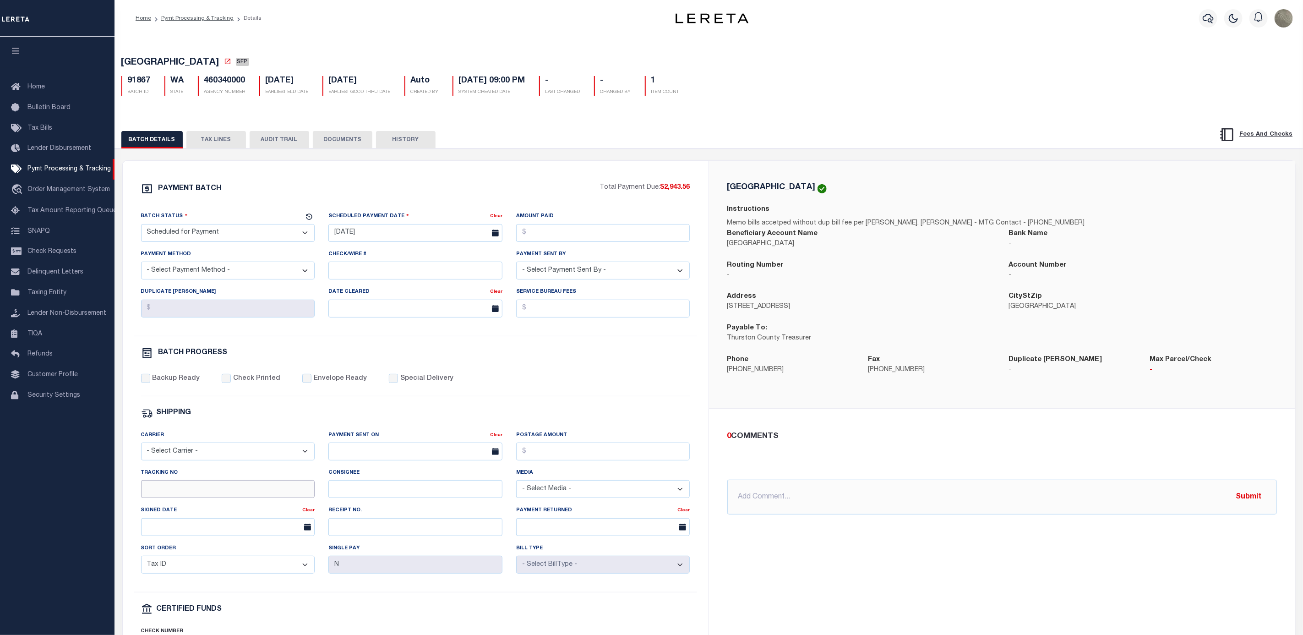
click at [177, 494] on input "Tracking No" at bounding box center [228, 489] width 174 height 18
type input "[PERSON_NAME]"
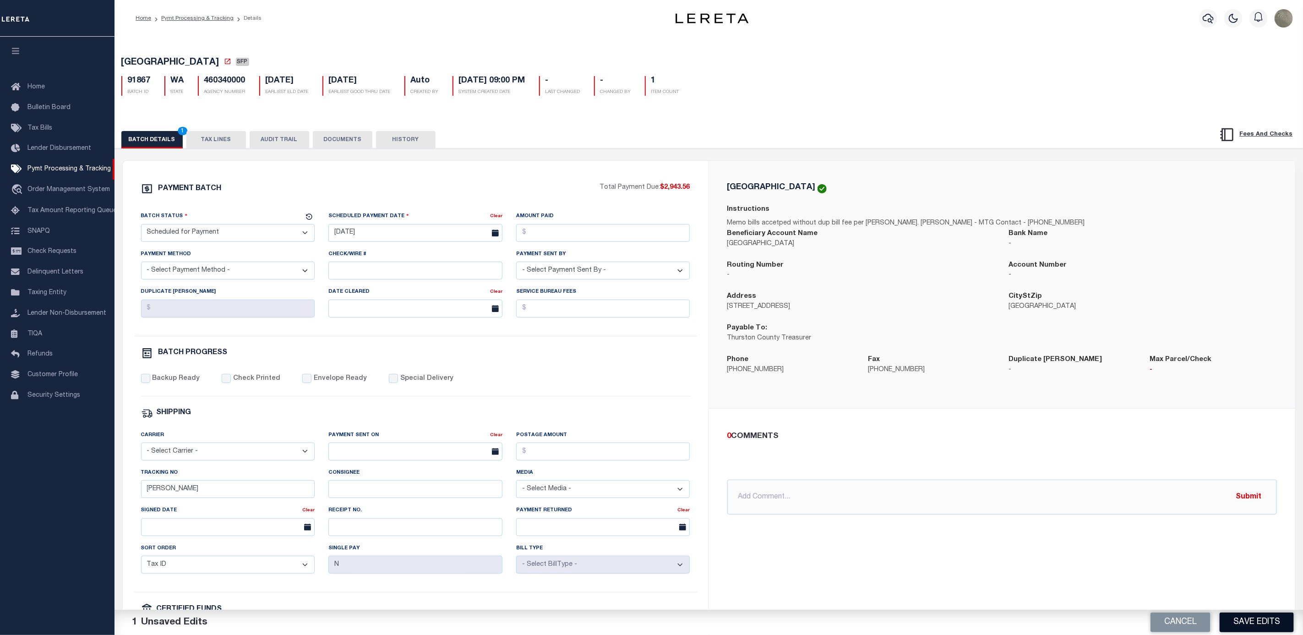
click at [1250, 620] on button "Save Edits" at bounding box center [1257, 622] width 74 height 20
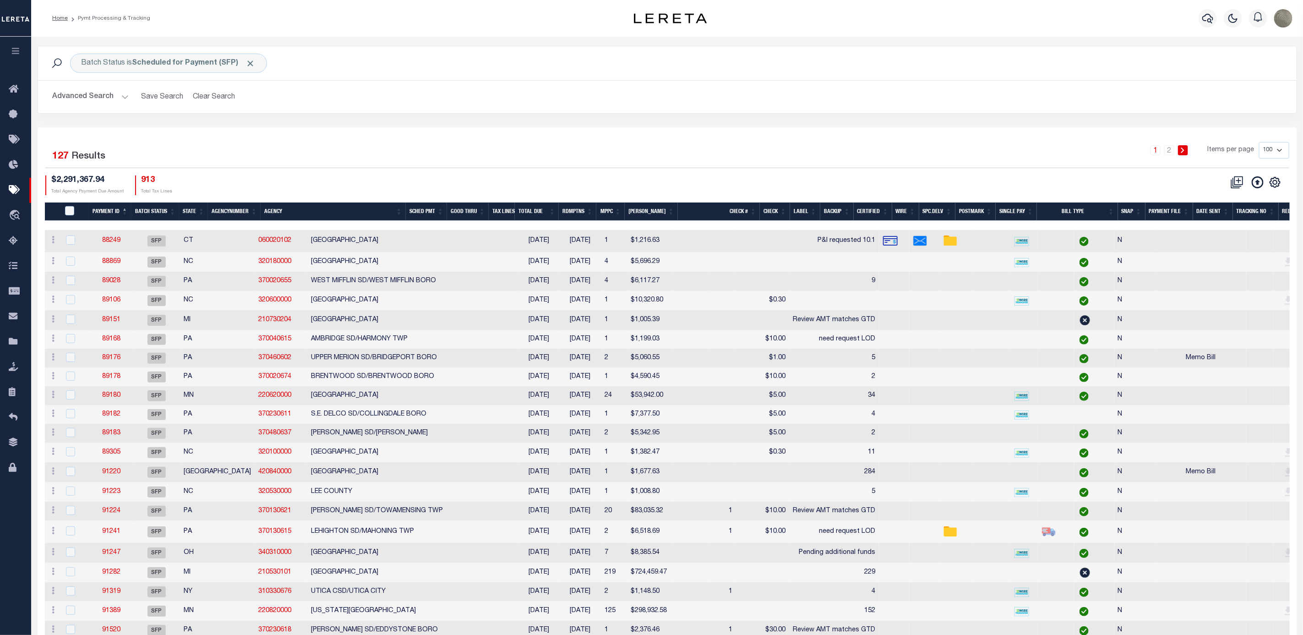
click at [797, 145] on div "1 2 Items per page 100 200 500 1000" at bounding box center [825, 154] width 930 height 24
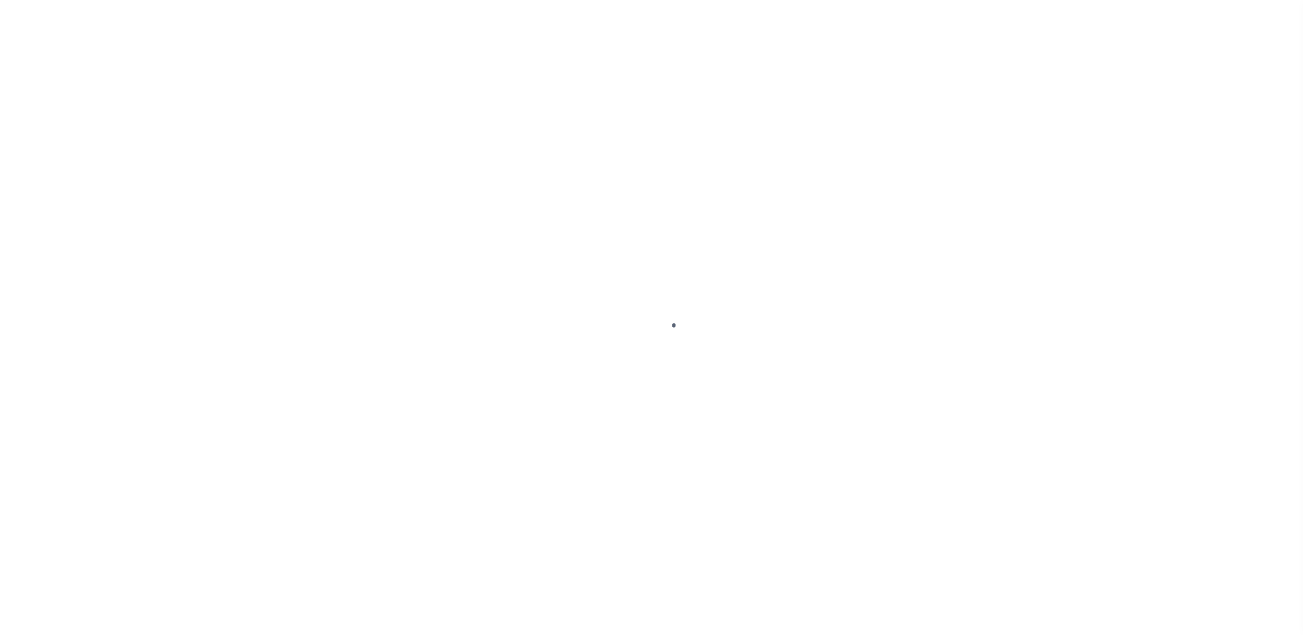
select select "SFP"
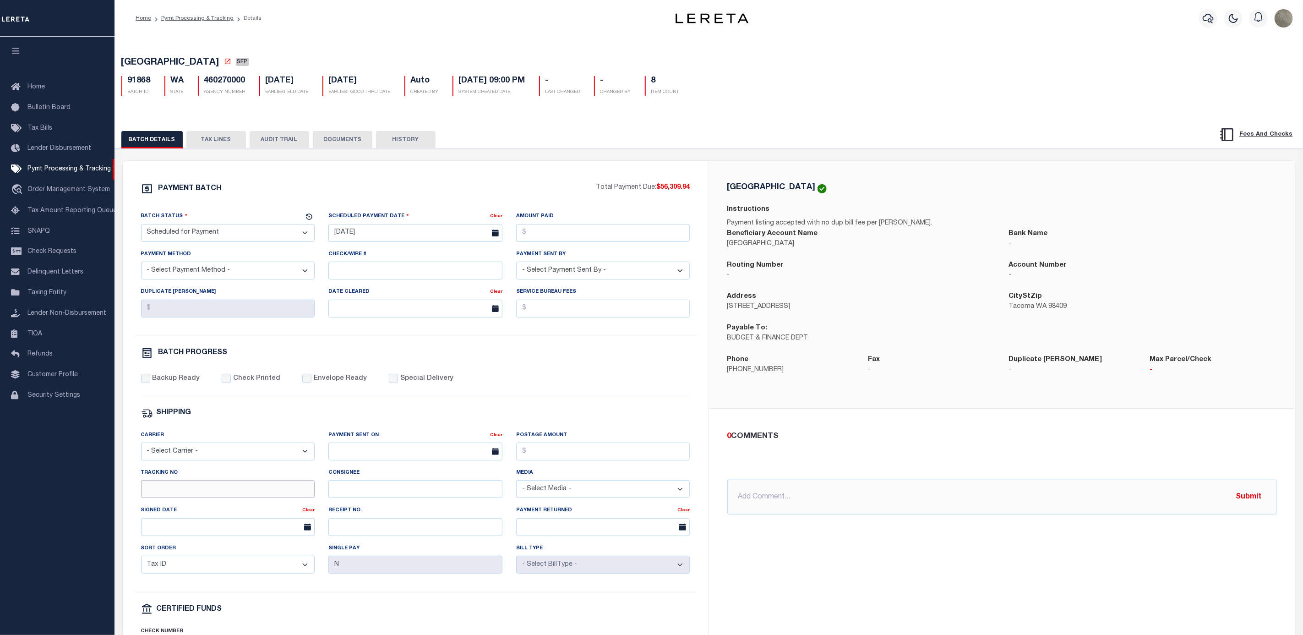
click at [215, 498] on input "Tracking No" at bounding box center [228, 489] width 174 height 18
type input "[PERSON_NAME]"
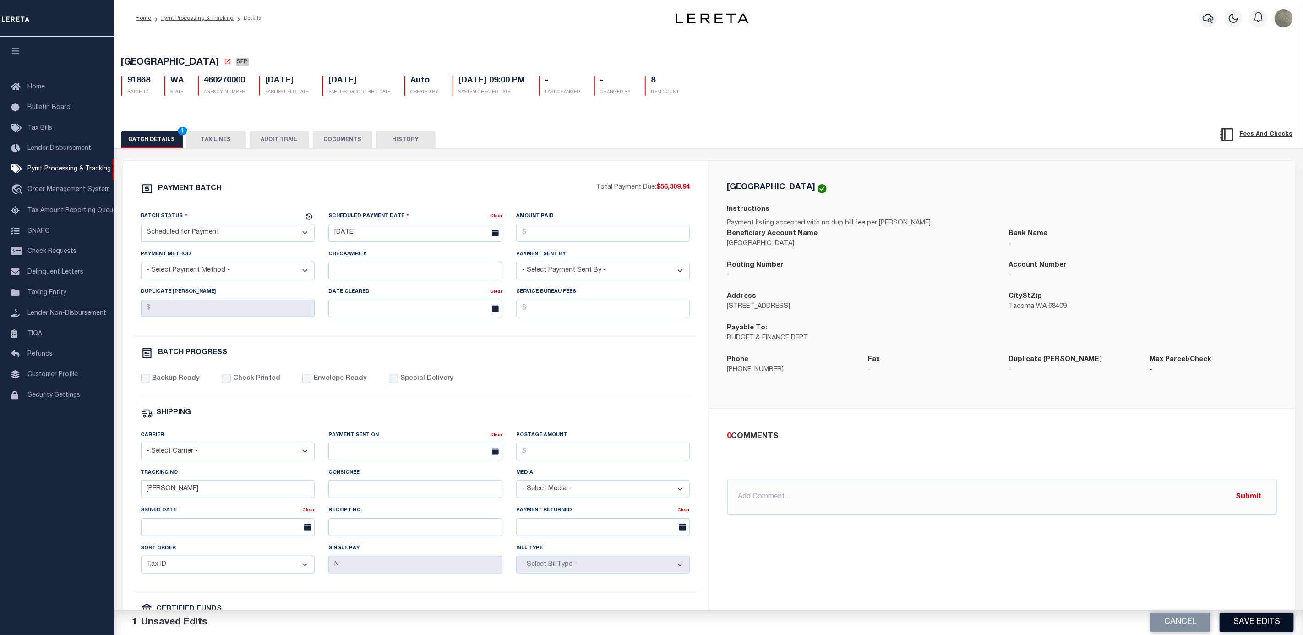
click at [1230, 614] on button "Save Edits" at bounding box center [1257, 622] width 74 height 20
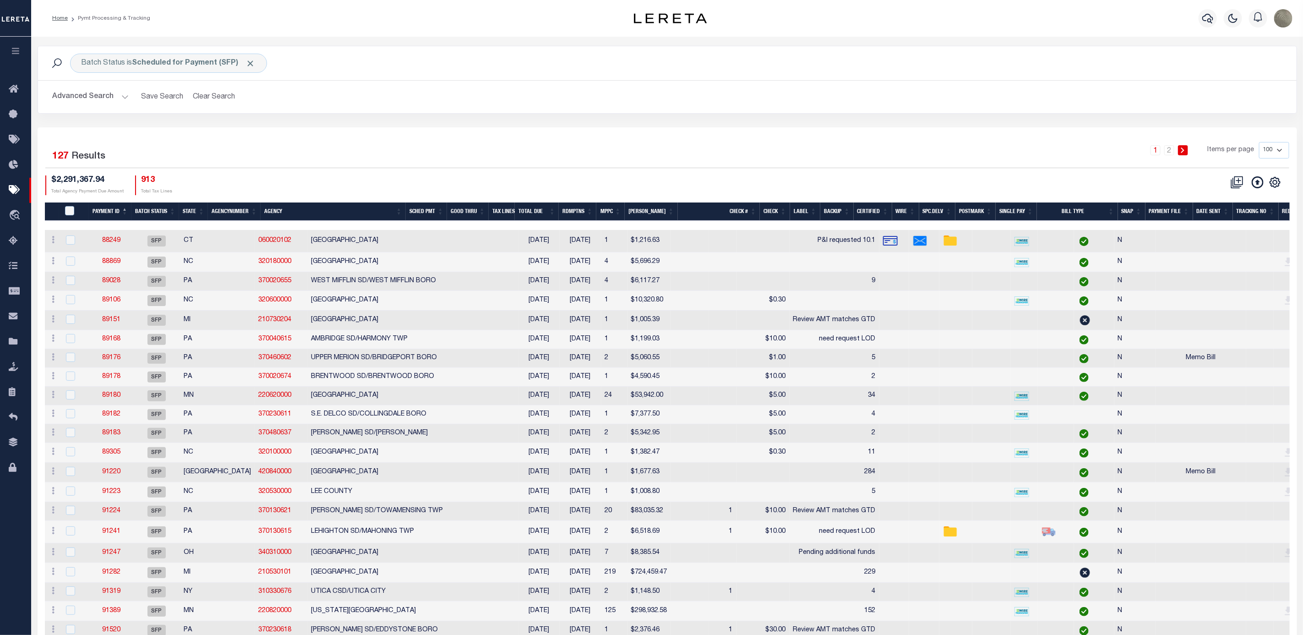
click at [798, 161] on div "1 2 Items per page 100 200 500 1000" at bounding box center [825, 154] width 930 height 24
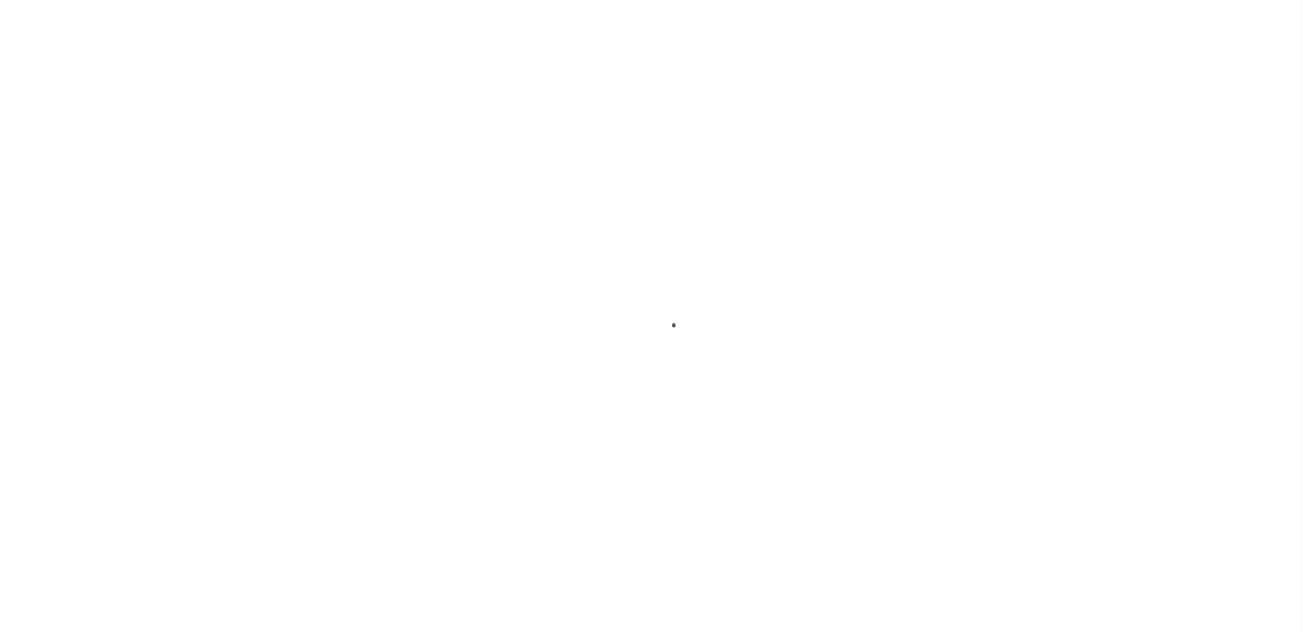
select select "SFP"
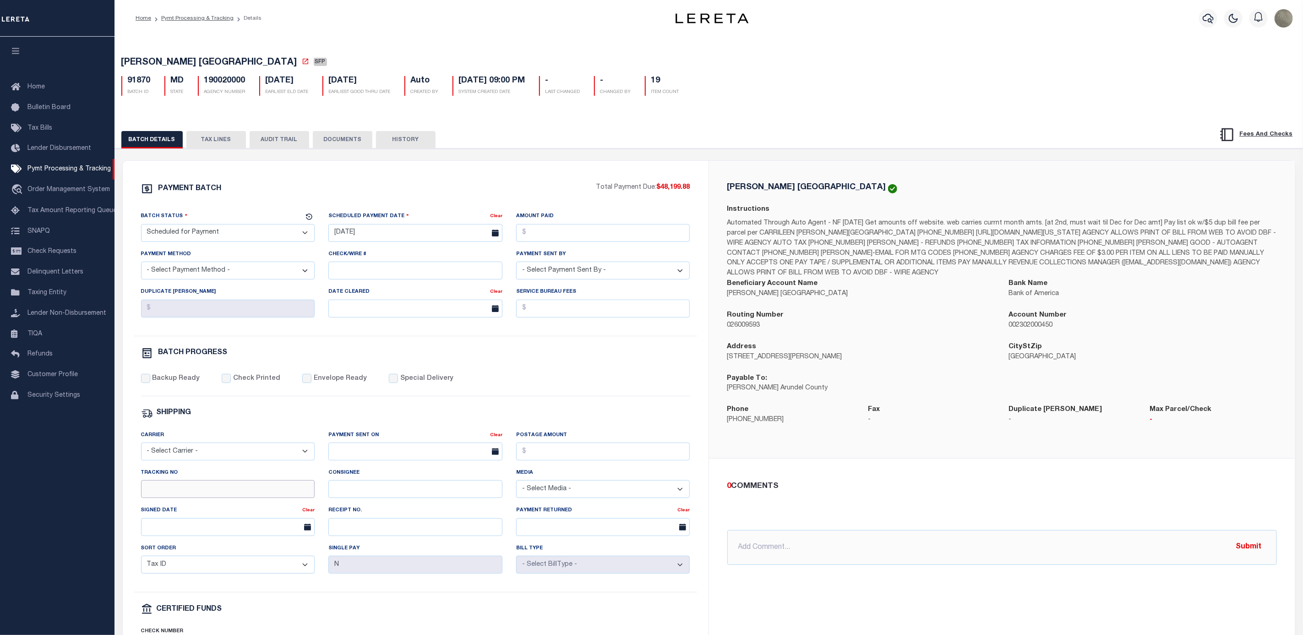
click at [222, 491] on input "Tracking No" at bounding box center [228, 489] width 174 height 18
type input "[PERSON_NAME]"
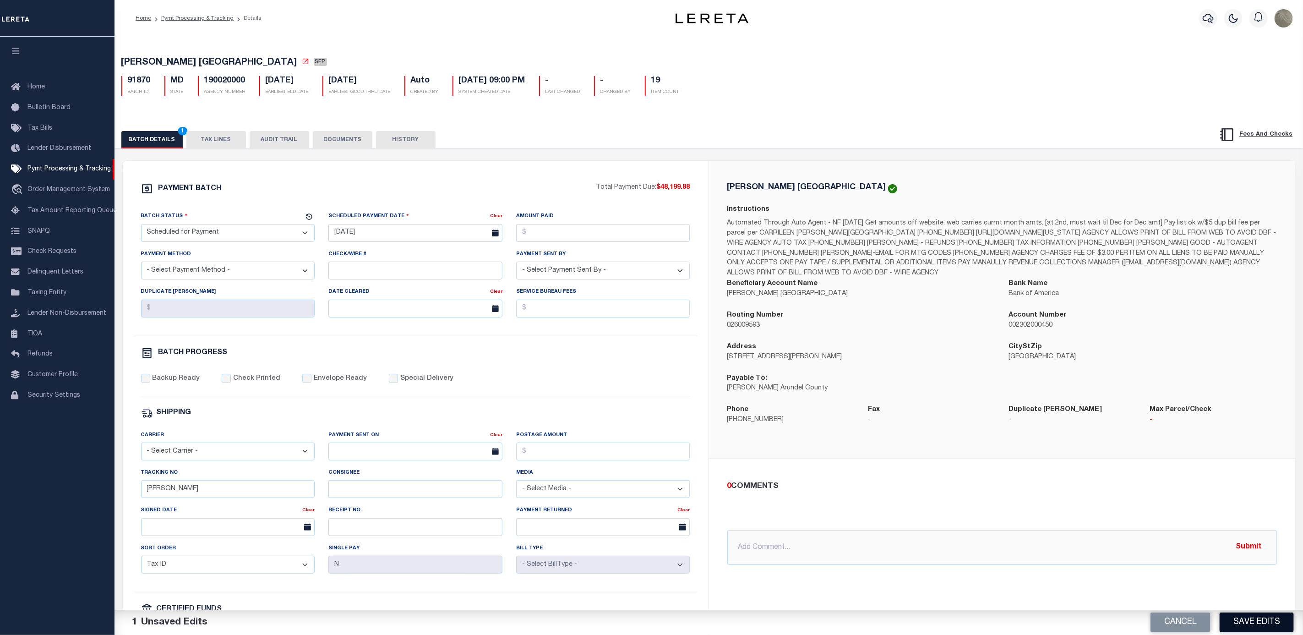
click at [1255, 626] on button "Save Edits" at bounding box center [1257, 622] width 74 height 20
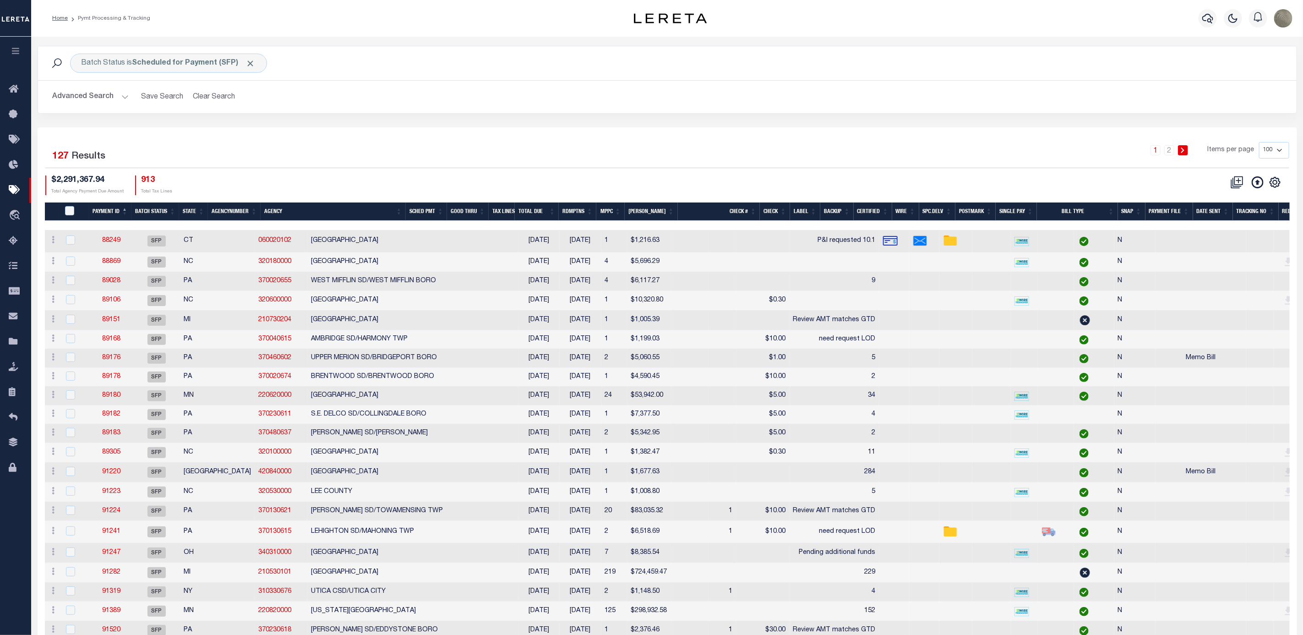
click at [921, 117] on div "Batch Status is Scheduled for Payment (SFP) Search Advanced Search Save Search …" at bounding box center [667, 87] width 1273 height 82
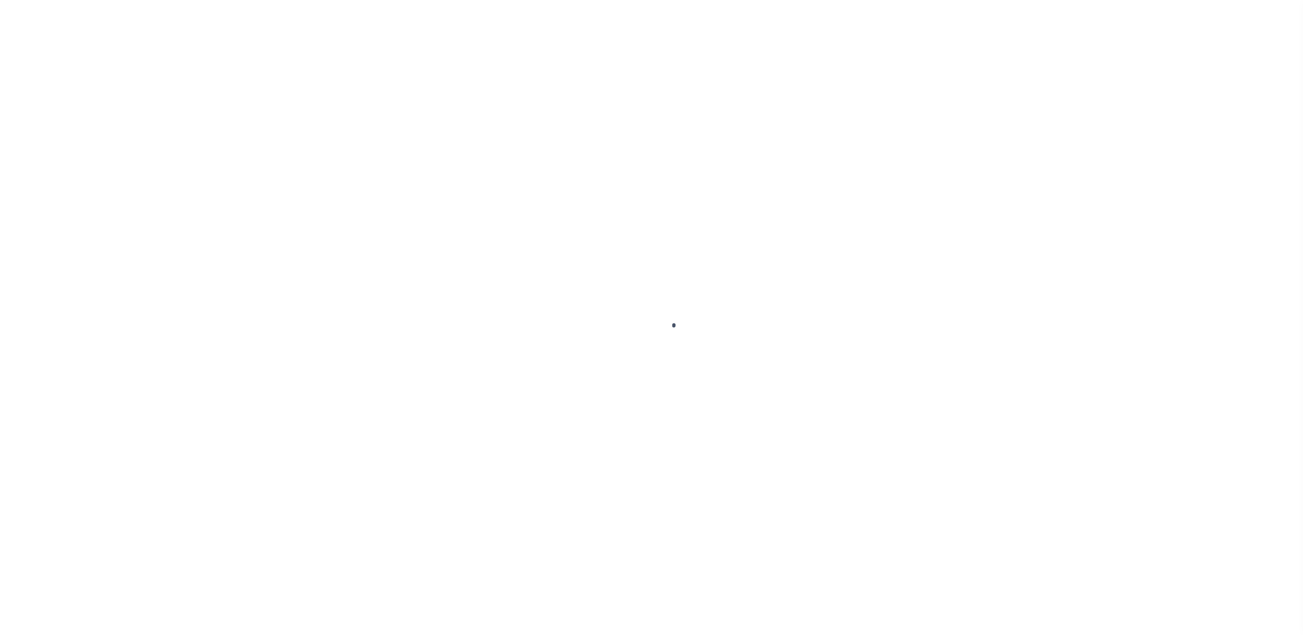
select select "SFP"
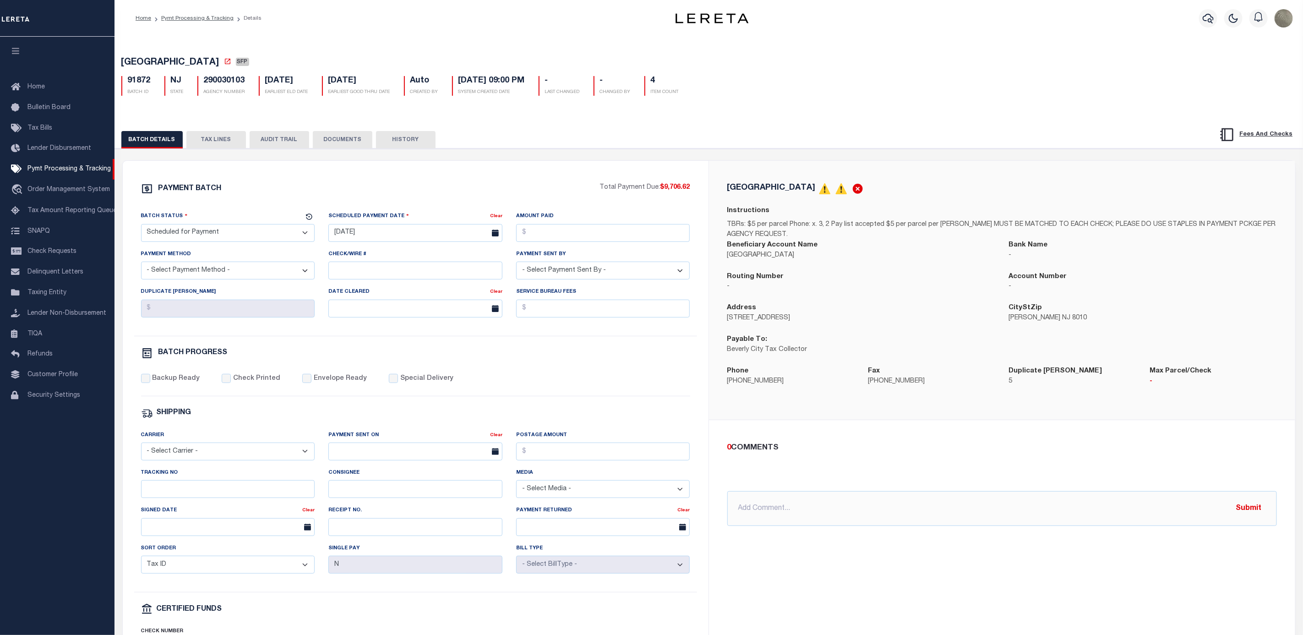
click at [190, 505] on div "Tracking No" at bounding box center [228, 487] width 188 height 38
click at [196, 493] on input "Tracking No" at bounding box center [228, 489] width 174 height 18
type input "[PERSON_NAME]"
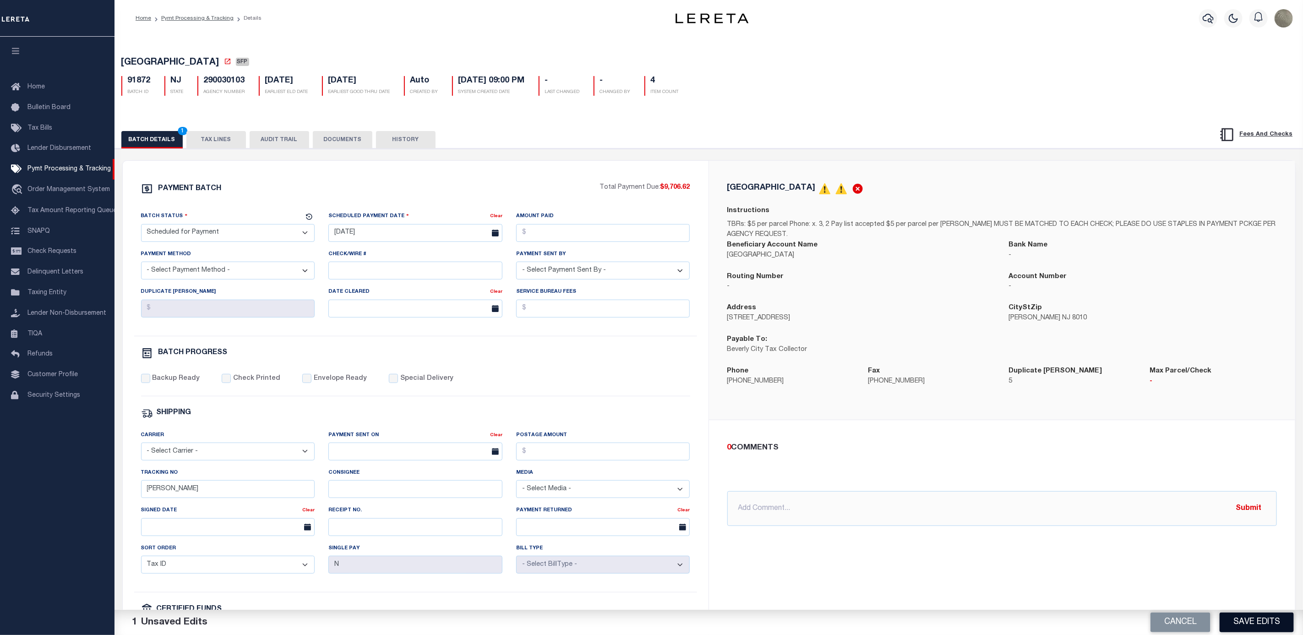
click at [1256, 620] on button "Save Edits" at bounding box center [1257, 622] width 74 height 20
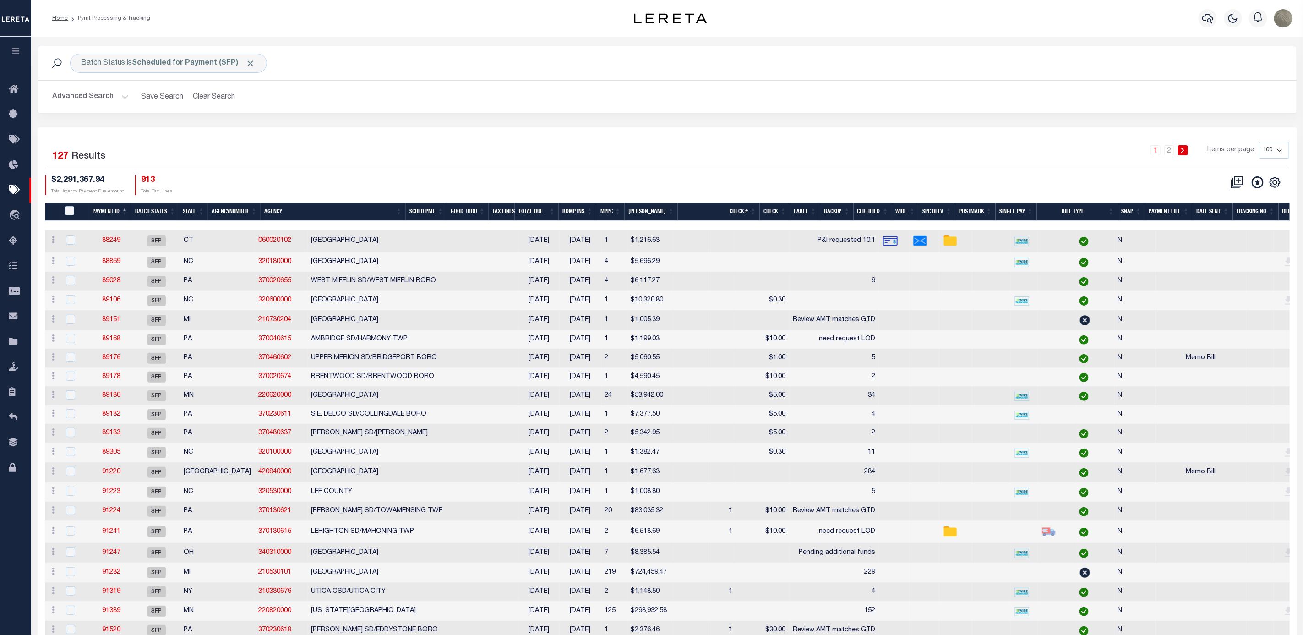
click at [903, 109] on div "Advanced Search Save Search Clear Search Batch ID Equals Equals Is Not Equal To…" at bounding box center [667, 97] width 1259 height 33
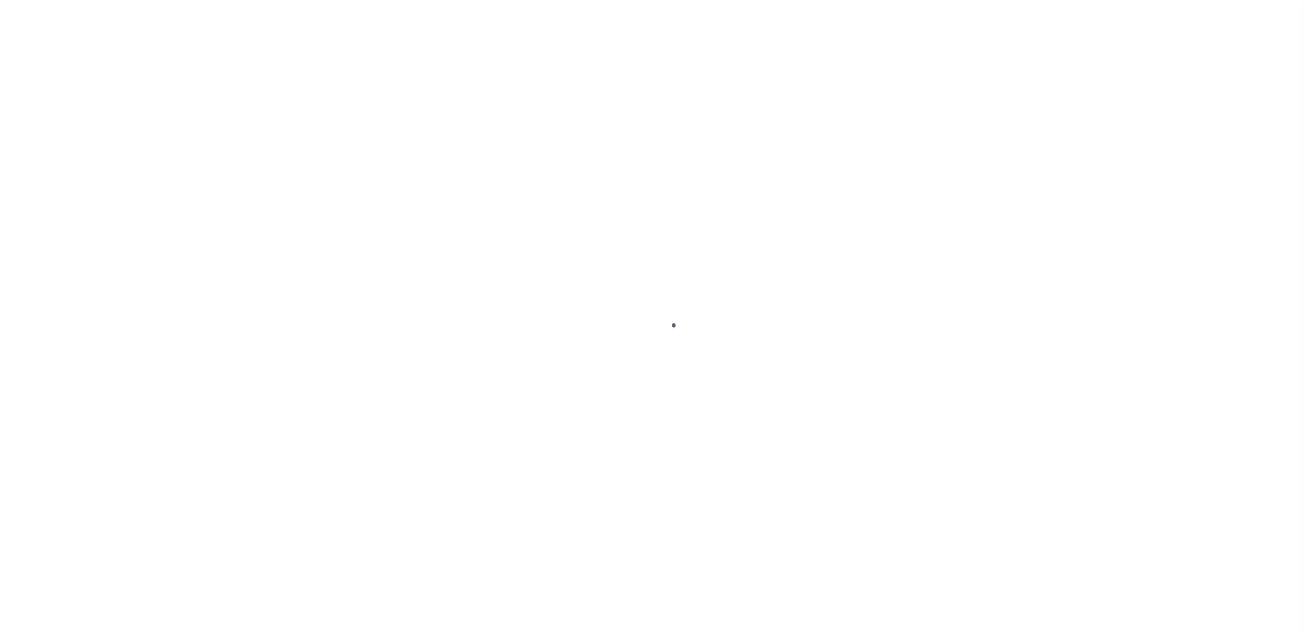
select select "SFP"
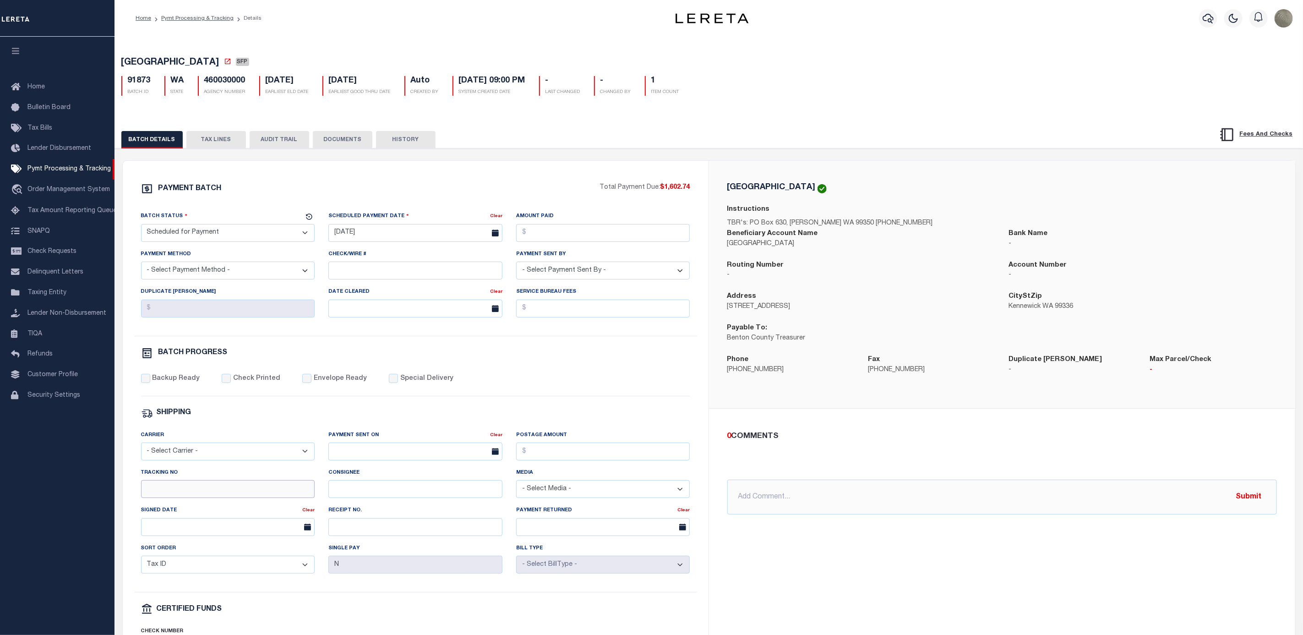
click at [192, 494] on input "Tracking No" at bounding box center [228, 489] width 174 height 18
type input "[PERSON_NAME]"
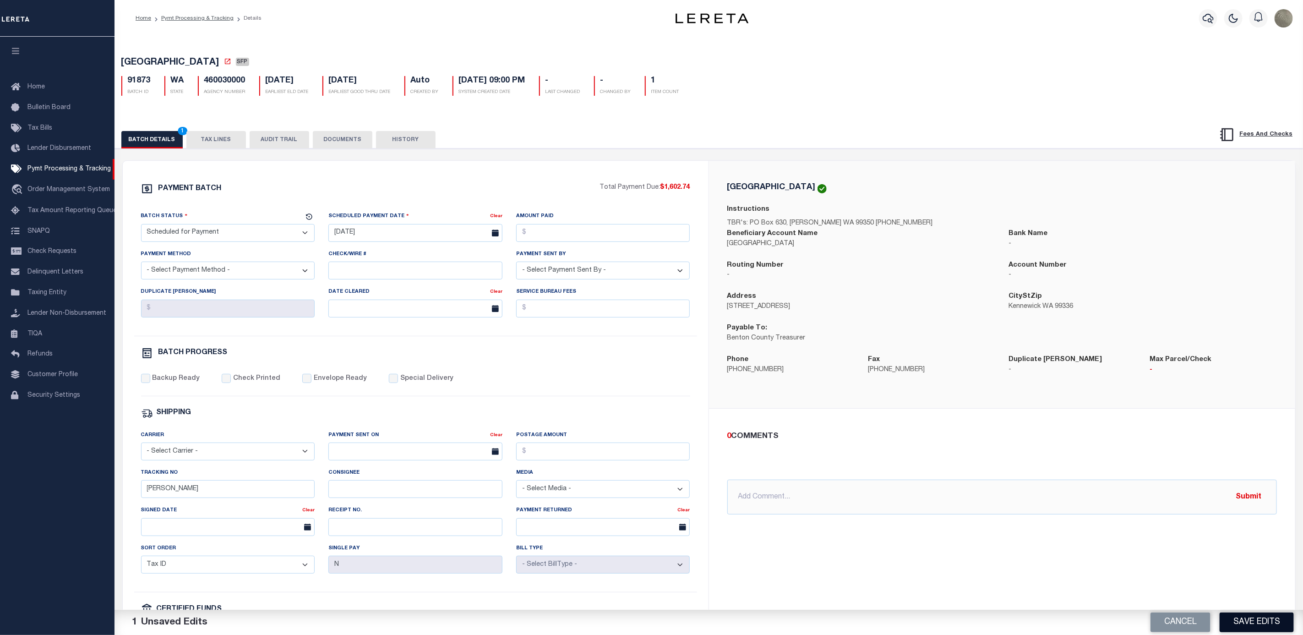
click at [1266, 621] on button "Save Edits" at bounding box center [1257, 622] width 74 height 20
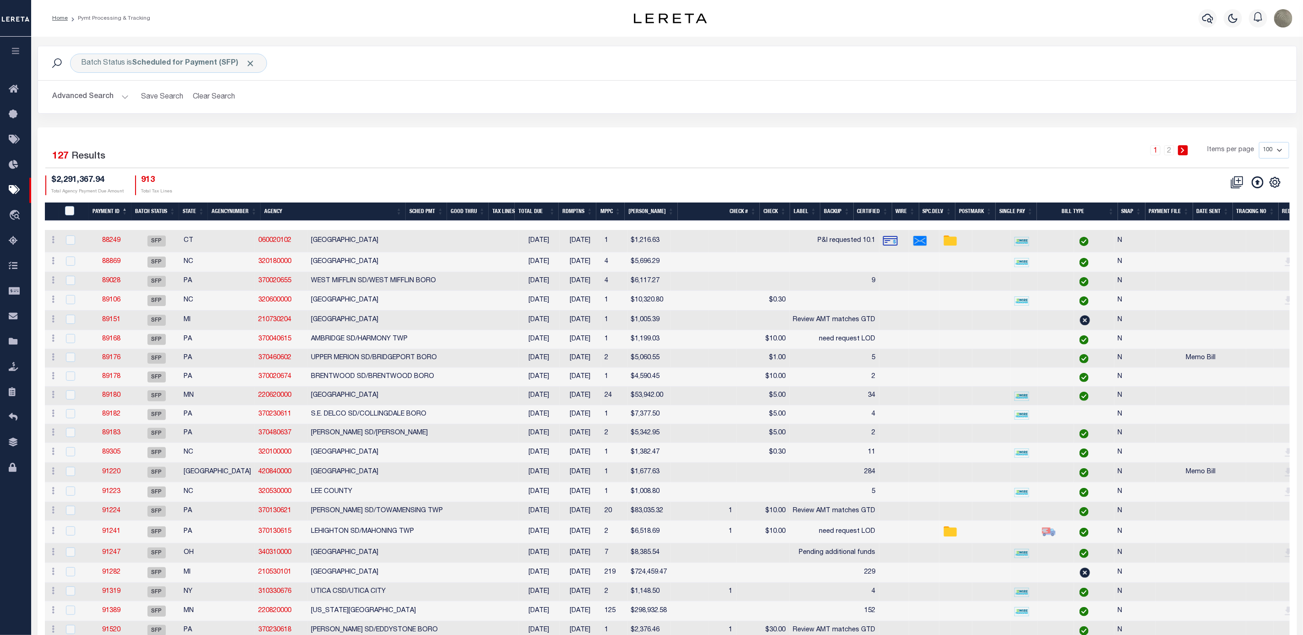
click at [996, 126] on div "Batch Status is Scheduled for Payment (SFP) Search Advanced Search Save Search …" at bounding box center [667, 87] width 1273 height 82
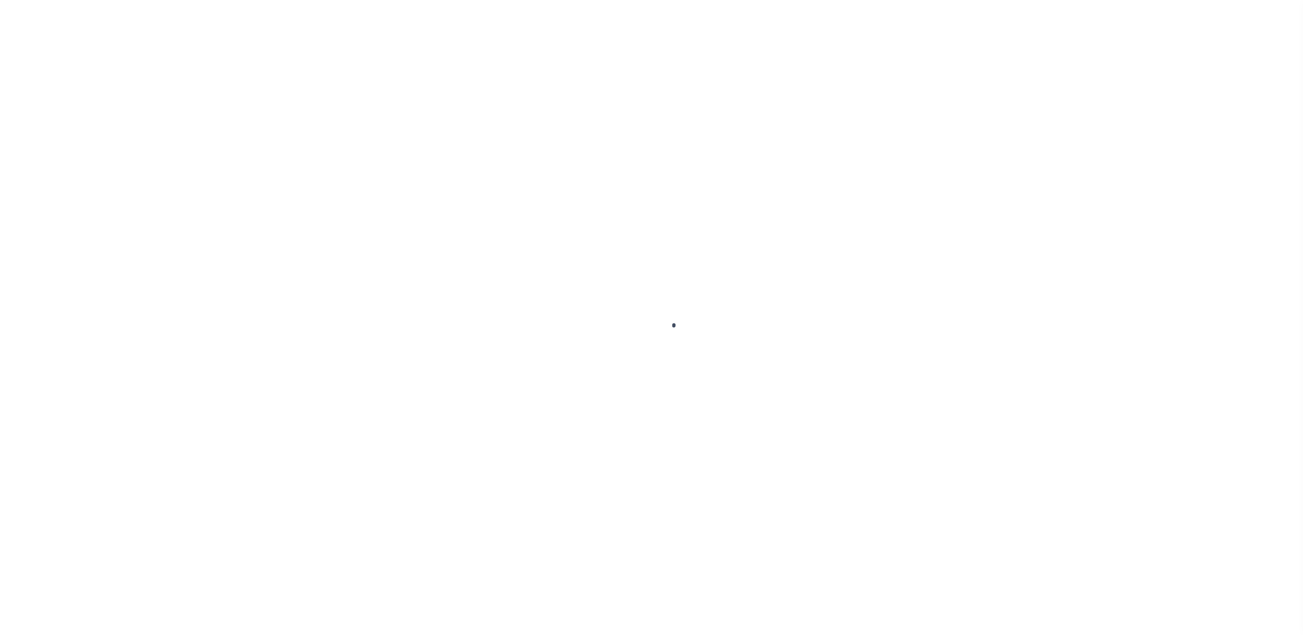
select select "SFP"
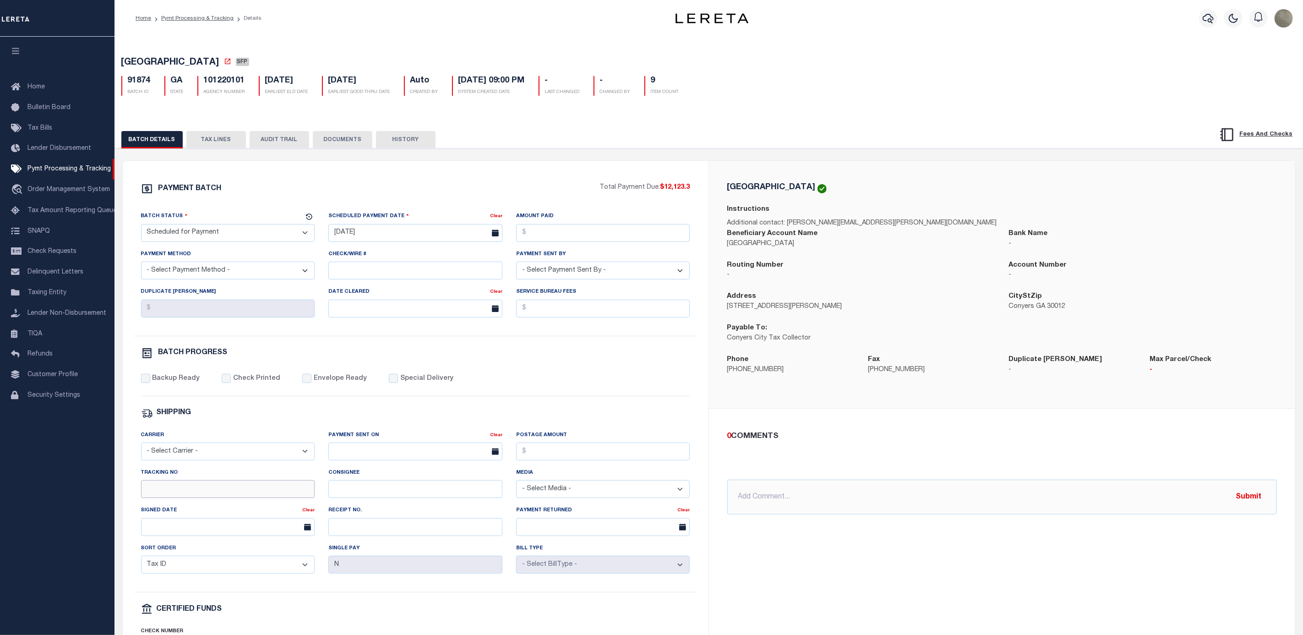
click at [197, 498] on input "Tracking No" at bounding box center [228, 489] width 174 height 18
type input "[PERSON_NAME]"
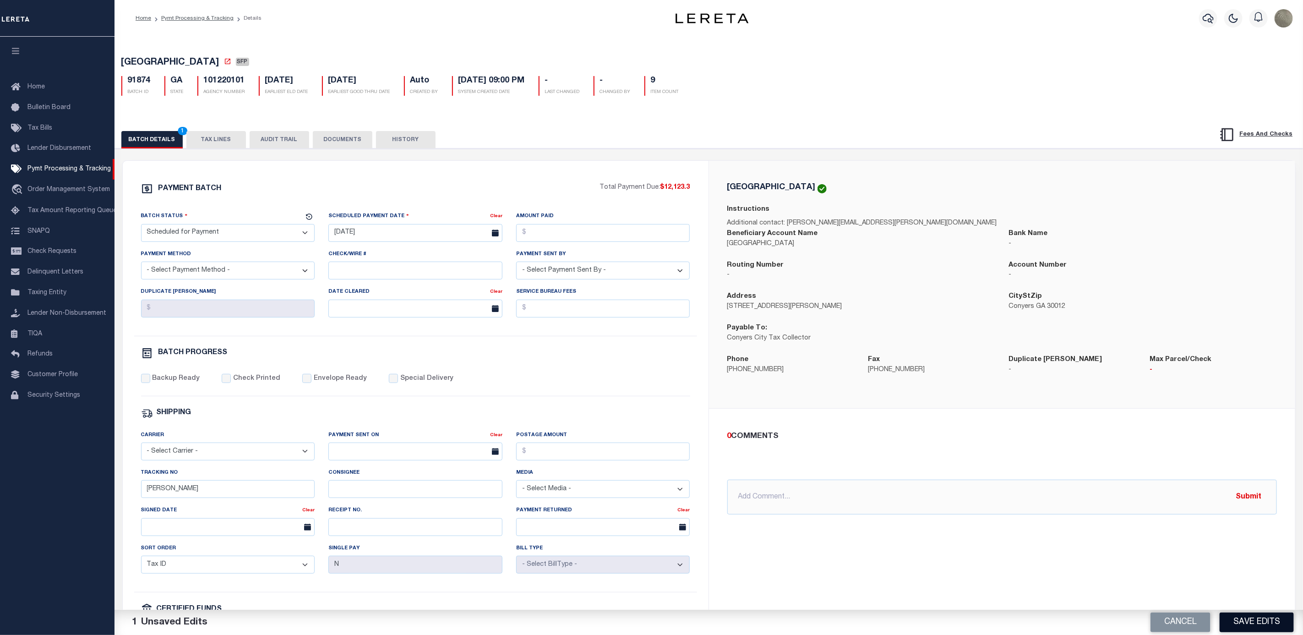
click at [1248, 617] on button "Save Edits" at bounding box center [1257, 622] width 74 height 20
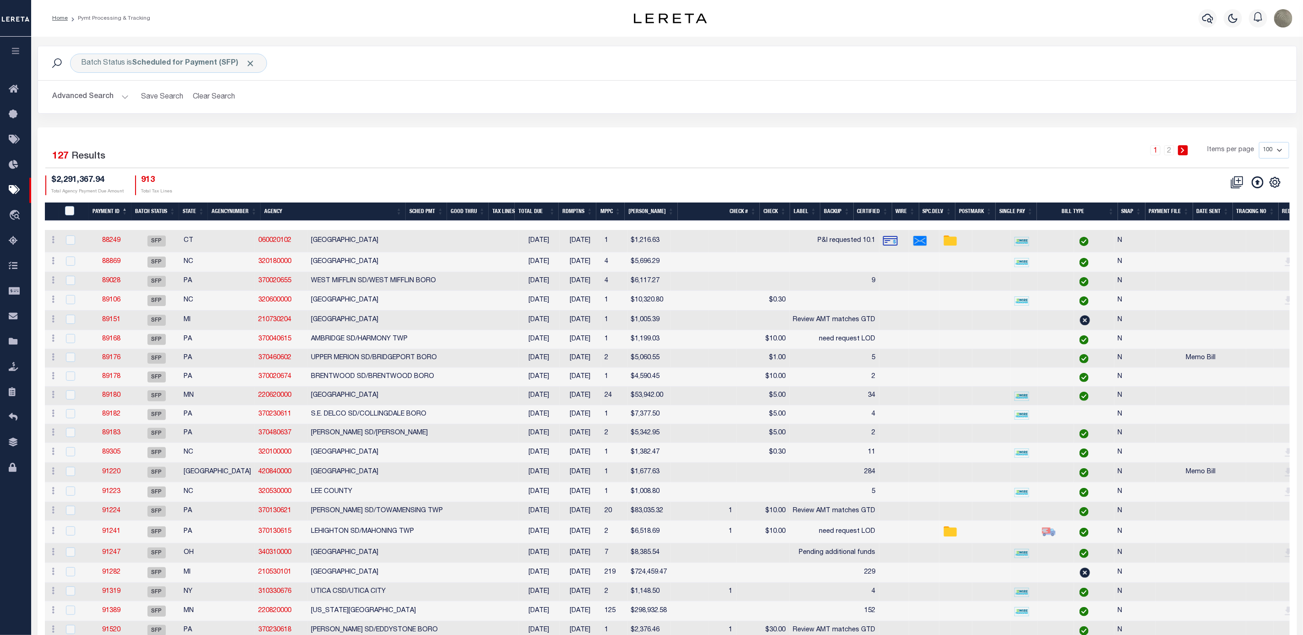
click at [898, 113] on div "Advanced Search Save Search Clear Search Batch ID Equals Equals Is Not Equal To…" at bounding box center [667, 97] width 1259 height 33
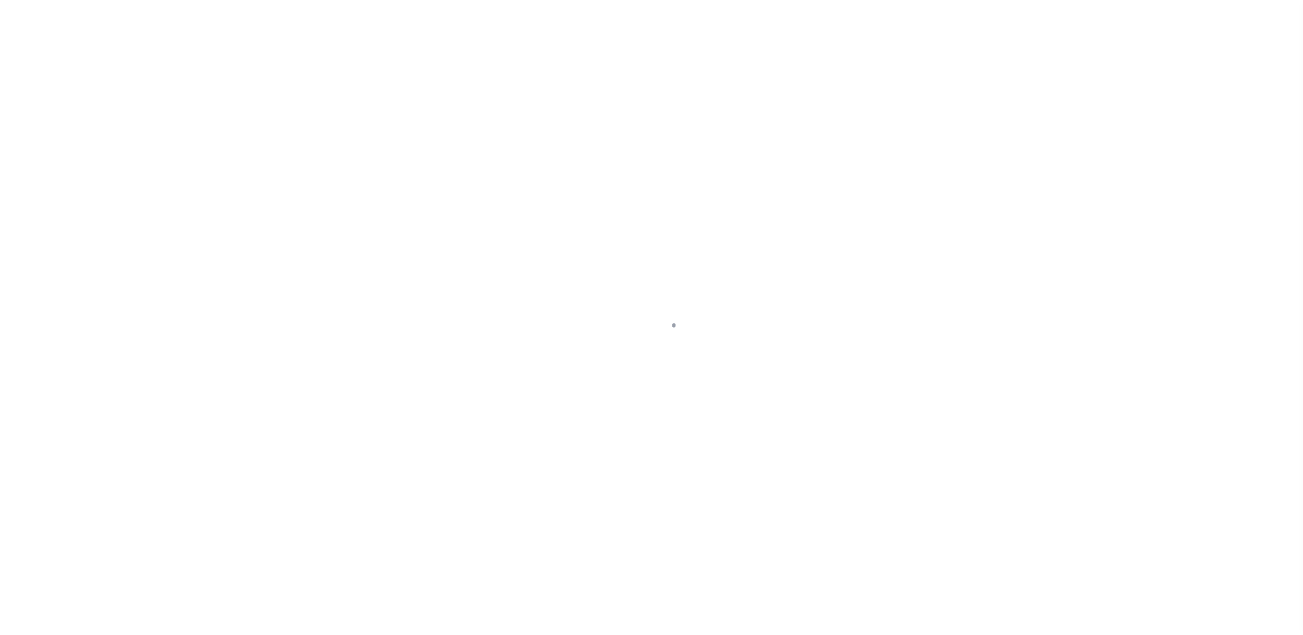
select select "SFP"
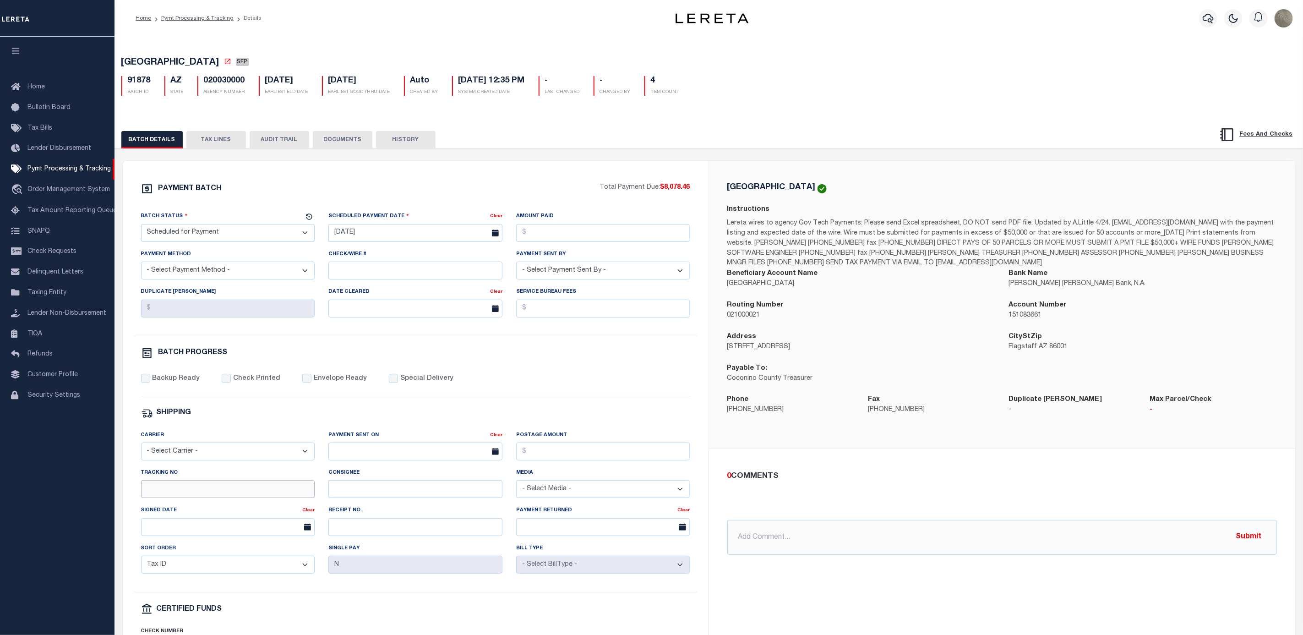
click at [178, 495] on input "Tracking No" at bounding box center [228, 489] width 174 height 18
type input "[PERSON_NAME]"
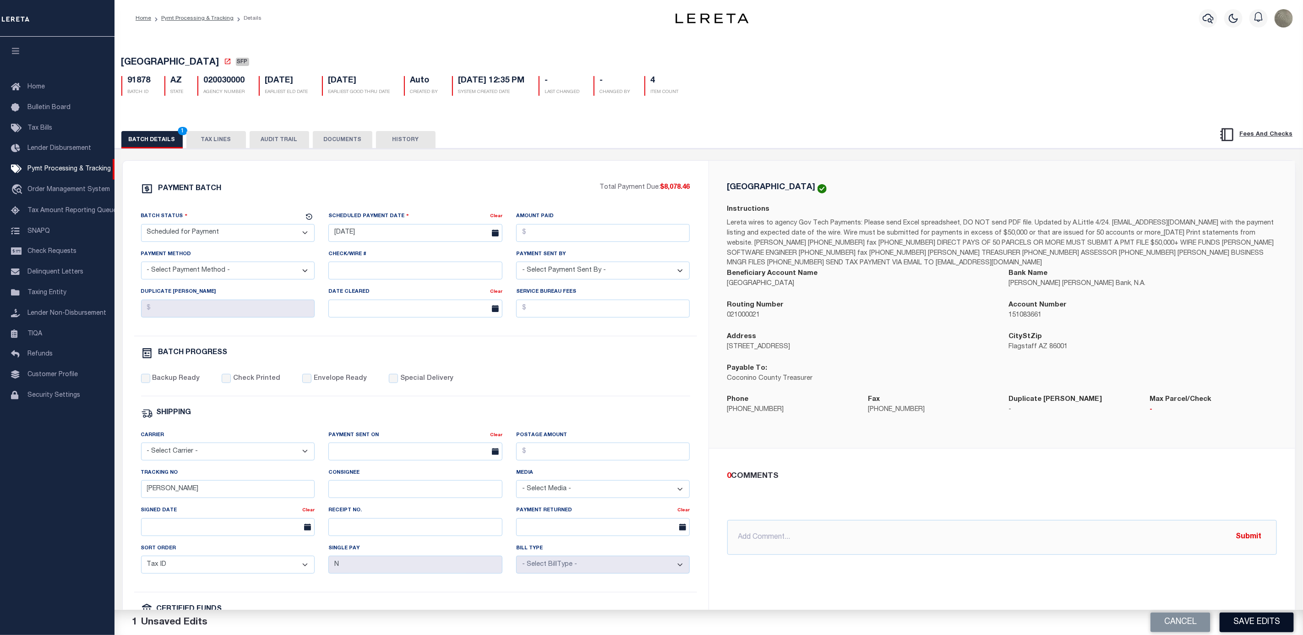
click at [1233, 616] on button "Save Edits" at bounding box center [1257, 622] width 74 height 20
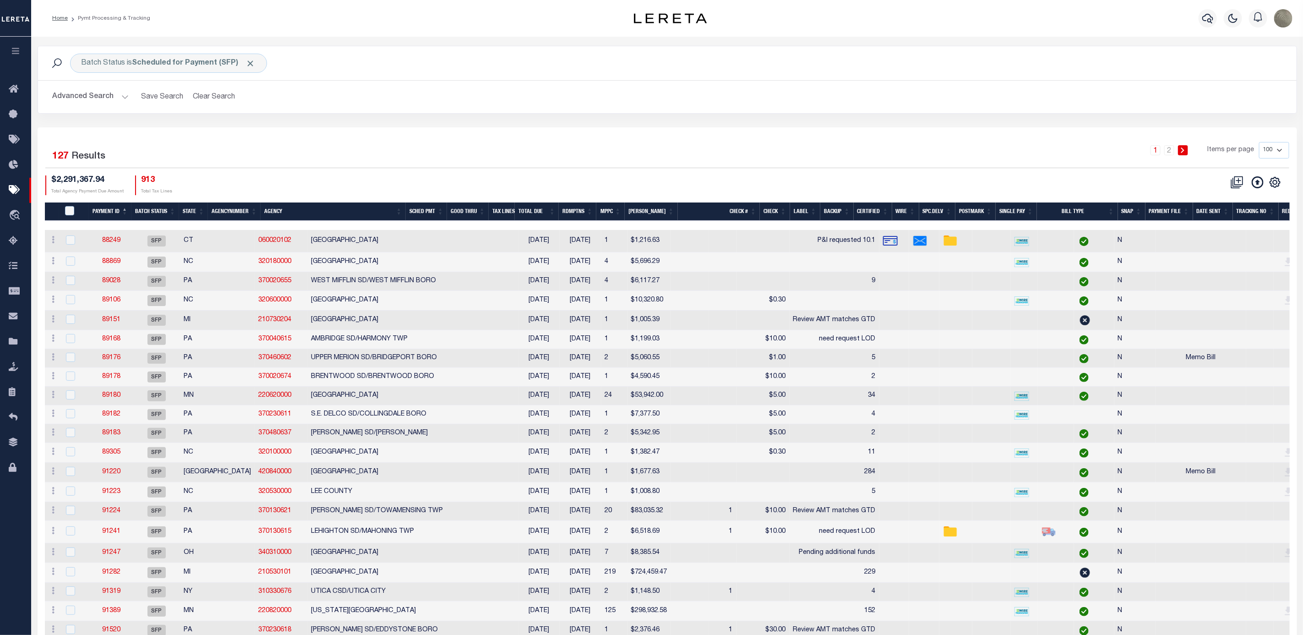
click at [844, 77] on div "Batch Status is Scheduled for Payment (SFP) Search" at bounding box center [667, 63] width 1259 height 34
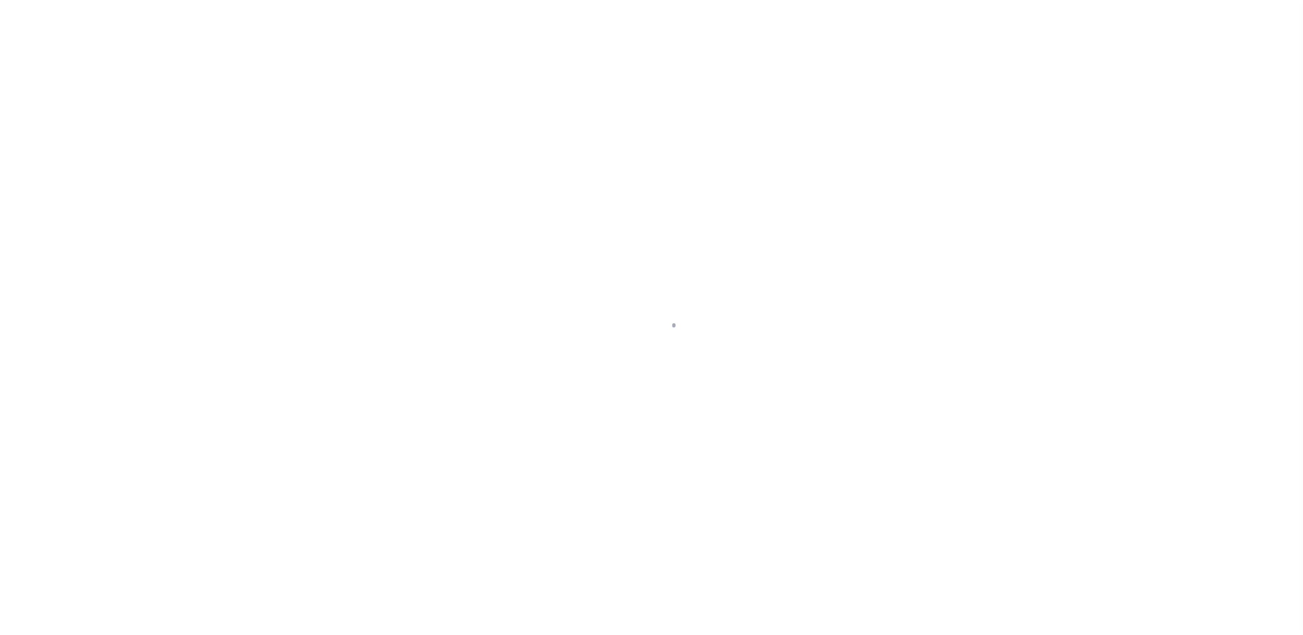
select select "SFP"
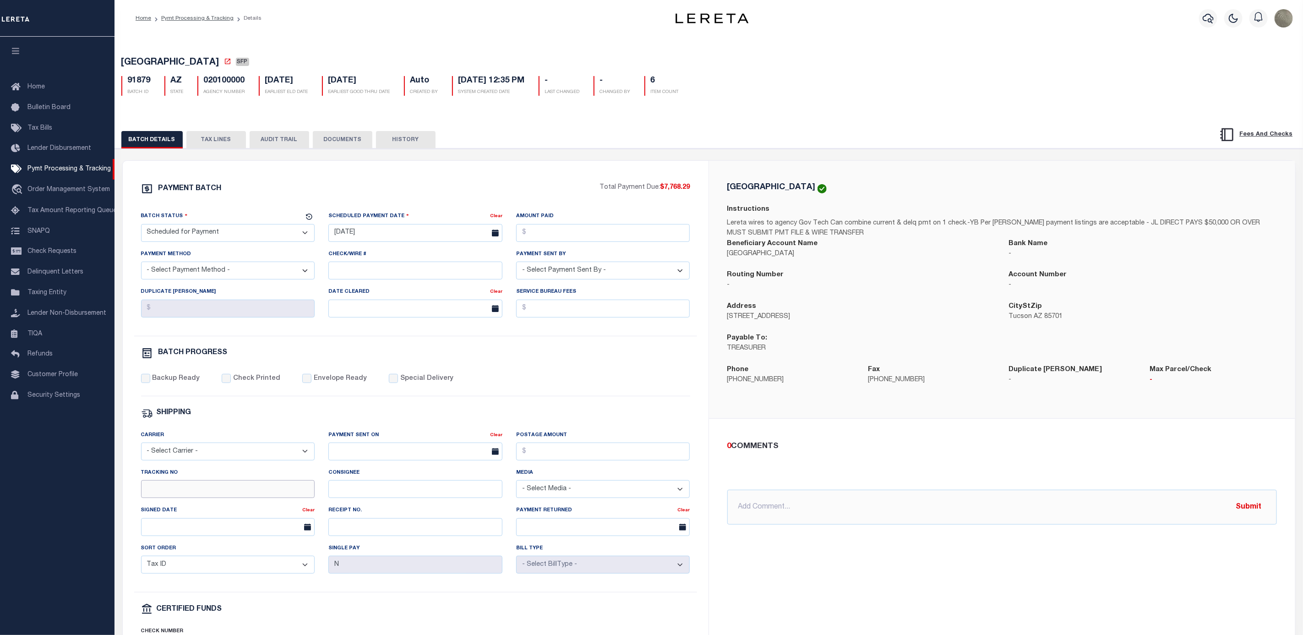
click at [239, 491] on input "Tracking No" at bounding box center [228, 489] width 174 height 18
type input "[PERSON_NAME]"
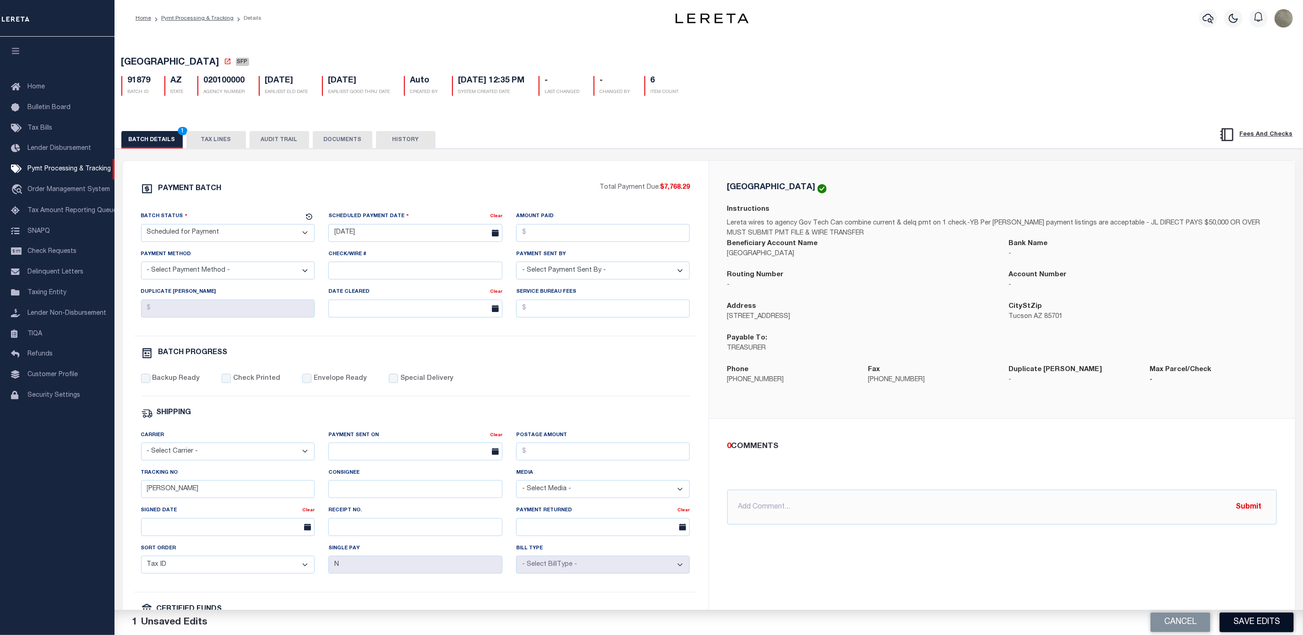
click at [1277, 631] on button "Save Edits" at bounding box center [1257, 622] width 74 height 20
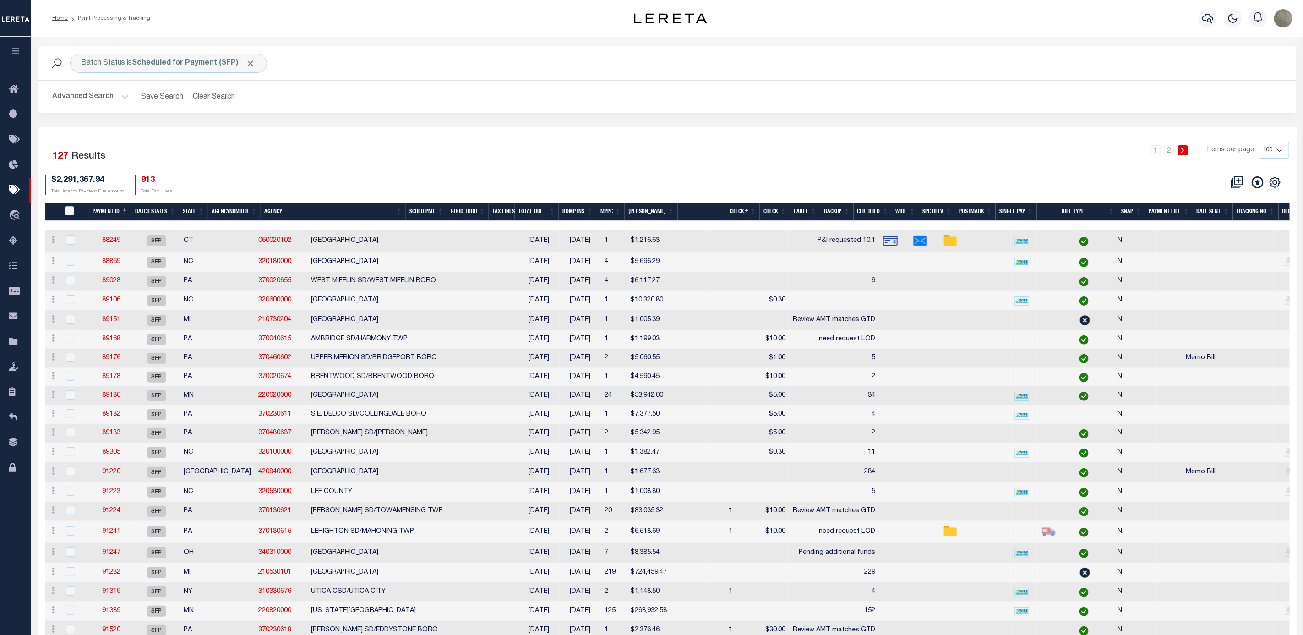
click at [804, 126] on div "Batch Status is Scheduled for Payment (SFP) Search Advanced Search Save Search …" at bounding box center [667, 87] width 1273 height 82
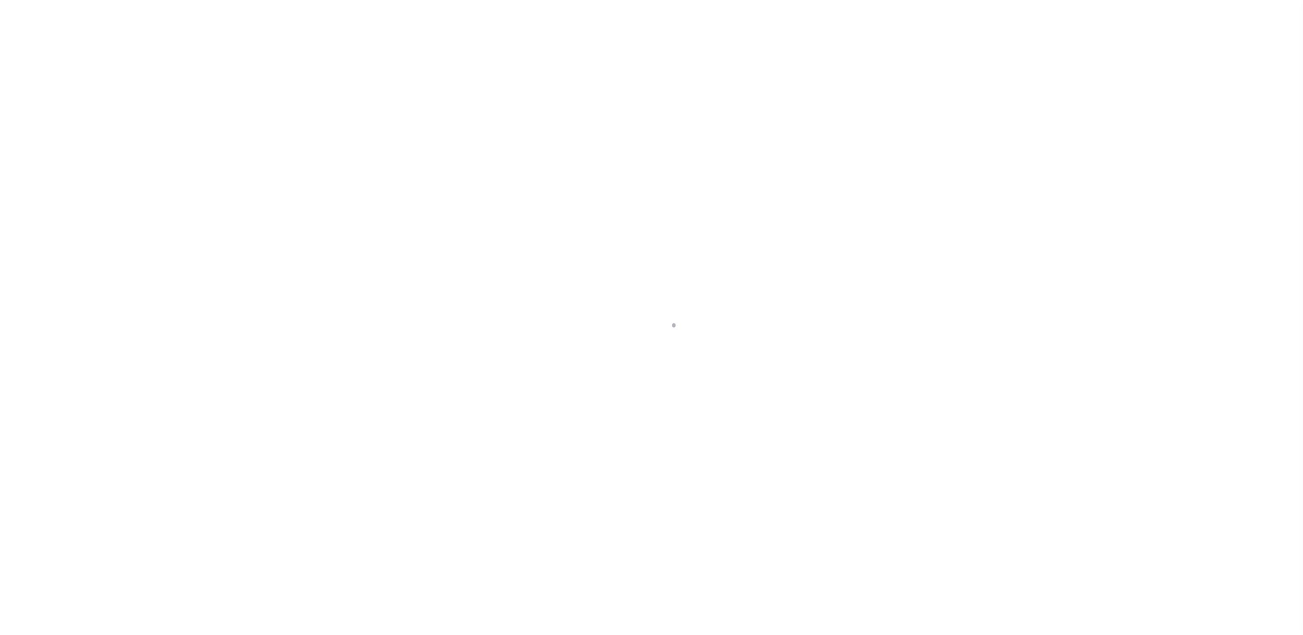
select select "SFP"
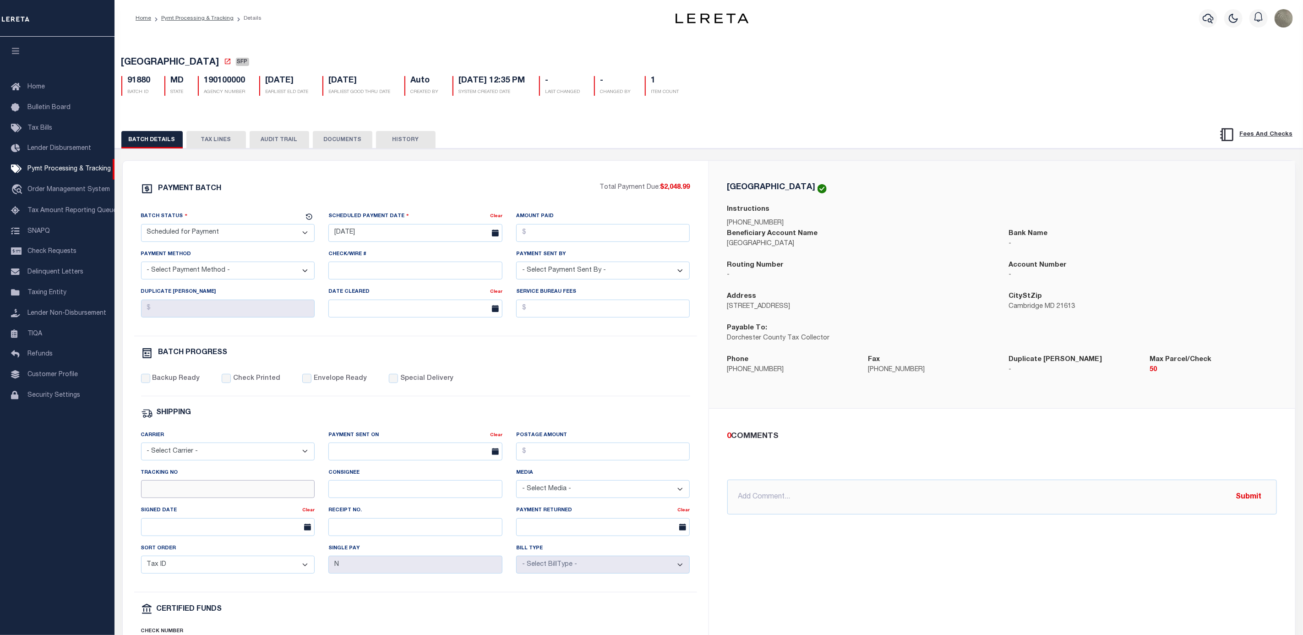
click at [168, 498] on input "Tracking No" at bounding box center [228, 489] width 174 height 18
type input "[PERSON_NAME]"
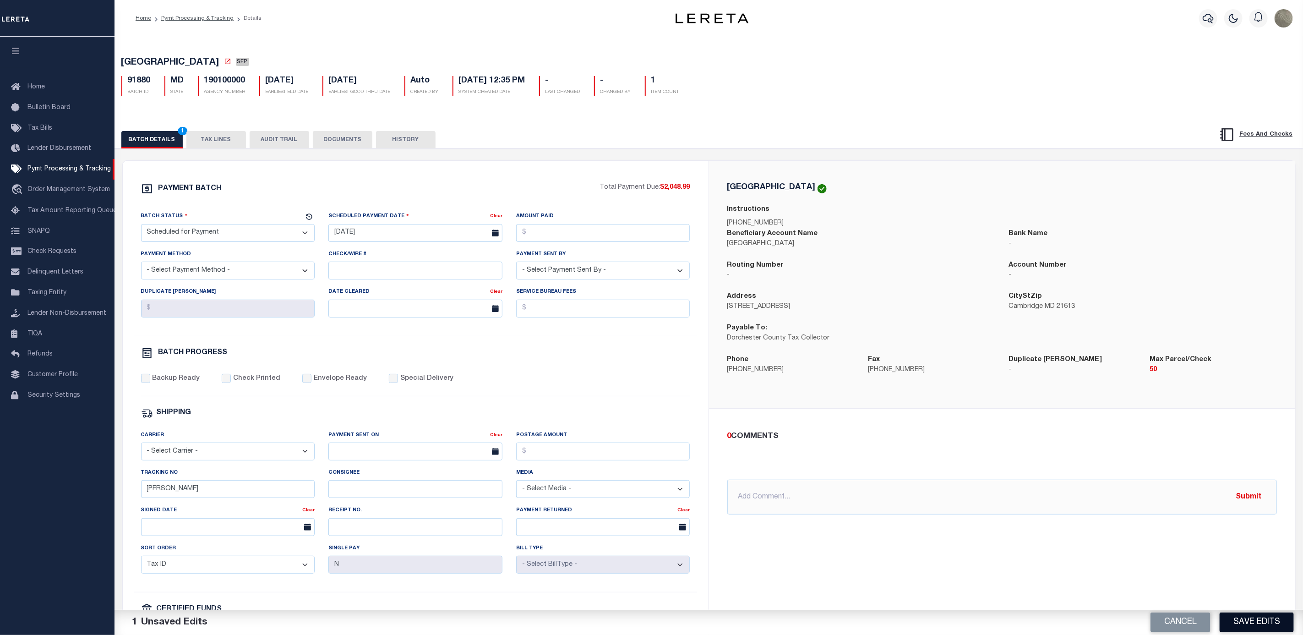
click at [1260, 622] on button "Save Edits" at bounding box center [1257, 622] width 74 height 20
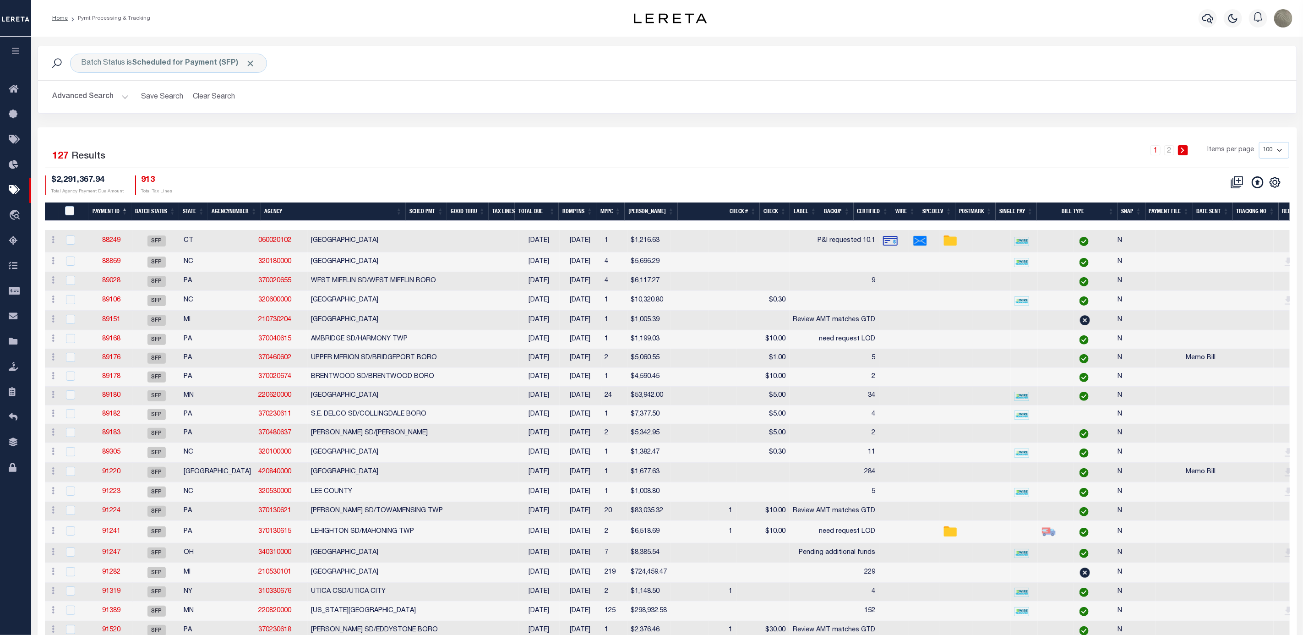
click at [738, 118] on div "Batch Status is Scheduled for Payment (SFP) Search Advanced Search Save Search …" at bounding box center [667, 87] width 1273 height 82
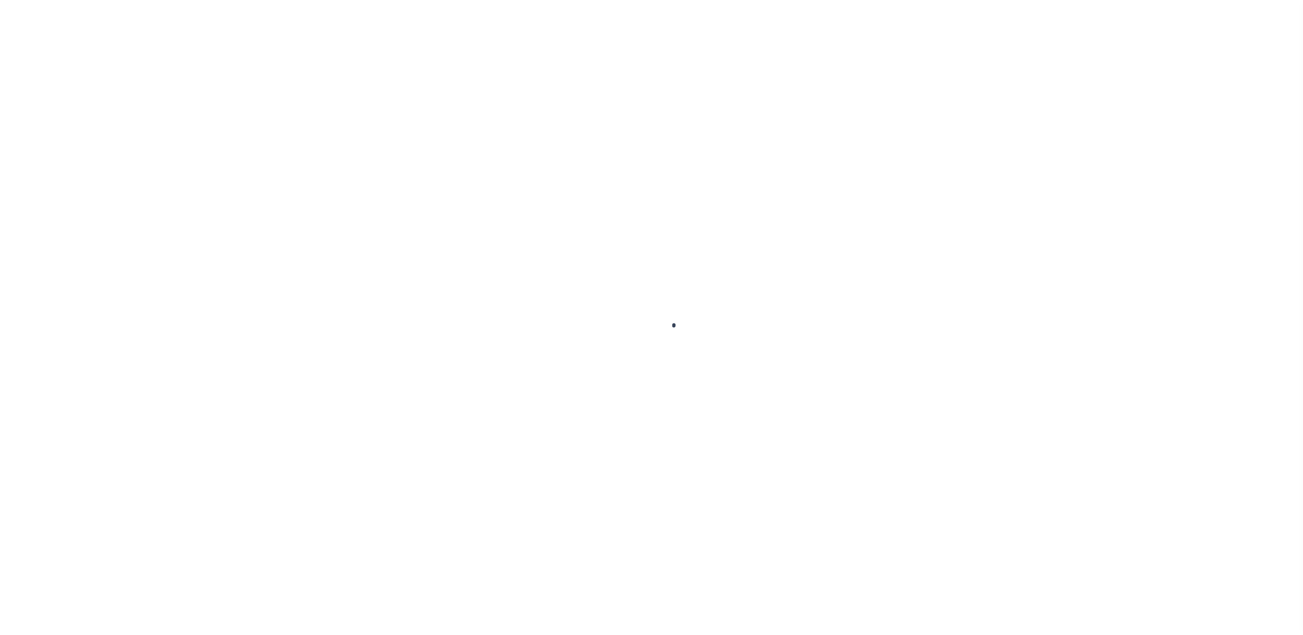
select select "SFP"
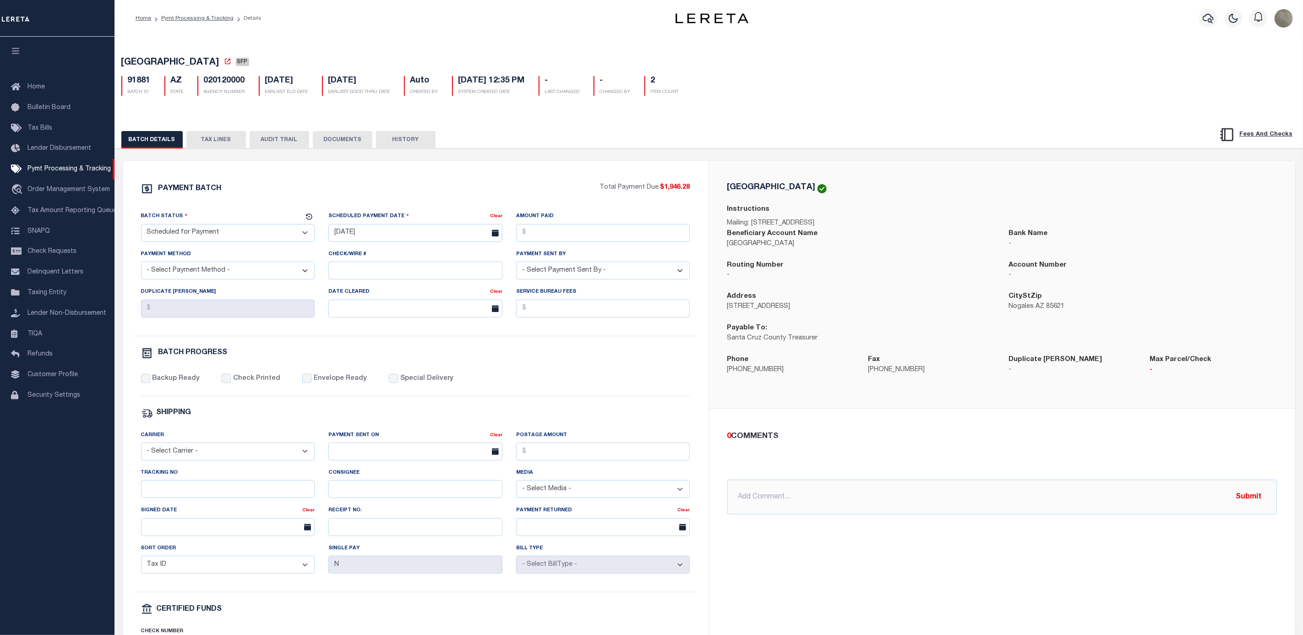
click at [196, 490] on div "Tracking No" at bounding box center [228, 483] width 174 height 30
click at [196, 487] on div "Tracking No" at bounding box center [228, 483] width 174 height 30
type input "[PERSON_NAME]"
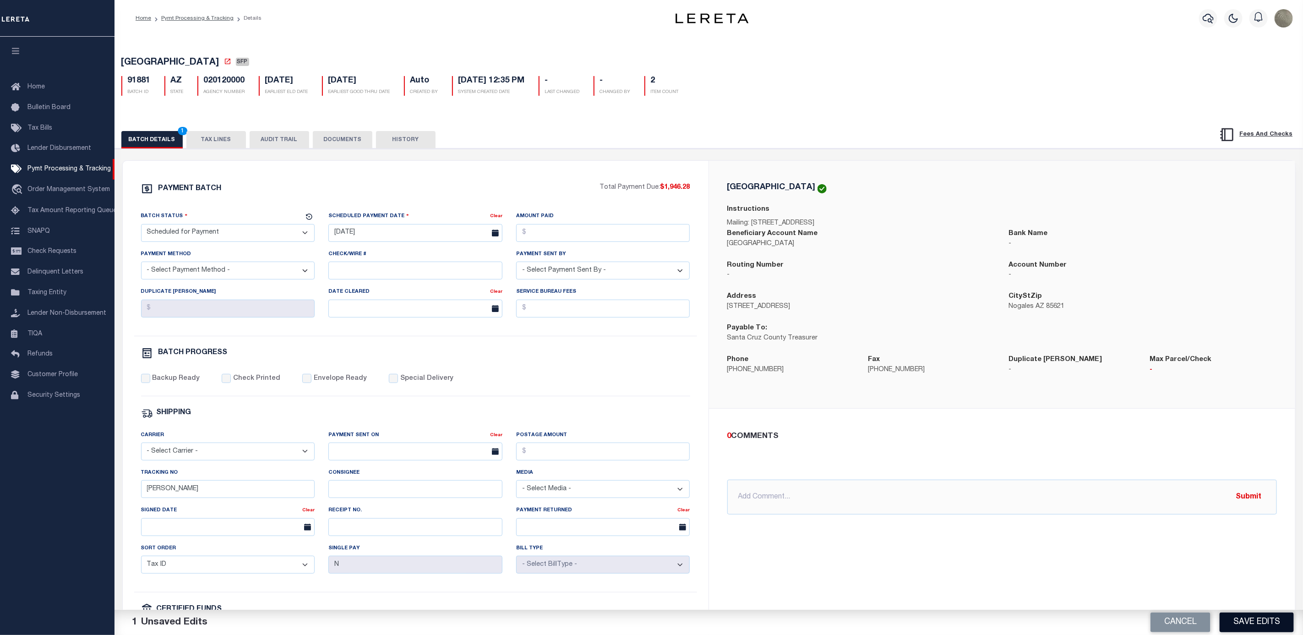
click at [1238, 612] on button "Save Edits" at bounding box center [1257, 622] width 74 height 20
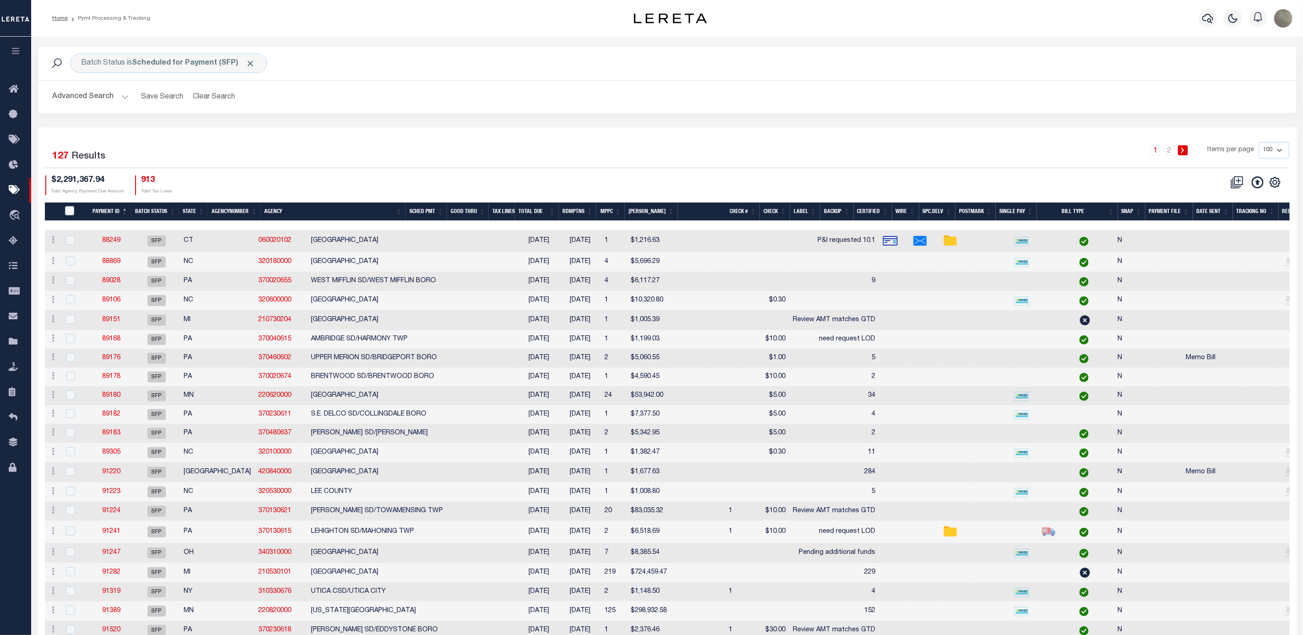
drag, startPoint x: 848, startPoint y: 115, endPoint x: 848, endPoint y: 109, distance: 6.0
click at [848, 115] on div "Batch Status is Scheduled for Payment (SFP) Search Advanced Search Save Search …" at bounding box center [667, 87] width 1273 height 82
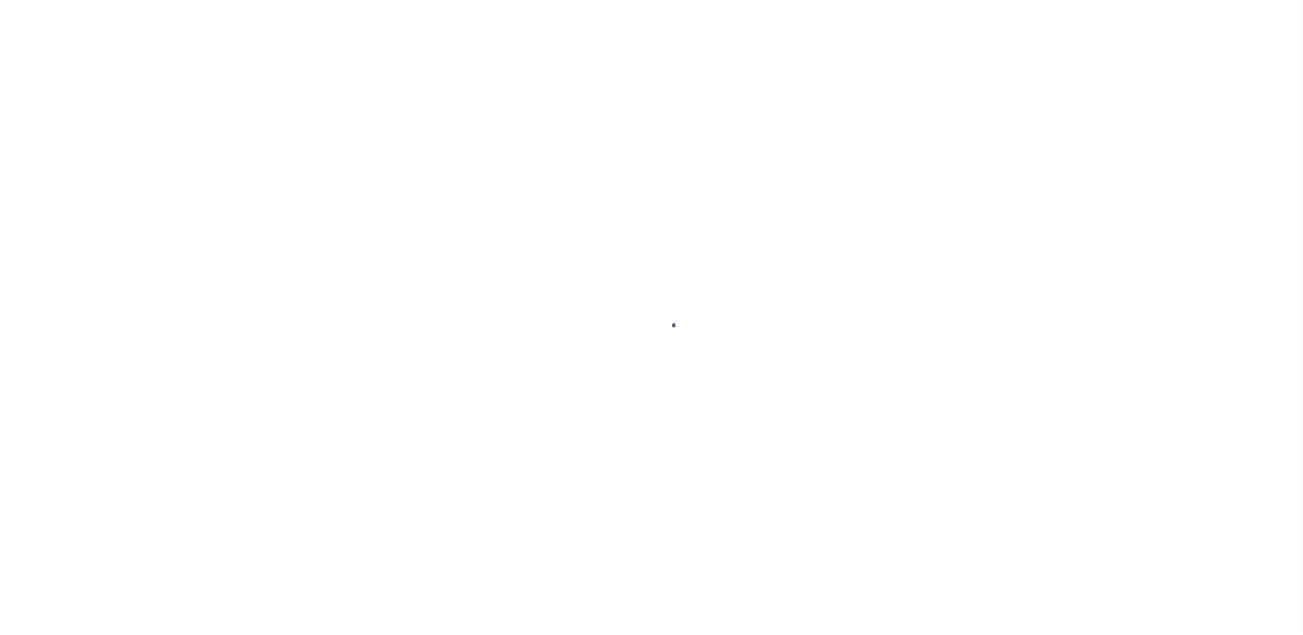
select select "SFP"
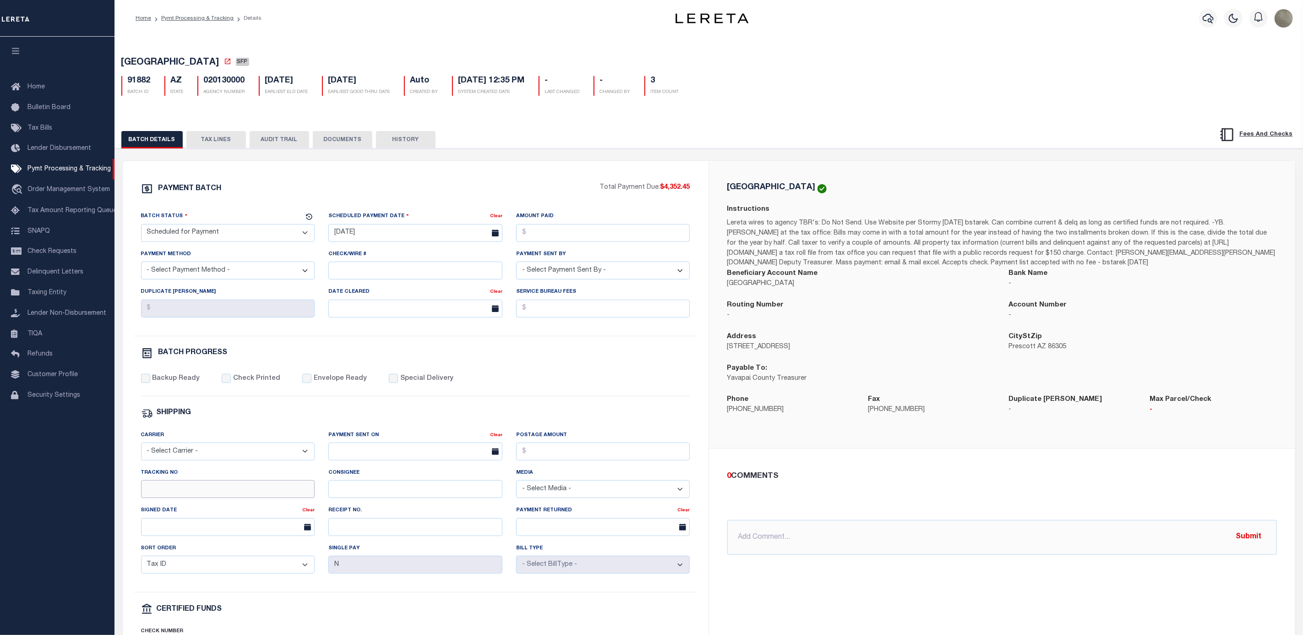
click at [151, 494] on input "Tracking No" at bounding box center [228, 489] width 174 height 18
type input "[PERSON_NAME]"
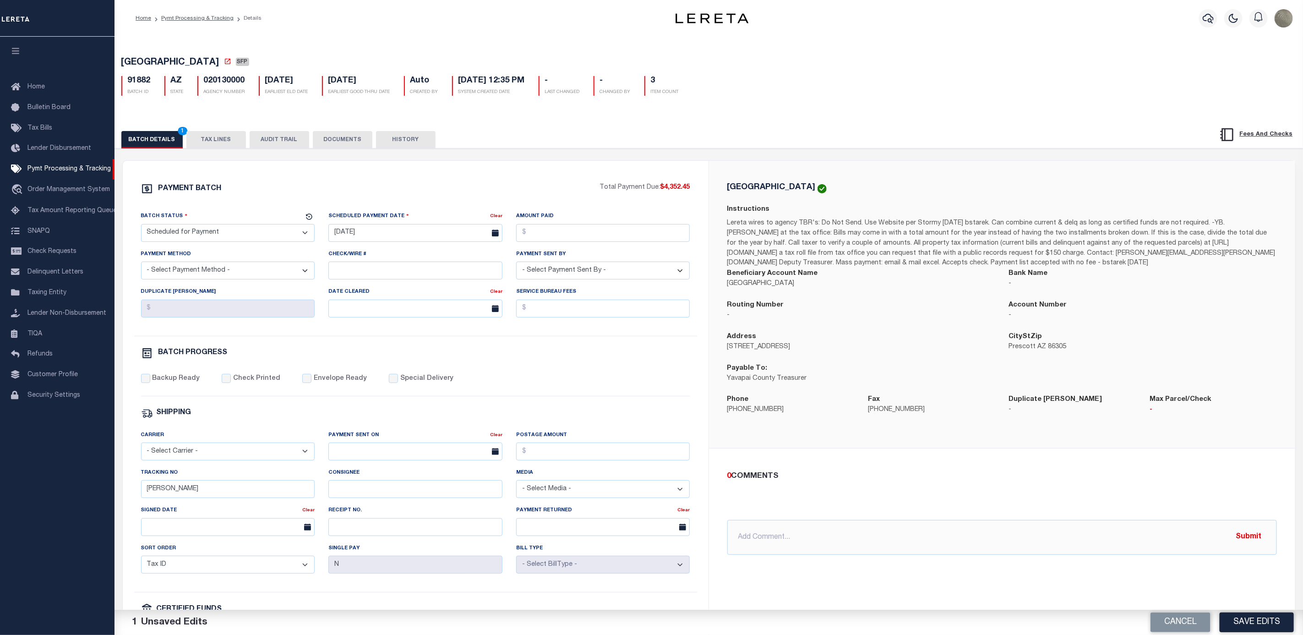
drag, startPoint x: 1257, startPoint y: 623, endPoint x: 1246, endPoint y: 620, distance: 11.3
click at [1256, 622] on button "Save Edits" at bounding box center [1257, 622] width 74 height 20
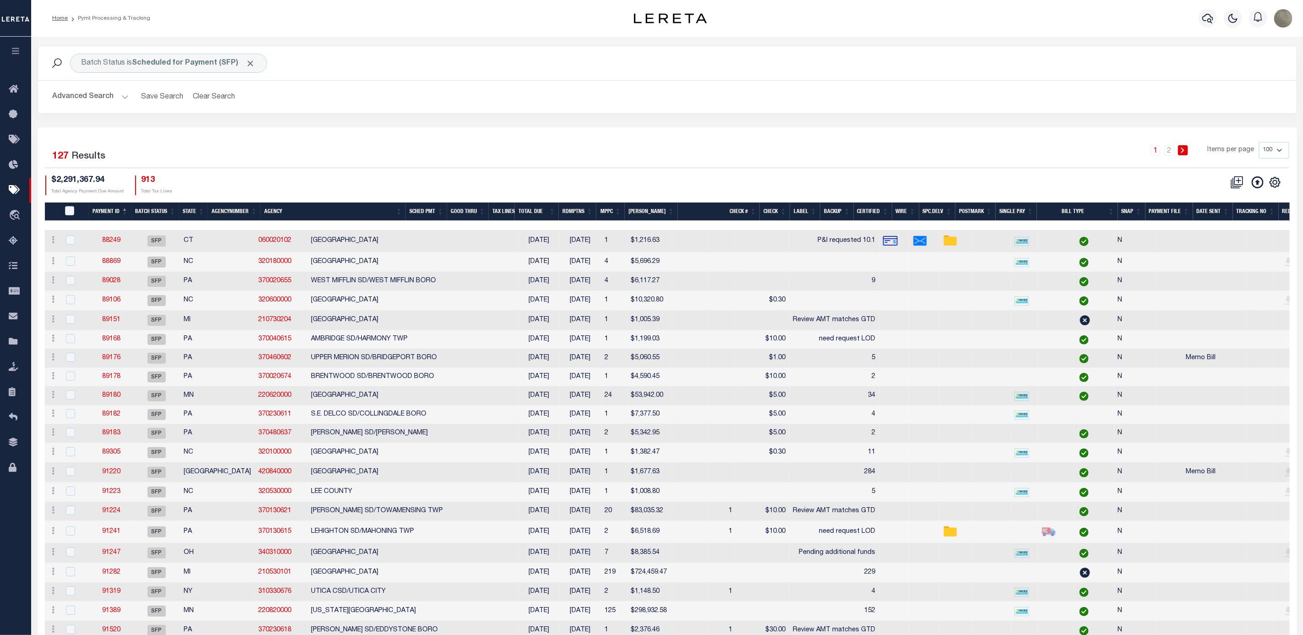
click at [980, 103] on h2 "Advanced Search Save Search Clear Search" at bounding box center [667, 97] width 1244 height 18
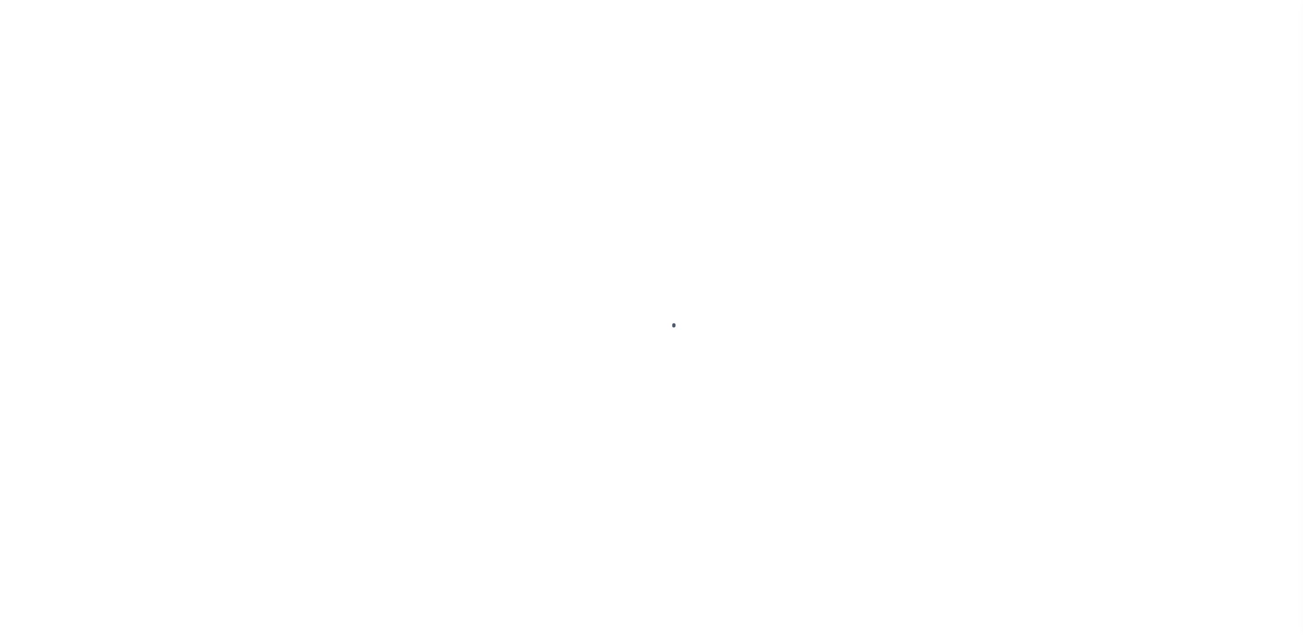
select select "SFP"
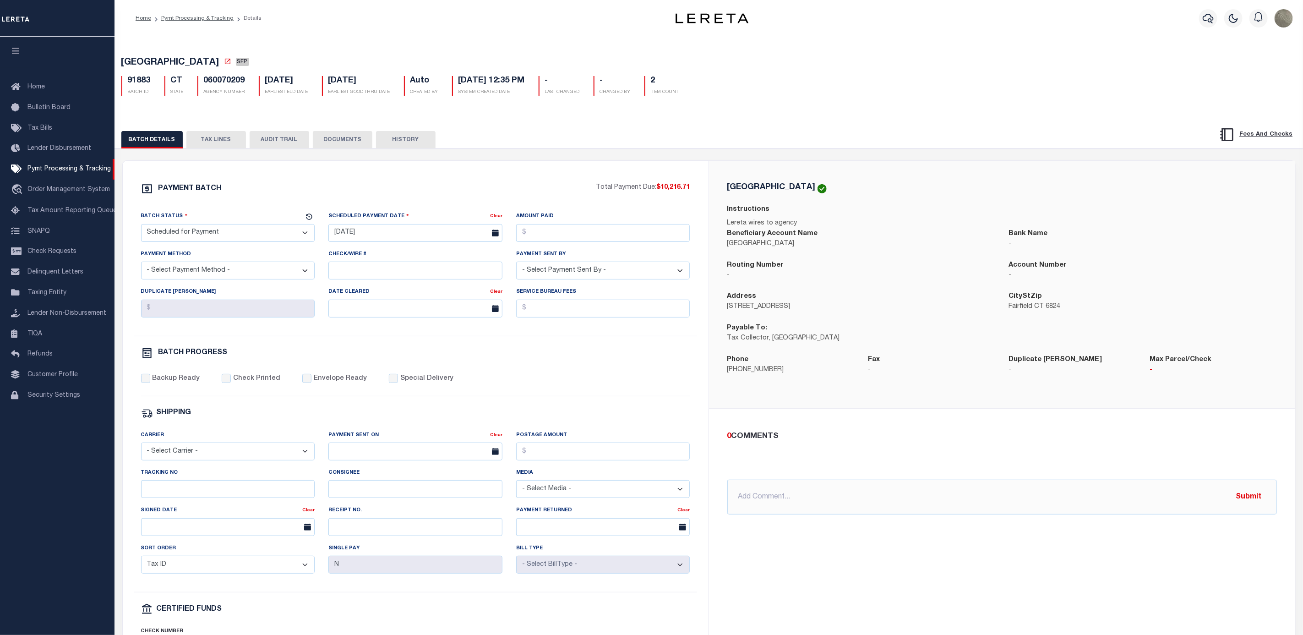
click at [155, 486] on div "Tracking No" at bounding box center [228, 483] width 174 height 30
click at [164, 492] on input "Tracking No" at bounding box center [228, 489] width 174 height 18
type input "[PERSON_NAME]"
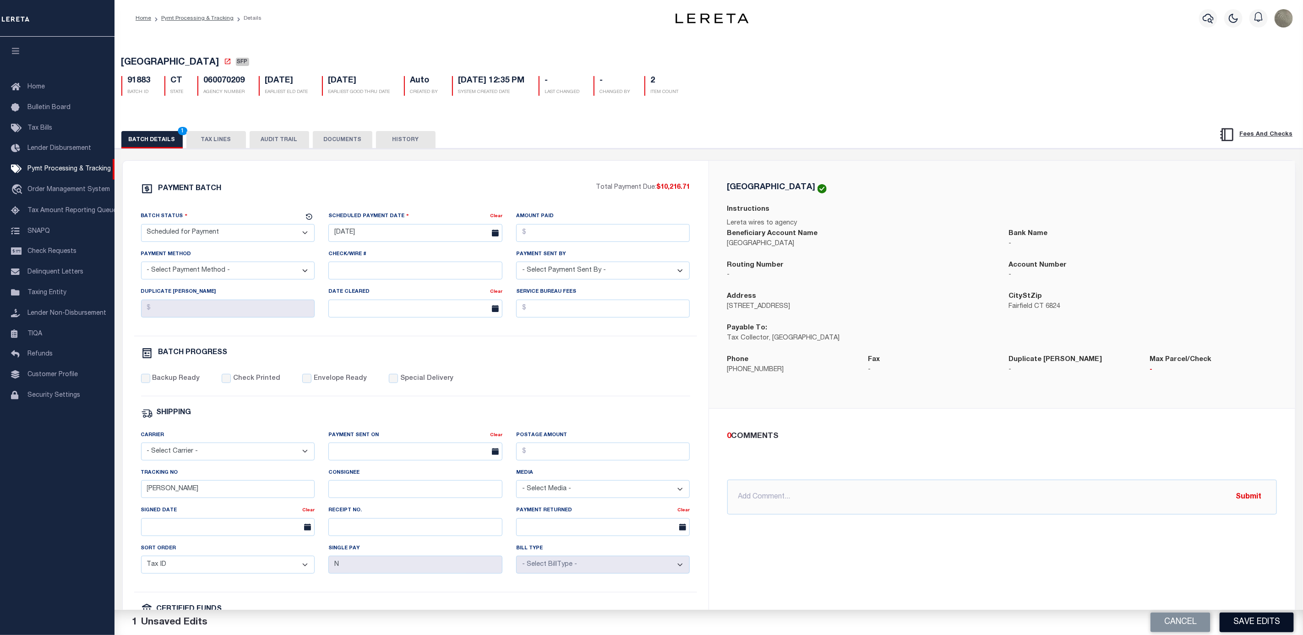
click at [1260, 624] on button "Save Edits" at bounding box center [1257, 622] width 74 height 20
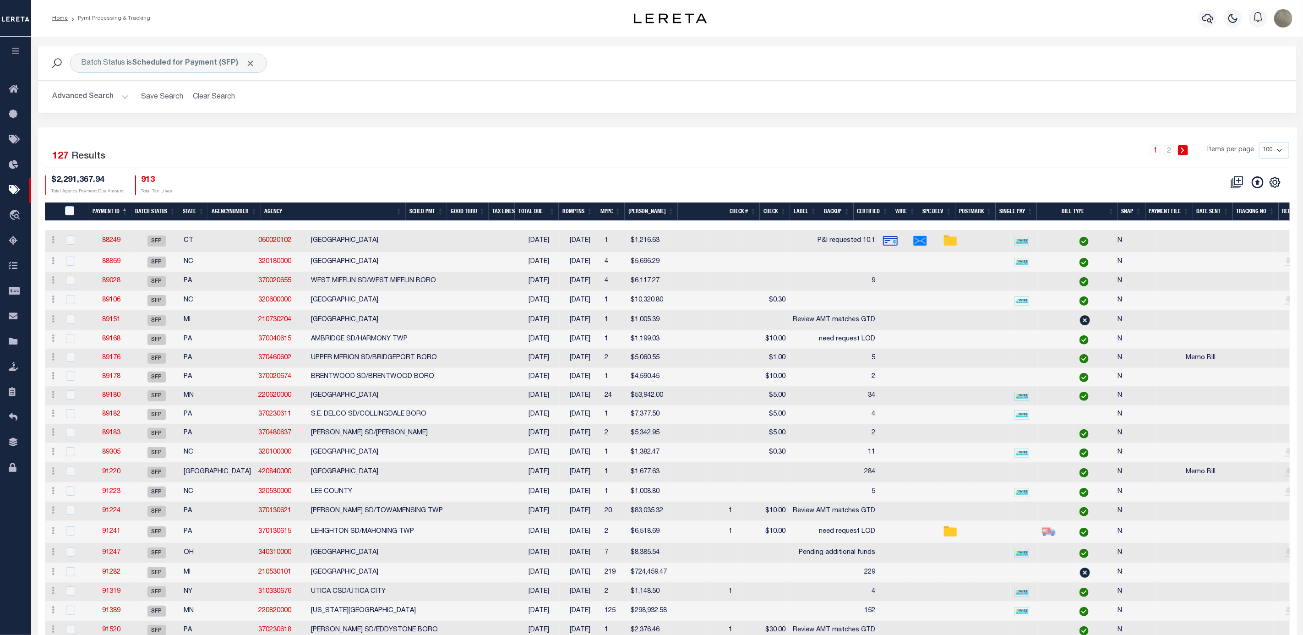
drag, startPoint x: 771, startPoint y: 70, endPoint x: 772, endPoint y: 63, distance: 7.0
click at [772, 64] on div "Batch Status is Scheduled for Payment (SFP) Search" at bounding box center [667, 63] width 1244 height 19
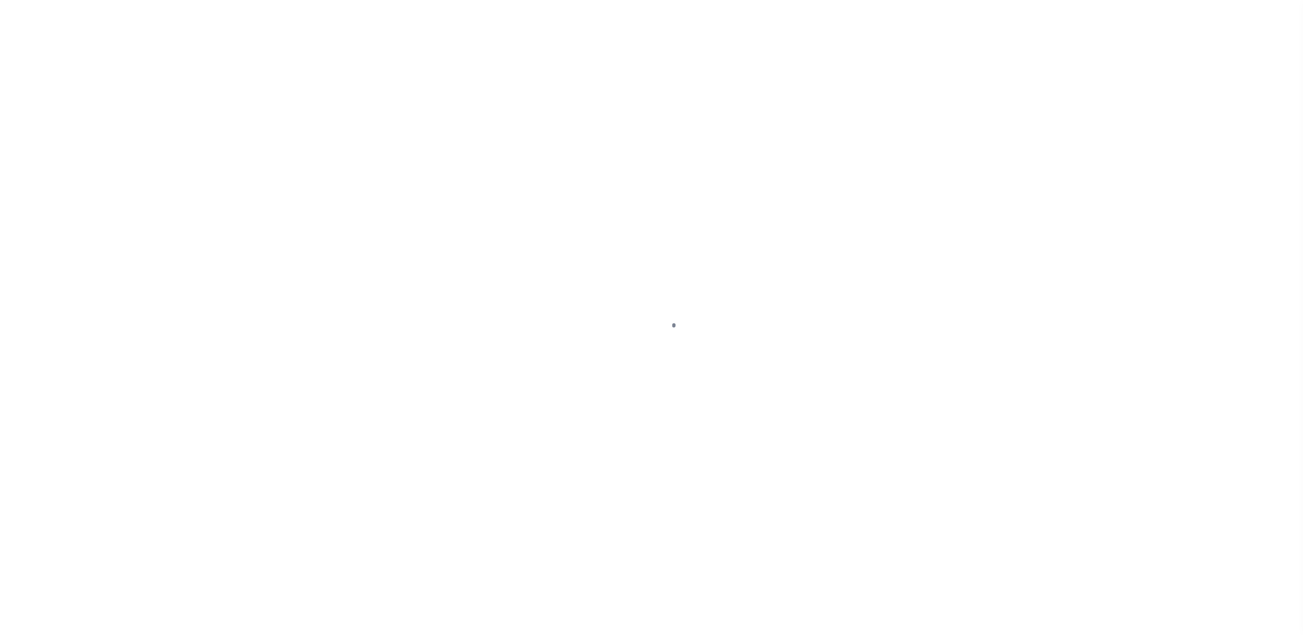
select select "SFP"
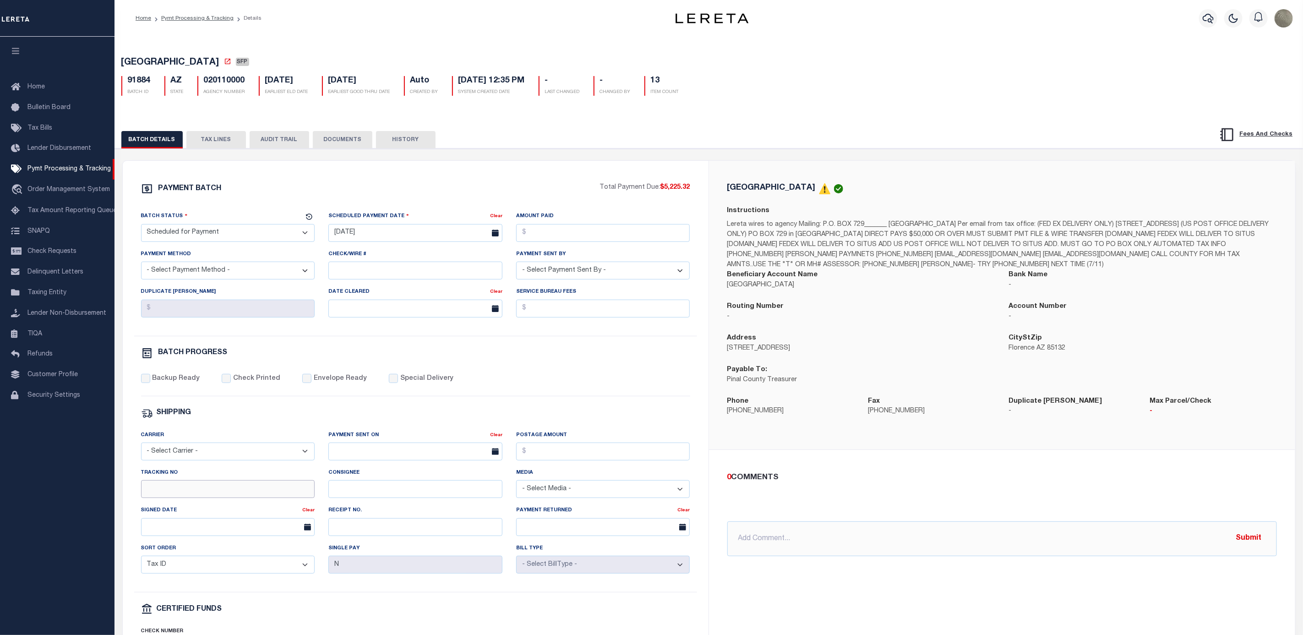
click at [184, 491] on input "Tracking No" at bounding box center [228, 489] width 174 height 18
type input "[PERSON_NAME]"
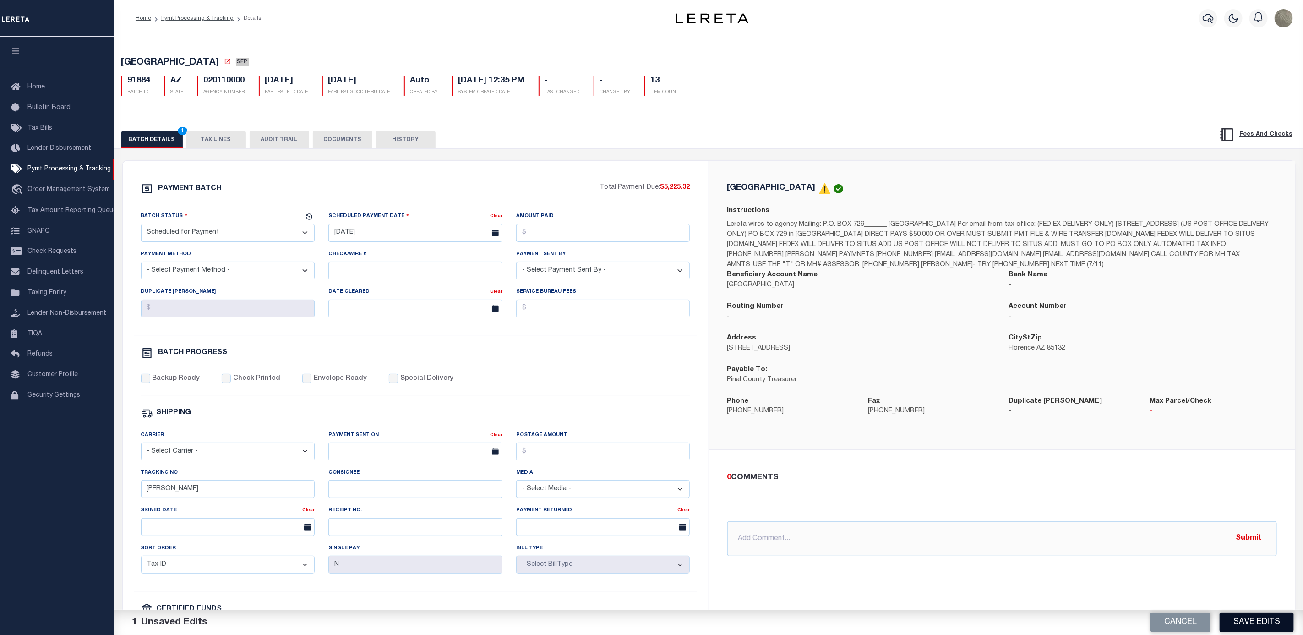
click at [1239, 616] on button "Save Edits" at bounding box center [1257, 622] width 74 height 20
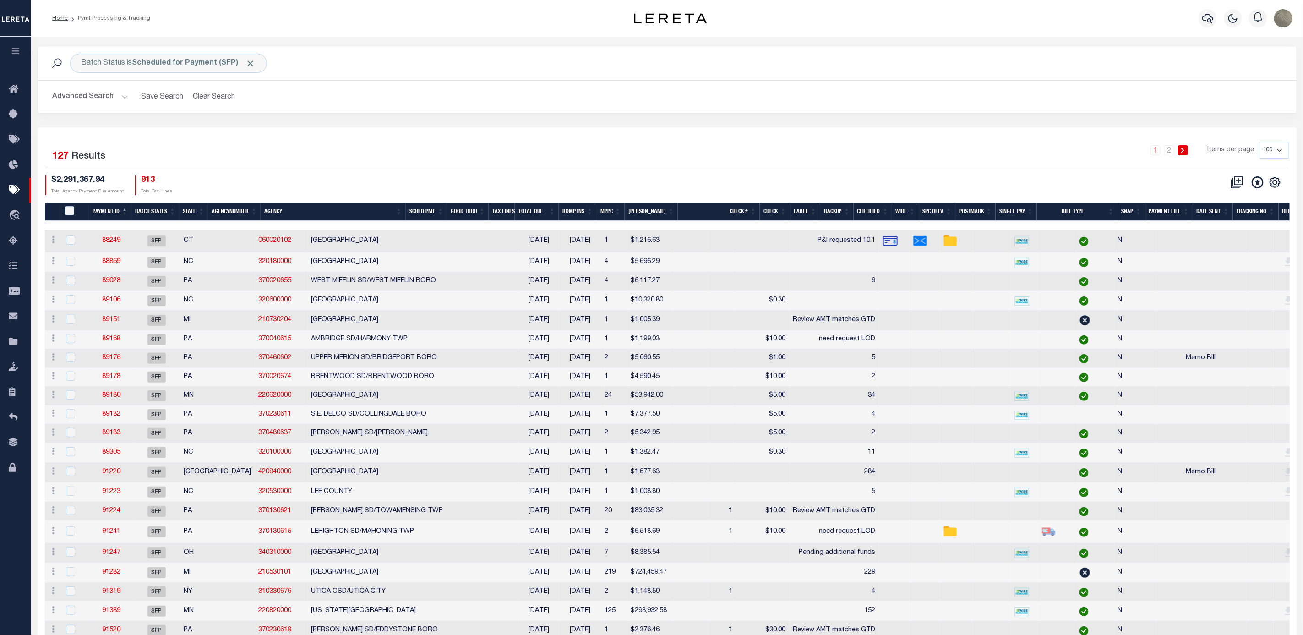
click at [741, 78] on div "Batch Status is Scheduled for Payment (SFP) Search" at bounding box center [667, 63] width 1259 height 34
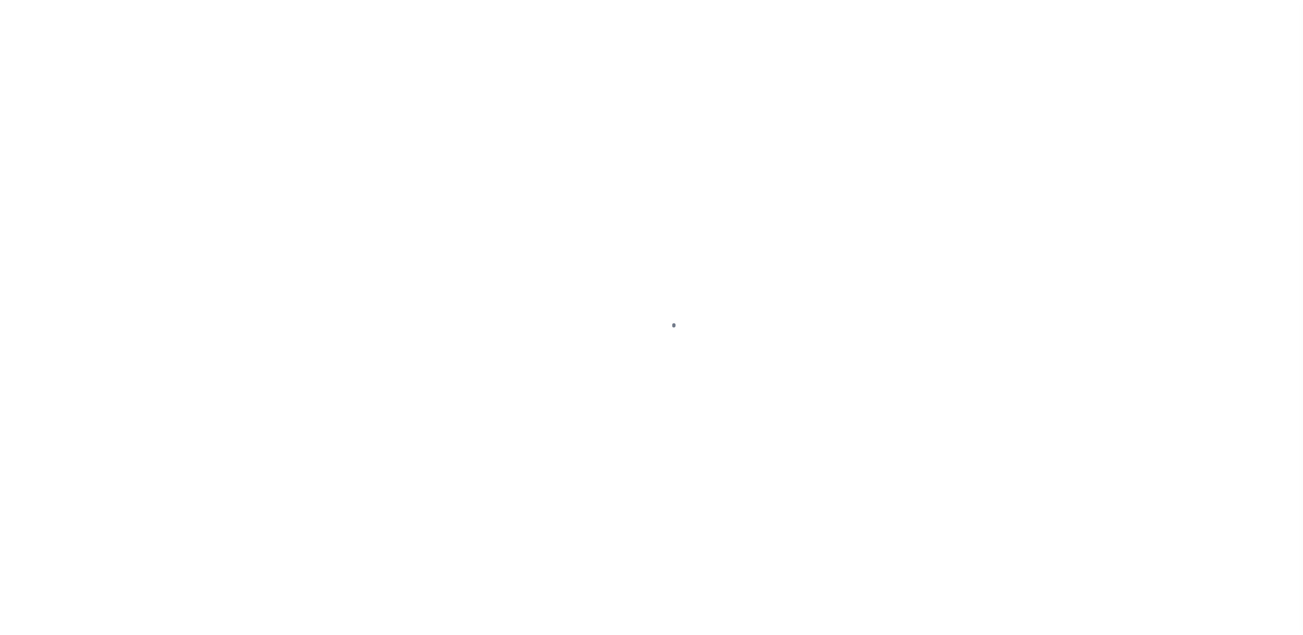
select select "SFP"
select select "37"
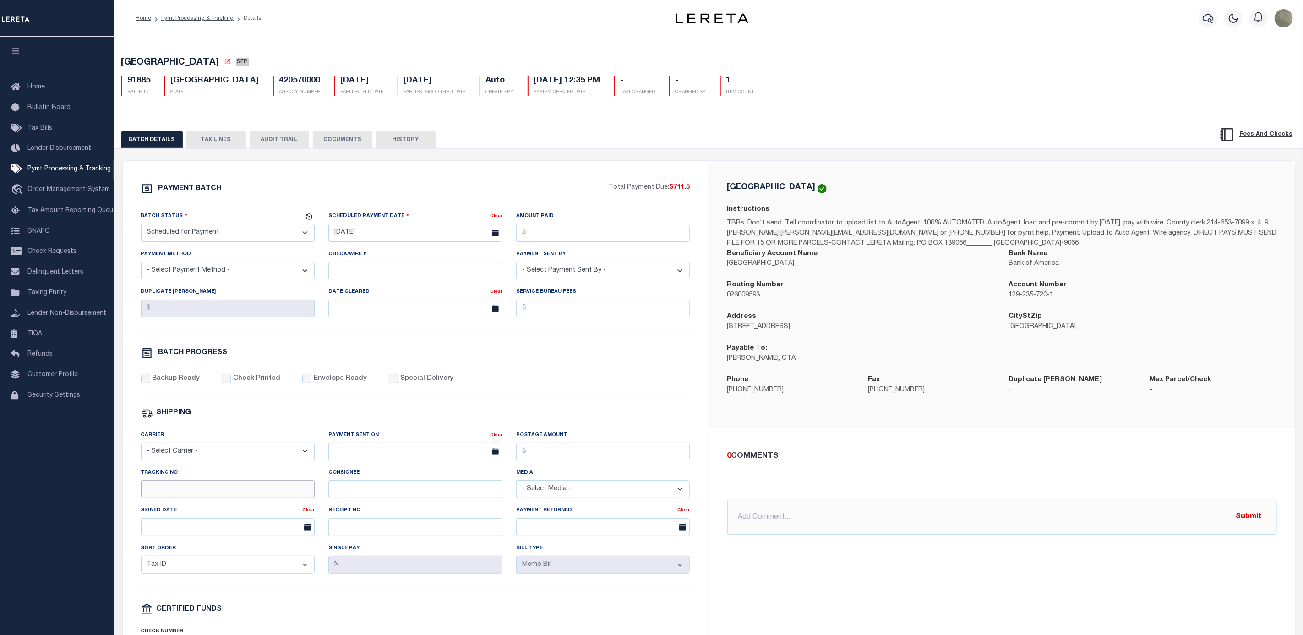
drag, startPoint x: 183, startPoint y: 493, endPoint x: 181, endPoint y: 500, distance: 7.1
click at [183, 493] on input "Tracking No" at bounding box center [228, 489] width 174 height 18
type input "[PERSON_NAME]"
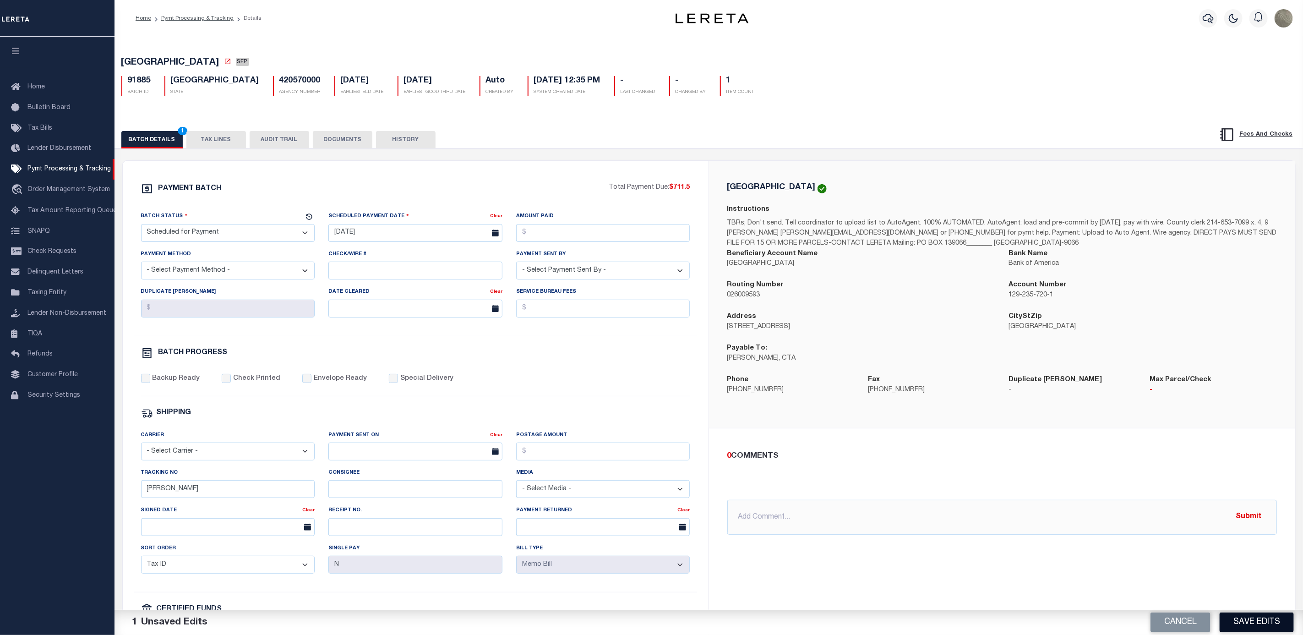
click at [1273, 630] on button "Save Edits" at bounding box center [1257, 622] width 74 height 20
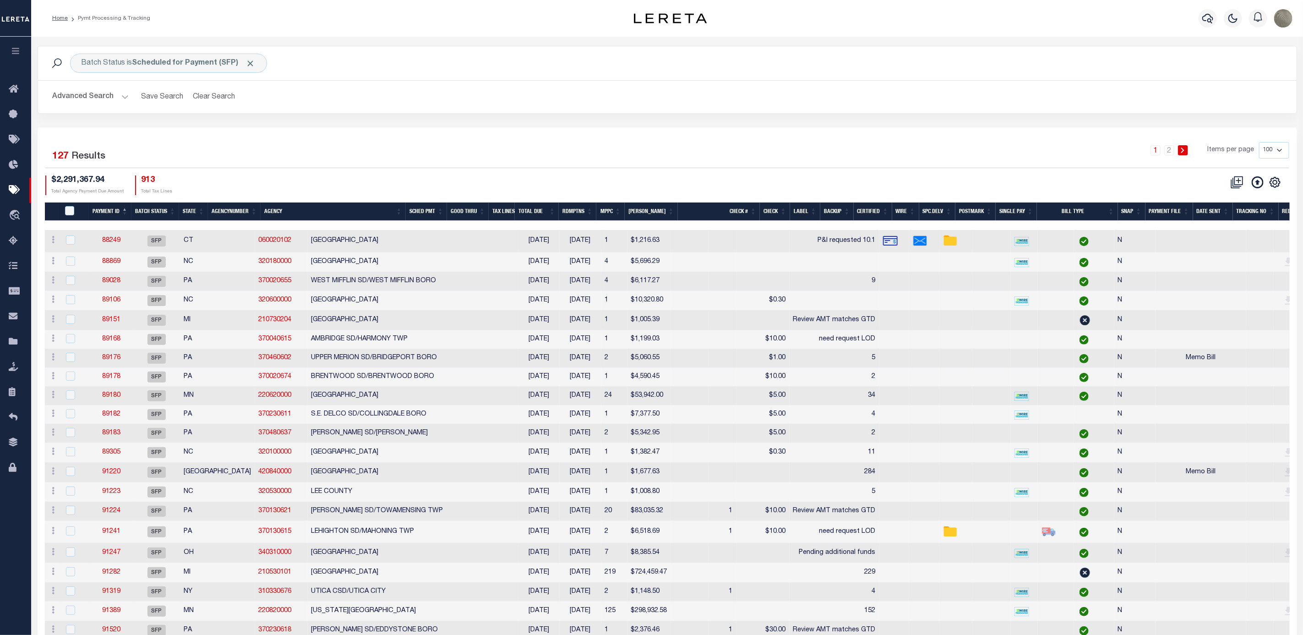
click at [922, 115] on div "Batch Status is Scheduled for Payment (SFP) Search Advanced Search Save Search …" at bounding box center [667, 87] width 1273 height 82
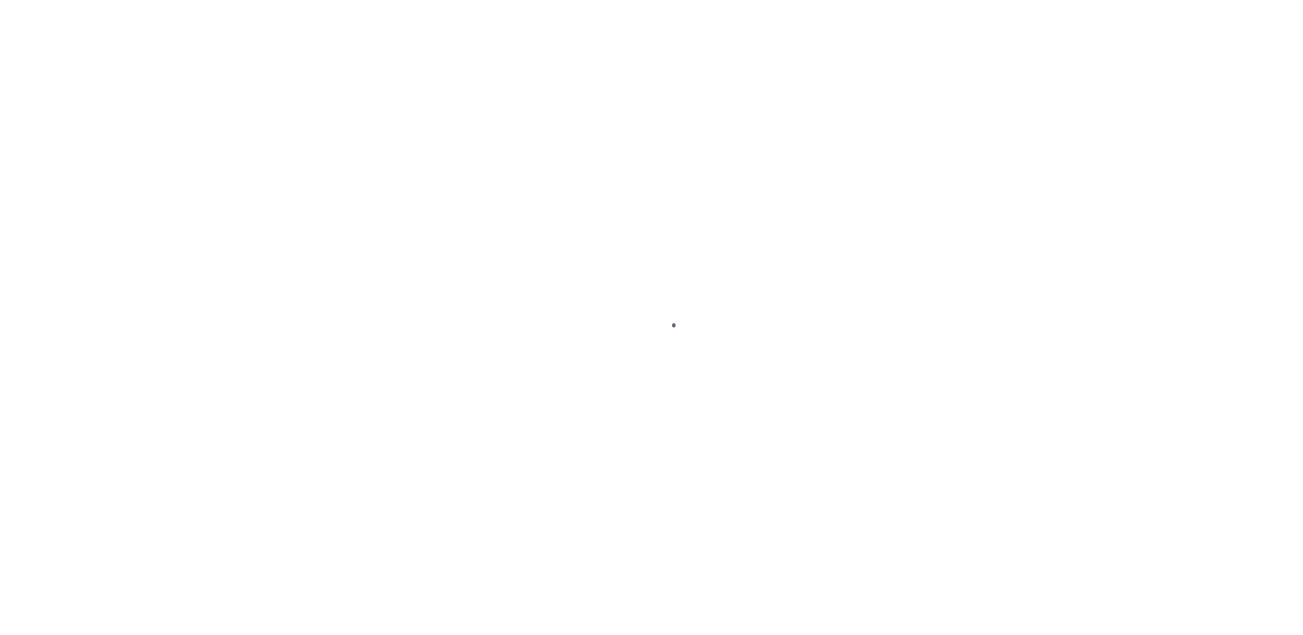
select select "SFP"
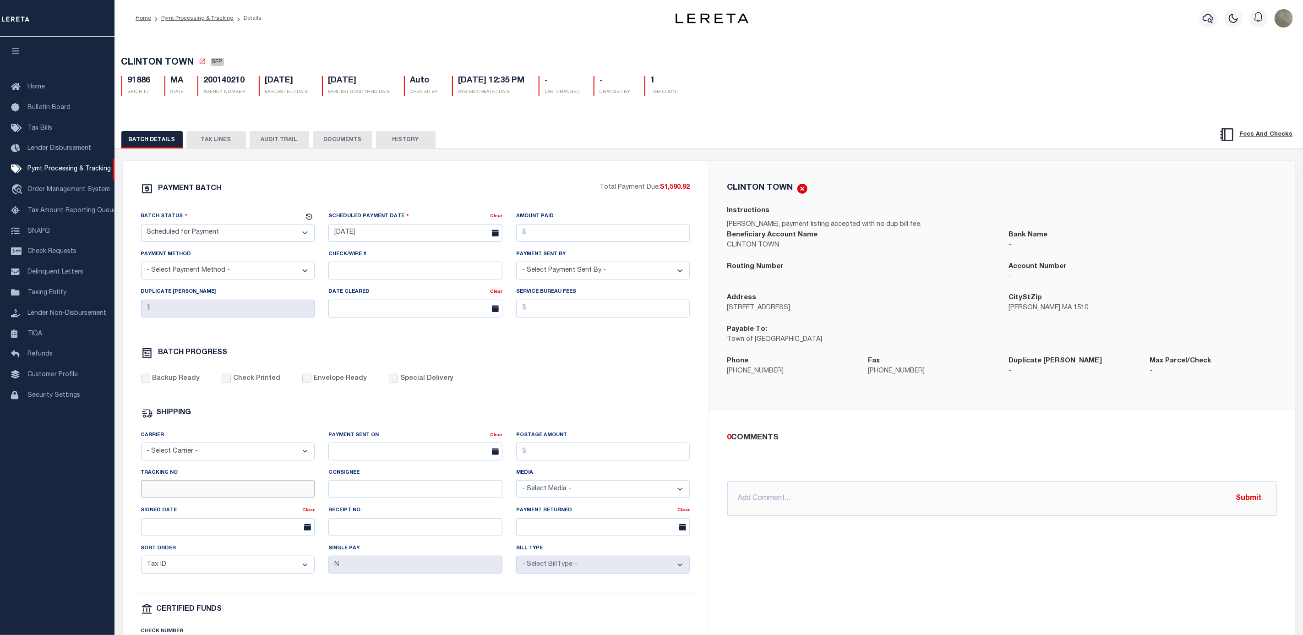
click at [180, 491] on input "Tracking No" at bounding box center [228, 489] width 174 height 18
type input "[PERSON_NAME]"
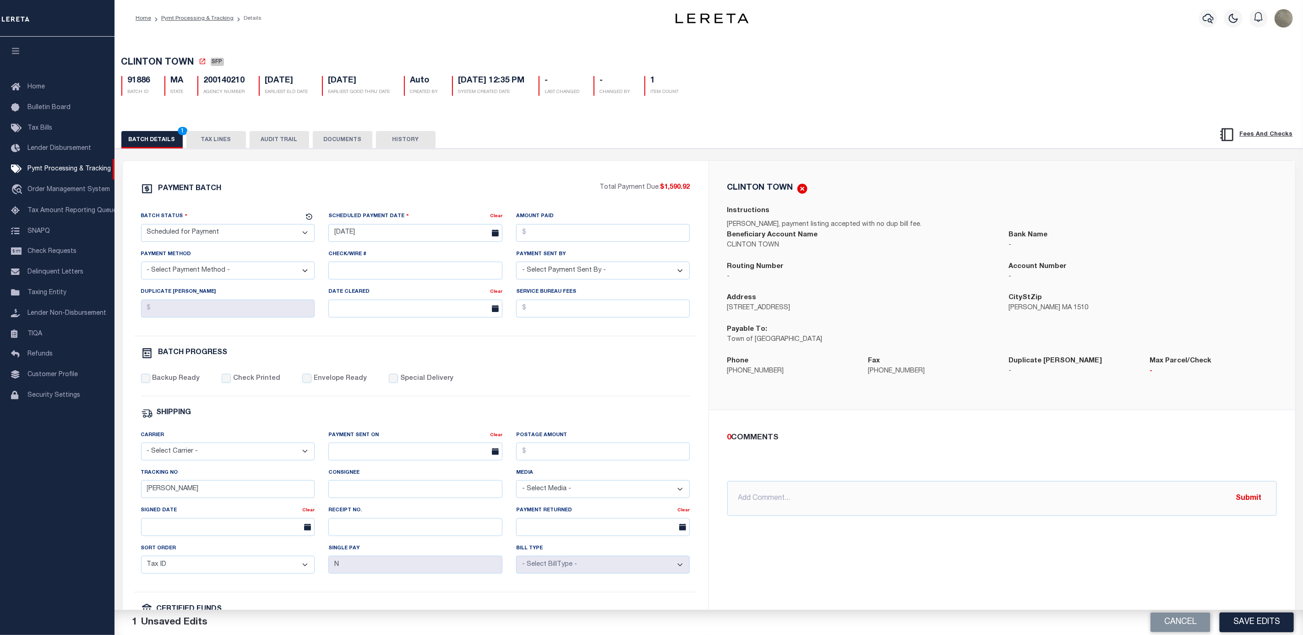
click at [1248, 613] on button "Save Edits" at bounding box center [1257, 622] width 74 height 20
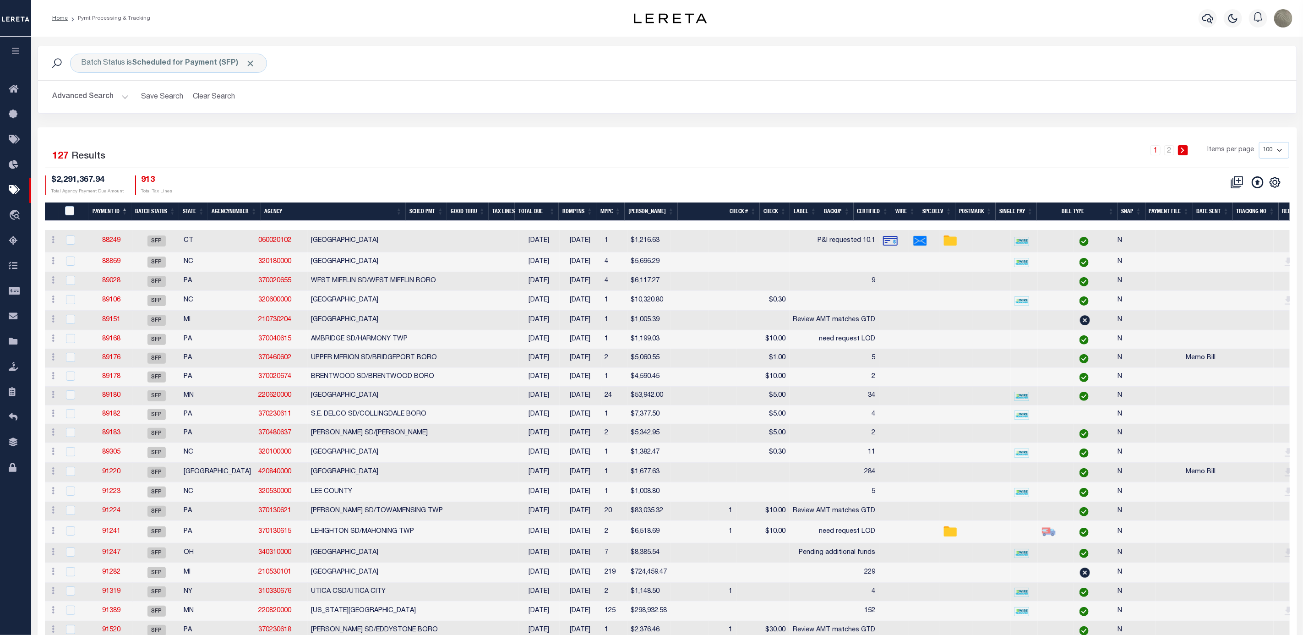
click at [950, 114] on div "Batch Status is Scheduled for Payment (SFP) Search Advanced Search Save Search …" at bounding box center [668, 80] width 1260 height 68
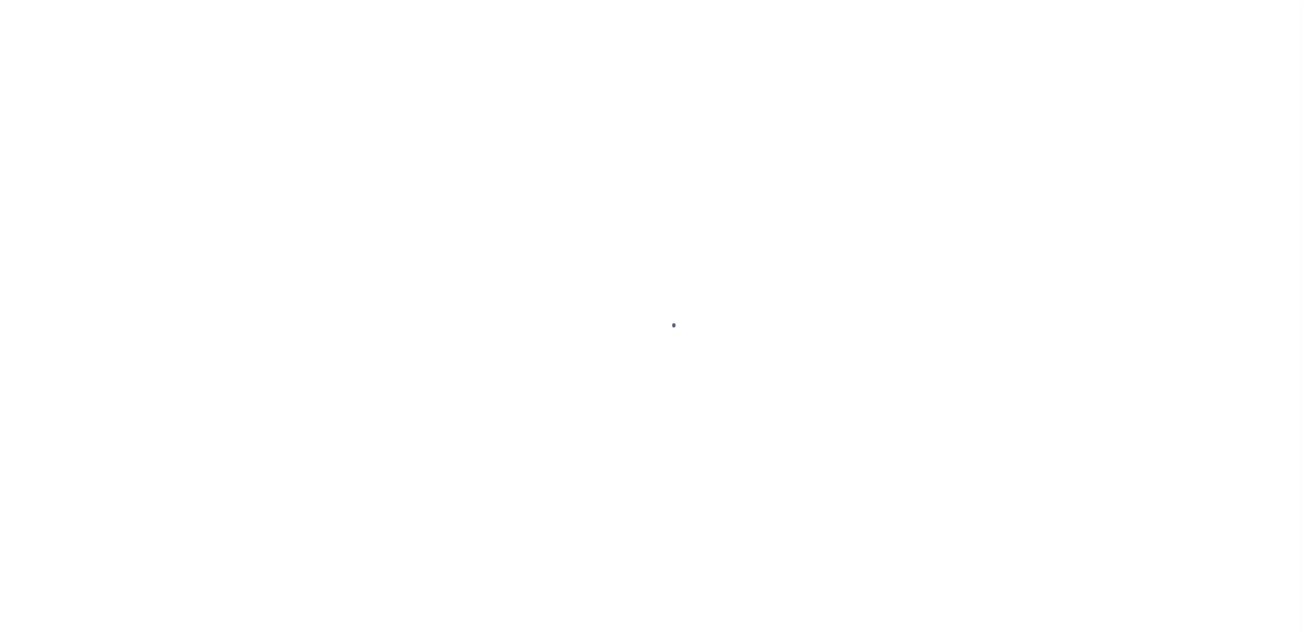
select select "SFP"
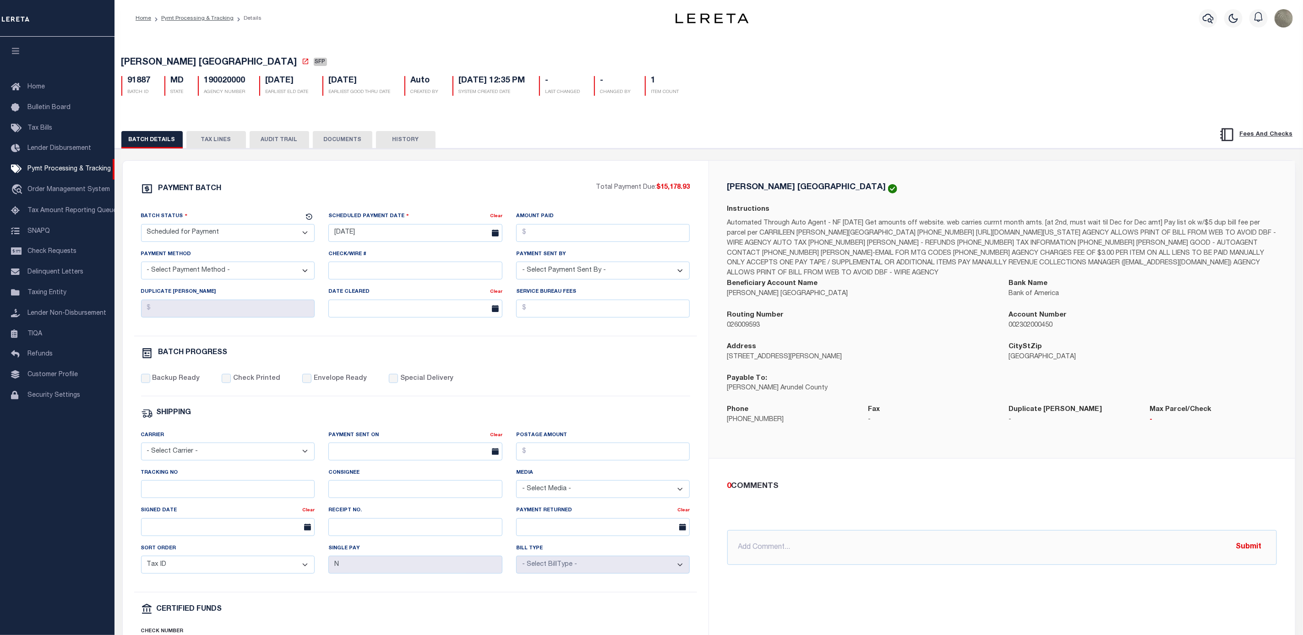
drag, startPoint x: 196, startPoint y: 477, endPoint x: 189, endPoint y: 484, distance: 10.4
click at [192, 480] on div "Tracking No" at bounding box center [228, 483] width 174 height 30
click at [183, 495] on input "Tracking No" at bounding box center [228, 489] width 174 height 18
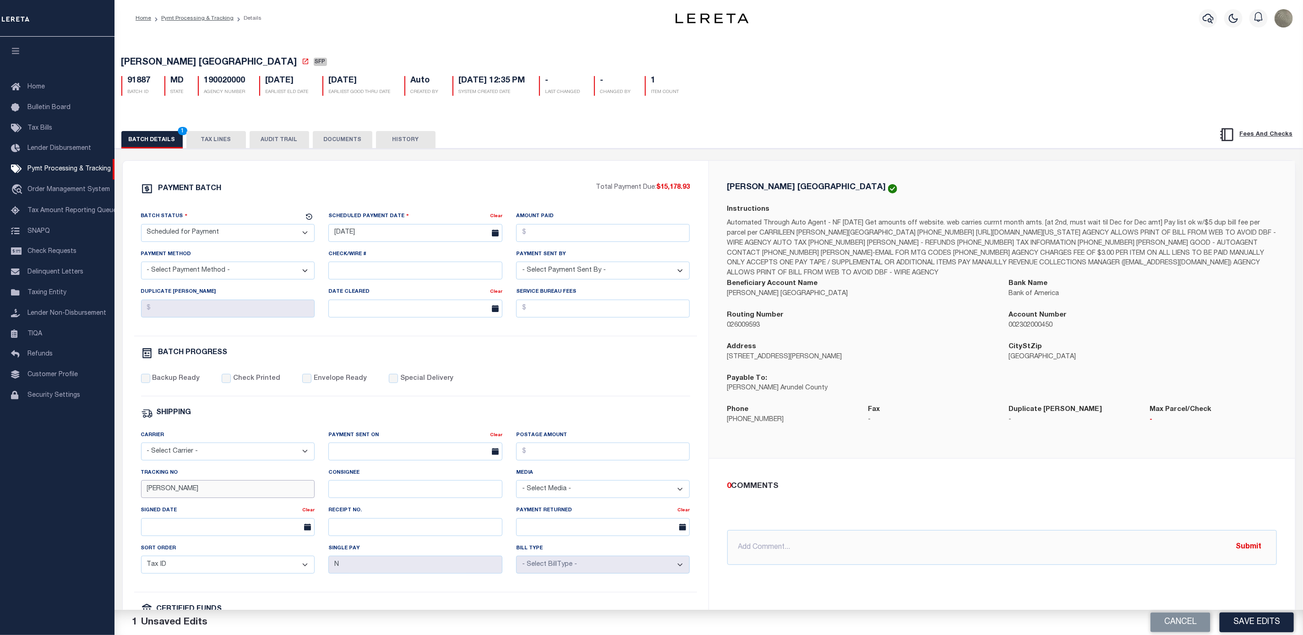
click at [191, 498] on input "[PERSON_NAME]" at bounding box center [228, 489] width 174 height 18
type input "[PERSON_NAME]"
click at [642, 409] on div "PAYMENT BATCH Total Payment Due: $15,178.93 Batch Status - Select Status -" at bounding box center [416, 429] width 564 height 492
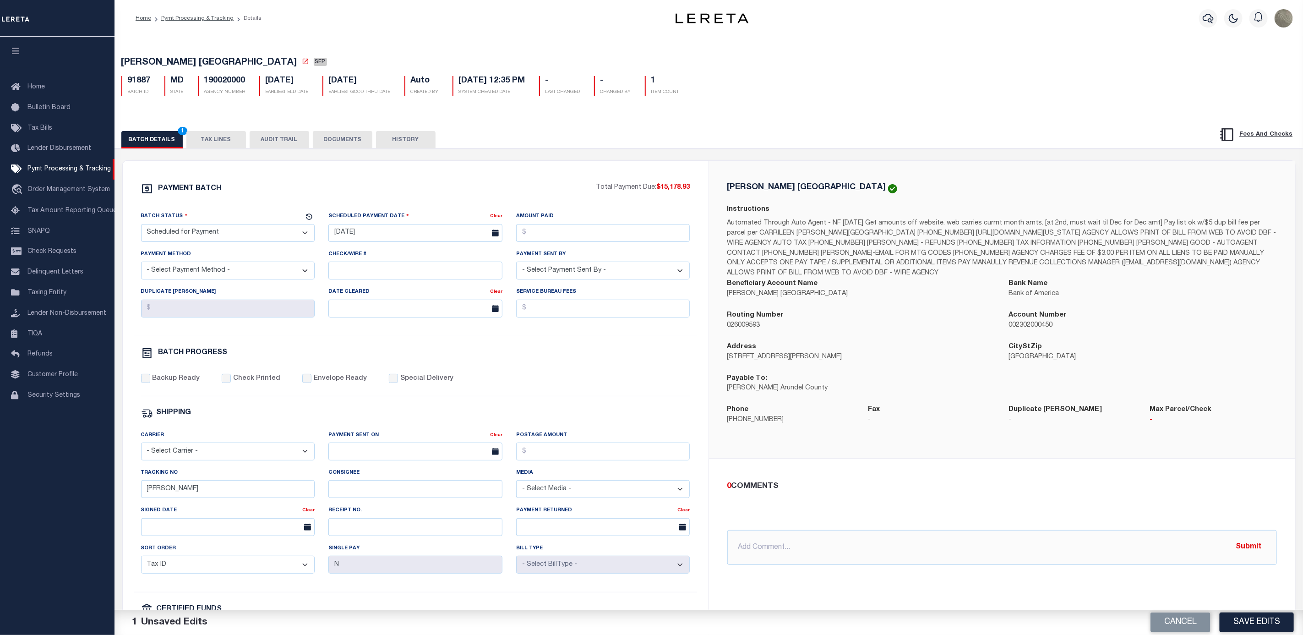
drag, startPoint x: 1263, startPoint y: 617, endPoint x: 1264, endPoint y: 622, distance: 5.6
click at [1263, 617] on button "Save Edits" at bounding box center [1257, 622] width 74 height 20
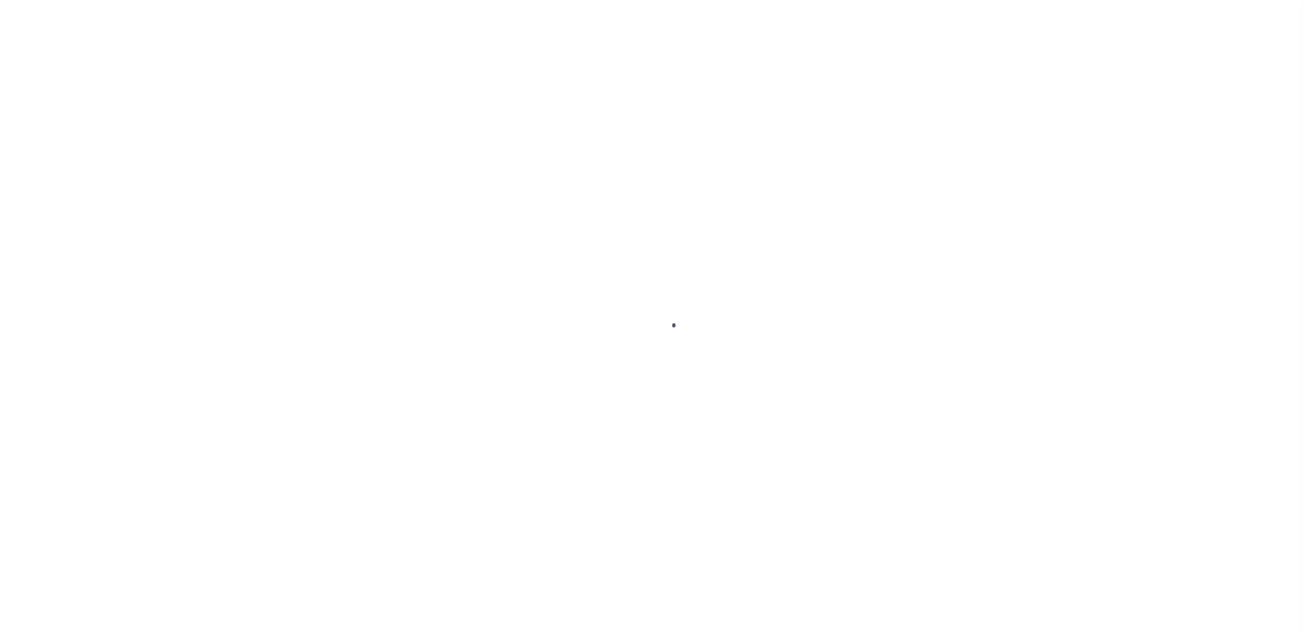
select select "SFP"
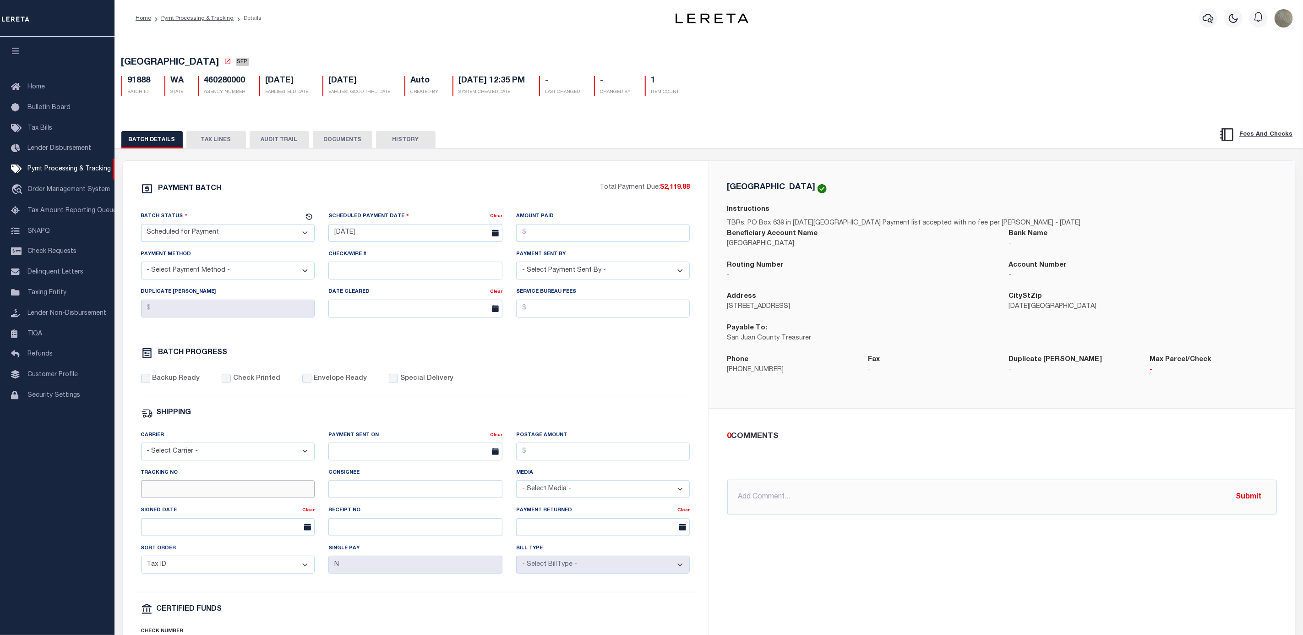
drag, startPoint x: 187, startPoint y: 488, endPoint x: 185, endPoint y: 495, distance: 7.8
click at [187, 488] on input "Tracking No" at bounding box center [228, 489] width 174 height 18
type input "[PERSON_NAME]"
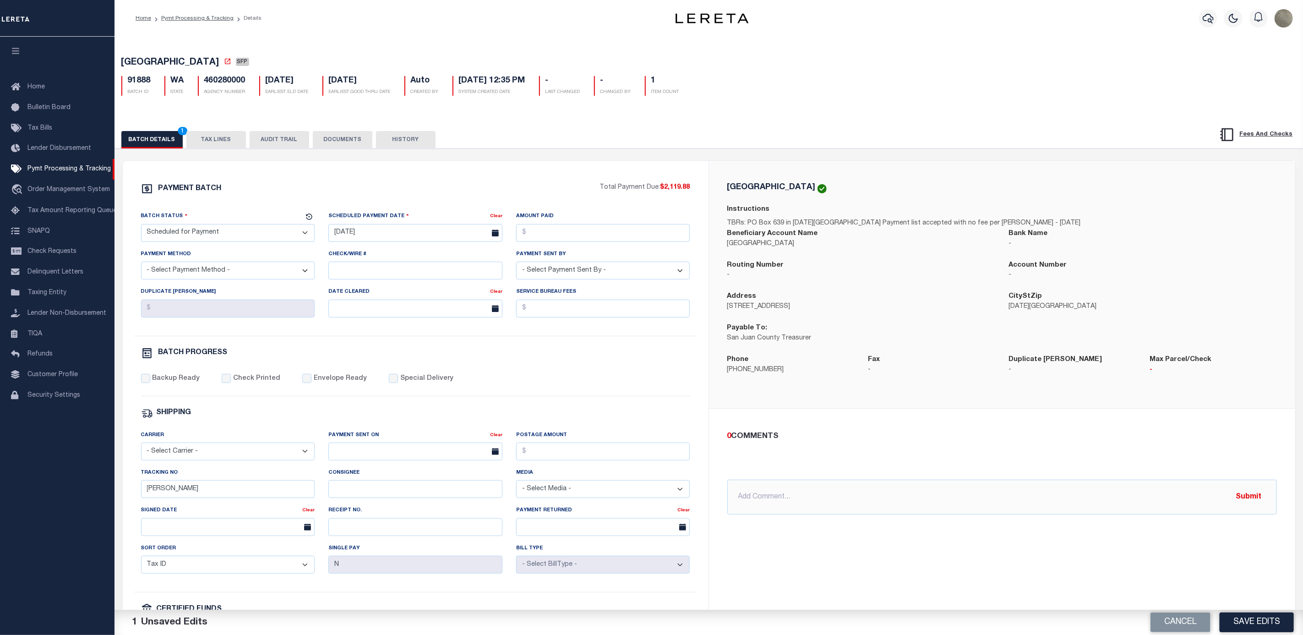
click at [1245, 617] on button "Save Edits" at bounding box center [1257, 622] width 74 height 20
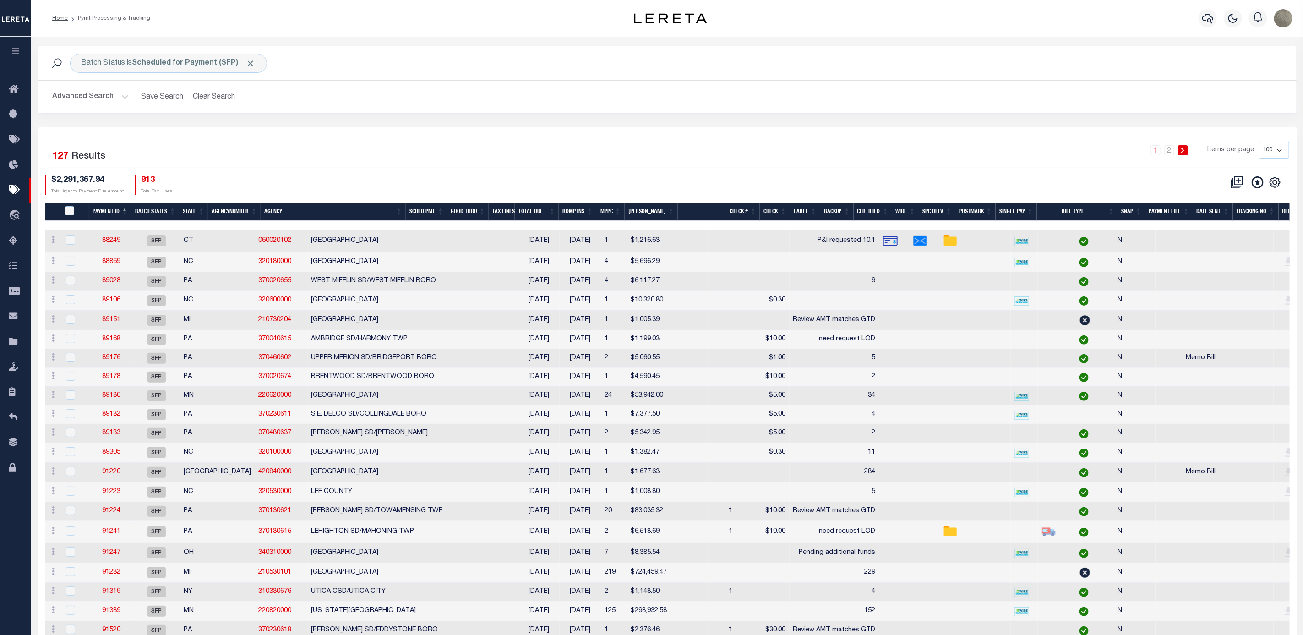
click at [824, 163] on div "1 2 Items per page 100 200 500 1000" at bounding box center [825, 154] width 930 height 24
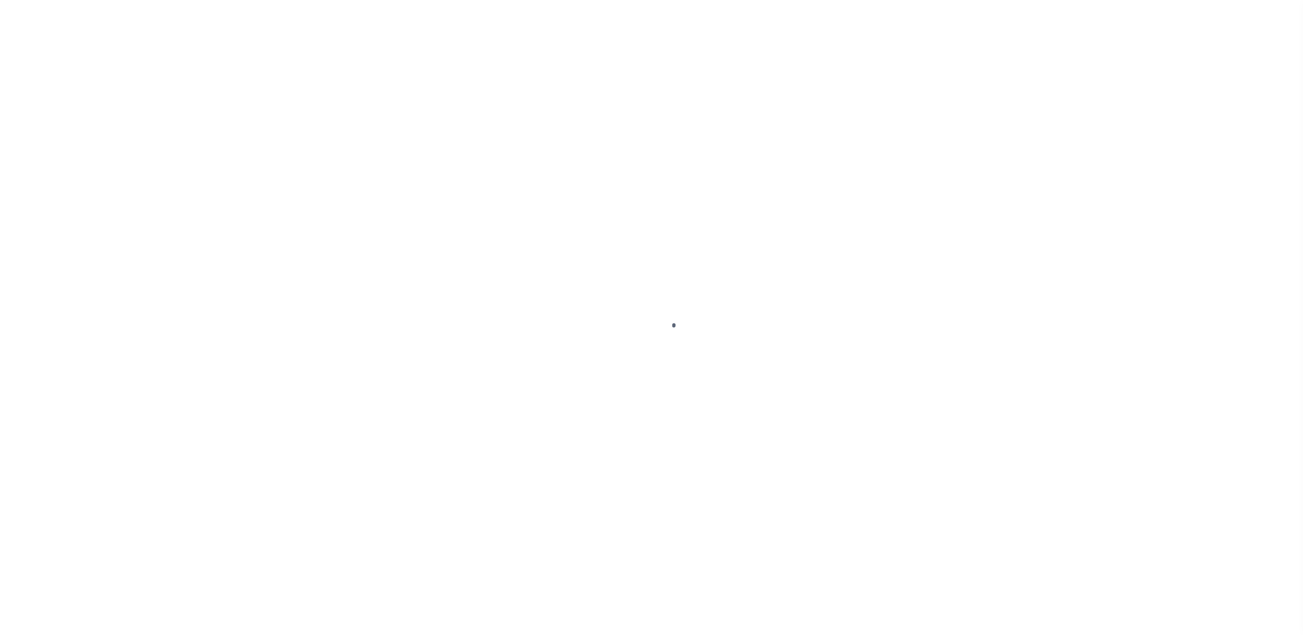
select select "SFP"
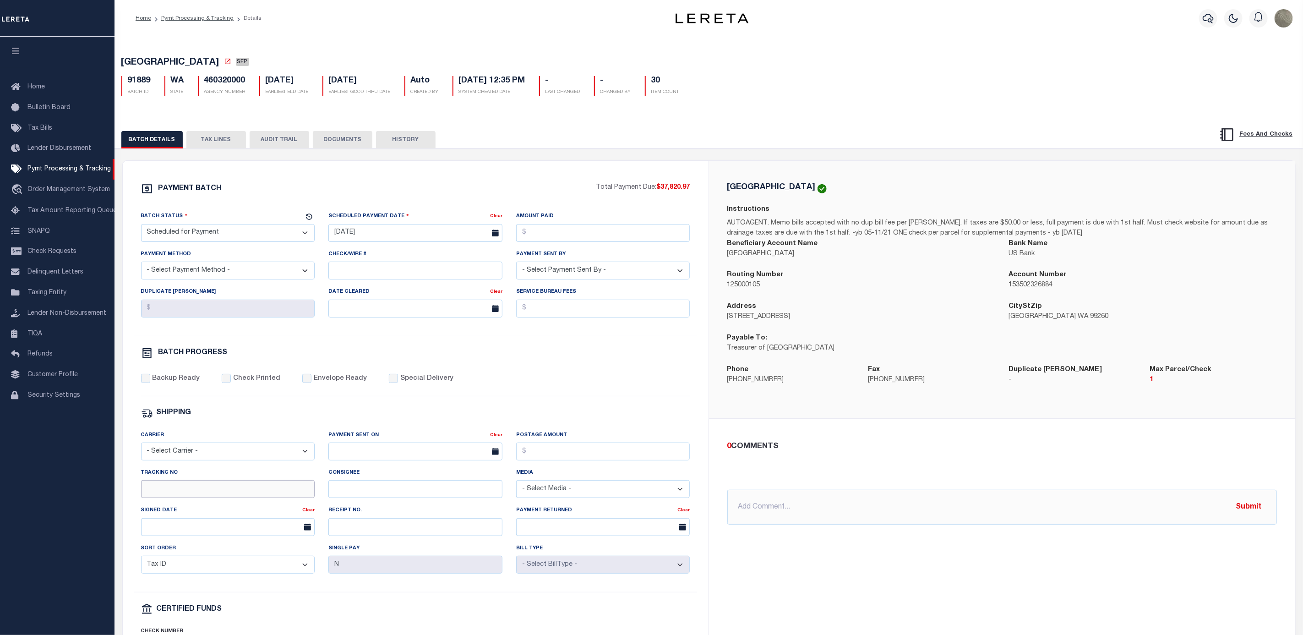
click at [190, 498] on input "Tracking No" at bounding box center [228, 489] width 174 height 18
type input "[PERSON_NAME]"
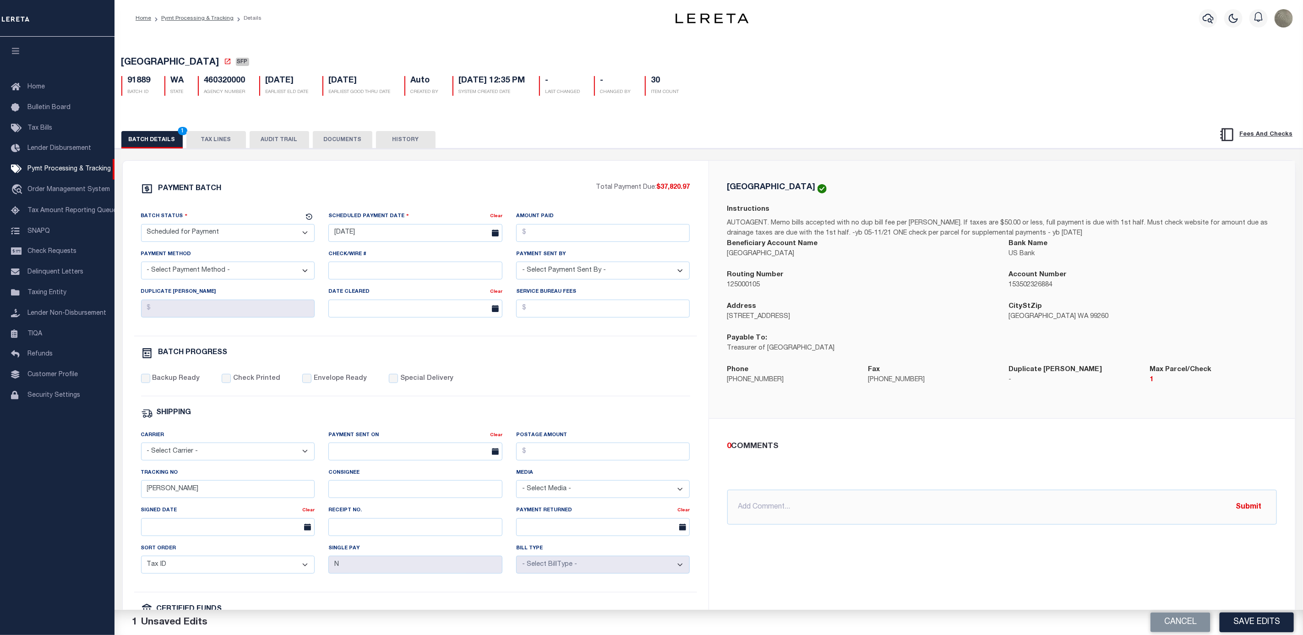
click at [1065, 570] on div "SPOKANE COUNTY Instructions AUTOAGENT. Memo bills accepted with no dup bill fee…" at bounding box center [1002, 429] width 586 height 536
click at [1263, 625] on button "Save Edits" at bounding box center [1257, 622] width 74 height 20
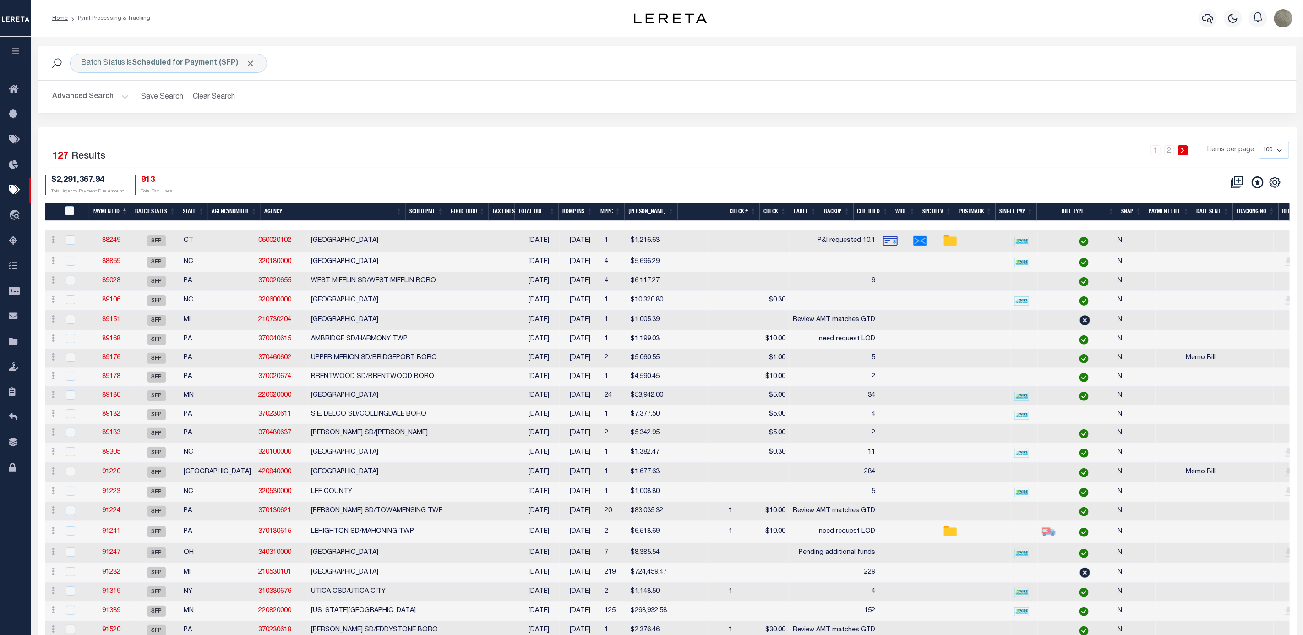
drag, startPoint x: 1077, startPoint y: 121, endPoint x: 1082, endPoint y: 127, distance: 7.2
click at [1077, 120] on div "Batch Status is Scheduled for Payment (SFP) Search Advanced Search Save Search …" at bounding box center [667, 87] width 1273 height 82
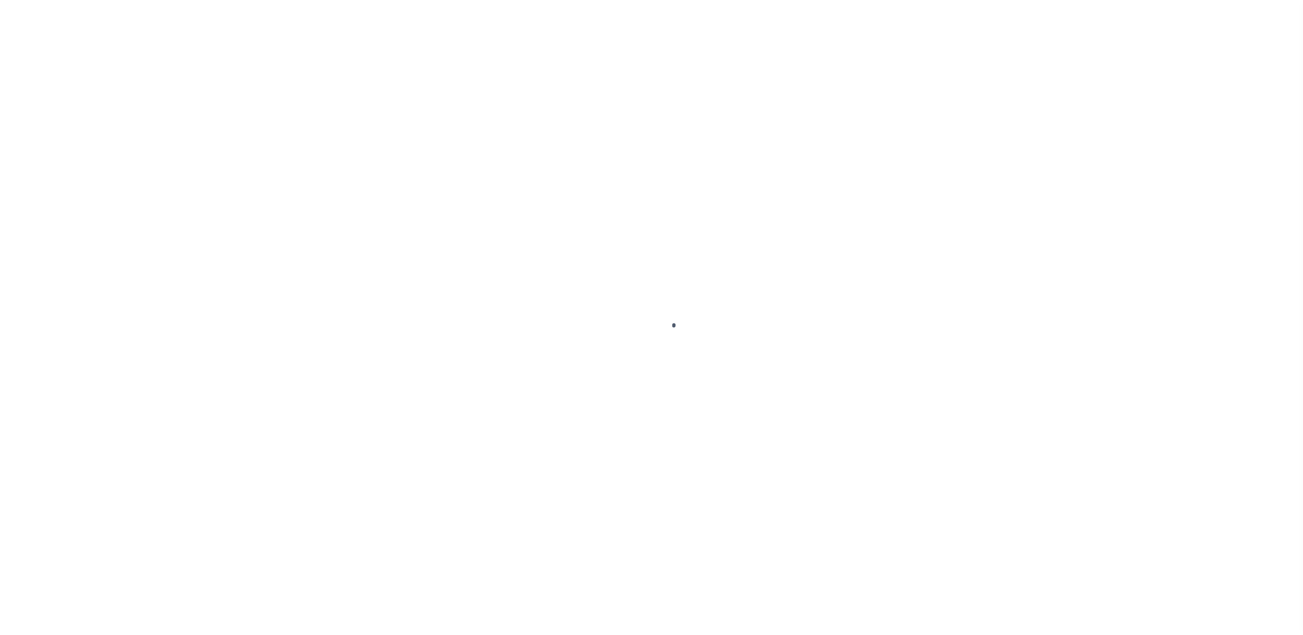
select select "SFP"
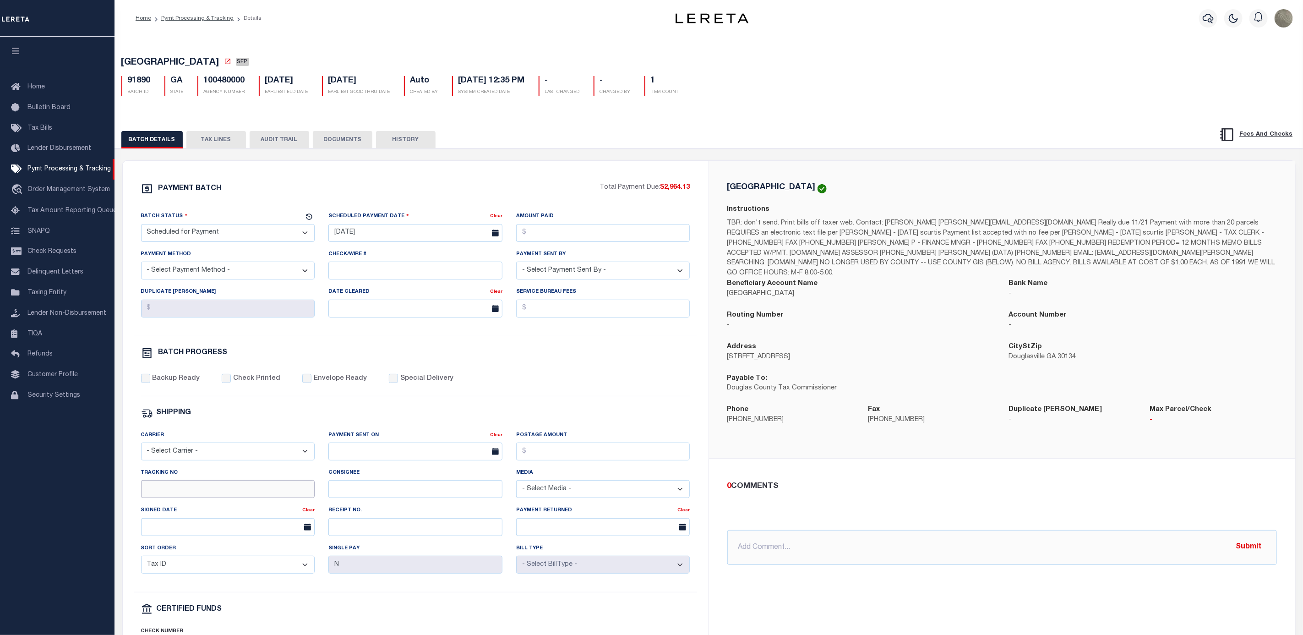
click at [212, 495] on input "Tracking No" at bounding box center [228, 489] width 174 height 18
type input "[PERSON_NAME]"
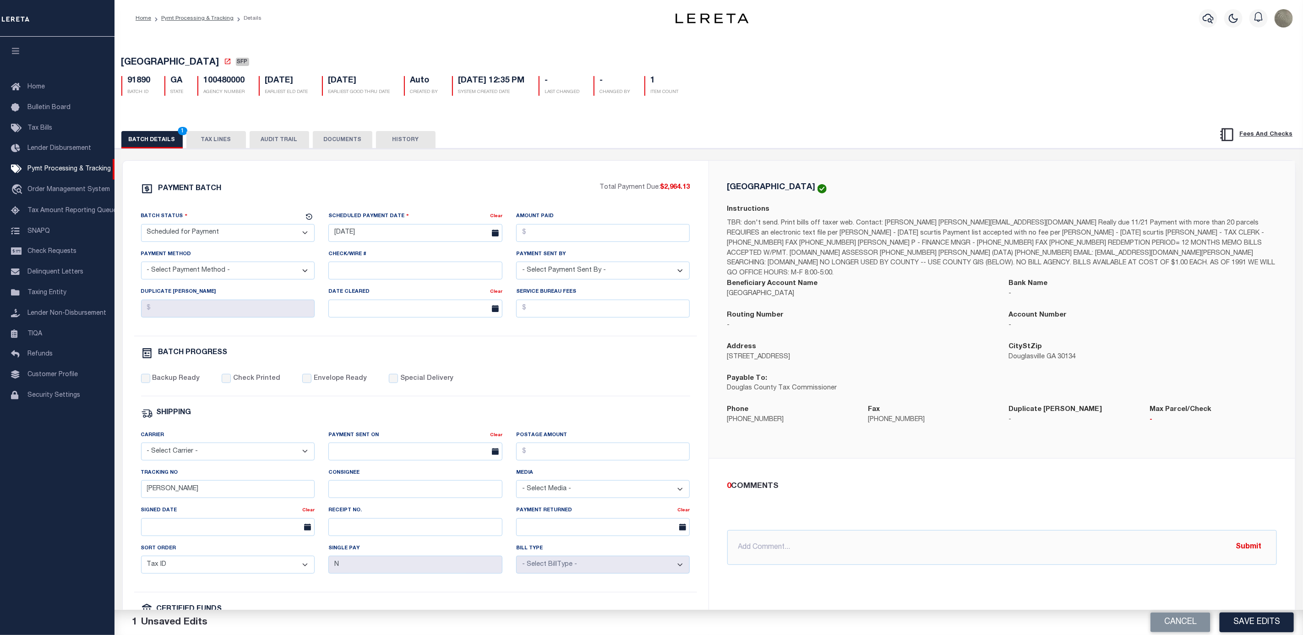
drag, startPoint x: 1250, startPoint y: 613, endPoint x: 1097, endPoint y: 400, distance: 262.5
click at [1251, 613] on button "Save Edits" at bounding box center [1257, 622] width 74 height 20
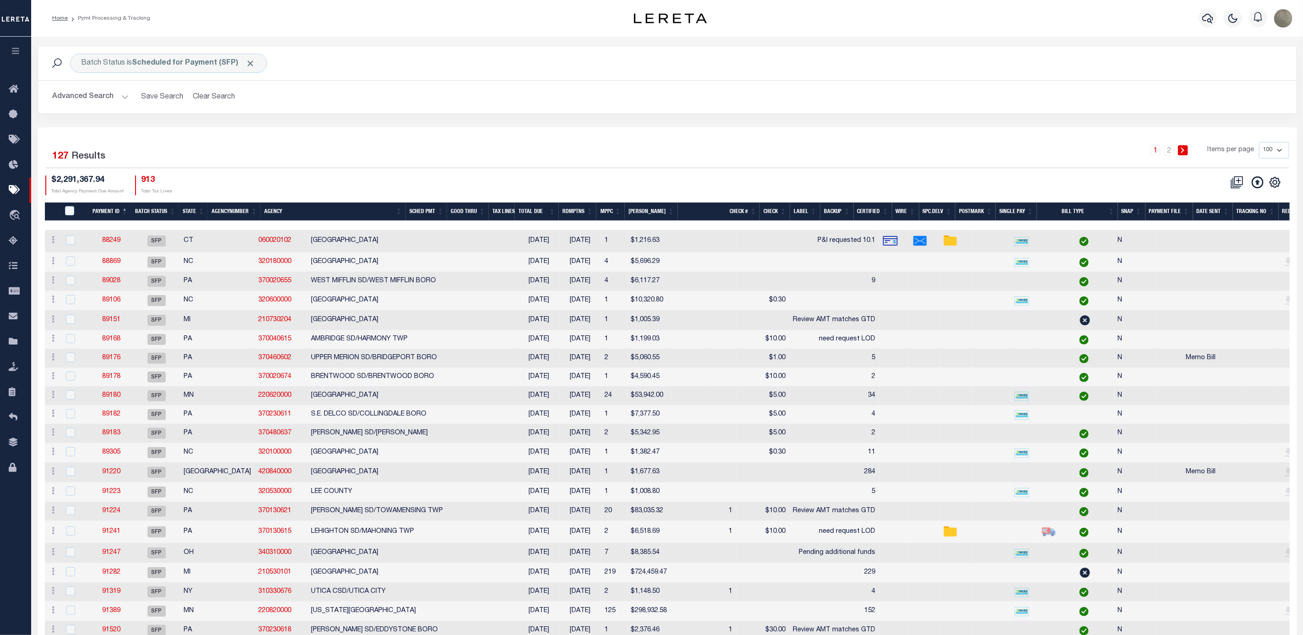
click at [899, 89] on h2 "Advanced Search Save Search Clear Search" at bounding box center [667, 97] width 1244 height 18
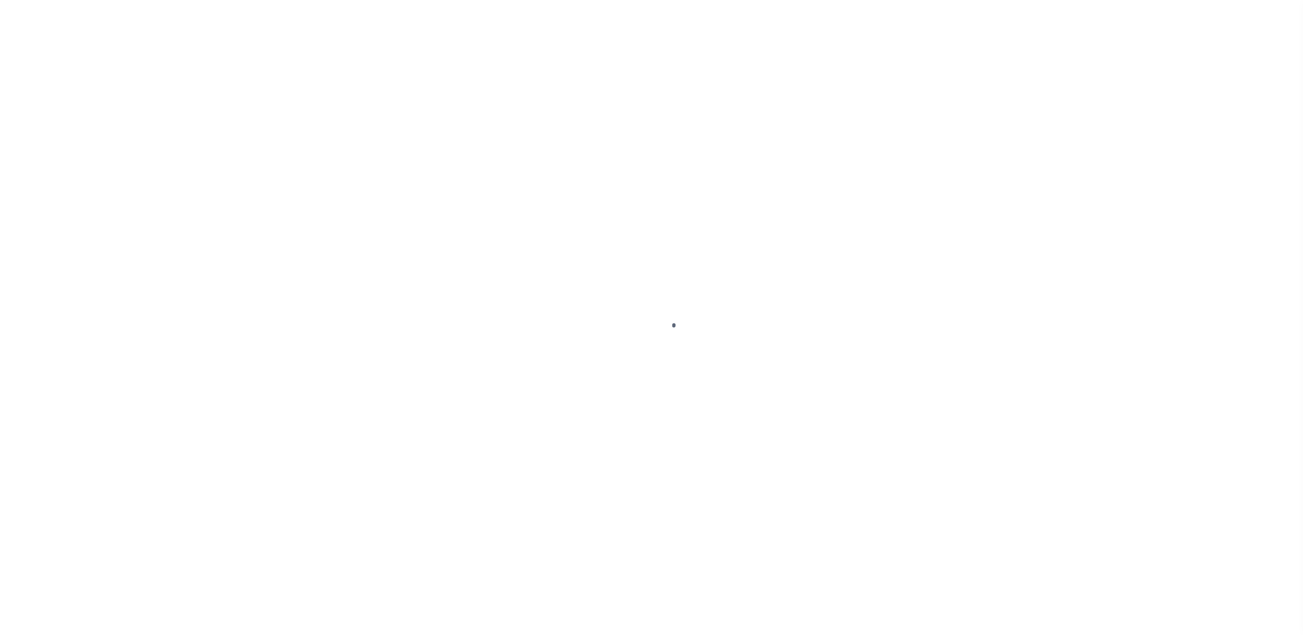
select select "SFP"
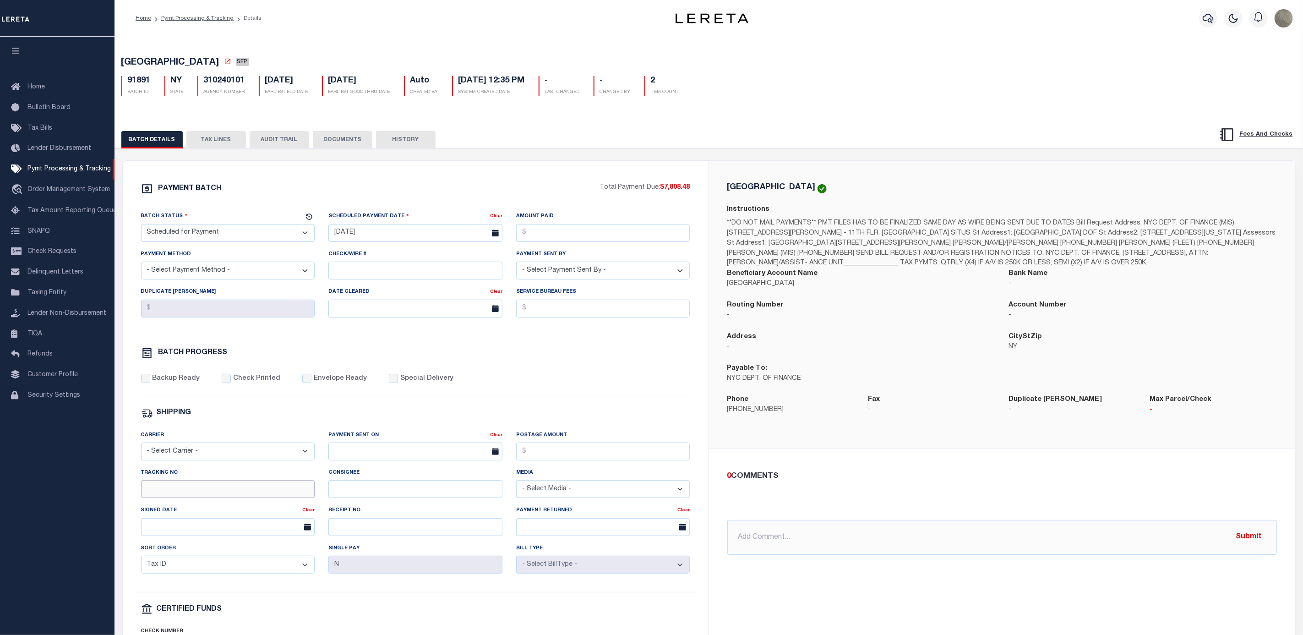
click at [183, 489] on input "Tracking No" at bounding box center [228, 489] width 174 height 18
type input "[PERSON_NAME]"
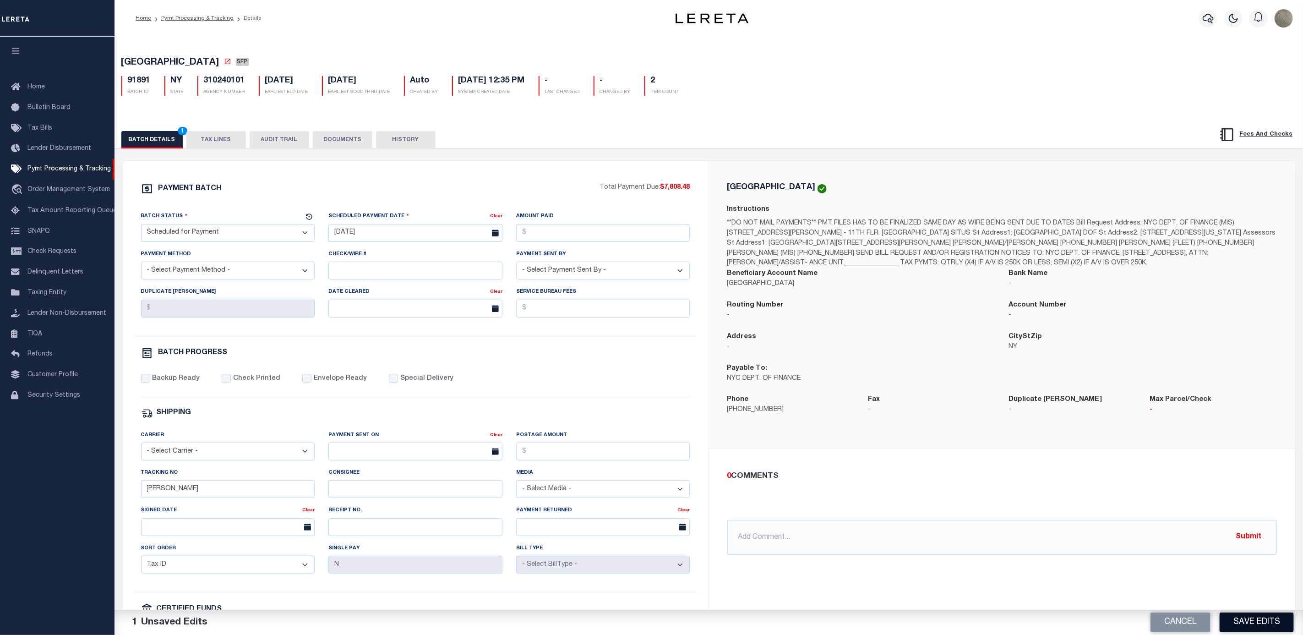
click at [1256, 616] on button "Save Edits" at bounding box center [1257, 622] width 74 height 20
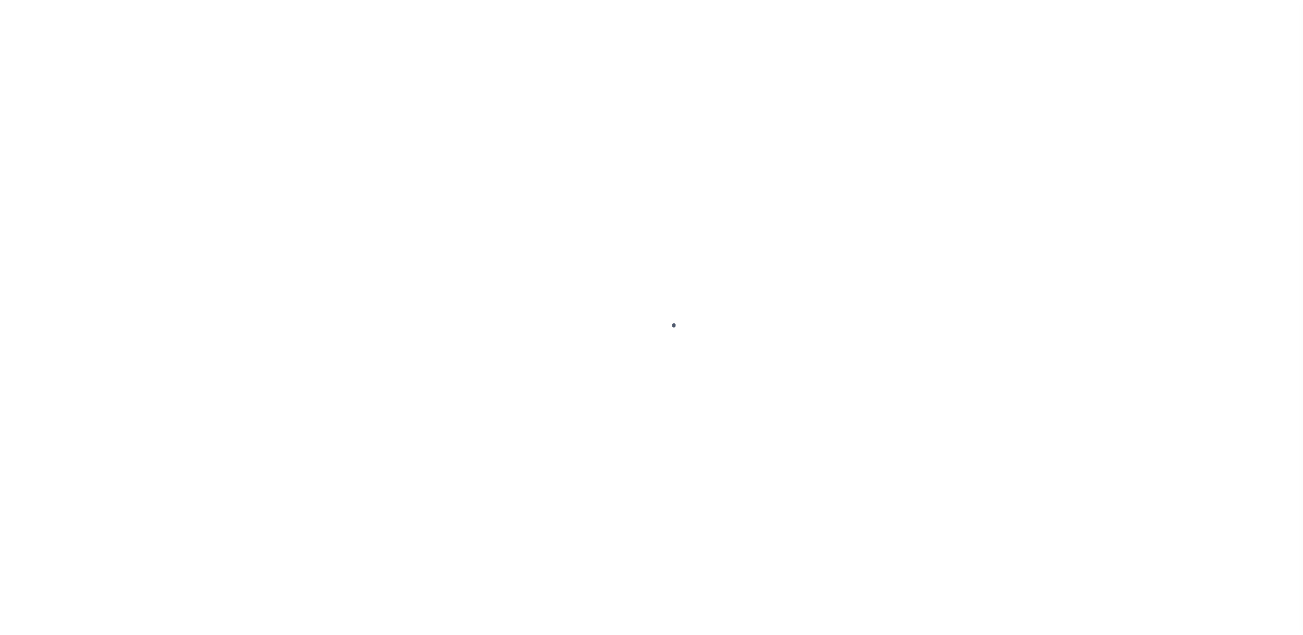
select select "SFP"
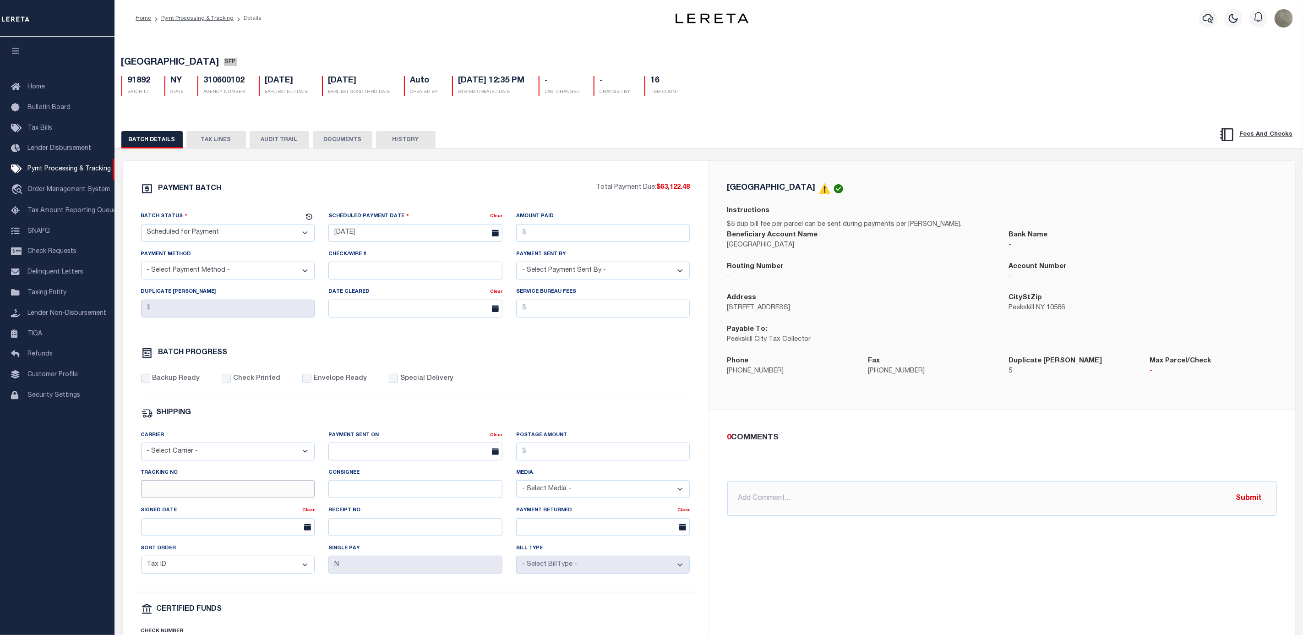
click at [193, 498] on input "Tracking No" at bounding box center [228, 489] width 174 height 18
type input "[PERSON_NAME]"
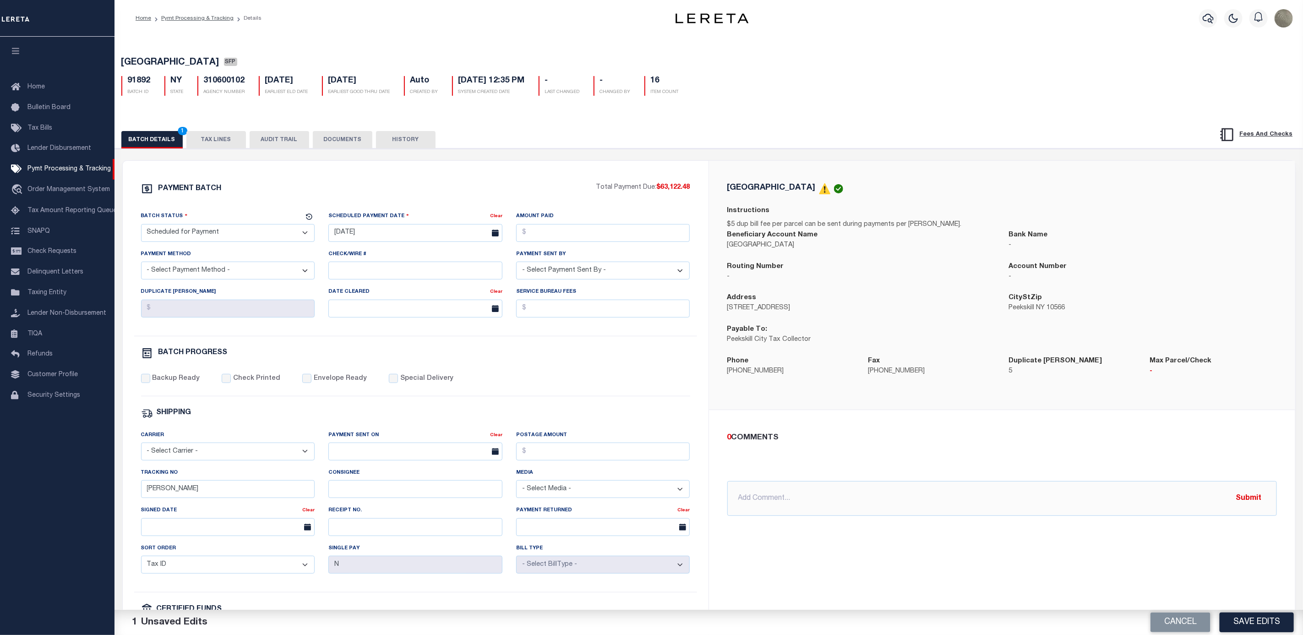
click at [1241, 619] on button "Save Edits" at bounding box center [1257, 622] width 74 height 20
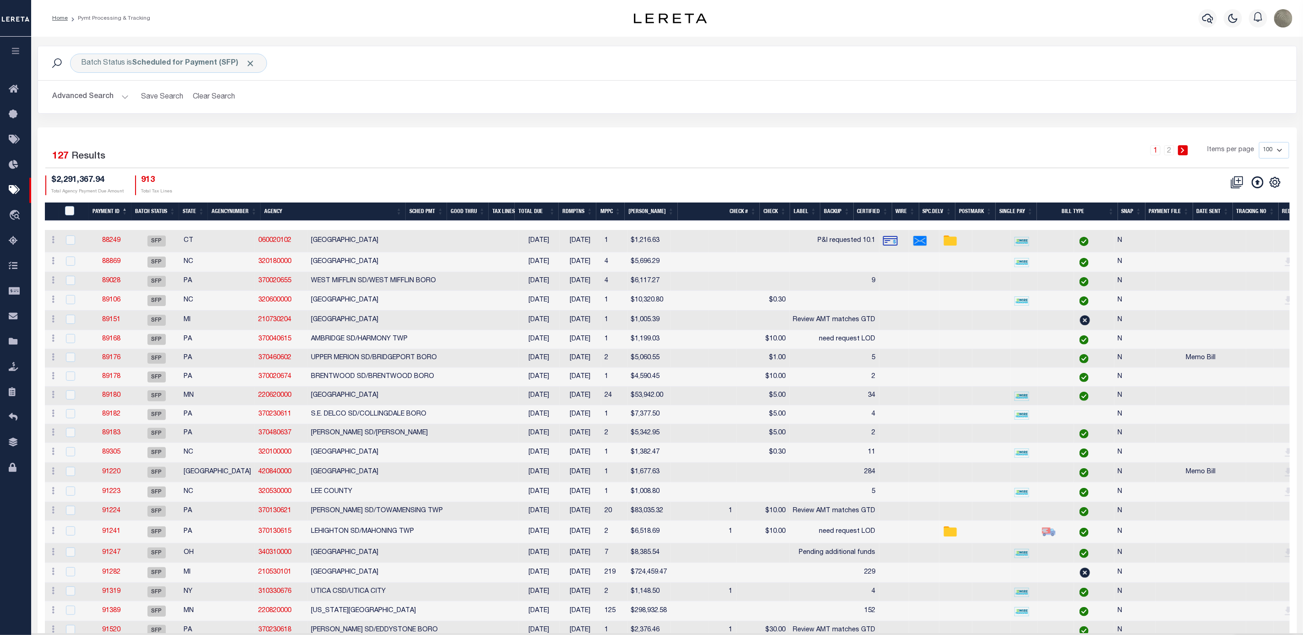
click at [628, 143] on div "1 2 Items per page 100 200 500 1000" at bounding box center [825, 154] width 930 height 24
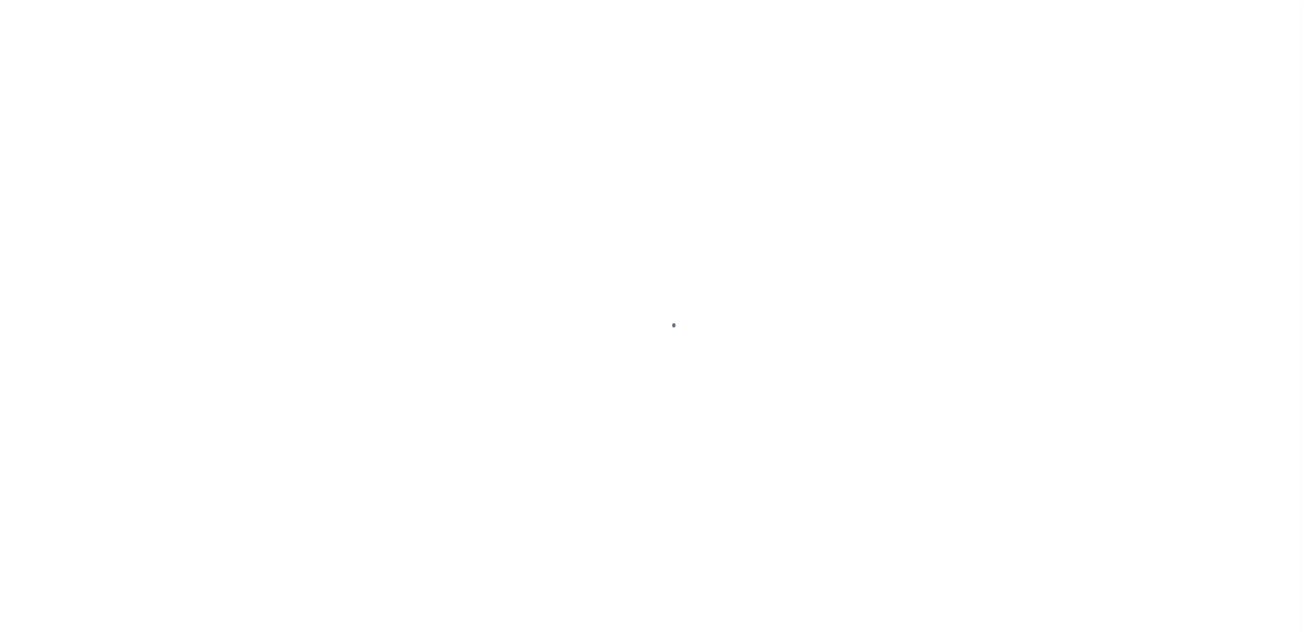
select select "SFP"
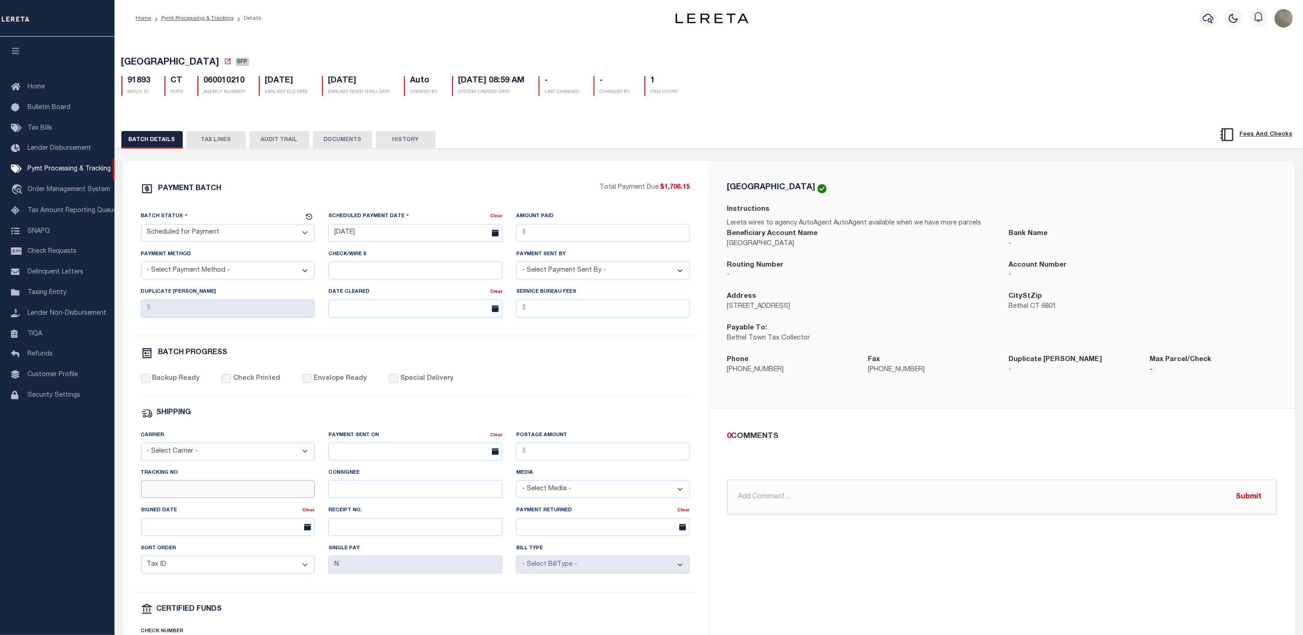
click at [221, 492] on input "Tracking No" at bounding box center [228, 489] width 174 height 18
type input "[PERSON_NAME]"
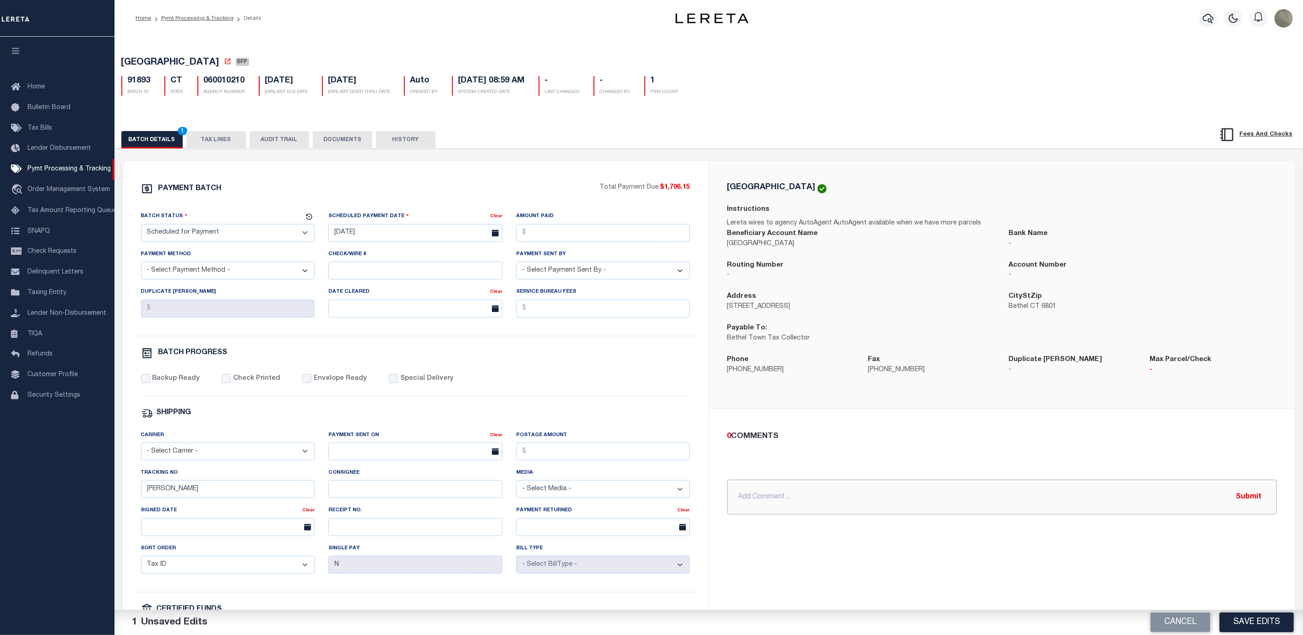
click at [780, 486] on input "text" at bounding box center [1002, 497] width 550 height 35
click at [1241, 611] on div "Cancel Save Edits" at bounding box center [1006, 623] width 595 height 26
click at [1254, 613] on button "Save Edits" at bounding box center [1257, 622] width 74 height 20
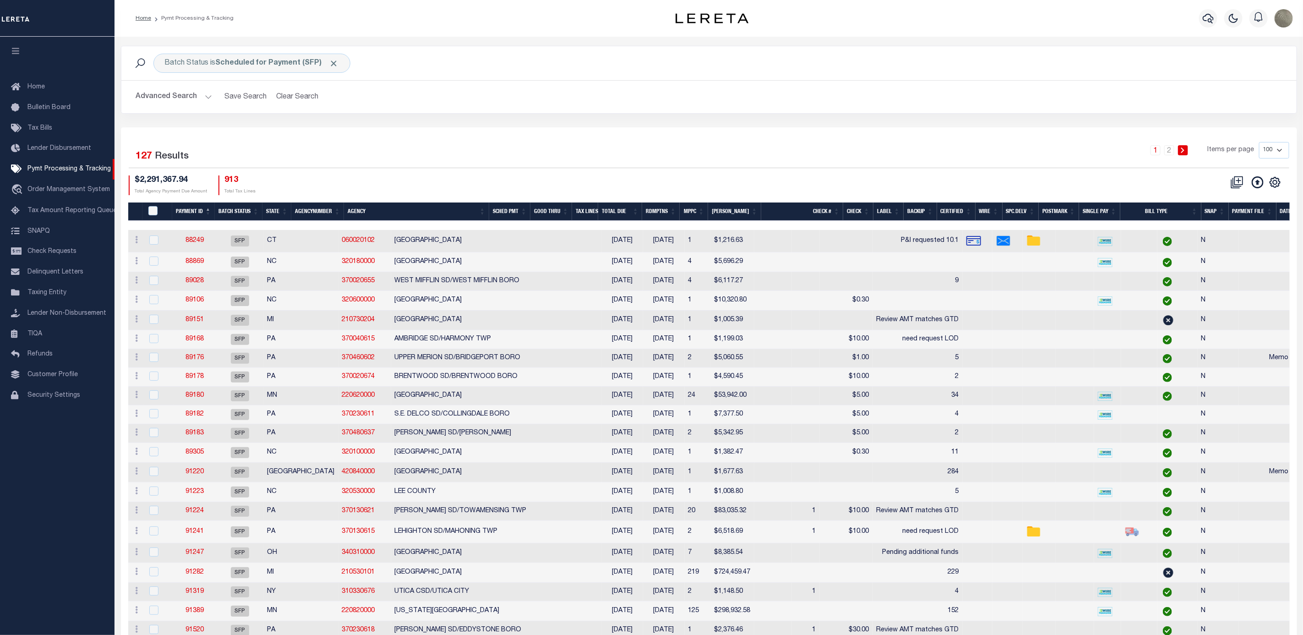
drag, startPoint x: 671, startPoint y: 150, endPoint x: 685, endPoint y: 156, distance: 15.4
click at [671, 149] on div "1 2 Items per page 100 200 500 1000" at bounding box center [855, 154] width 867 height 24
